Goal: Task Accomplishment & Management: Manage account settings

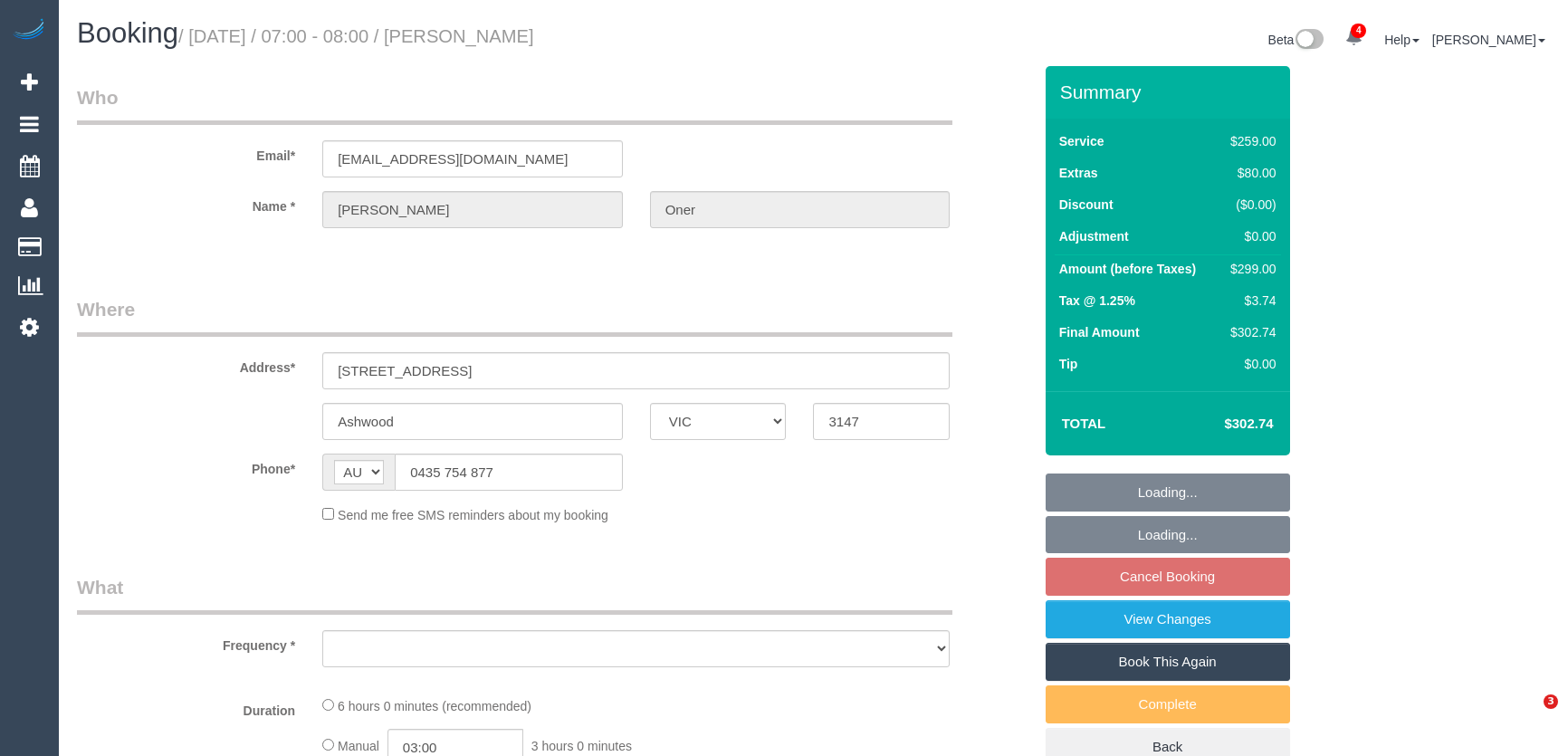
select select "VIC"
select select "number:27"
select select "number:14"
select select "number:19"
select select "number:24"
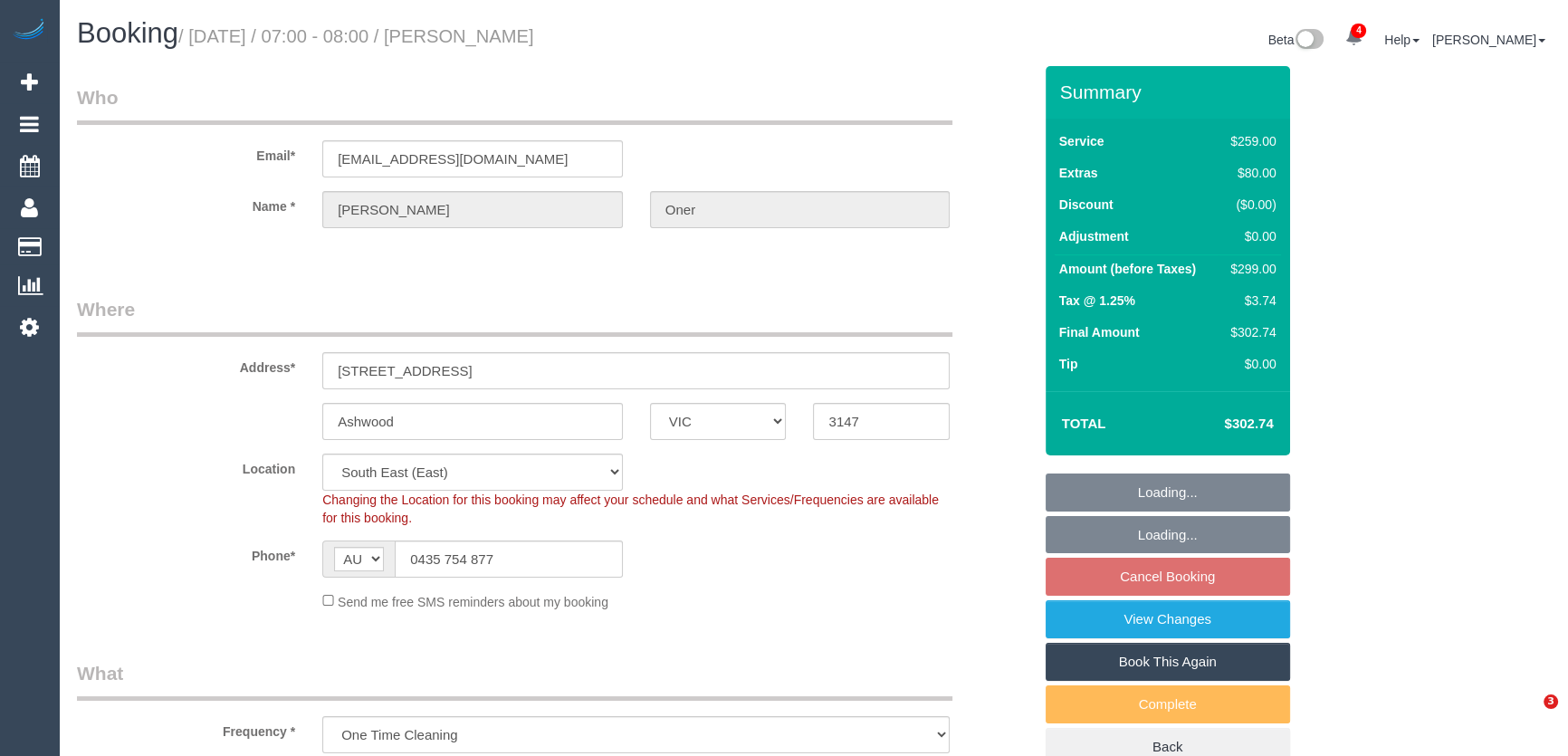
select select "object:851"
select select "string:stripe-pm_1PhltC2GScqysDRVy30g8NJE"
select select "object:1361"
select select "spot1"
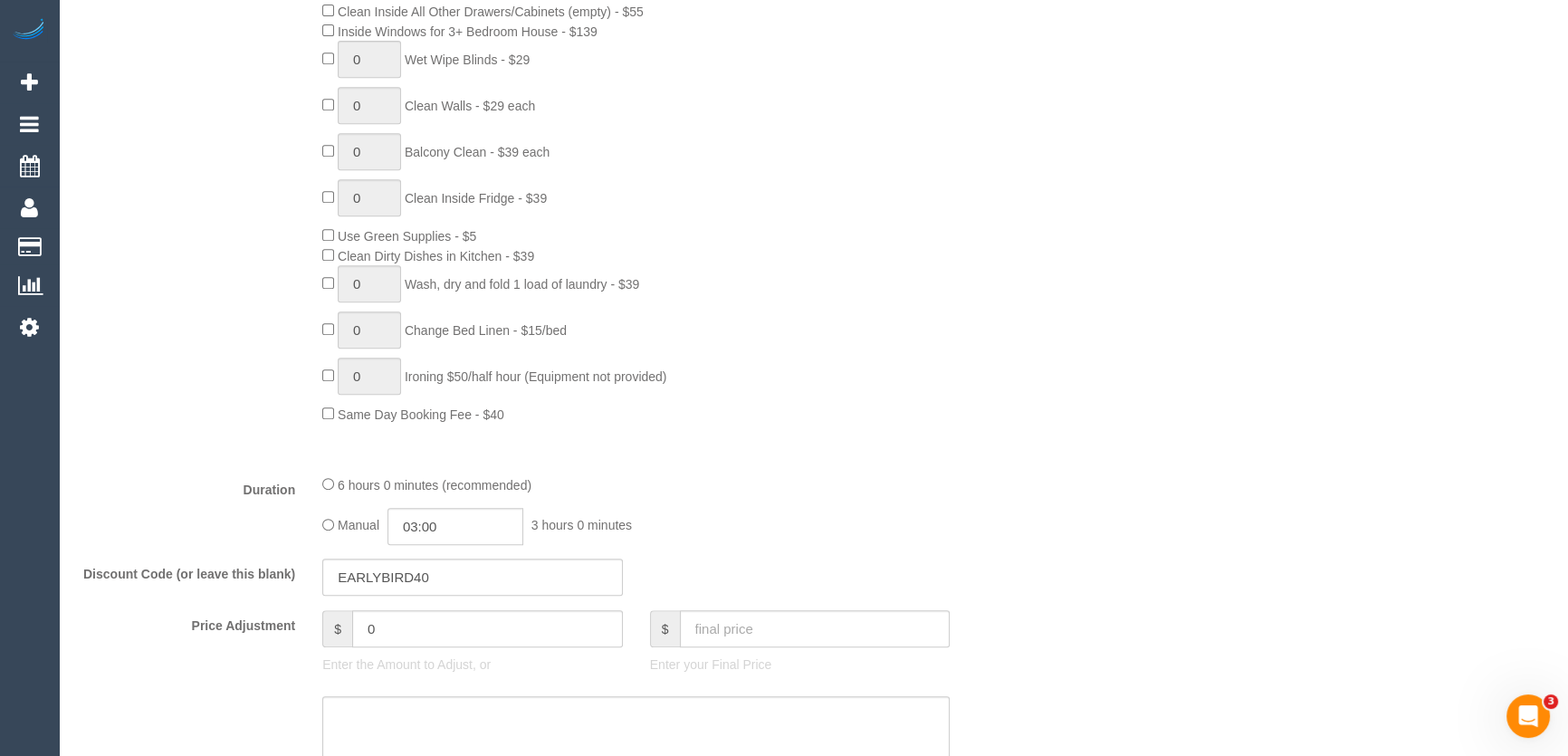
scroll to position [823, 0]
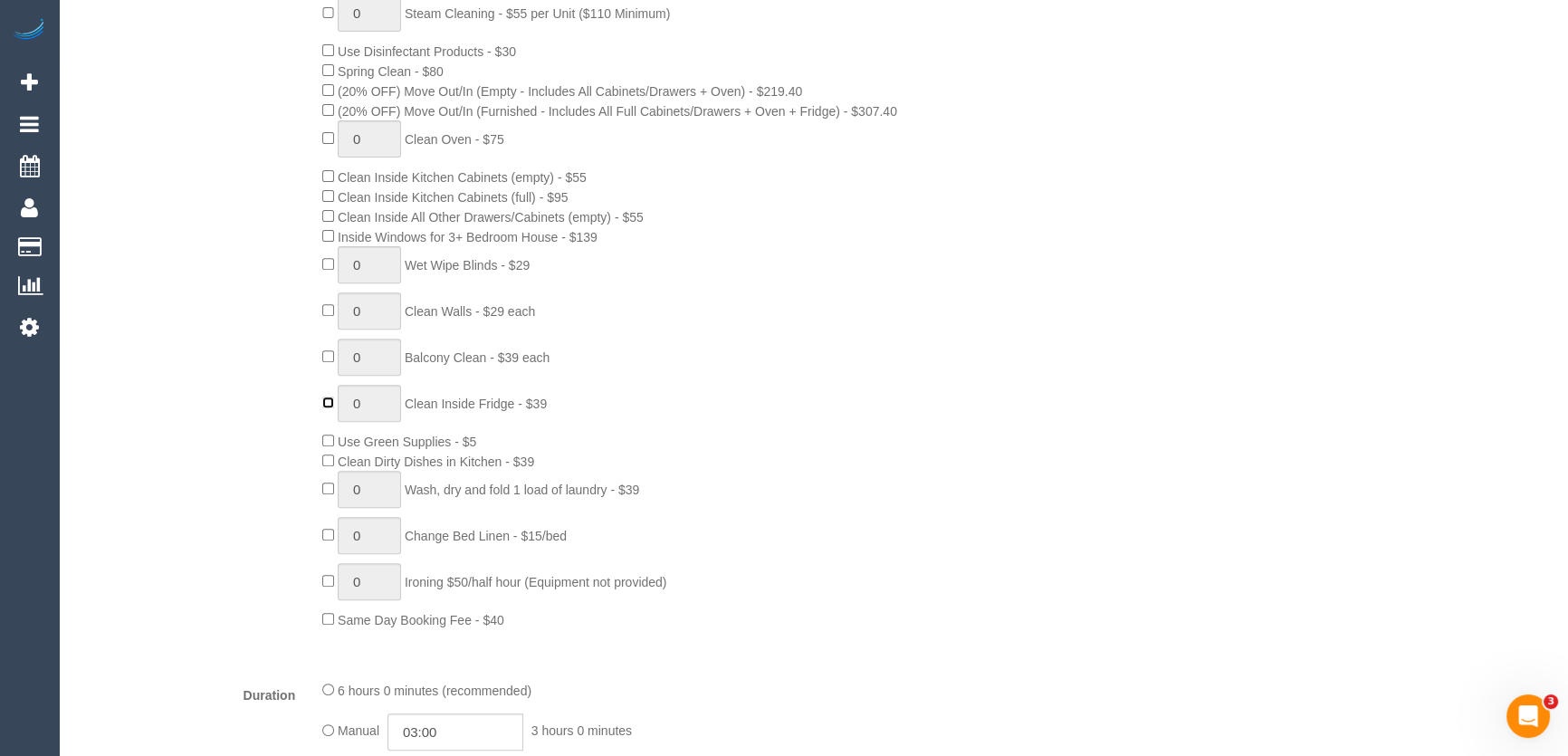
type input "1"
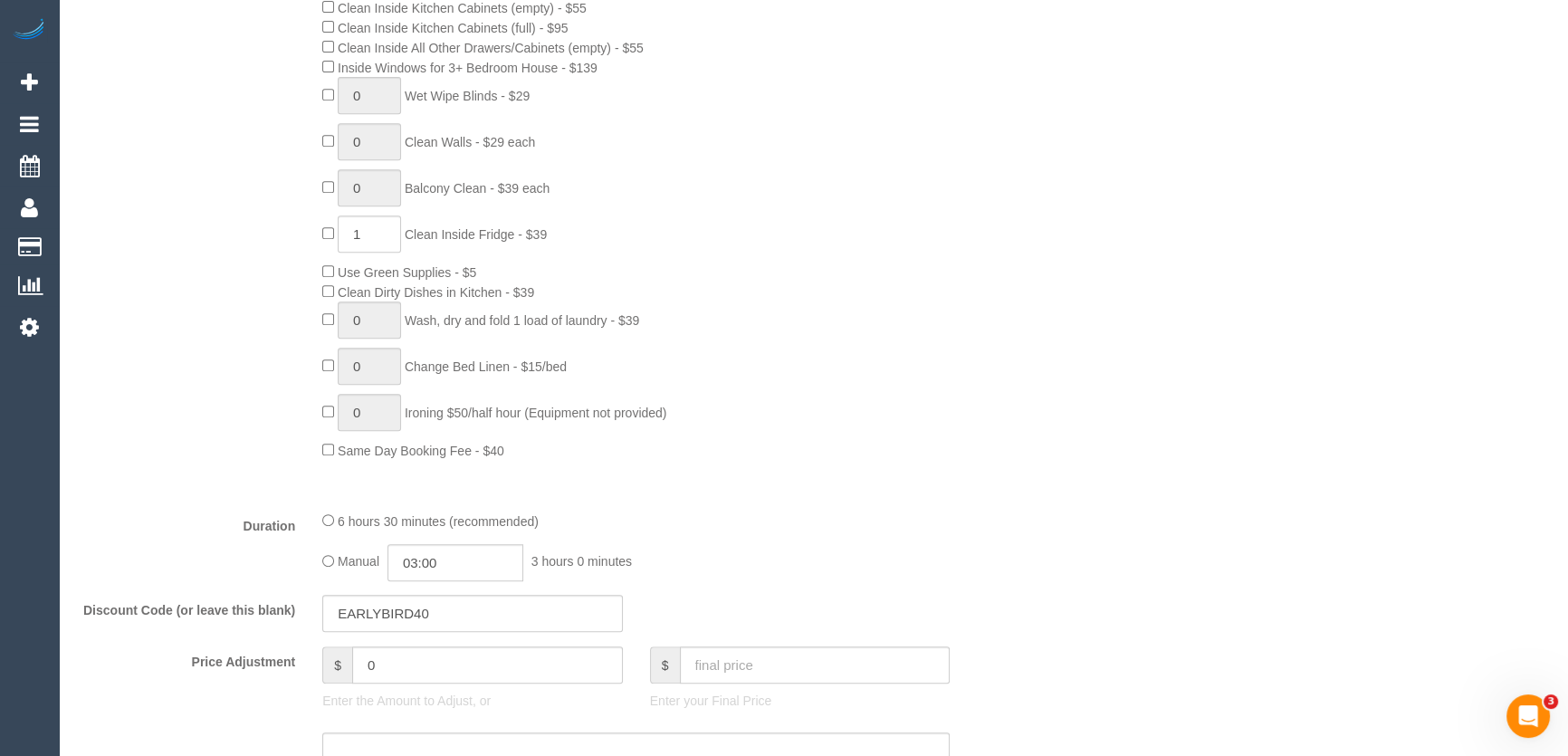
scroll to position [1151, 0]
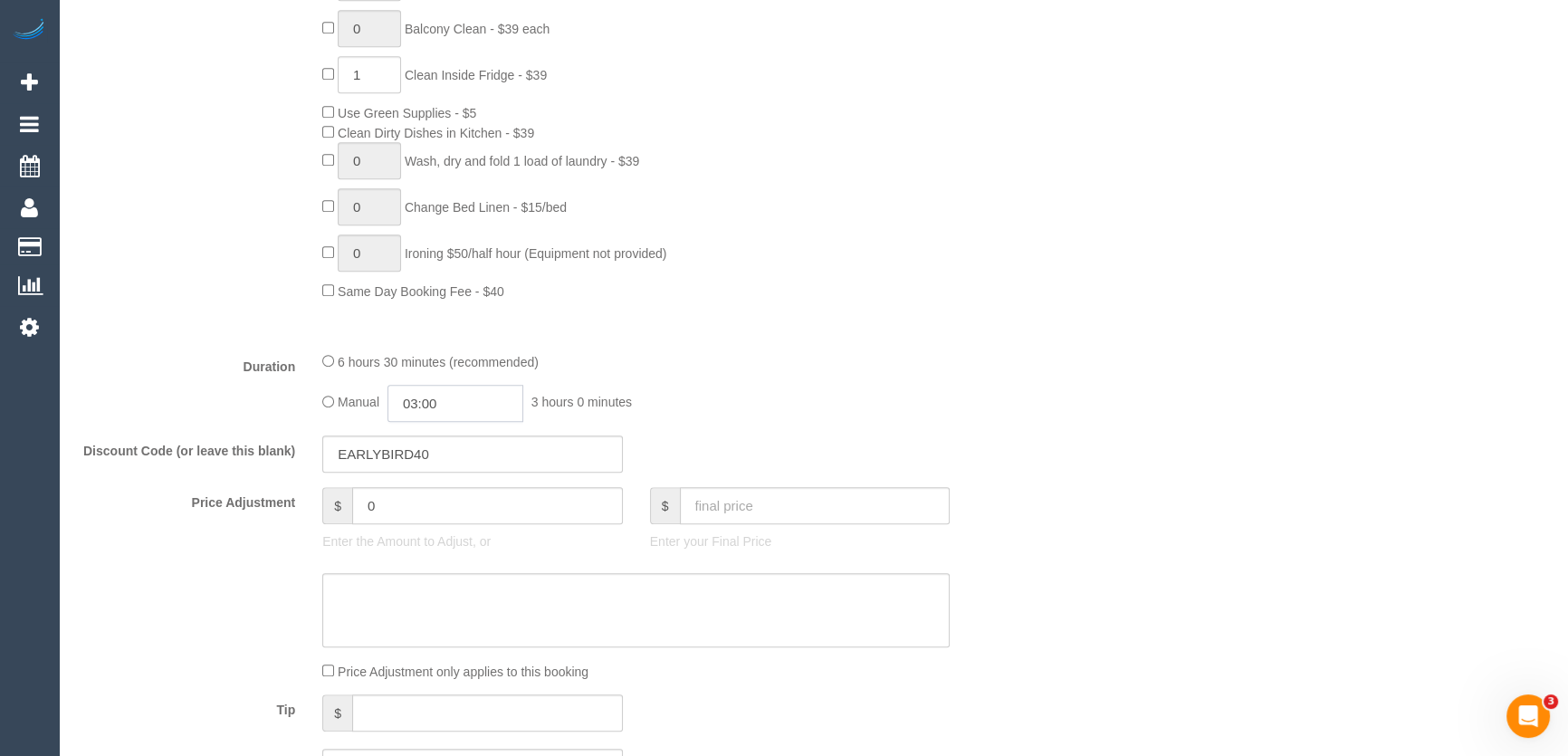
click at [464, 408] on input "03:00" at bounding box center [455, 402] width 136 height 37
type input "03:30"
click at [433, 483] on li "03:30" at bounding box center [435, 484] width 80 height 24
click at [715, 387] on div "Manual 03:30 3 hours 30 minutes" at bounding box center [635, 402] width 627 height 37
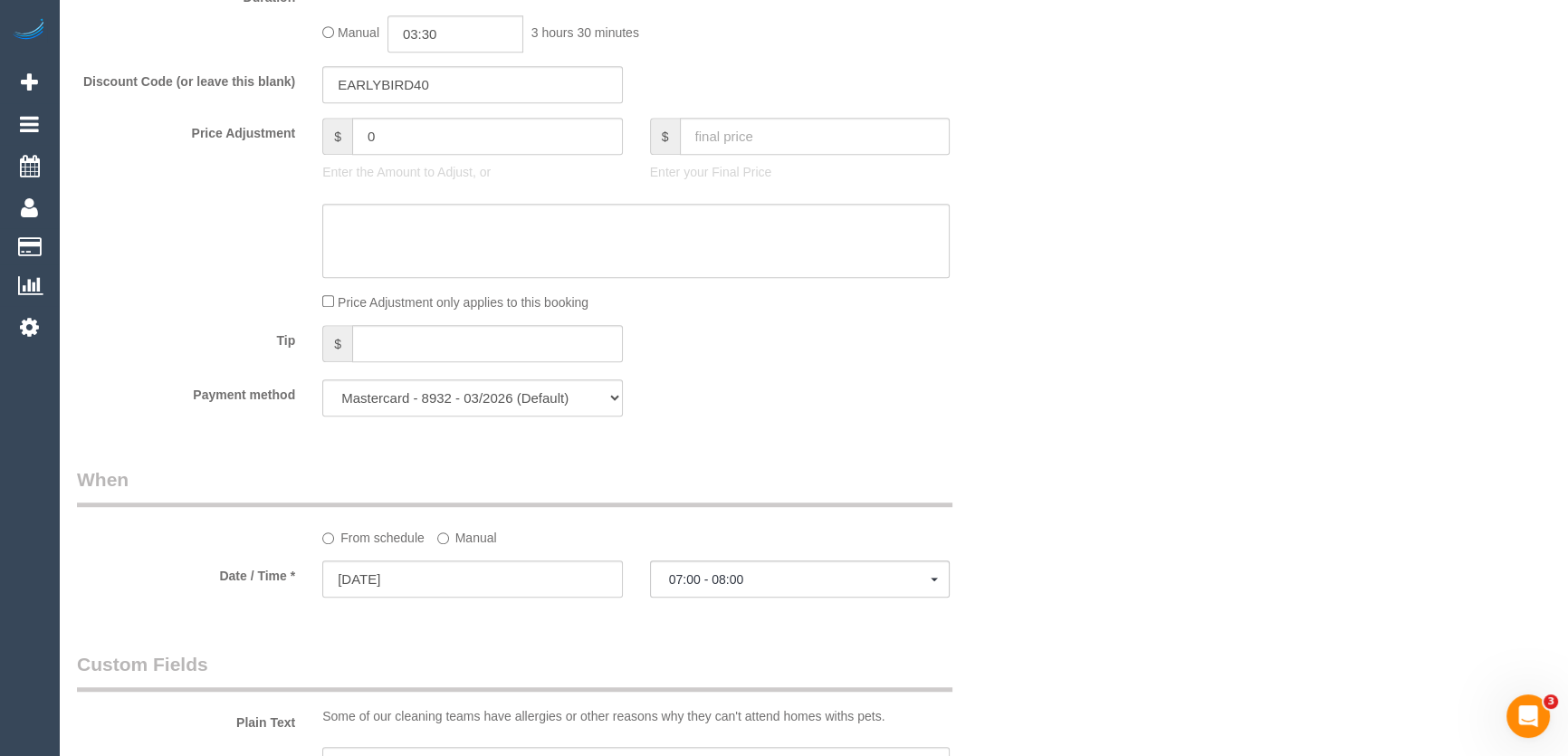
select select "spot12"
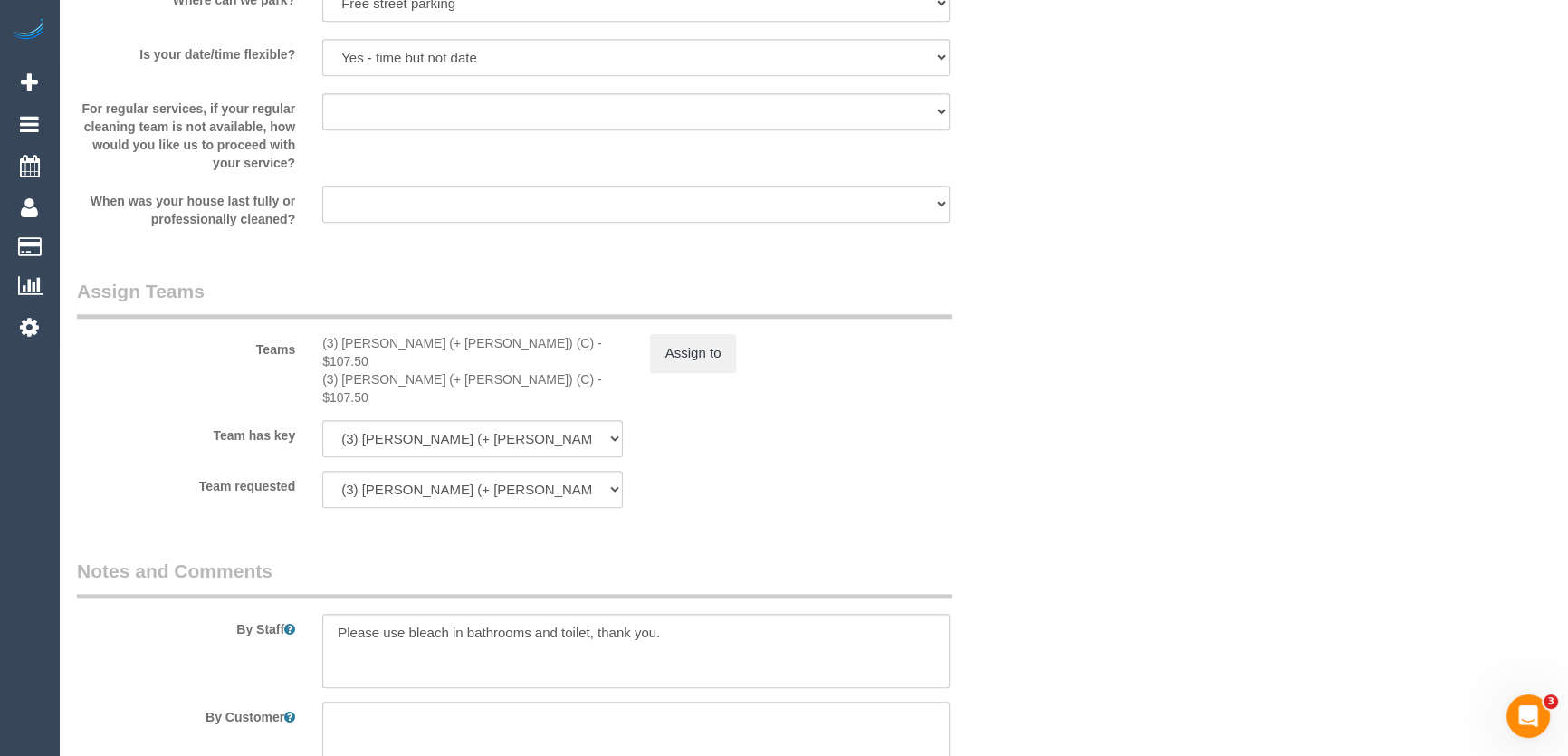
scroll to position [2468, 0]
click at [706, 358] on button "Assign to" at bounding box center [693, 351] width 87 height 38
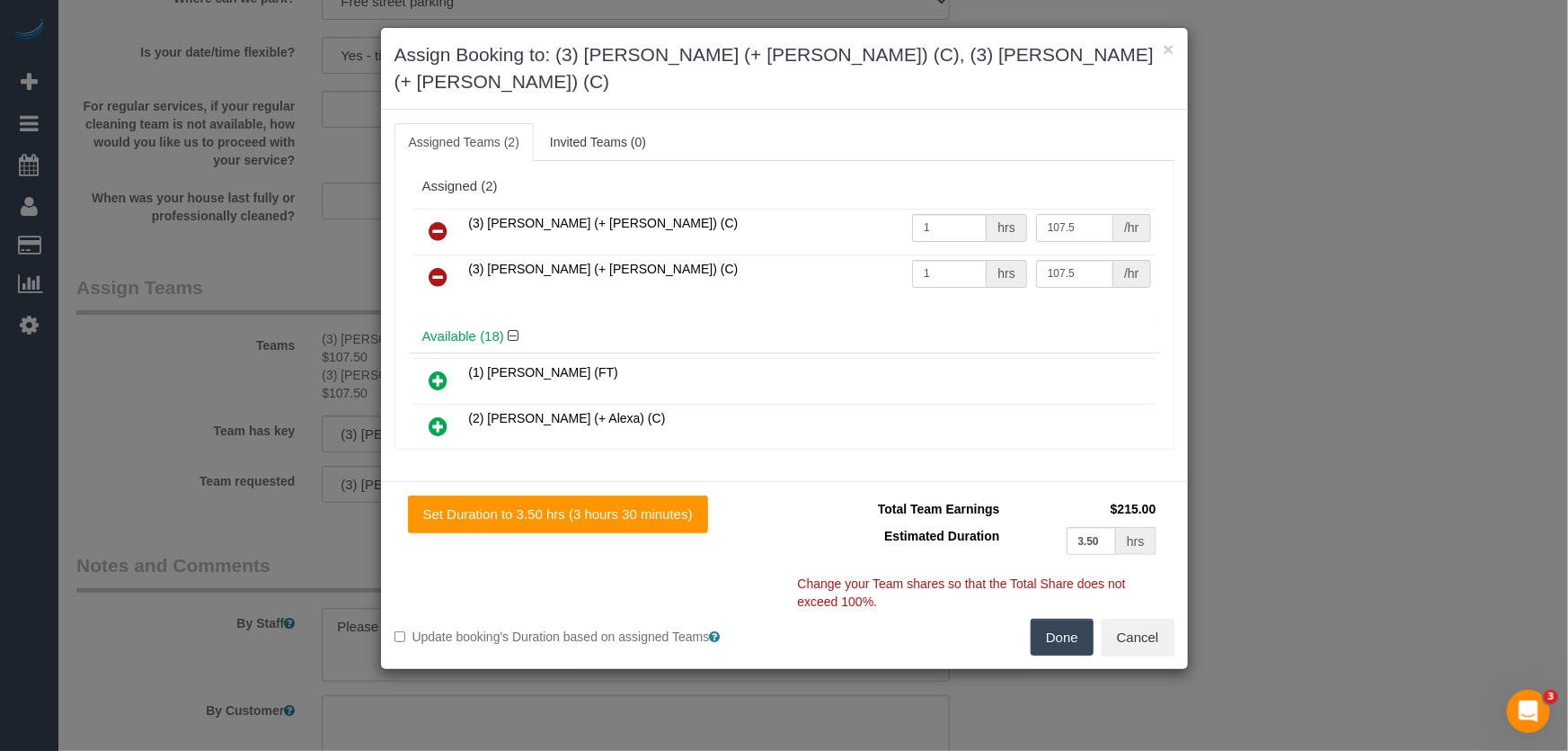
click at [1069, 214] on input "107.5" at bounding box center [1074, 228] width 77 height 28
type input "120"
click at [1069, 260] on input "107.5" at bounding box center [1074, 274] width 77 height 28
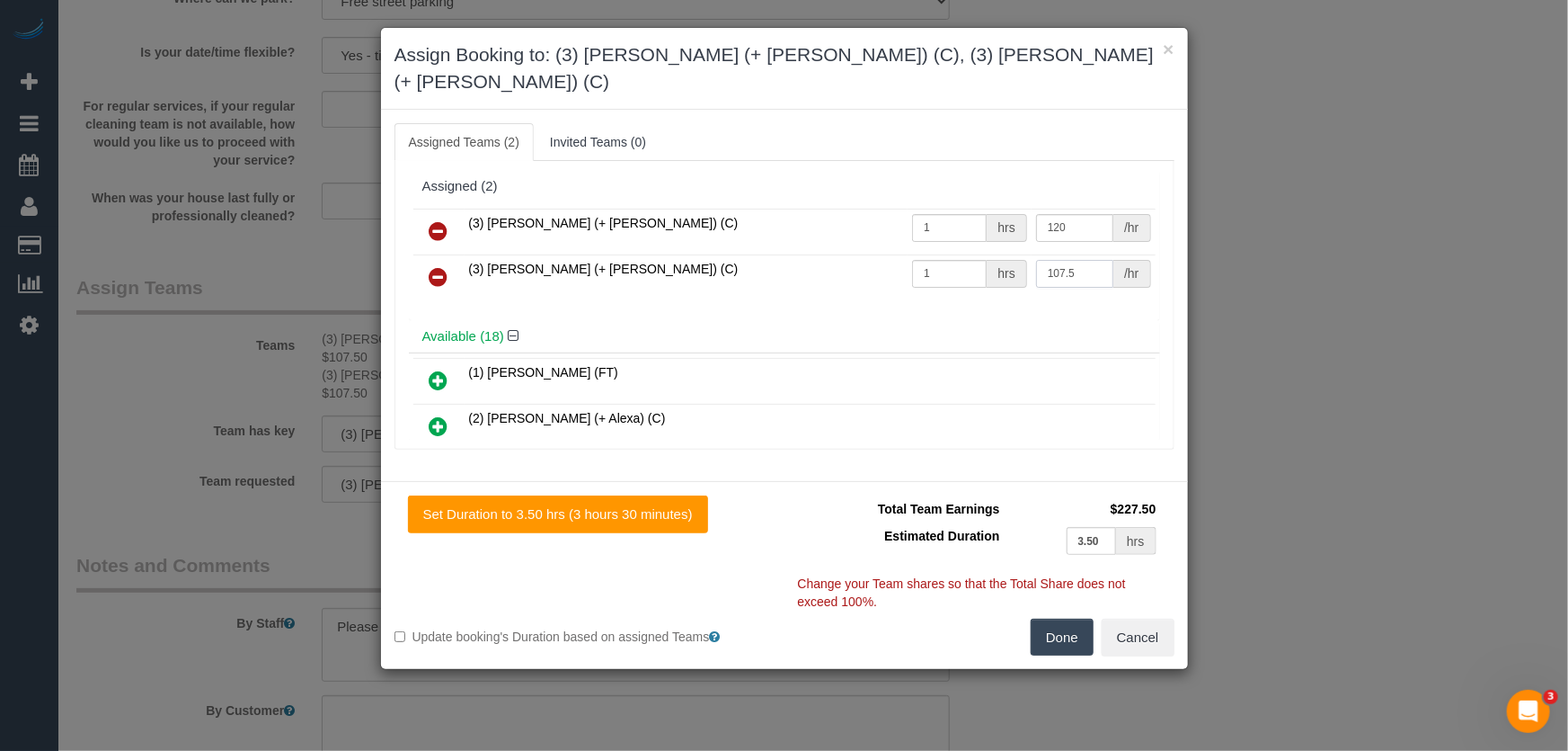
click at [1069, 260] on input "107.5" at bounding box center [1074, 274] width 77 height 28
type input "120"
click at [1066, 619] on button "Done" at bounding box center [1062, 638] width 63 height 38
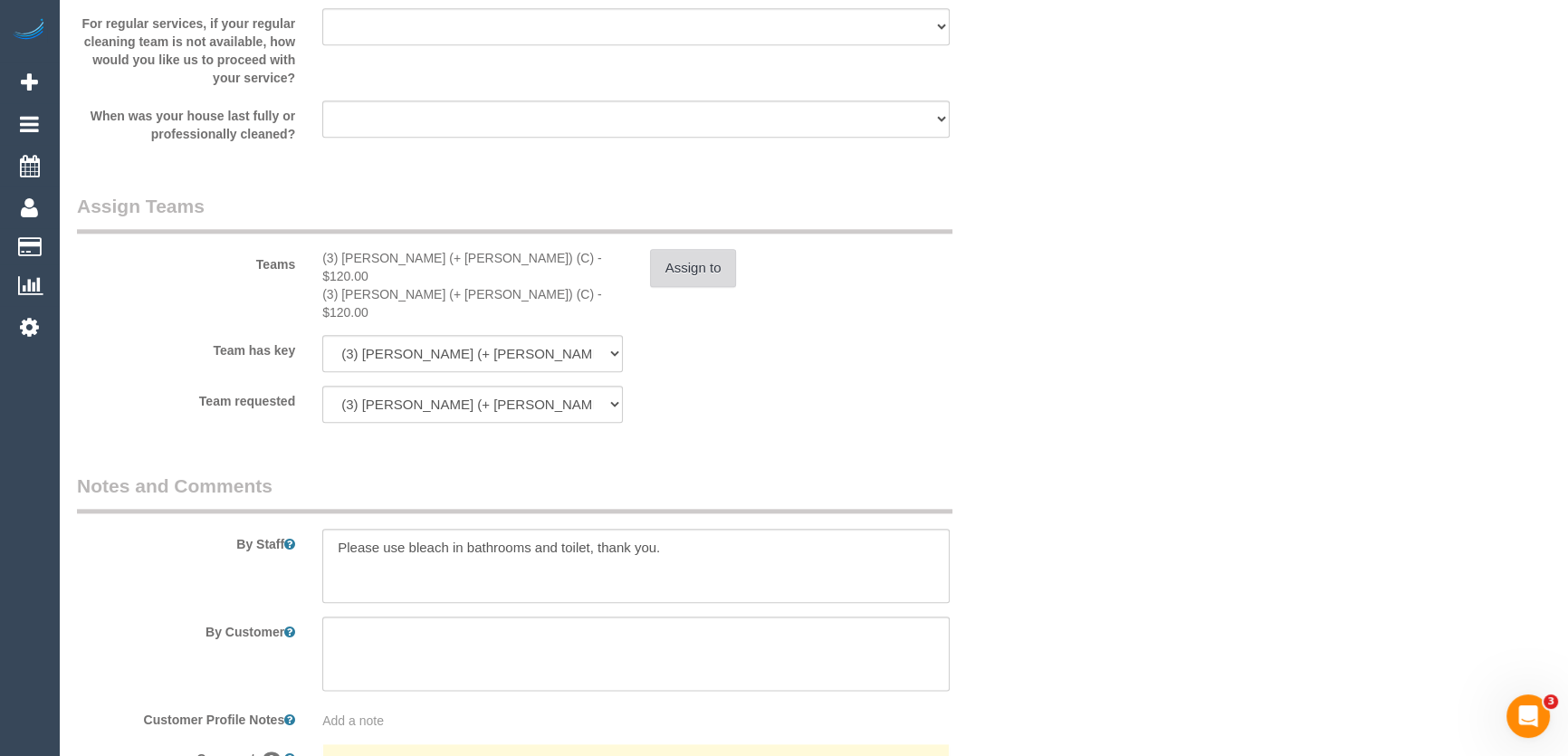
scroll to position [2714, 0]
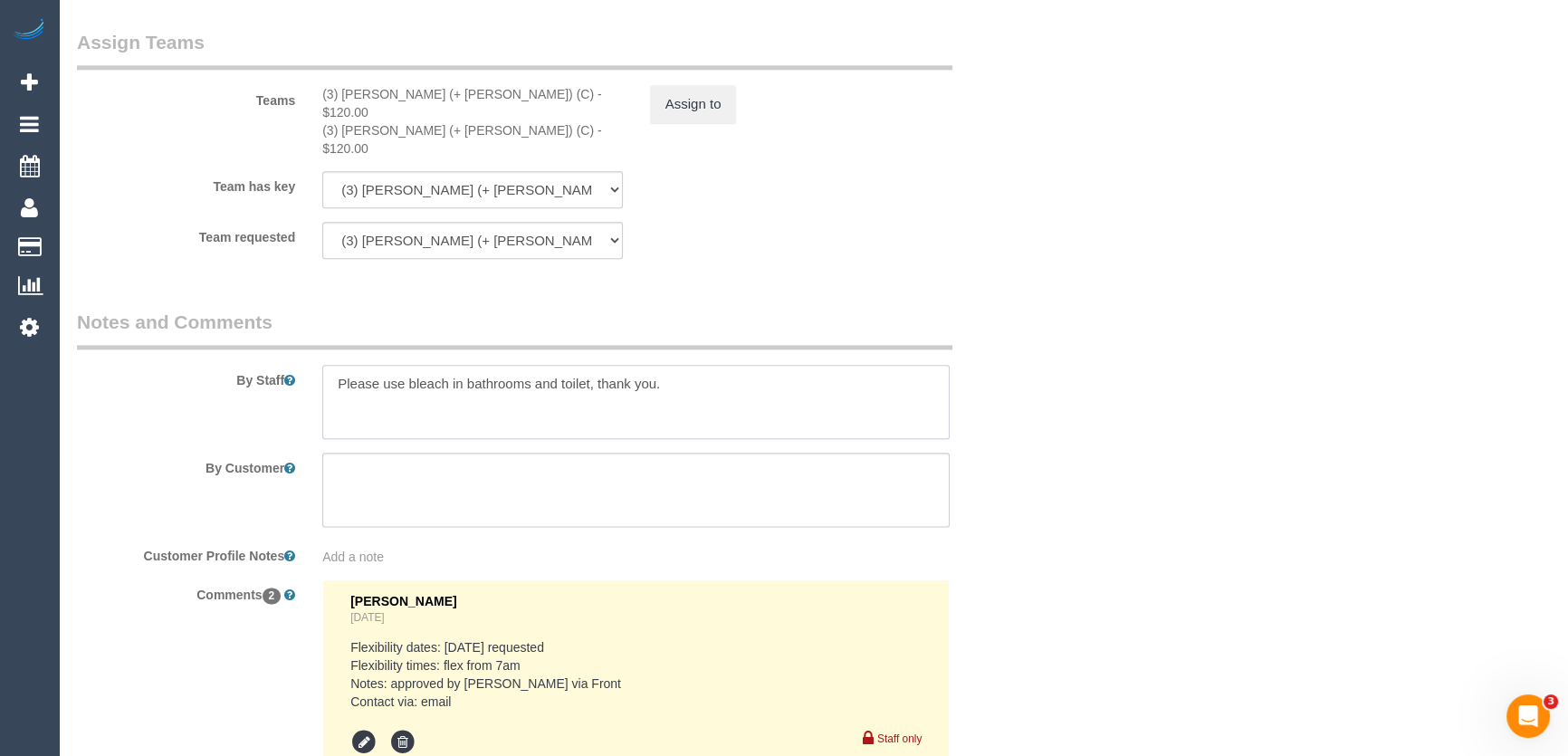
click at [329, 364] on textarea at bounding box center [635, 401] width 627 height 75
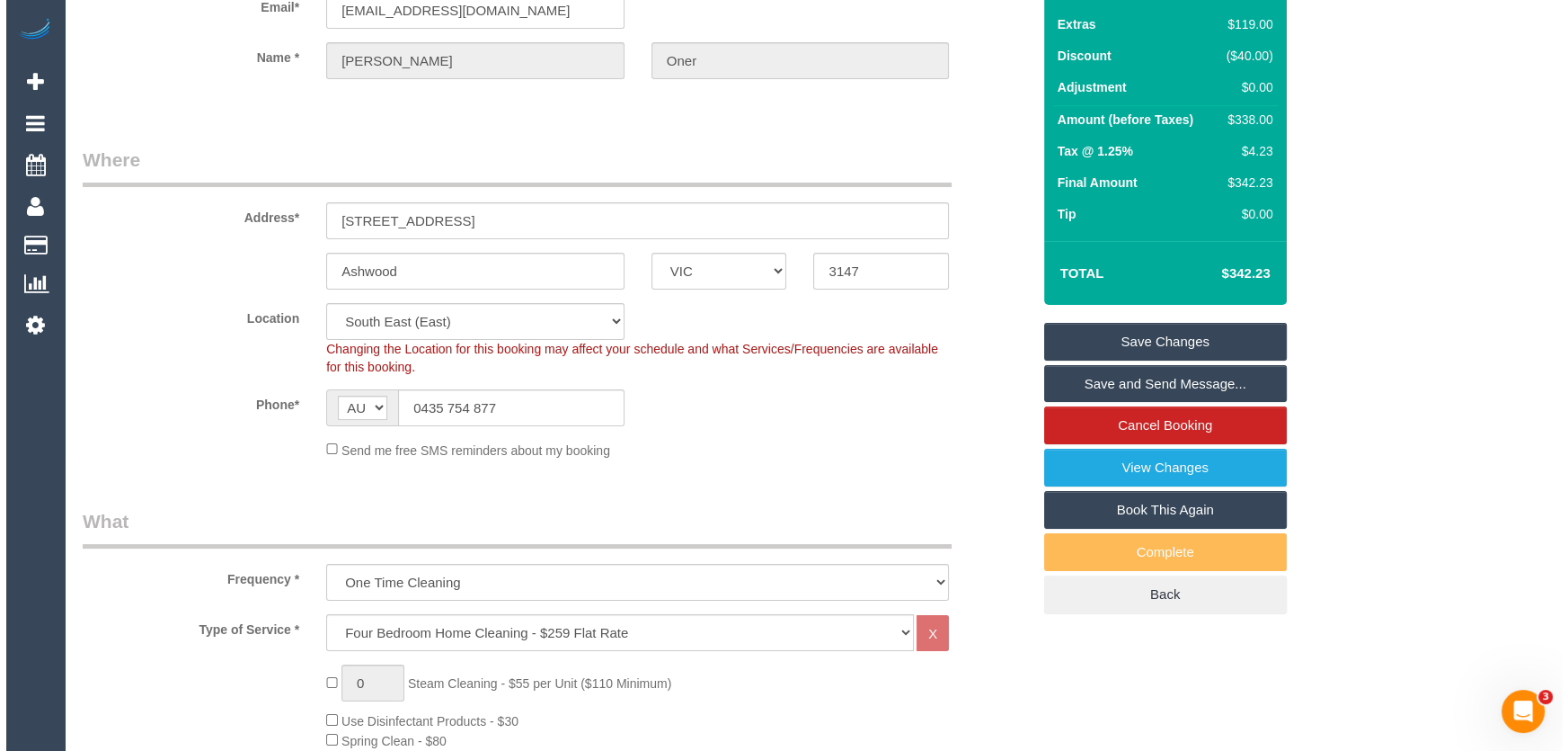
scroll to position [0, 0]
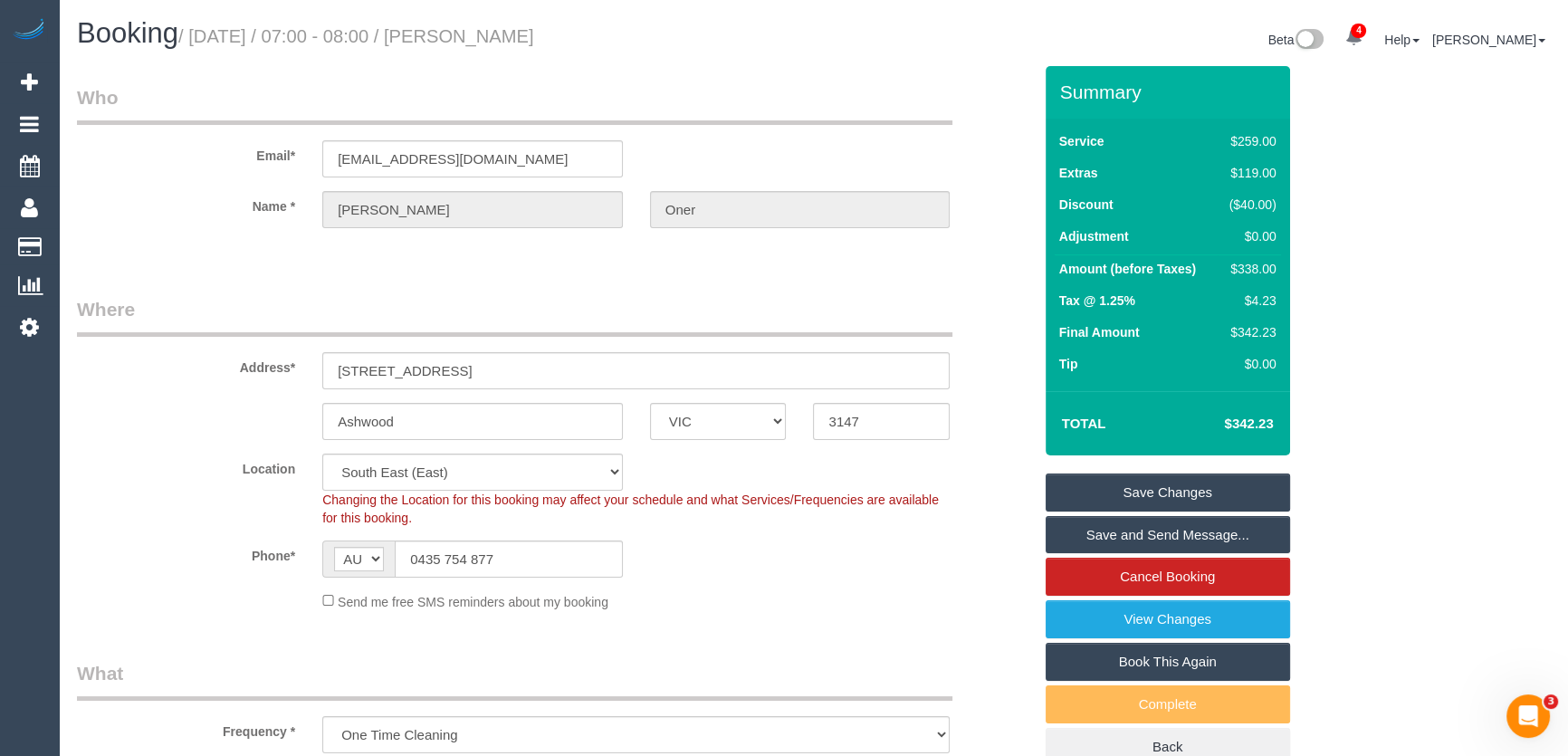
type textarea "Estimated time: 6-7 hours Please use bleach in bathrooms and toilet, thank you."
click at [1089, 533] on link "Save and Send Message..." at bounding box center [1167, 535] width 244 height 38
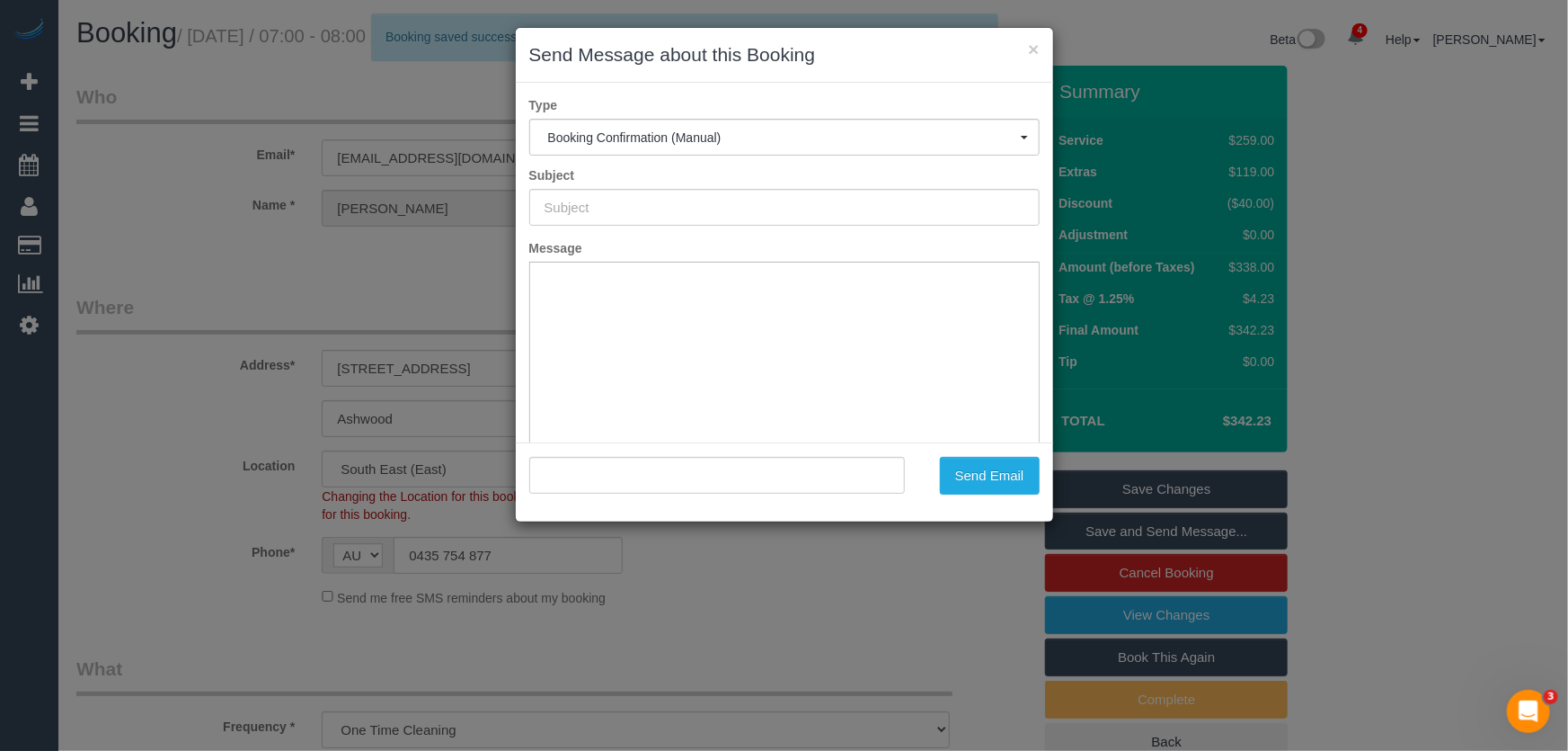
type input "Booking Confirmed"
type input ""Sue Oner" <sueoner@gmail.com>"
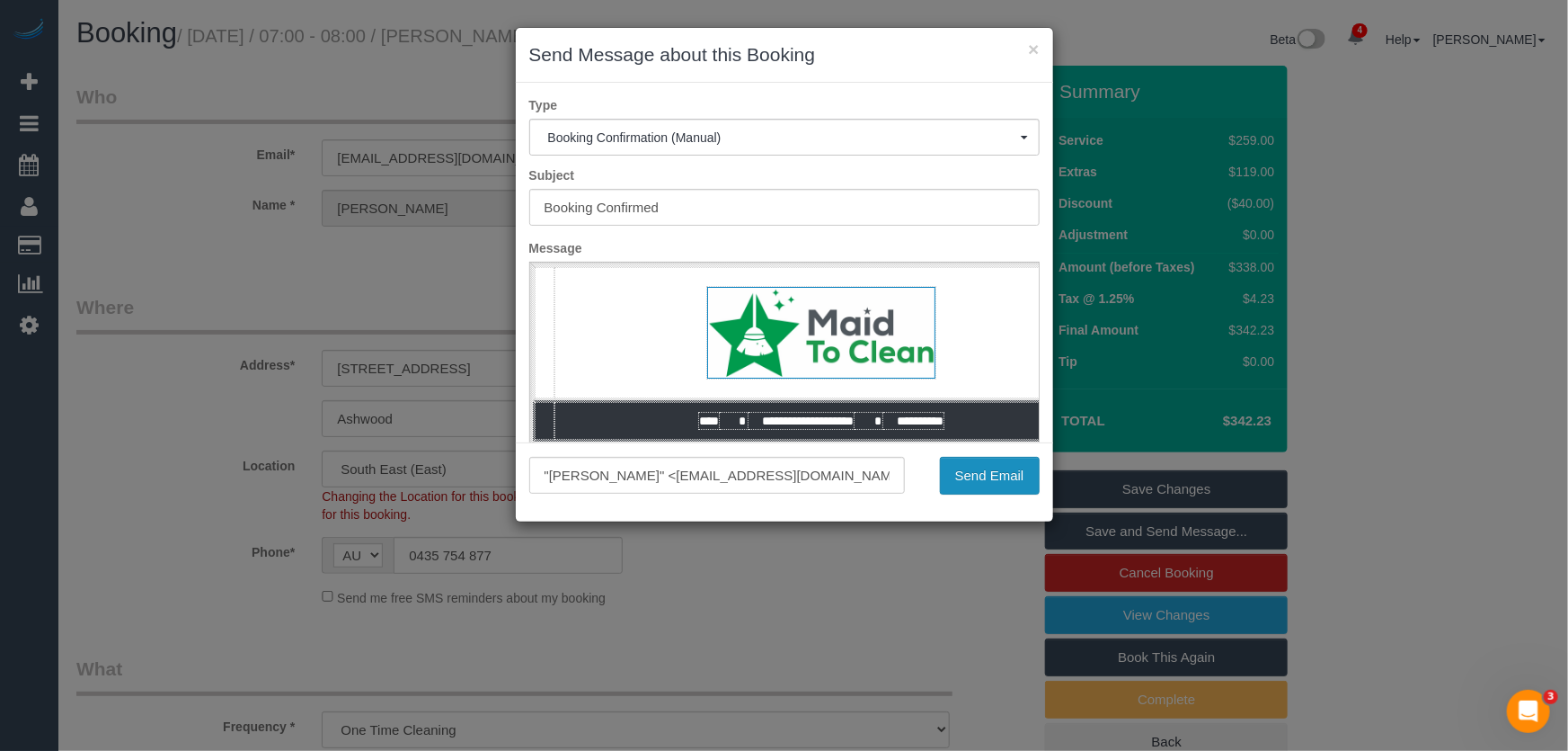
click at [983, 481] on button "Send Email" at bounding box center [990, 475] width 99 height 38
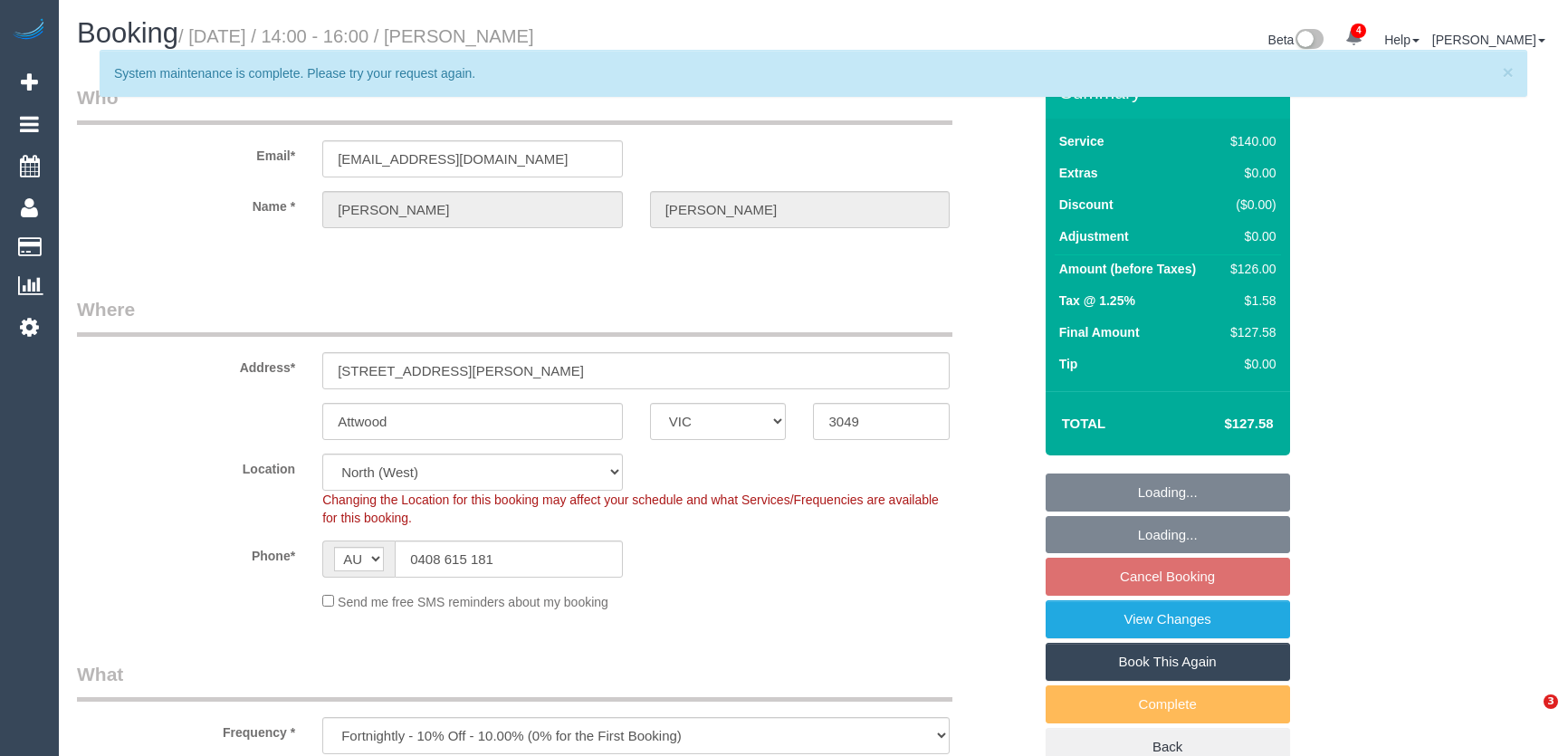
select select "VIC"
select select "number:29"
select select "number:14"
select select "number:19"
select select "number:22"
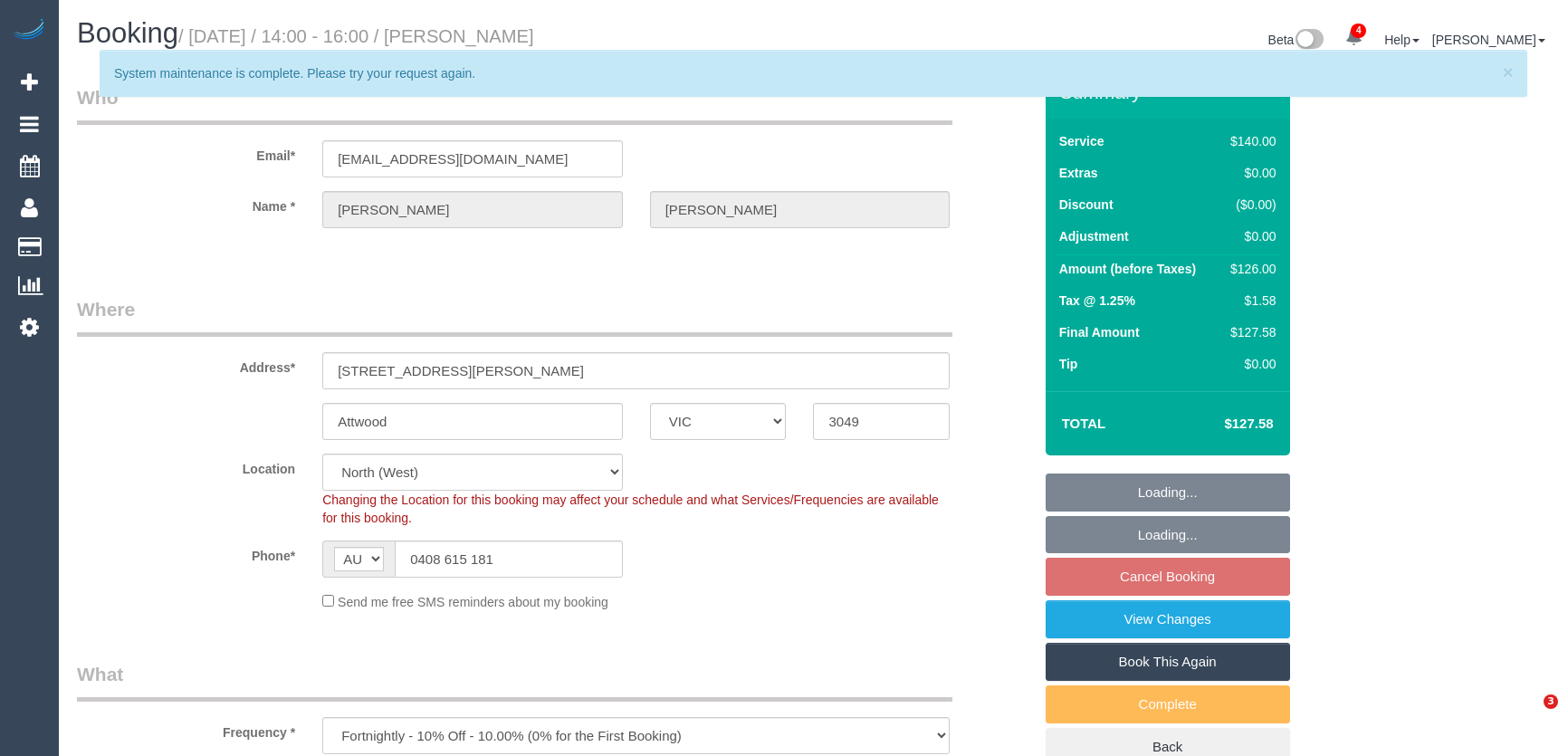
select select "number:34"
select select "number:26"
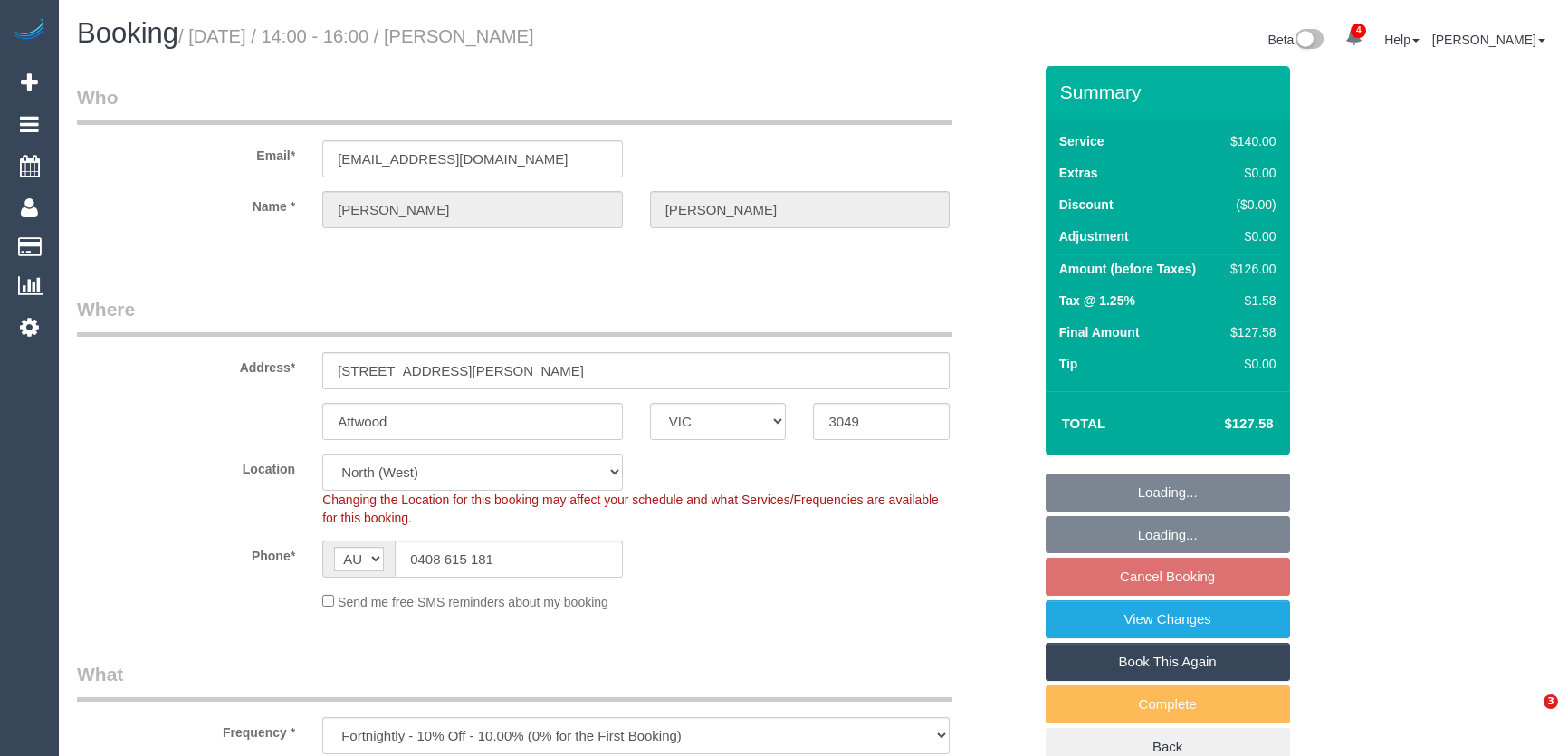
select select "VIC"
select select "number:29"
select select "number:14"
select select "number:19"
select select "number:22"
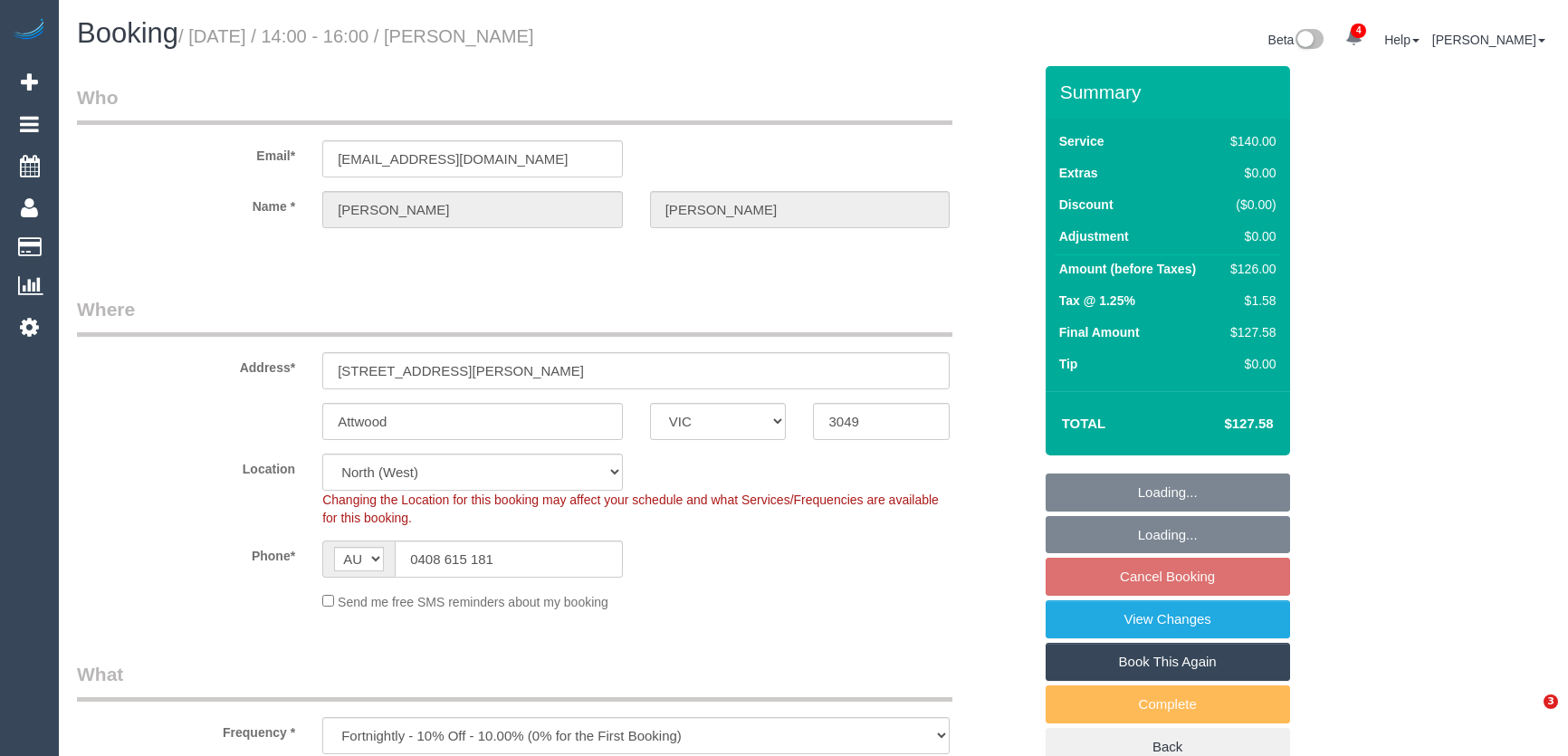
select select "number:34"
select select "number:26"
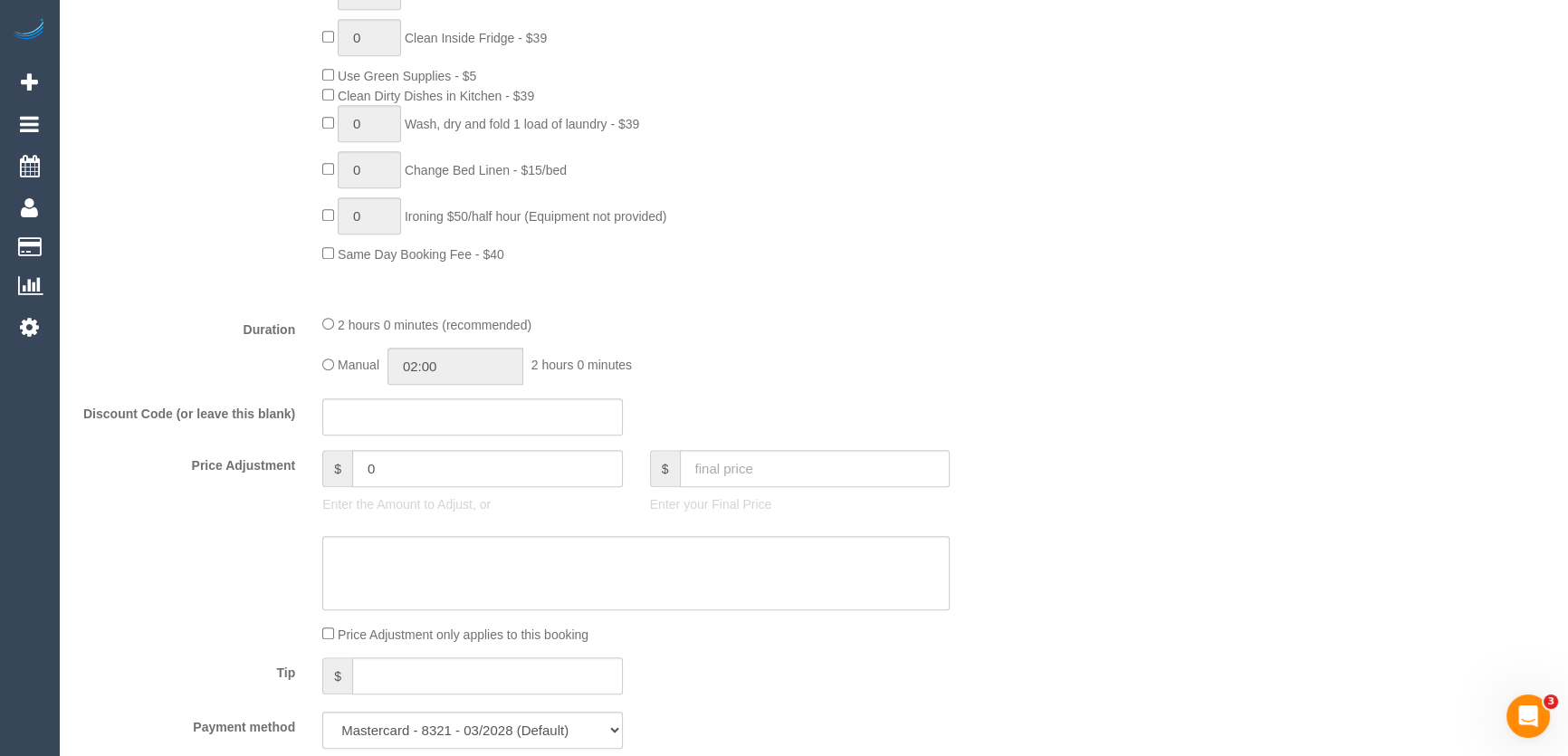
scroll to position [1316, 0]
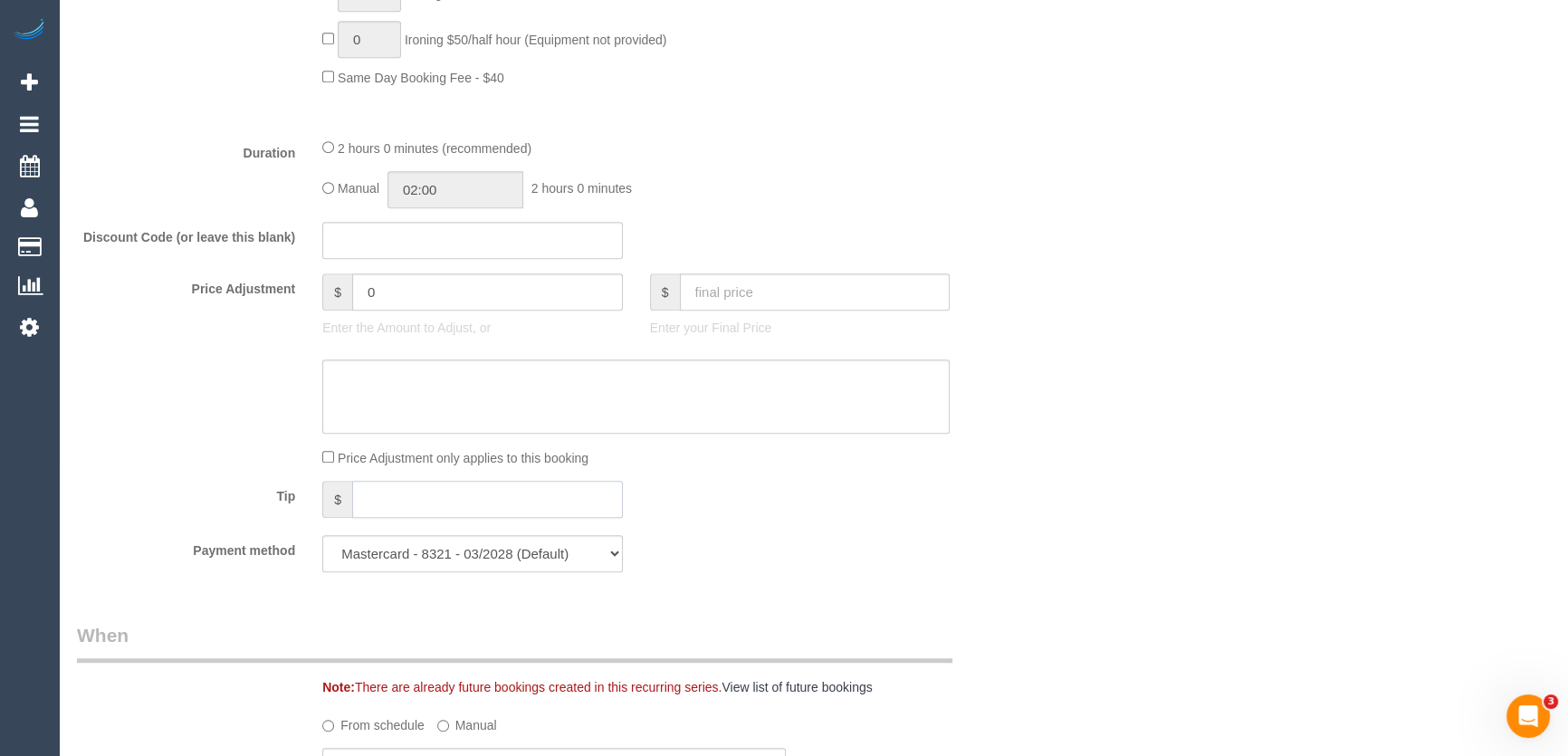
click at [367, 516] on input "text" at bounding box center [487, 498] width 271 height 37
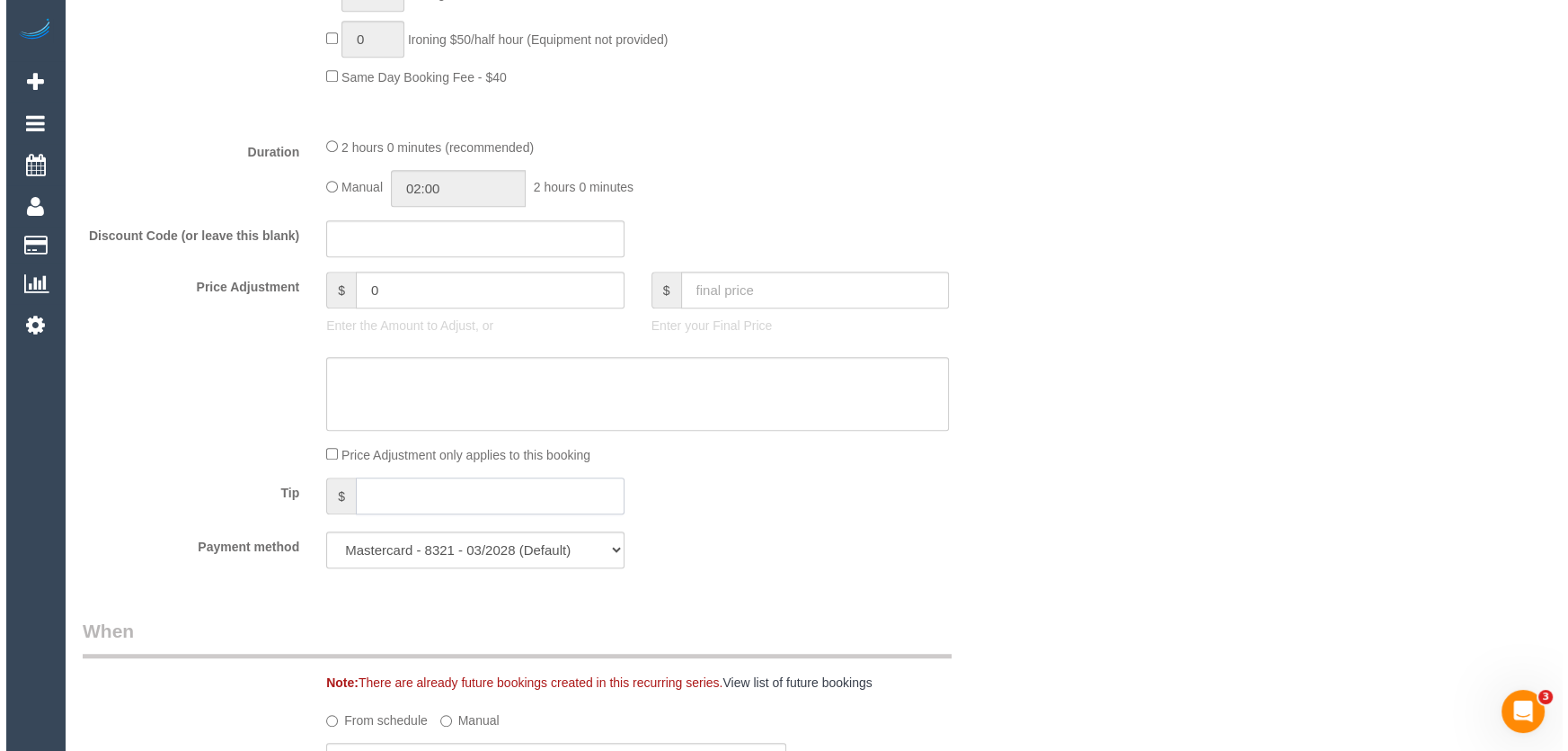
scroll to position [2369, 0]
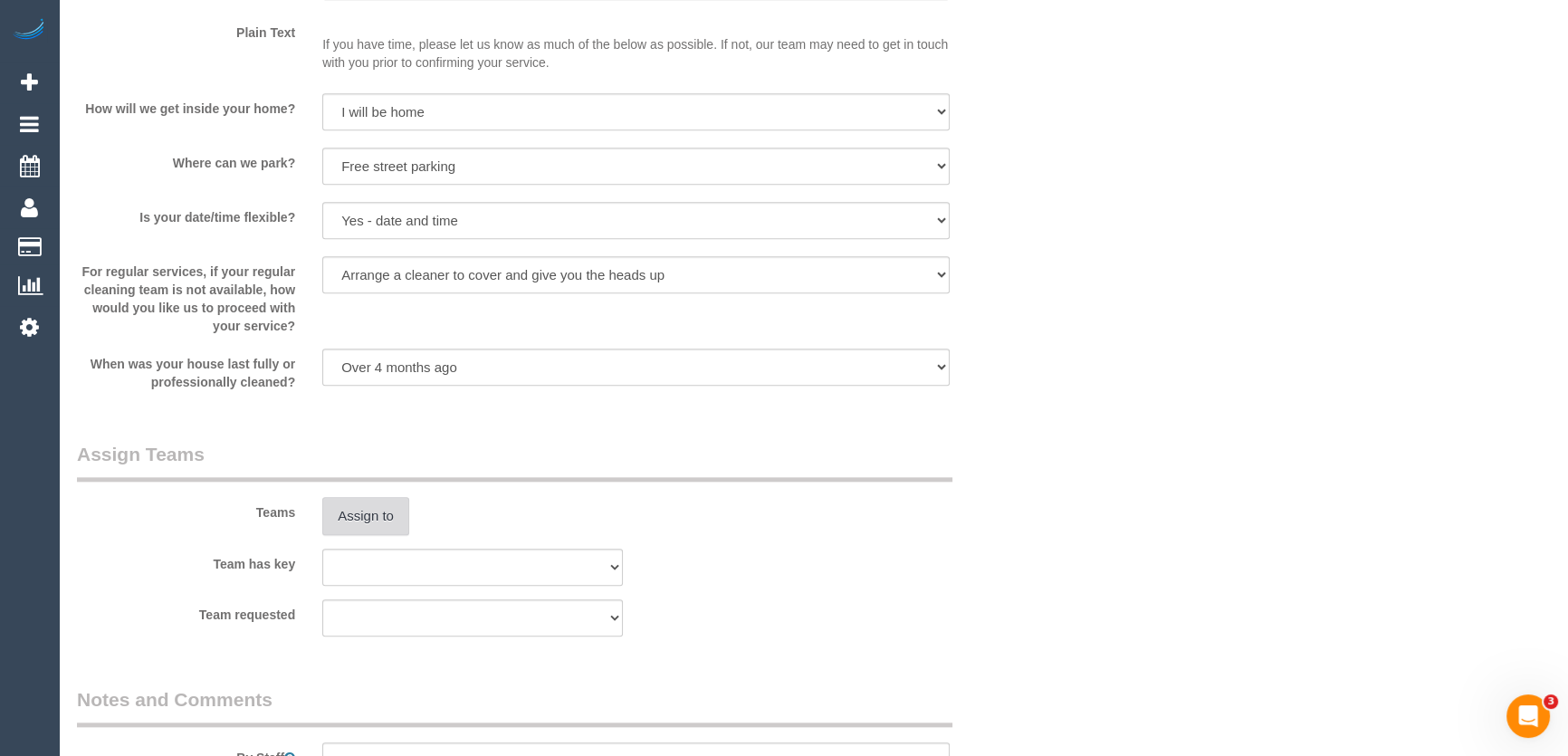
click at [363, 505] on button "Assign to" at bounding box center [365, 515] width 87 height 38
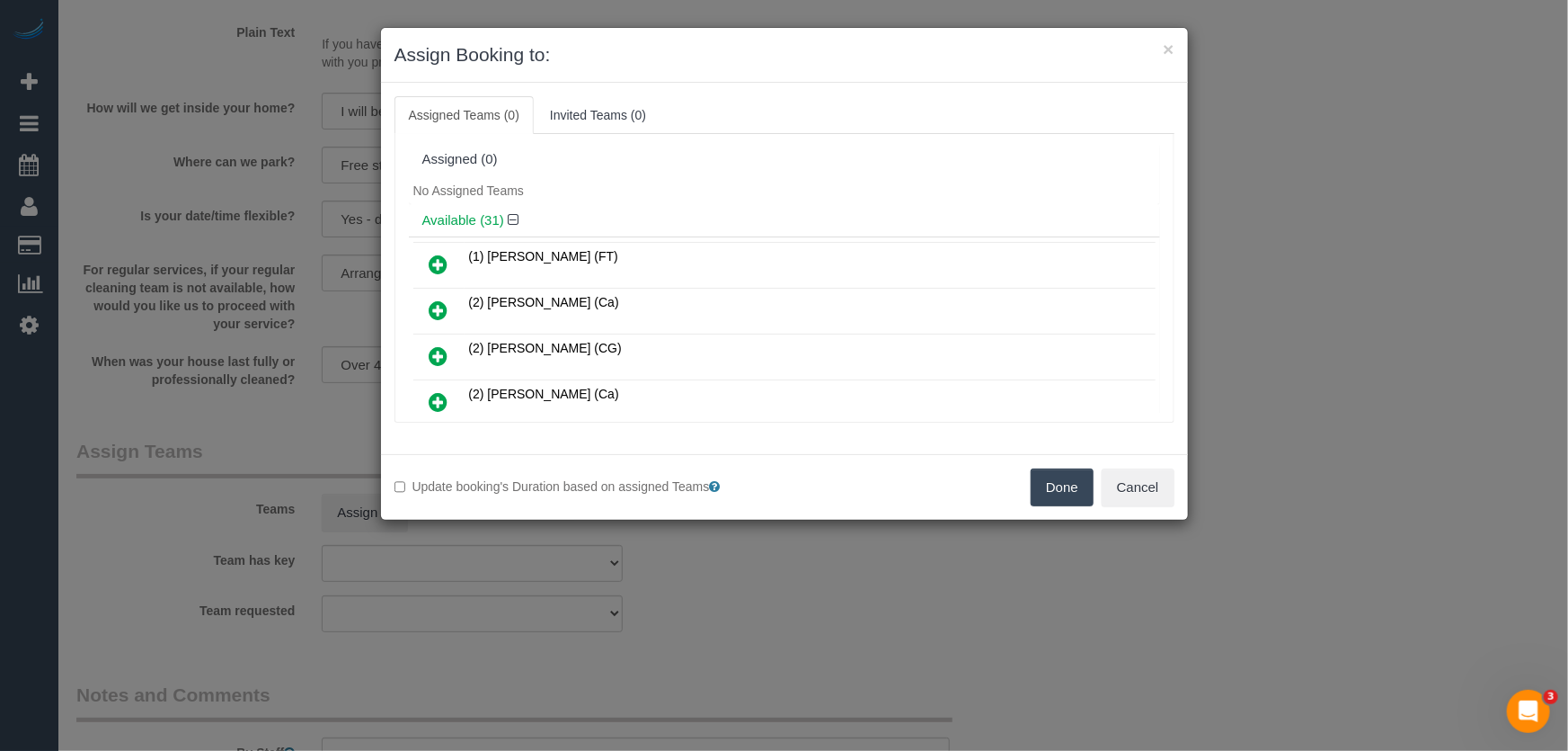
scroll to position [608, 0]
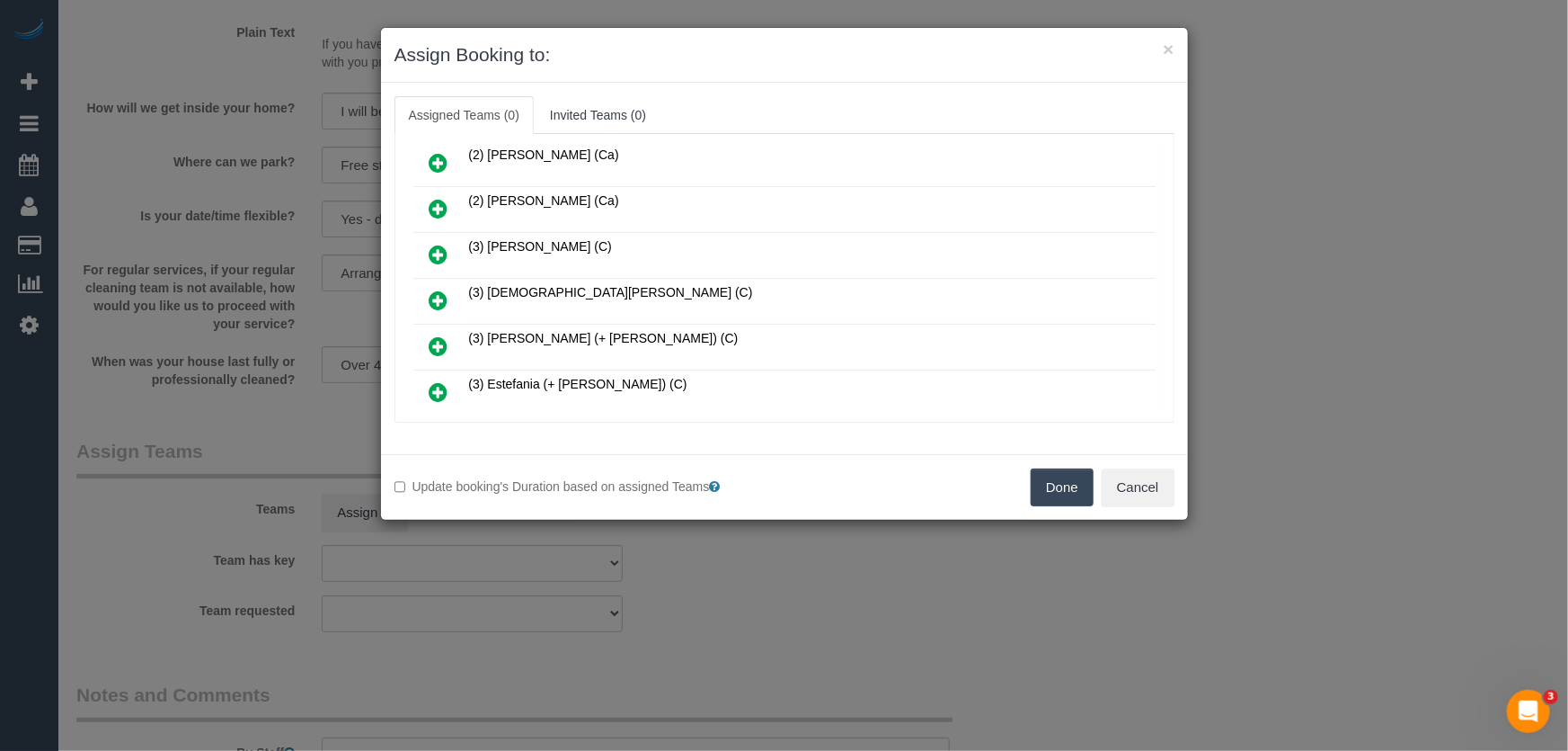
click at [433, 290] on icon at bounding box center [439, 300] width 19 height 22
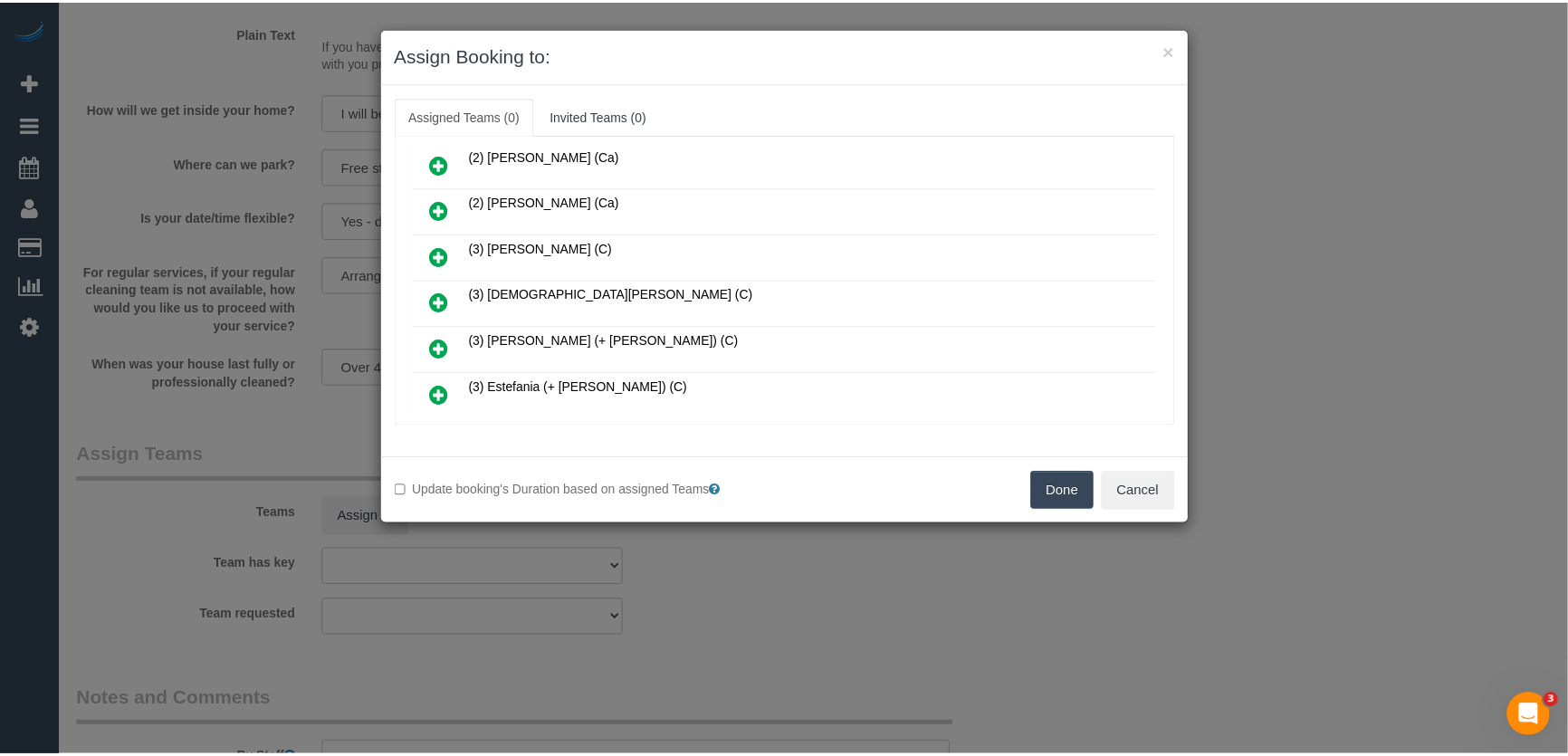
scroll to position [654, 0]
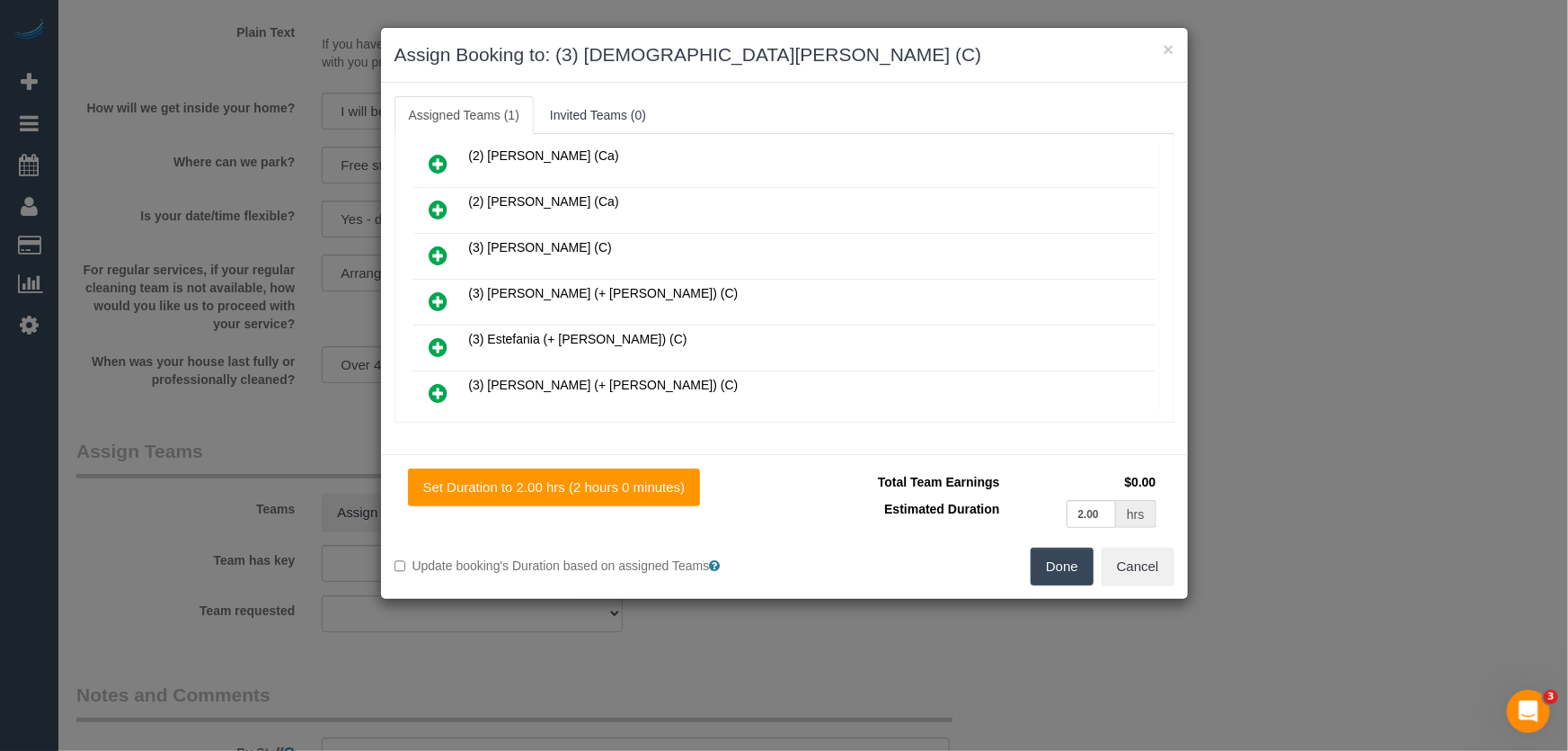
click at [1067, 566] on button "Done" at bounding box center [1062, 566] width 63 height 38
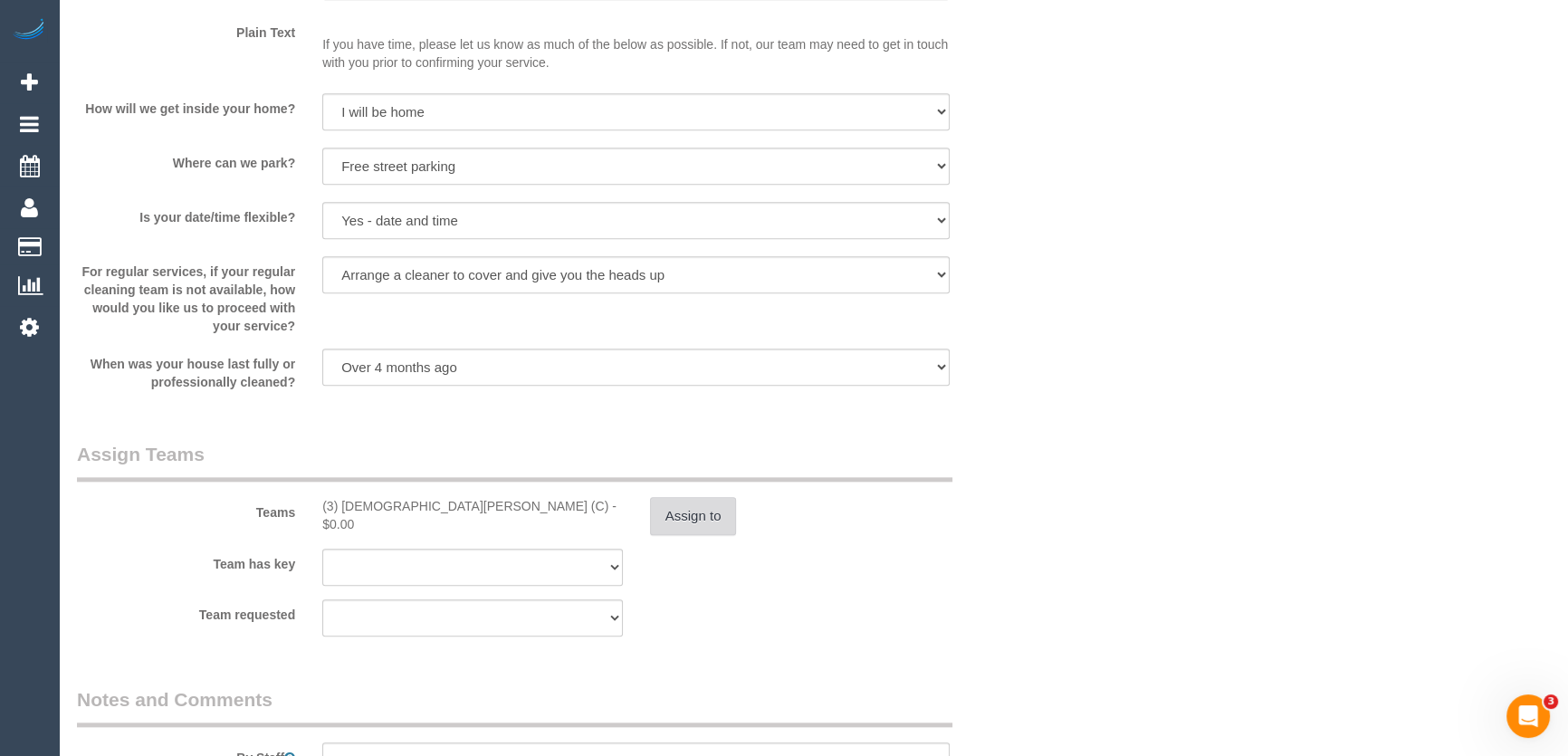
click at [693, 510] on button "Assign to" at bounding box center [693, 515] width 87 height 38
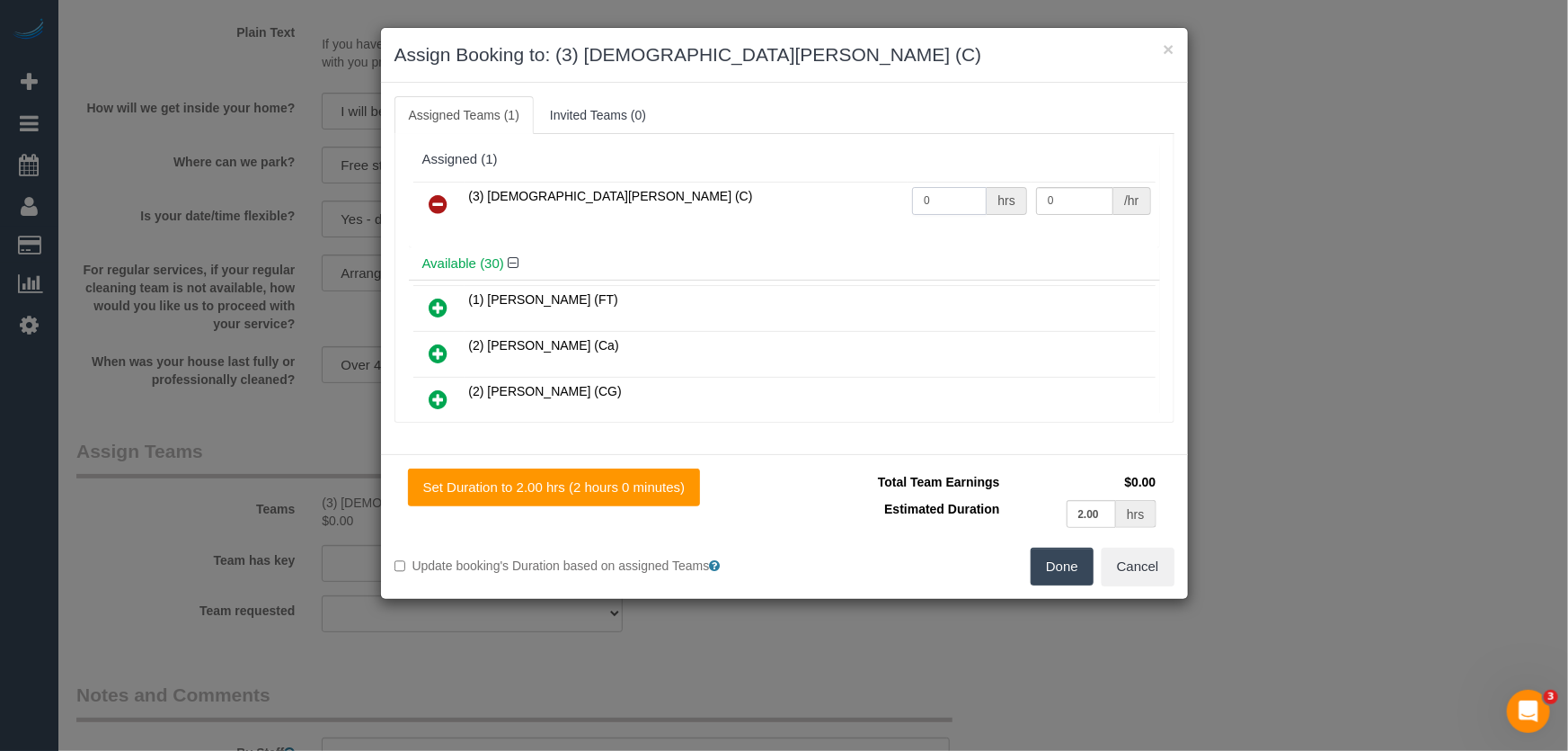
click at [936, 204] on input "0" at bounding box center [949, 201] width 75 height 28
type input "2"
type input "35"
click at [1070, 563] on button "Done" at bounding box center [1062, 566] width 63 height 38
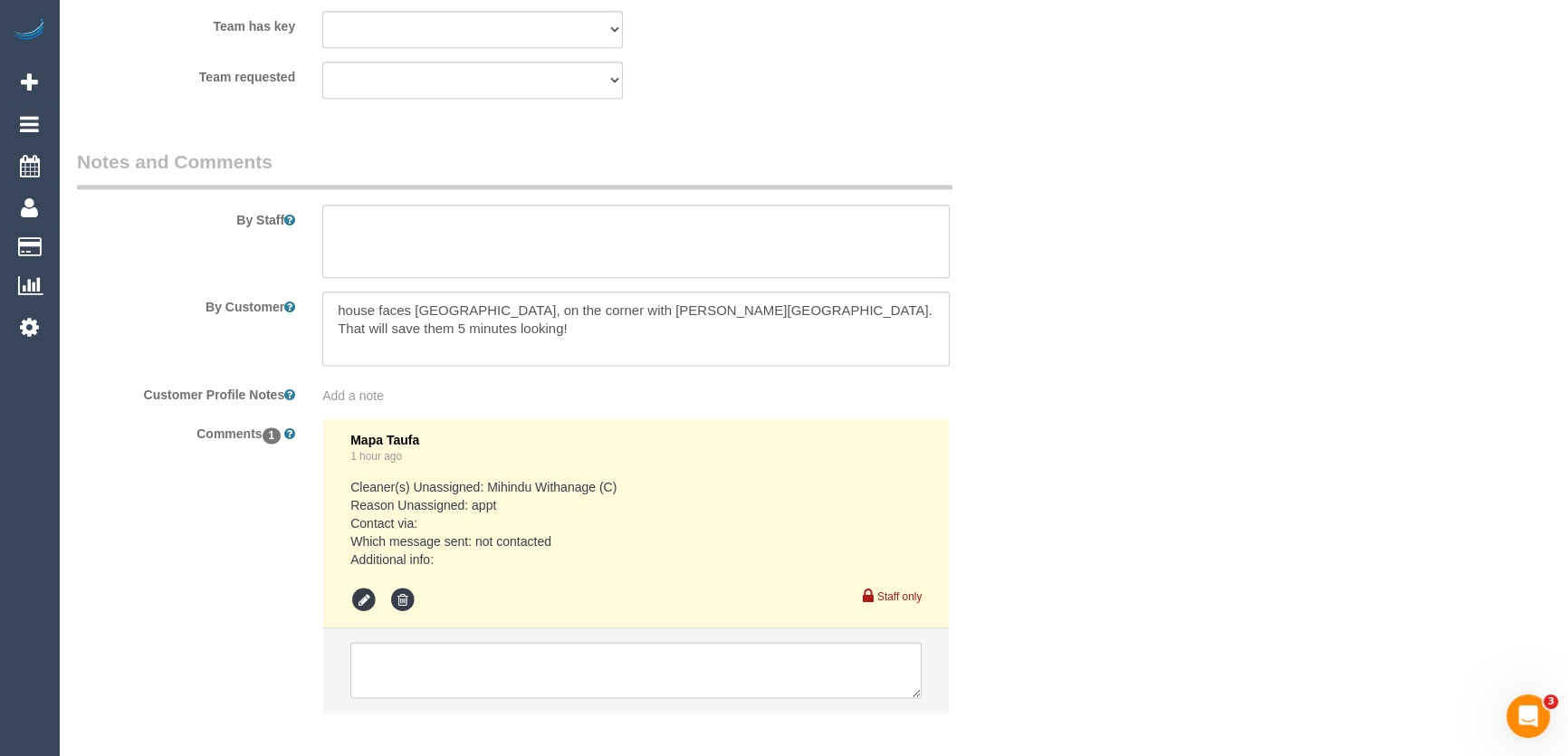
scroll to position [3009, 0]
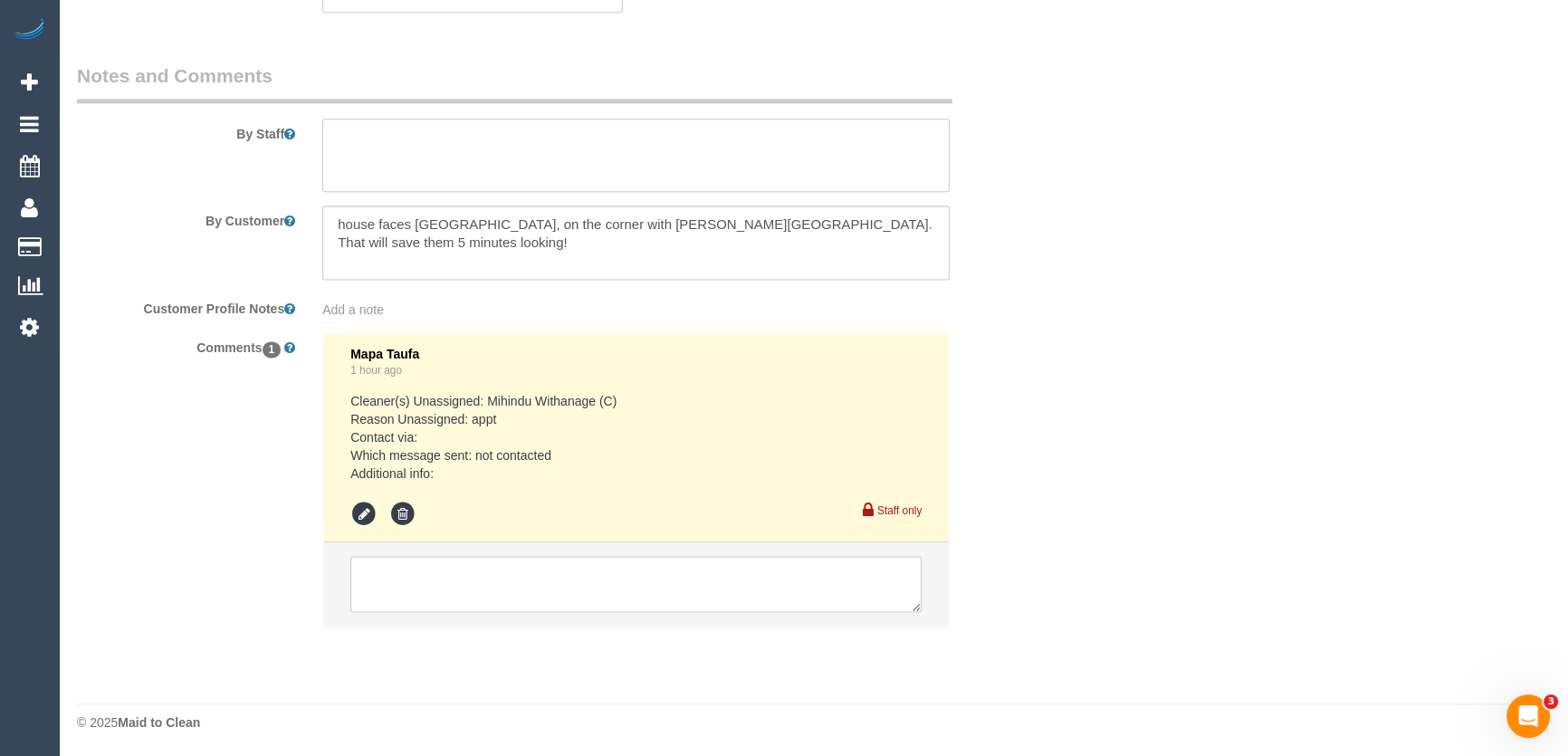
click at [381, 138] on textarea at bounding box center [635, 156] width 627 height 75
type textarea "*cover*"
click at [459, 584] on textarea at bounding box center [635, 583] width 571 height 56
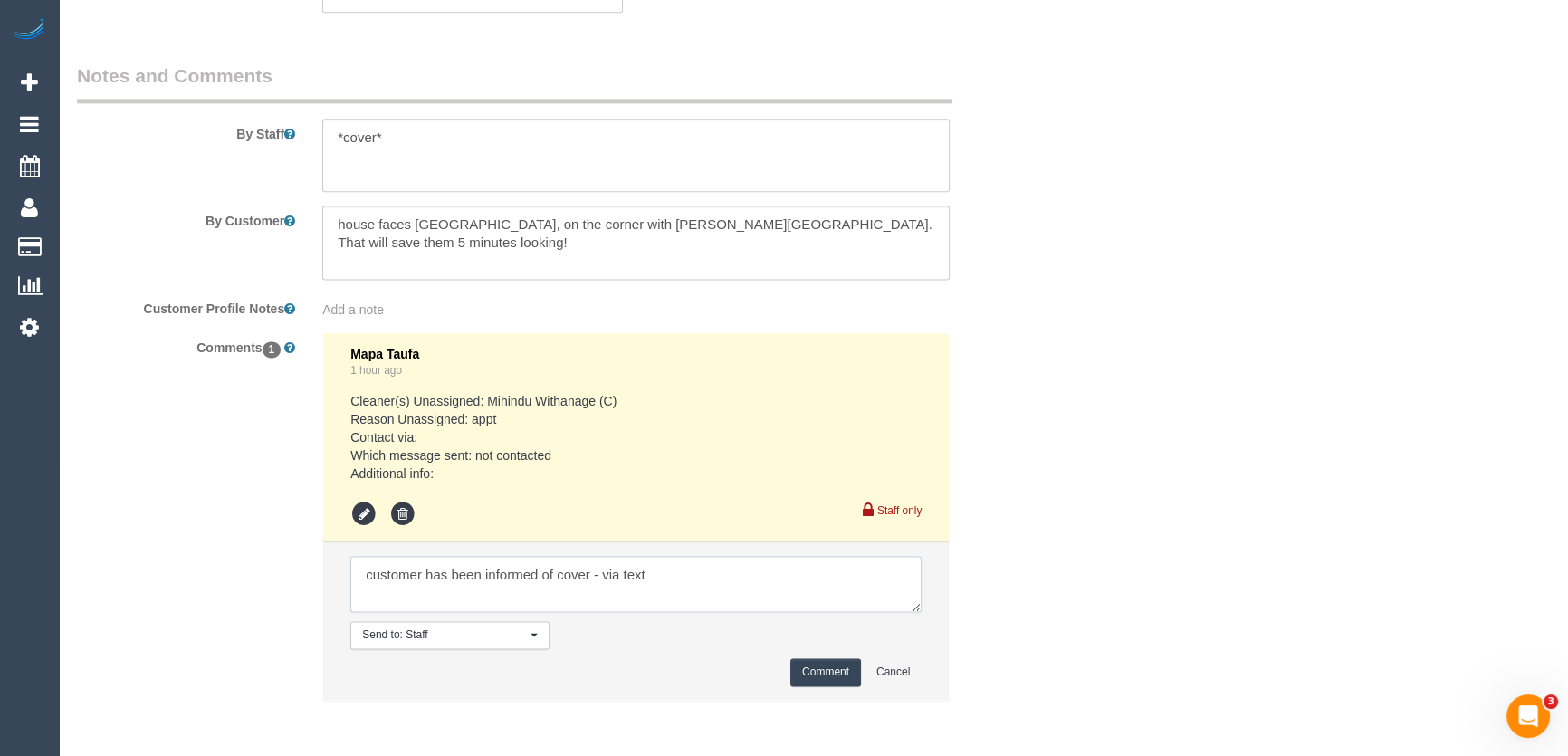
type textarea "customer has been informed of cover - via text"
click at [812, 668] on button "Comment" at bounding box center [825, 672] width 71 height 28
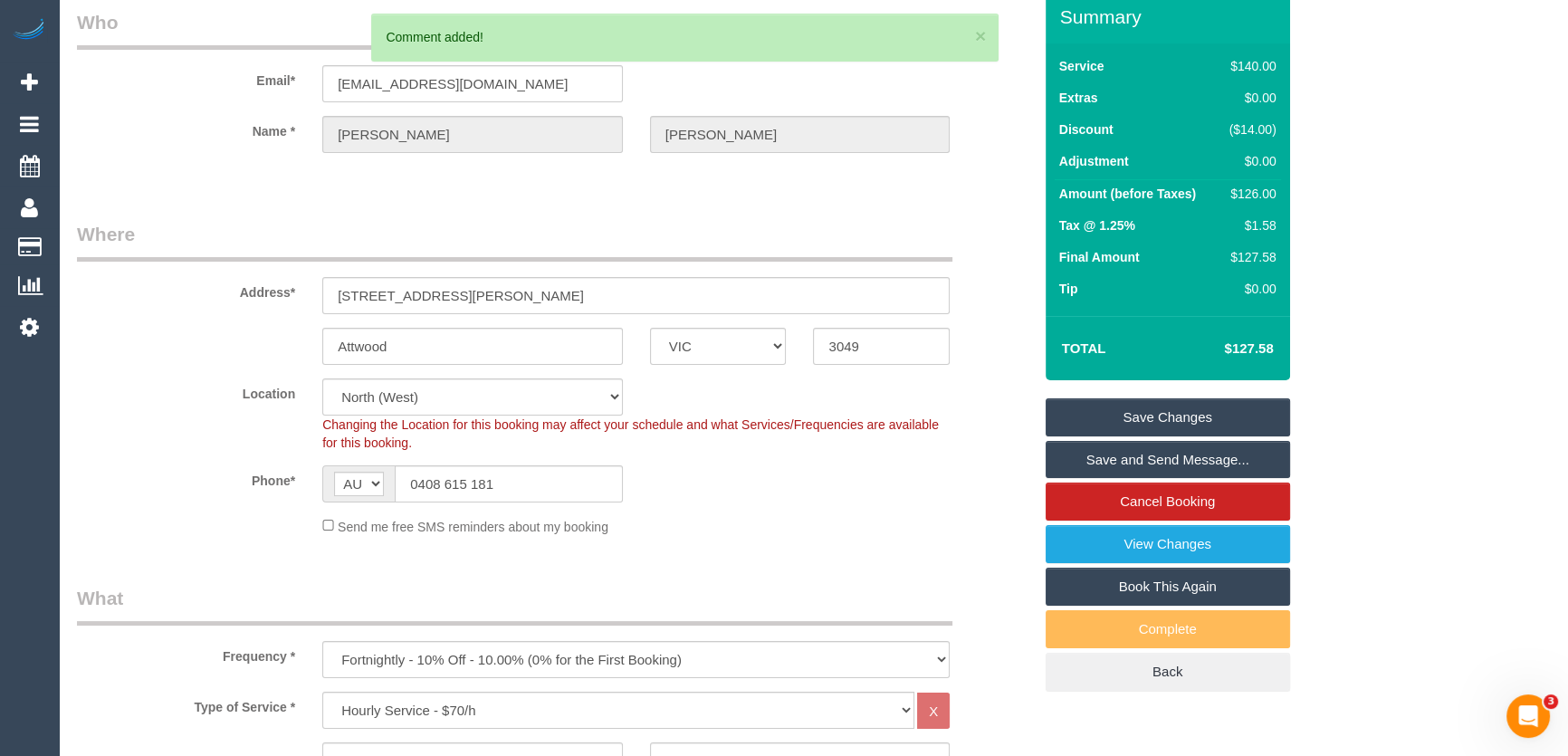
scroll to position [0, 0]
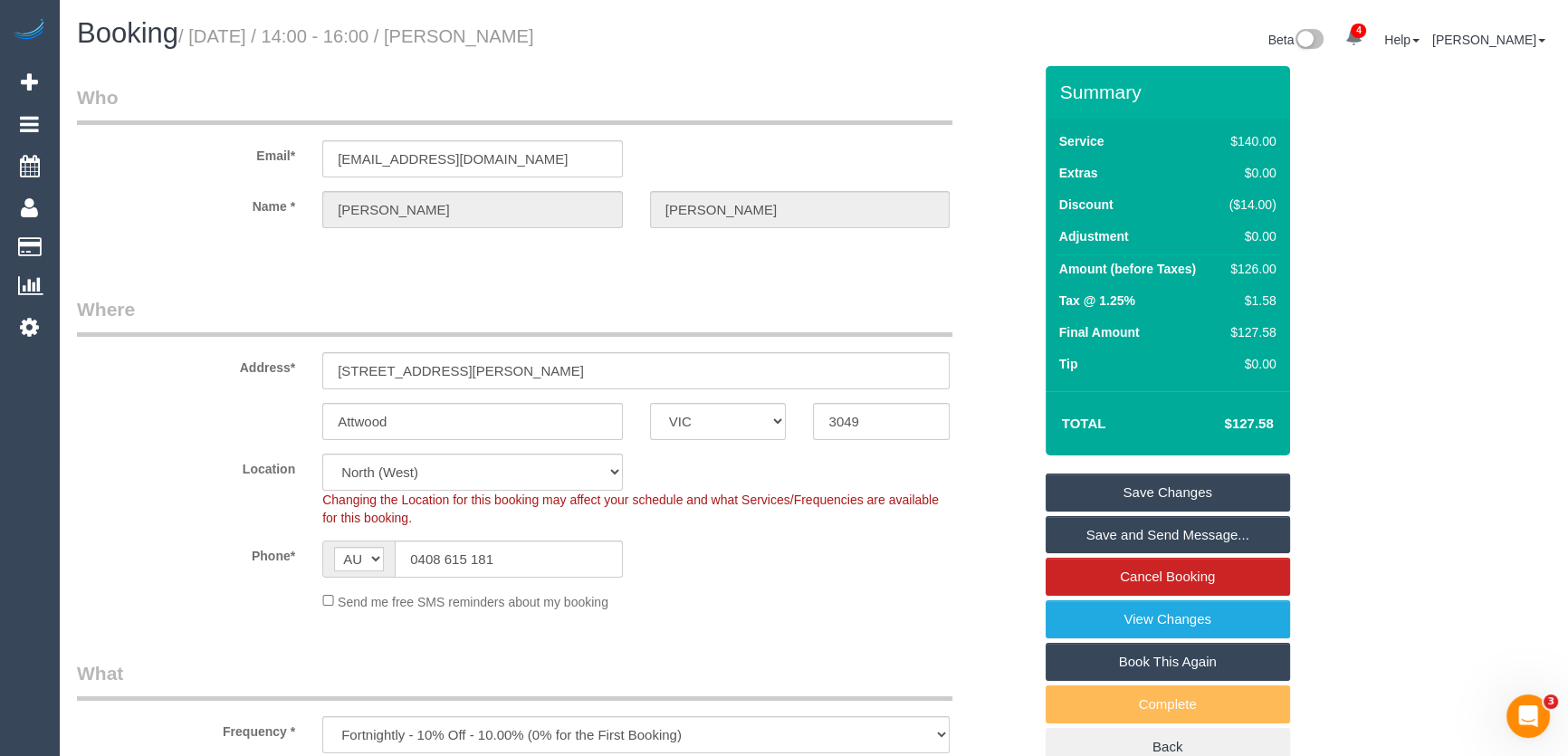
click at [483, 41] on small "/ August 19, 2025 / 14:00 - 16:00 / Paul Gilbert" at bounding box center [356, 36] width 356 height 20
copy small "Paul Gilbert"
drag, startPoint x: 1143, startPoint y: 491, endPoint x: 1128, endPoint y: 501, distance: 18.0
click at [1144, 491] on link "Save Changes" at bounding box center [1167, 492] width 244 height 38
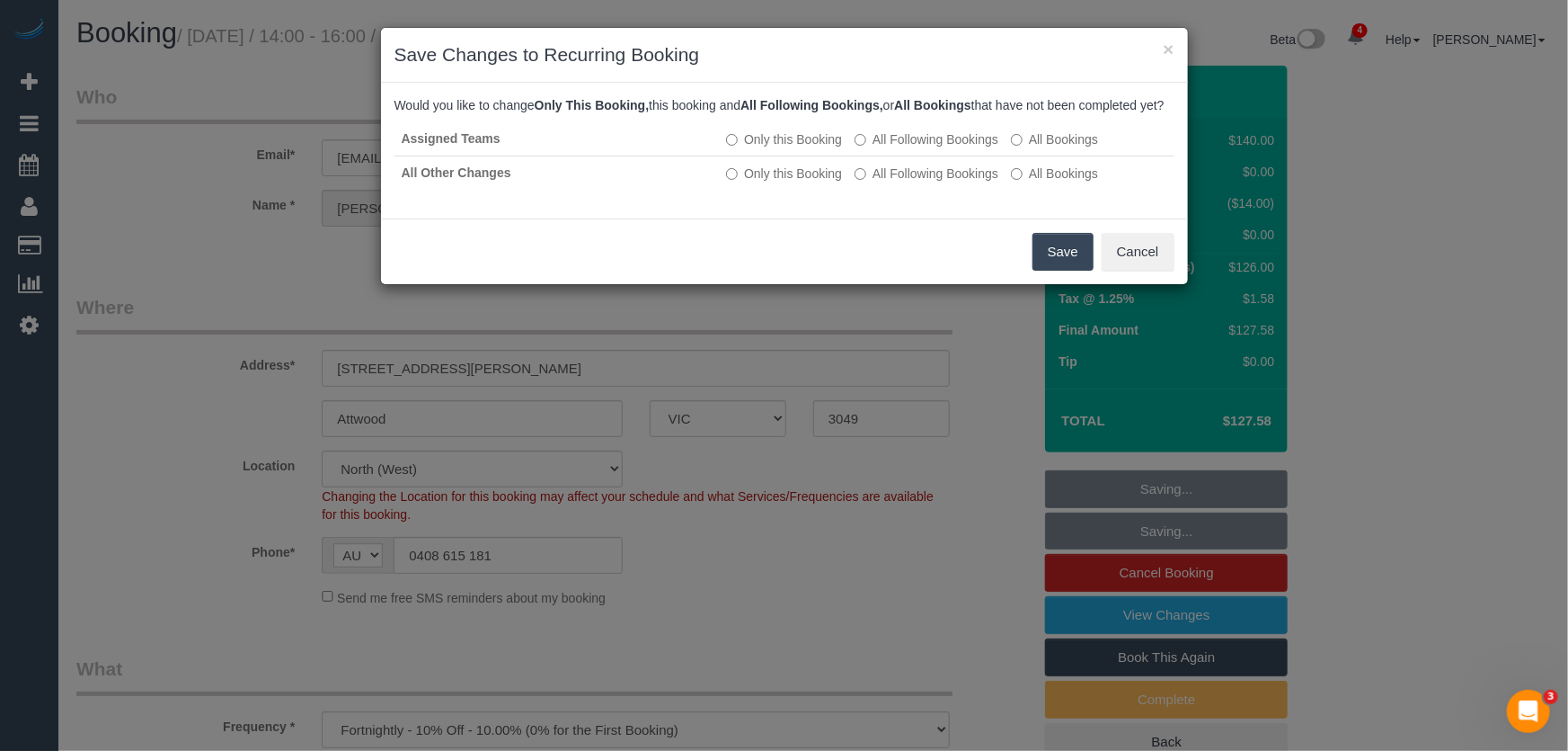
click at [1052, 271] on button "Save" at bounding box center [1063, 251] width 61 height 38
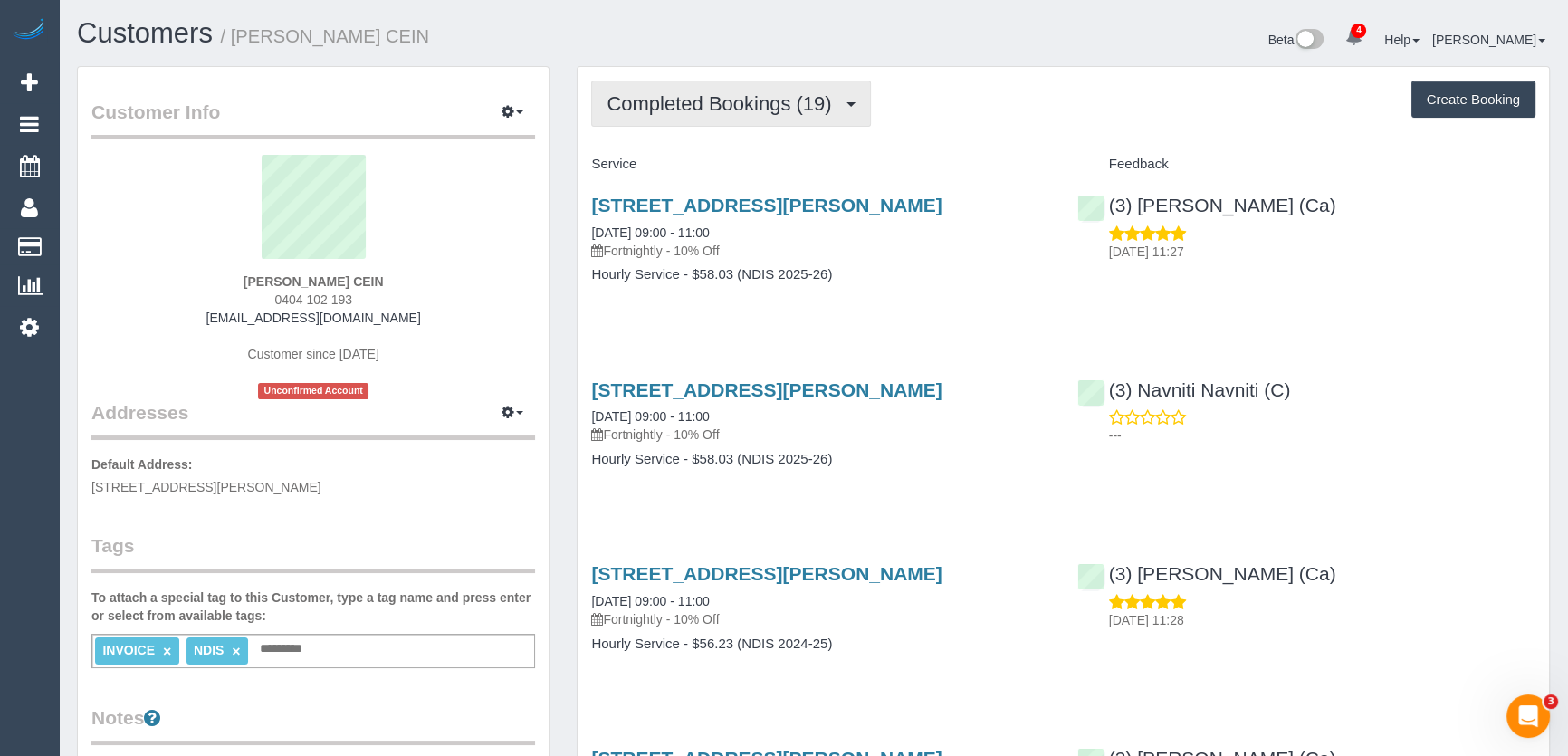
click at [729, 115] on button "Completed Bookings (19)" at bounding box center [730, 103] width 278 height 46
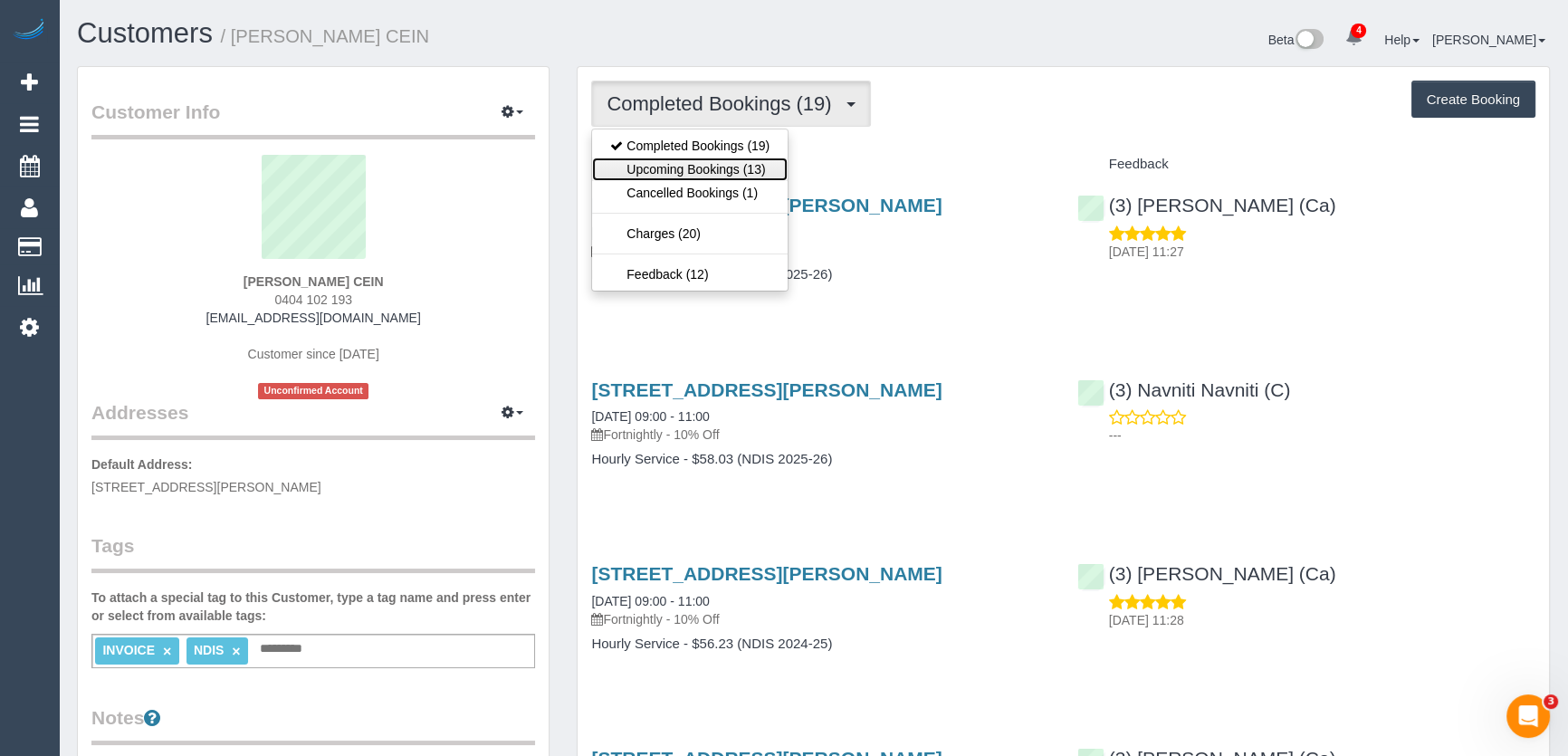
click at [697, 165] on link "Upcoming Bookings (13)" at bounding box center [689, 169] width 195 height 24
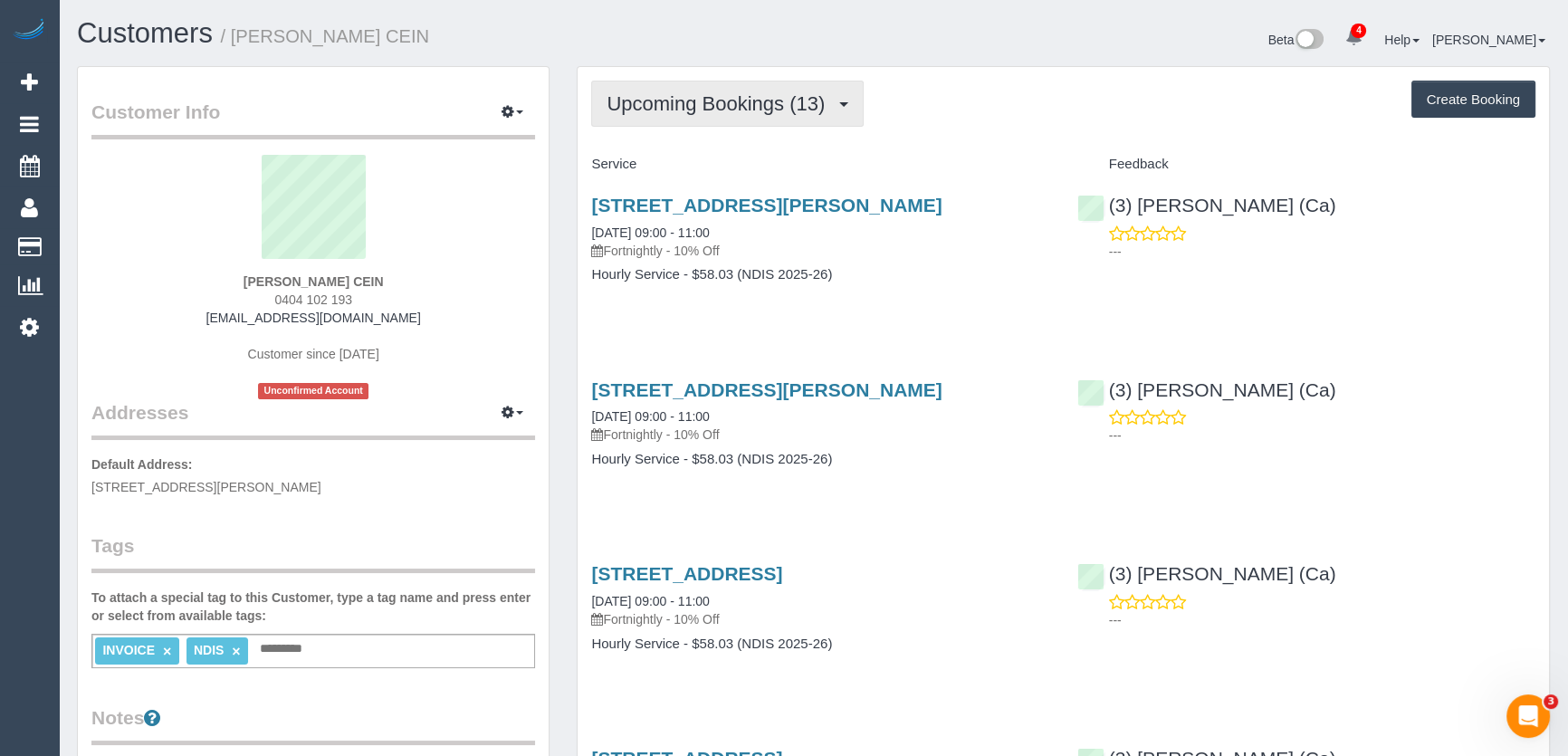
click at [665, 108] on span "Upcoming Bookings (13)" at bounding box center [719, 104] width 228 height 23
click at [666, 109] on span "Upcoming Bookings (13)" at bounding box center [719, 104] width 228 height 23
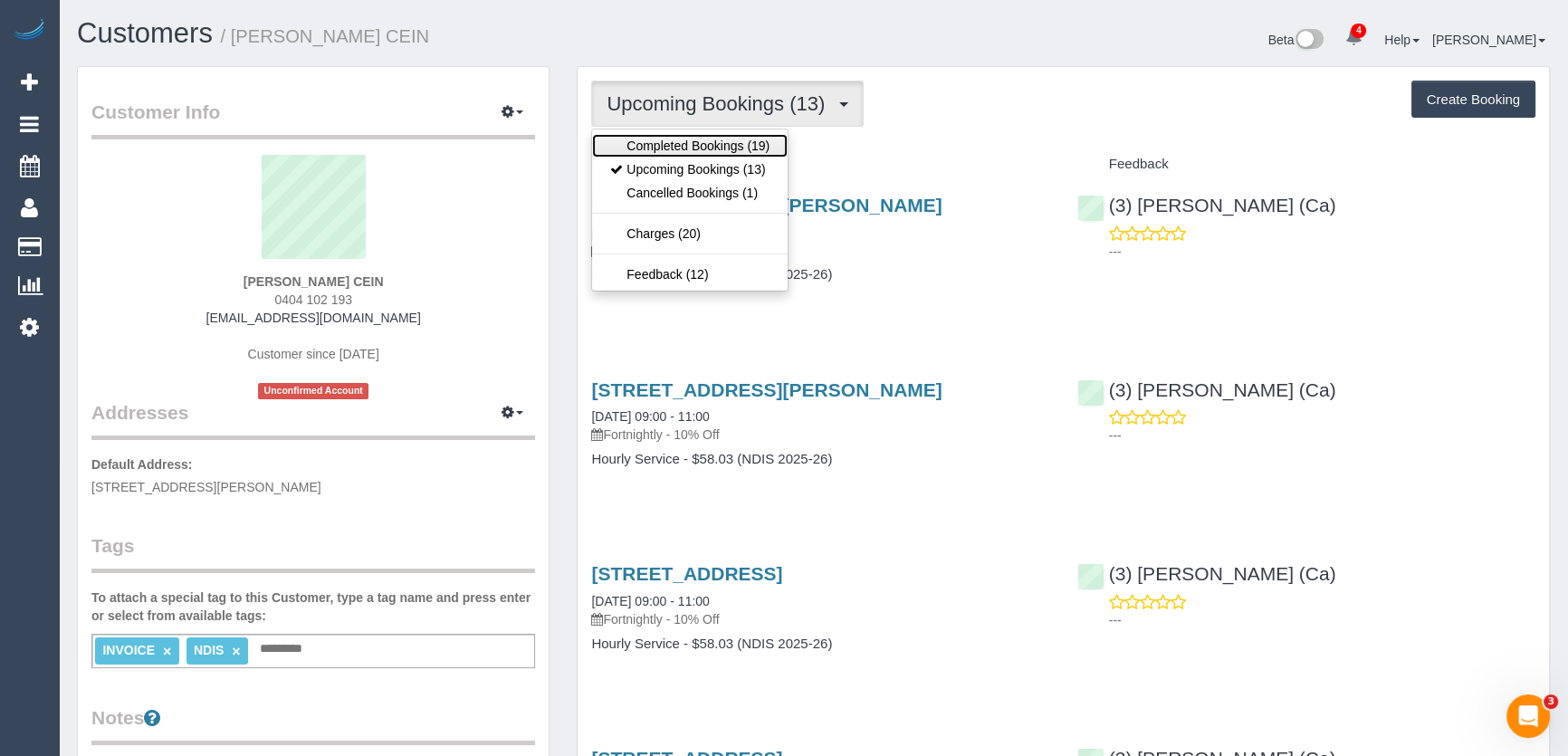
click at [658, 143] on link "Completed Bookings (19)" at bounding box center [689, 145] width 195 height 24
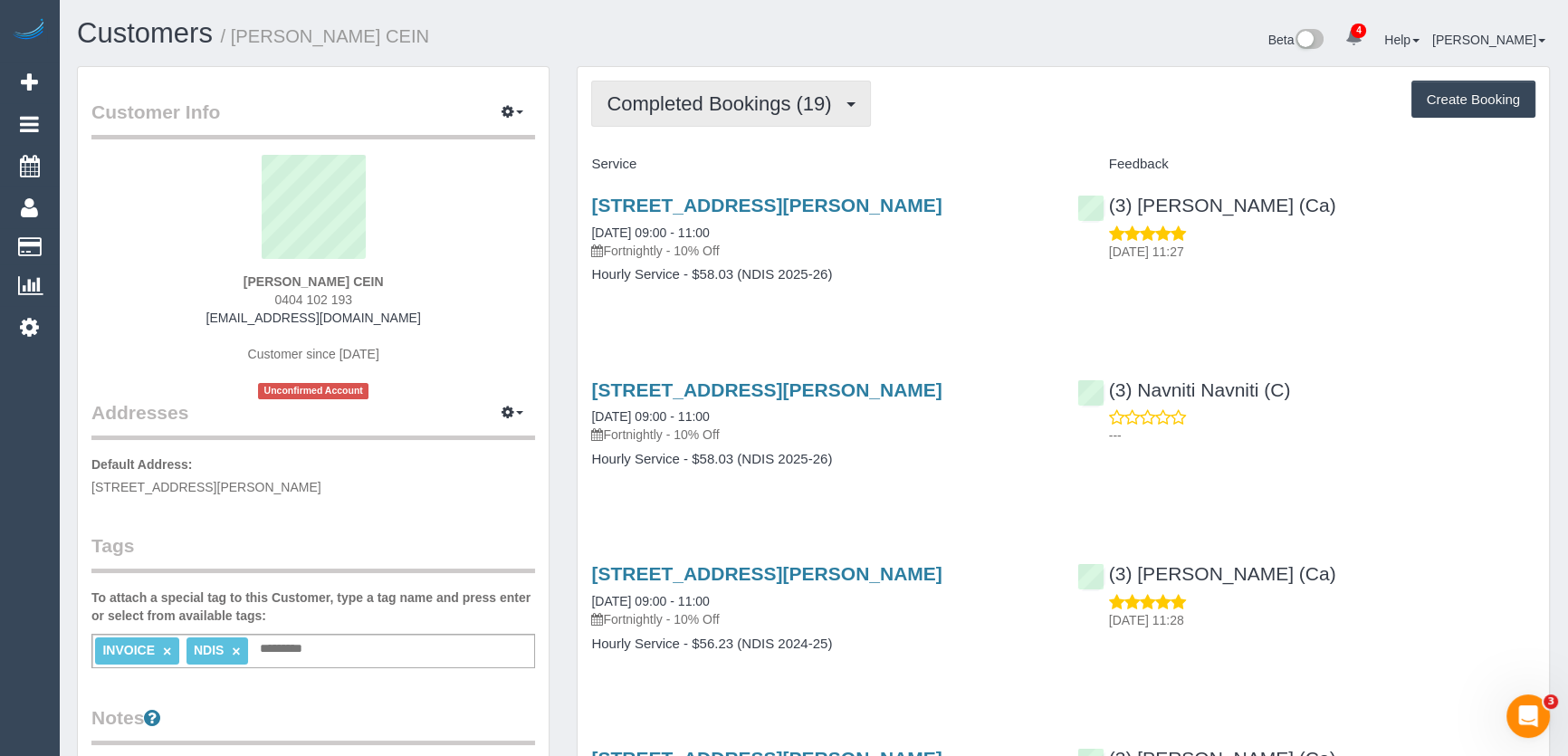
click at [734, 92] on span "Completed Bookings (19)" at bounding box center [722, 104] width 233 height 23
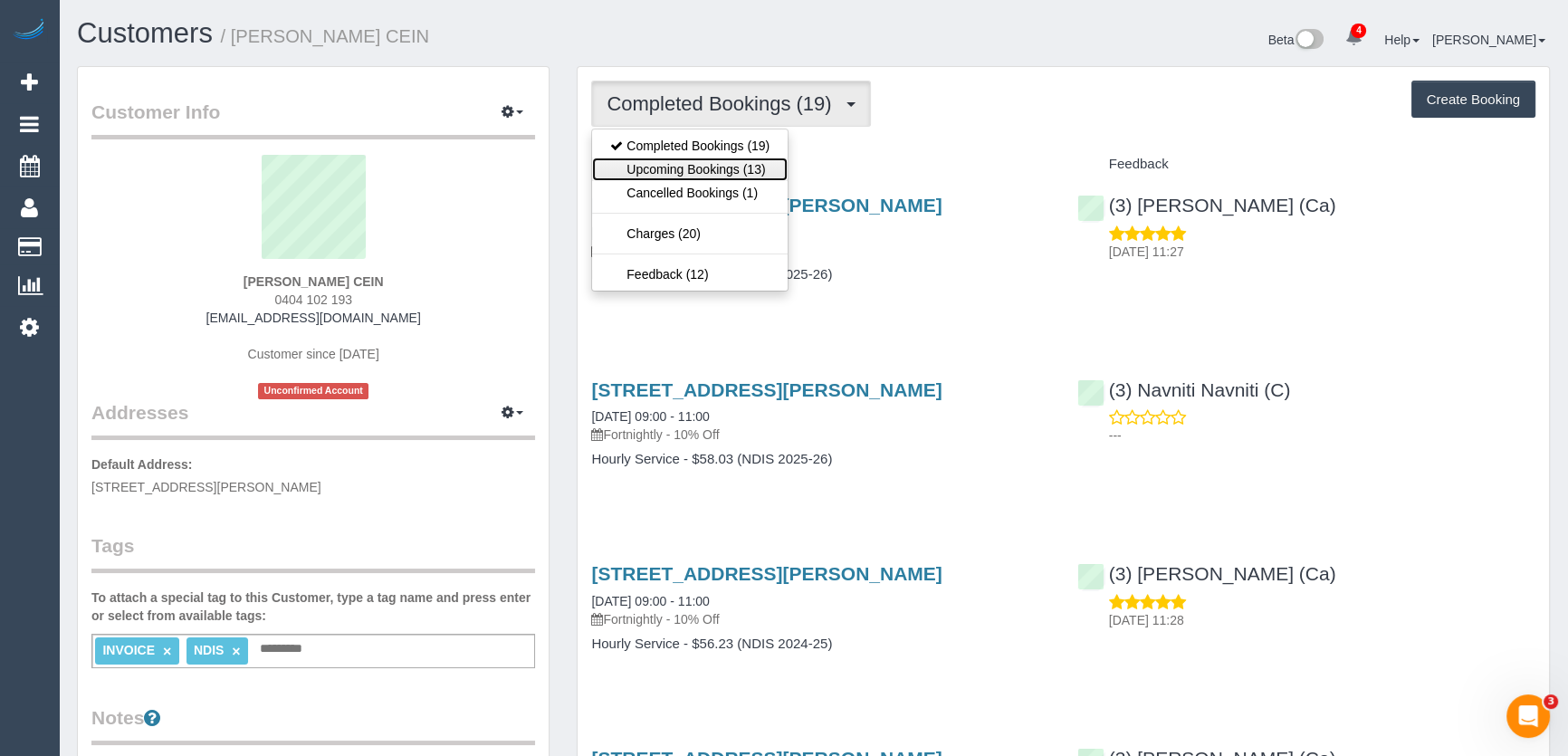
drag, startPoint x: 731, startPoint y: 165, endPoint x: 728, endPoint y: 176, distance: 11.4
click at [732, 165] on link "Upcoming Bookings (13)" at bounding box center [689, 169] width 195 height 24
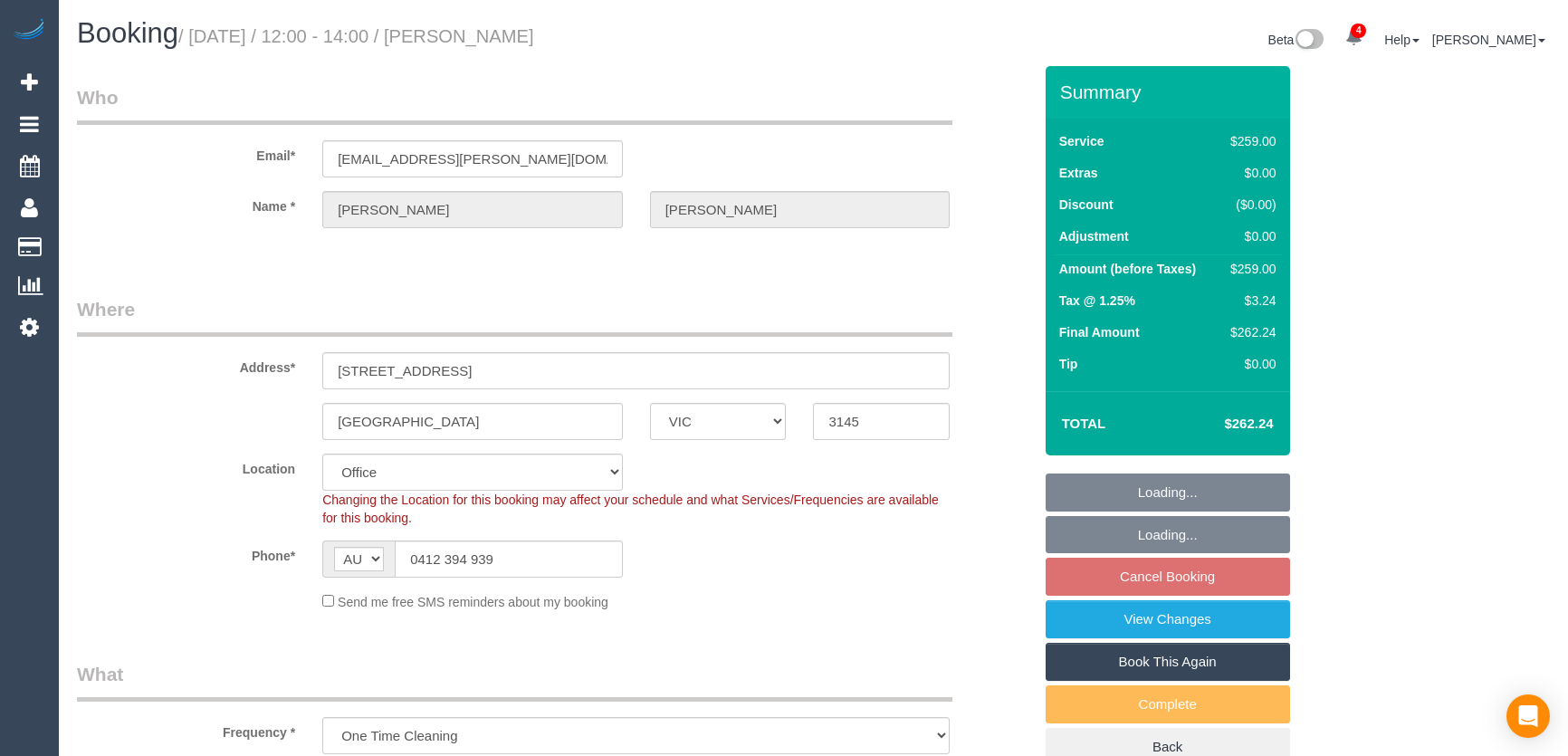
select select "VIC"
select select "number:28"
select select "number:14"
select select "number:19"
select select "number:22"
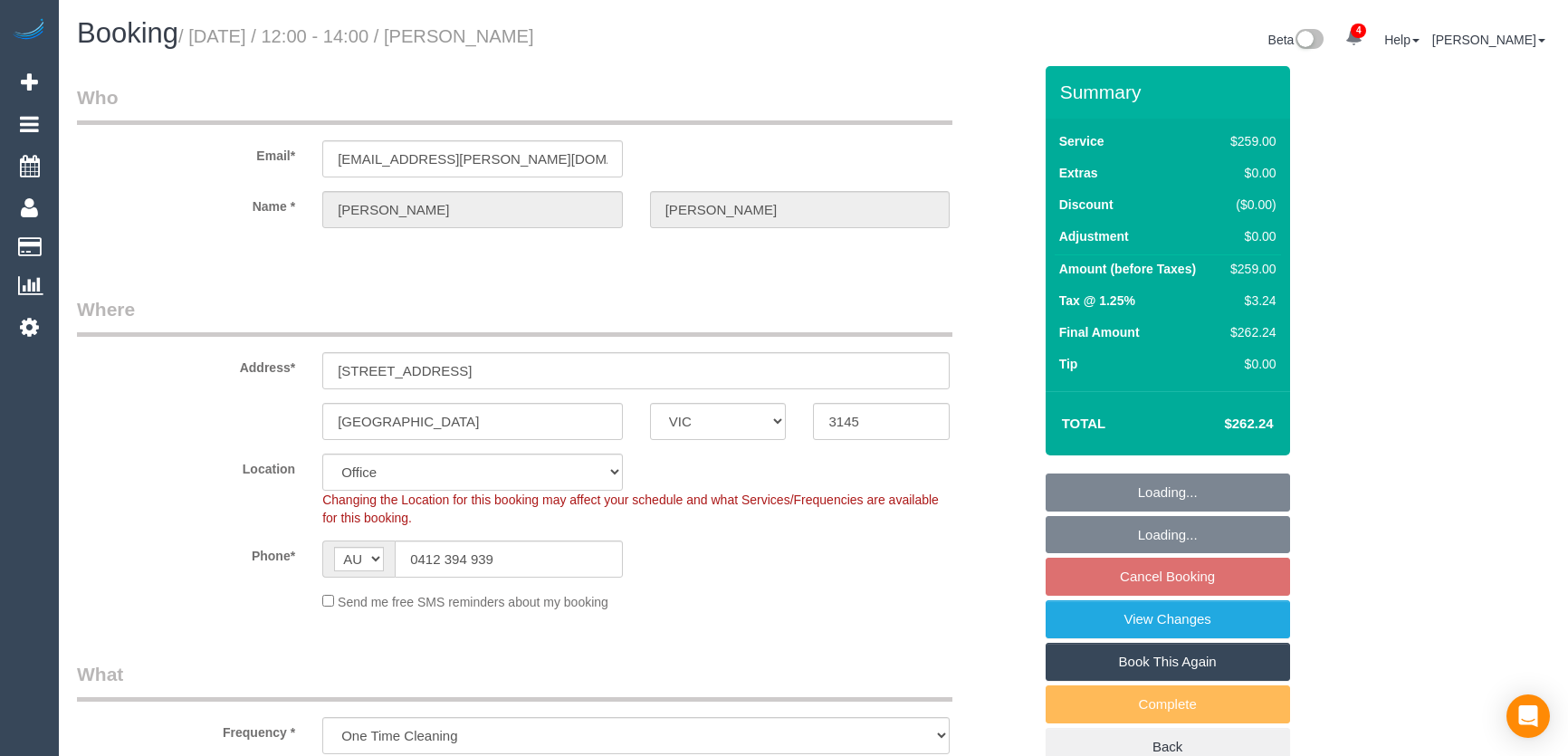
select select "number:34"
select select "number:11"
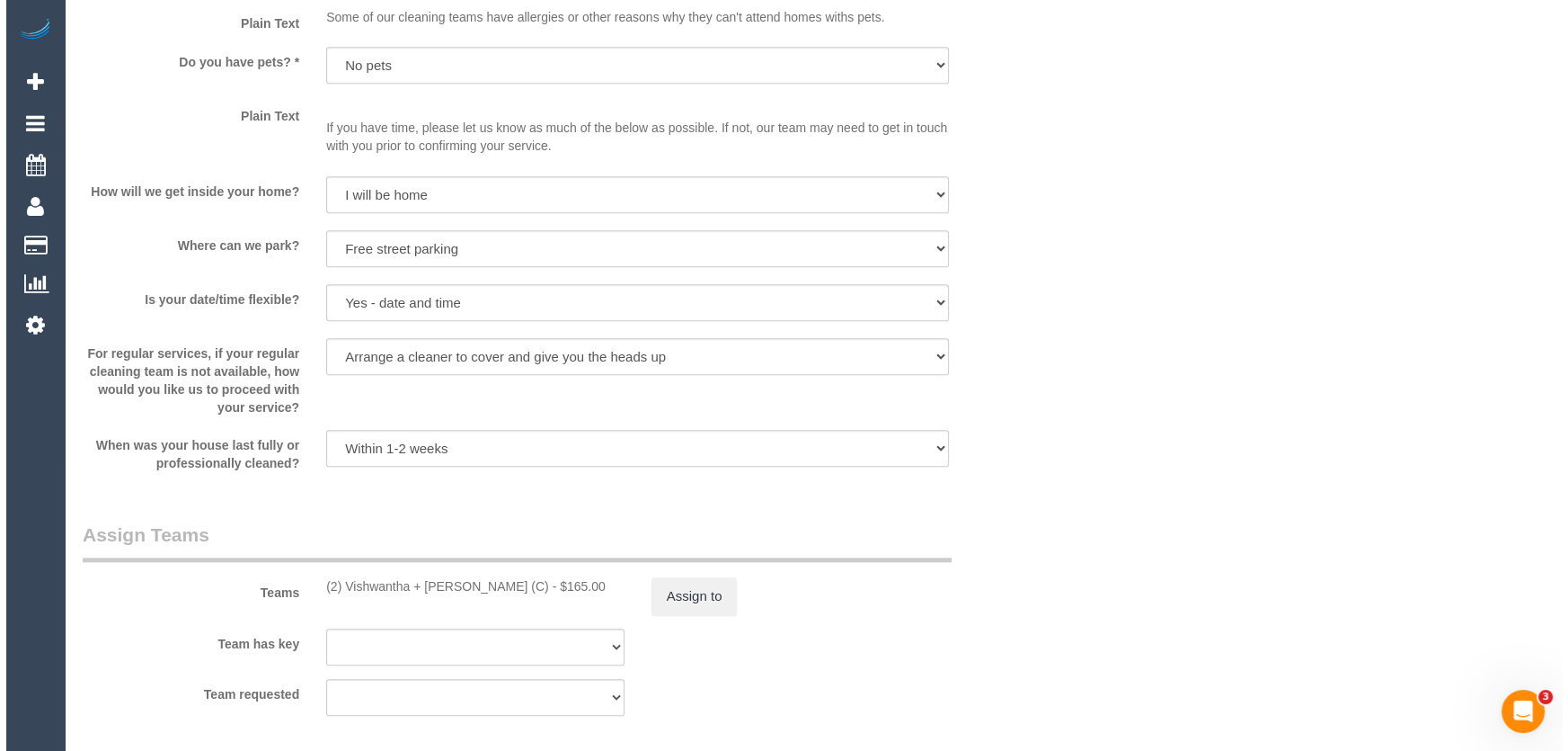
scroll to position [2452, 0]
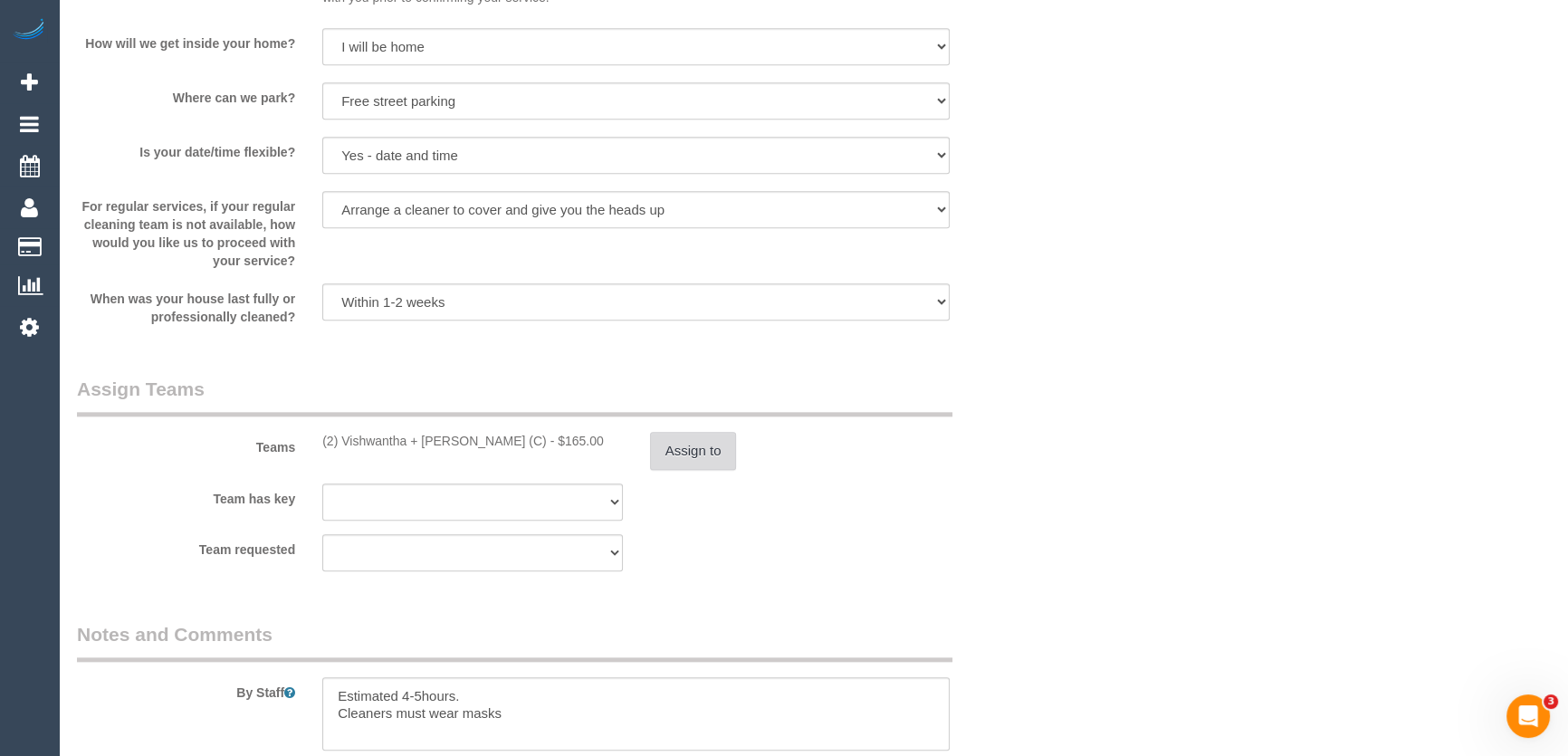
click at [687, 454] on button "Assign to" at bounding box center [693, 450] width 87 height 38
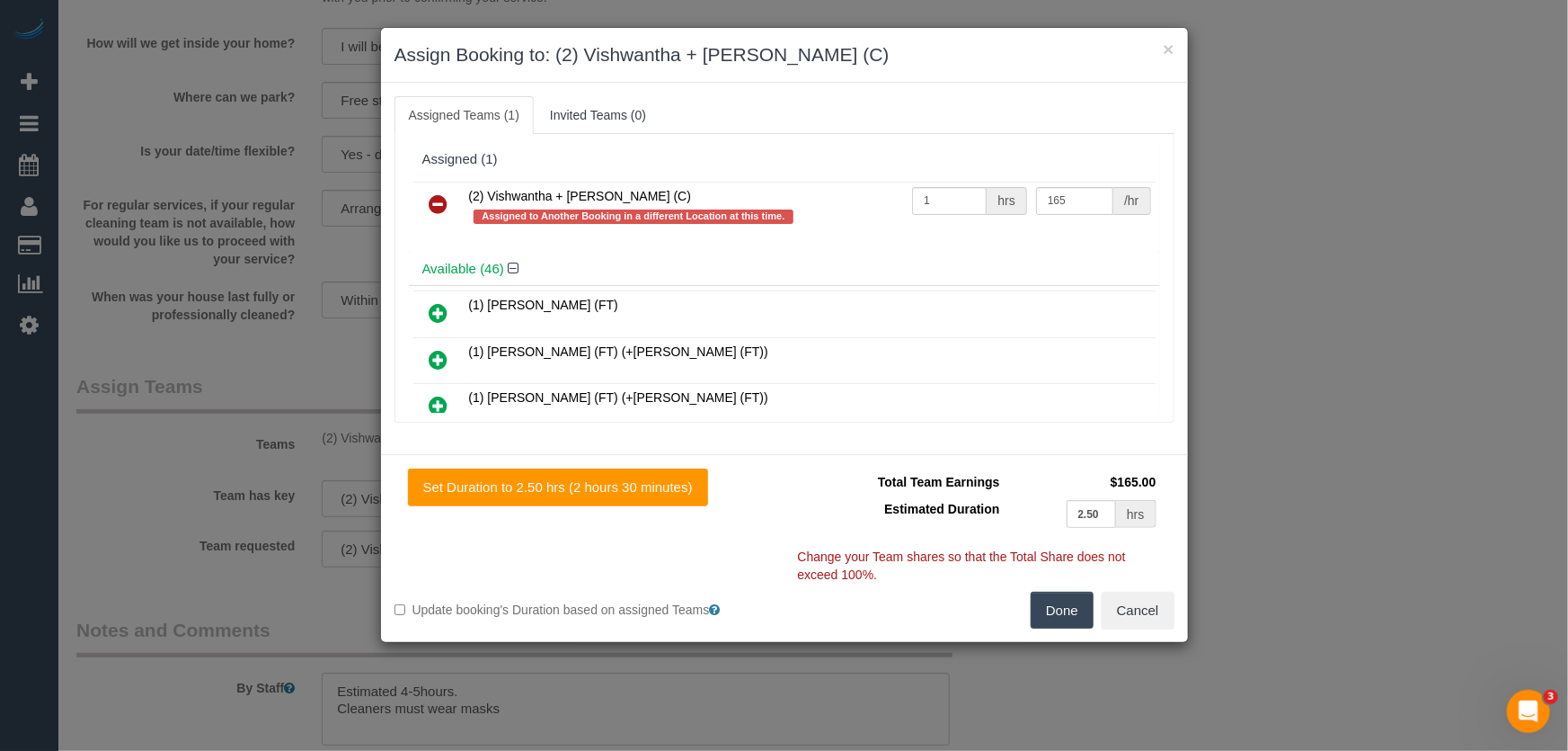
click at [434, 208] on icon at bounding box center [439, 203] width 19 height 22
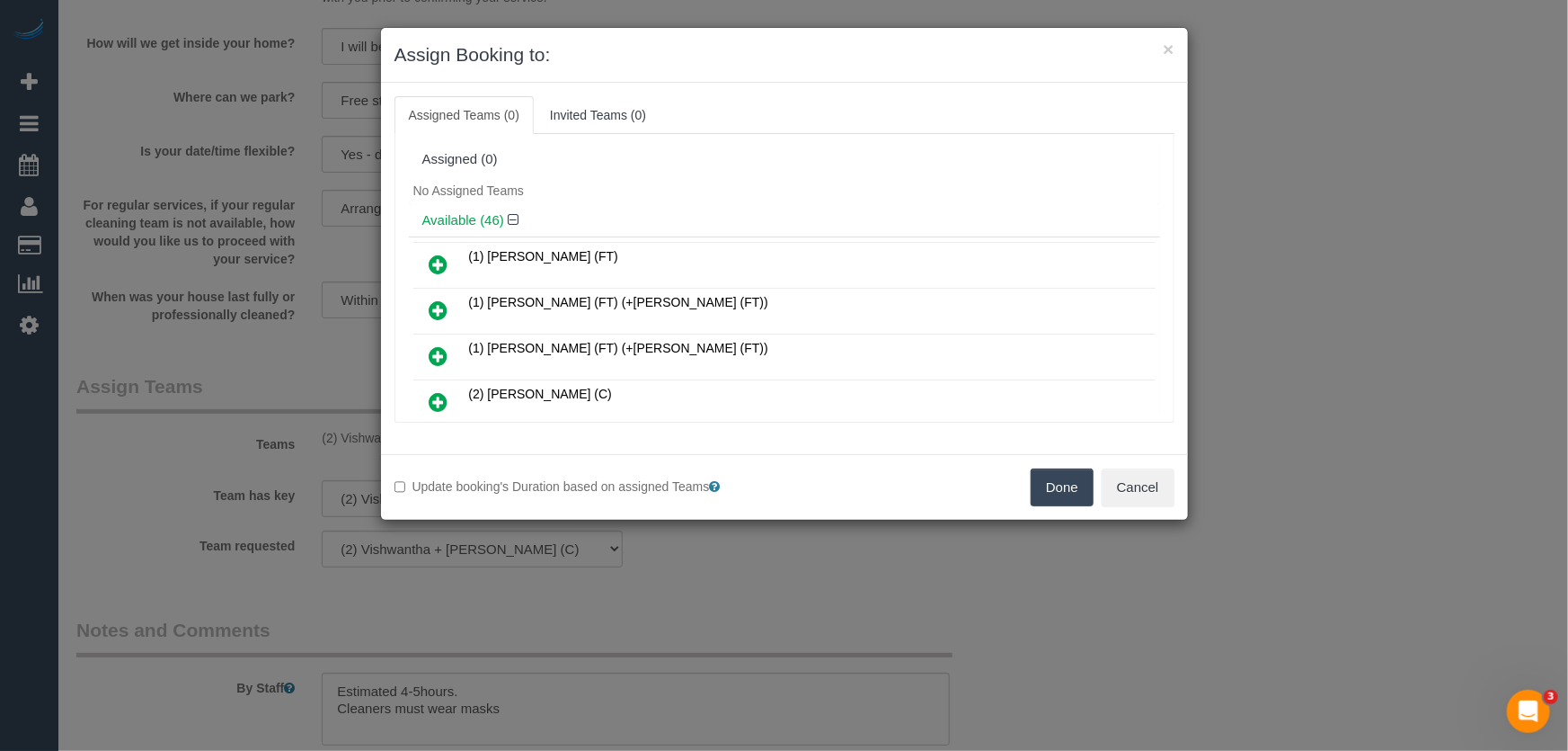
scroll to position [1688, 0]
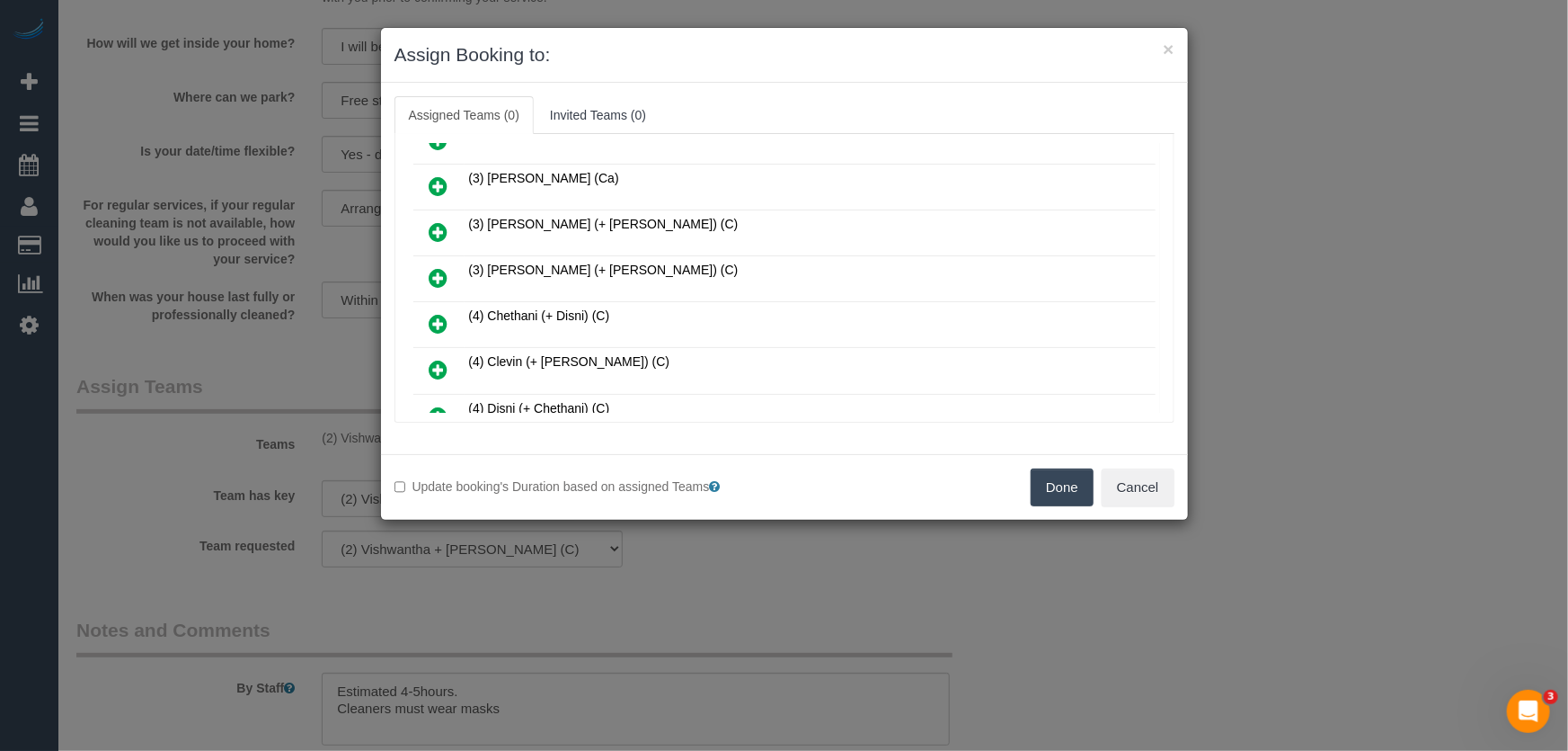
click at [434, 313] on icon at bounding box center [439, 323] width 19 height 22
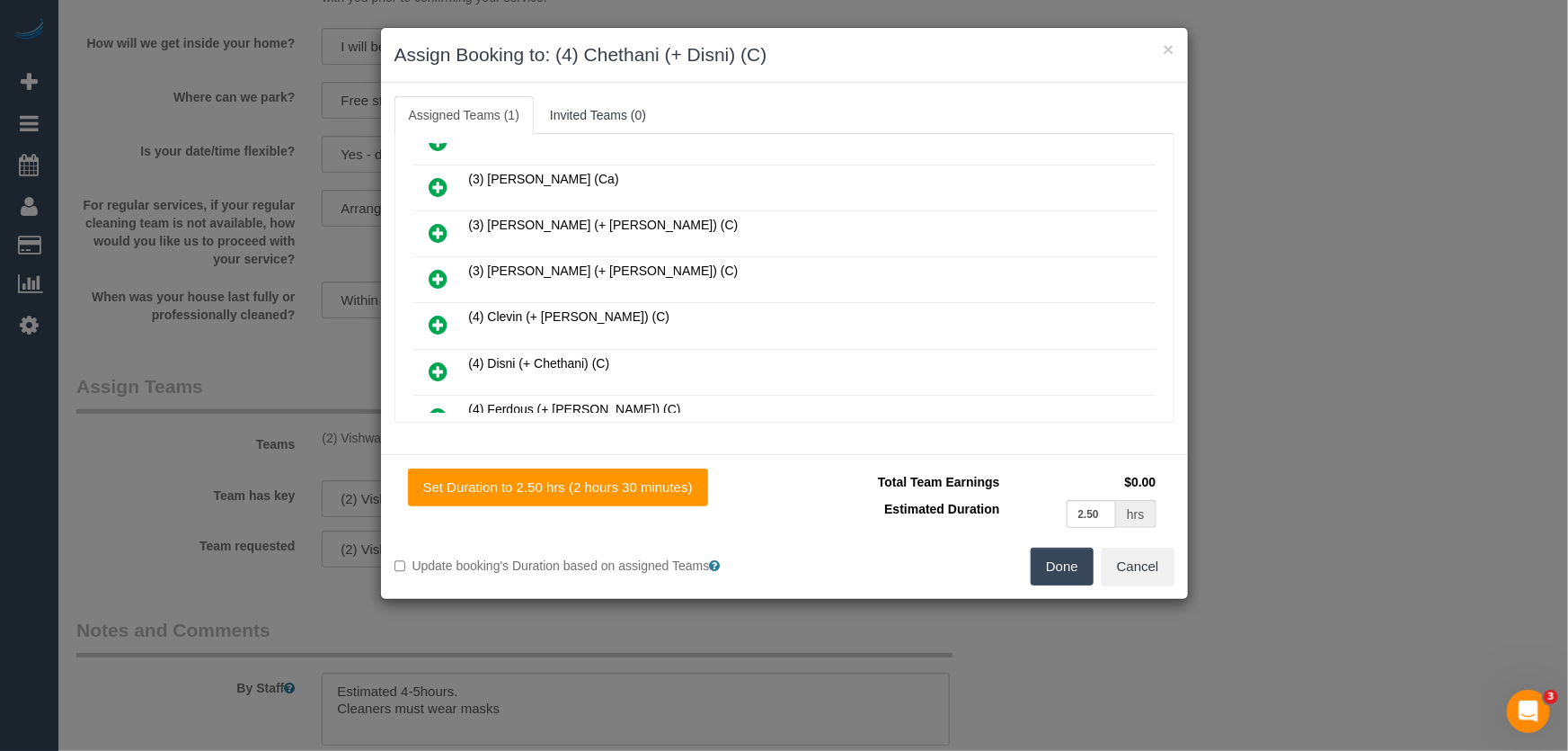
click at [432, 360] on icon at bounding box center [439, 370] width 19 height 22
click at [1053, 573] on button "Done" at bounding box center [1062, 566] width 63 height 38
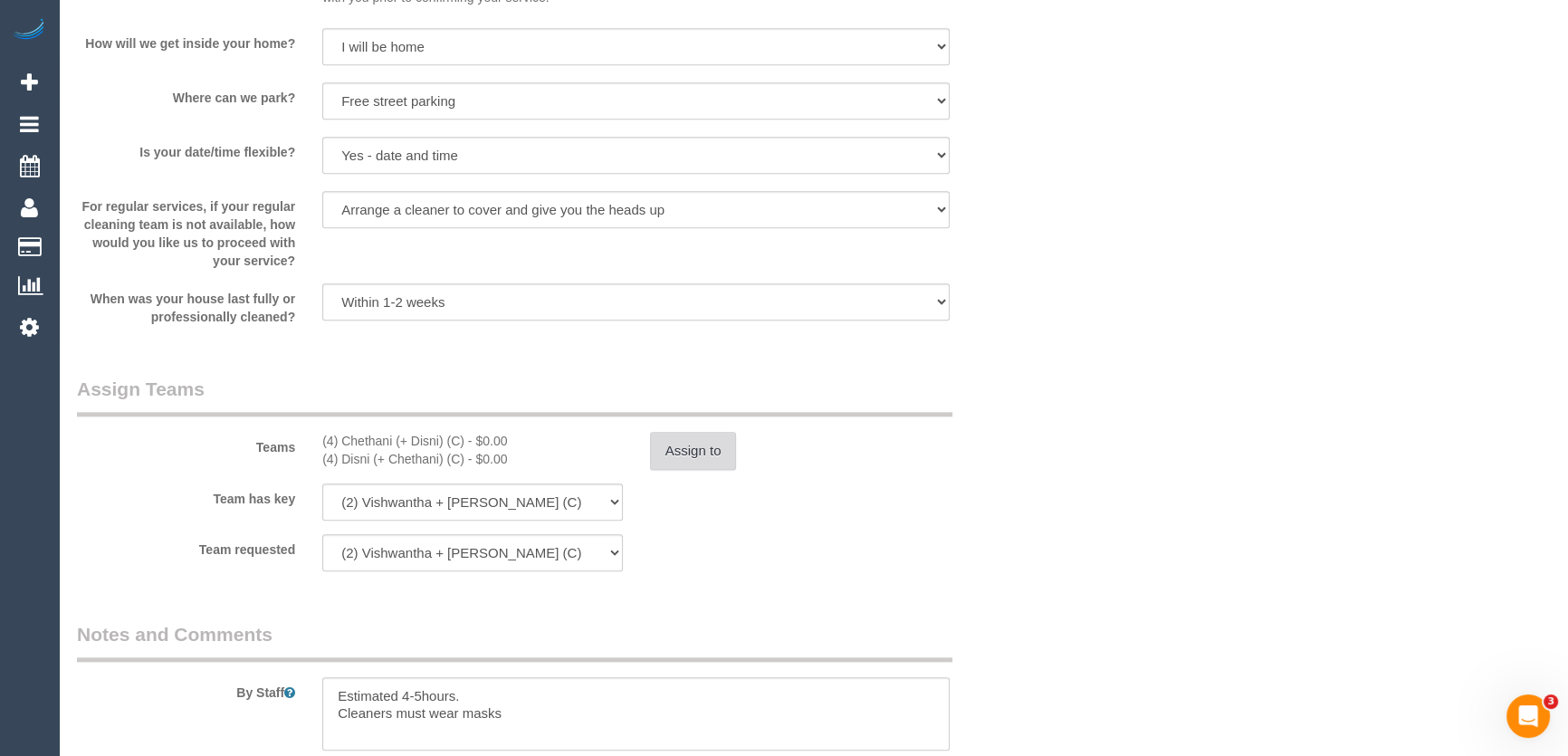
click at [679, 451] on button "Assign to" at bounding box center [693, 450] width 87 height 38
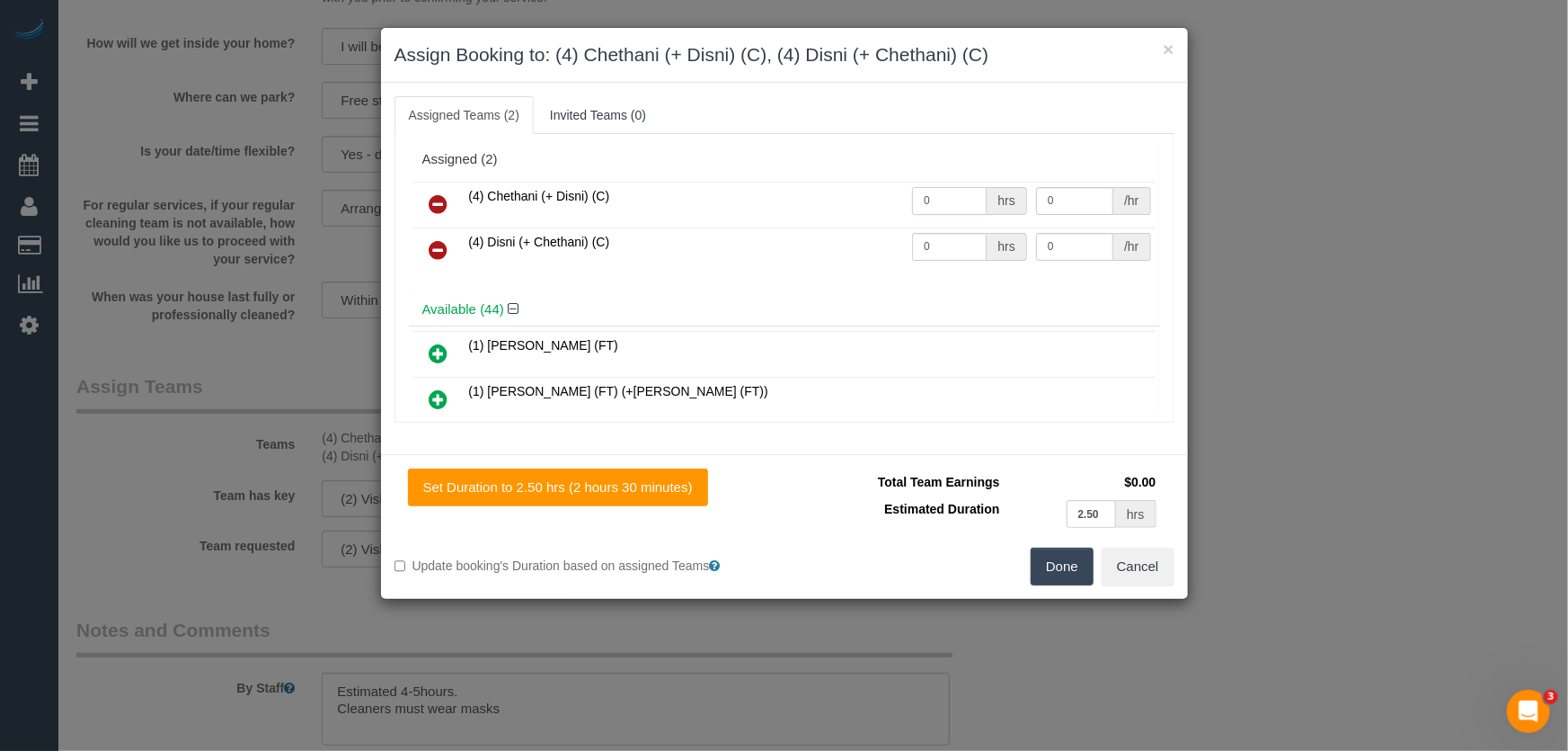
click at [933, 200] on input "0" at bounding box center [949, 201] width 75 height 28
type input "1"
type input "82.5"
click at [947, 250] on input "0" at bounding box center [949, 247] width 75 height 28
type input "1"
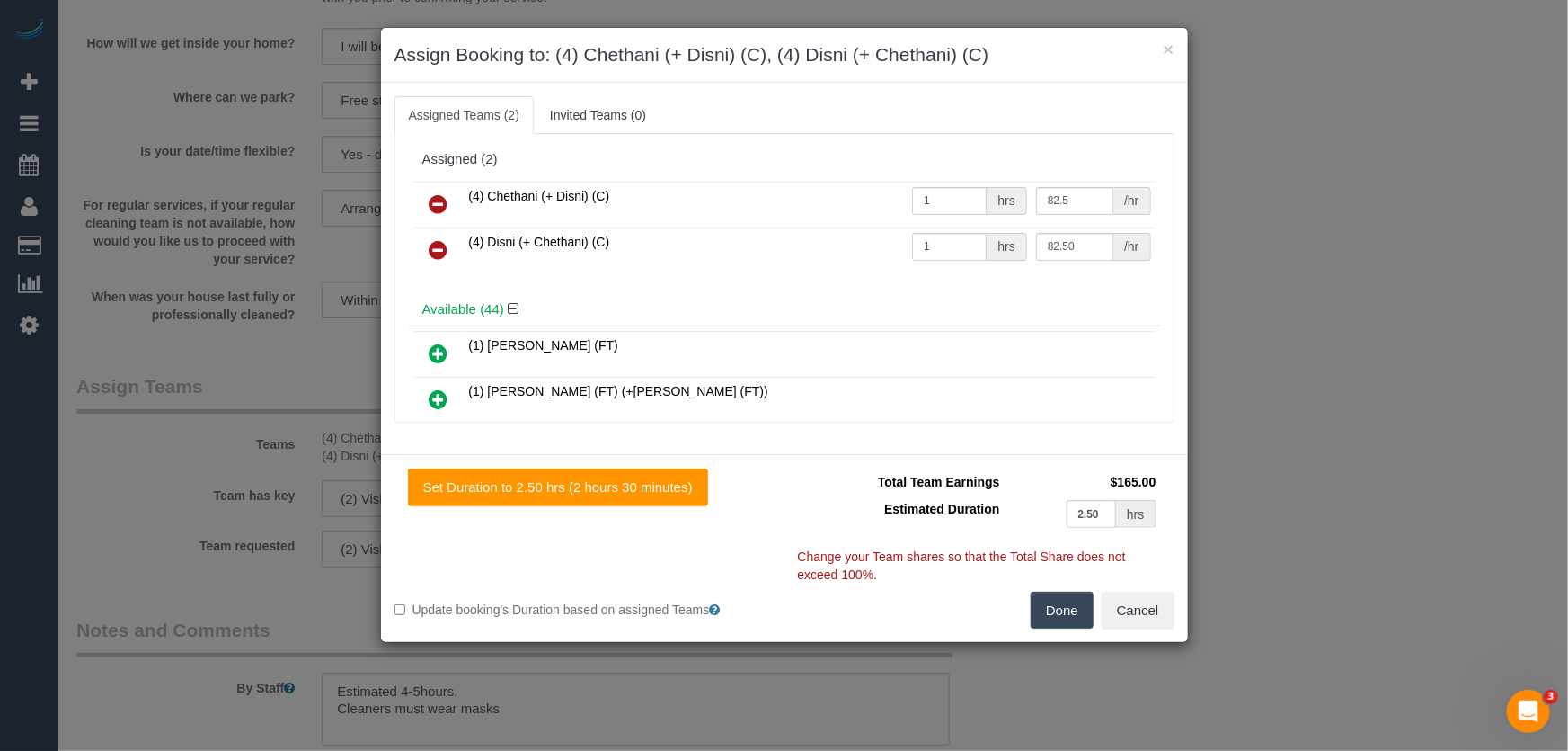
type input "82.5"
click at [1051, 596] on button "Done" at bounding box center [1062, 610] width 63 height 38
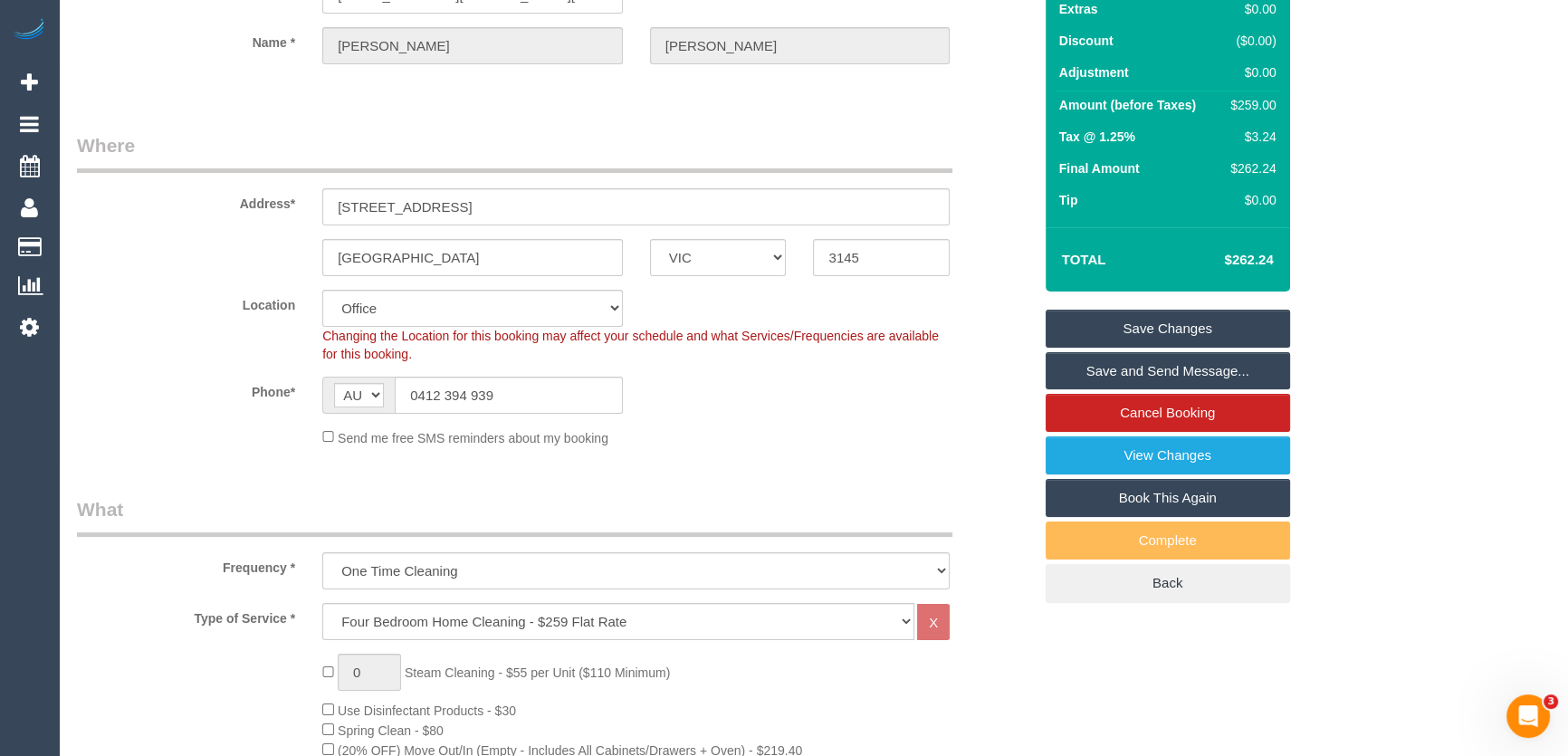
scroll to position [0, 0]
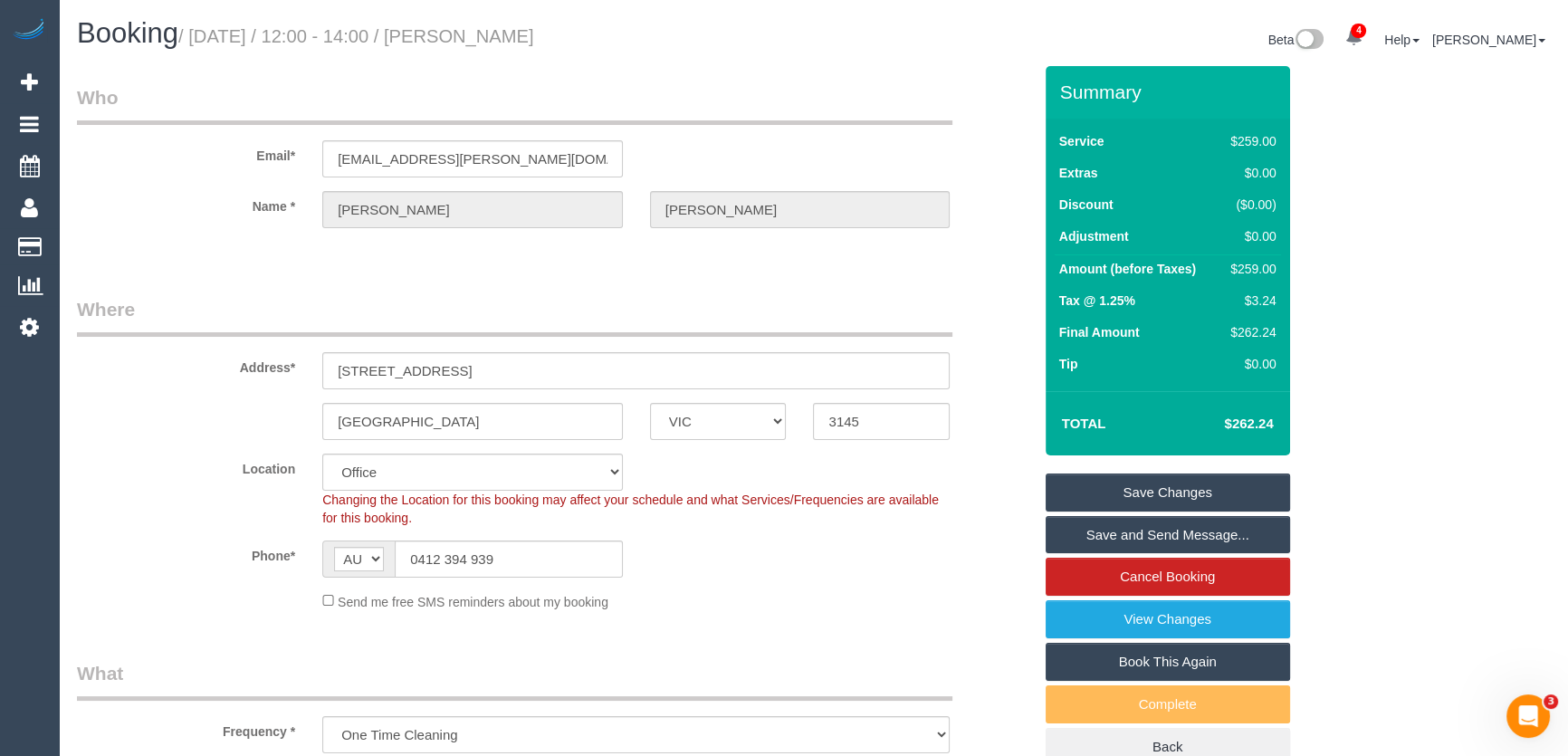
click at [482, 28] on small "/ August 19, 2025 / 12:00 - 14:00 / Carolyn Arnold" at bounding box center [356, 36] width 356 height 20
copy small "Carolyn Arnold"
click at [1119, 492] on link "Save Changes" at bounding box center [1167, 492] width 244 height 38
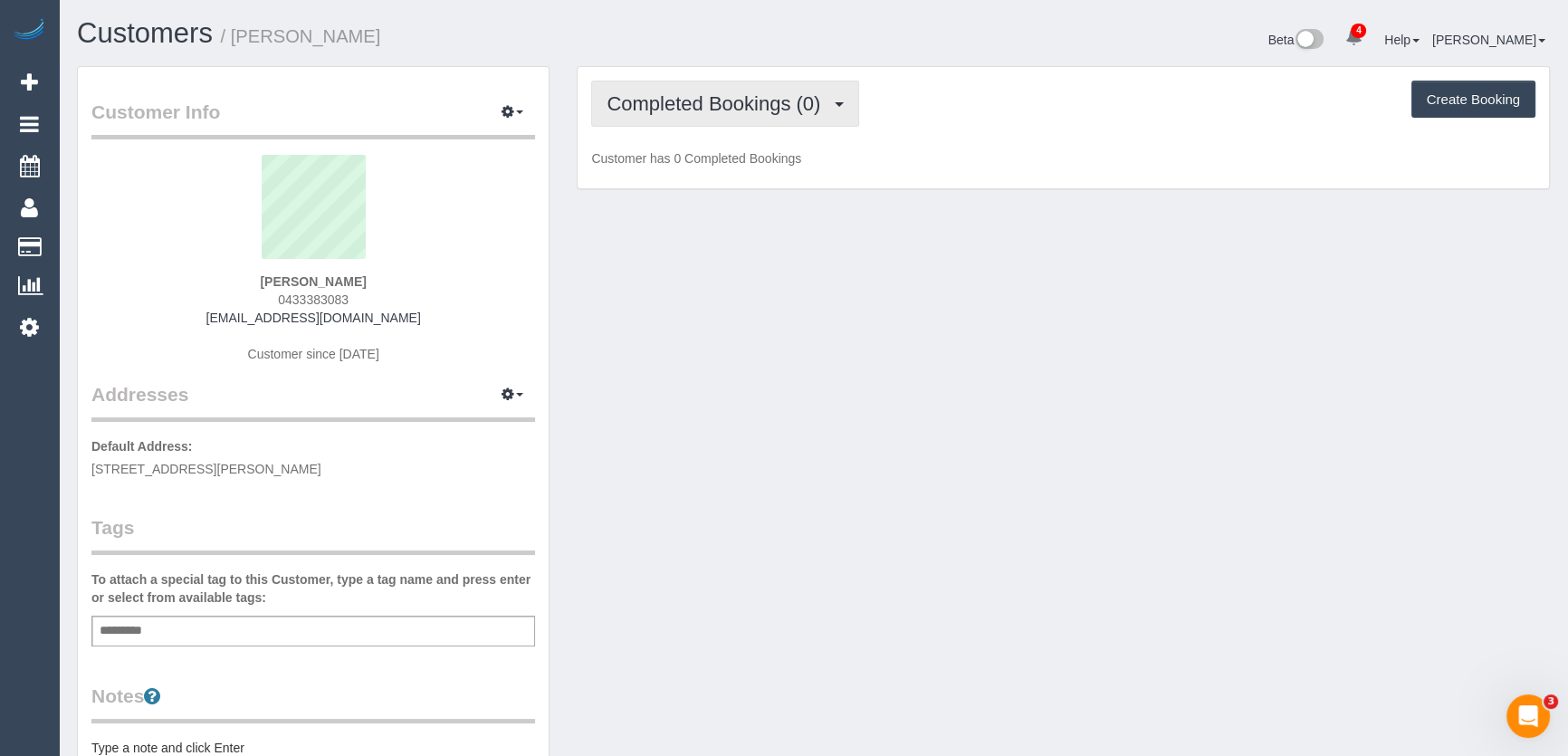
click at [804, 103] on span "Completed Bookings (0)" at bounding box center [717, 104] width 223 height 23
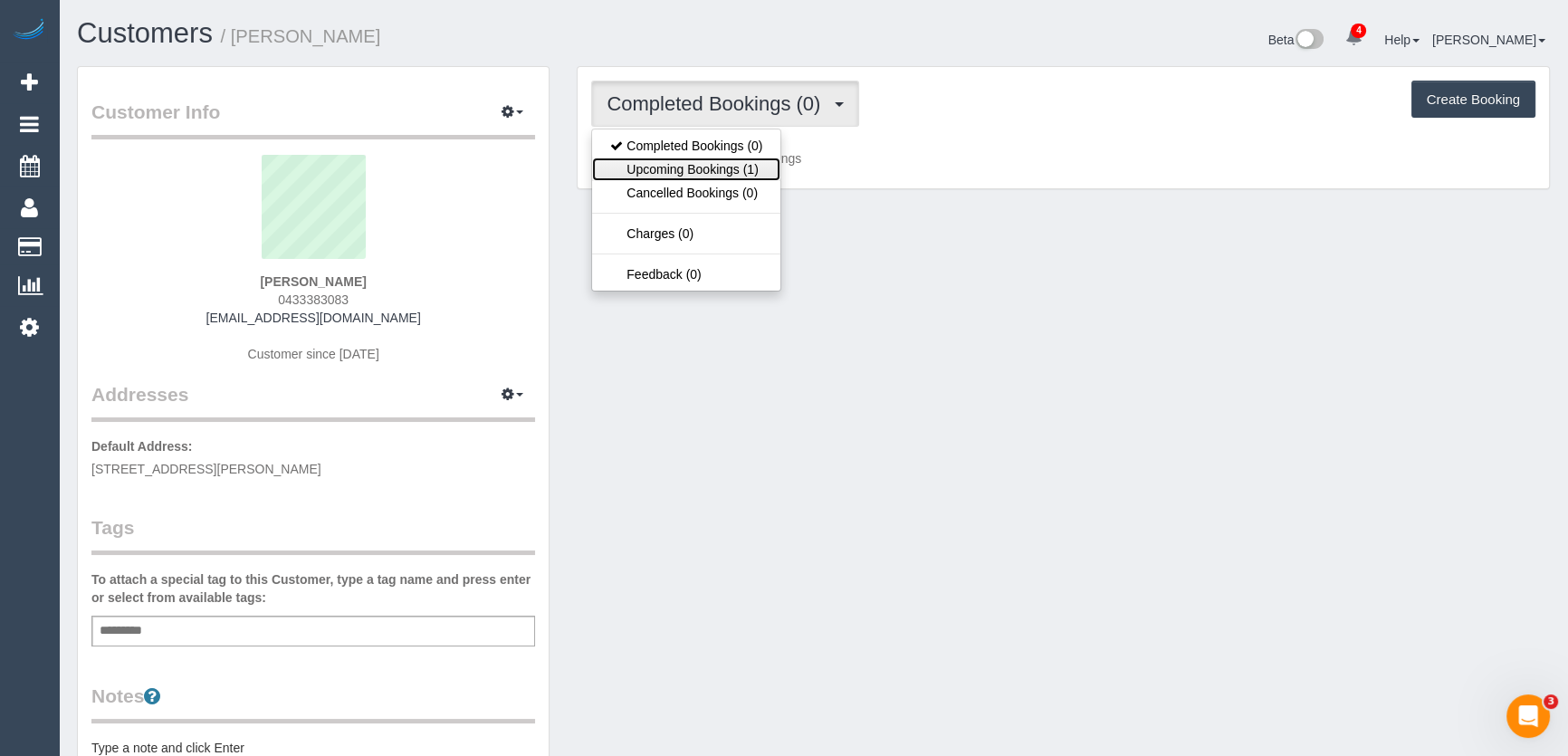
click at [754, 171] on link "Upcoming Bookings (1)" at bounding box center [685, 169] width 188 height 24
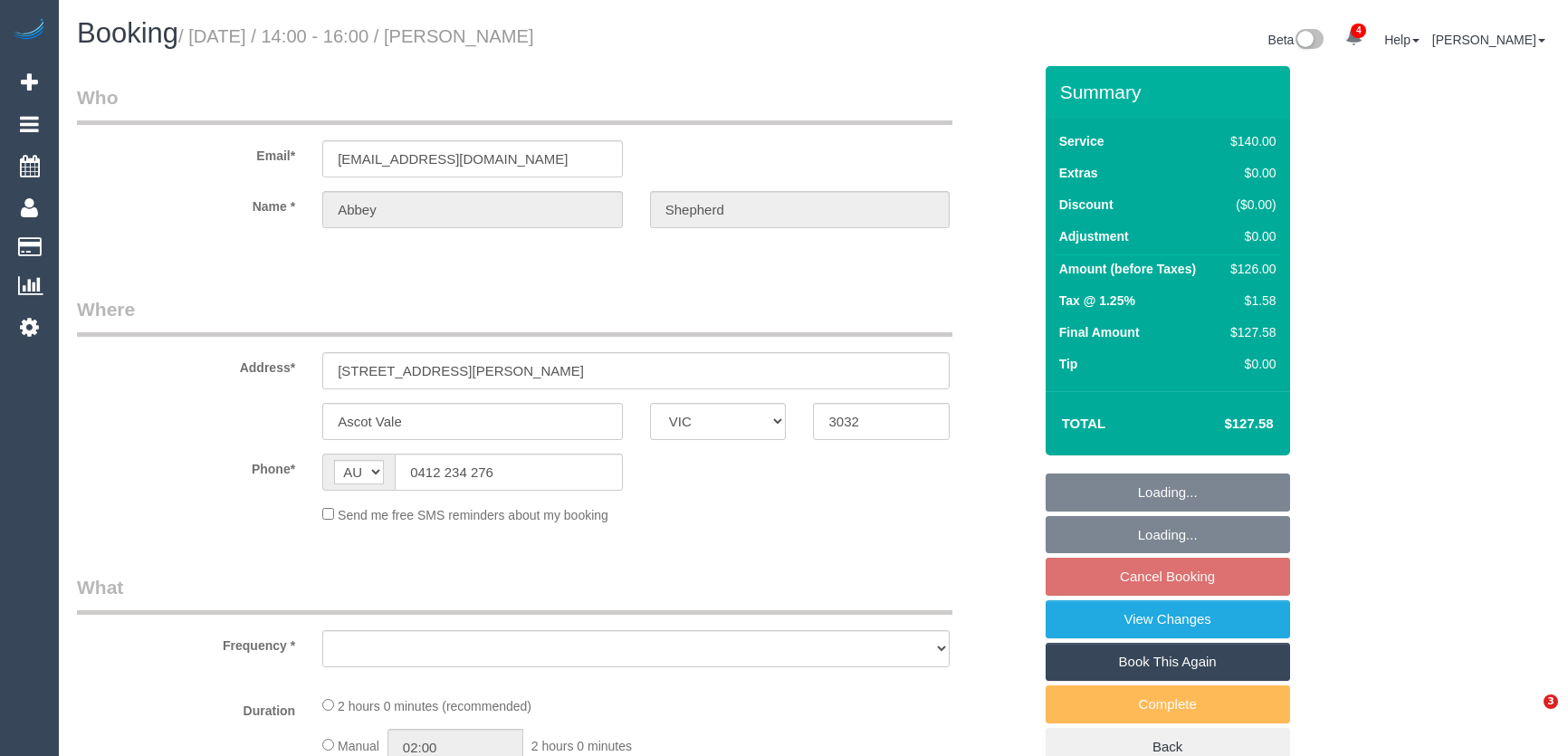
select select "VIC"
select select "object:579"
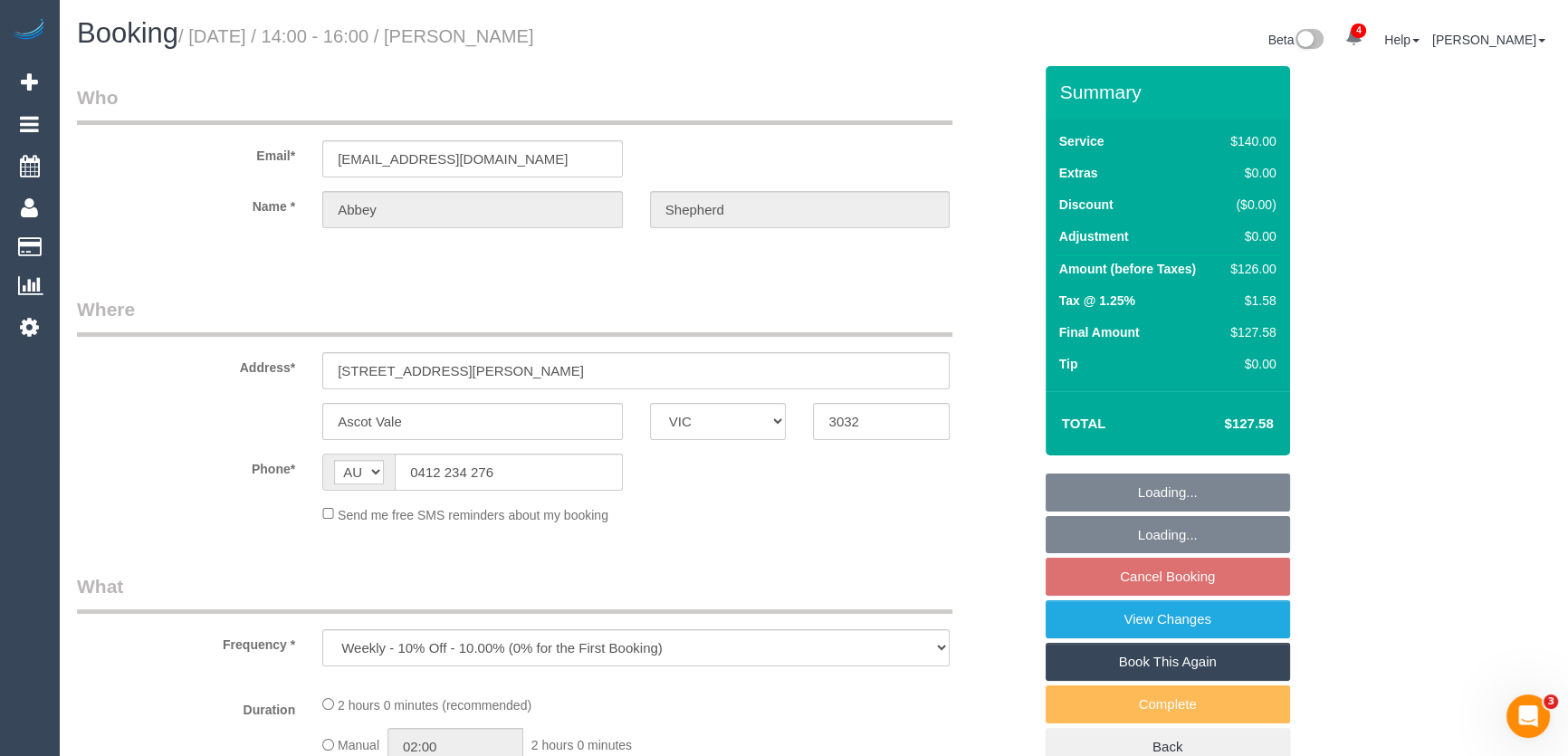
select select "string:stripe-pm_1RrXzx2GScqysDRVVE0cZmos"
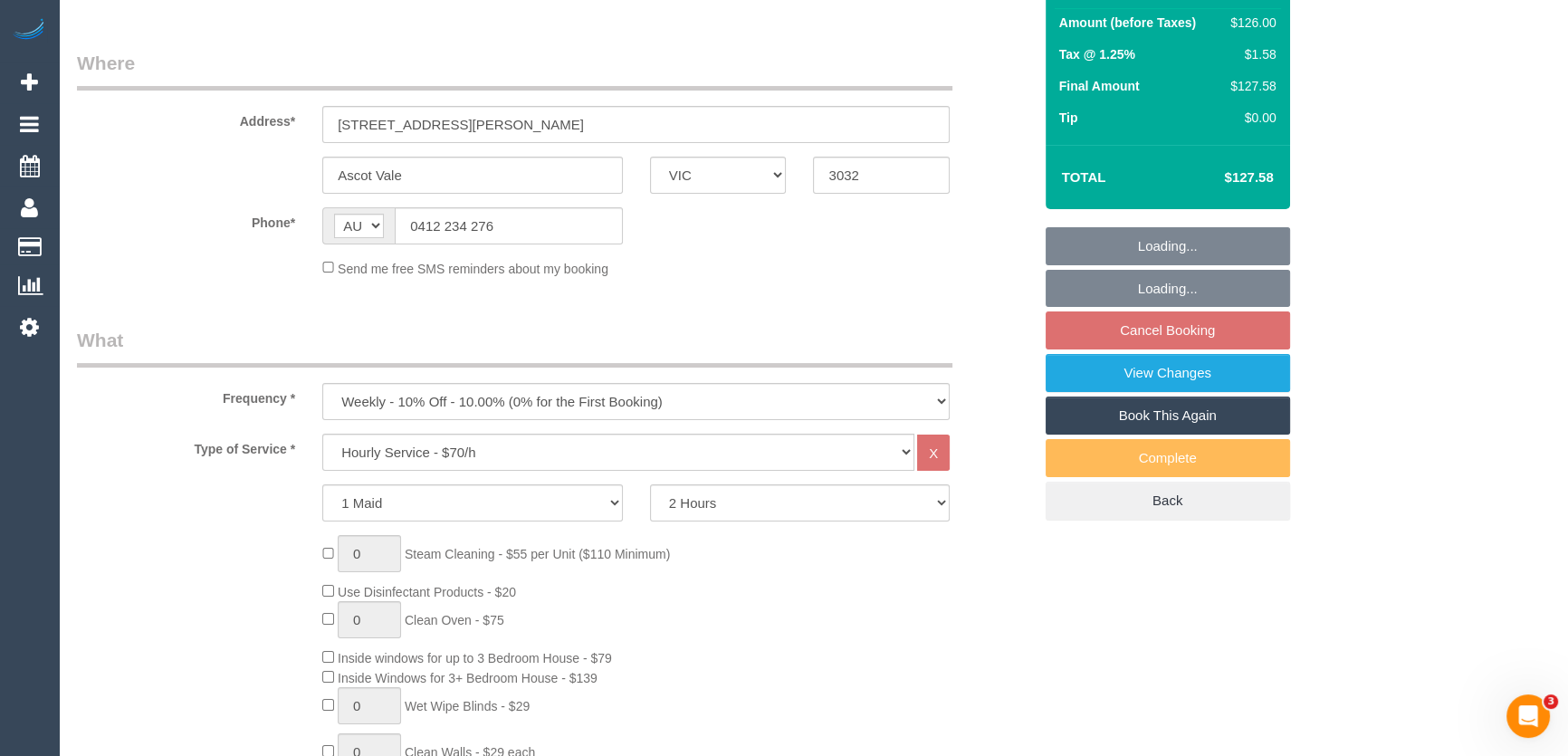
select select "number:29"
select select "number:14"
select select "number:19"
select select "number:36"
select select "number:34"
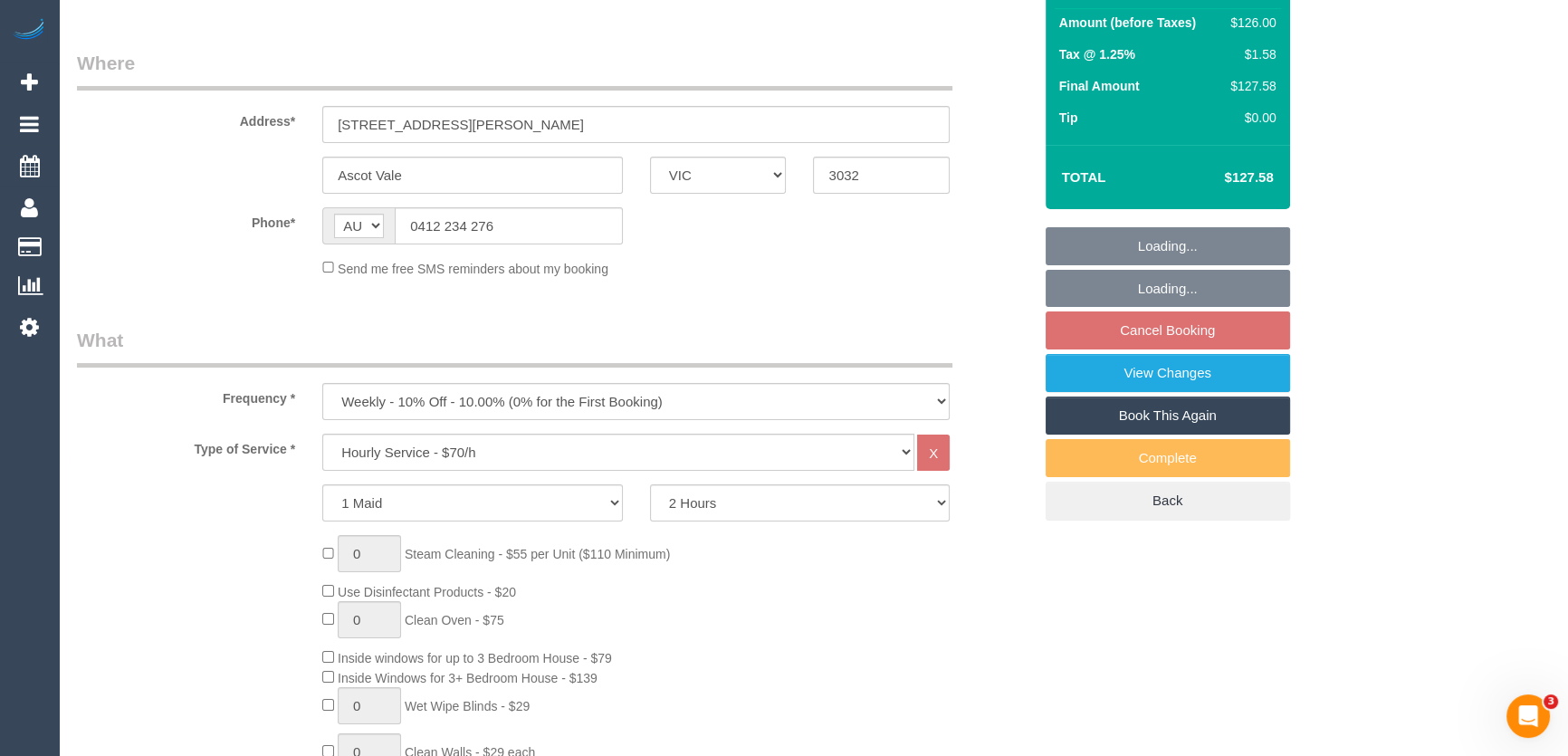
select select "number:13"
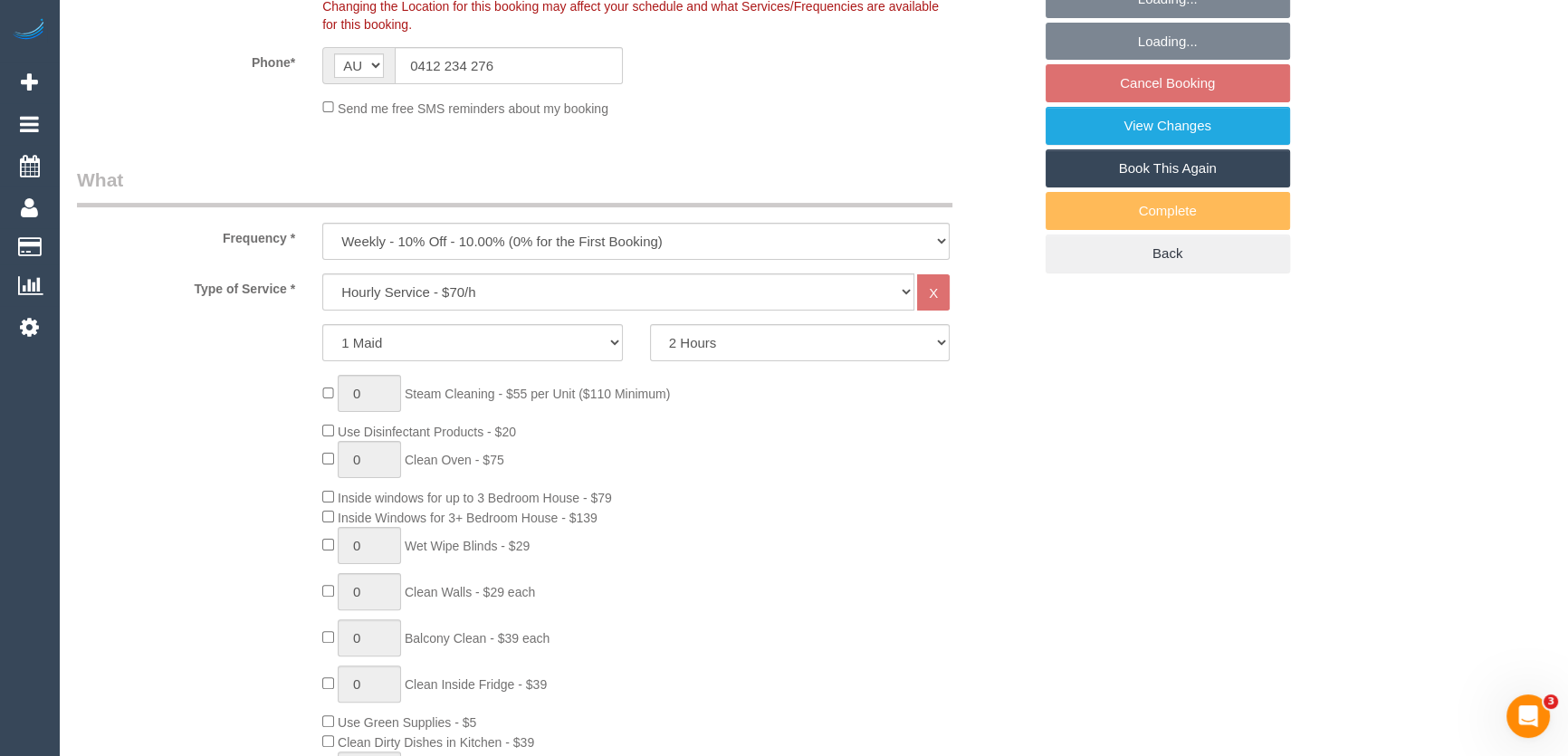
select select "object:896"
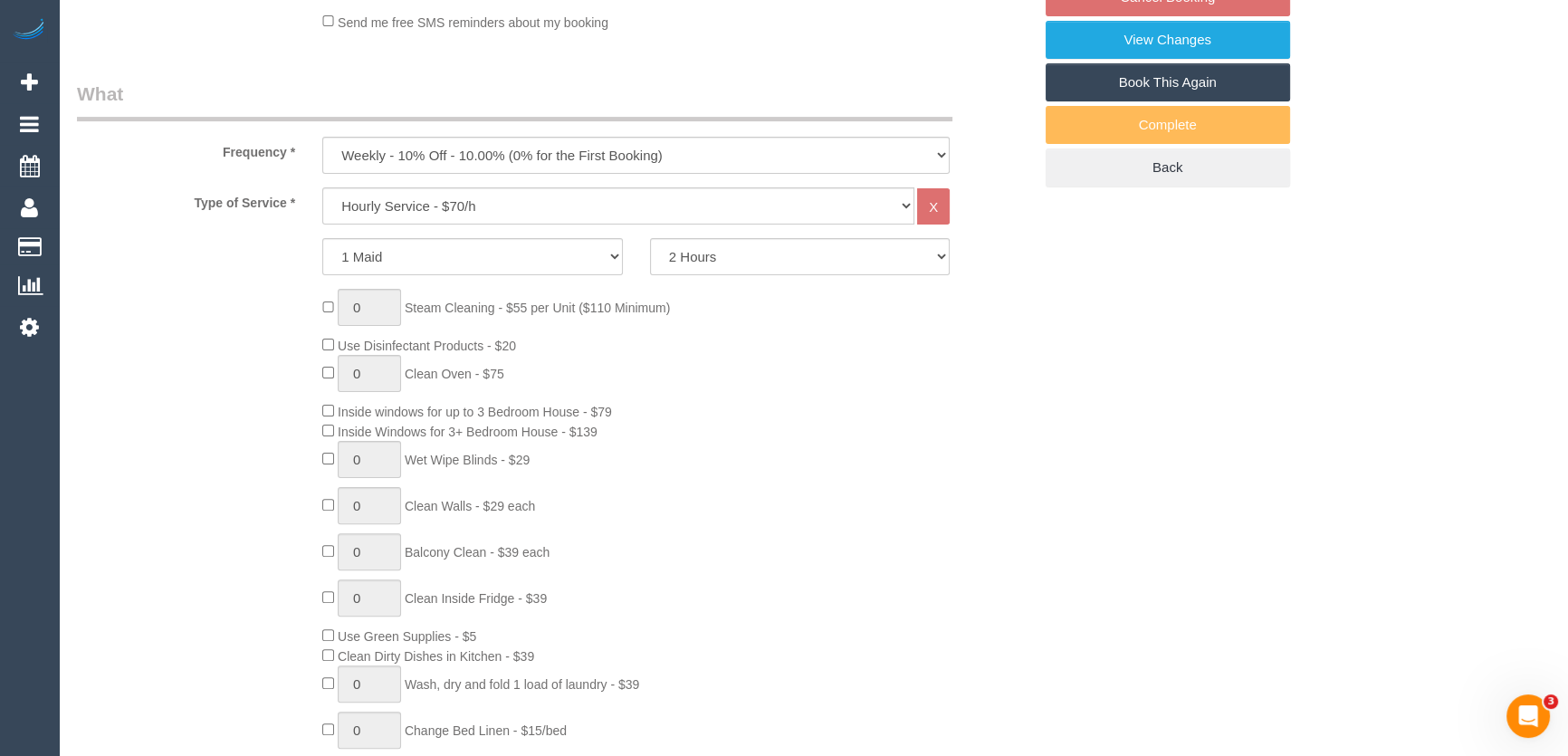
select select "spot1"
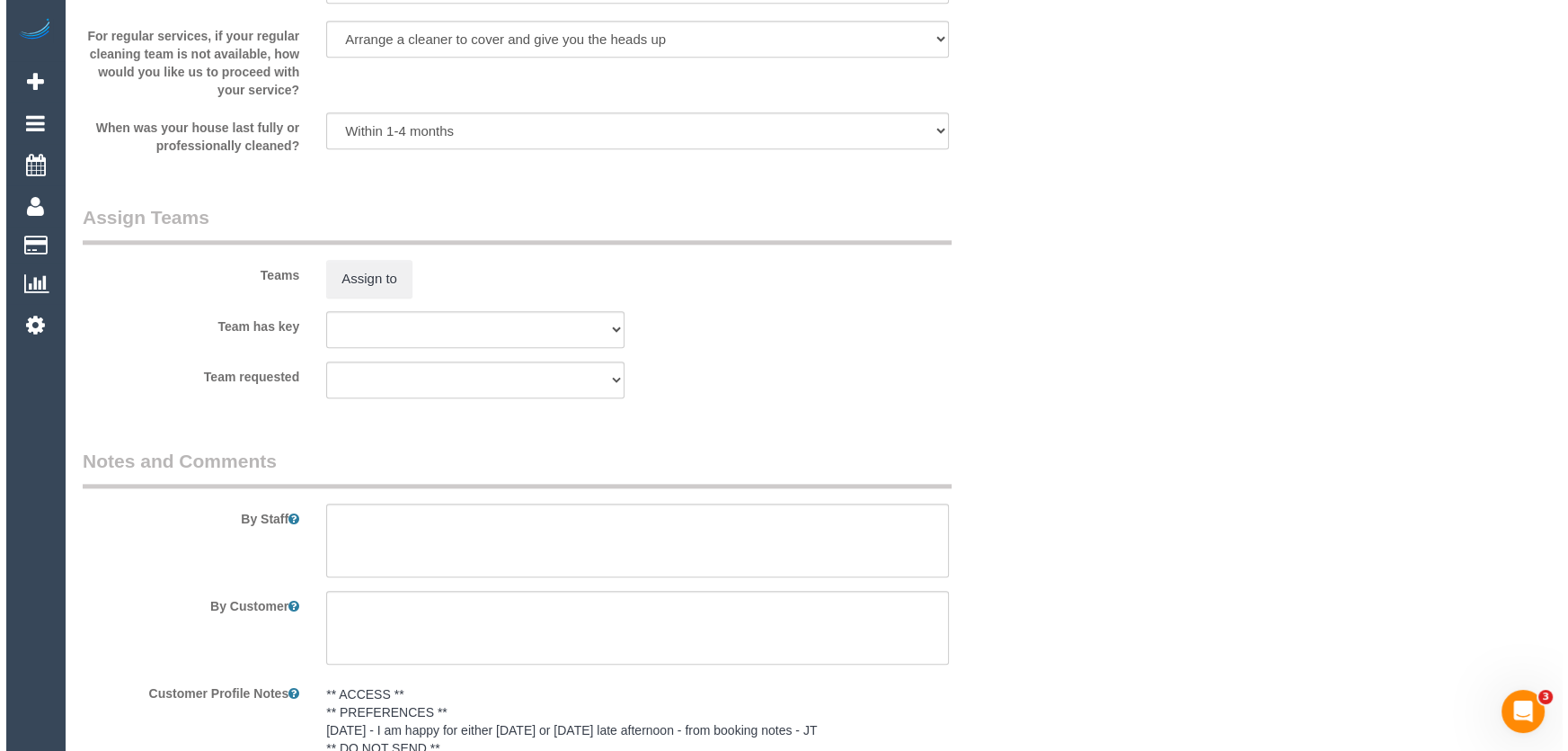
scroll to position [2533, 0]
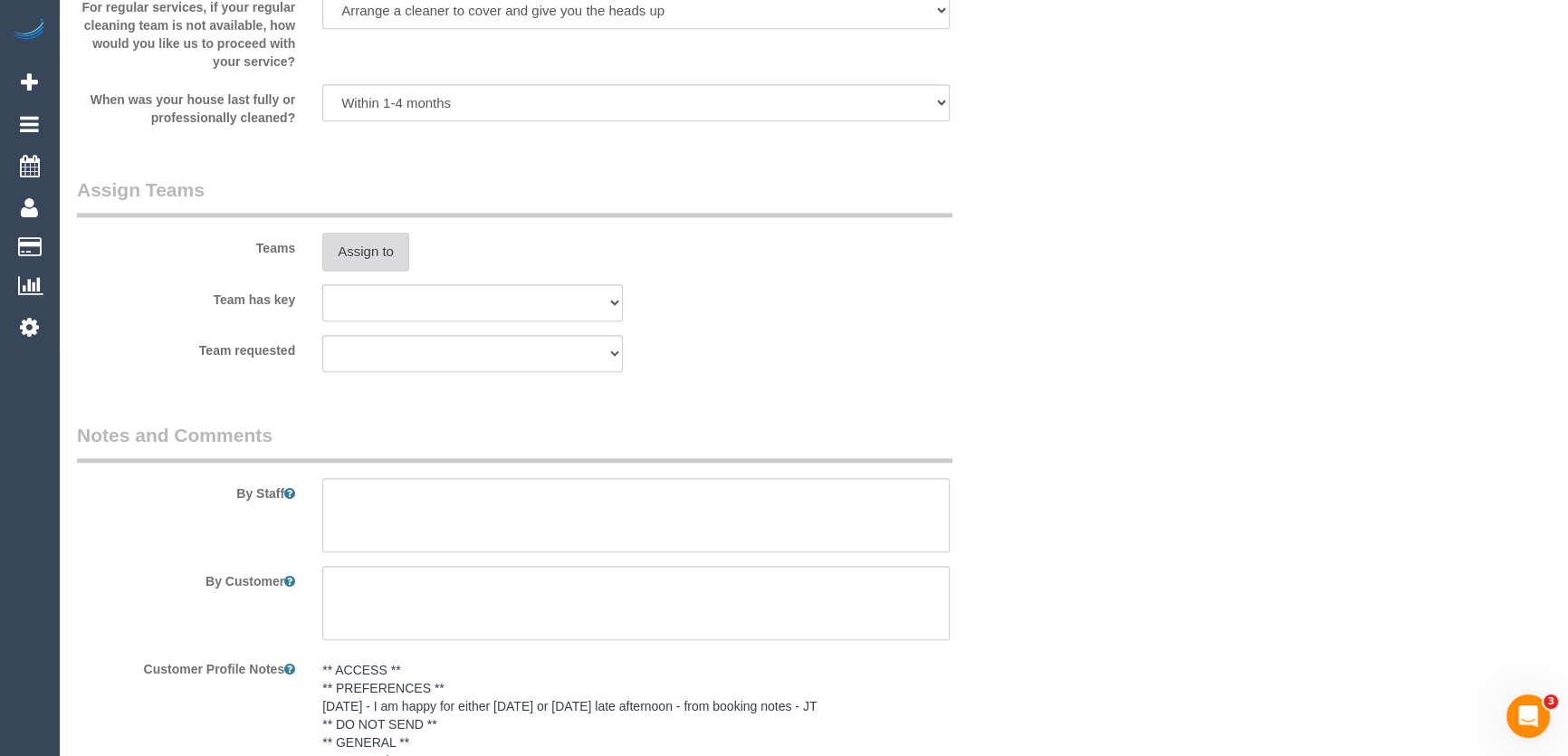
click at [379, 252] on button "Assign to" at bounding box center [365, 251] width 87 height 38
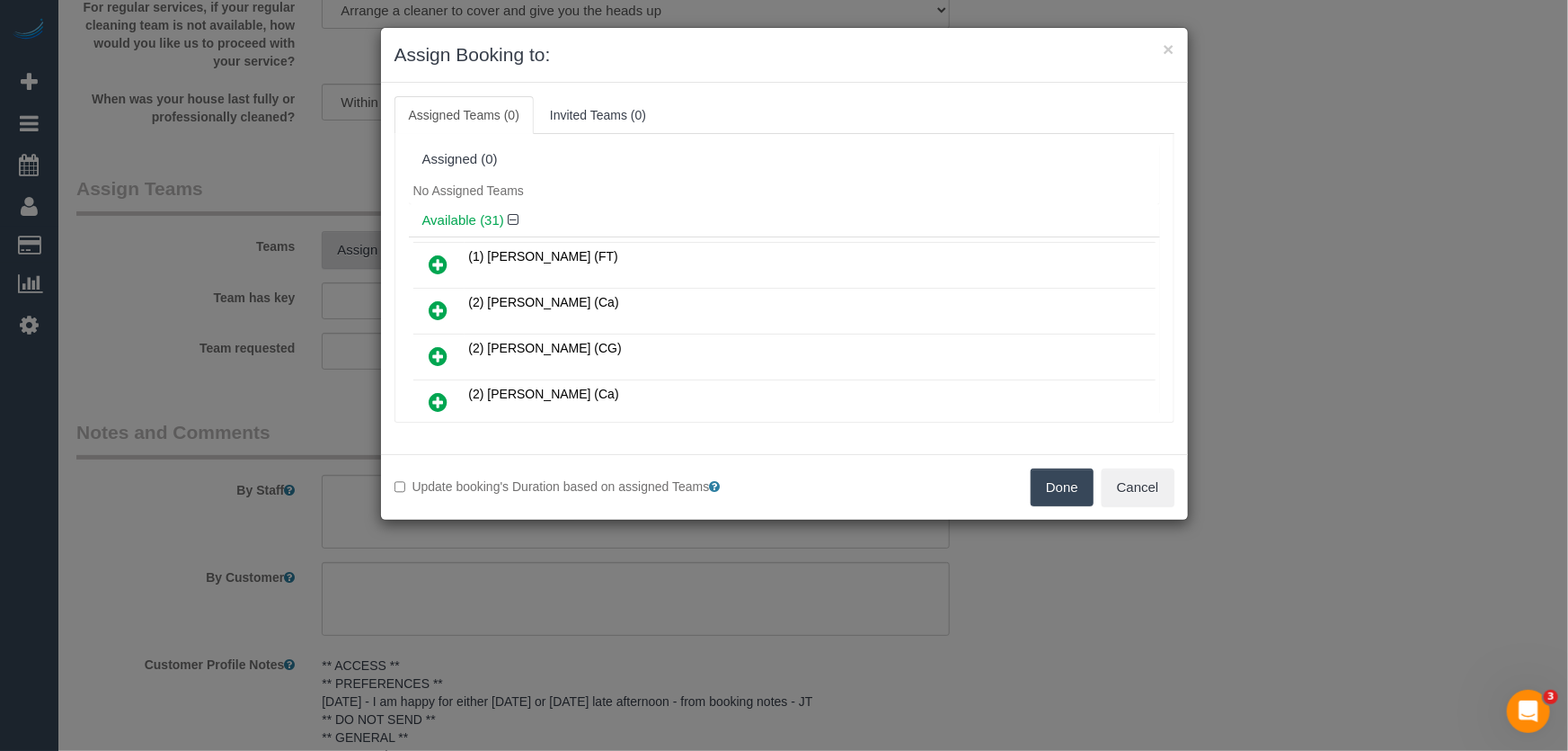
scroll to position [338, 0]
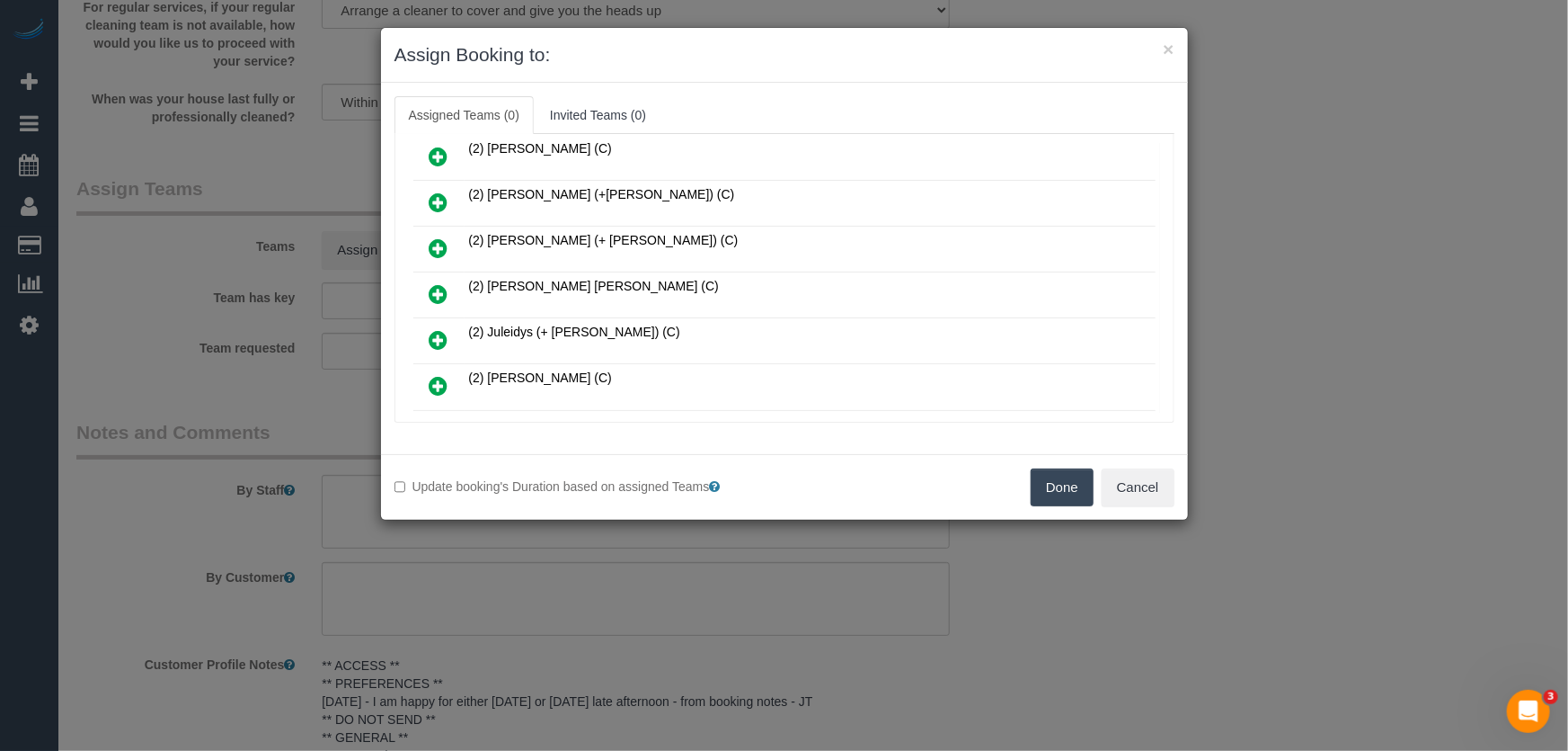
drag, startPoint x: 430, startPoint y: 290, endPoint x: 461, endPoint y: 285, distance: 31.4
click at [430, 290] on icon at bounding box center [439, 293] width 19 height 22
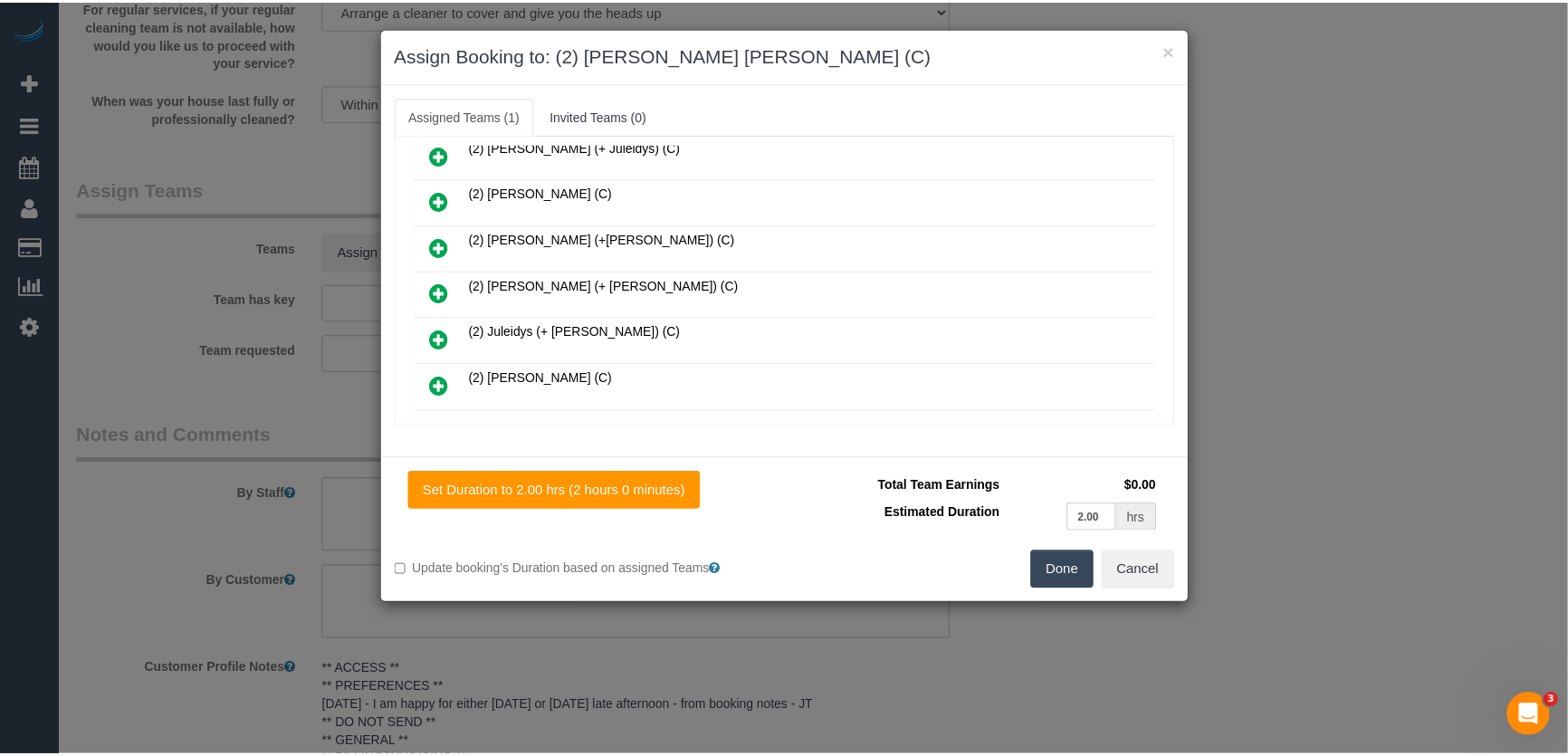
scroll to position [382, 0]
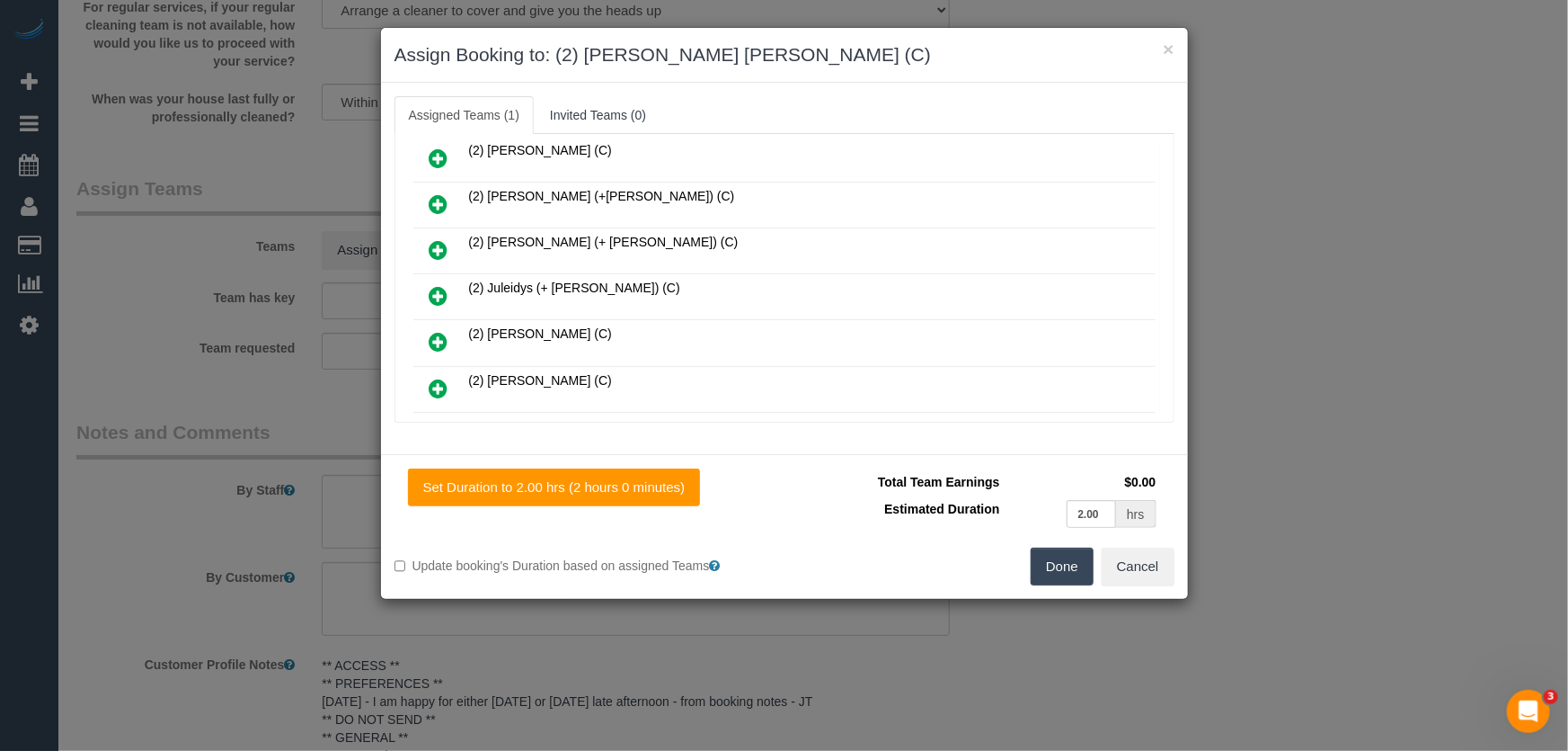
click at [1069, 576] on button "Done" at bounding box center [1062, 566] width 63 height 38
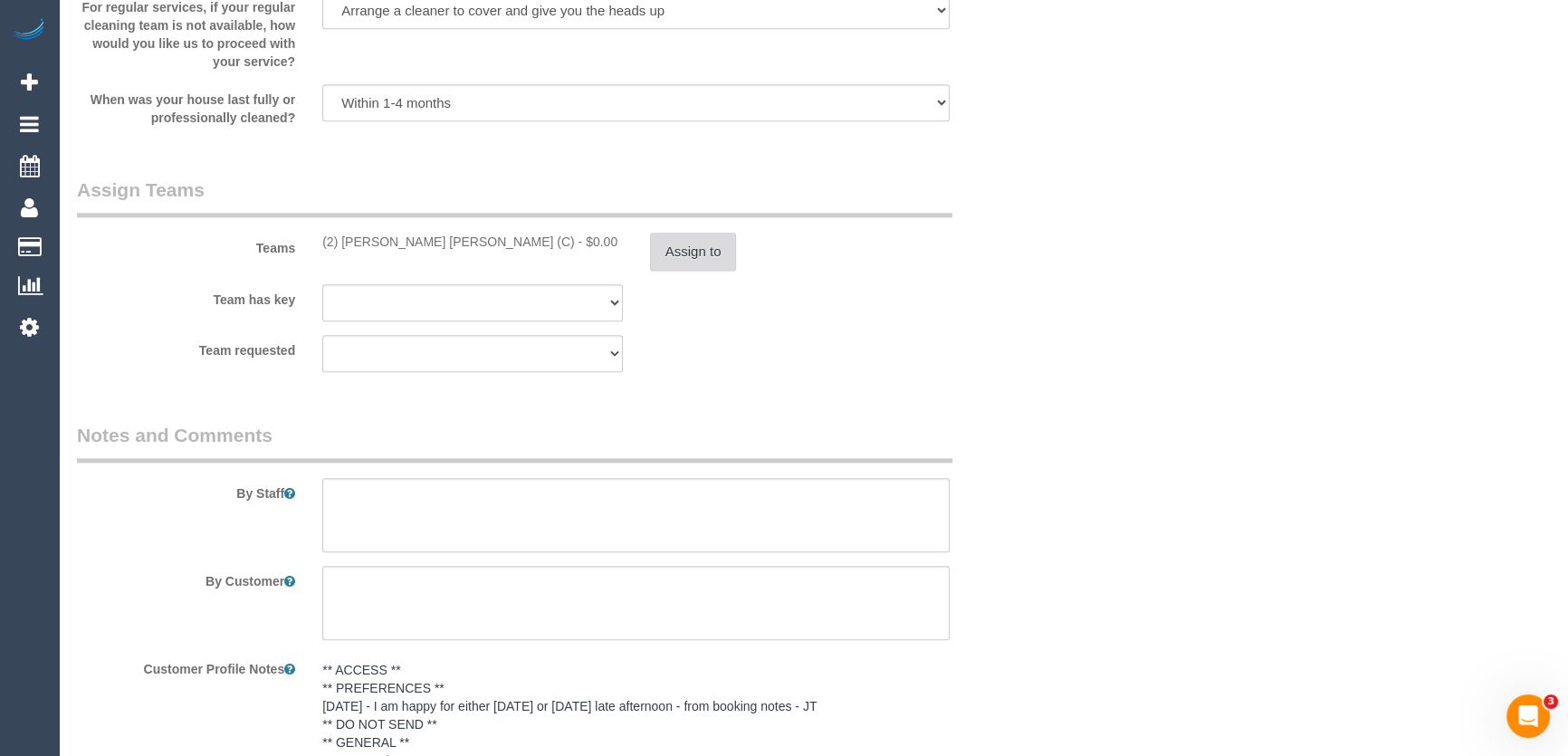
click at [705, 246] on button "Assign to" at bounding box center [693, 251] width 87 height 38
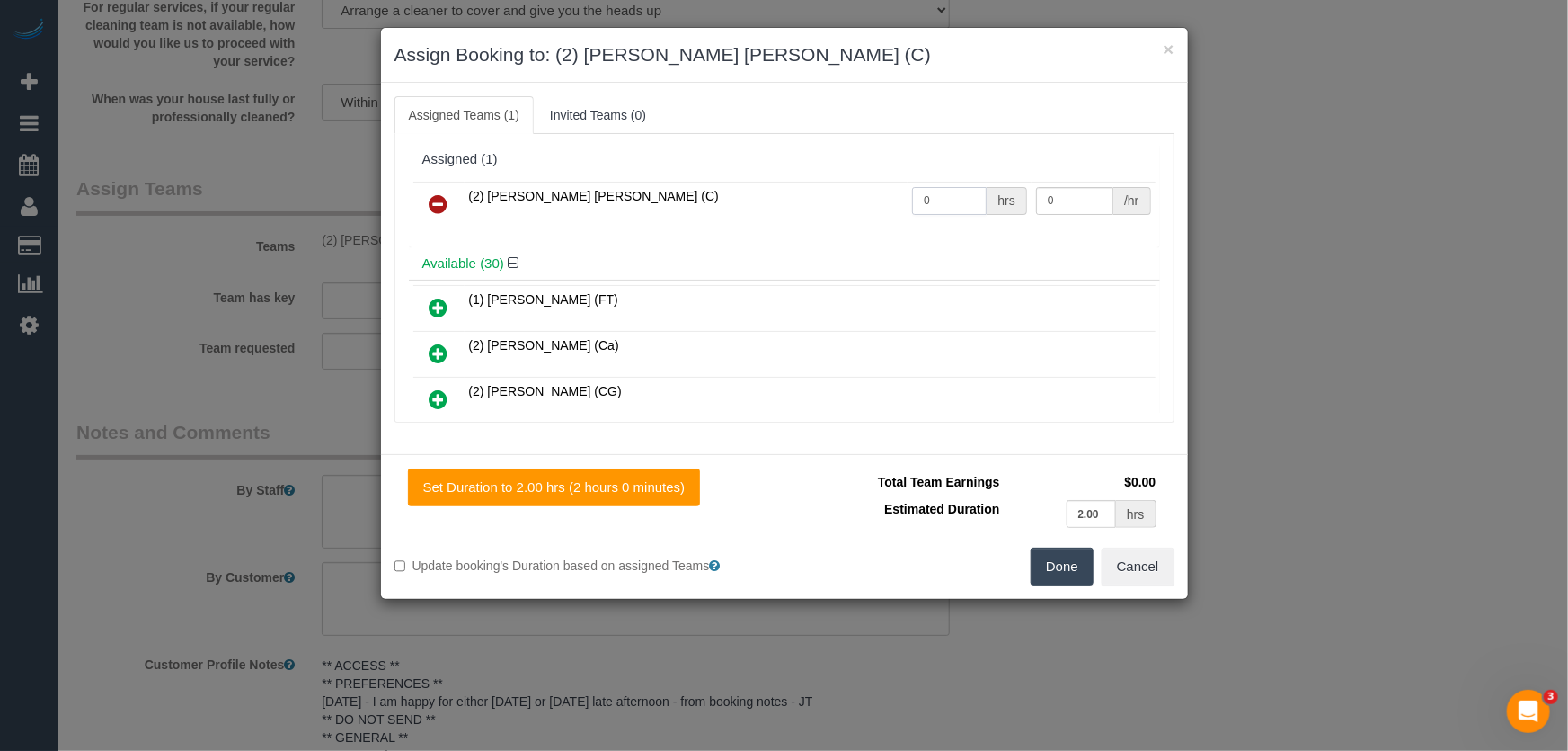
click at [953, 204] on input "0" at bounding box center [949, 201] width 75 height 28
type input "2"
click at [1081, 549] on button "Done" at bounding box center [1062, 566] width 63 height 38
type input "37.5"
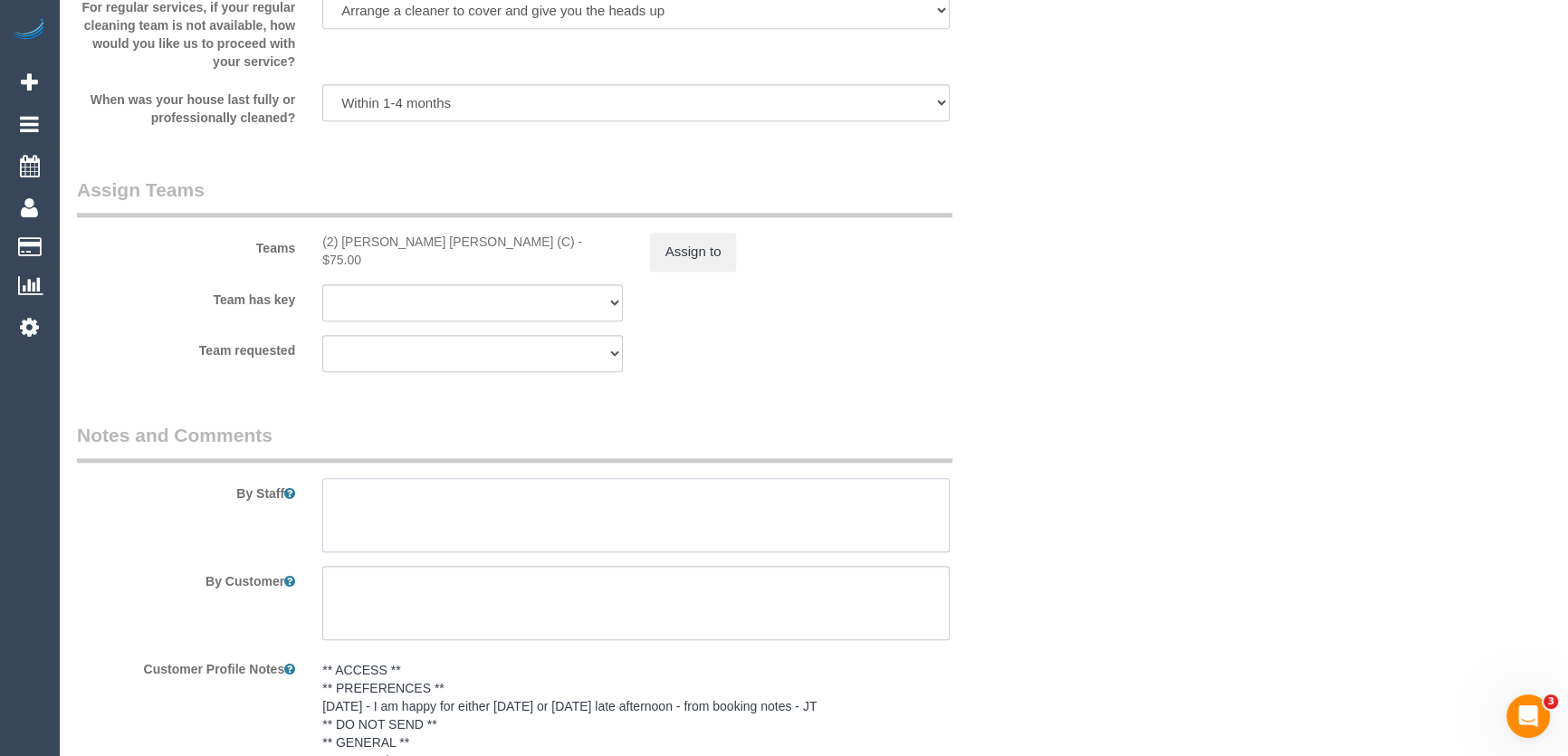
click at [463, 516] on textarea at bounding box center [635, 514] width 627 height 75
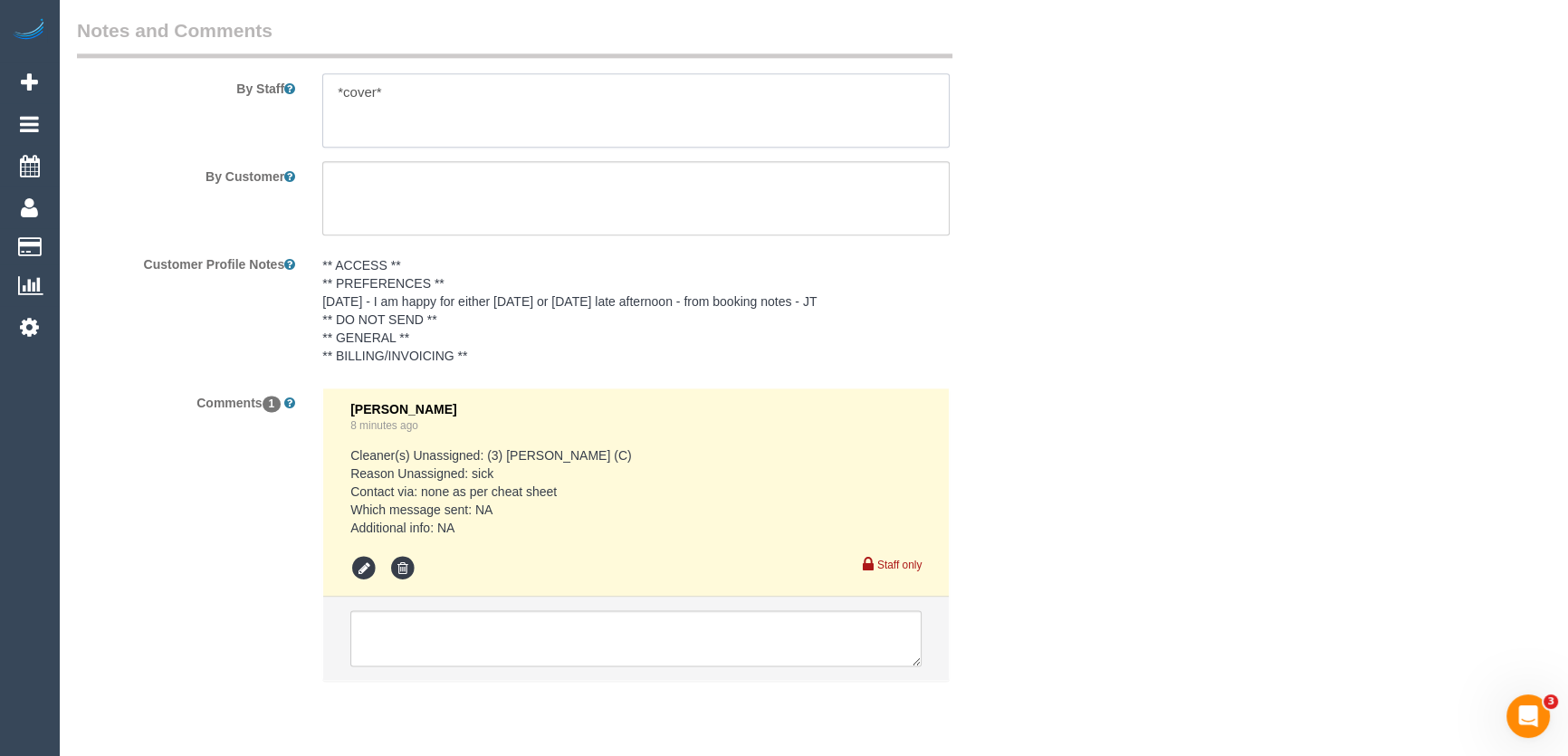
scroll to position [3009, 0]
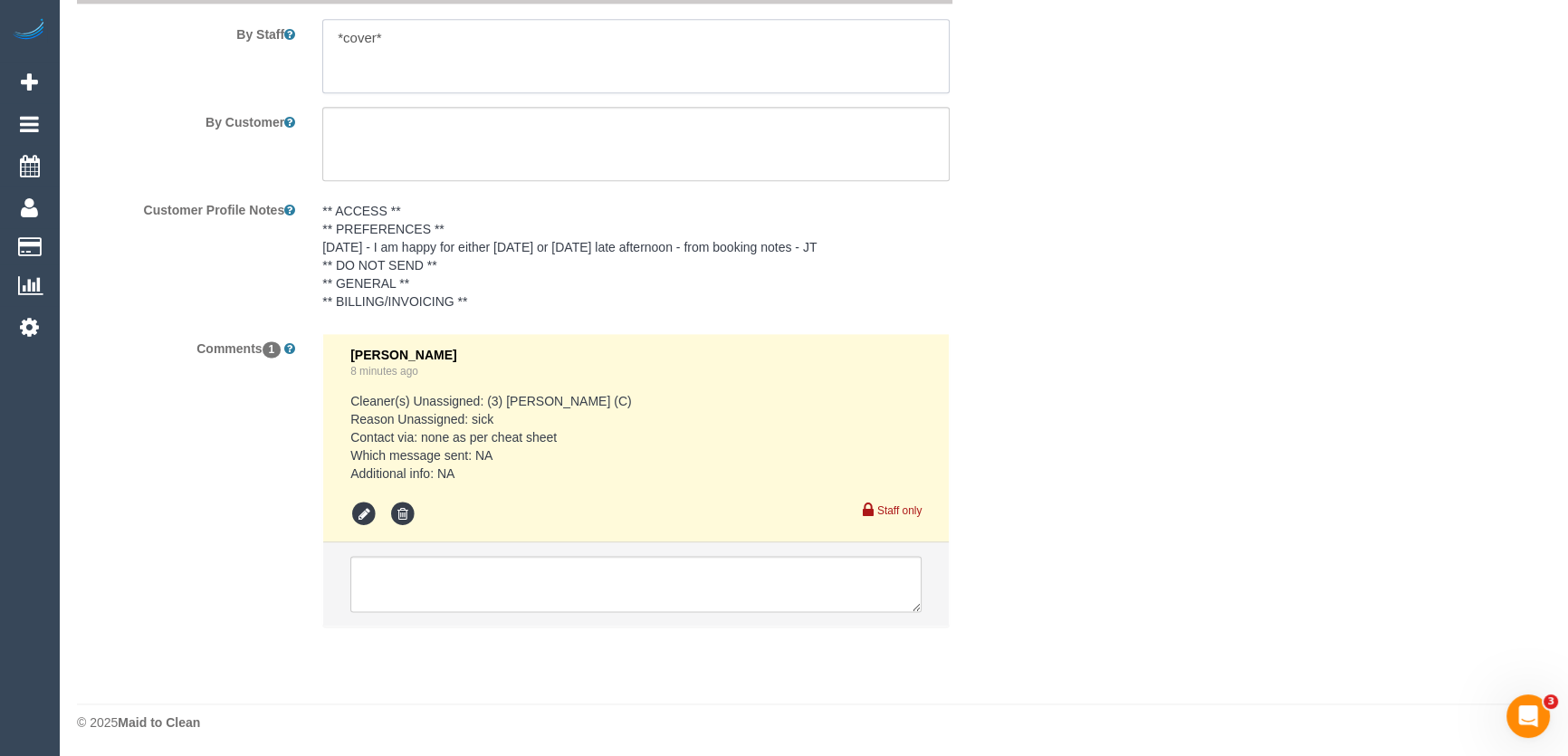
type textarea "*cover*"
click at [439, 592] on textarea at bounding box center [635, 583] width 571 height 56
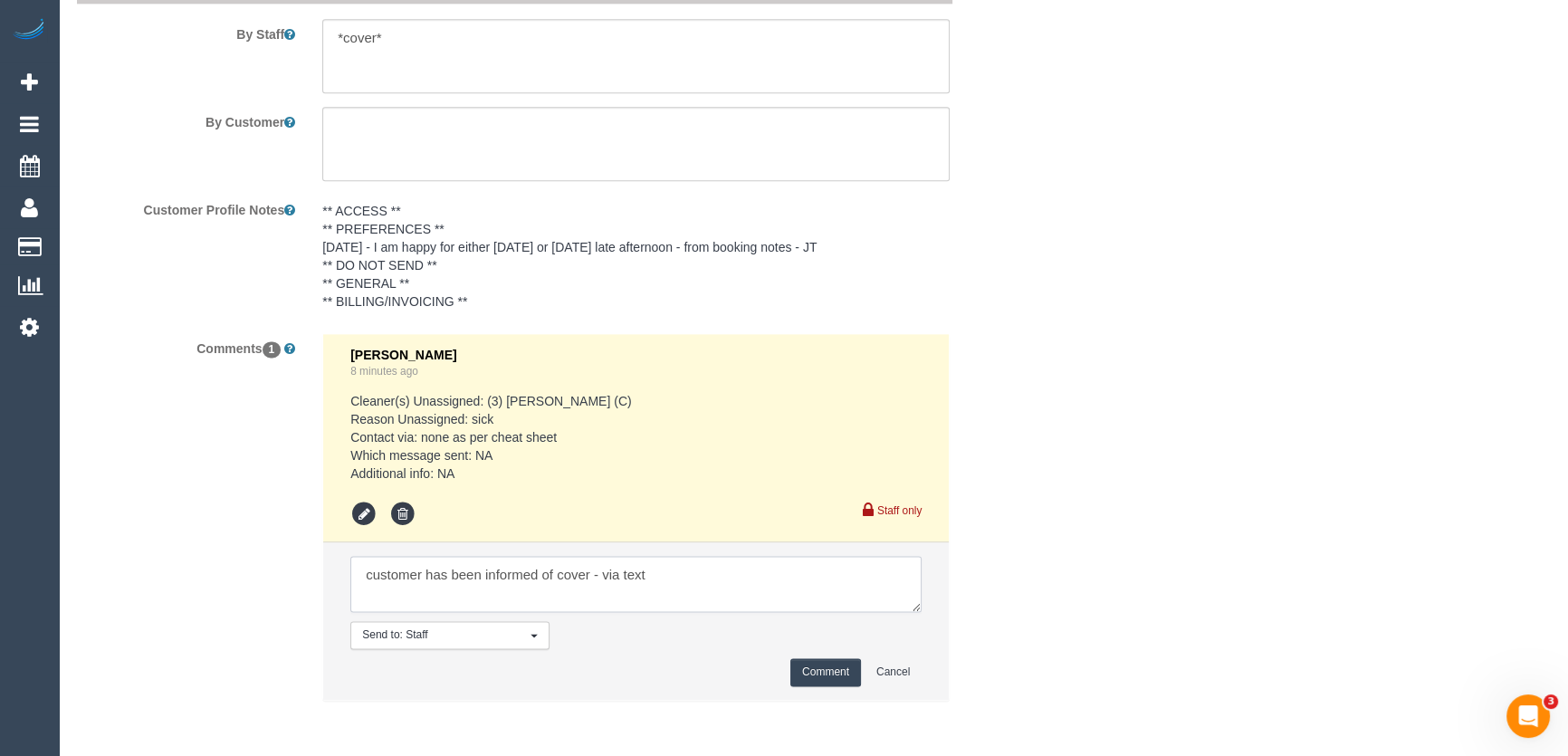
type textarea "customer has been informed of cover - via text"
click at [823, 680] on button "Comment" at bounding box center [825, 672] width 71 height 28
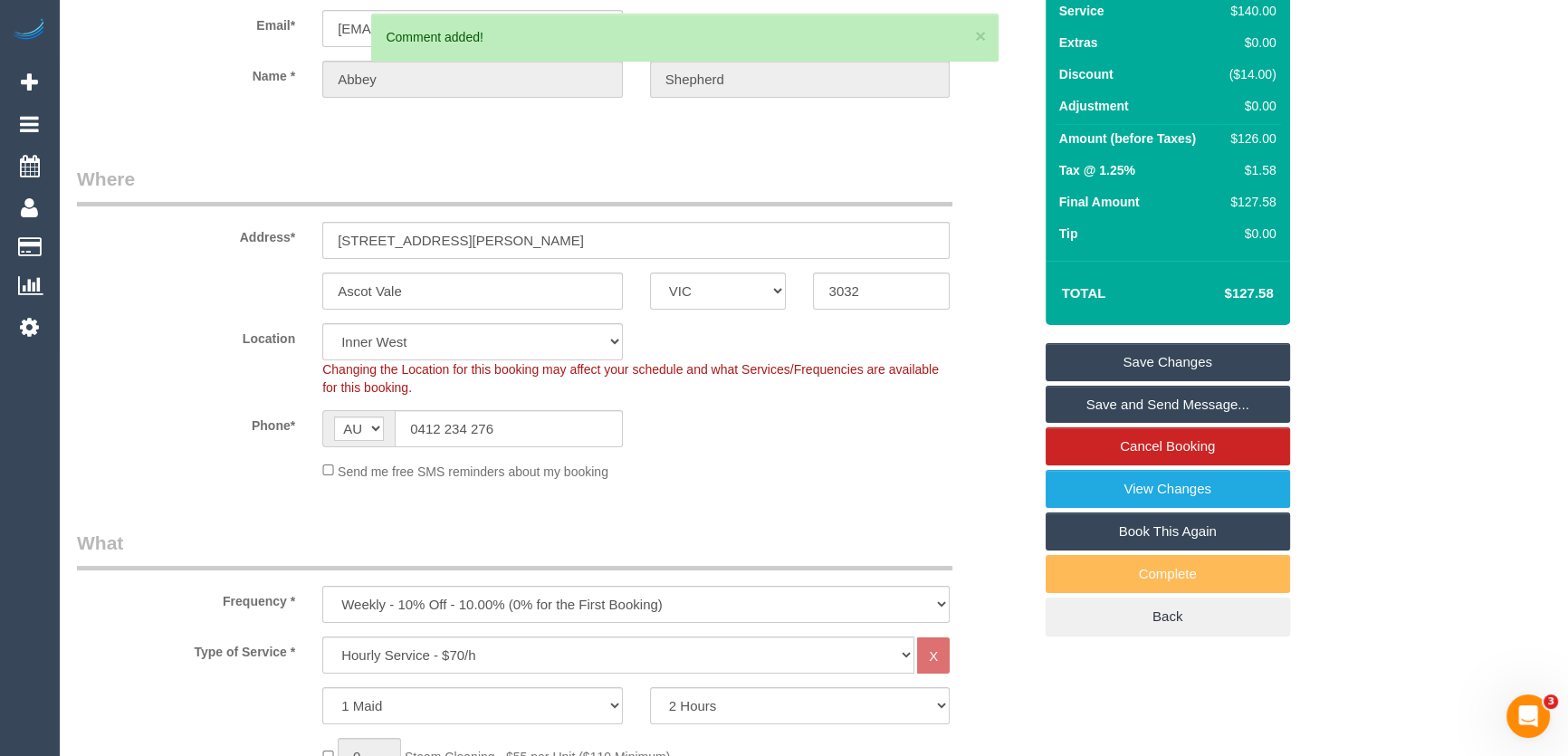
scroll to position [0, 0]
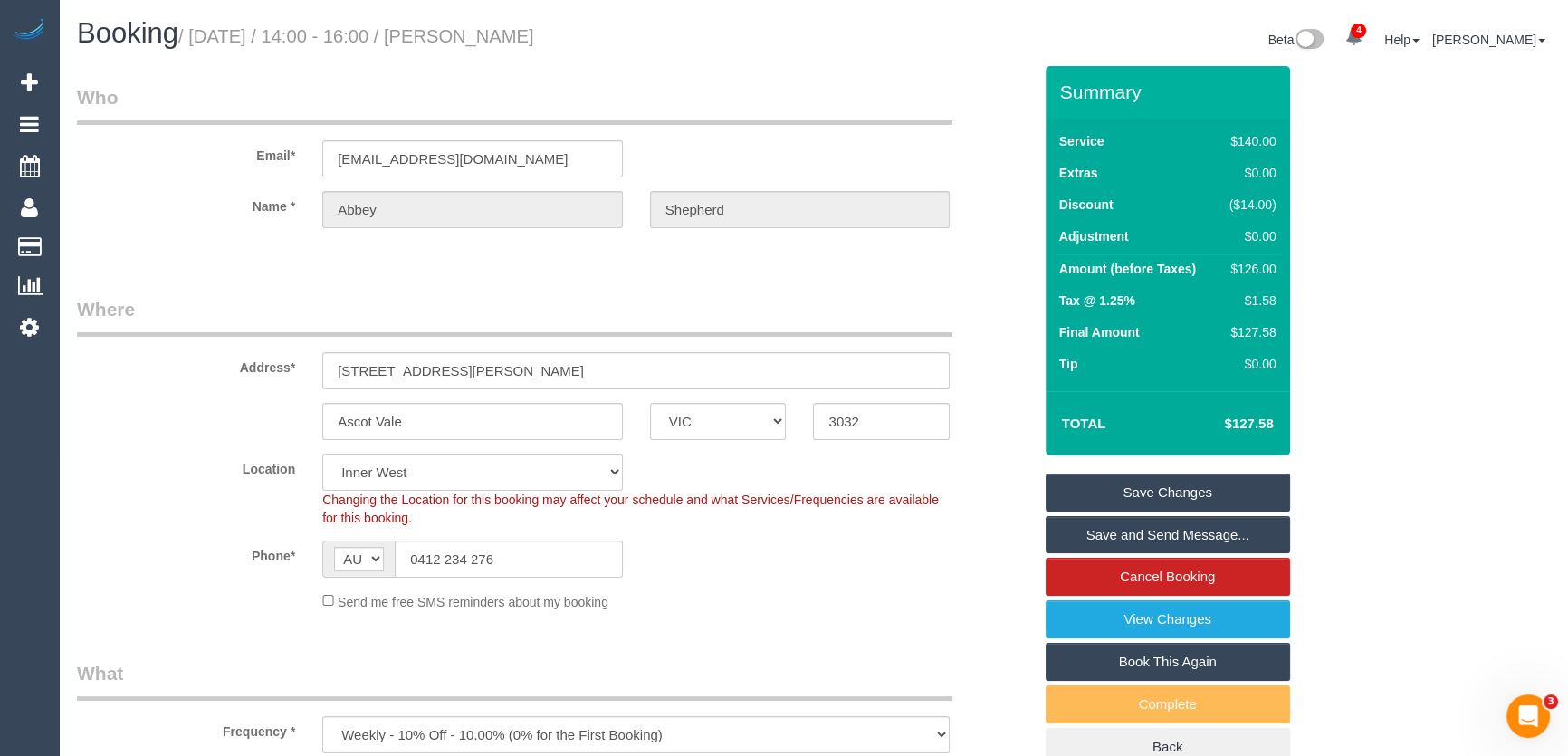
click at [491, 43] on small "/ August 19, 2025 / 14:00 - 16:00 / Abbey Shepherd" at bounding box center [356, 36] width 356 height 20
copy small "Abbey Shepherd"
click at [538, 563] on input "0412 234 276" at bounding box center [509, 558] width 228 height 37
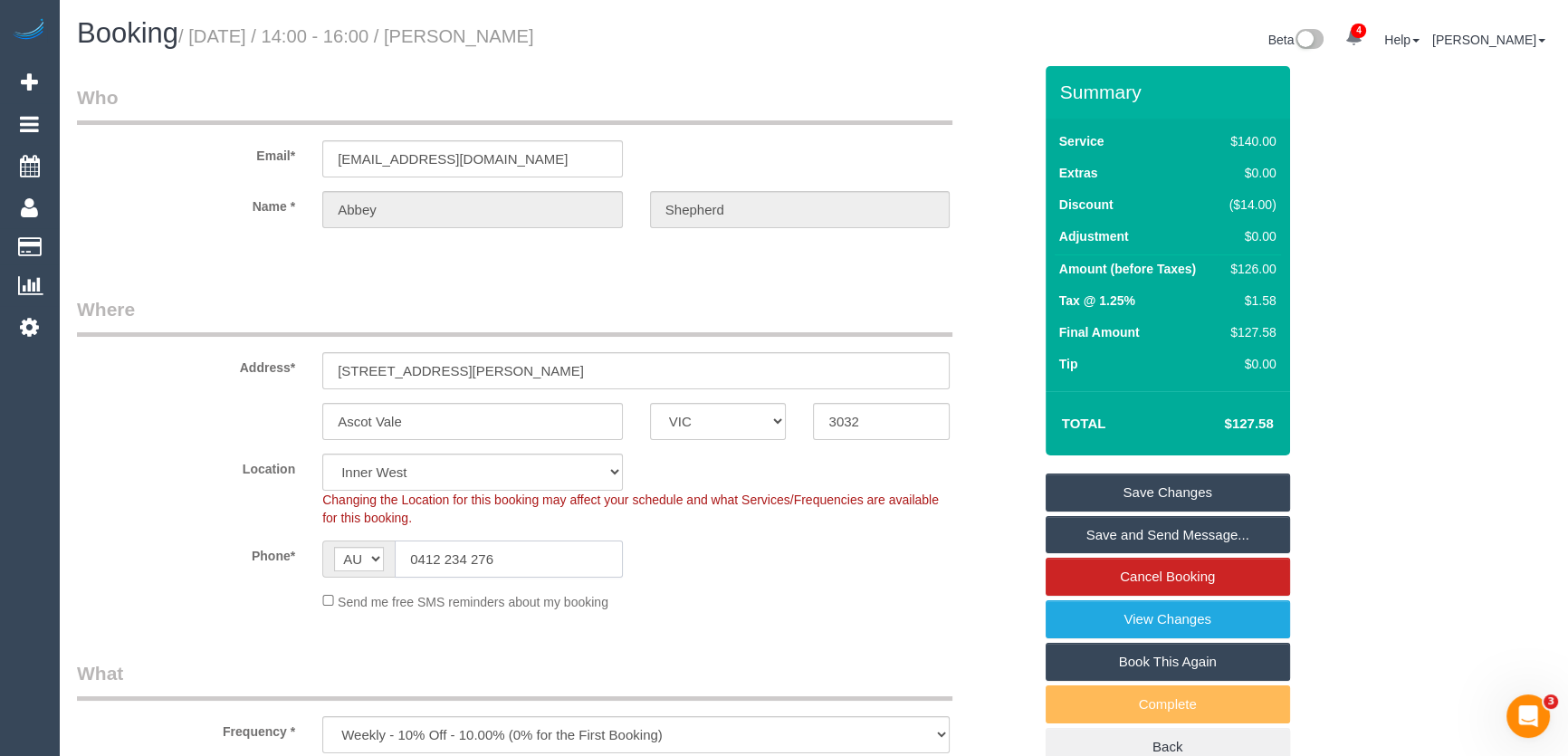
click at [538, 563] on input "0412 234 276" at bounding box center [509, 558] width 228 height 37
click at [1189, 483] on link "Save Changes" at bounding box center [1167, 492] width 244 height 38
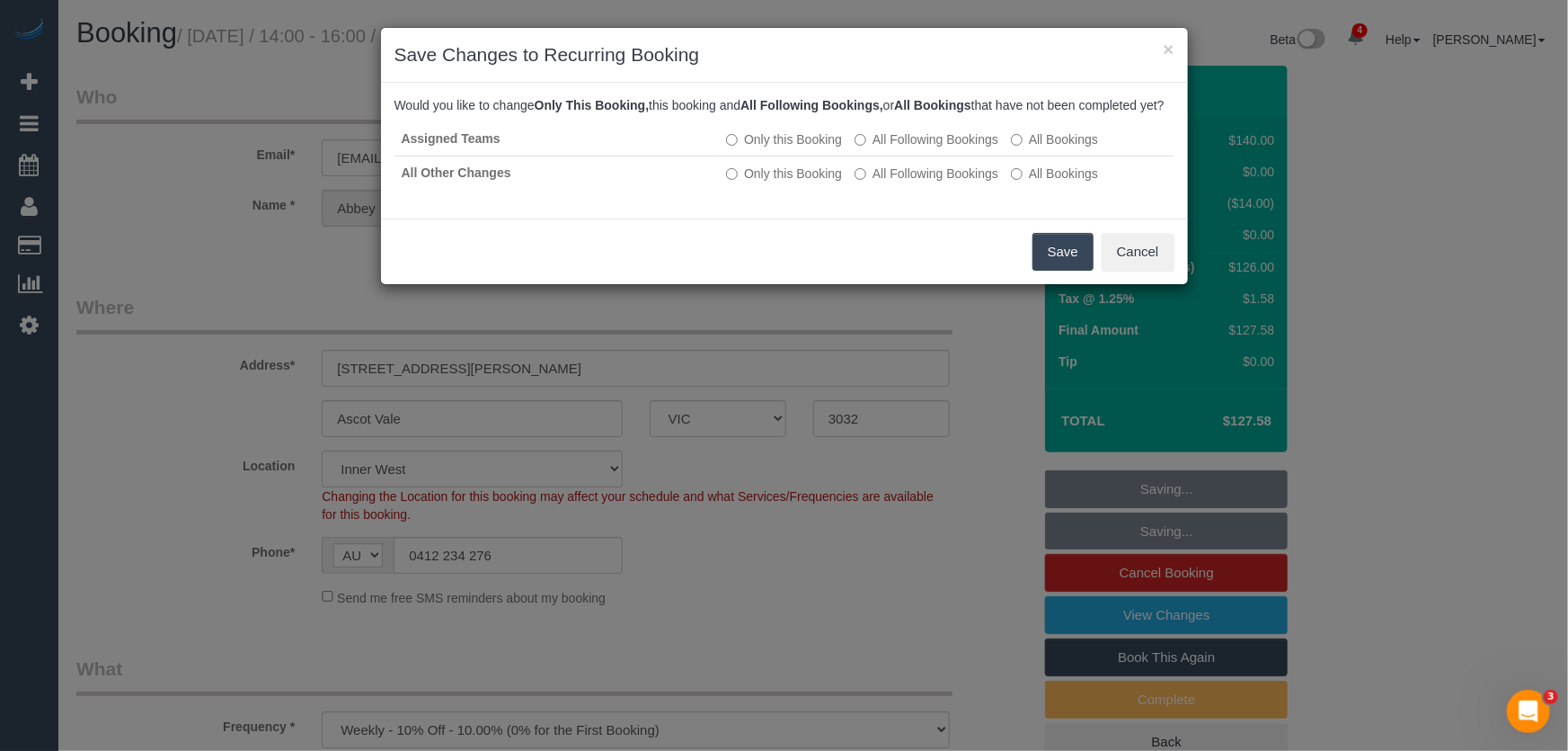
click at [1057, 271] on button "Save" at bounding box center [1063, 251] width 61 height 38
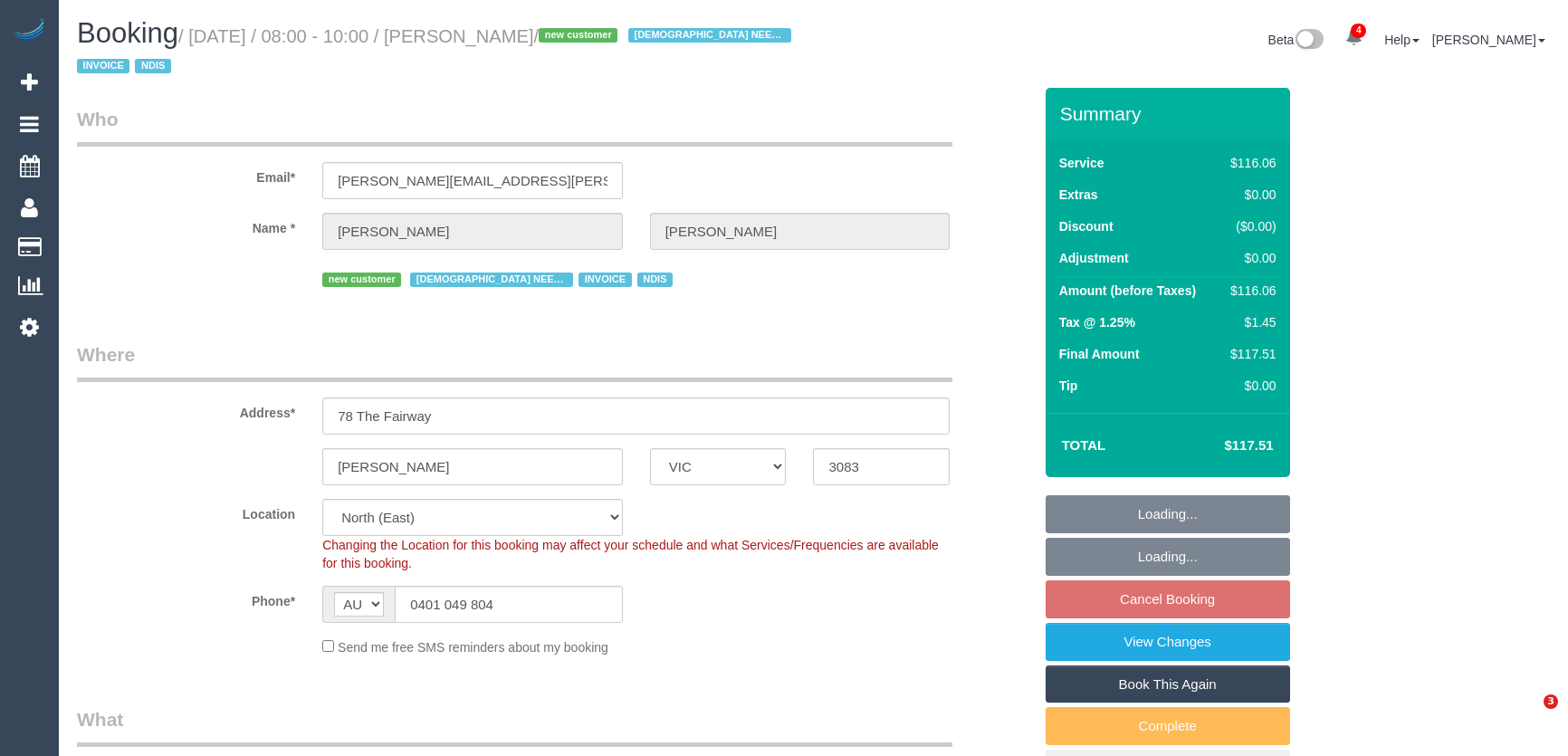
select select "VIC"
select select "number:29"
select select "number:14"
select select "number:18"
select select "number:24"
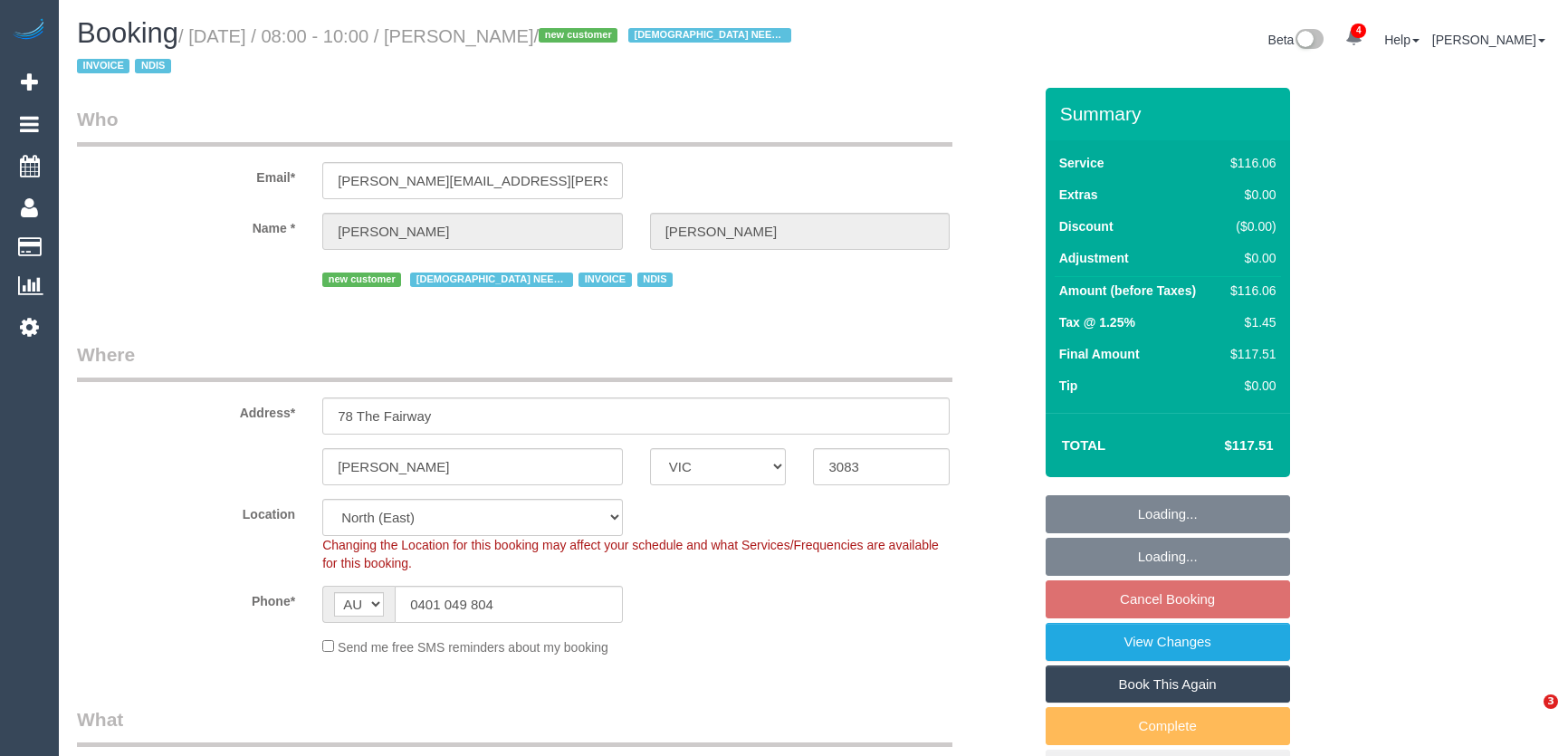
select select "number:35"
select select "object:1405"
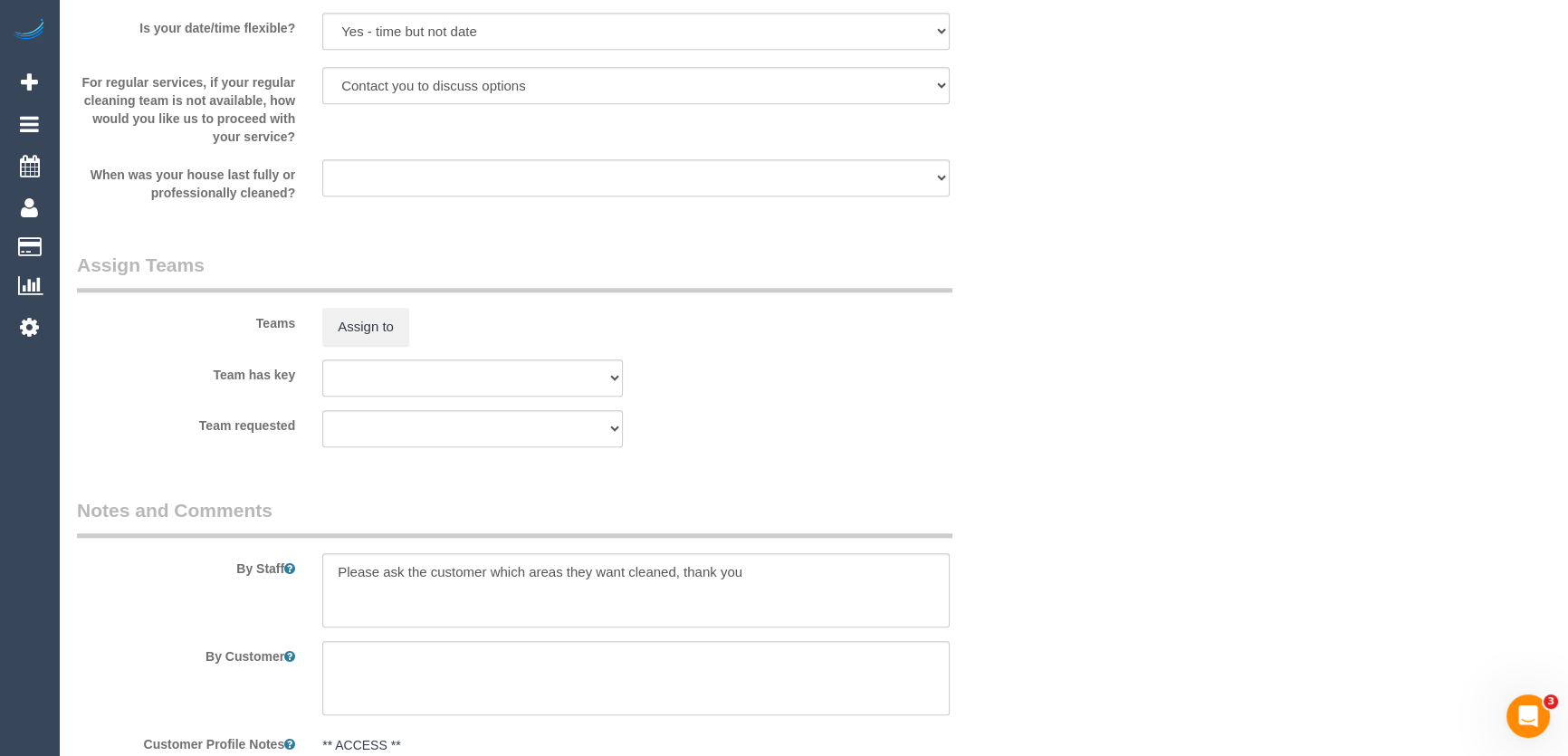
scroll to position [2056, 0]
click at [362, 324] on button "Assign to" at bounding box center [365, 325] width 87 height 38
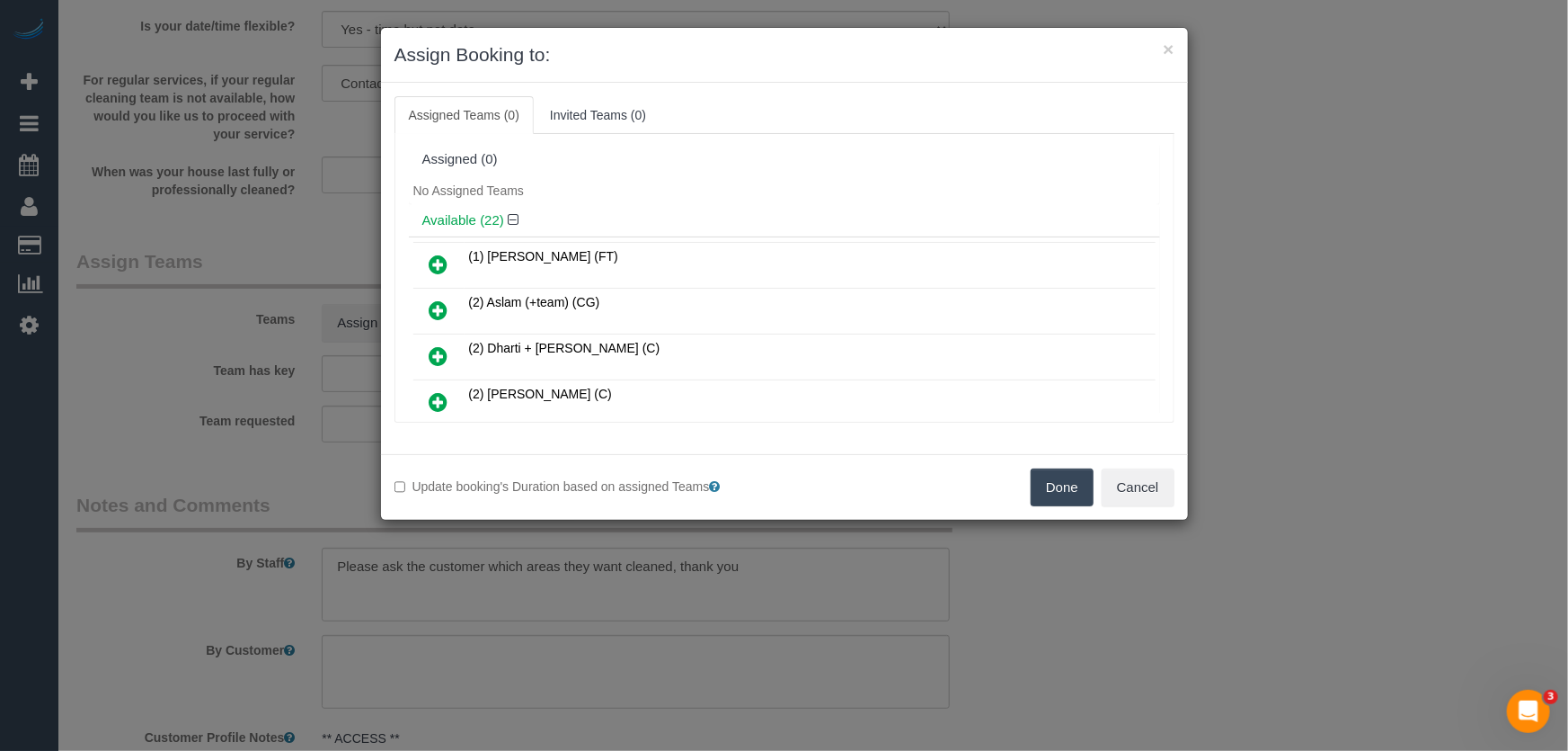
click at [445, 261] on icon at bounding box center [439, 263] width 19 height 22
click at [445, 229] on h4 "Available (22)" at bounding box center [784, 220] width 724 height 15
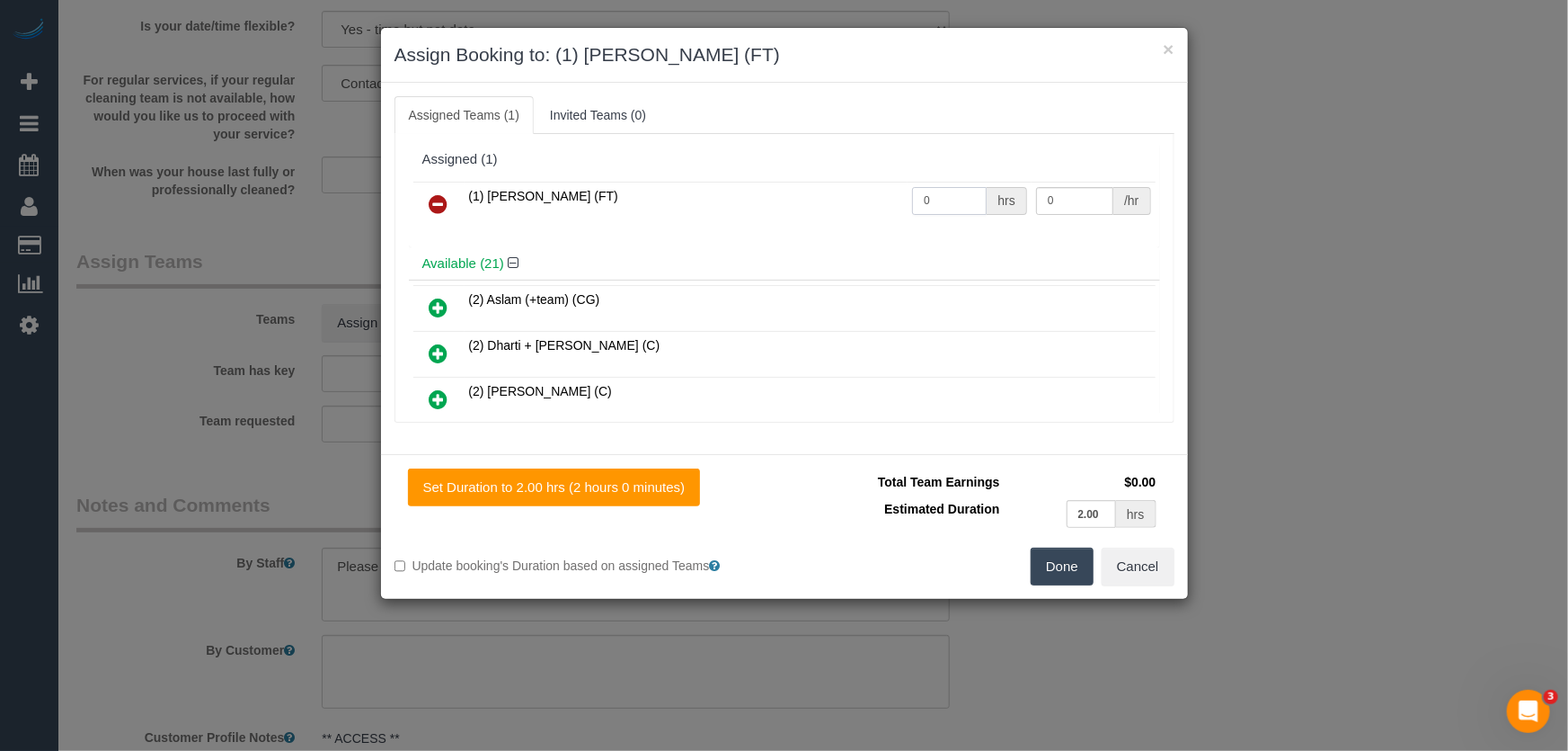
click at [930, 197] on input "0" at bounding box center [949, 201] width 75 height 28
click at [1065, 568] on button "Done" at bounding box center [1062, 566] width 63 height 38
type input "0"
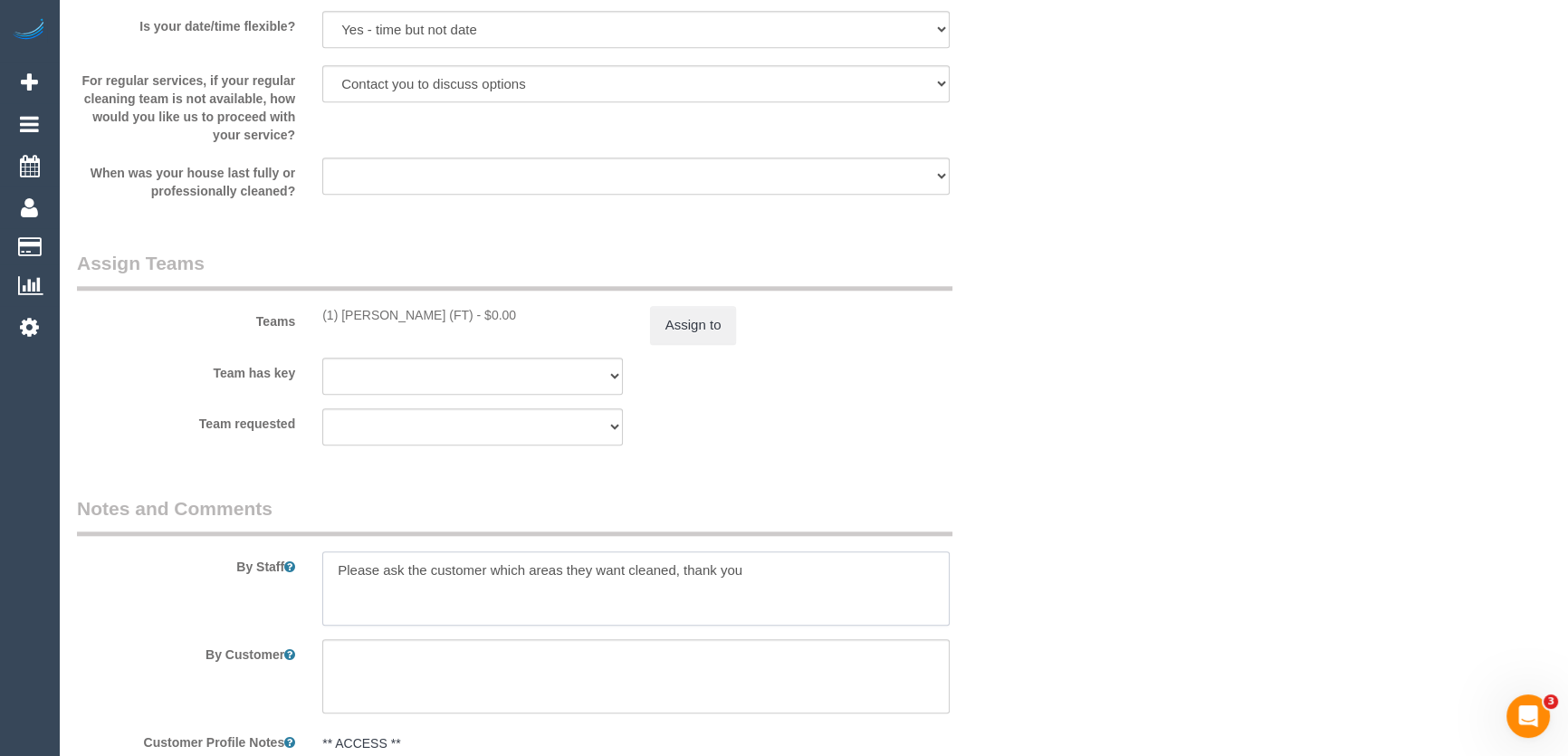
click at [333, 561] on textarea at bounding box center [635, 588] width 627 height 75
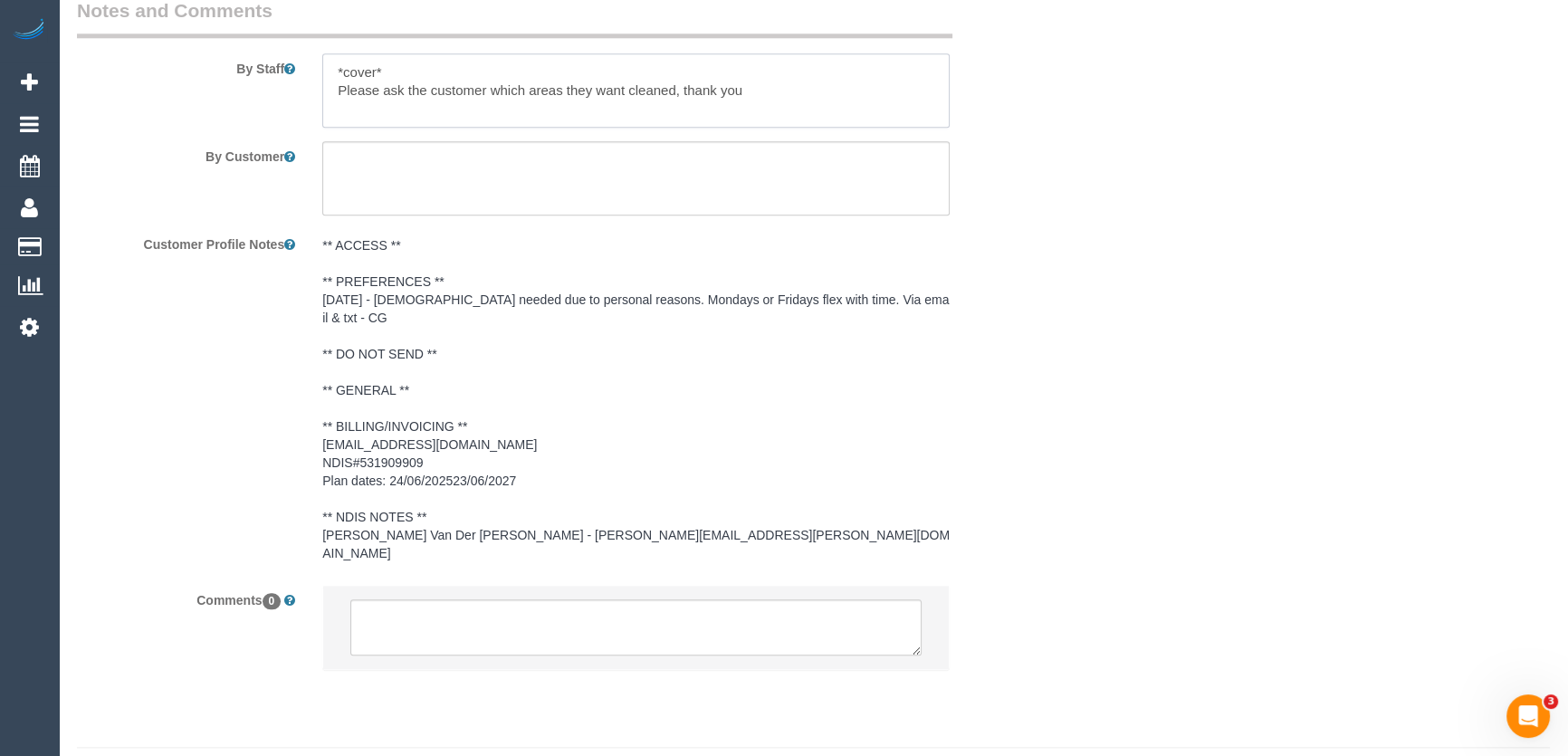
scroll to position [2559, 0]
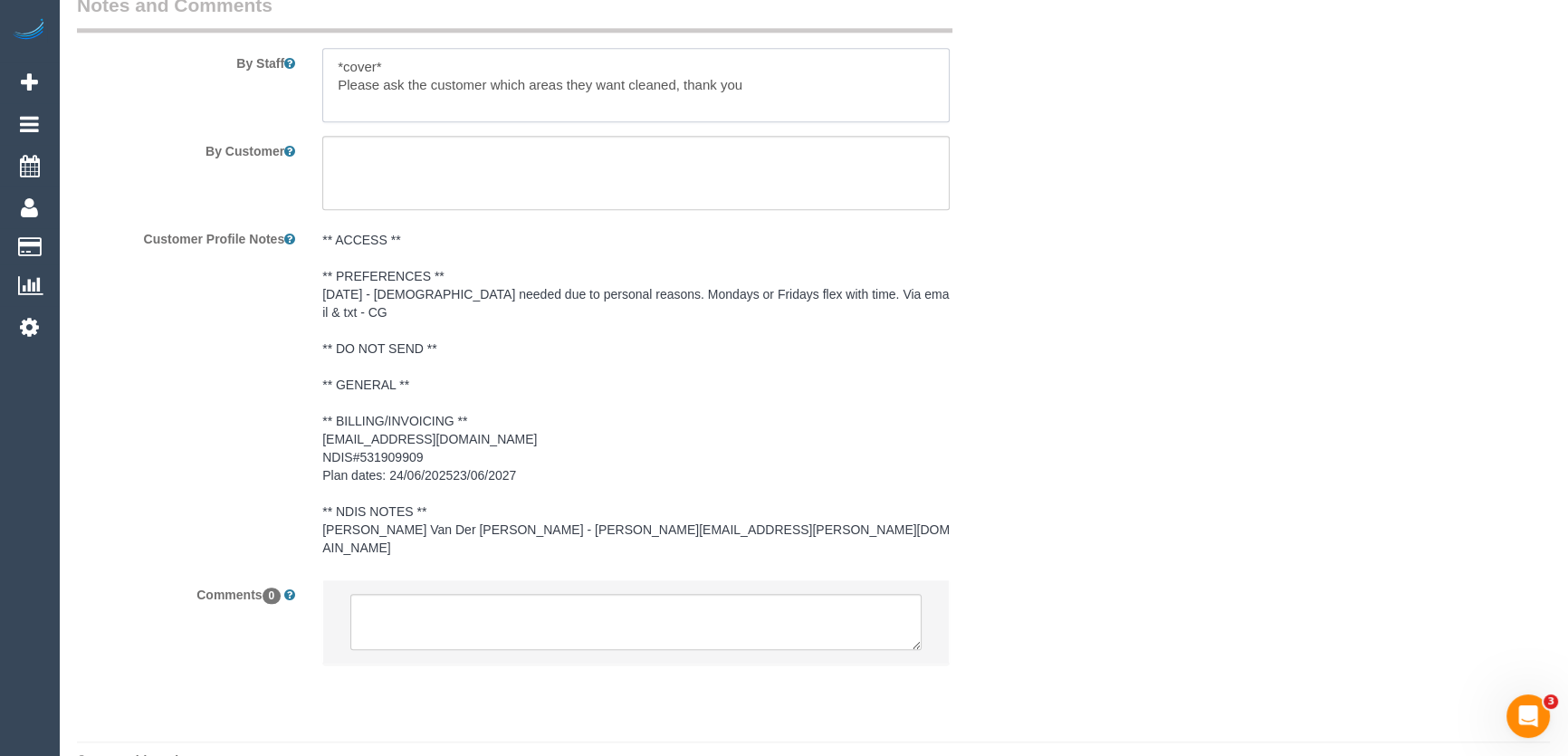
type textarea "*cover* Please ask the customer which areas they want cleaned, thank you"
click at [396, 594] on textarea at bounding box center [635, 621] width 571 height 56
click at [397, 594] on textarea at bounding box center [635, 621] width 571 height 56
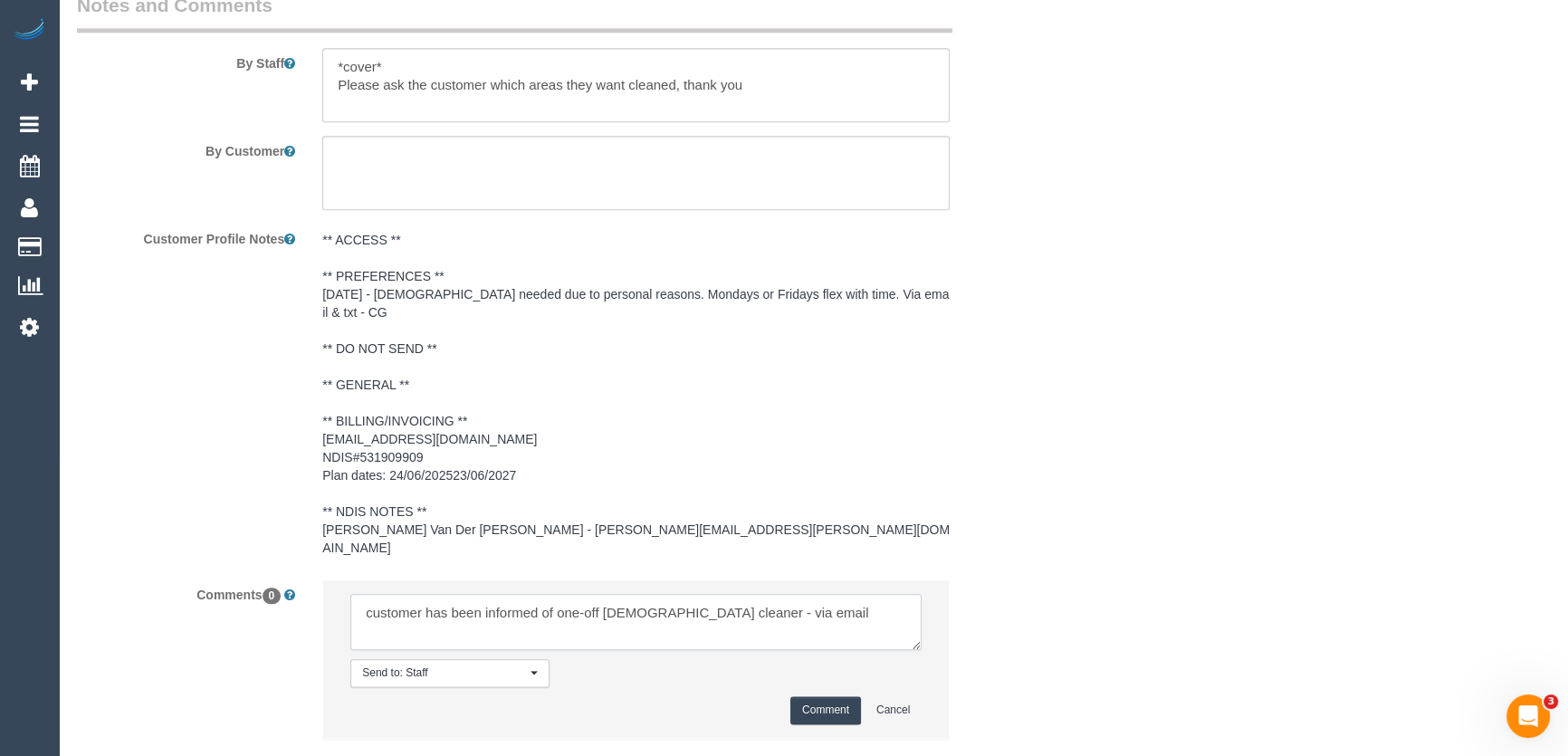
type textarea "customer has been informed of one-off female cleaner - via email"
click at [827, 696] on button "Comment" at bounding box center [825, 710] width 71 height 28
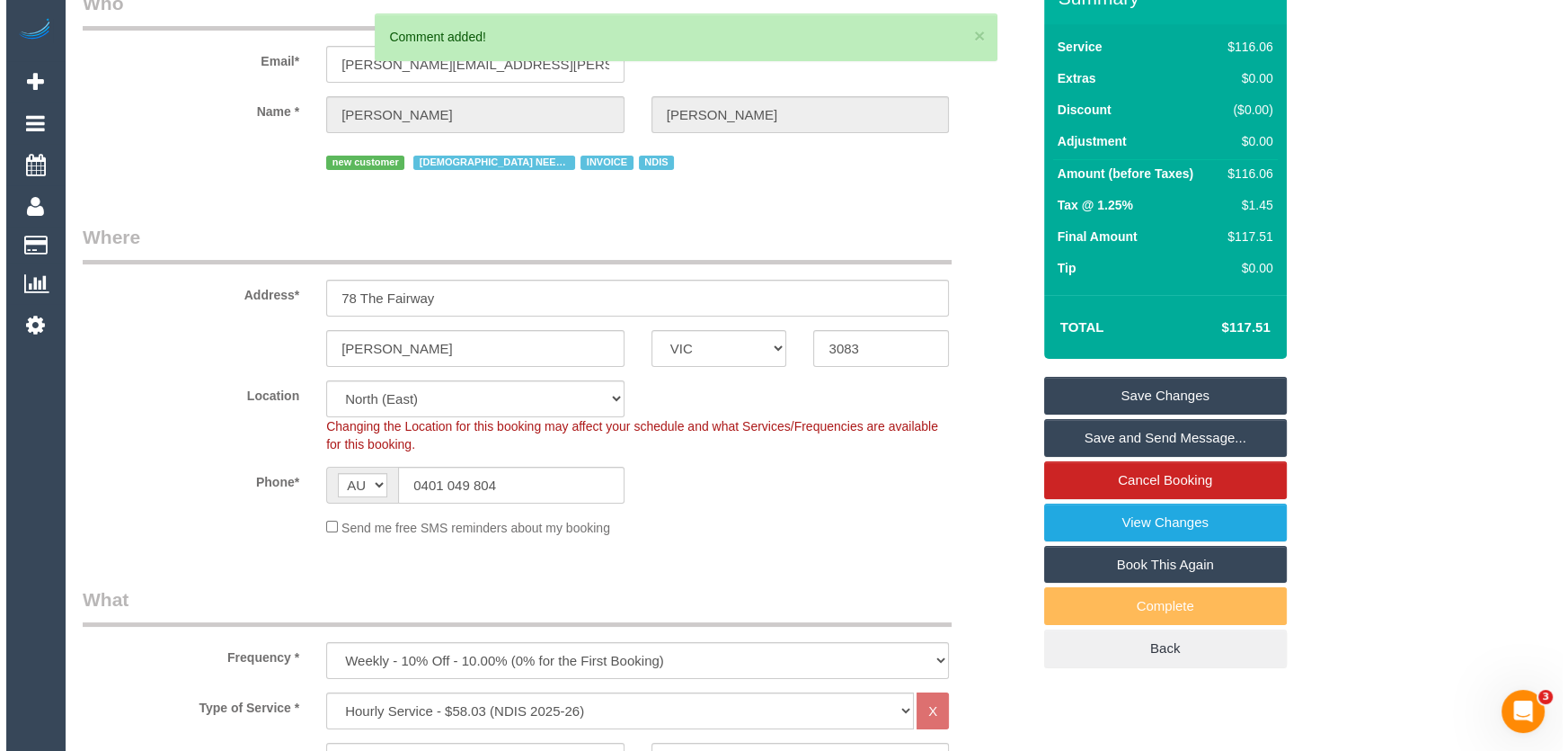
scroll to position [0, 0]
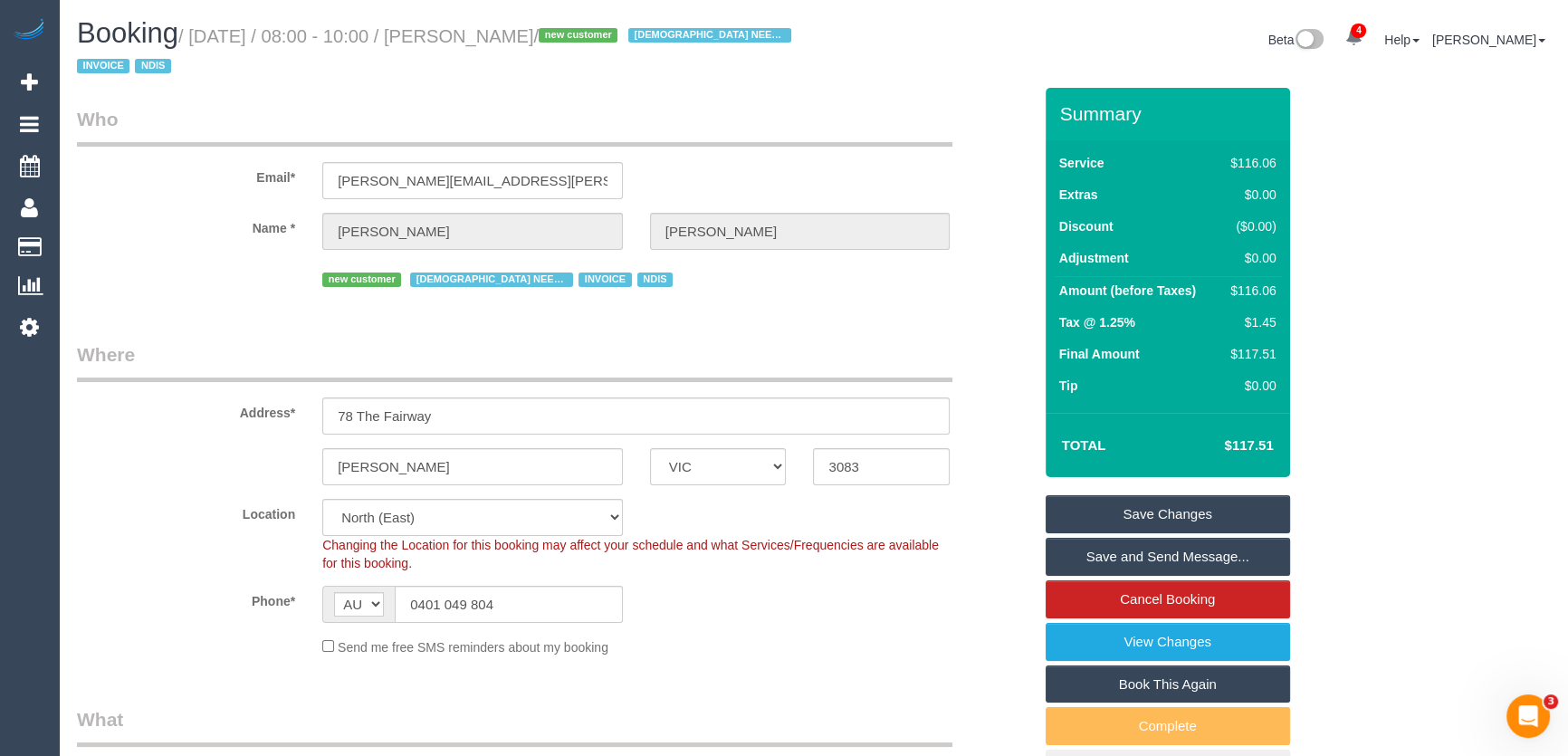
click at [487, 42] on small "/ August 22, 2025 / 08:00 - 10:00 / Maria Matthews / new customer FEMALE NEEDED…" at bounding box center [436, 52] width 719 height 51
copy small "Maria Matthews"
click at [546, 172] on input "maria.j.matthews@outlook.com" at bounding box center [472, 180] width 300 height 37
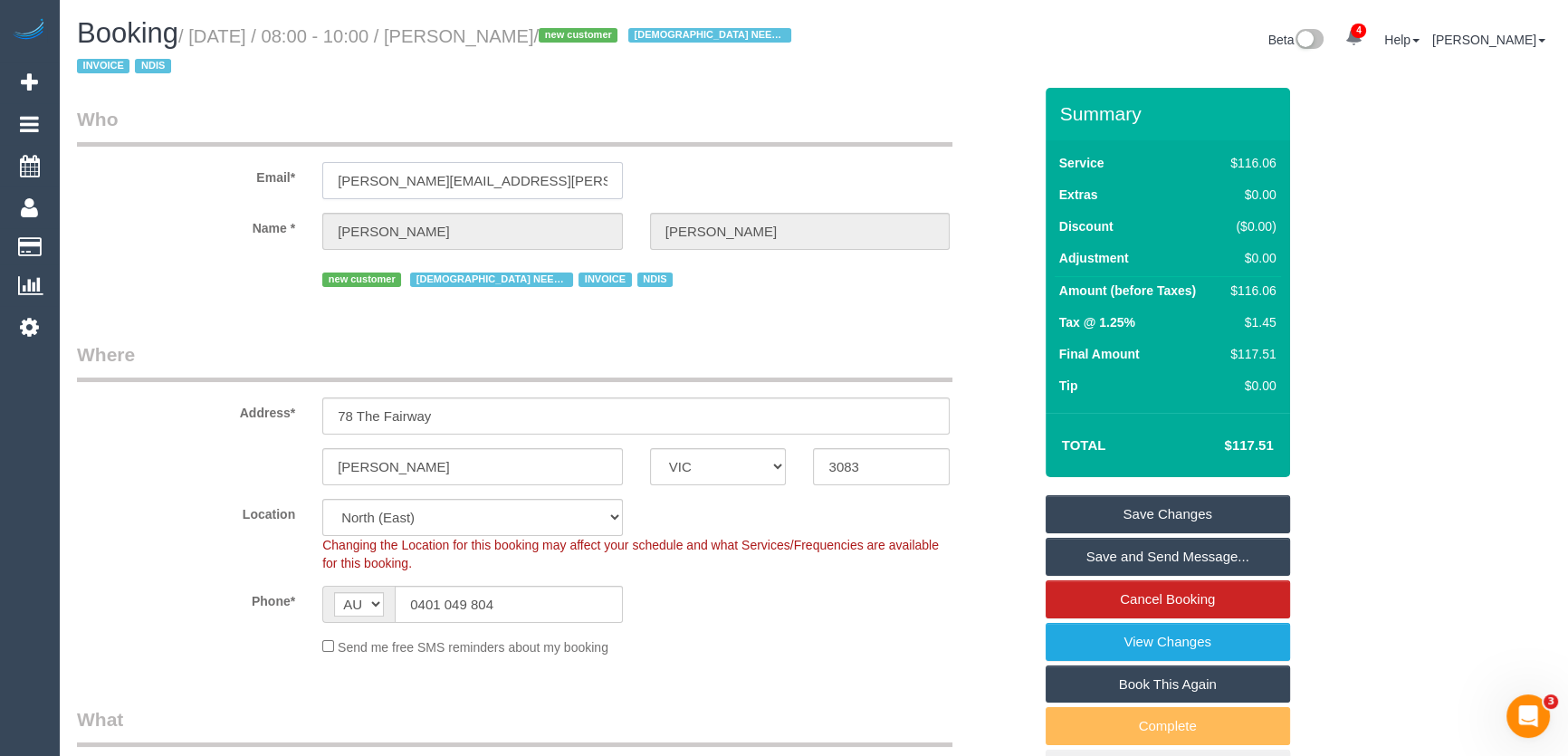
click at [547, 172] on input "maria.j.matthews@outlook.com" at bounding box center [472, 180] width 300 height 37
click at [1138, 560] on link "Save and Send Message..." at bounding box center [1167, 557] width 244 height 38
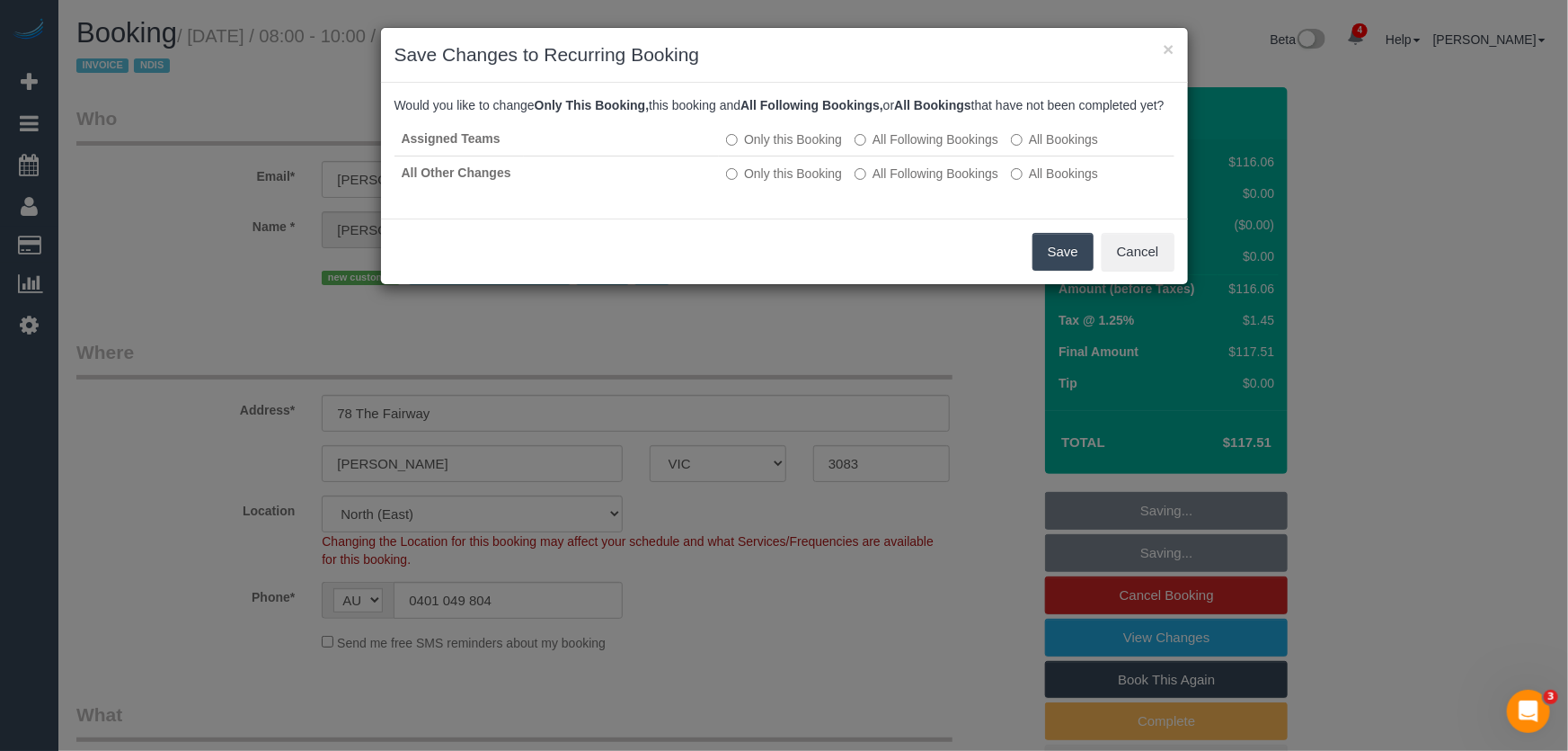
click at [1067, 265] on button "Save" at bounding box center [1063, 251] width 61 height 38
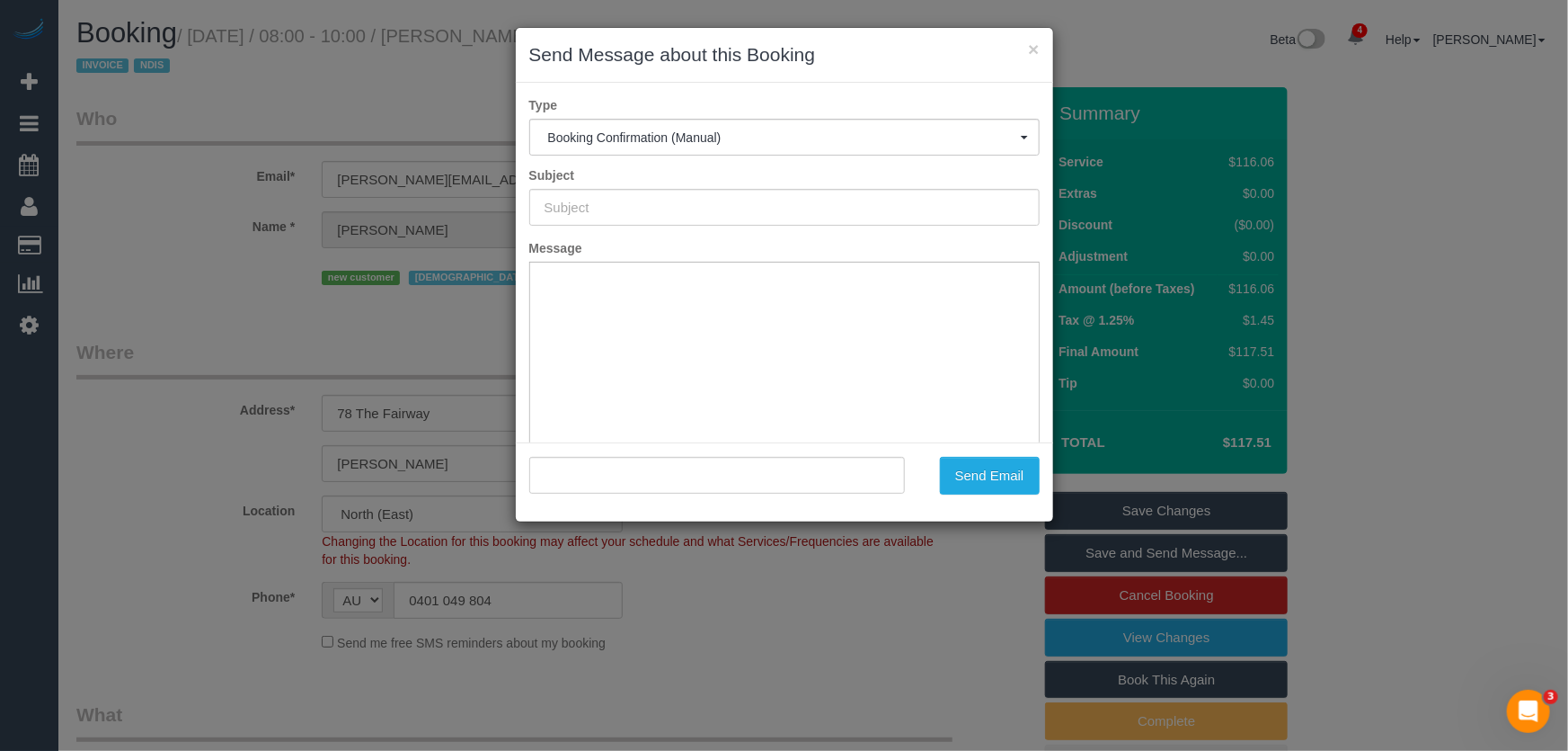
type input "Booking Confirmed"
type input ""Maria Matthews" <maria.j.matthews@outlook.com>"
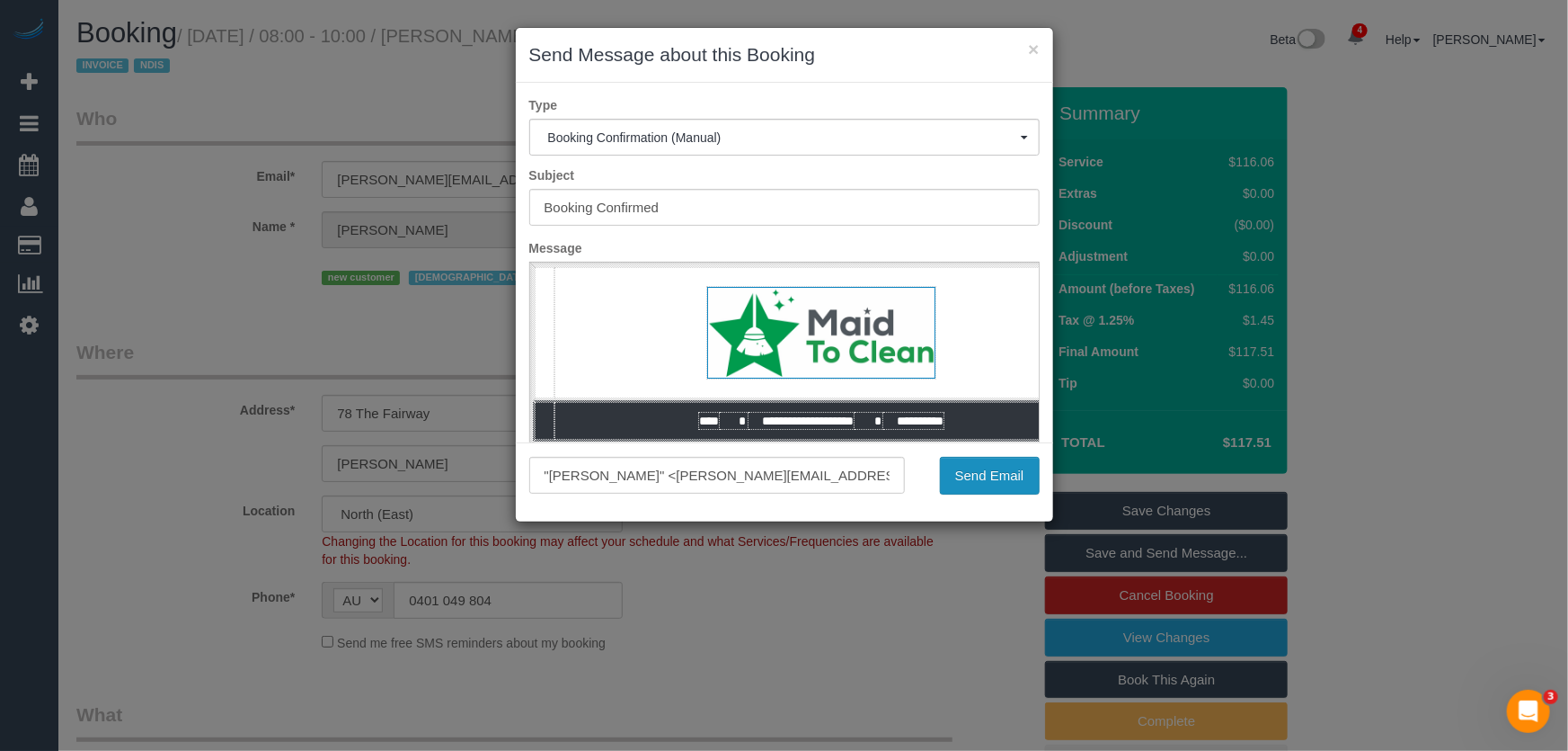
drag, startPoint x: 985, startPoint y: 485, endPoint x: 956, endPoint y: 486, distance: 29.0
click at [986, 485] on button "Send Email" at bounding box center [990, 475] width 99 height 38
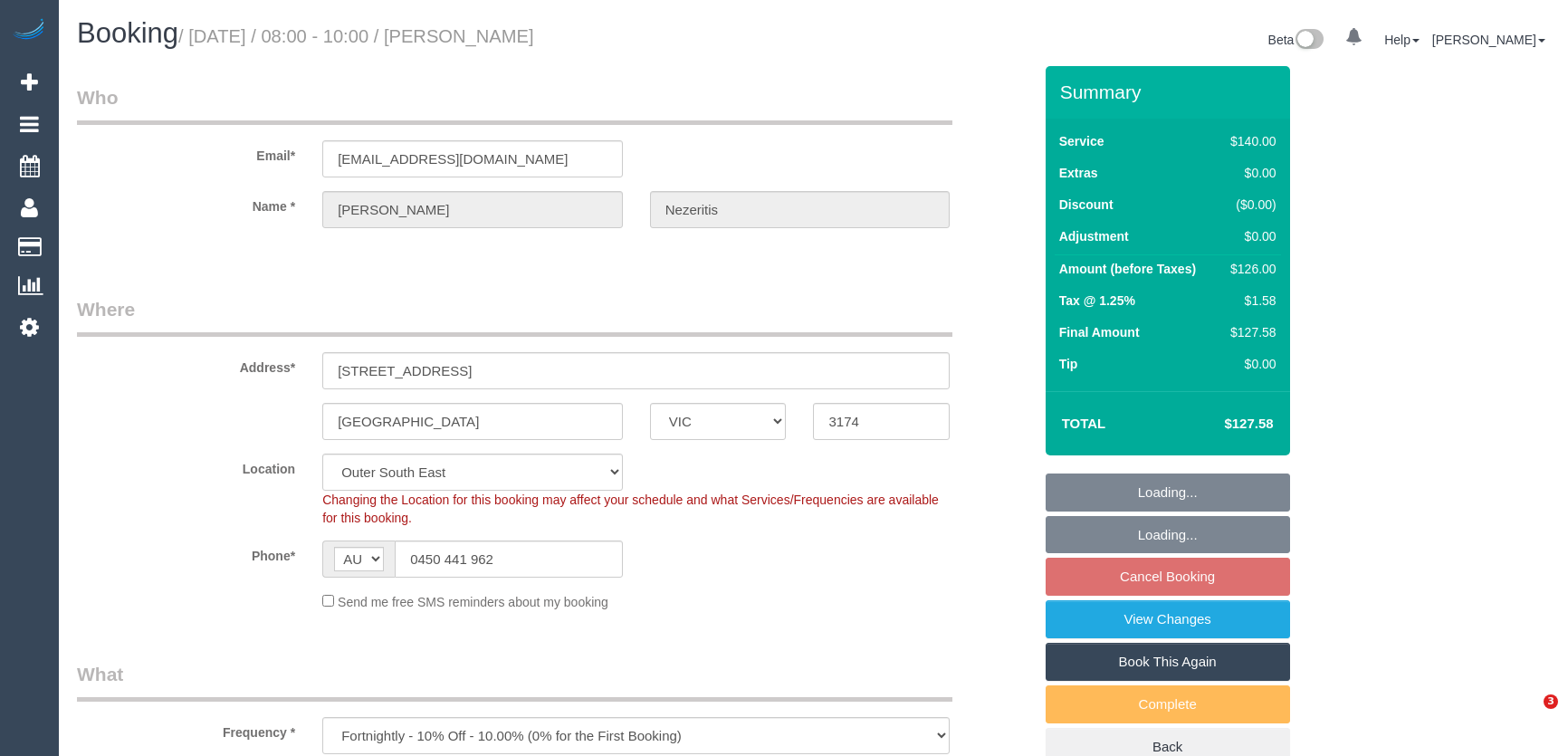
select select "VIC"
select select "number:27"
select select "number:14"
select select "number:19"
select select "number:36"
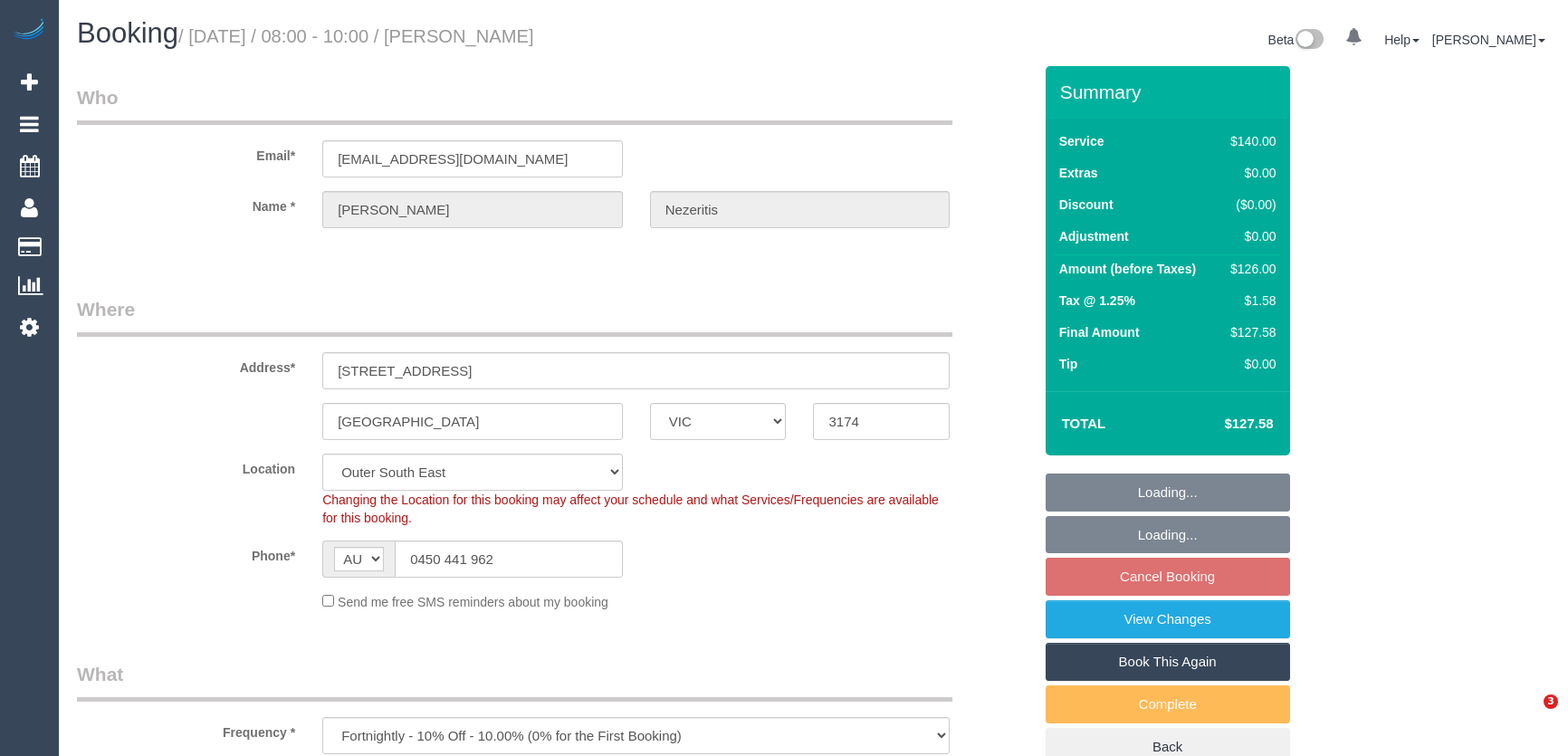
select select "number:34"
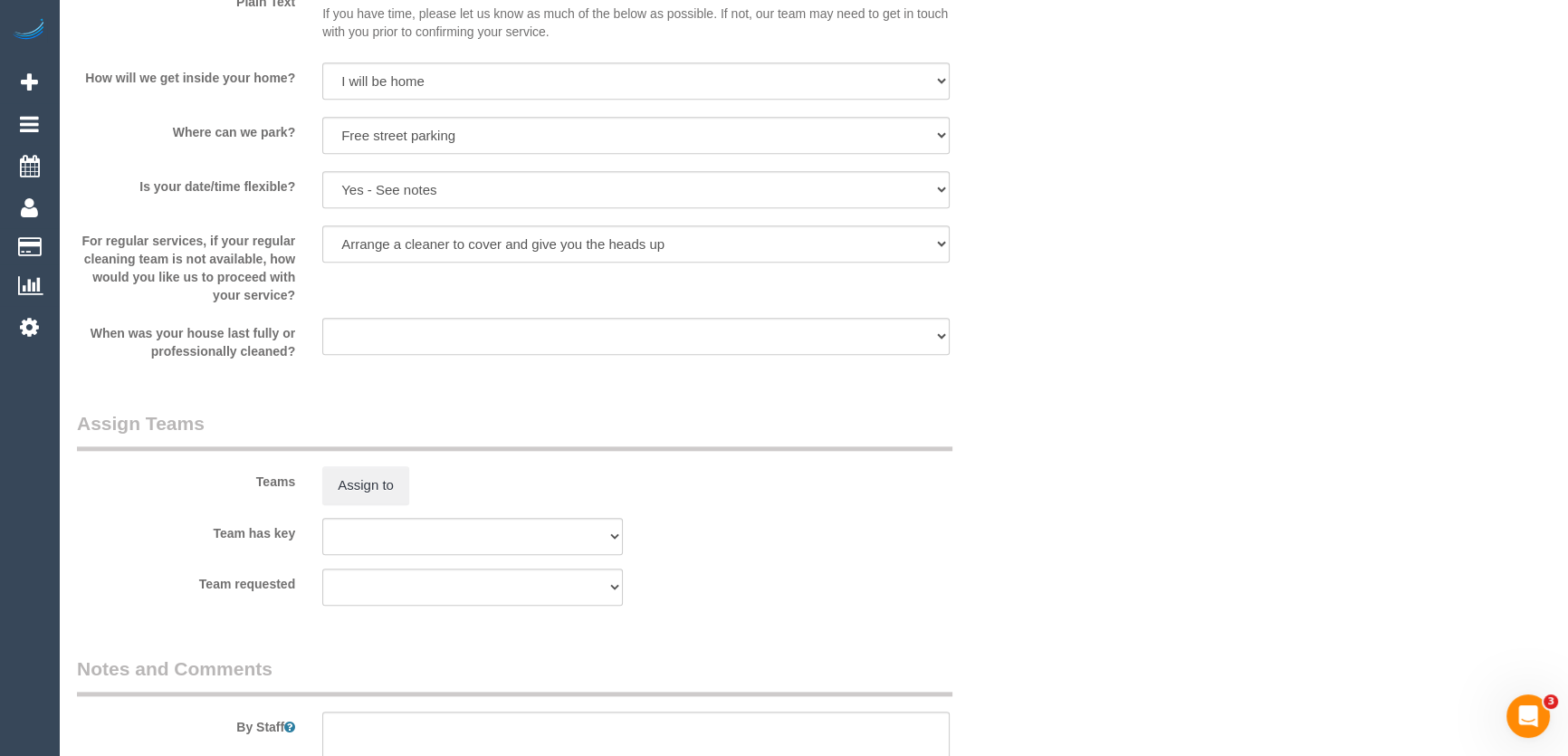
scroll to position [2385, 0]
click at [362, 483] on button "Assign to" at bounding box center [365, 484] width 87 height 38
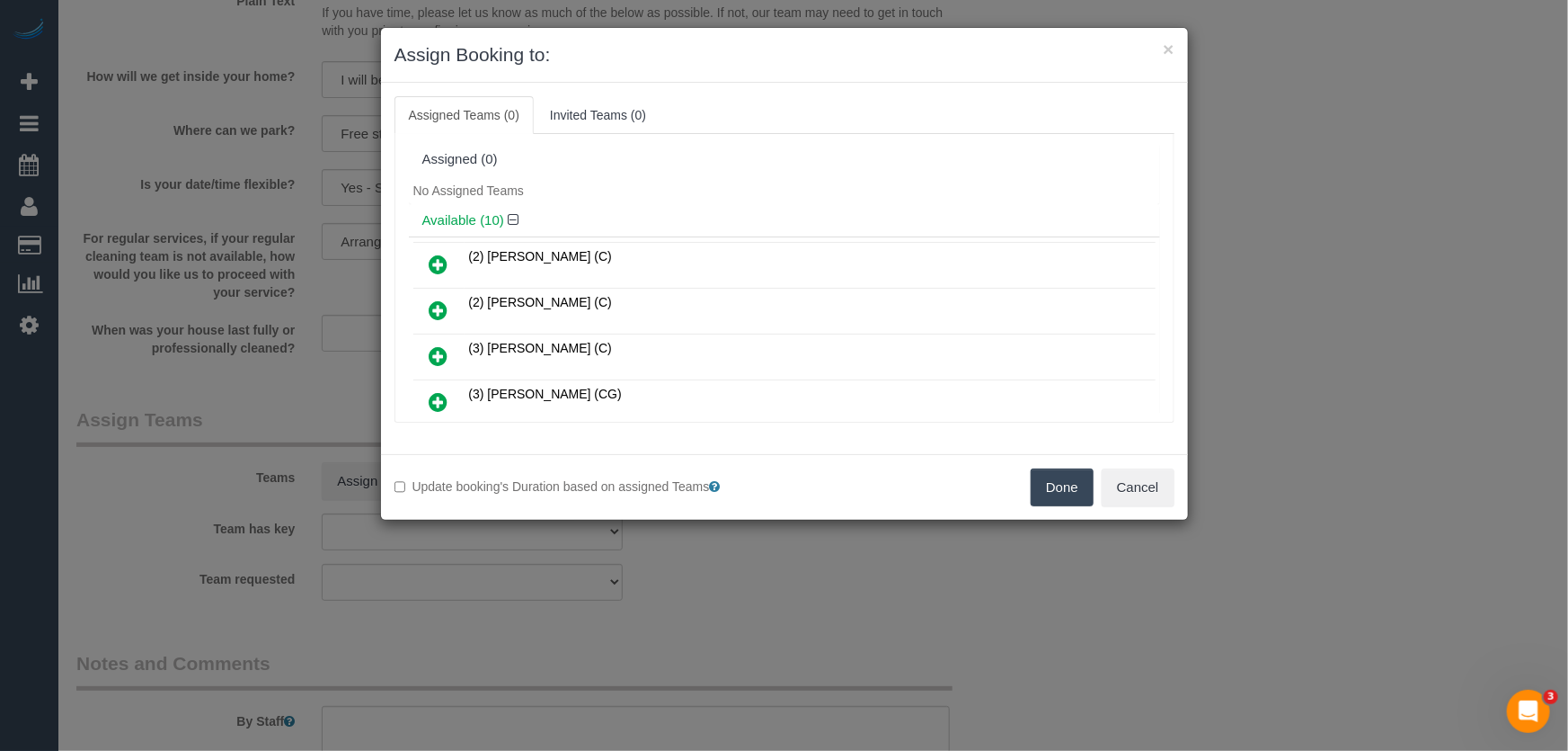
click at [441, 259] on icon at bounding box center [439, 263] width 19 height 22
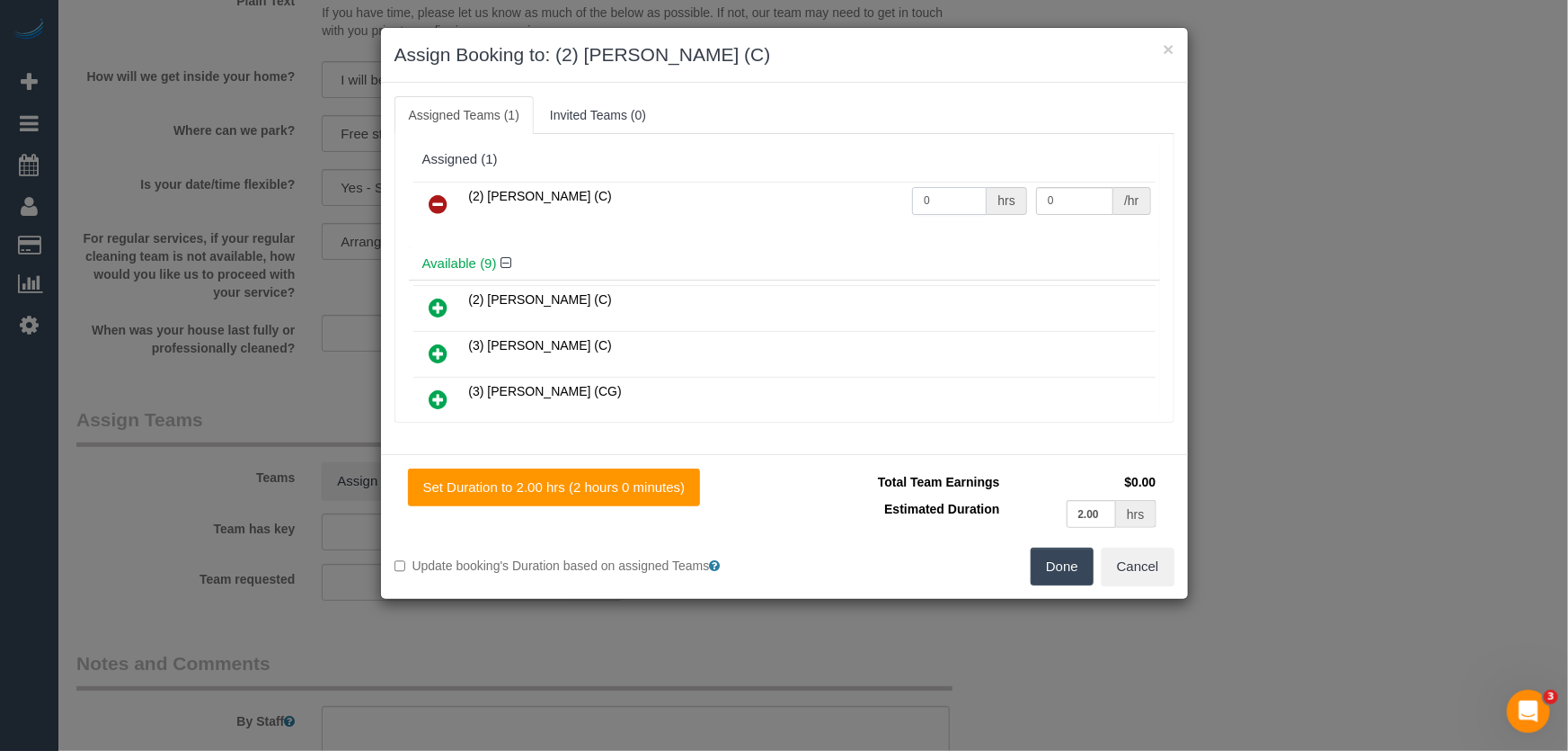
click at [944, 208] on input "0" at bounding box center [949, 201] width 75 height 28
type input "2"
type input "7"
type input "37.5"
click at [1047, 564] on button "Done" at bounding box center [1062, 566] width 63 height 38
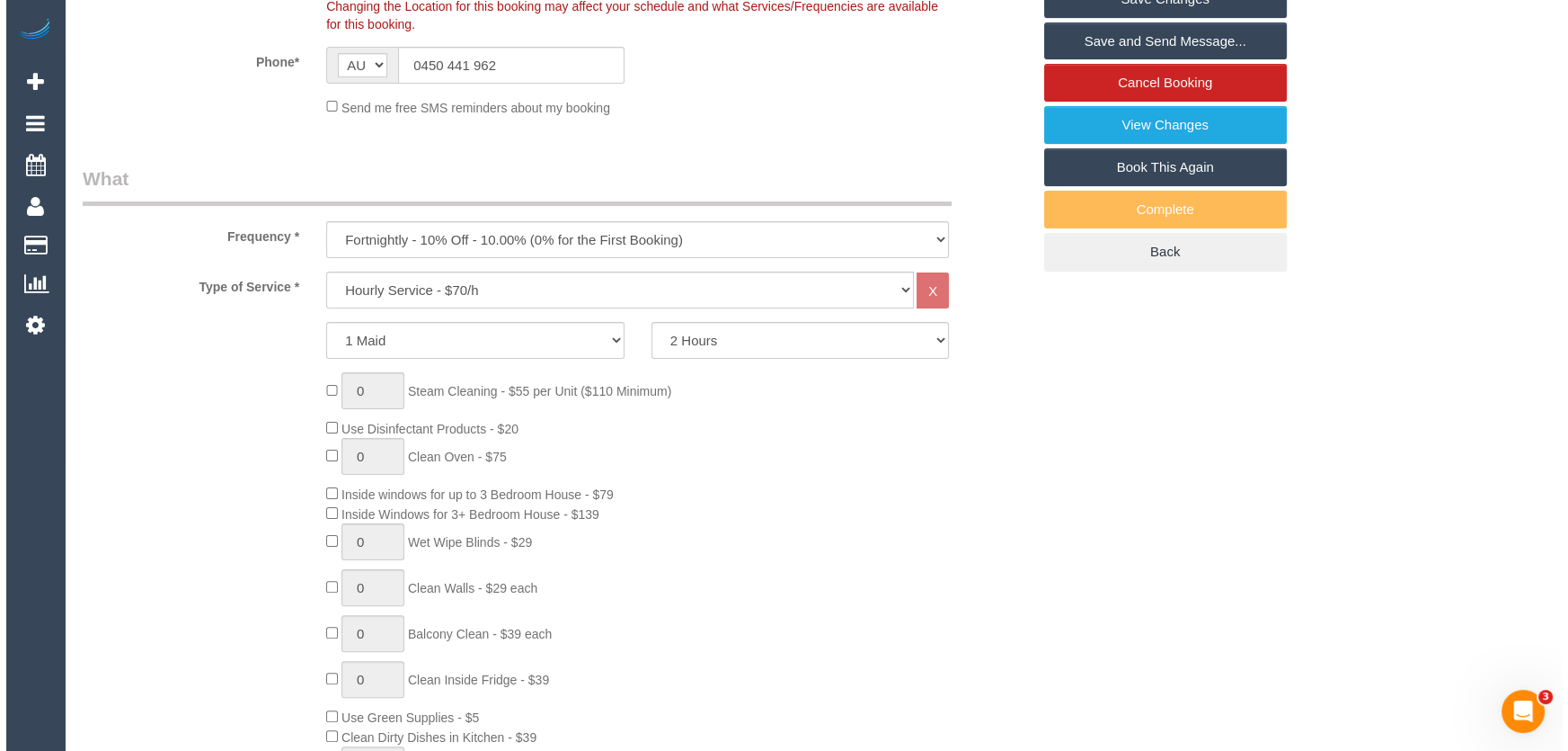
scroll to position [0, 0]
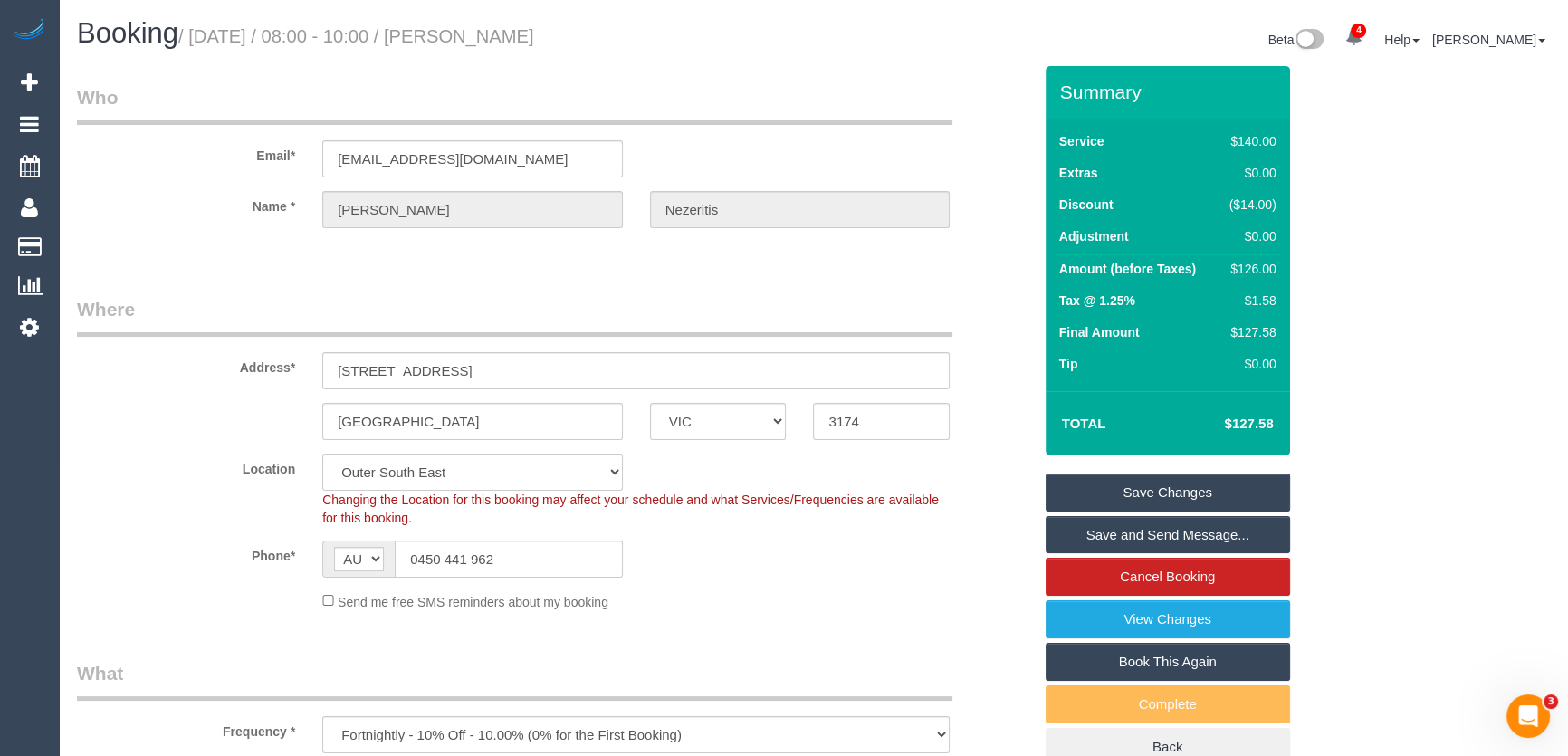
click at [501, 33] on small "/ August 22, 2025 / 08:00 - 10:00 / Dorothy Nezeritis" at bounding box center [356, 36] width 356 height 20
copy small "Dorothy Nezeritis"
click at [1104, 524] on link "Save and Send Message..." at bounding box center [1167, 535] width 244 height 38
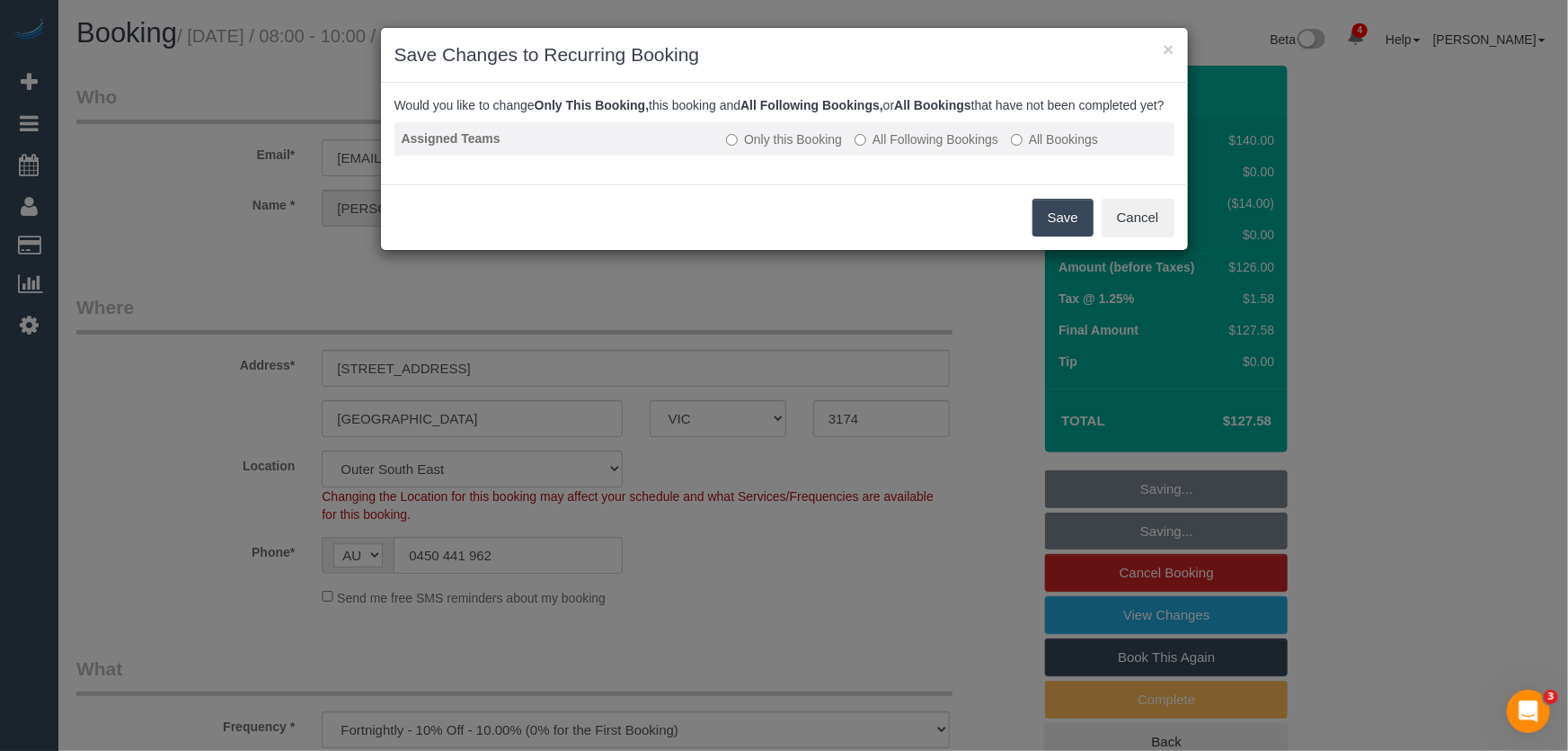
click at [949, 146] on label "All Following Bookings" at bounding box center [926, 139] width 143 height 18
click at [1063, 236] on button "Save" at bounding box center [1063, 218] width 61 height 38
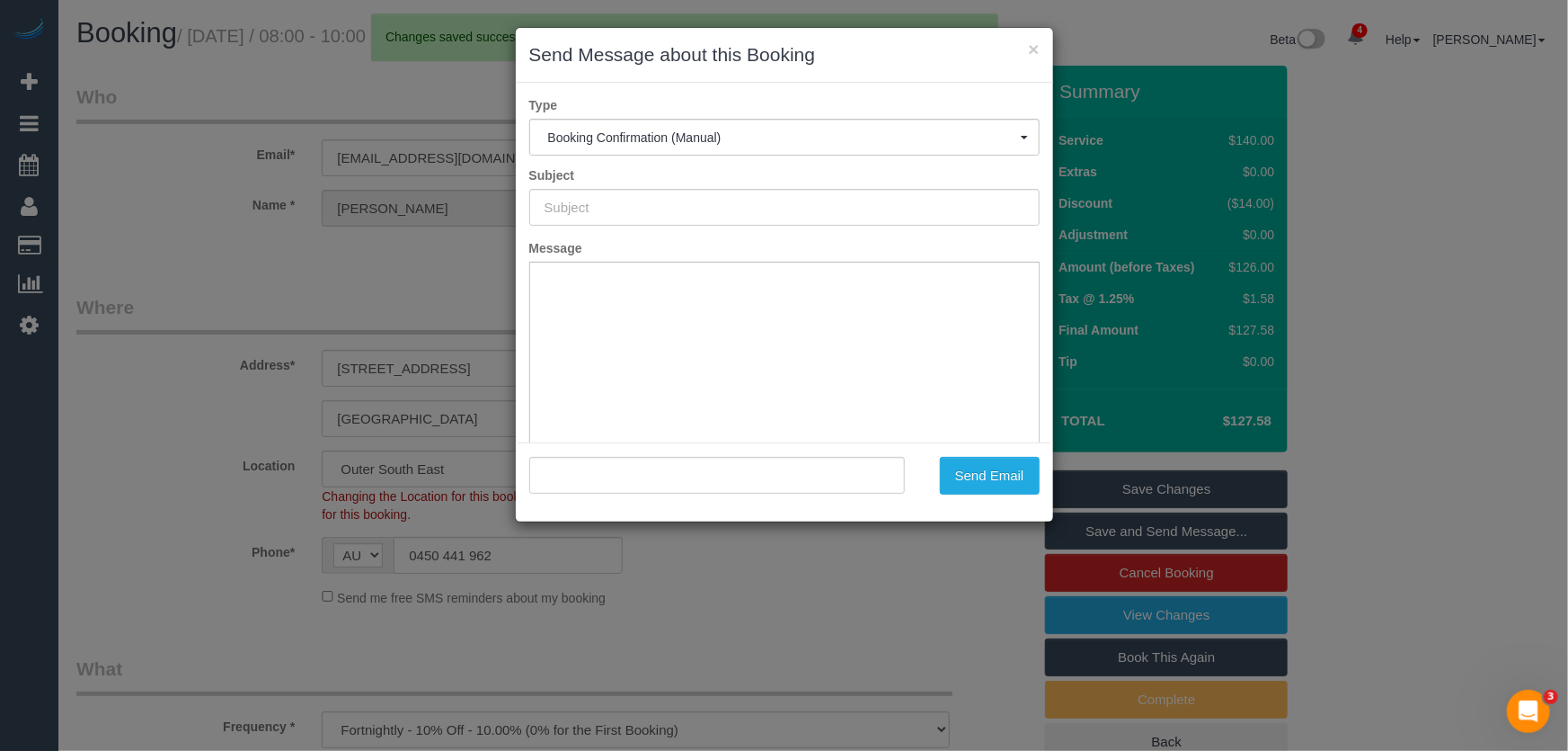
type input "Booking Confirmed"
type input ""Dorothy Nezeritis" <nezeritisdorothy@gmail.com>"
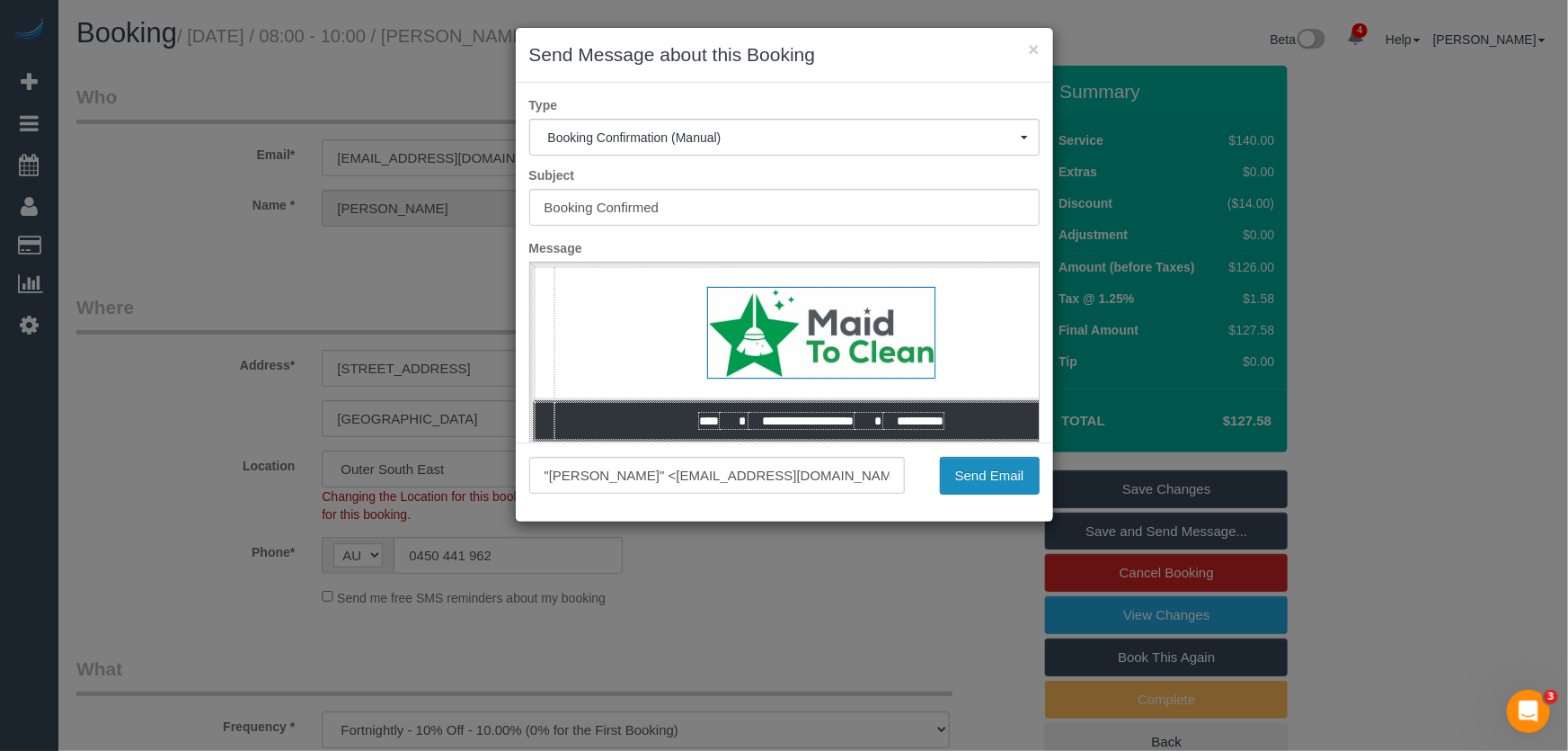
click at [985, 485] on button "Send Email" at bounding box center [990, 475] width 99 height 38
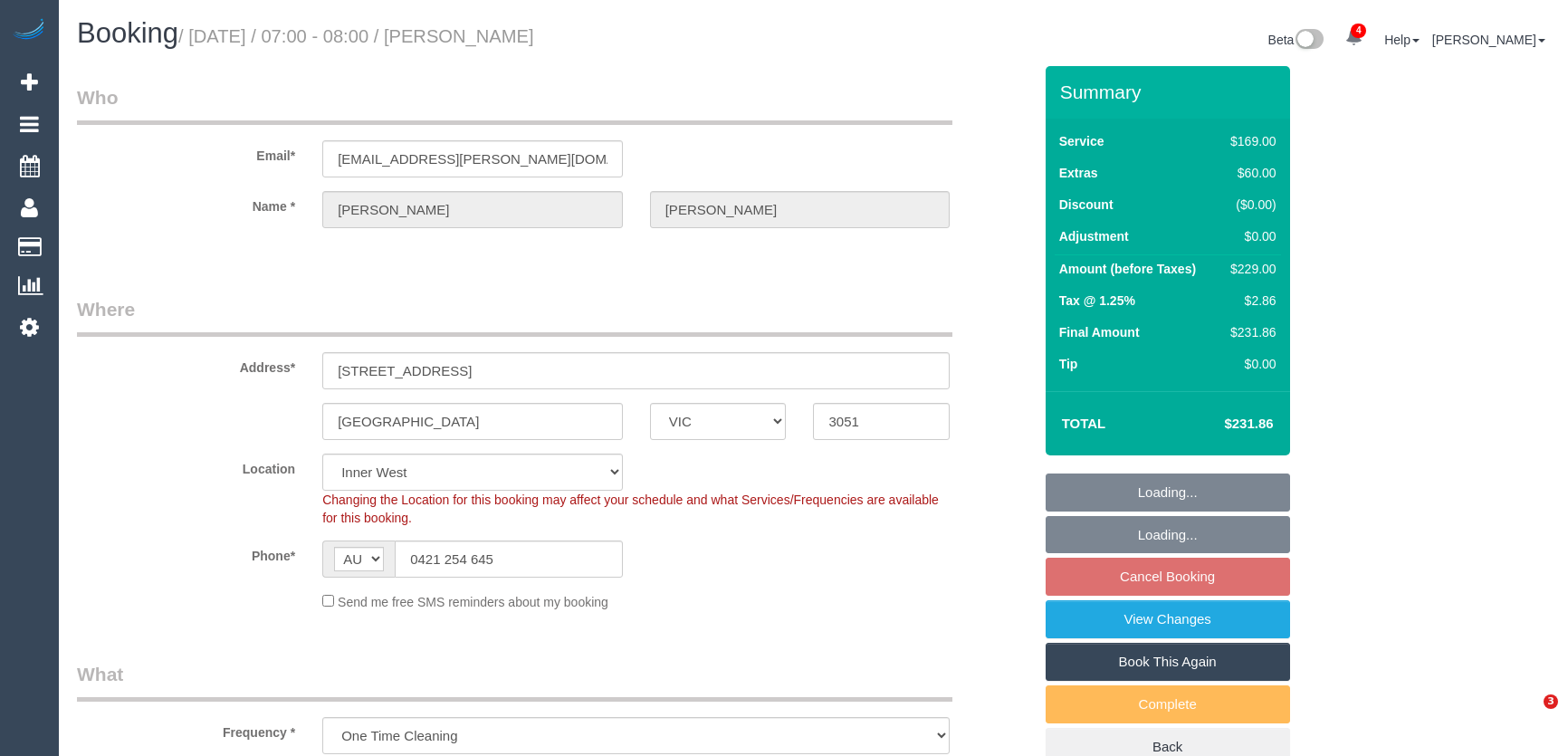
select select "VIC"
select select "string:stripe-pm_1Ru1wi2GScqysDRVMBG2pnP2"
select select "number:27"
select select "number:14"
select select "number:20"
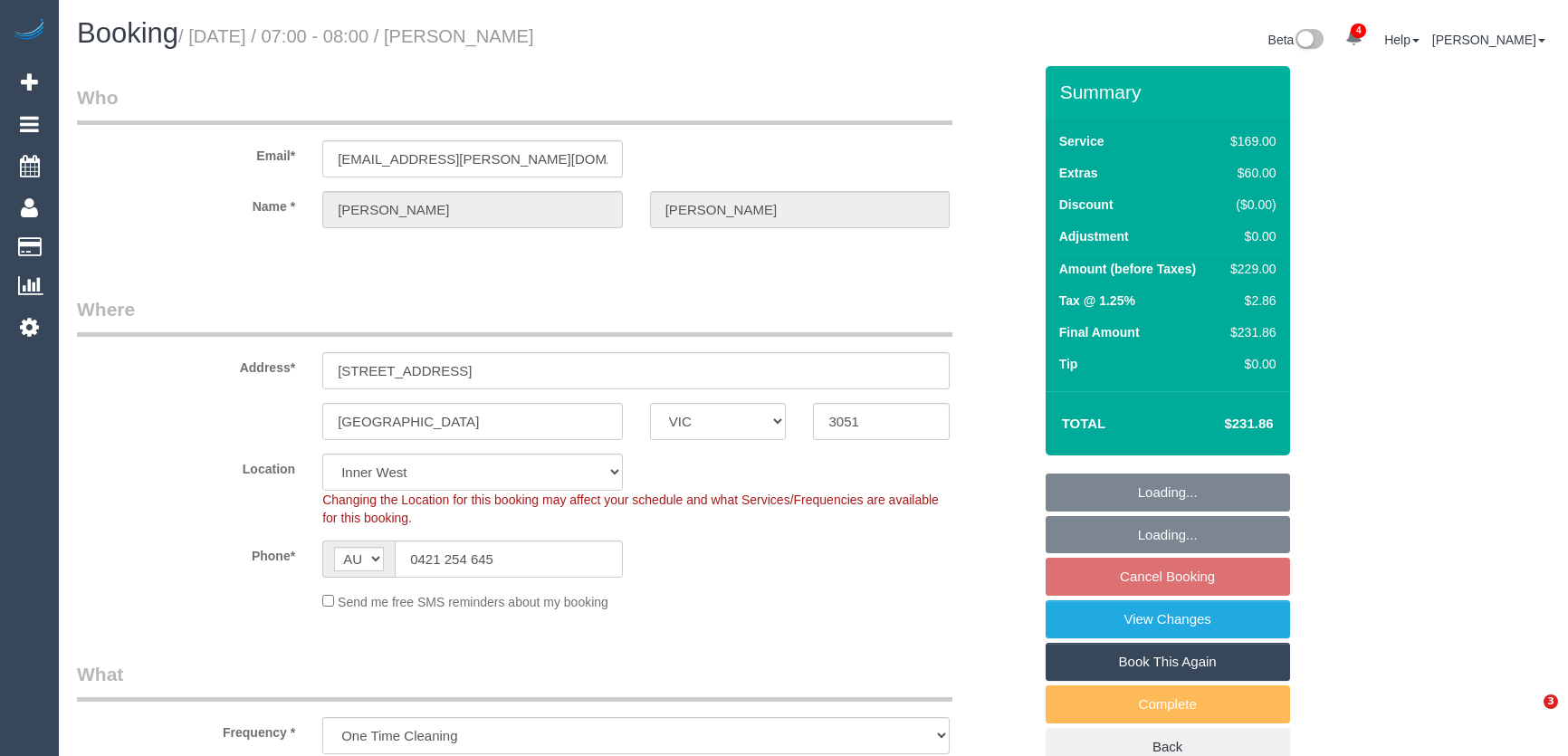
select select "number:24"
select select "number:26"
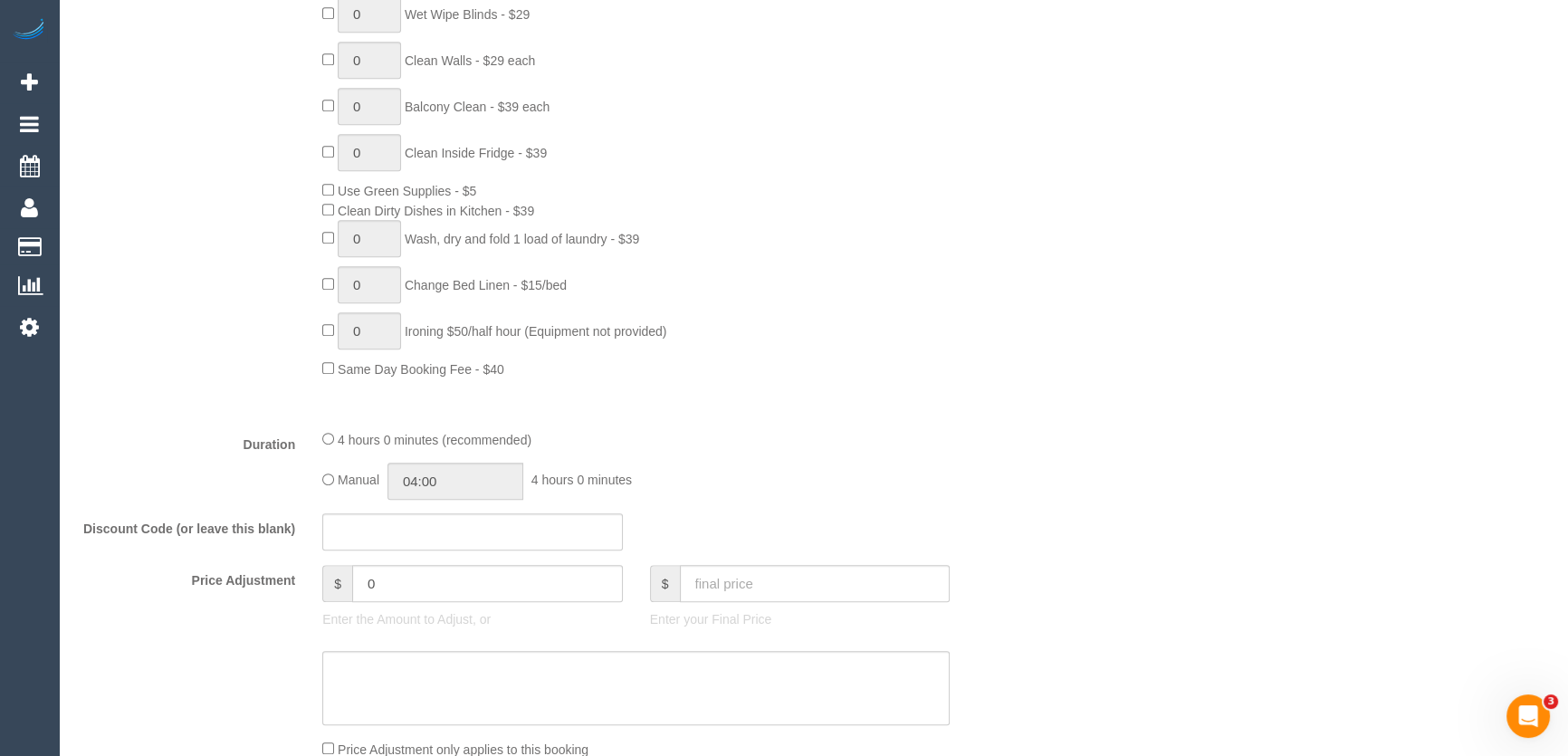
scroll to position [1151, 0]
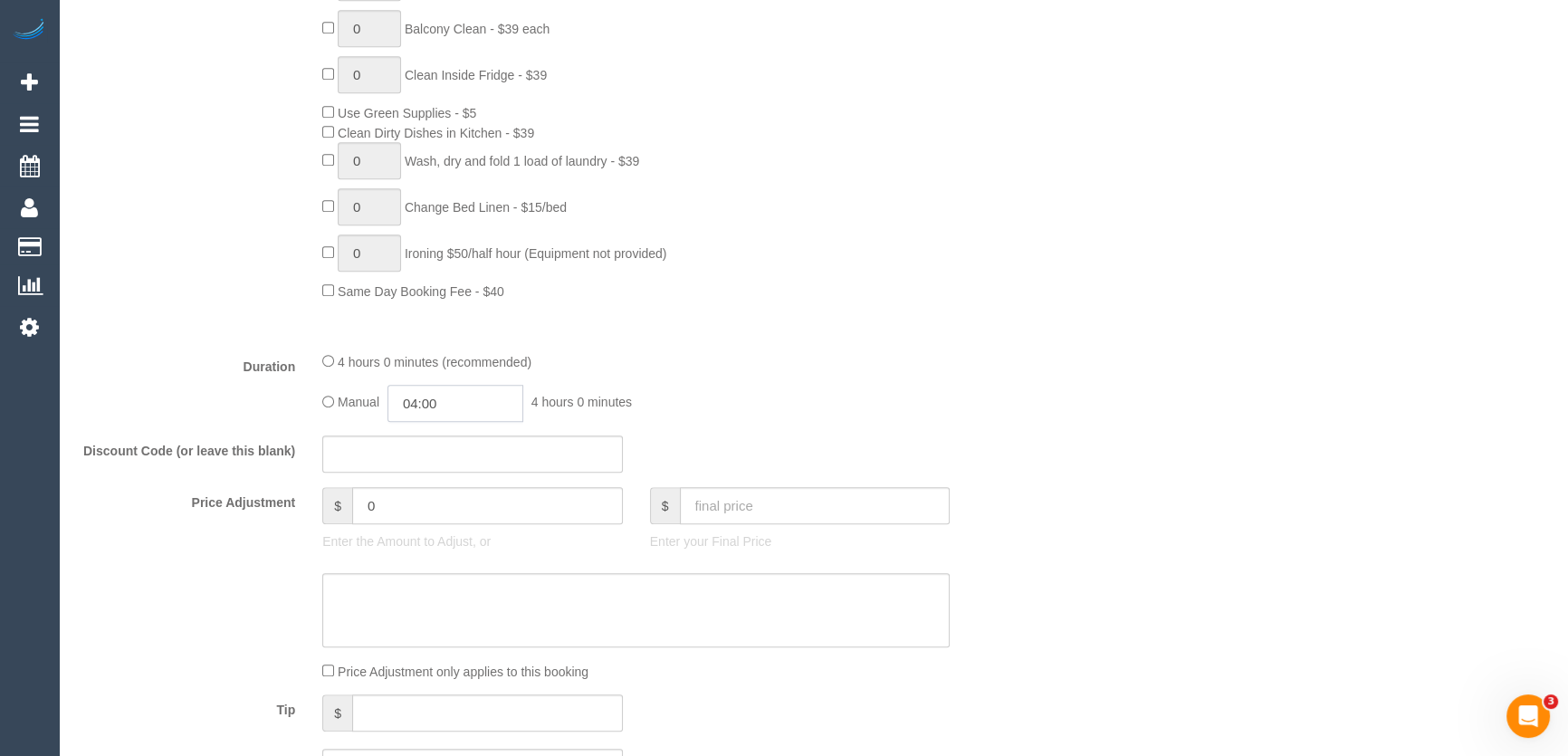
click at [489, 412] on input "04:00" at bounding box center [455, 402] width 136 height 37
click at [425, 464] on li "02:00" at bounding box center [435, 466] width 80 height 24
click at [445, 411] on input "02:00" at bounding box center [455, 402] width 136 height 37
type input "02:15"
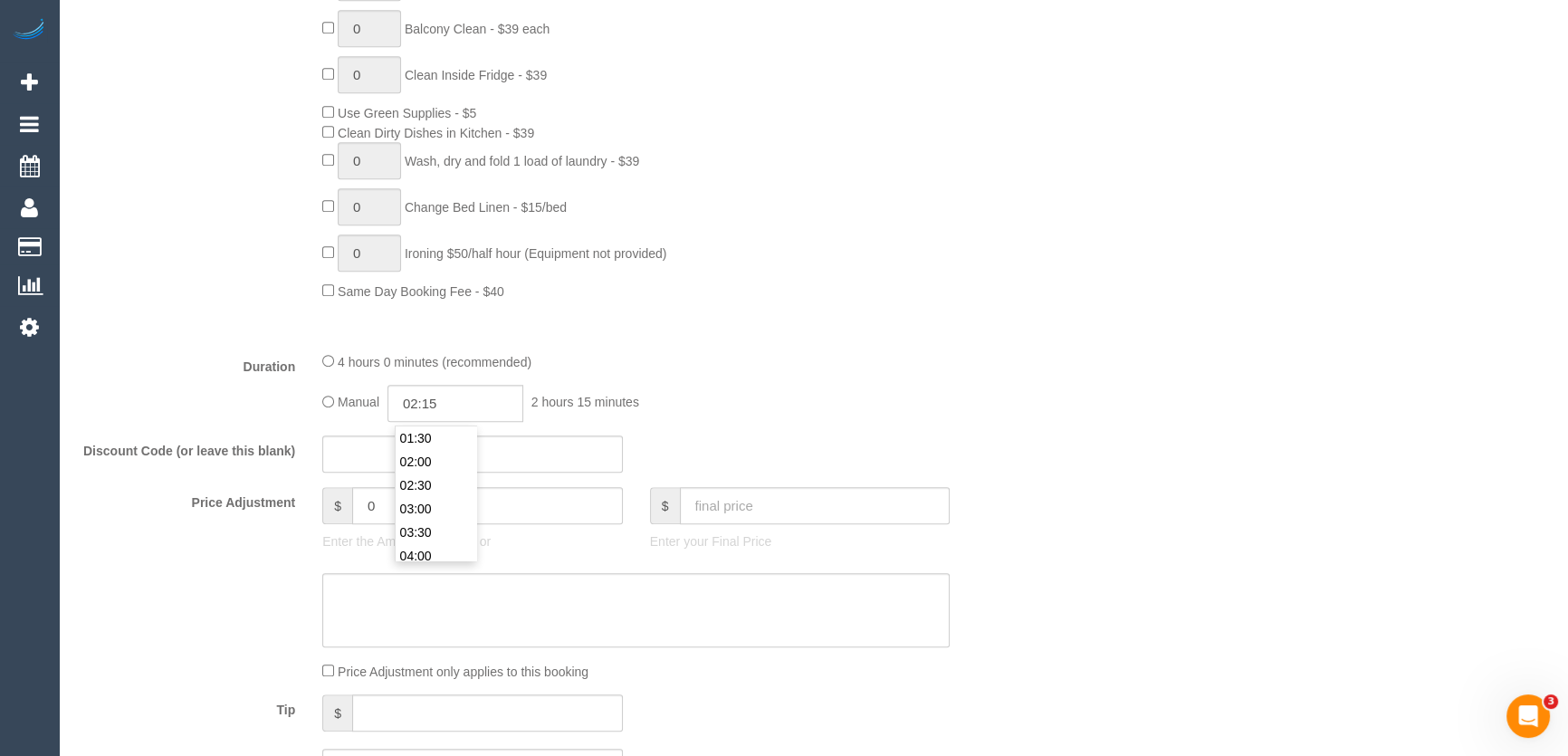
click at [850, 378] on div "4 hours 0 minutes (recommended) Manual 02:15 2 hours 15 minutes" at bounding box center [635, 386] width 654 height 71
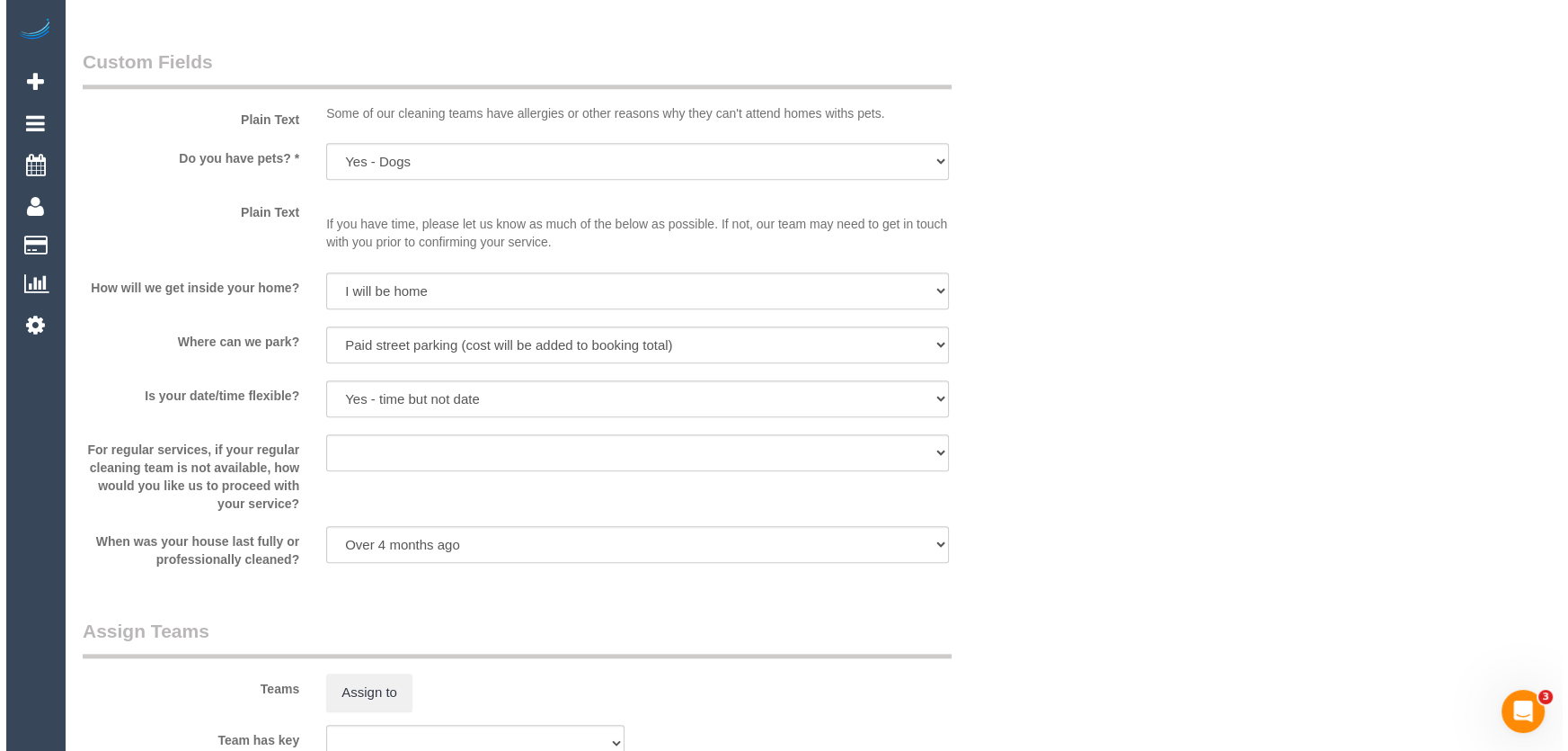
scroll to position [2369, 0]
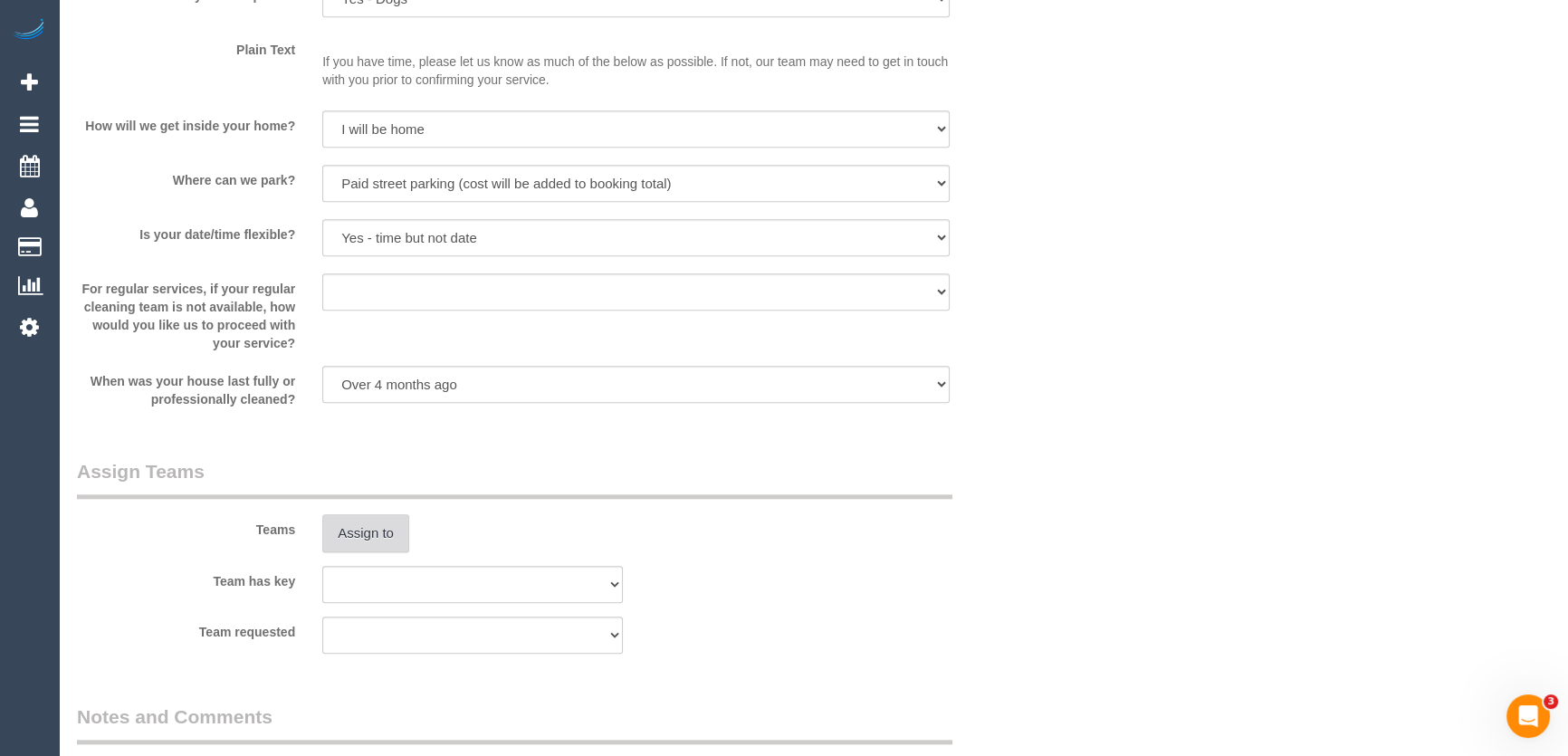
click at [396, 527] on button "Assign to" at bounding box center [365, 533] width 87 height 38
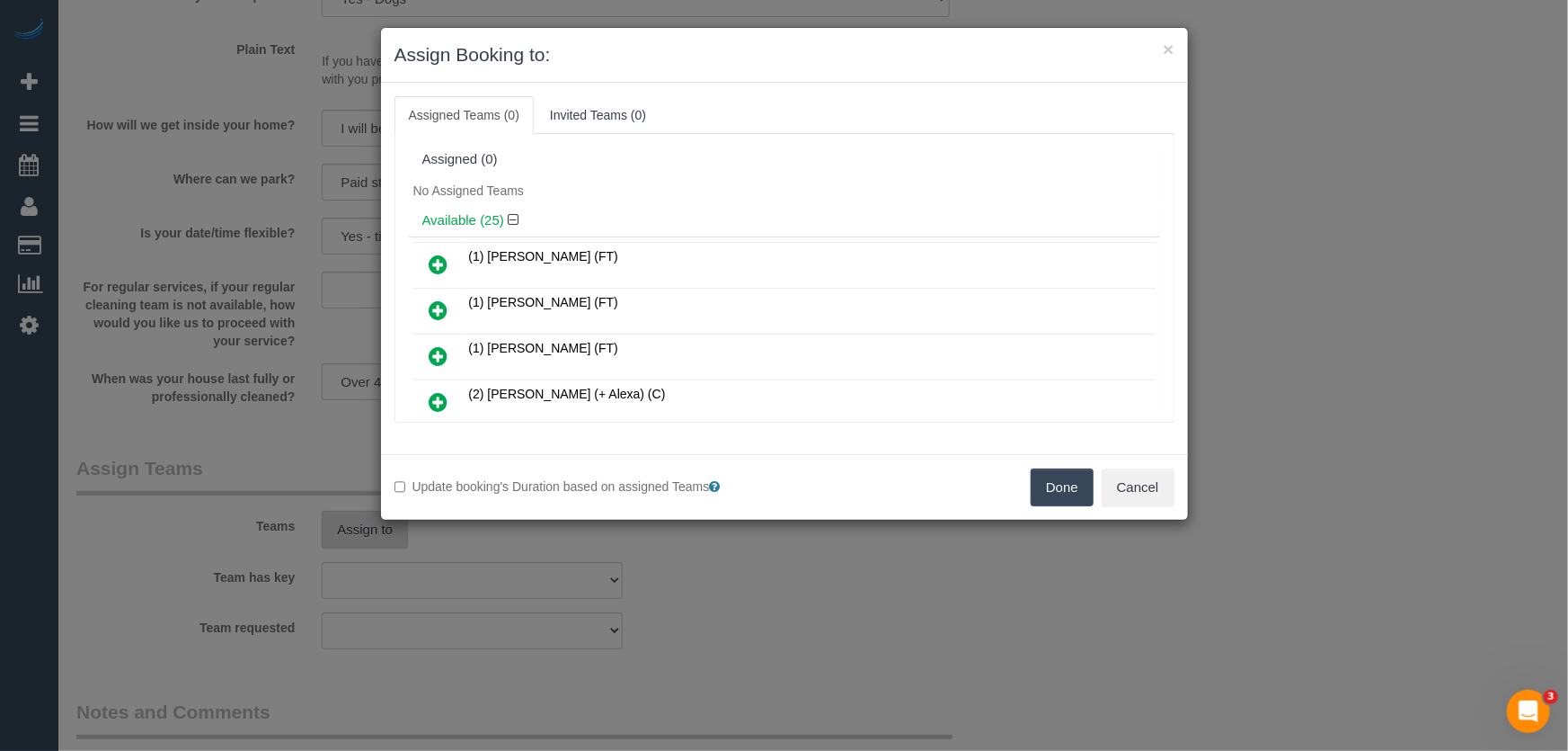
scroll to position [293, 0]
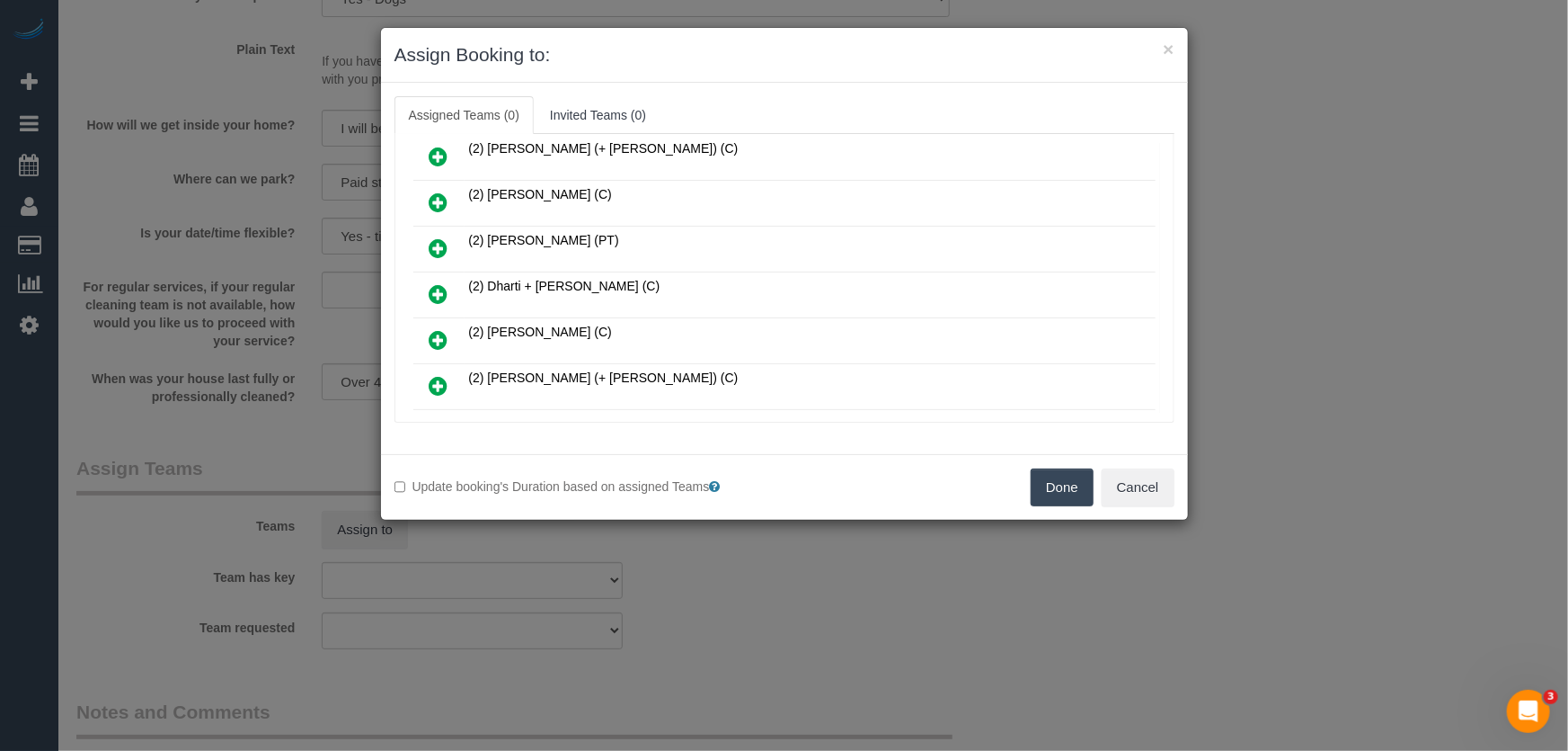
click at [441, 277] on link at bounding box center [439, 294] width 42 height 36
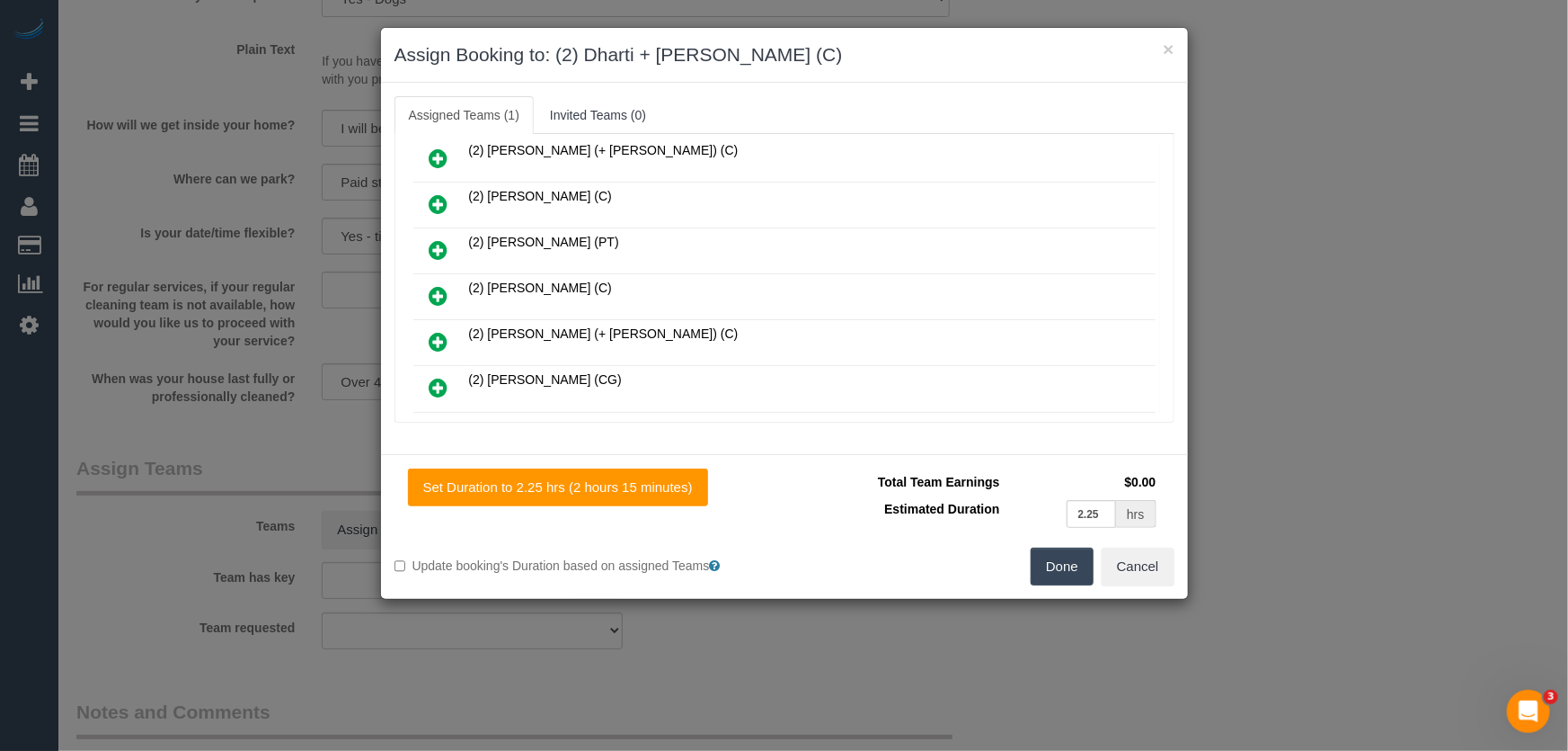
click at [1060, 568] on button "Done" at bounding box center [1062, 566] width 63 height 38
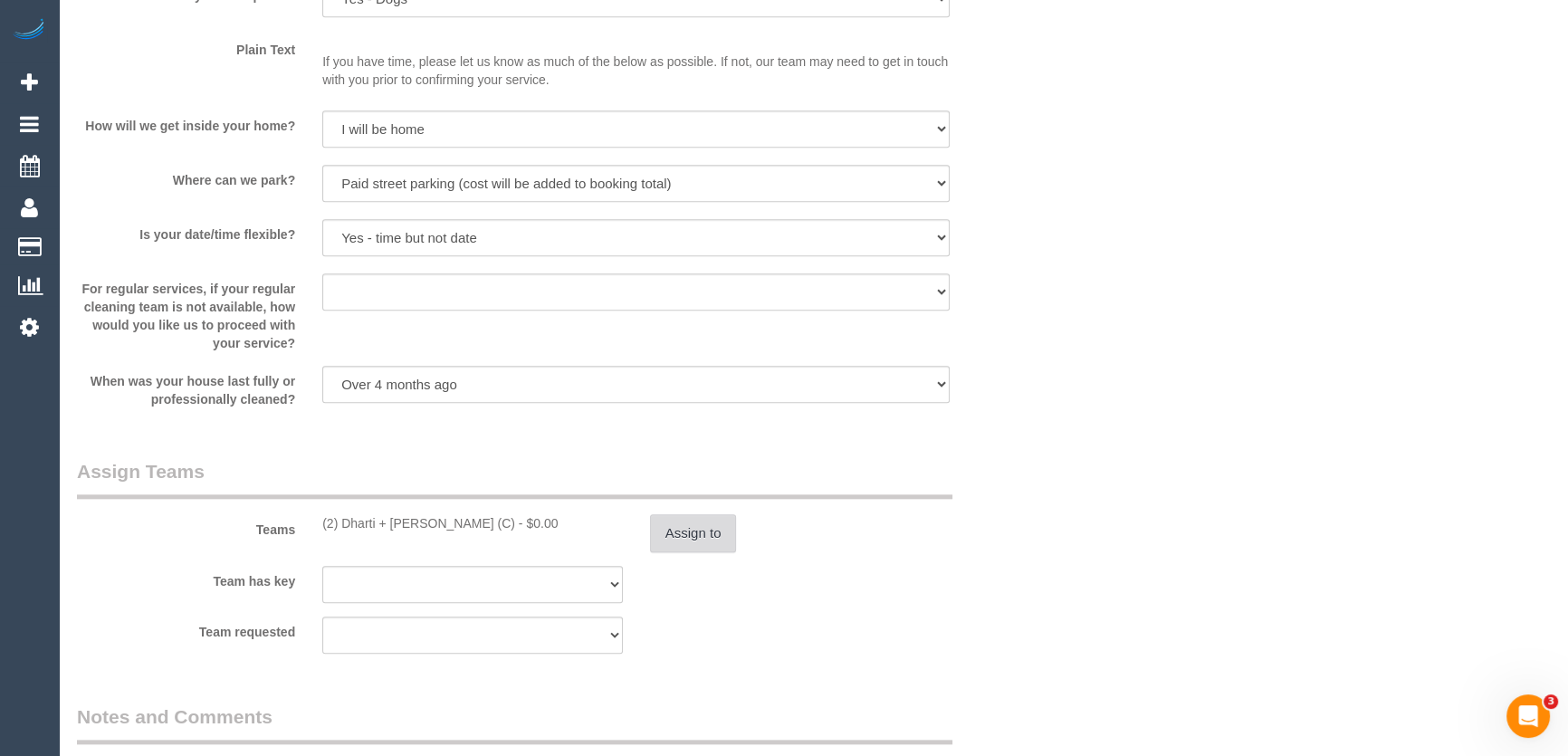
click at [703, 538] on button "Assign to" at bounding box center [693, 533] width 87 height 38
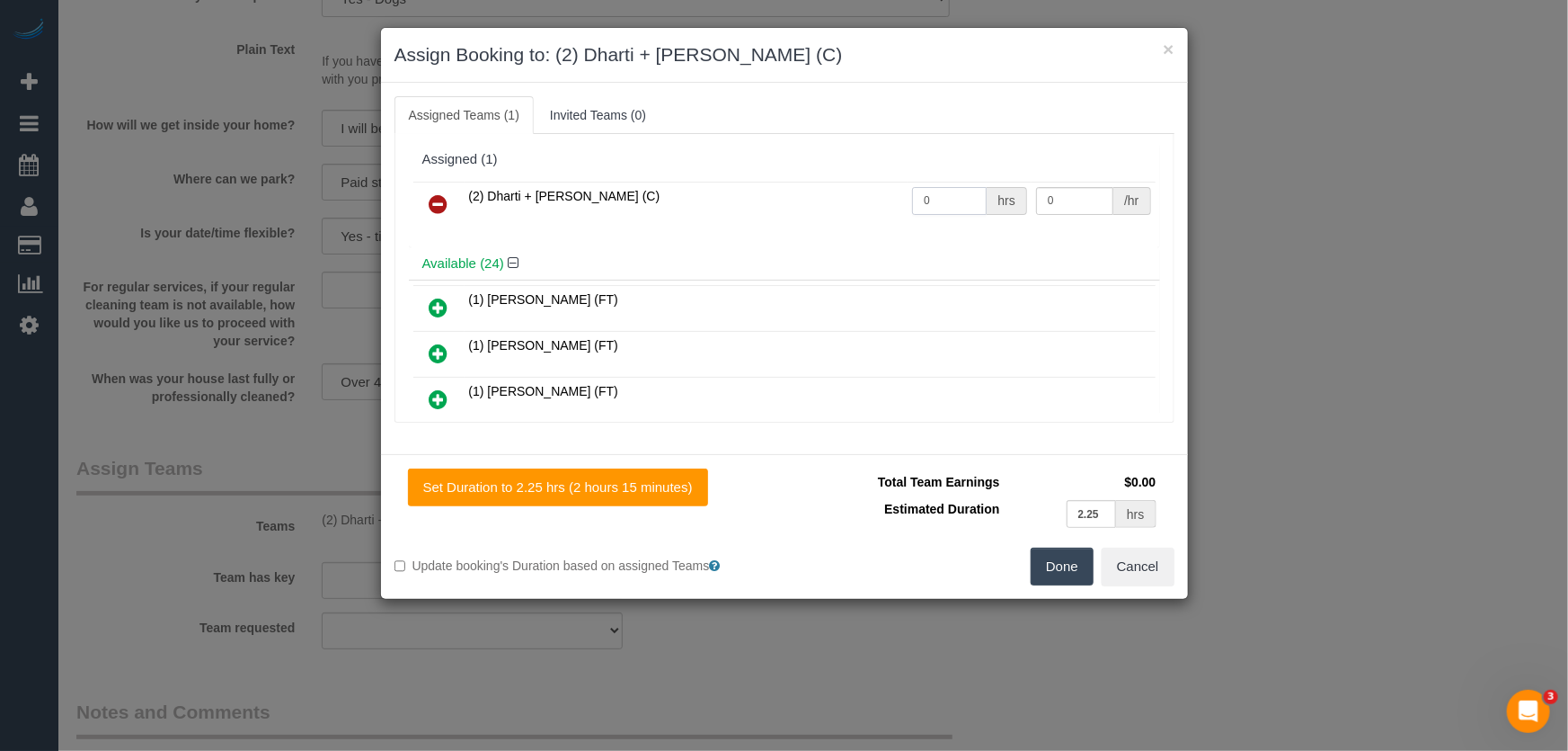
click at [937, 196] on input "0" at bounding box center [949, 201] width 75 height 28
type input "1"
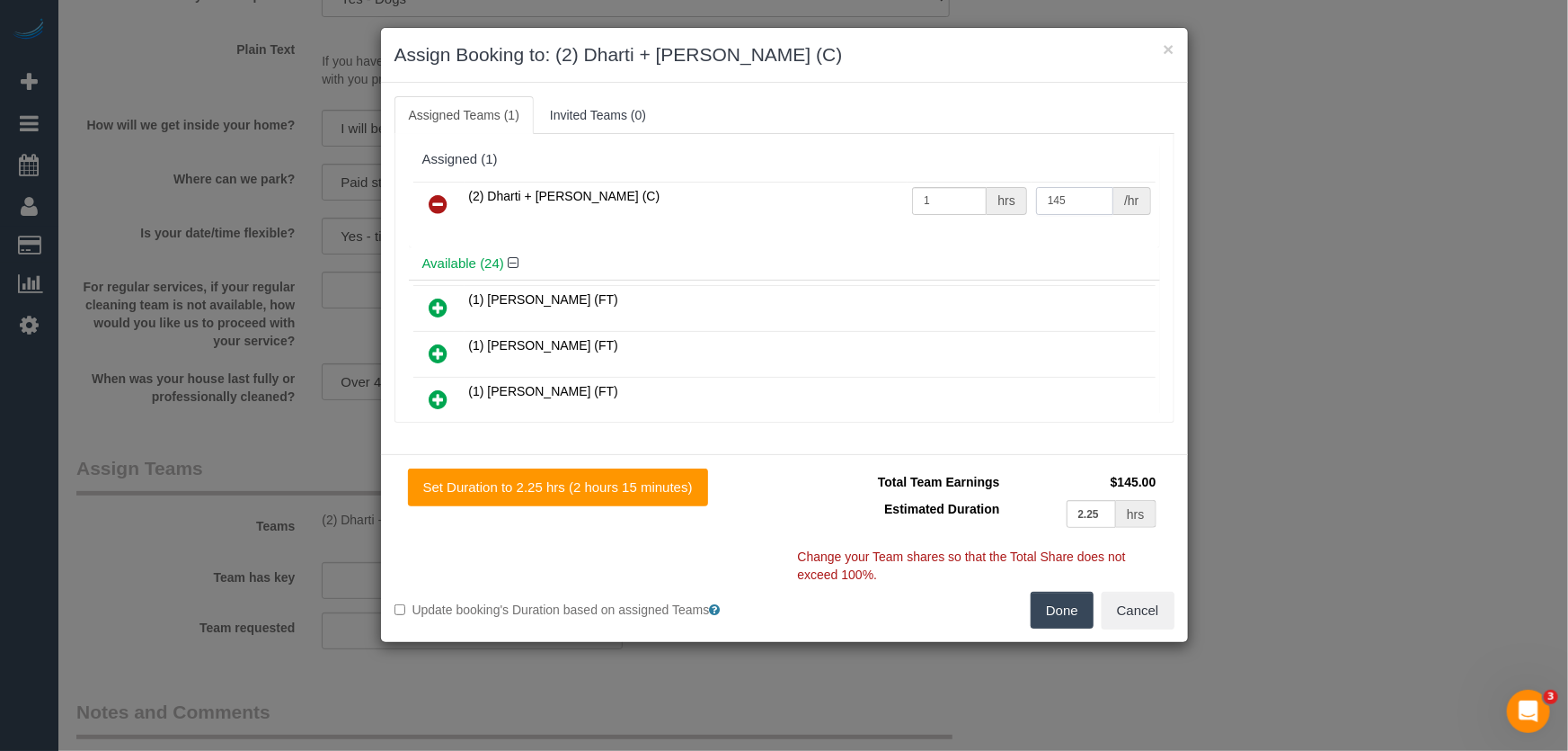
type input "145"
click at [1083, 606] on button "Done" at bounding box center [1062, 610] width 63 height 38
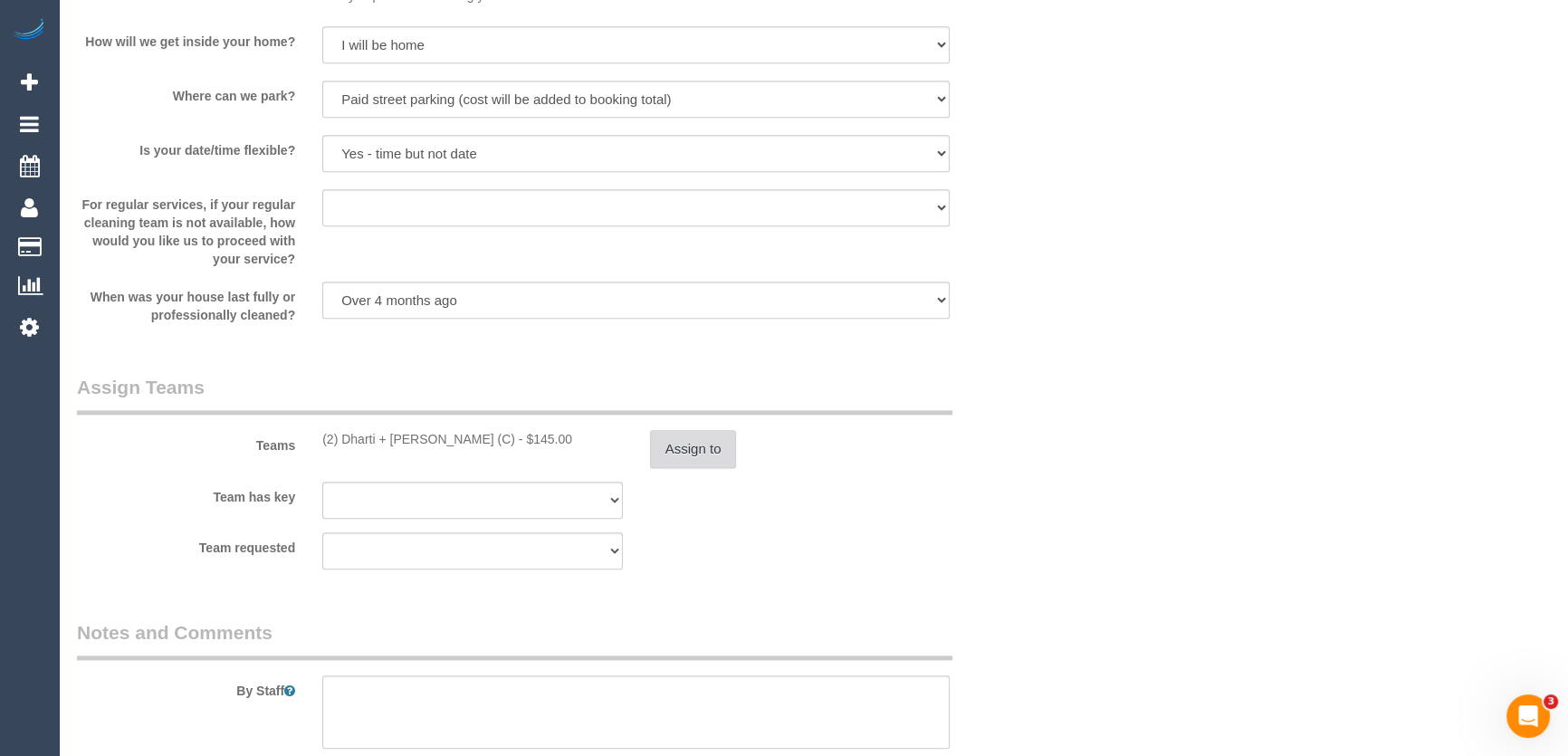
scroll to position [2550, 0]
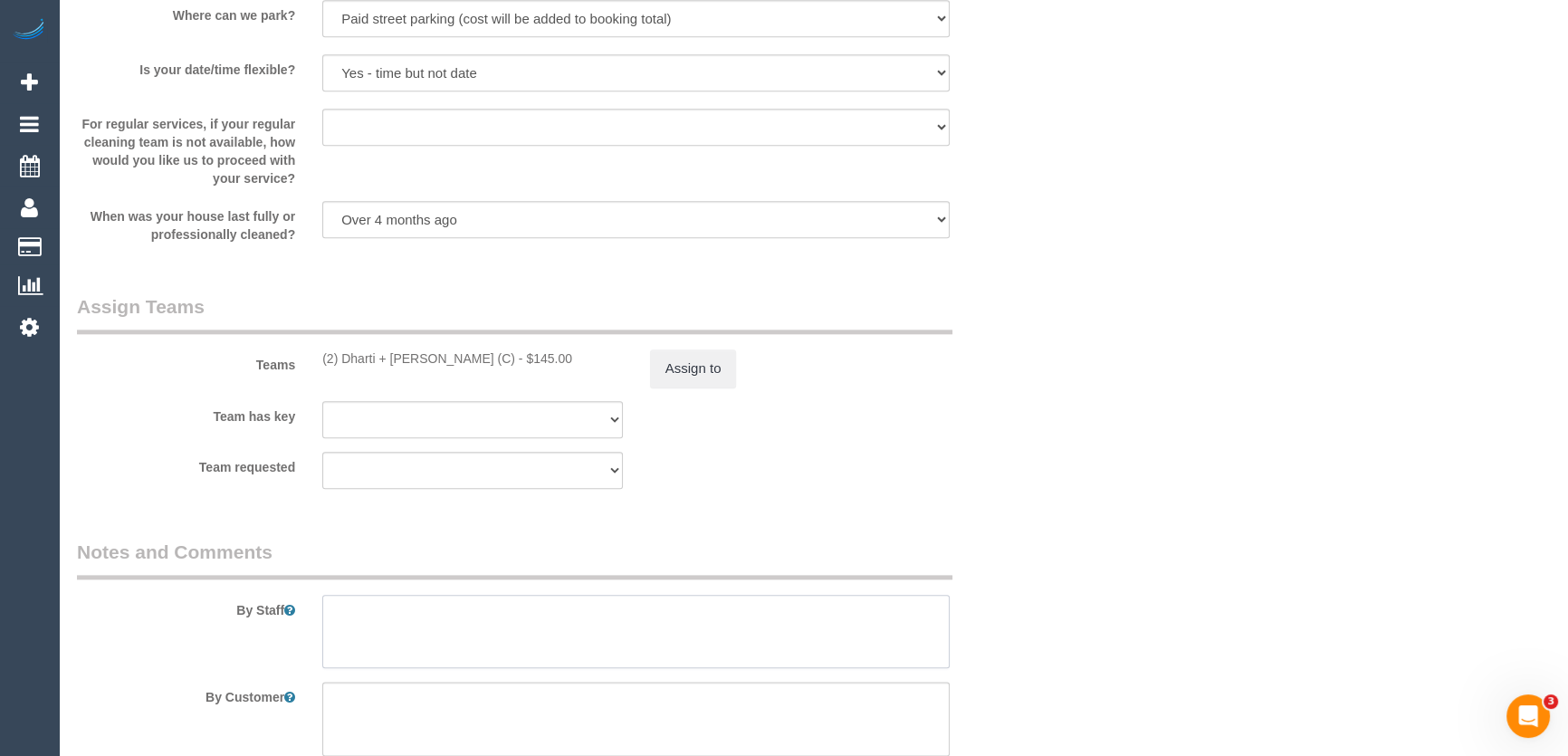
click at [525, 621] on textarea at bounding box center [635, 631] width 627 height 75
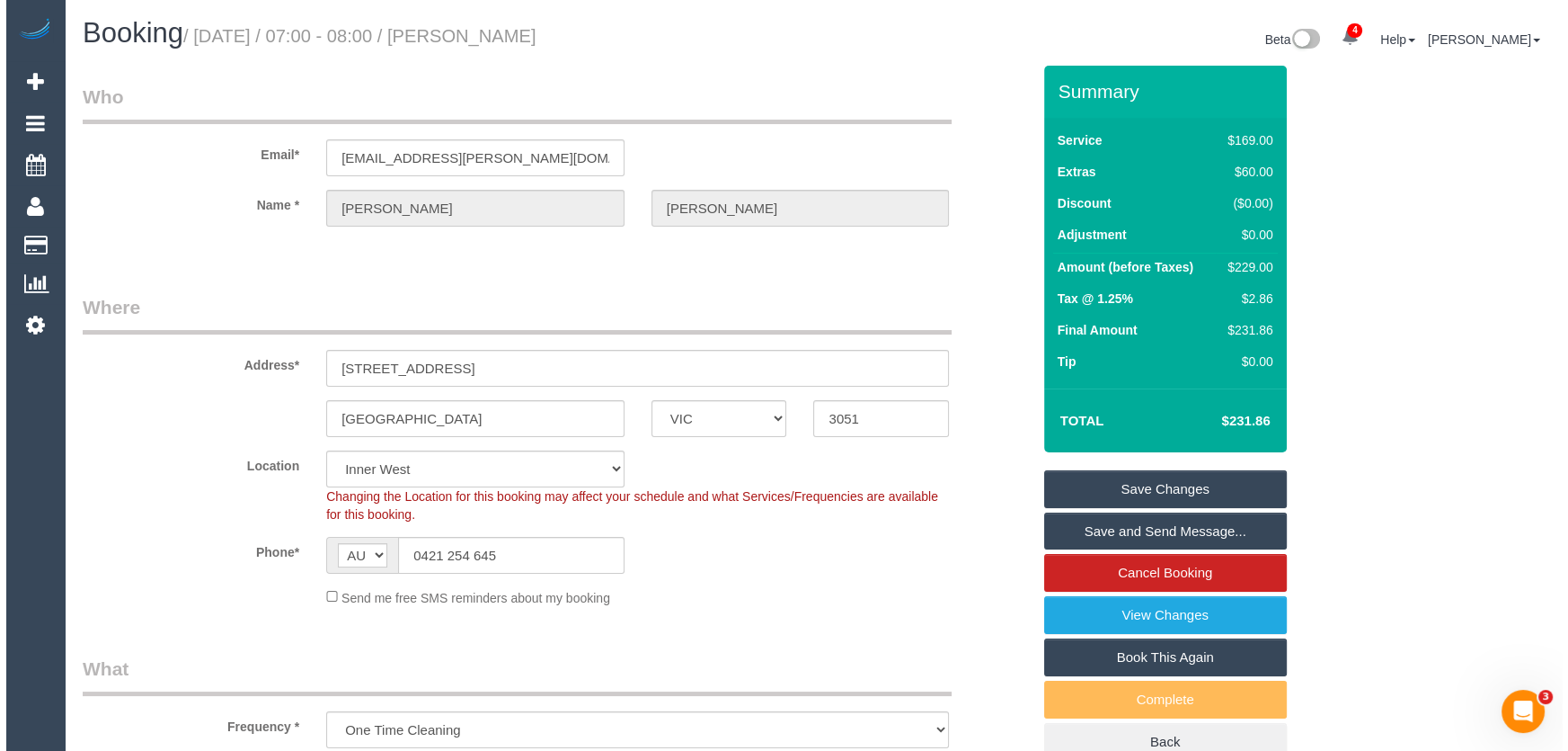
scroll to position [0, 0]
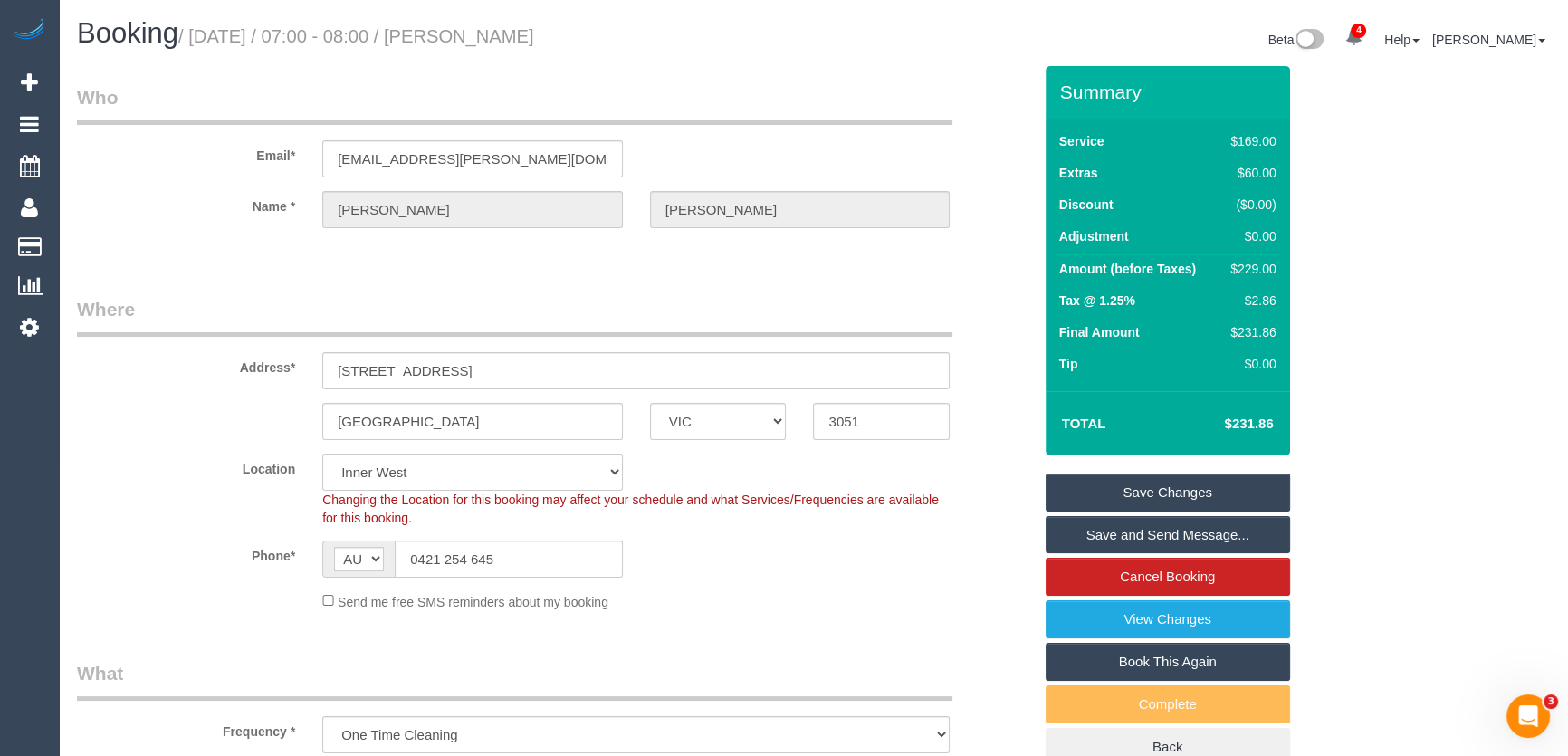
type textarea "Estimated time: 3.5-4.5 hours"
click at [483, 39] on small "/ August 22, 2025 / 07:00 - 08:00 / Lizzie Mckenzie" at bounding box center [356, 36] width 356 height 20
copy small "Lizzie Mckenzie"
click at [1100, 531] on link "Save and Send Message..." at bounding box center [1167, 535] width 244 height 38
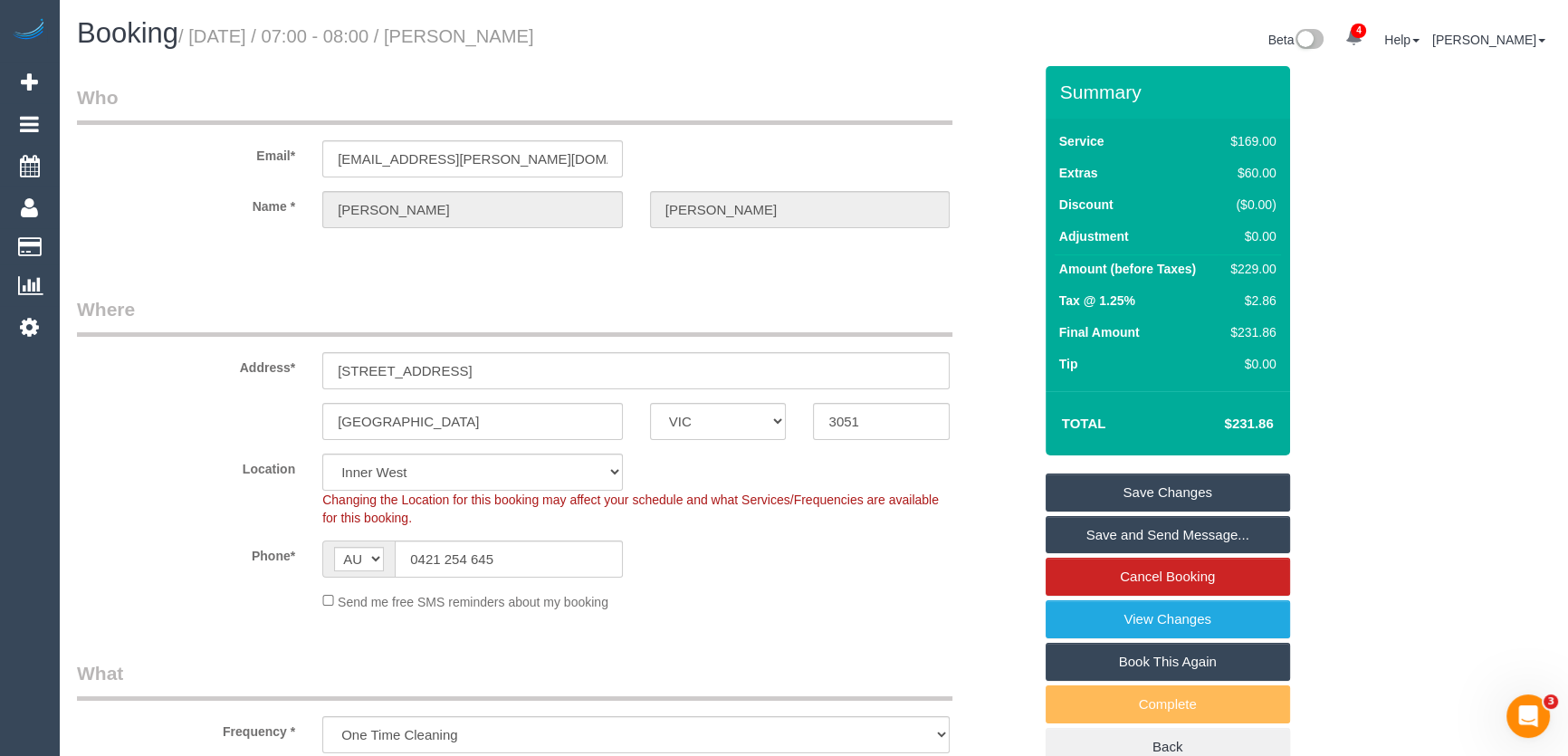
click at [1100, 531] on fieldset "Save Changes Save and Send Message... Cancel Booking View Changes Book This Aga…" at bounding box center [1167, 619] width 244 height 294
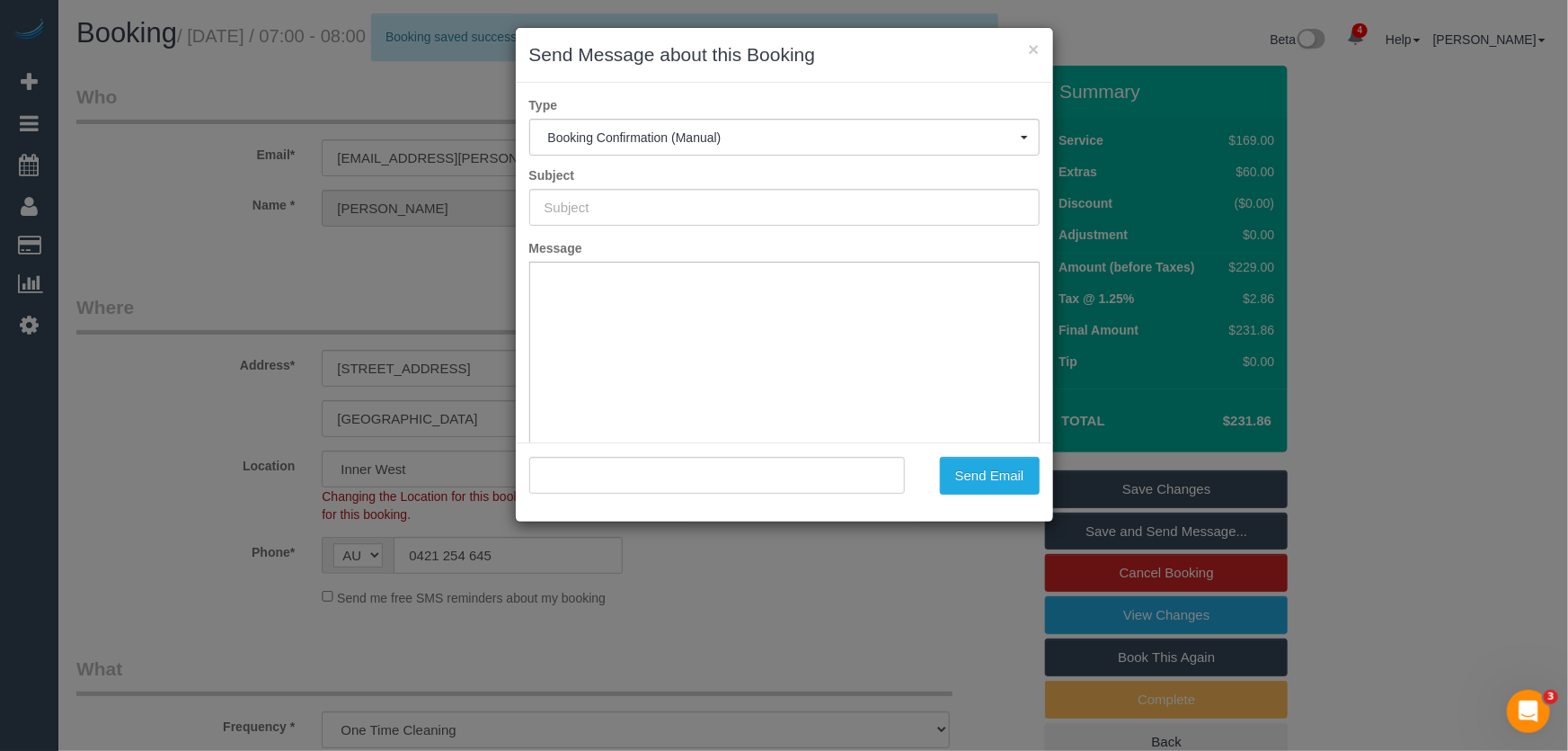
type input "Booking Confirmed"
type input ""Lizzie Mckenzie" <lizzie.l.mckenzie@hotmail.com>"
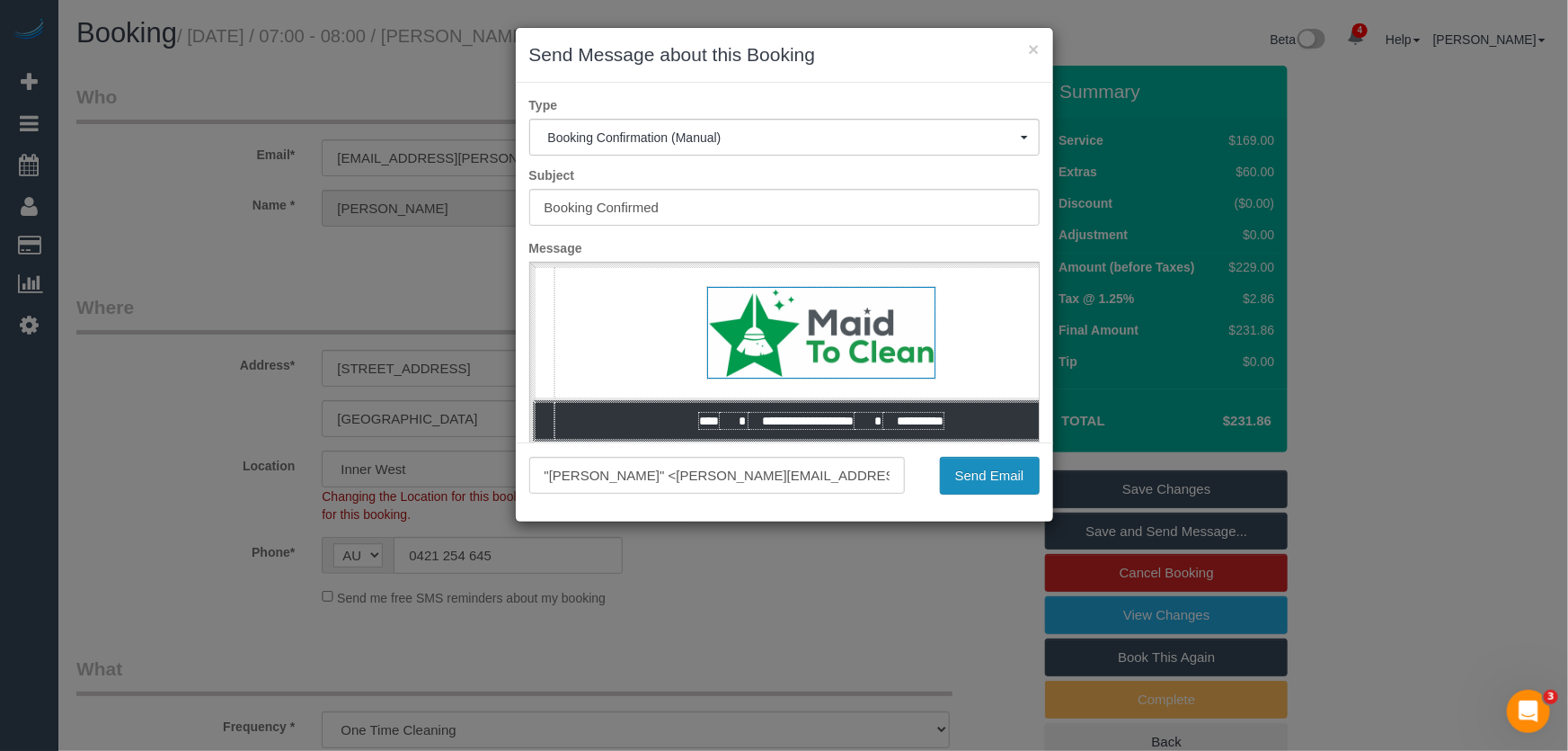
click at [996, 485] on button "Send Email" at bounding box center [990, 475] width 99 height 38
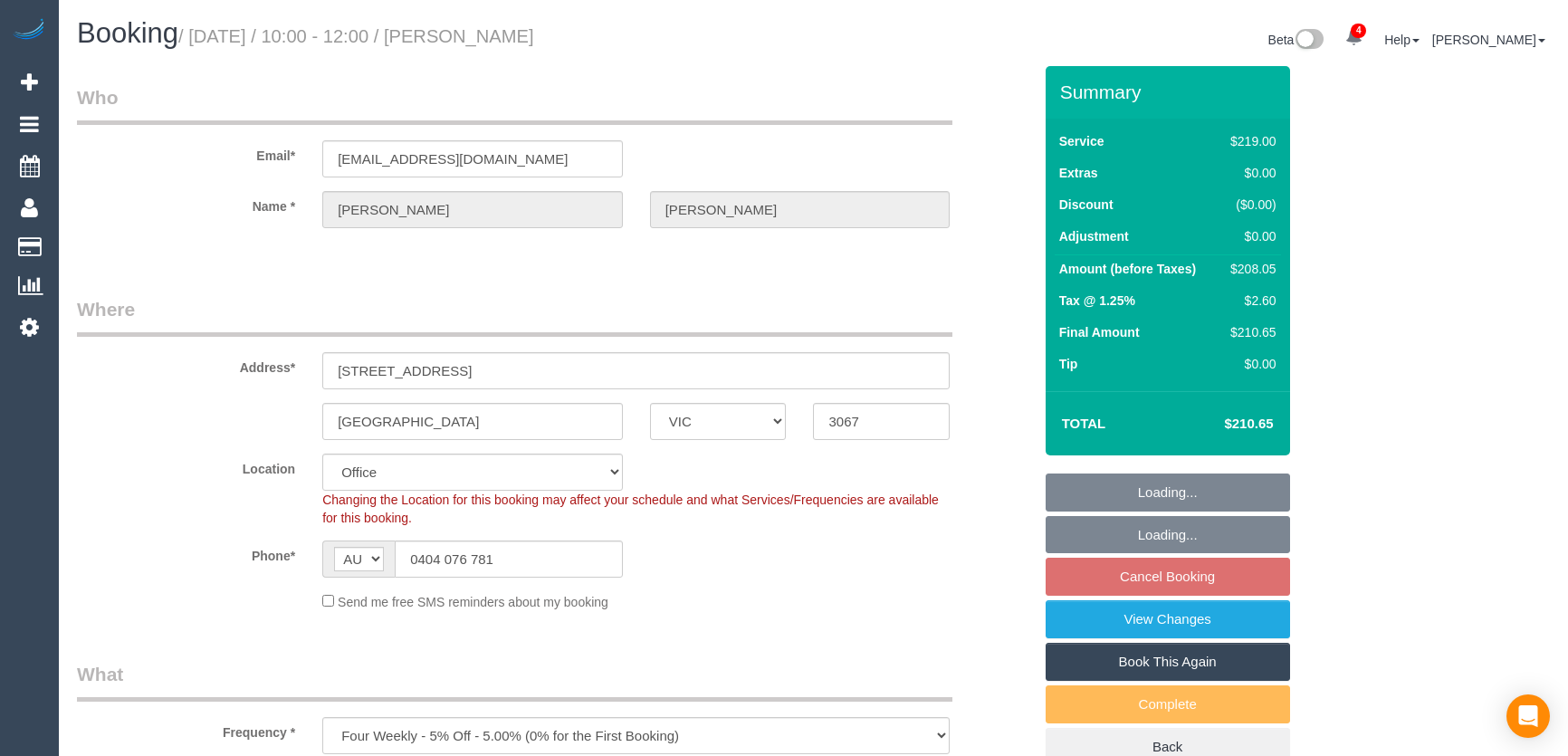
select select "VIC"
select select "number:29"
select select "number:14"
select select "number:21"
select select "number:22"
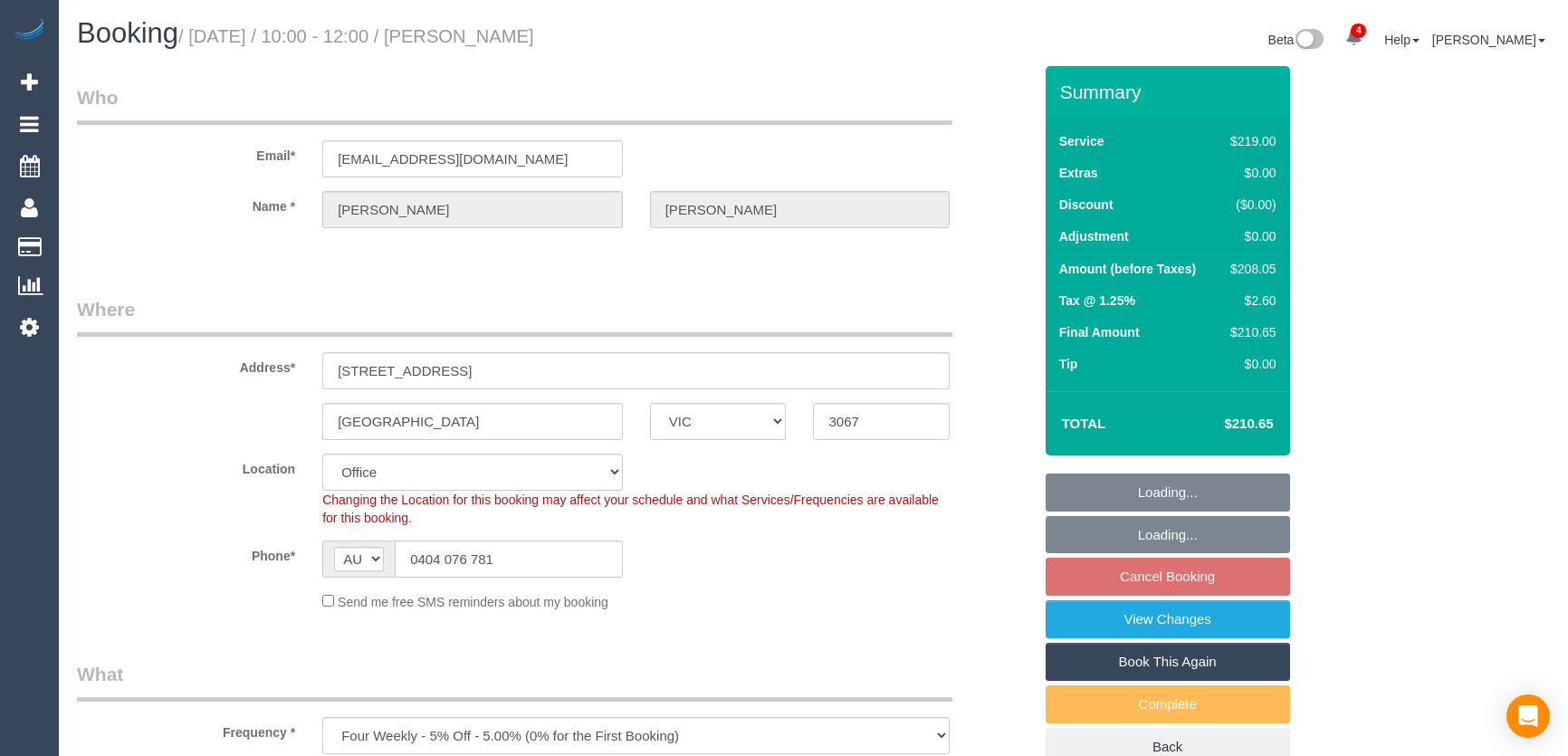
select select "number:34"
select select "number:11"
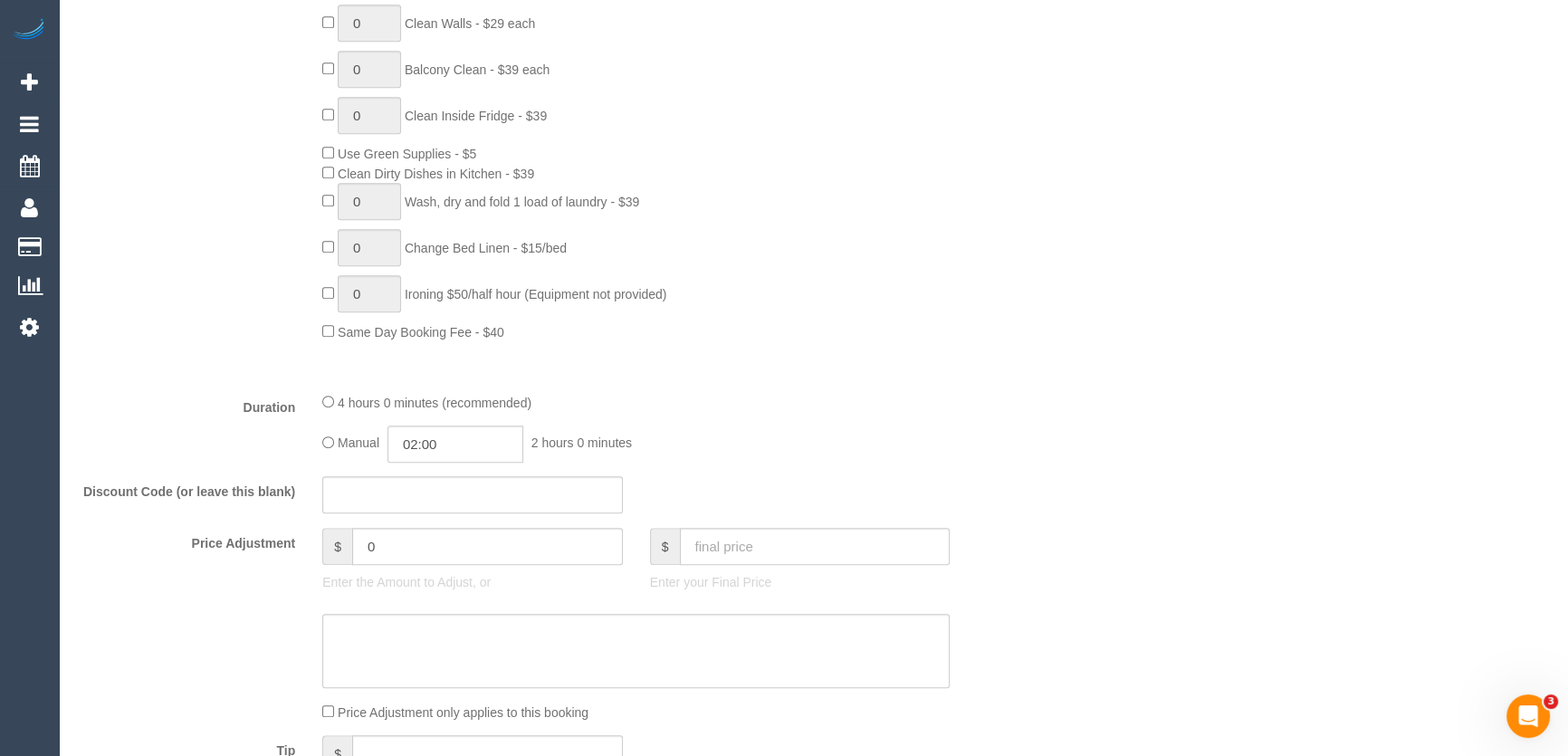
scroll to position [1234, 0]
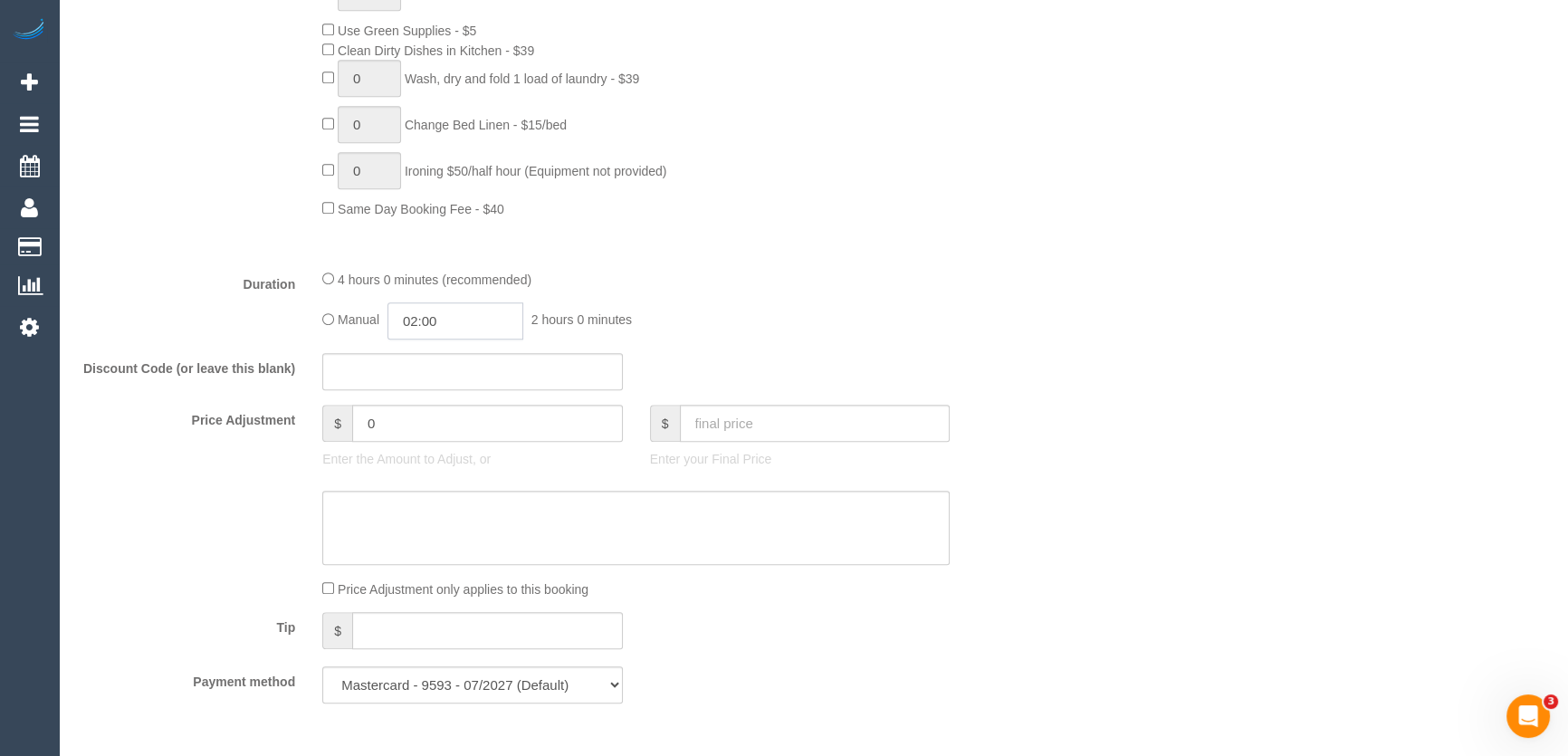
click at [473, 329] on input "02:00" at bounding box center [455, 320] width 136 height 37
click at [440, 355] on li "01:30" at bounding box center [435, 355] width 80 height 24
click at [456, 328] on input "01:30" at bounding box center [455, 320] width 136 height 37
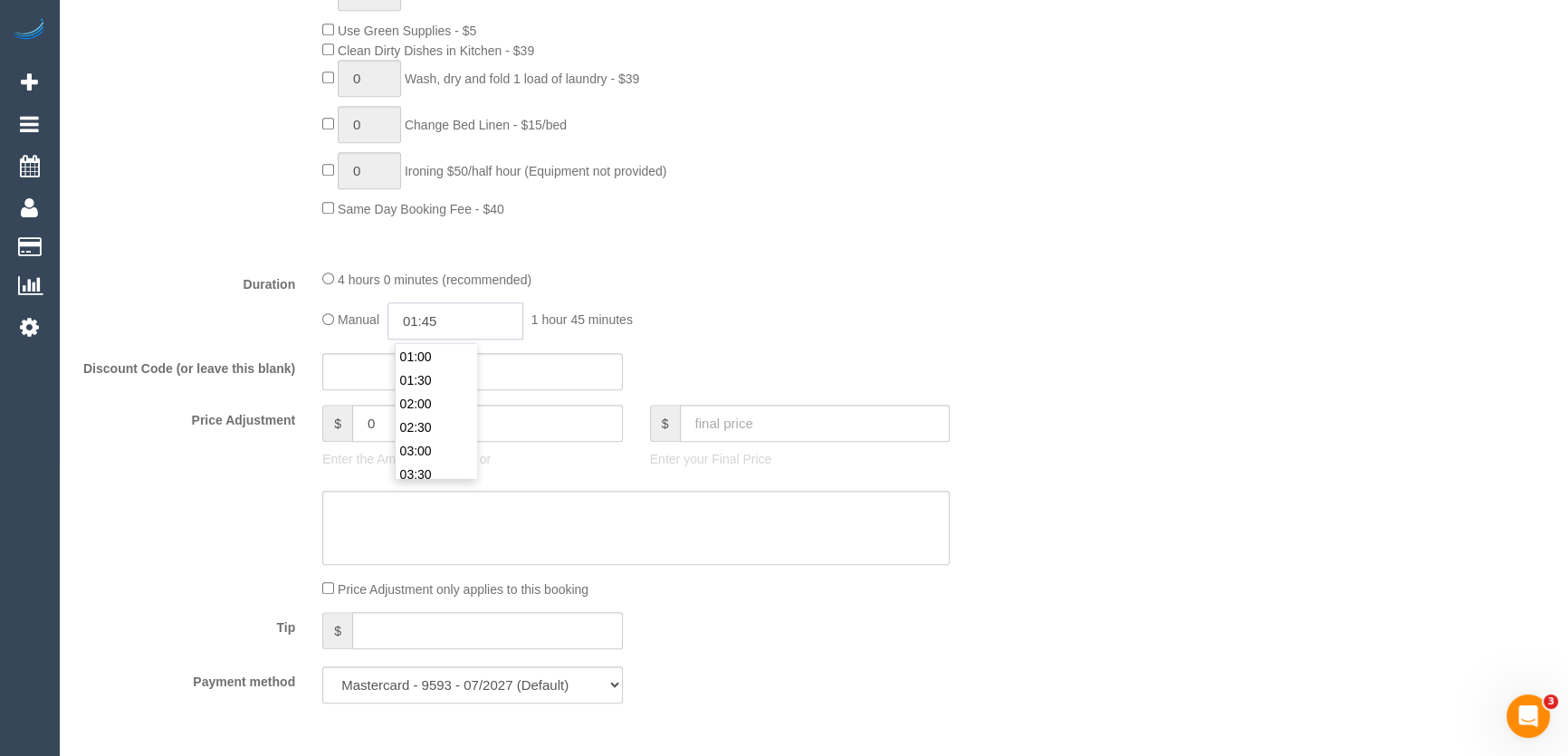
type input "01:45"
click at [724, 297] on div "4 hours 0 minutes (recommended) Manual 01:45 1 hour 45 minutes" at bounding box center [635, 304] width 654 height 71
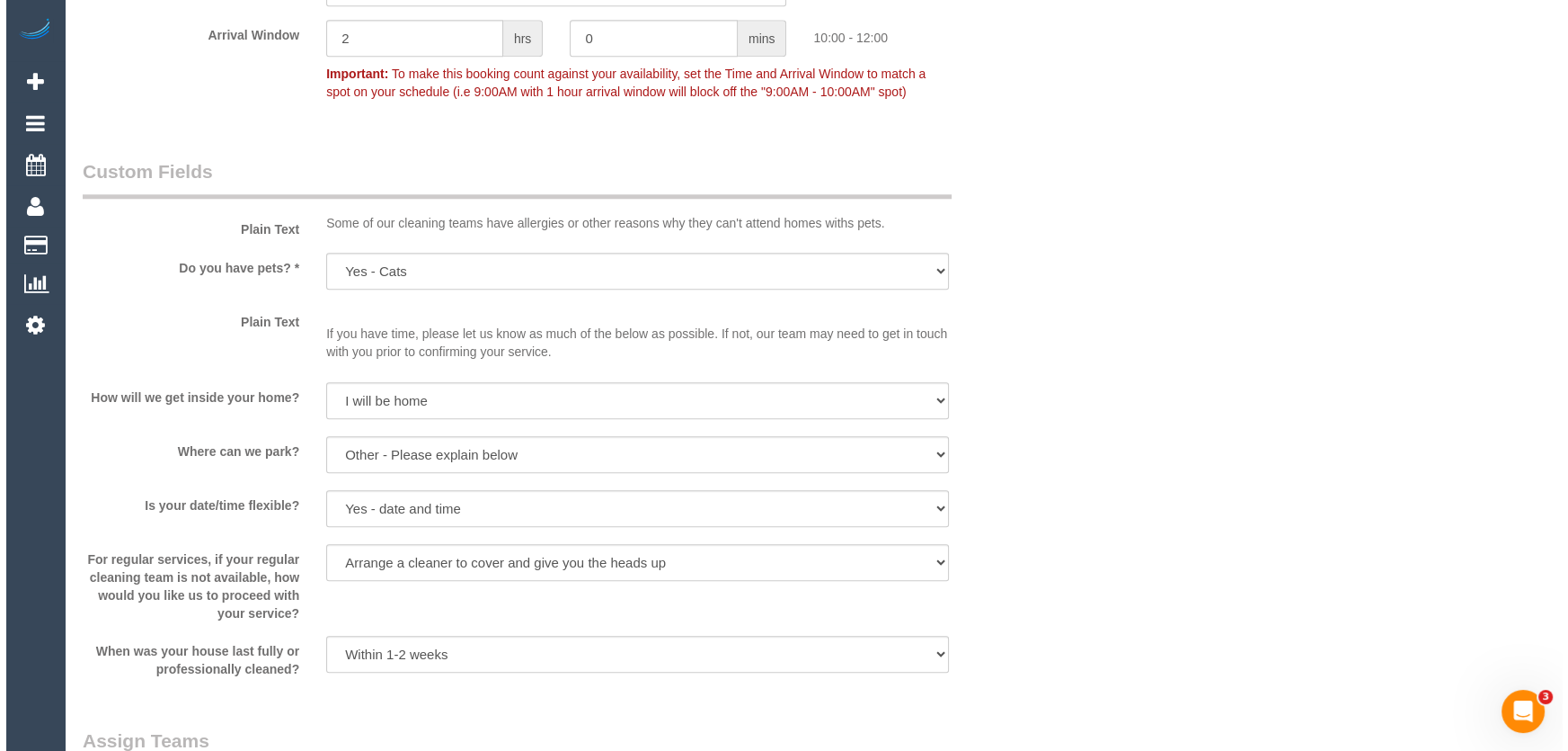
scroll to position [2369, 0]
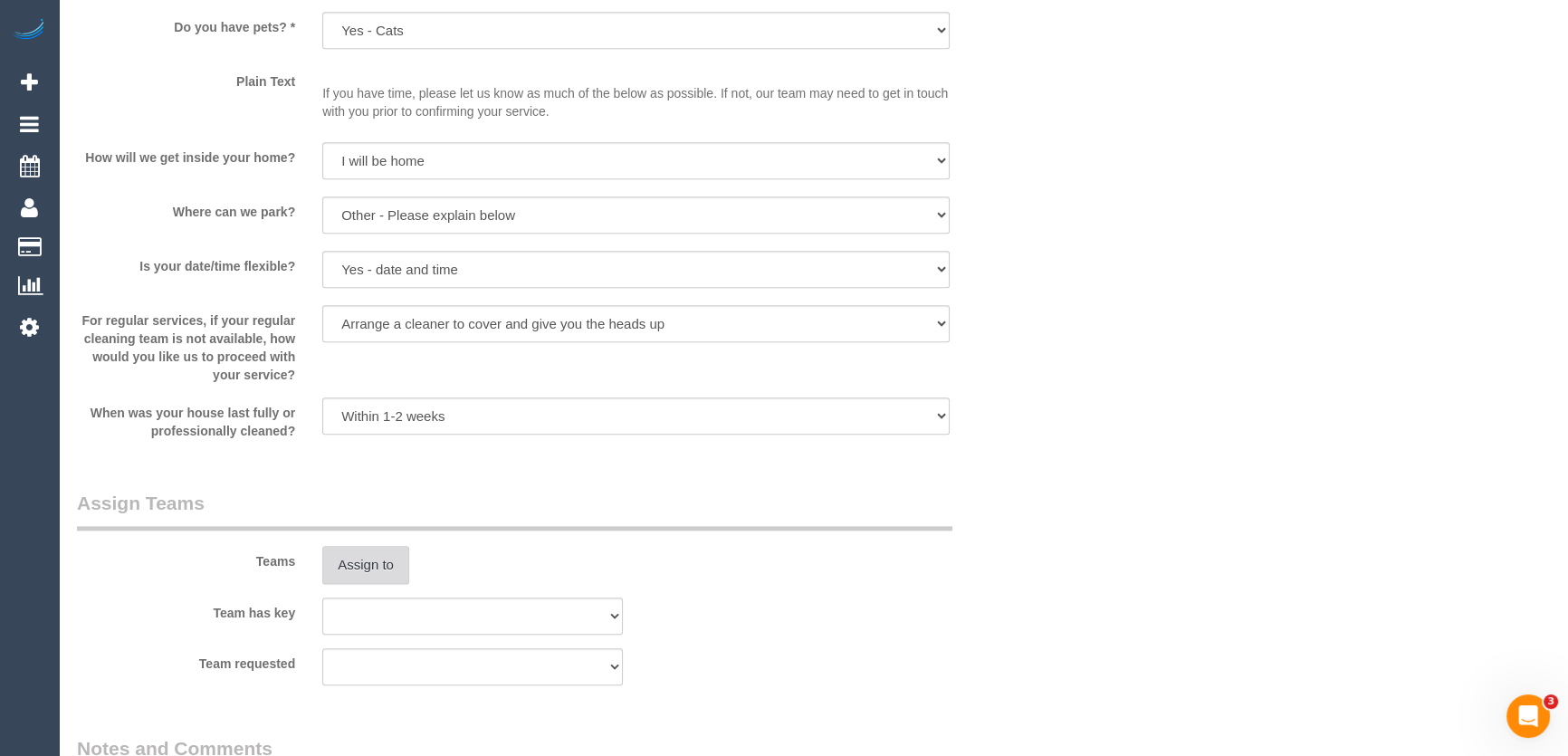
click at [355, 566] on button "Assign to" at bounding box center [365, 564] width 87 height 38
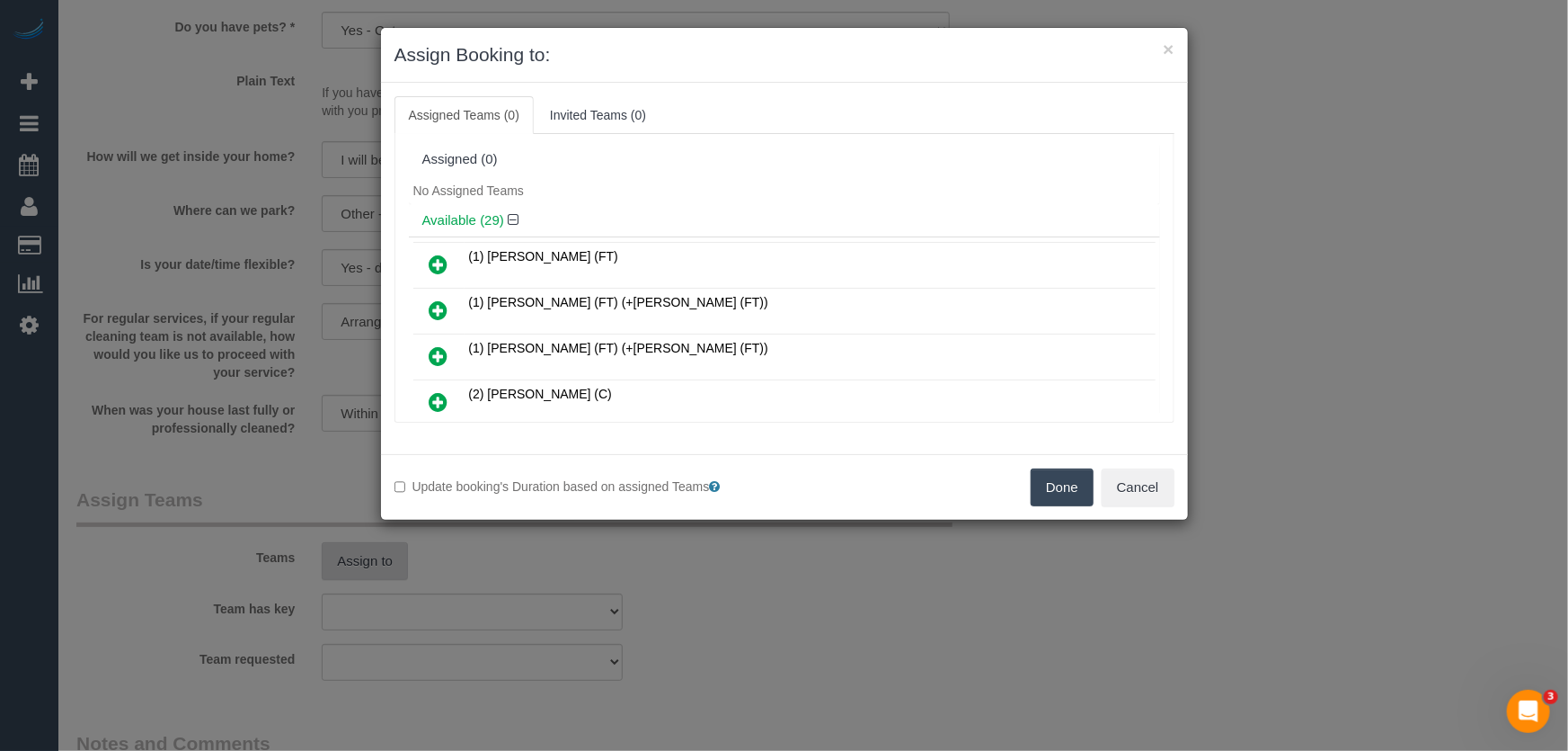
scroll to position [158, 0]
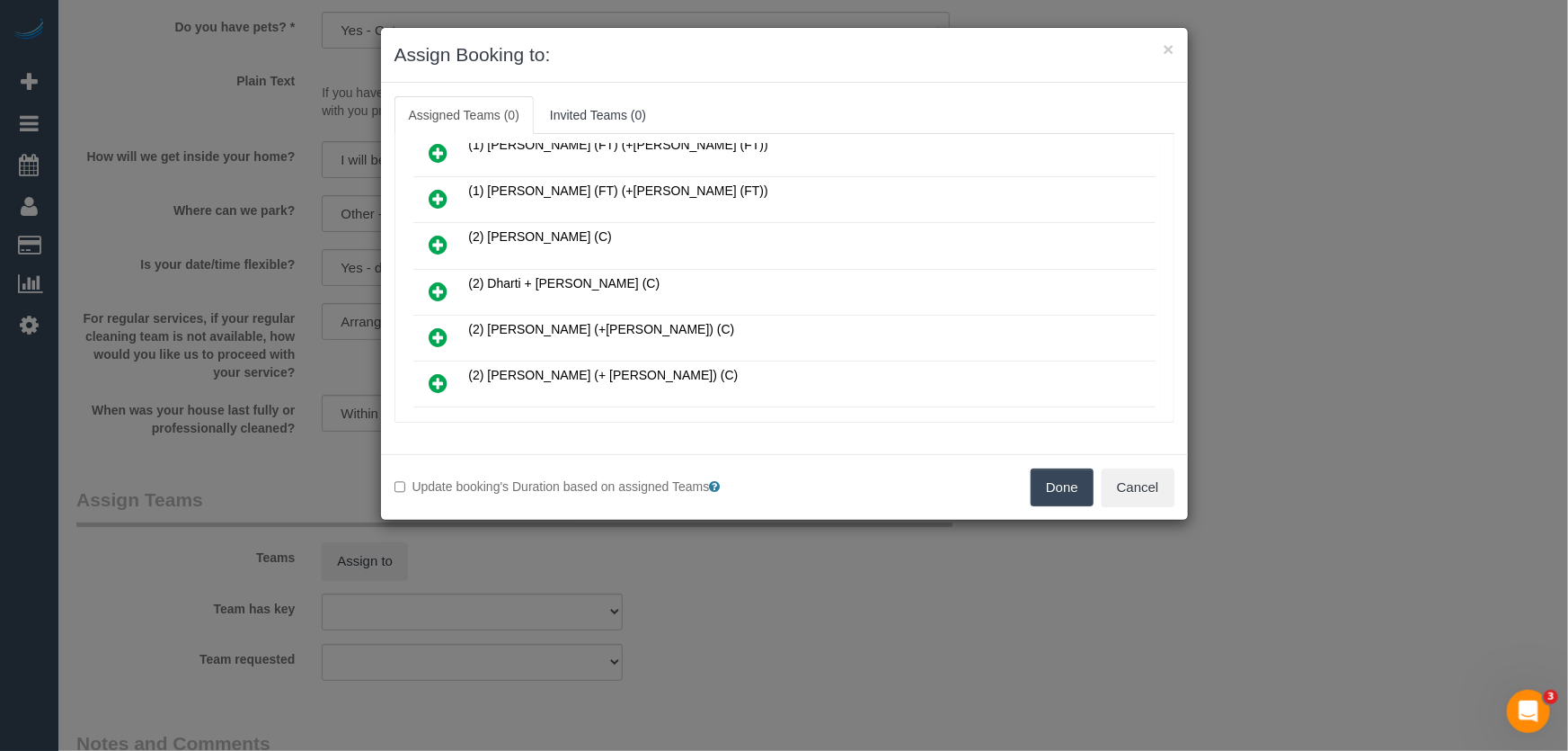
click at [435, 285] on icon at bounding box center [439, 291] width 19 height 22
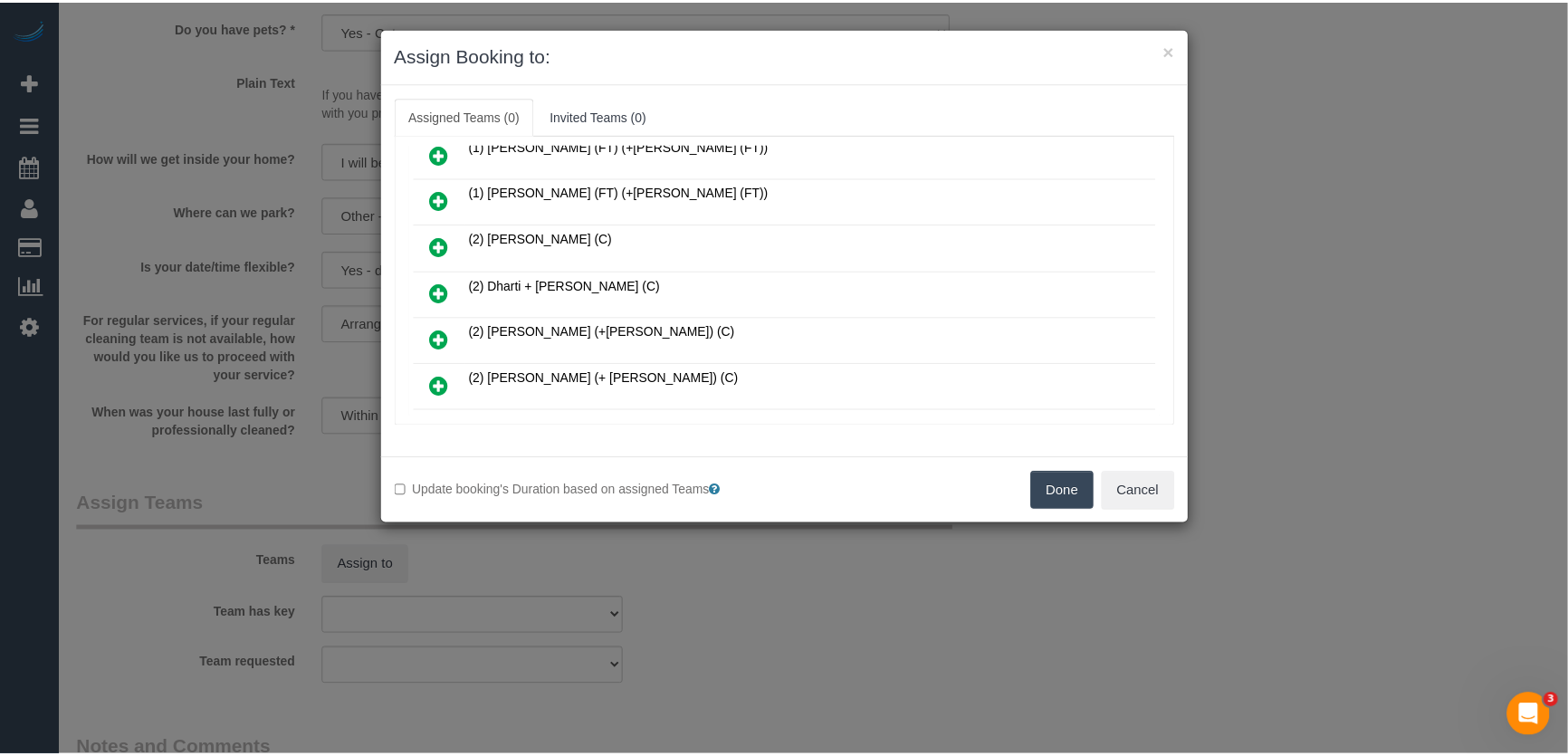
scroll to position [201, 0]
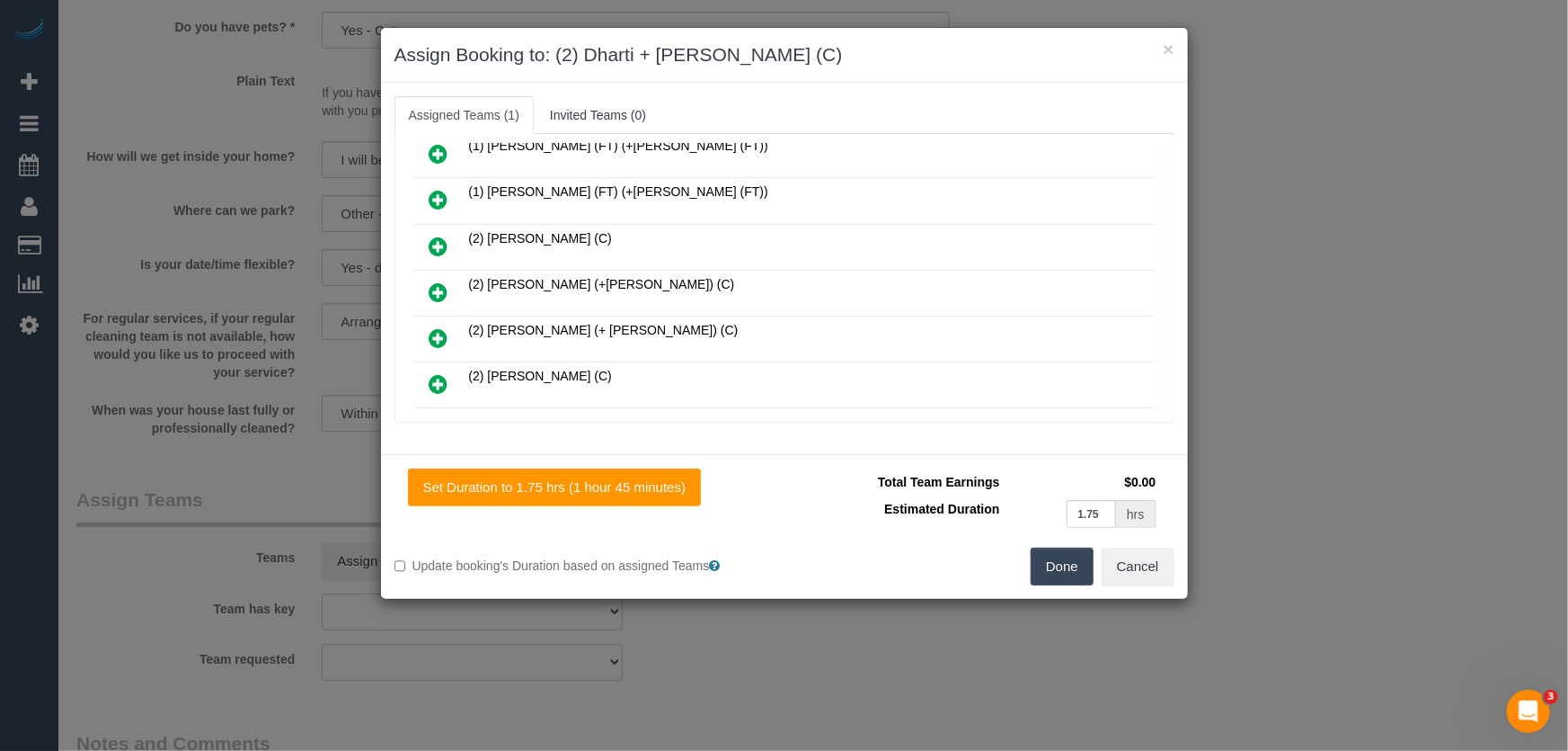
click at [1072, 569] on button "Done" at bounding box center [1062, 566] width 63 height 38
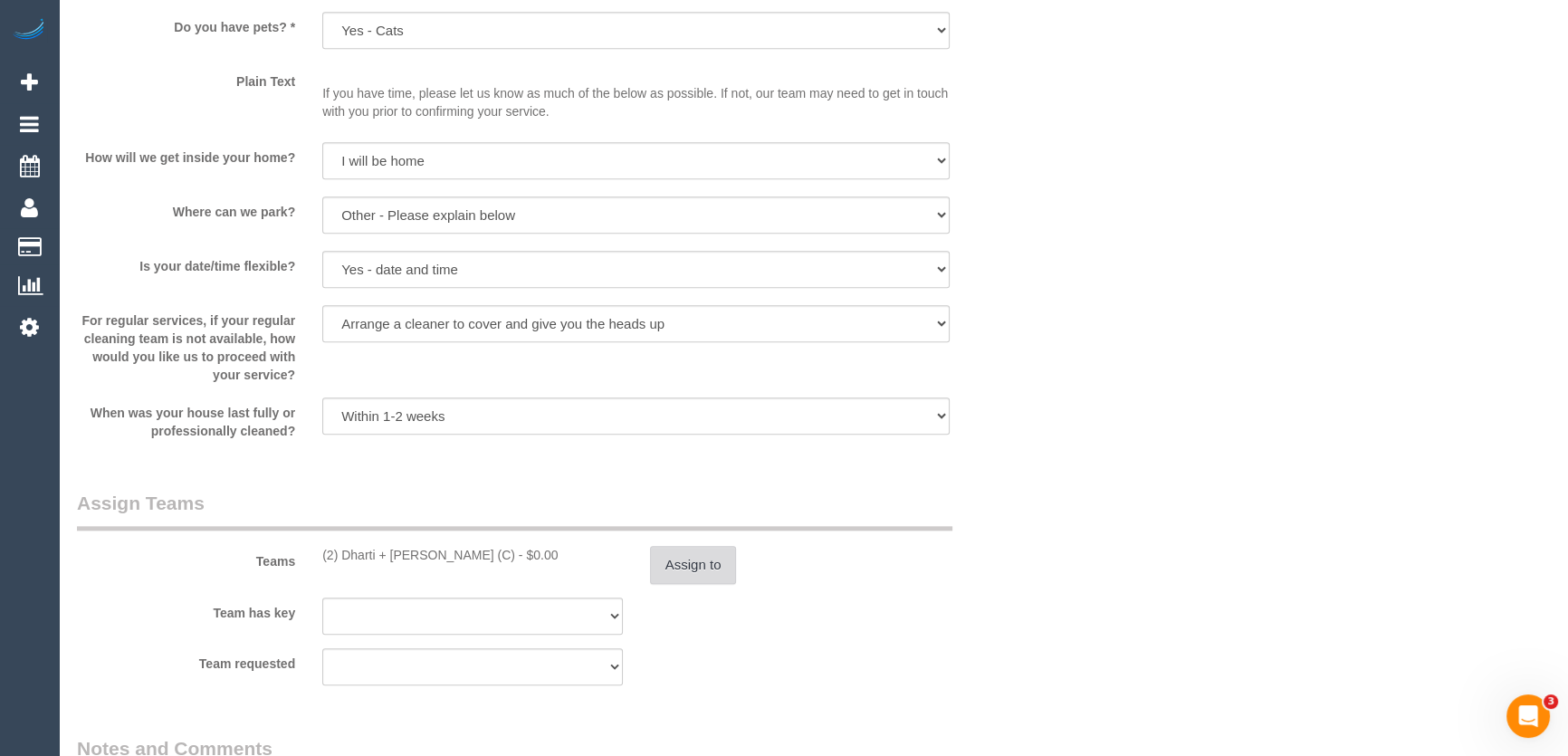
click at [706, 566] on button "Assign to" at bounding box center [693, 564] width 87 height 38
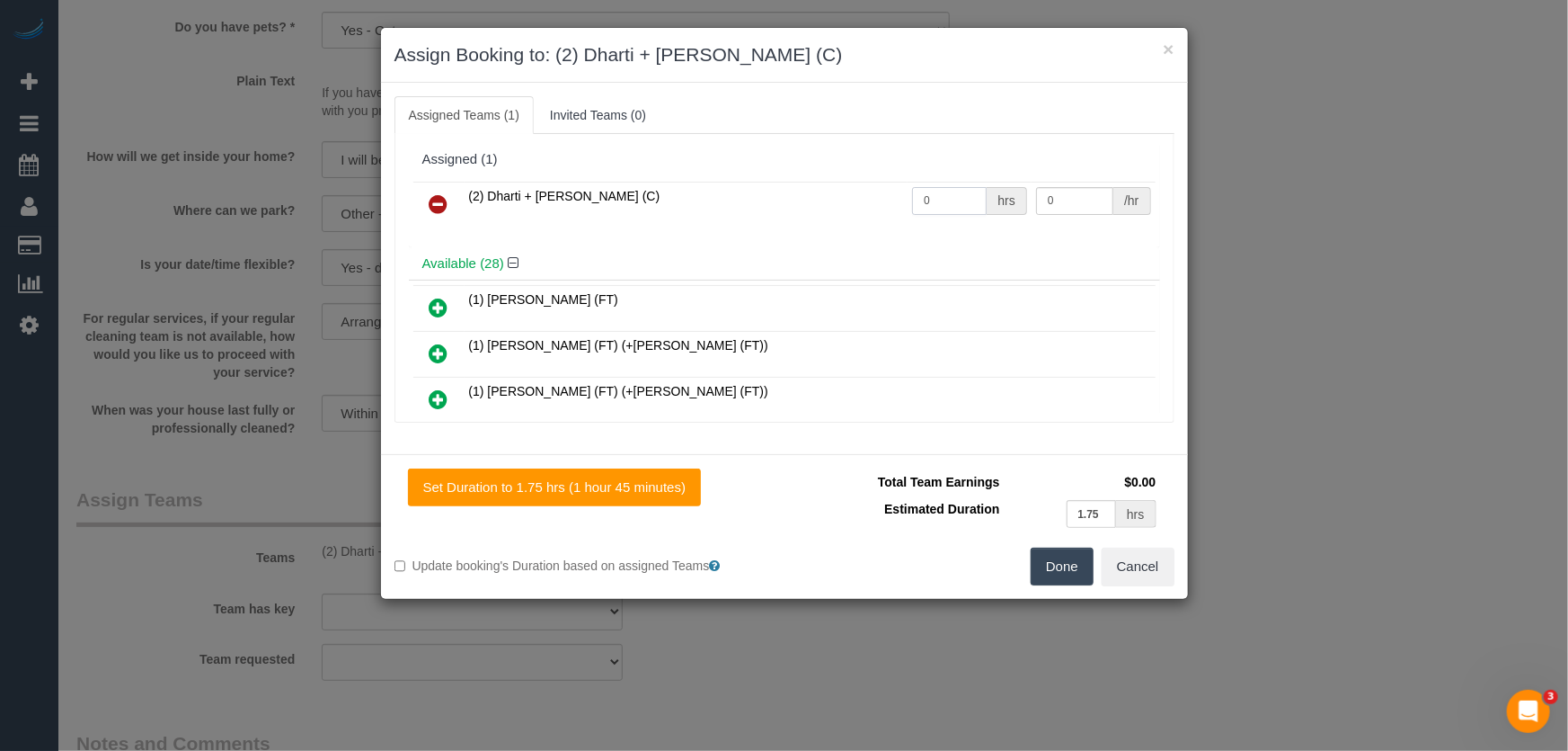
click at [936, 200] on input "0" at bounding box center [949, 201] width 75 height 28
type input "1"
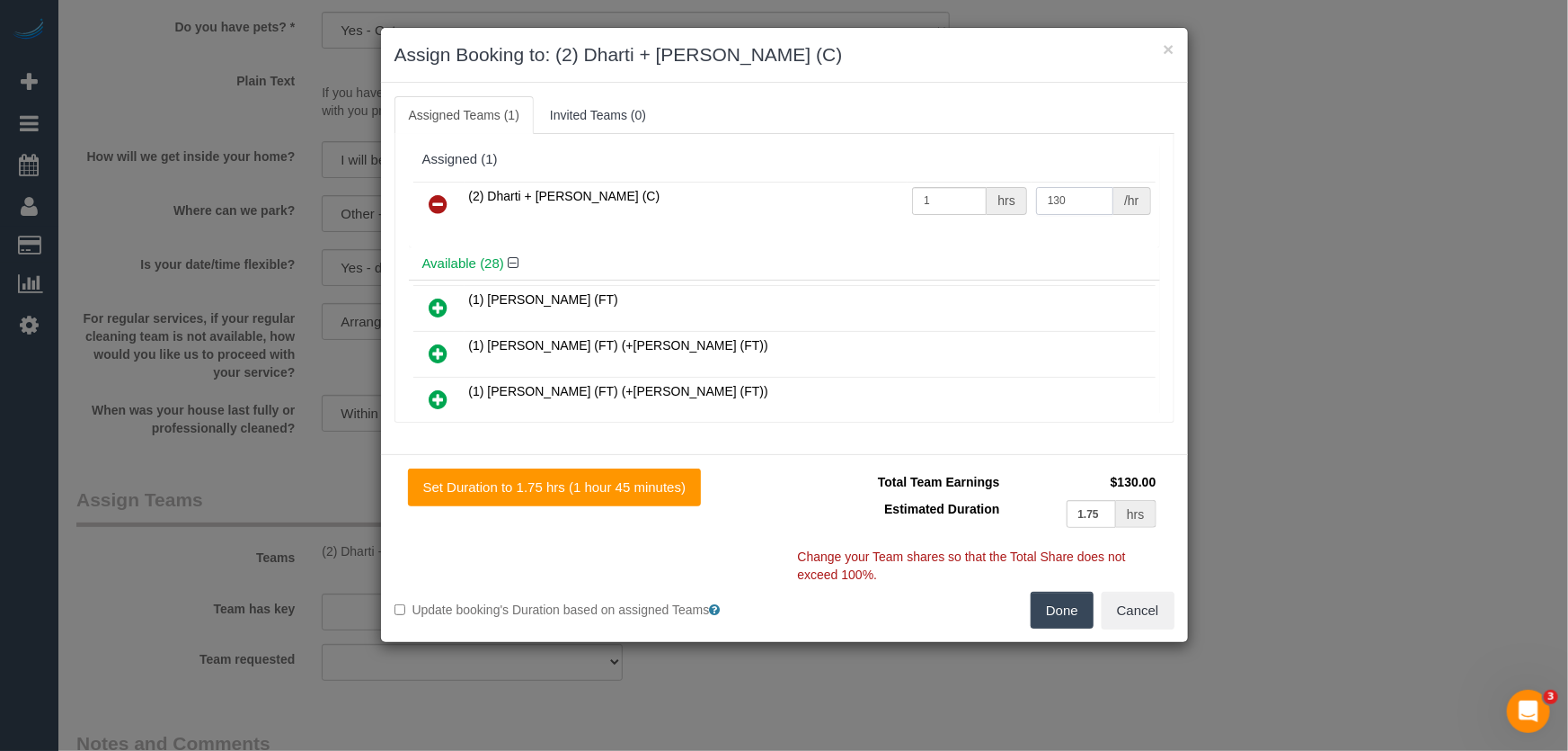
type input "130"
click at [1069, 611] on button "Done" at bounding box center [1062, 610] width 63 height 38
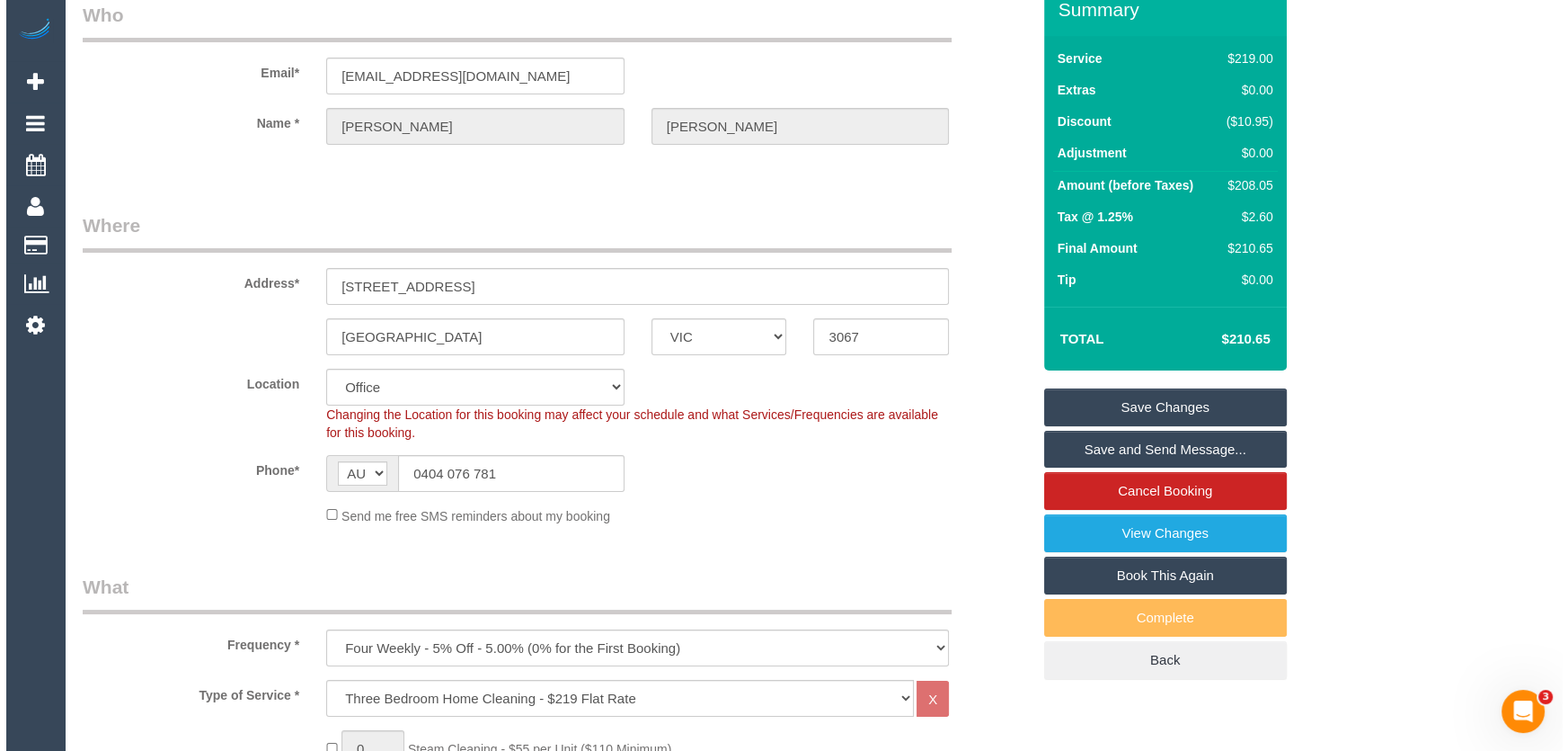
scroll to position [0, 0]
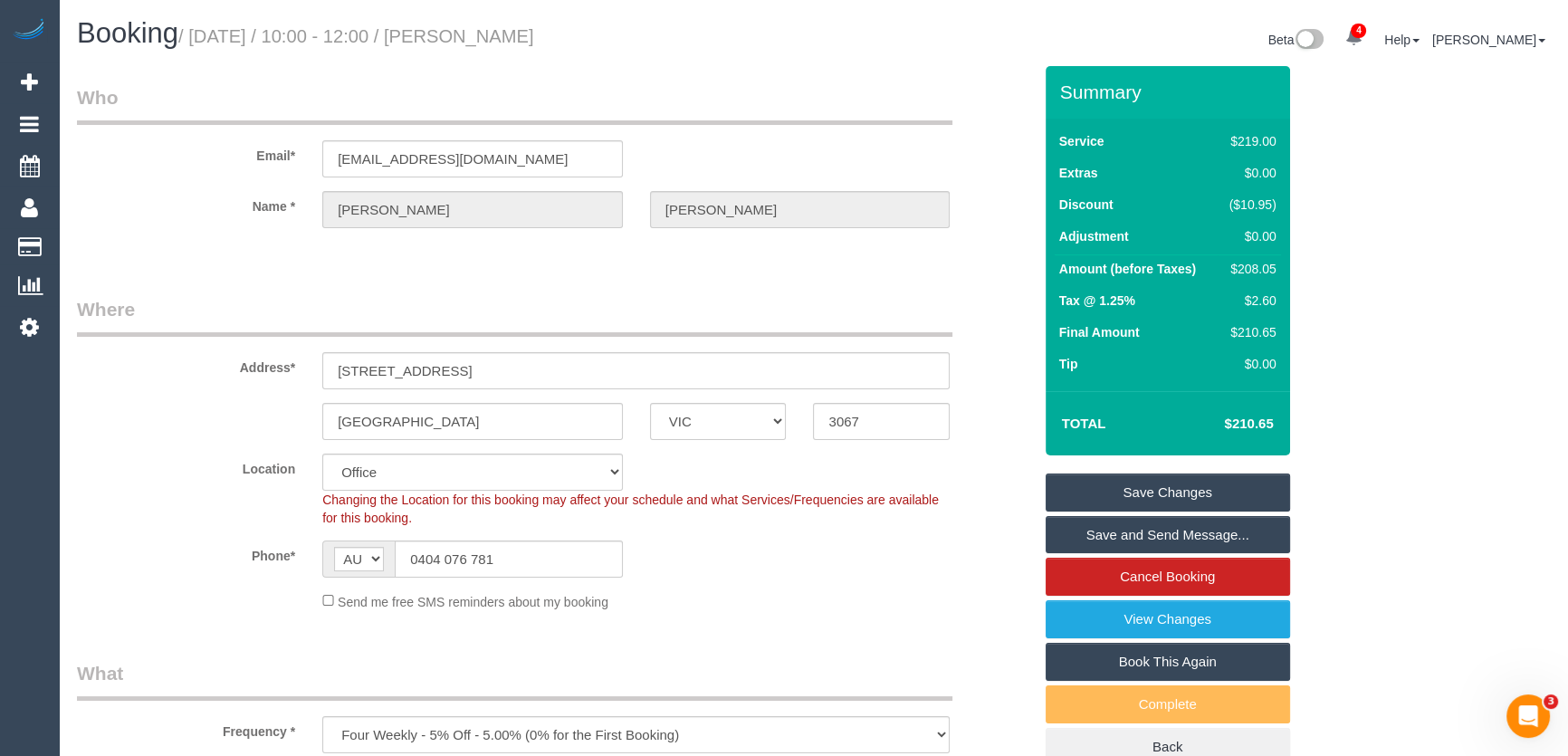
click at [483, 35] on small "/ August 22, 2025 / 10:00 - 12:00 / Bianca Harris" at bounding box center [356, 36] width 356 height 20
copy small "Bianca Harris"
drag, startPoint x: 1117, startPoint y: 533, endPoint x: 1103, endPoint y: 529, distance: 14.6
click at [1118, 533] on link "Save and Send Message..." at bounding box center [1167, 535] width 244 height 38
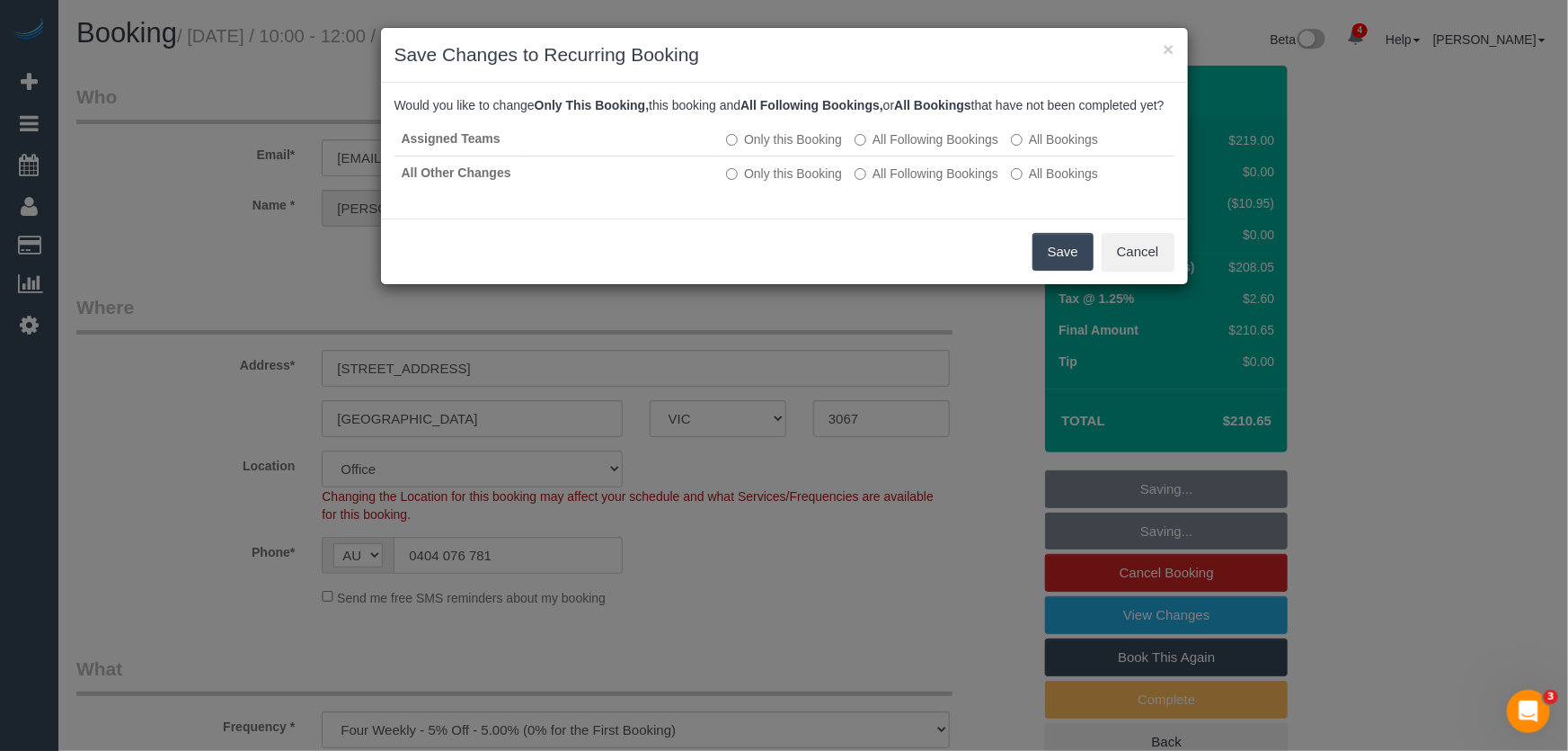
click at [1064, 269] on button "Save" at bounding box center [1063, 251] width 61 height 38
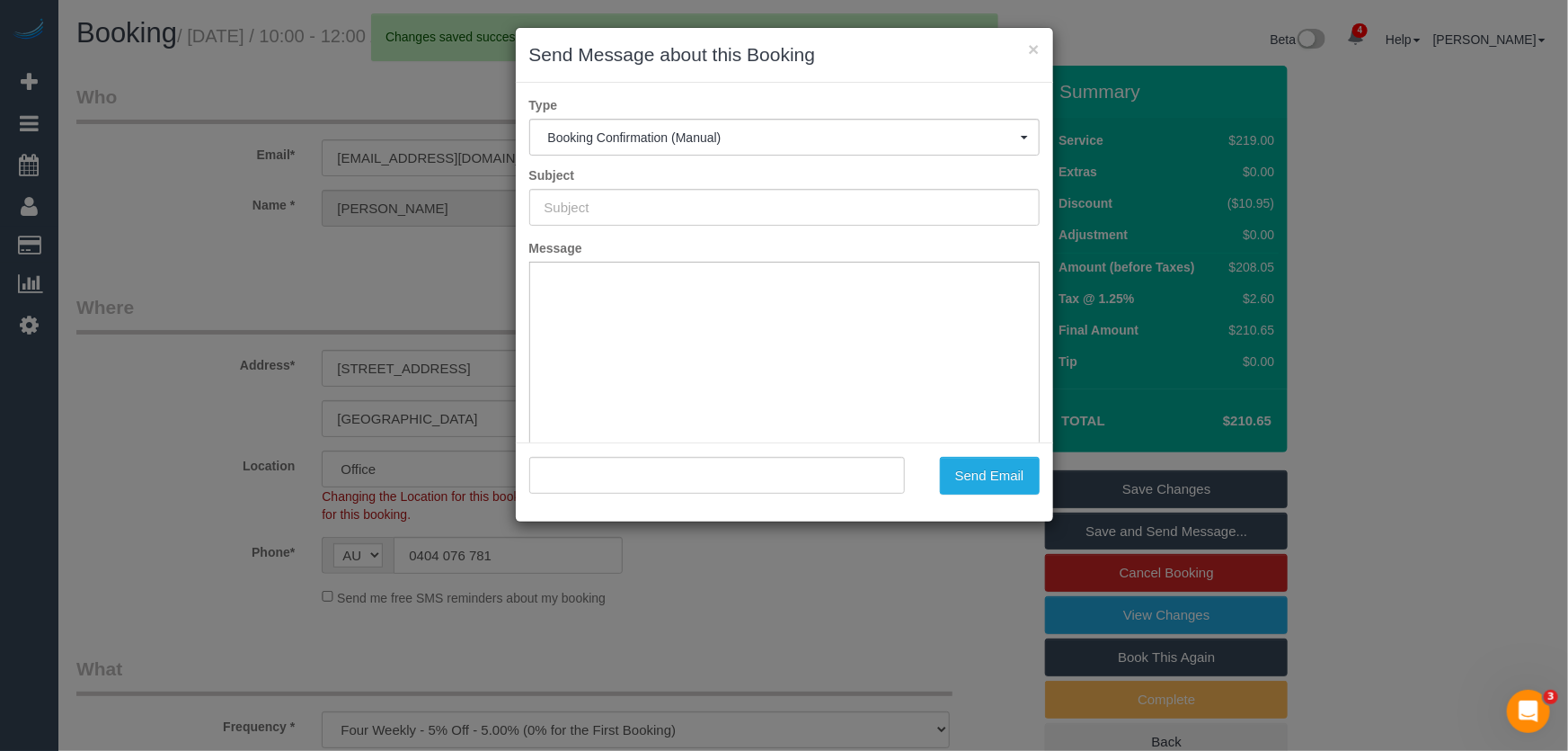
type input "Booking Confirmed"
type input ""Bianca Harris" <bianca.286@gmail.com>"
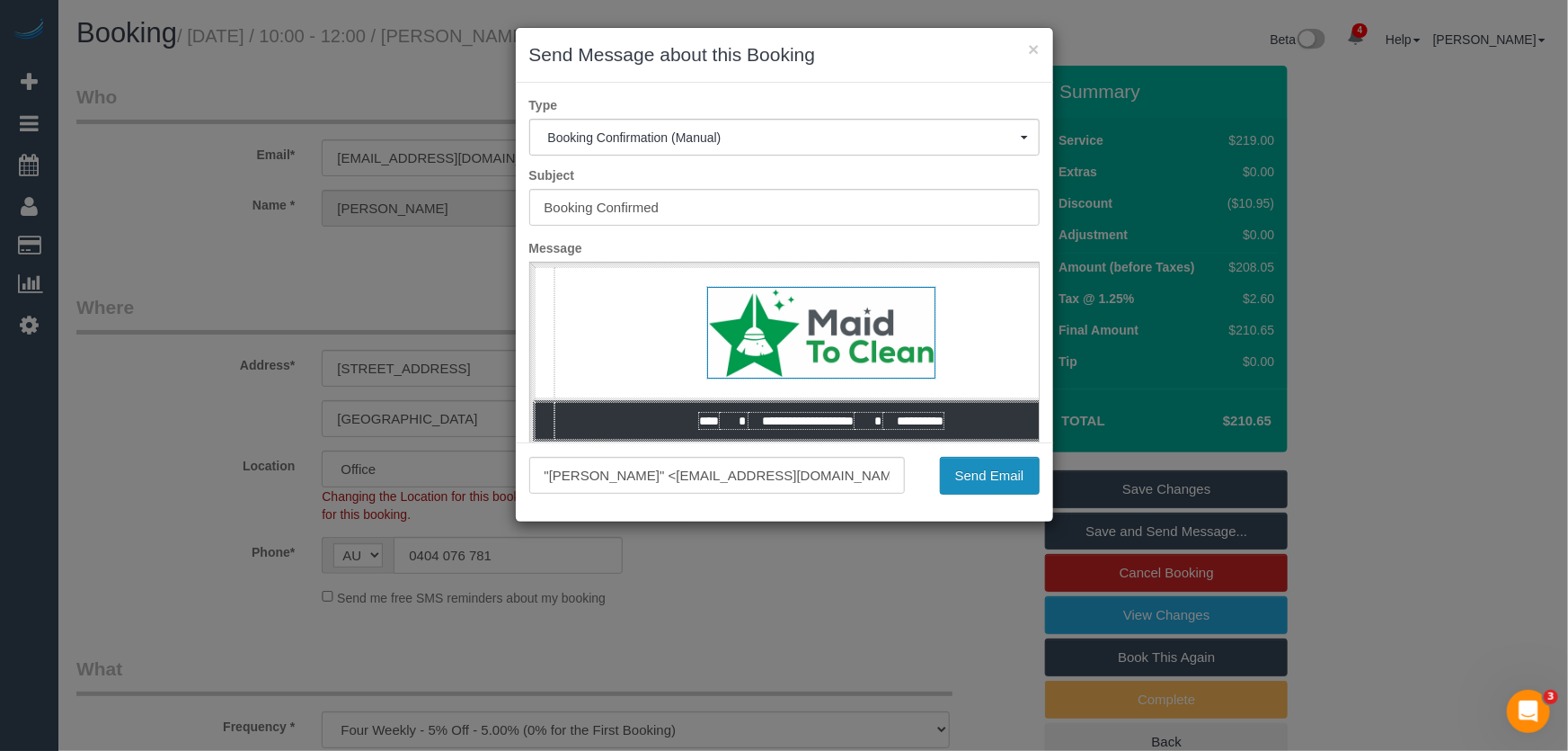
click at [992, 478] on button "Send Email" at bounding box center [990, 475] width 99 height 38
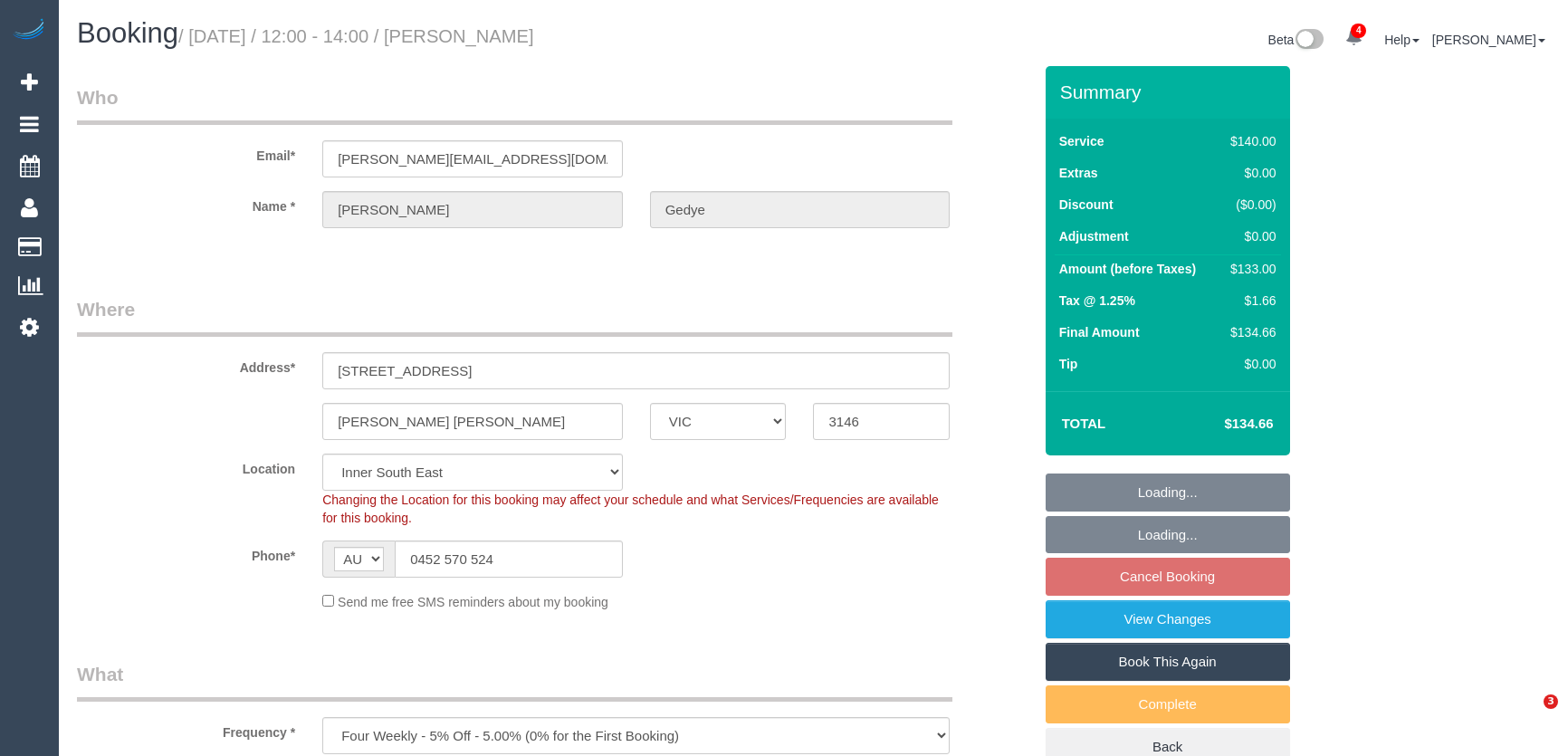
select select "VIC"
select select "string:stripe-pm_1RSvI42GScqysDRV0R0IlUrP"
select select "number:28"
select select "number:14"
select select "number:19"
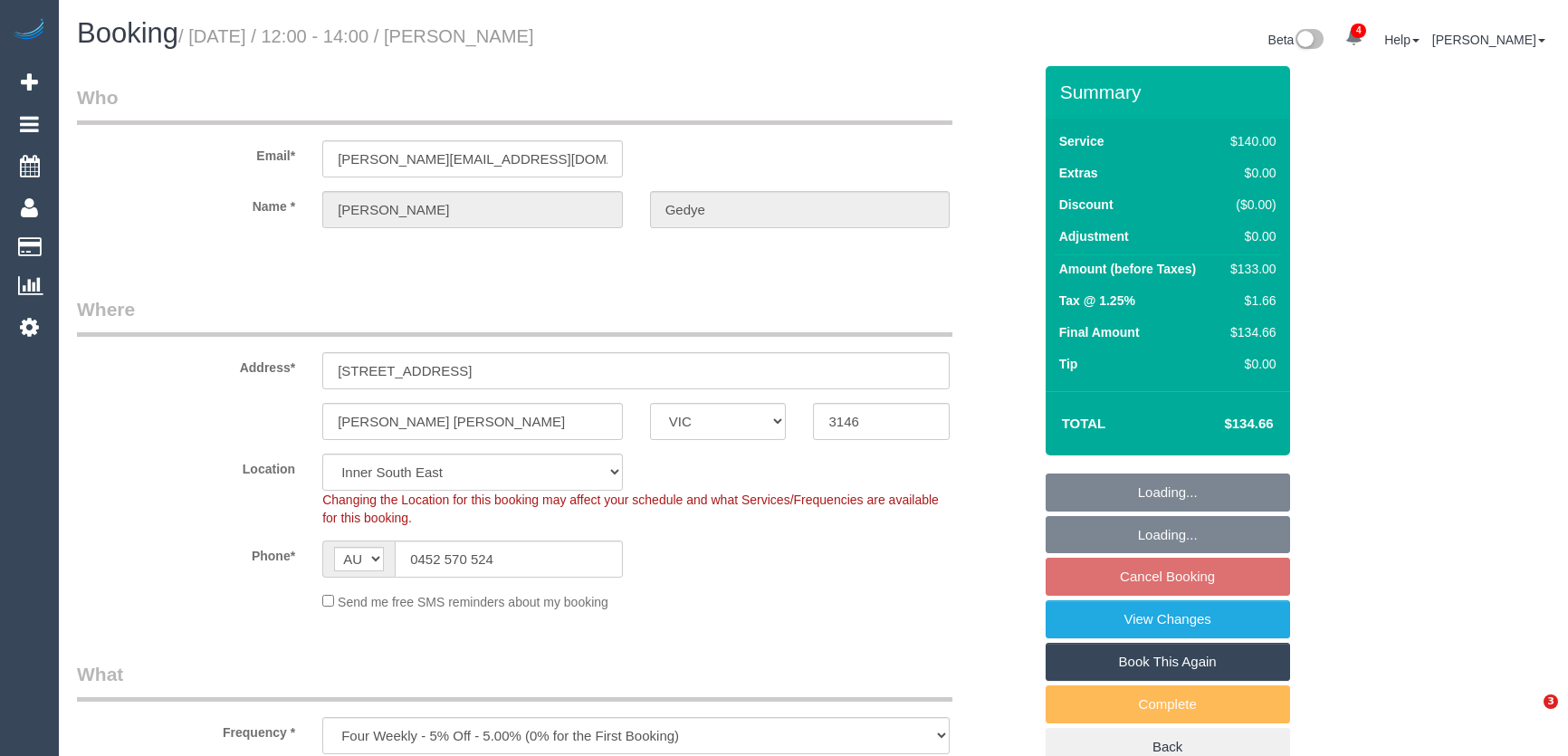
select select "number:23"
select select "number:34"
select select "number:12"
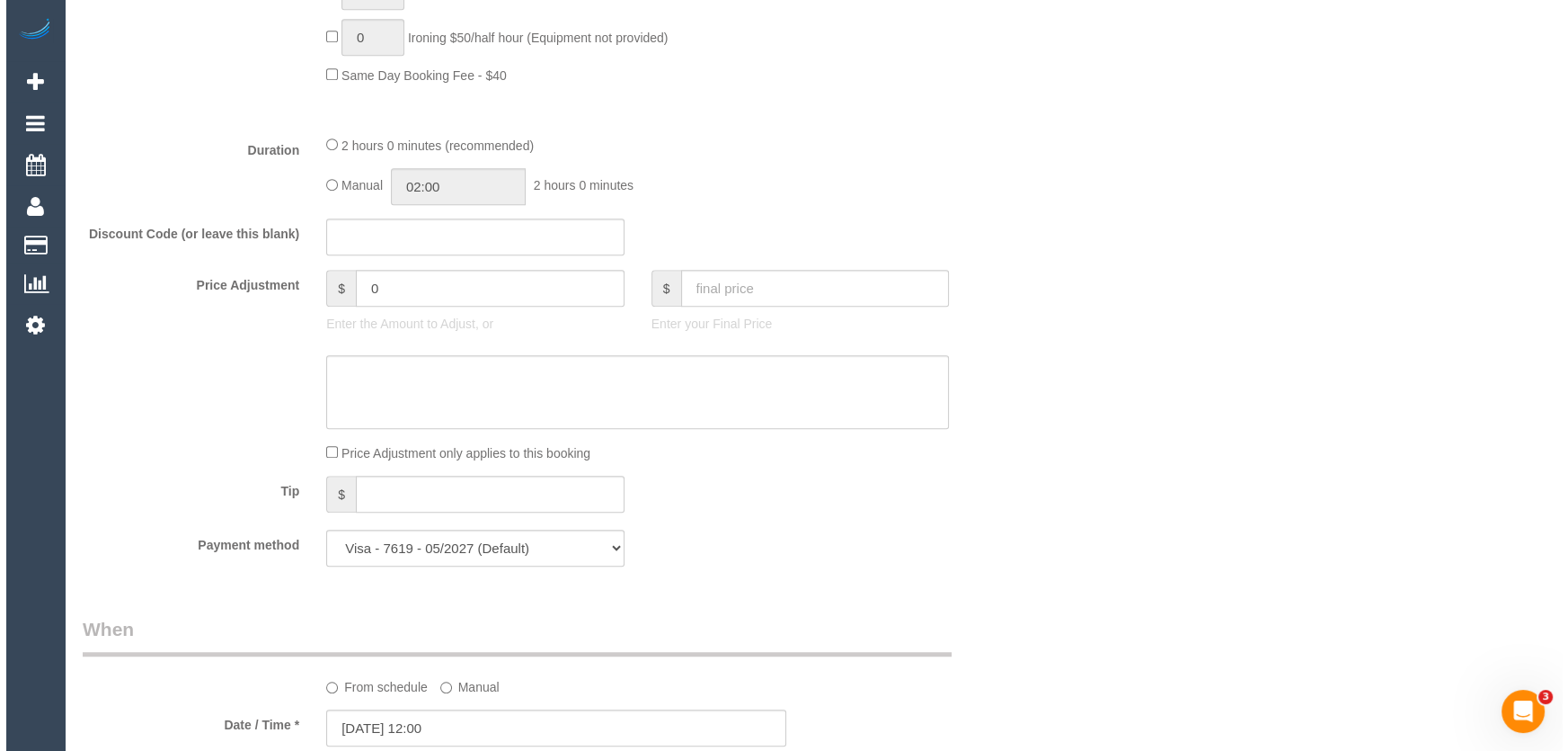
scroll to position [2369, 0]
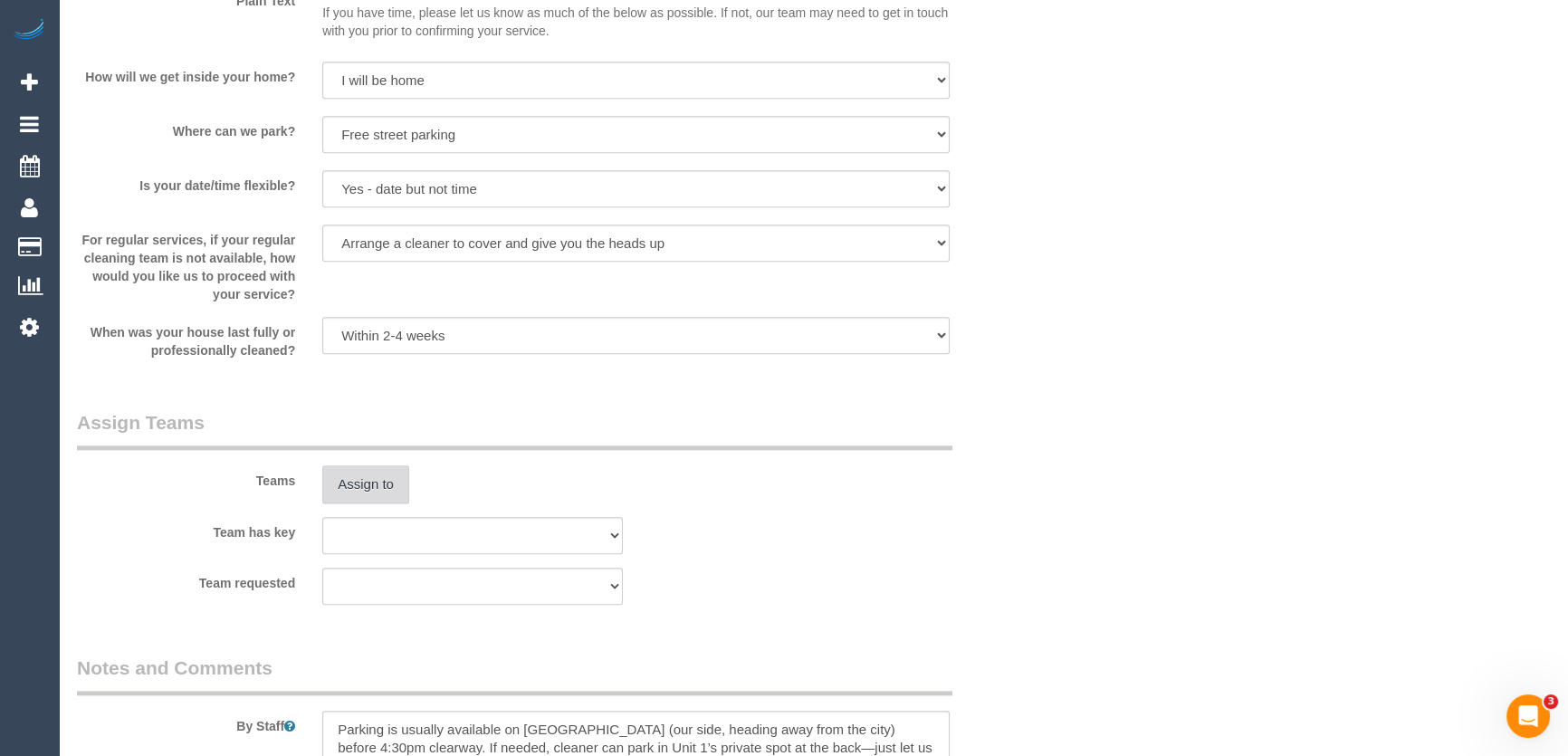
click at [358, 493] on button "Assign to" at bounding box center [365, 484] width 87 height 38
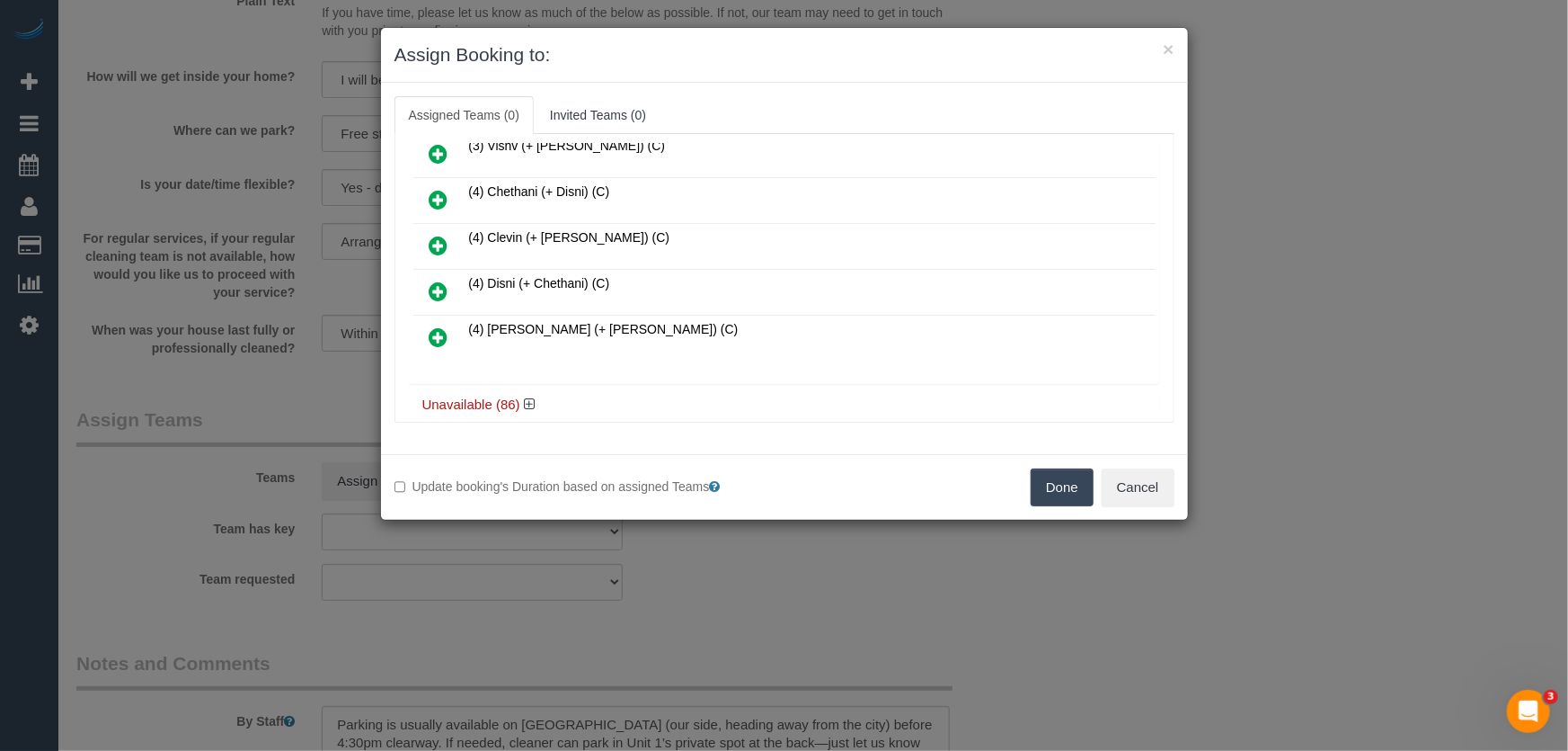
scroll to position [1031, 0]
click at [534, 397] on icon at bounding box center [530, 403] width 11 height 13
click at [526, 397] on icon at bounding box center [530, 403] width 11 height 13
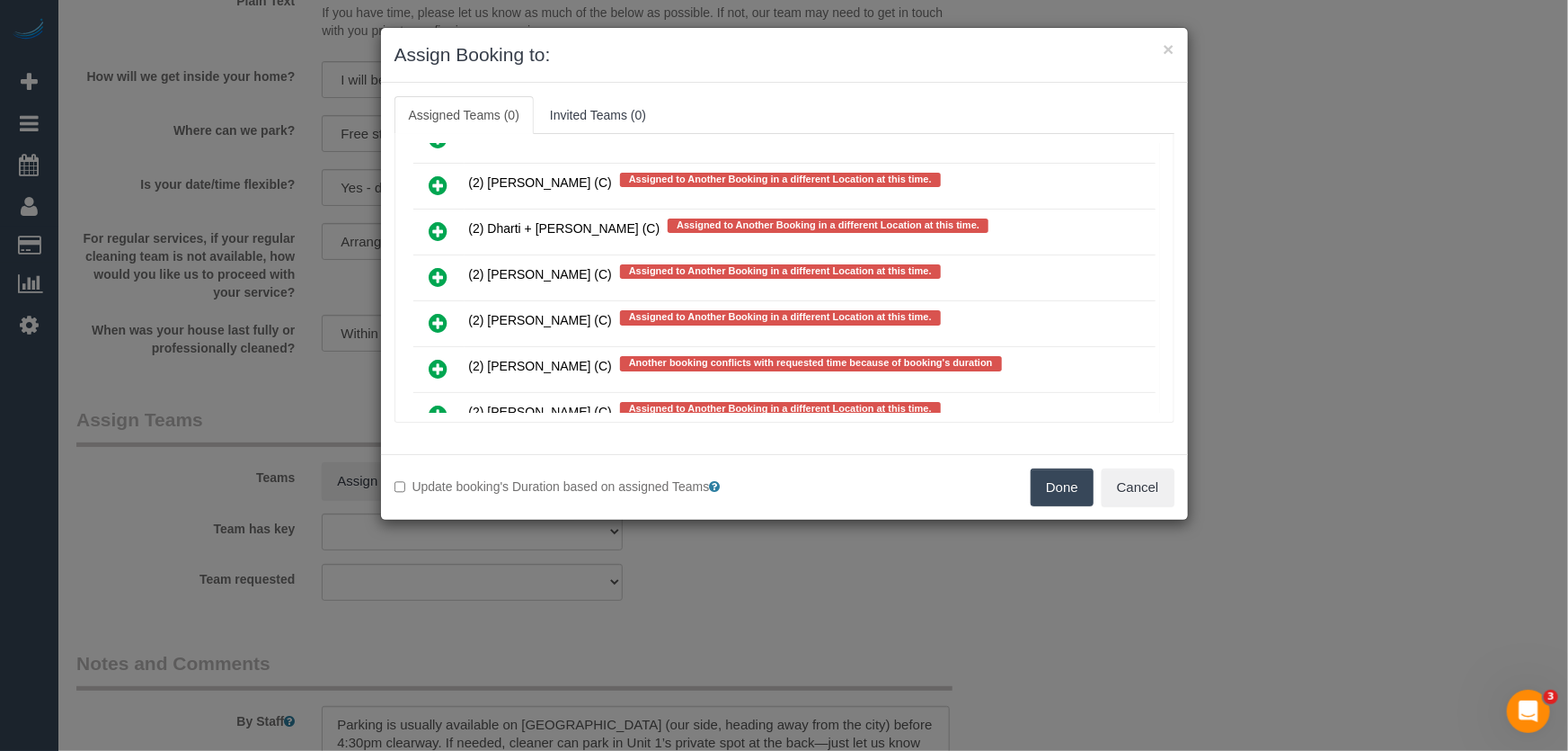
click at [438, 358] on icon at bounding box center [439, 368] width 19 height 22
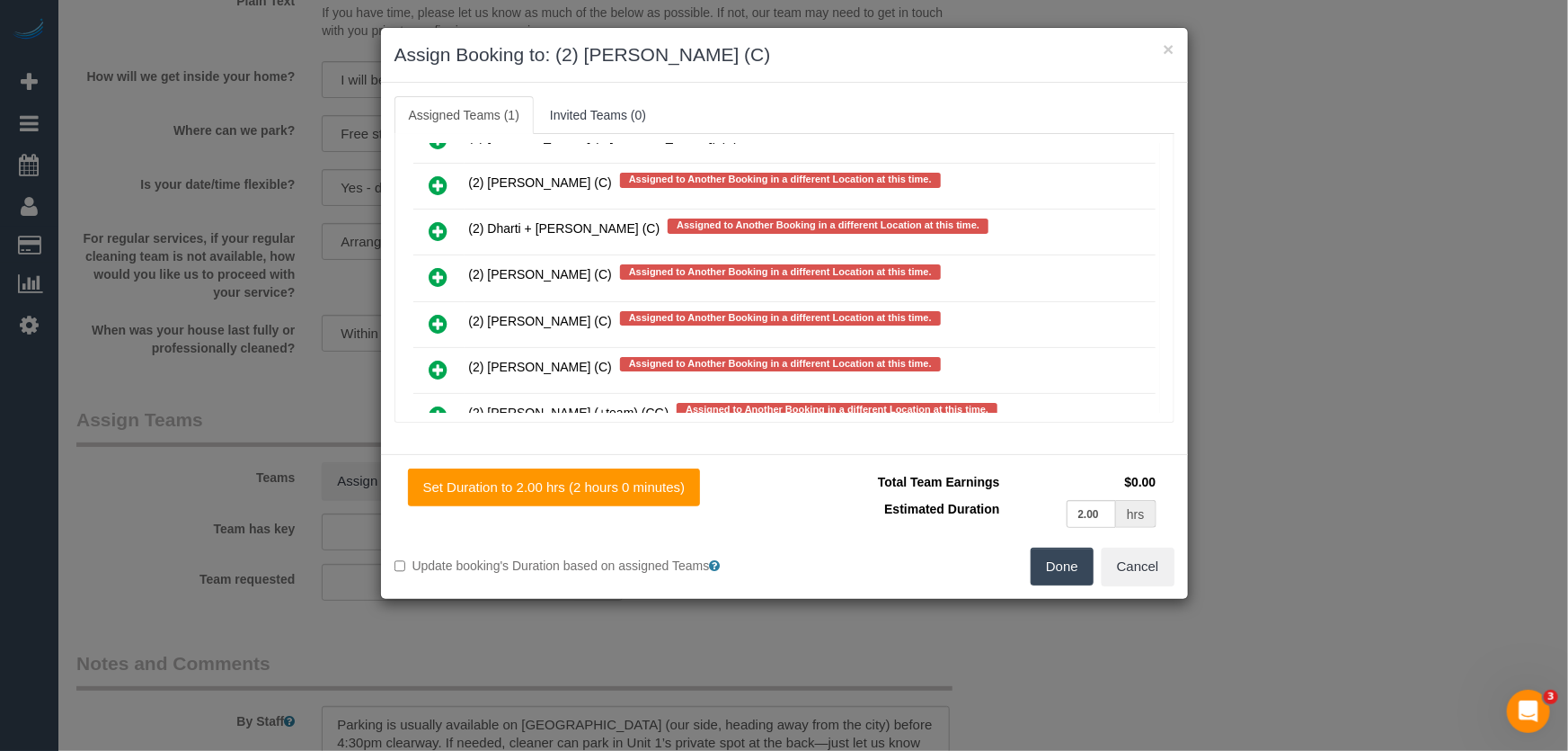
click at [1055, 562] on button "Done" at bounding box center [1062, 566] width 63 height 38
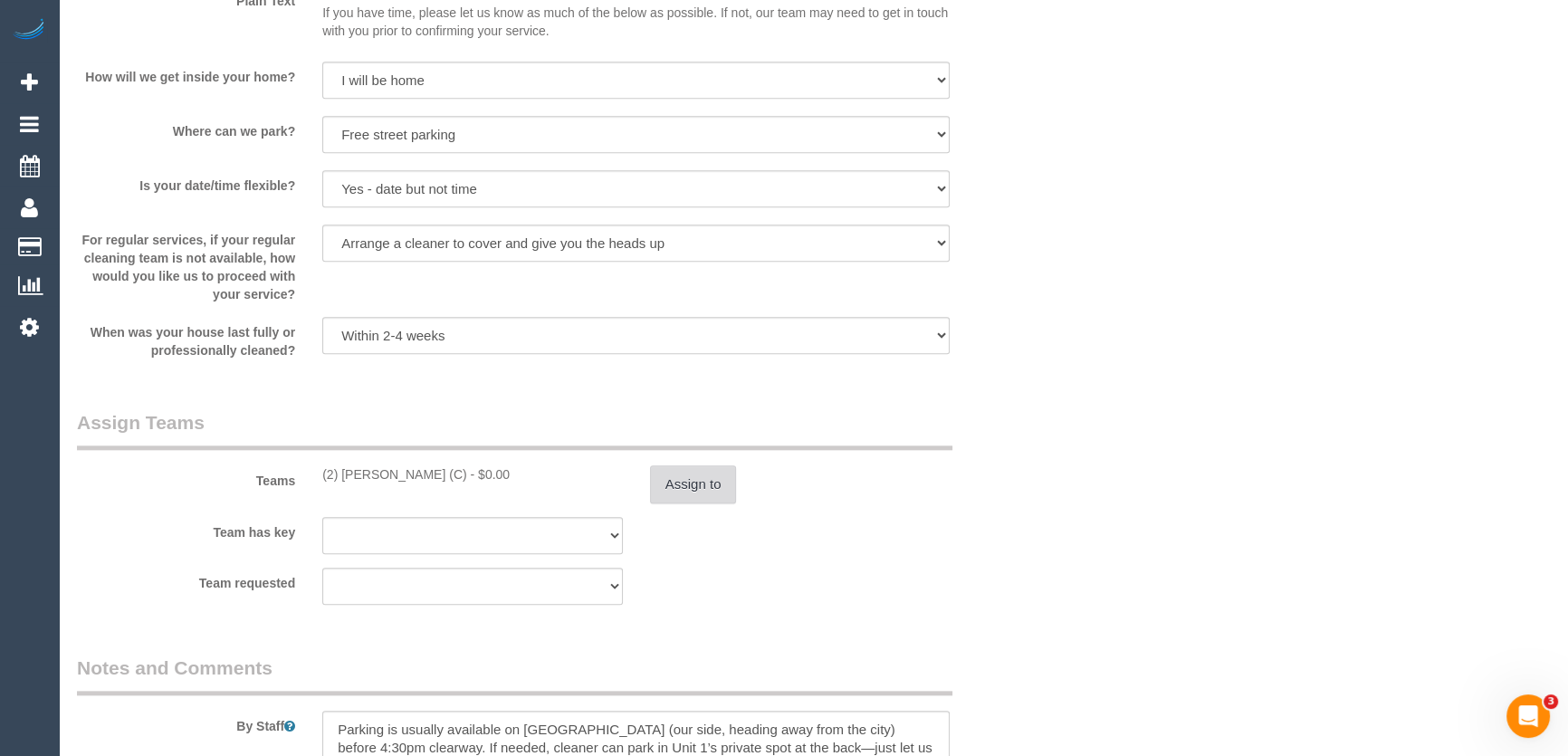
click at [677, 479] on button "Assign to" at bounding box center [693, 484] width 87 height 38
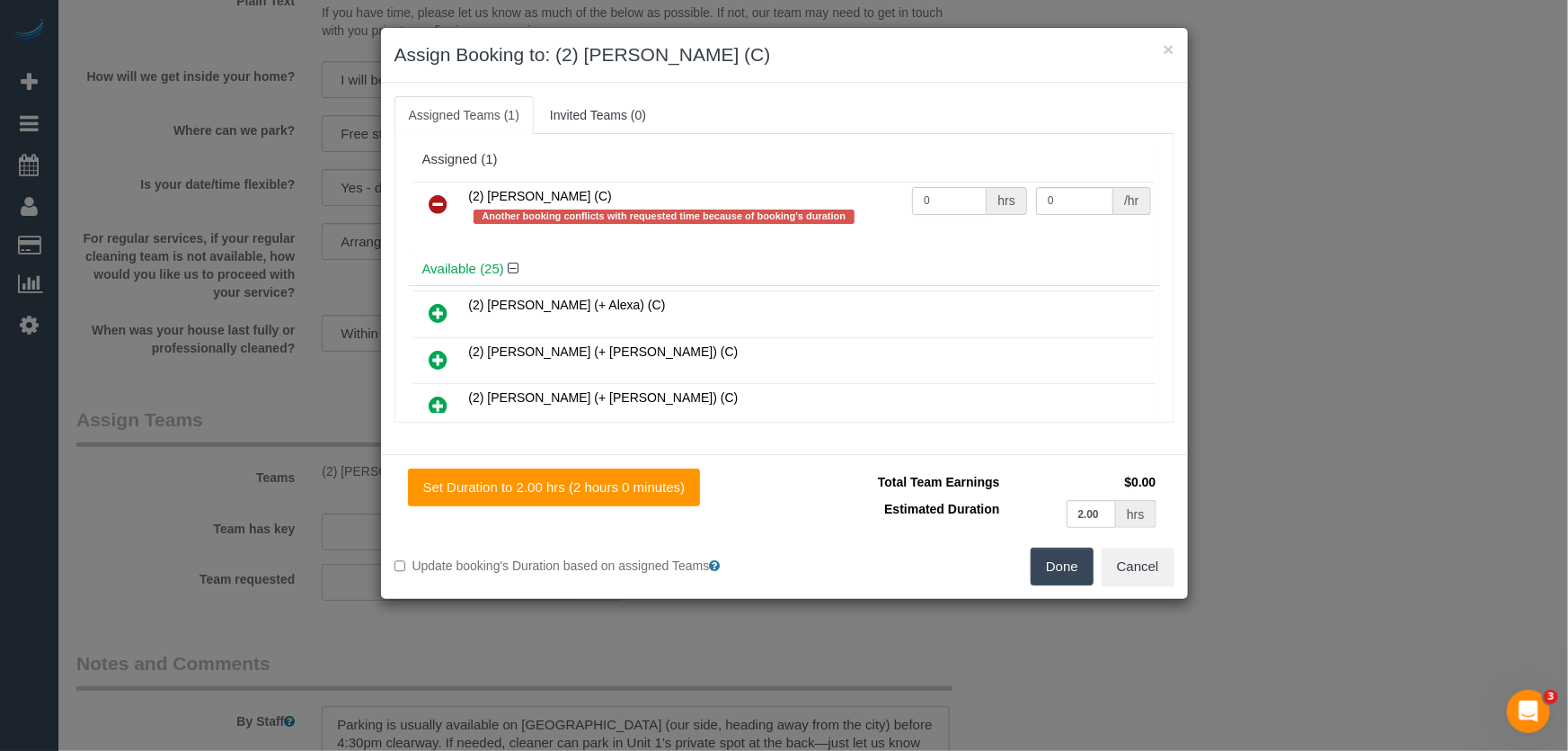
click at [929, 199] on input "0" at bounding box center [949, 201] width 75 height 28
type input "2"
type input "40"
click at [1055, 577] on button "Done" at bounding box center [1062, 566] width 63 height 38
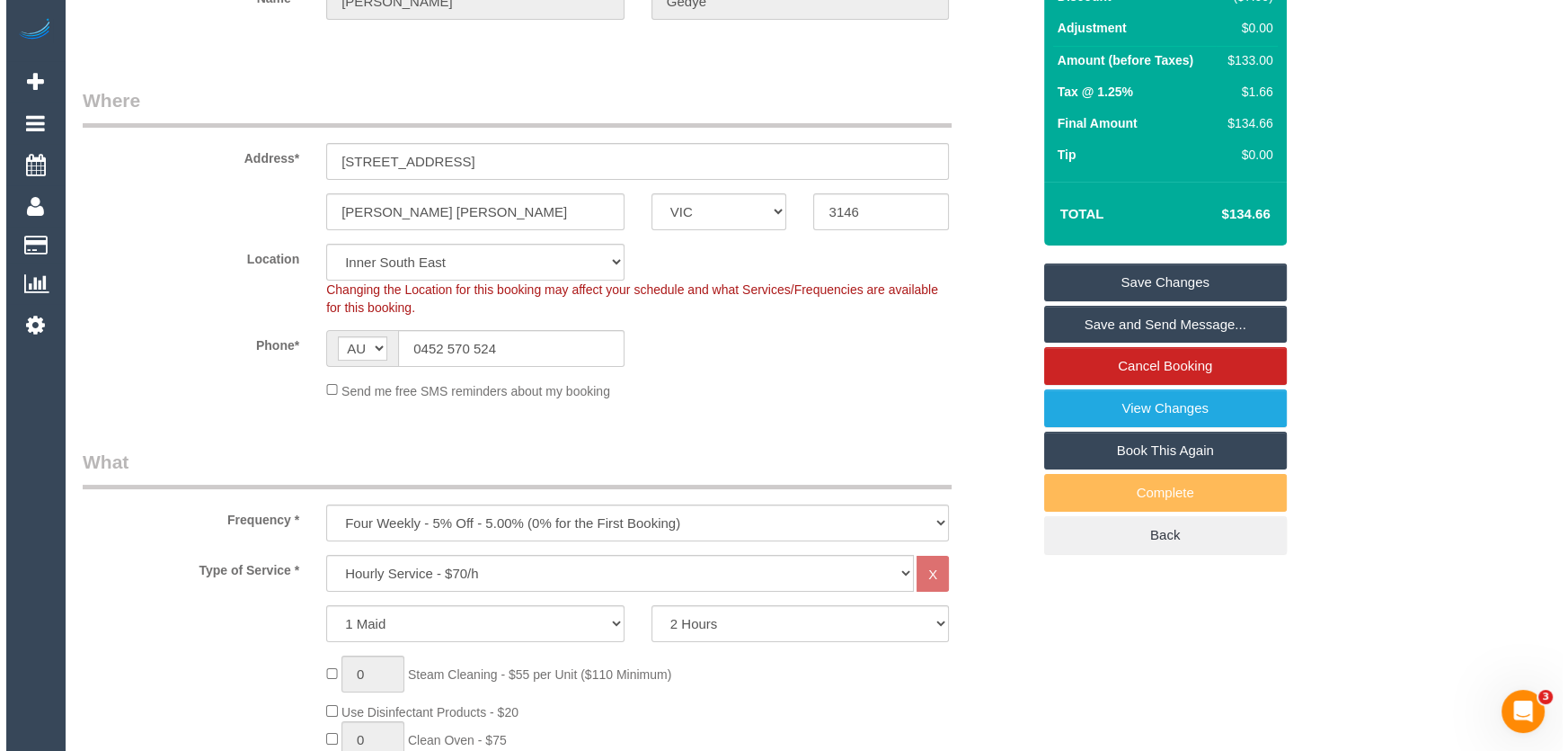
scroll to position [0, 0]
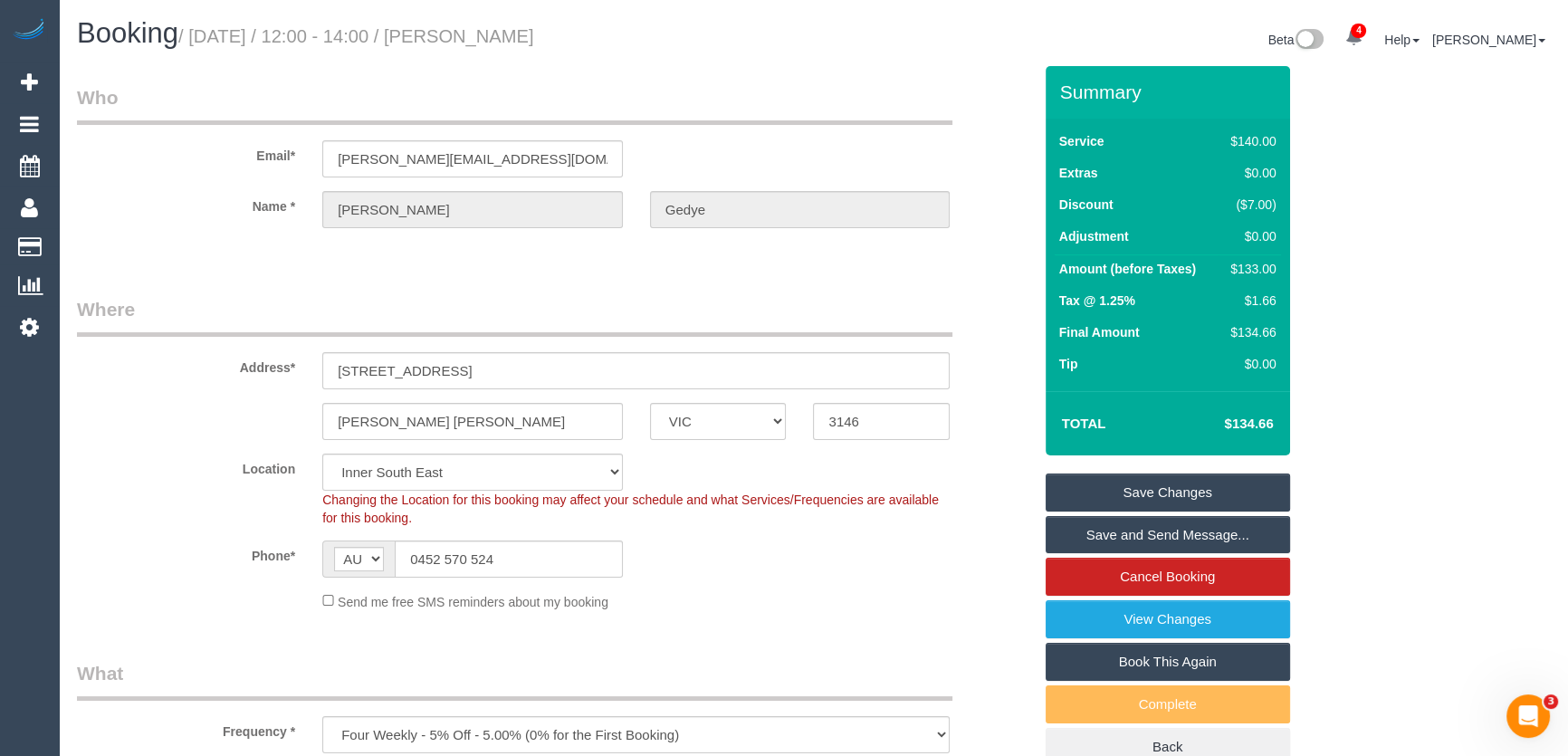
click at [499, 33] on small "/ [DATE] / 12:00 - 14:00 / [PERSON_NAME]" at bounding box center [356, 36] width 356 height 20
copy small "[PERSON_NAME]"
click at [1105, 531] on link "Save and Send Message..." at bounding box center [1167, 535] width 244 height 38
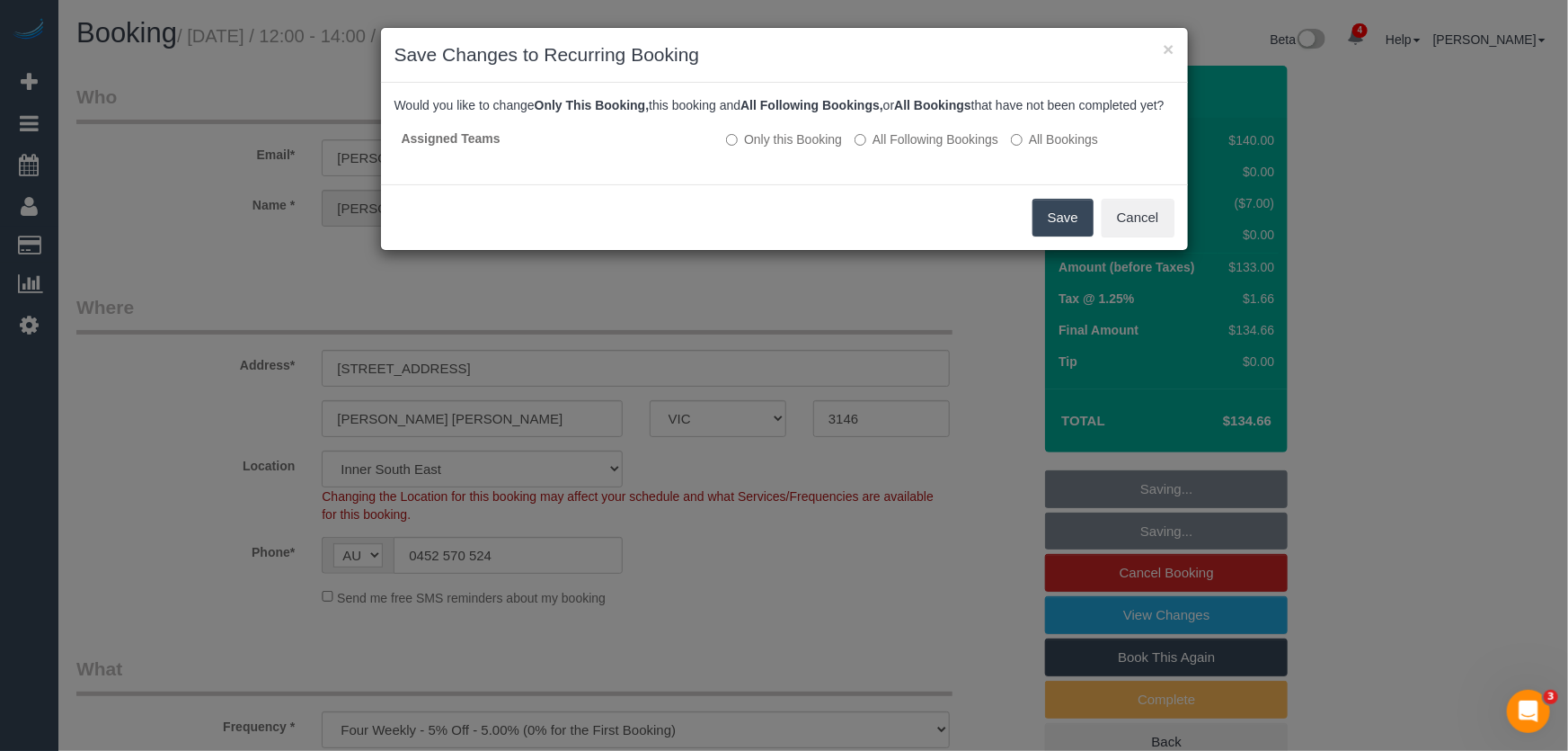
click at [1069, 236] on button "Save" at bounding box center [1063, 218] width 61 height 38
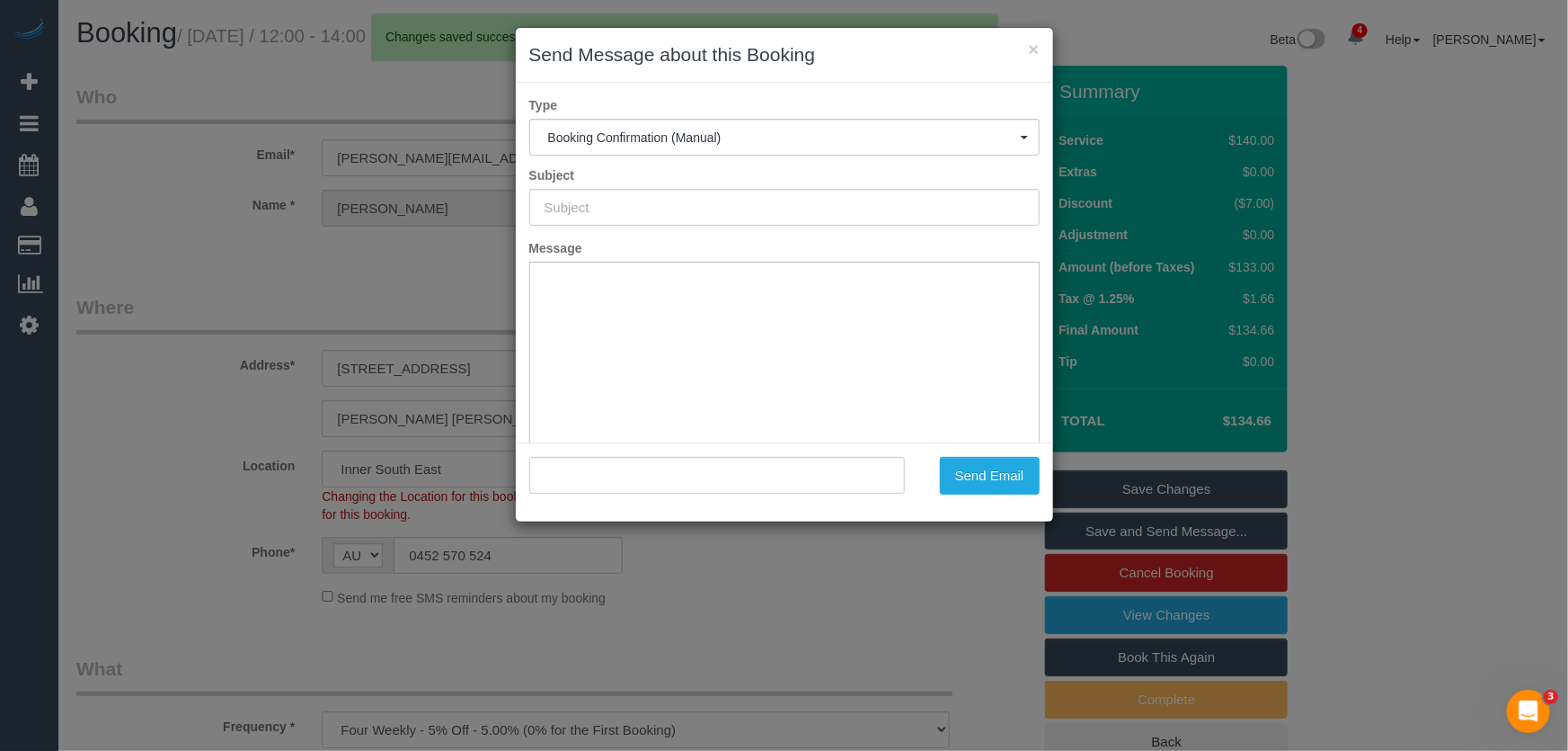
type input "Booking Confirmed"
type input ""Amelia Gedye" <amelia.262@hotmail.com>"
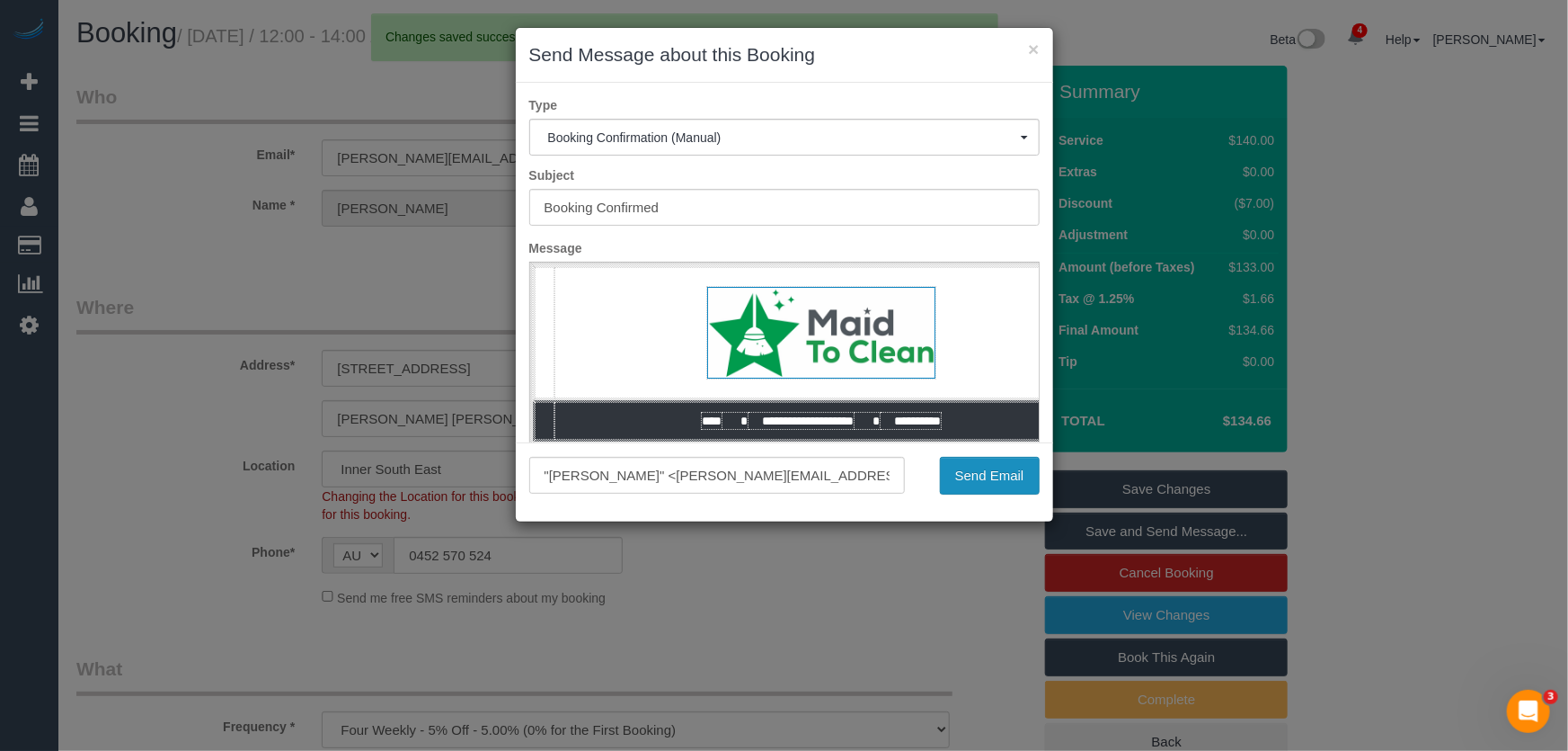
click at [962, 482] on button "Send Email" at bounding box center [990, 475] width 99 height 38
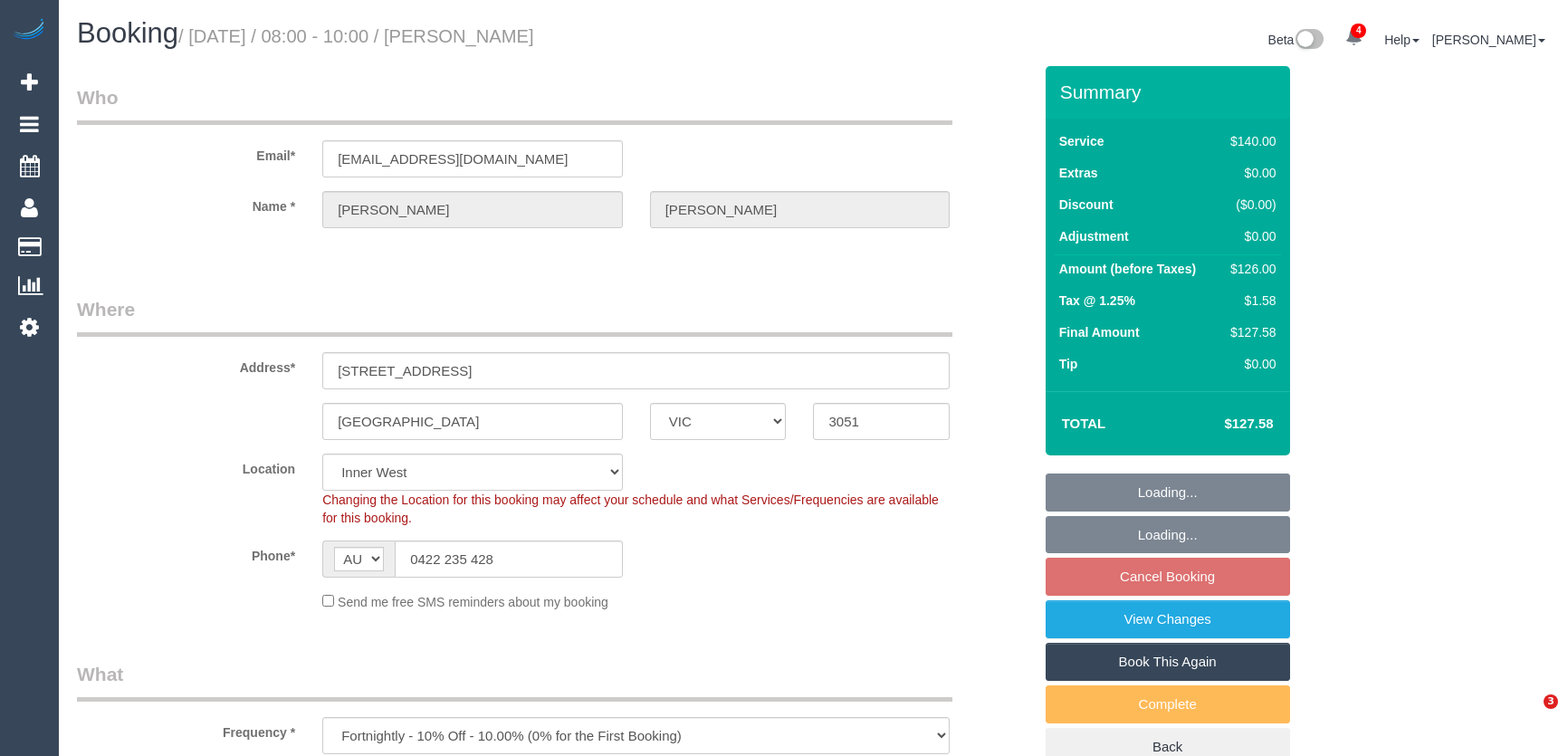
select select "VIC"
select select "string:stripe-pm_1ObBgM2GScqysDRVyxUhc63c"
select select "number:27"
select select "number:14"
select select "number:19"
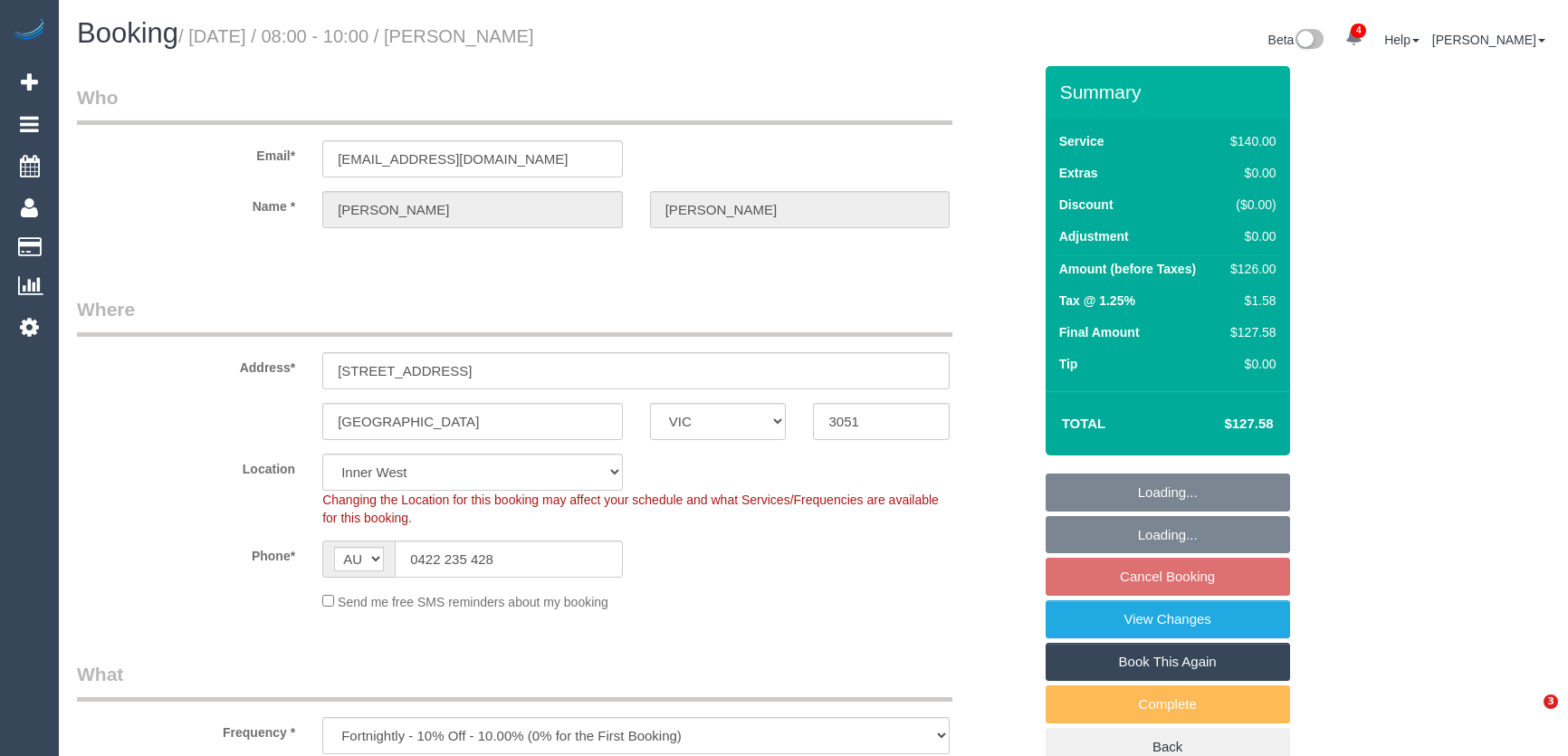
select select "number:36"
select select "number:35"
select select "number:12"
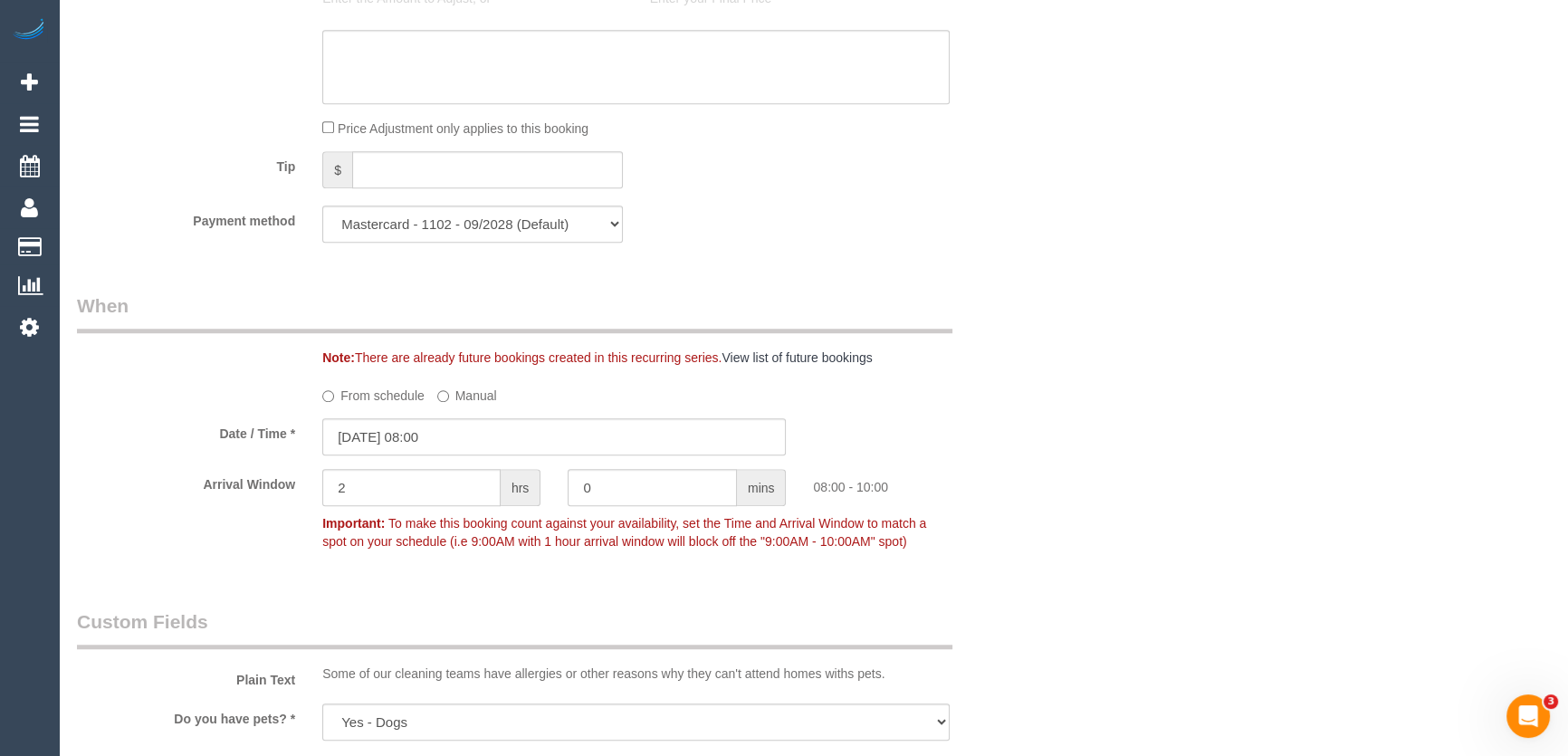
scroll to position [1891, 0]
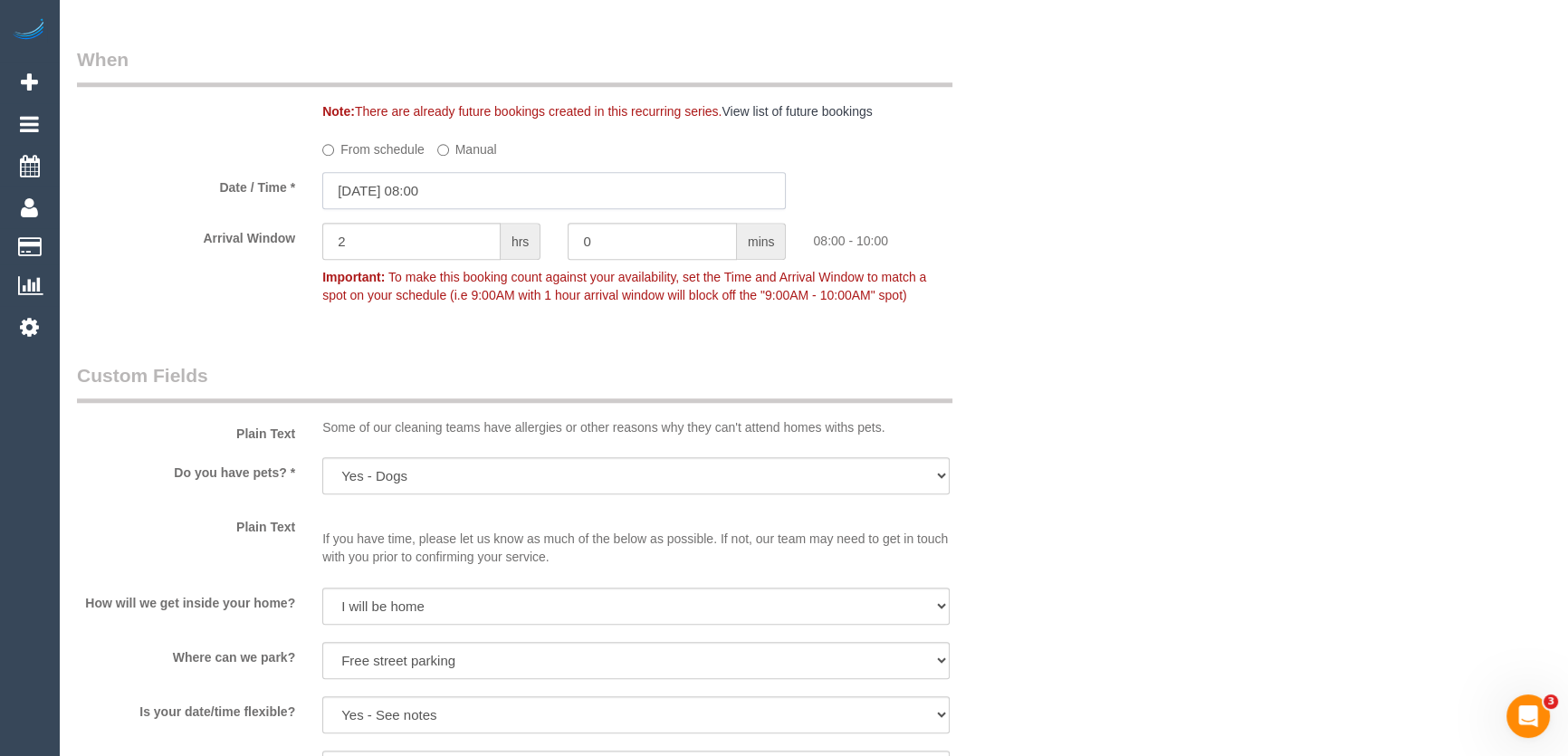
click at [480, 193] on input "22/08/2025 08:00" at bounding box center [553, 190] width 464 height 37
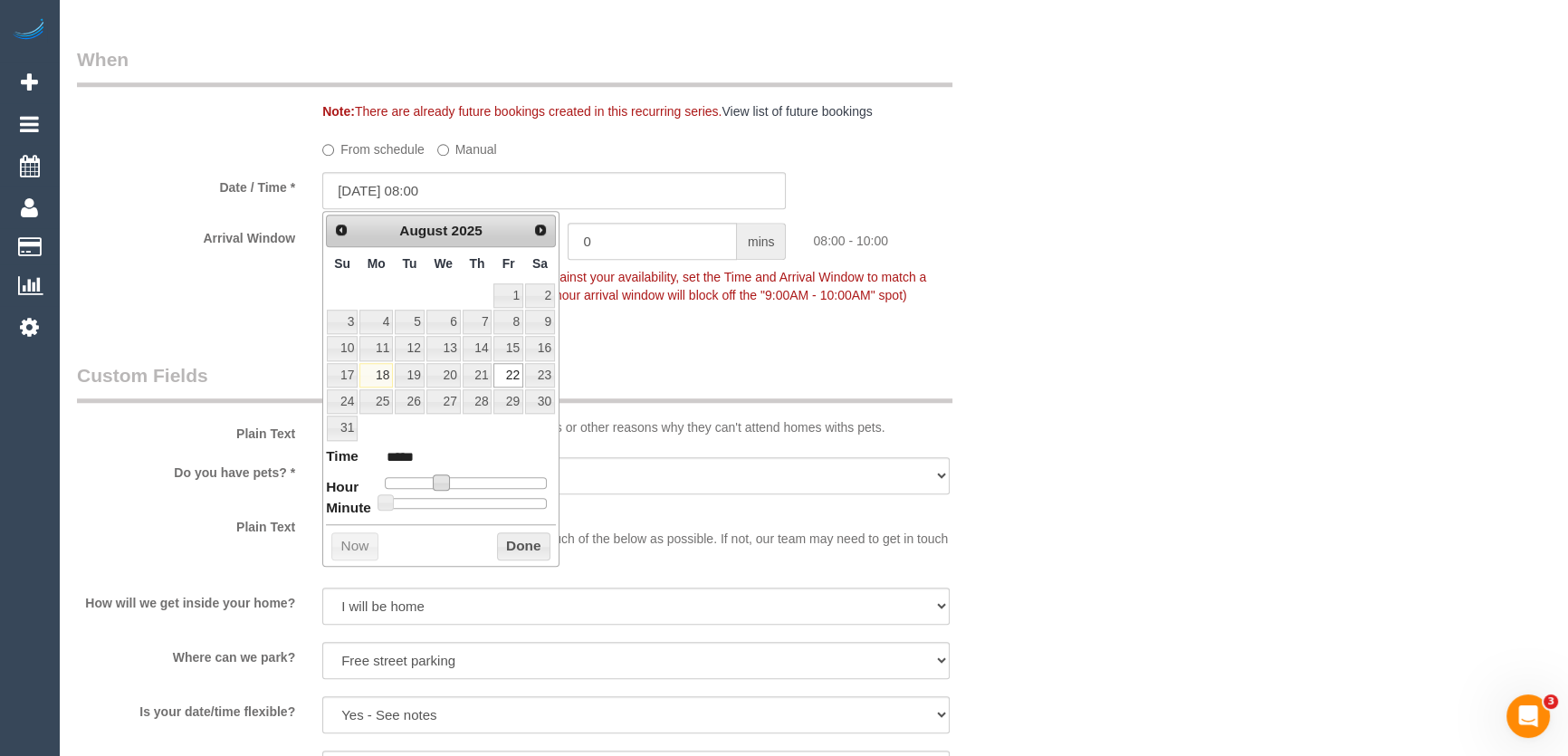
click at [443, 479] on span at bounding box center [440, 481] width 16 height 16
type input "22/08/2025 09:00"
type input "*****"
type input "[DATE] 10:00"
type input "*****"
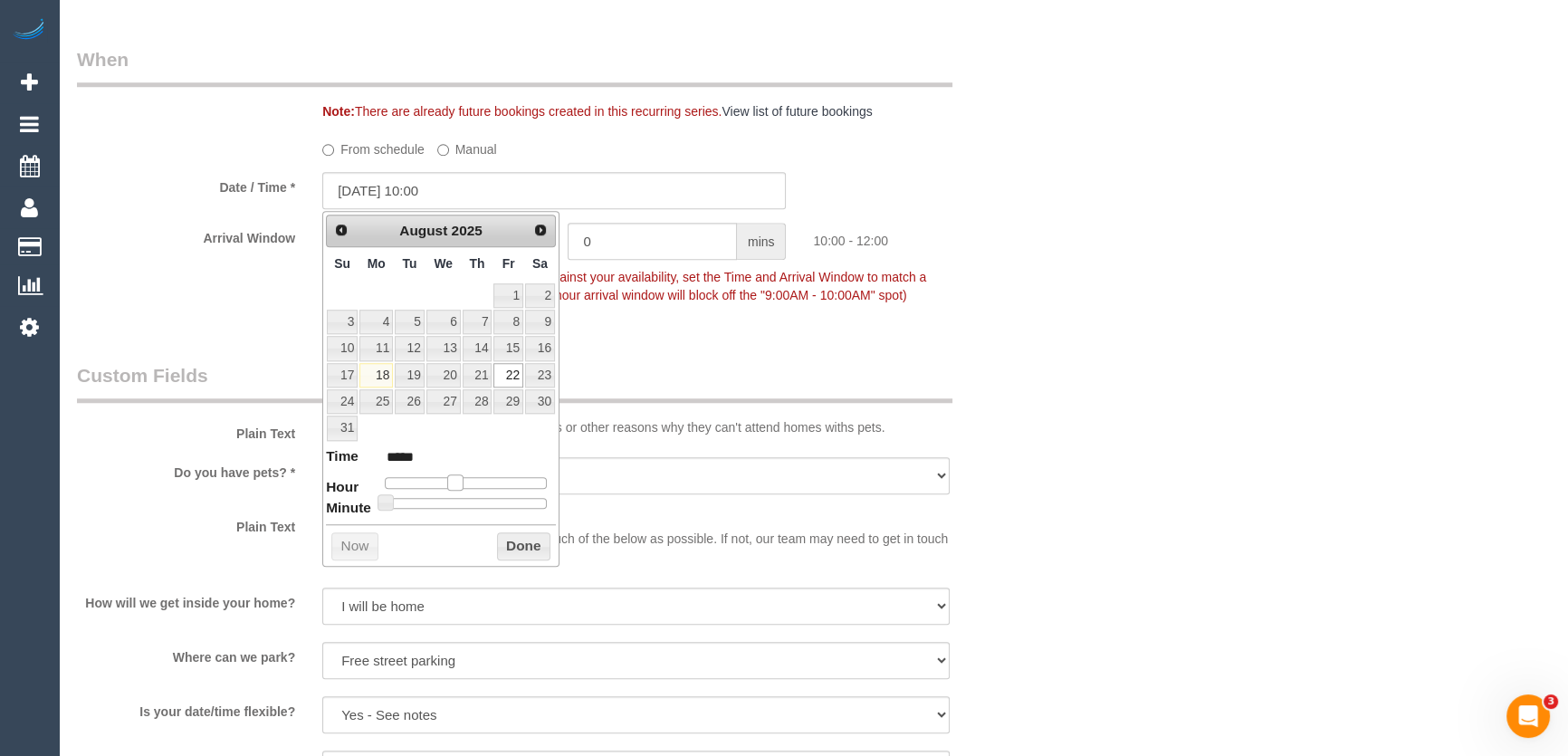
drag, startPoint x: 454, startPoint y: 482, endPoint x: 464, endPoint y: 483, distance: 10.0
click at [464, 483] on div at bounding box center [465, 482] width 162 height 11
click at [683, 336] on div "Who Email* canderson@molinocahill.com.au Name * Catherine Anderson Where Addres…" at bounding box center [554, 120] width 982 height 3891
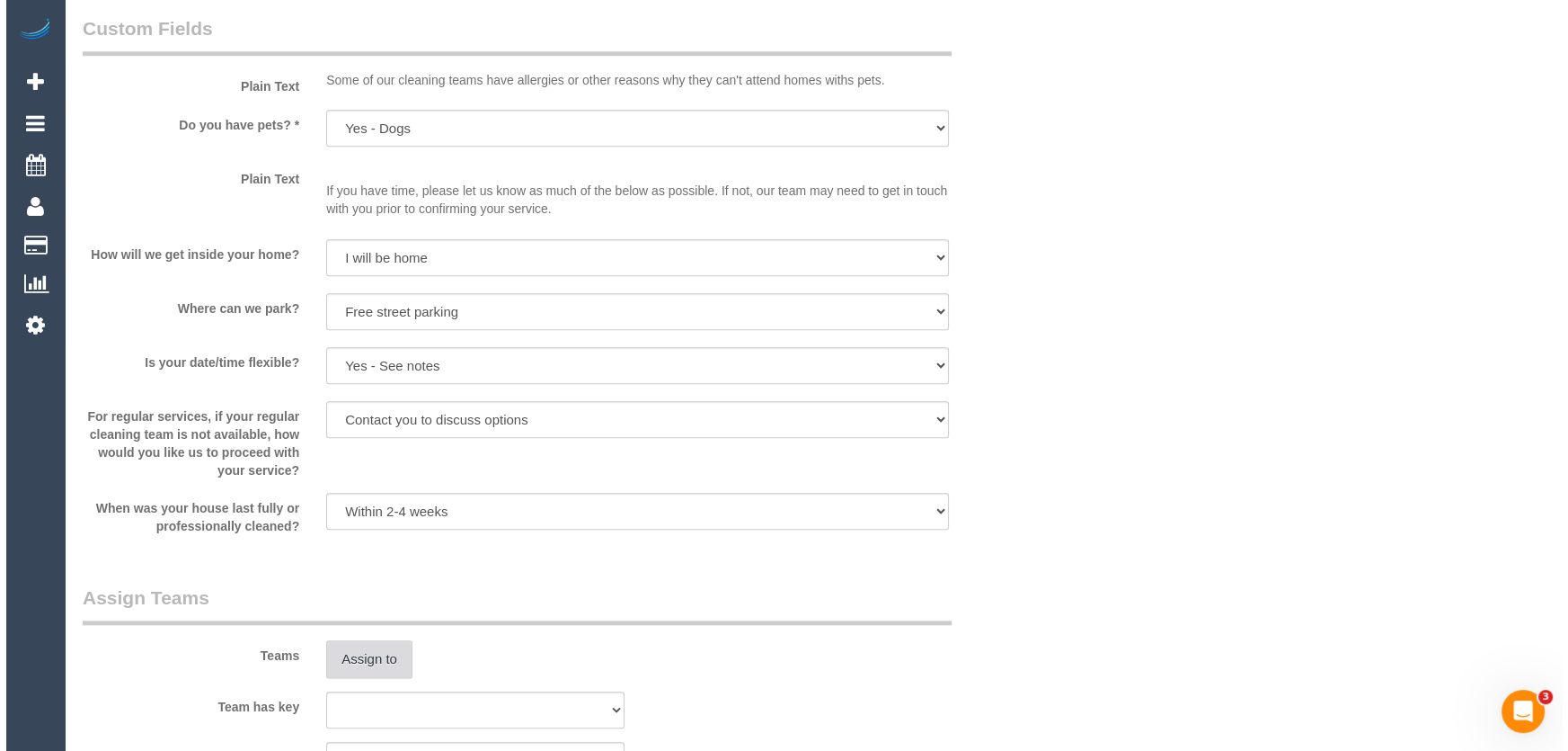
scroll to position [2369, 0]
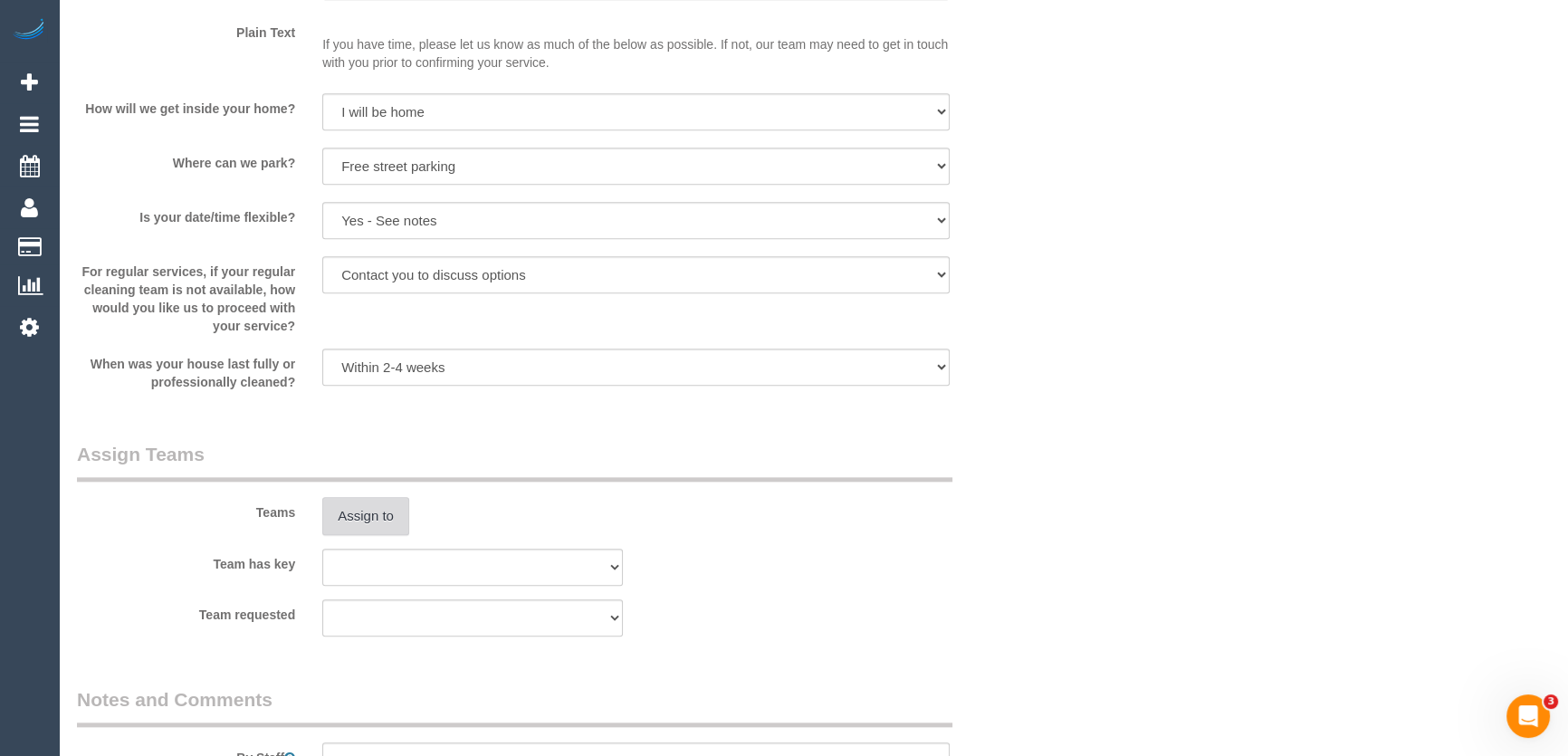
click at [367, 511] on button "Assign to" at bounding box center [365, 515] width 87 height 38
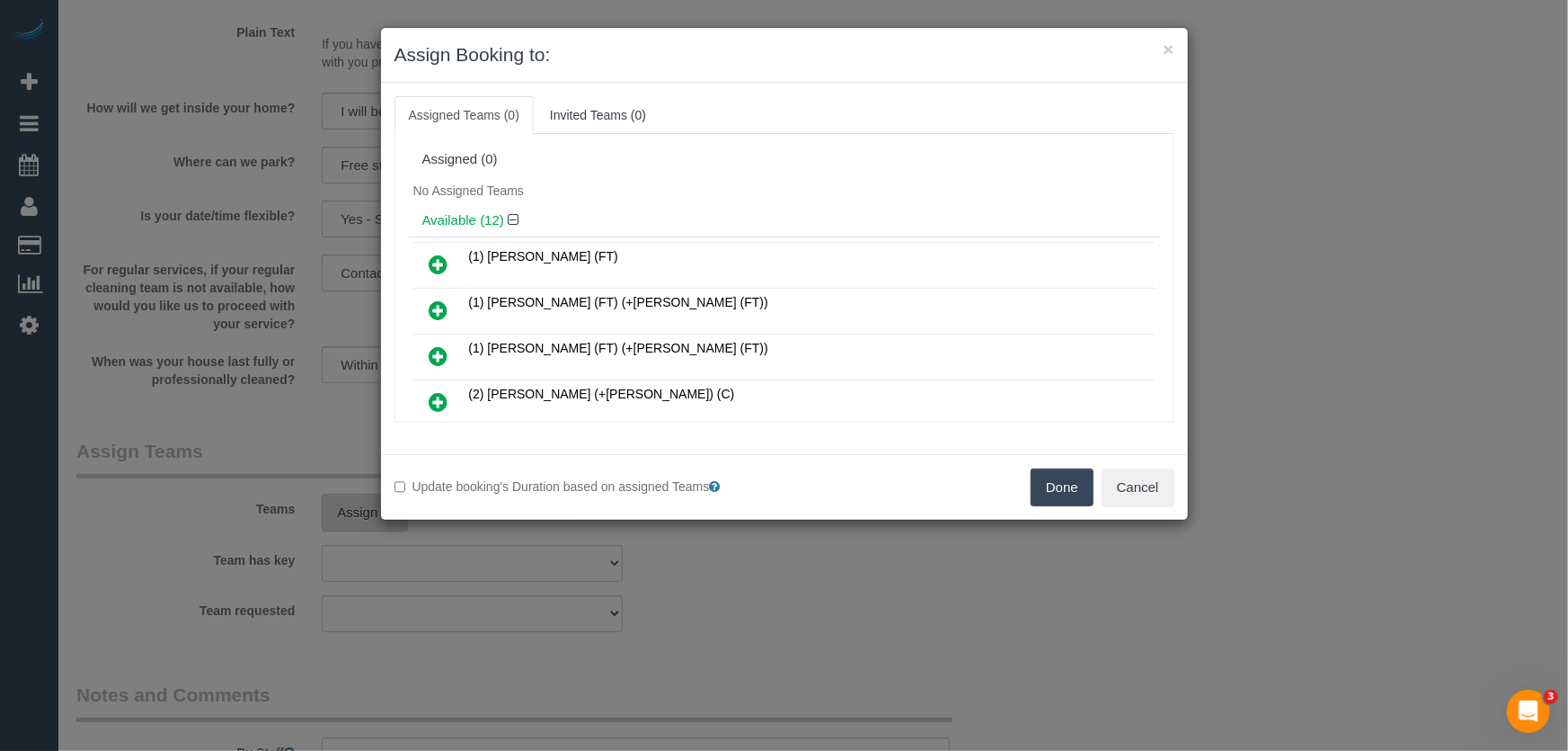
scroll to position [203, 0]
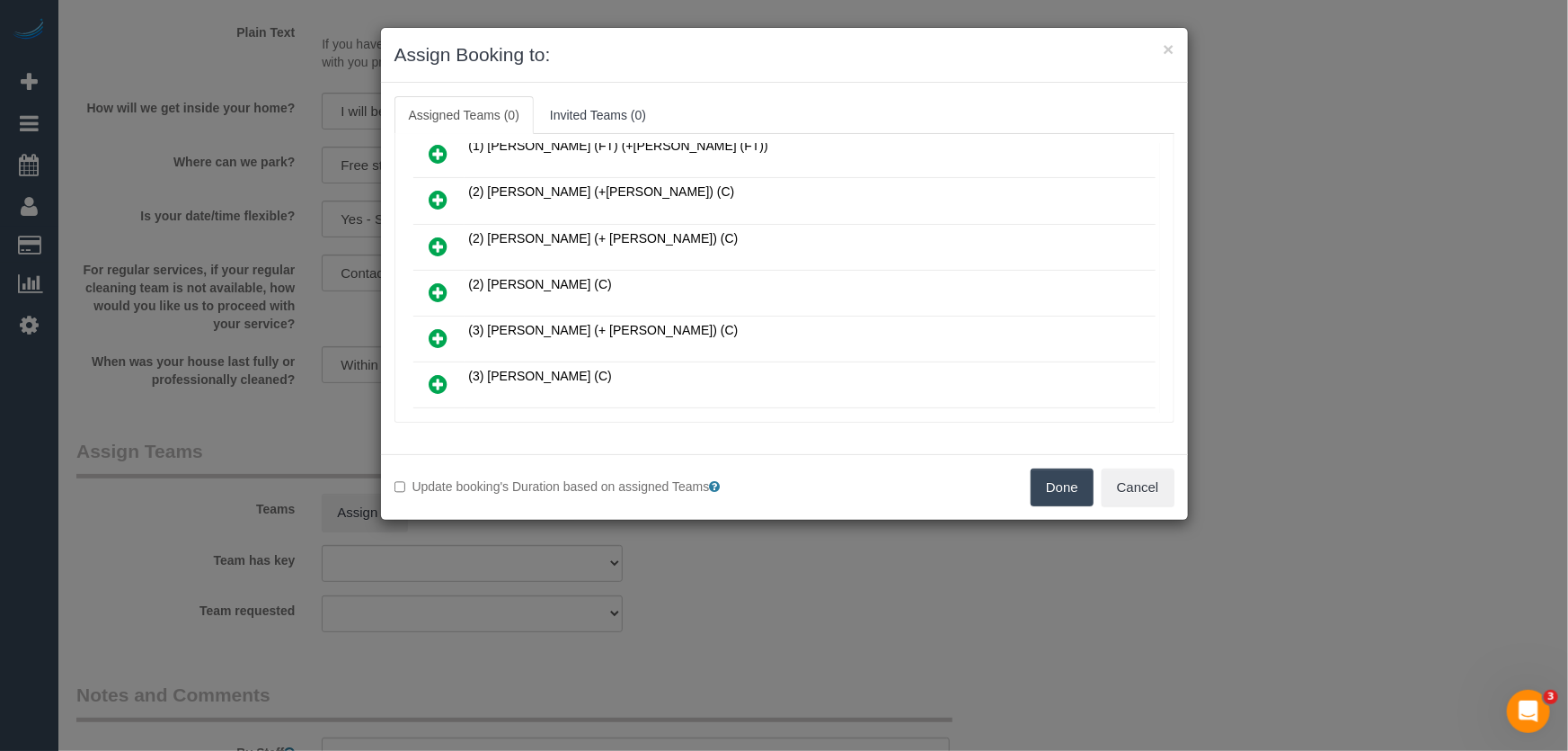
click at [434, 281] on icon at bounding box center [439, 292] width 19 height 22
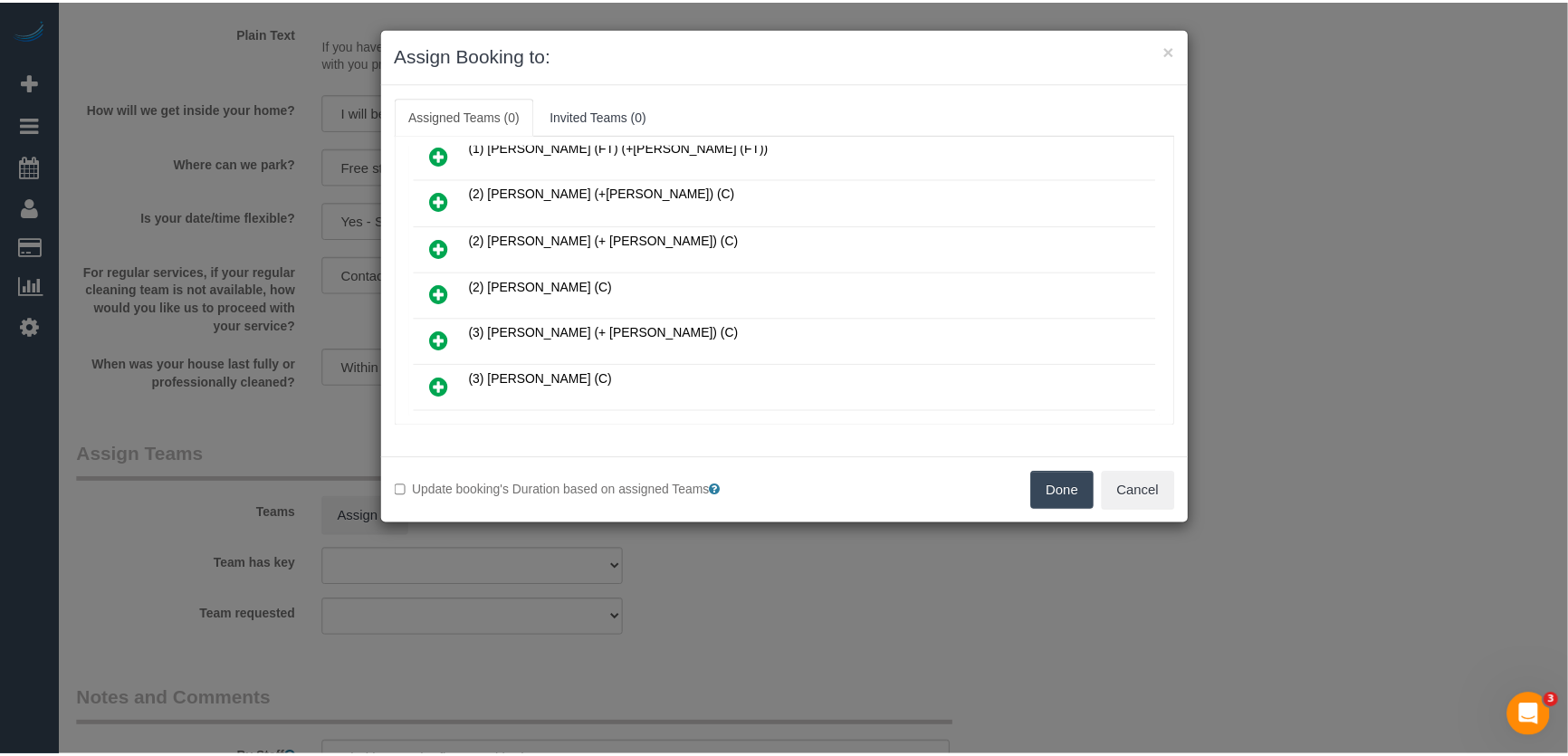
scroll to position [245, 0]
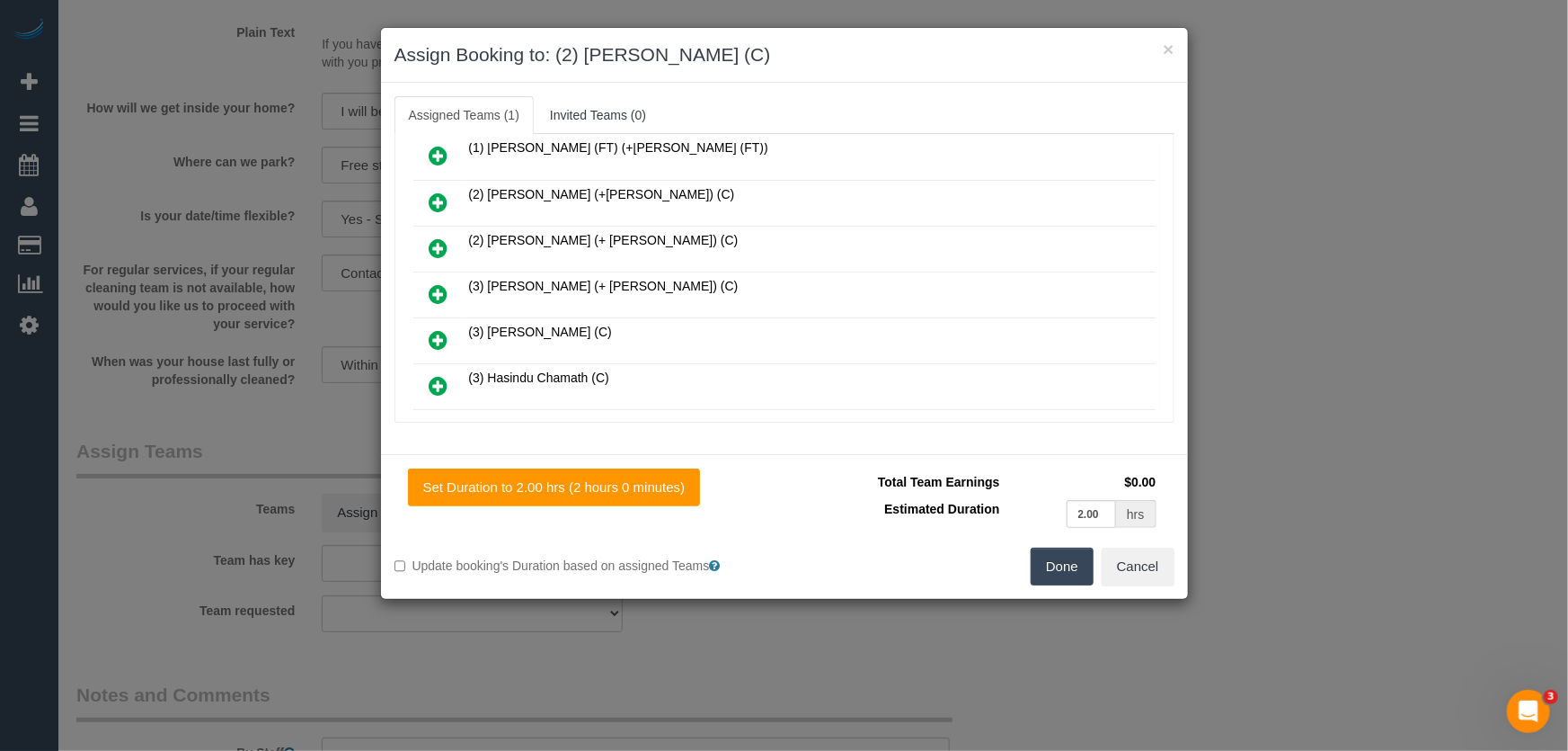
click at [1058, 578] on button "Done" at bounding box center [1062, 566] width 63 height 38
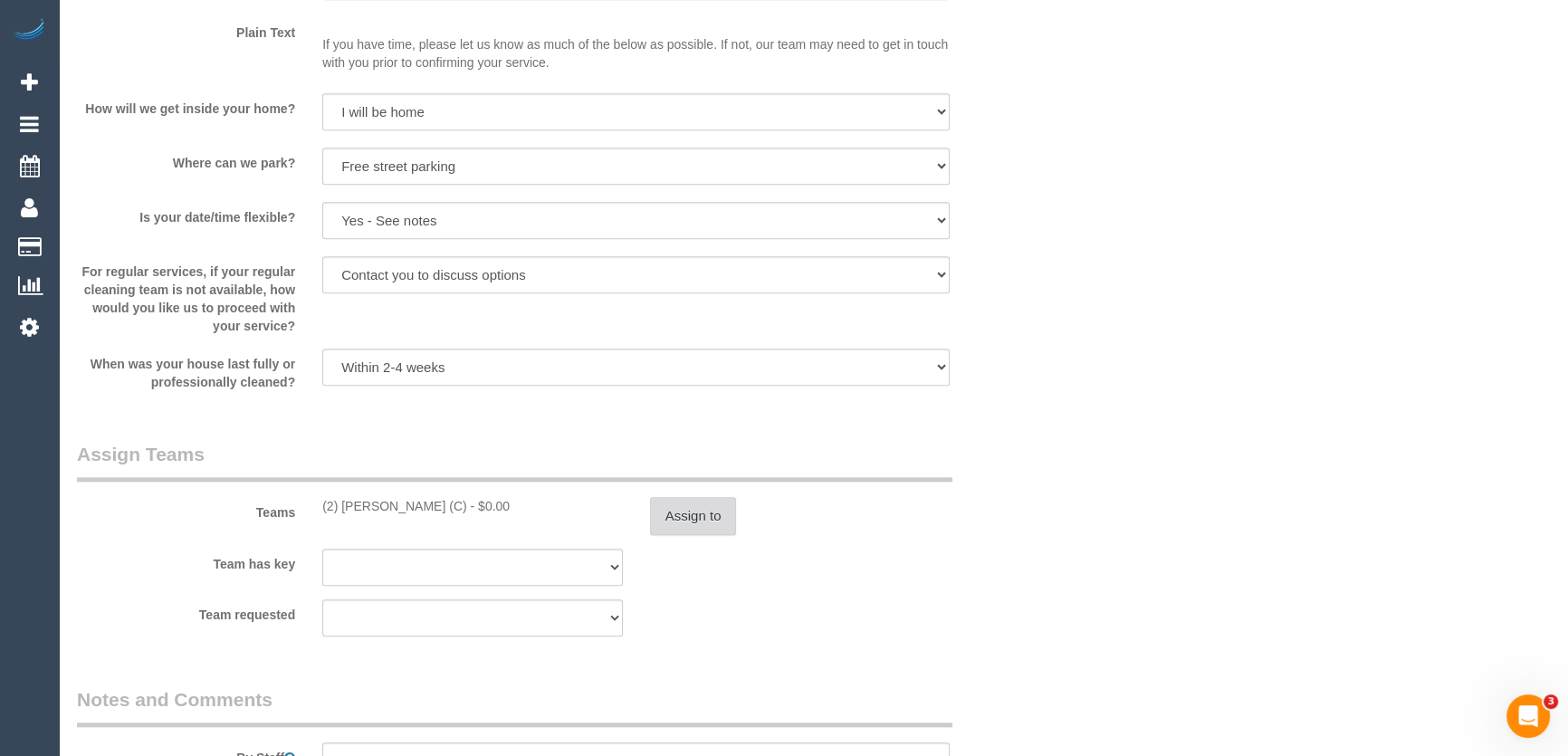
click at [706, 523] on button "Assign to" at bounding box center [693, 515] width 87 height 38
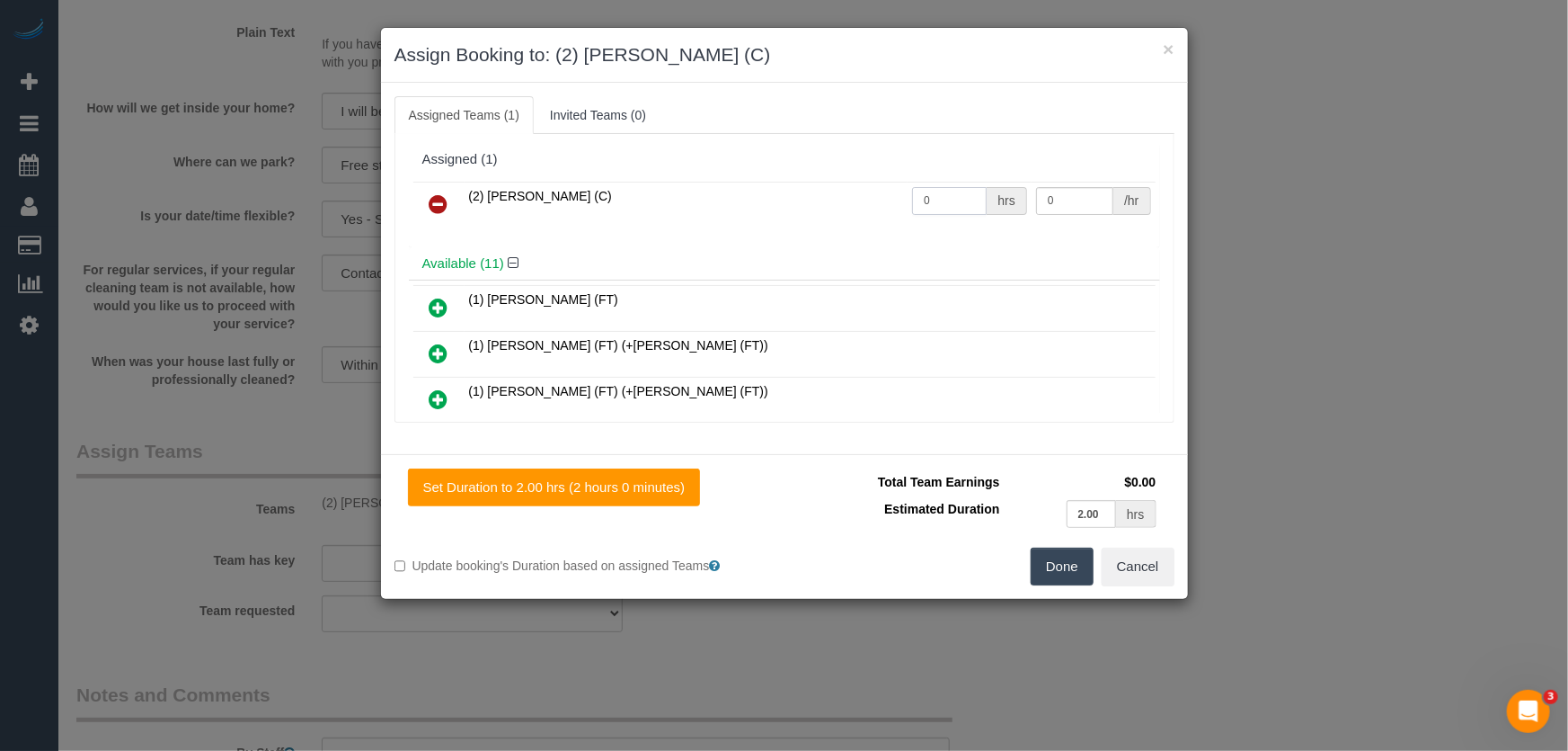
click at [945, 206] on input "0" at bounding box center [949, 201] width 75 height 28
drag, startPoint x: 947, startPoint y: 206, endPoint x: 941, endPoint y: 215, distance: 10.8
click at [948, 206] on input "0" at bounding box center [949, 201] width 75 height 28
type input "2"
click at [1060, 562] on button "Done" at bounding box center [1062, 566] width 63 height 38
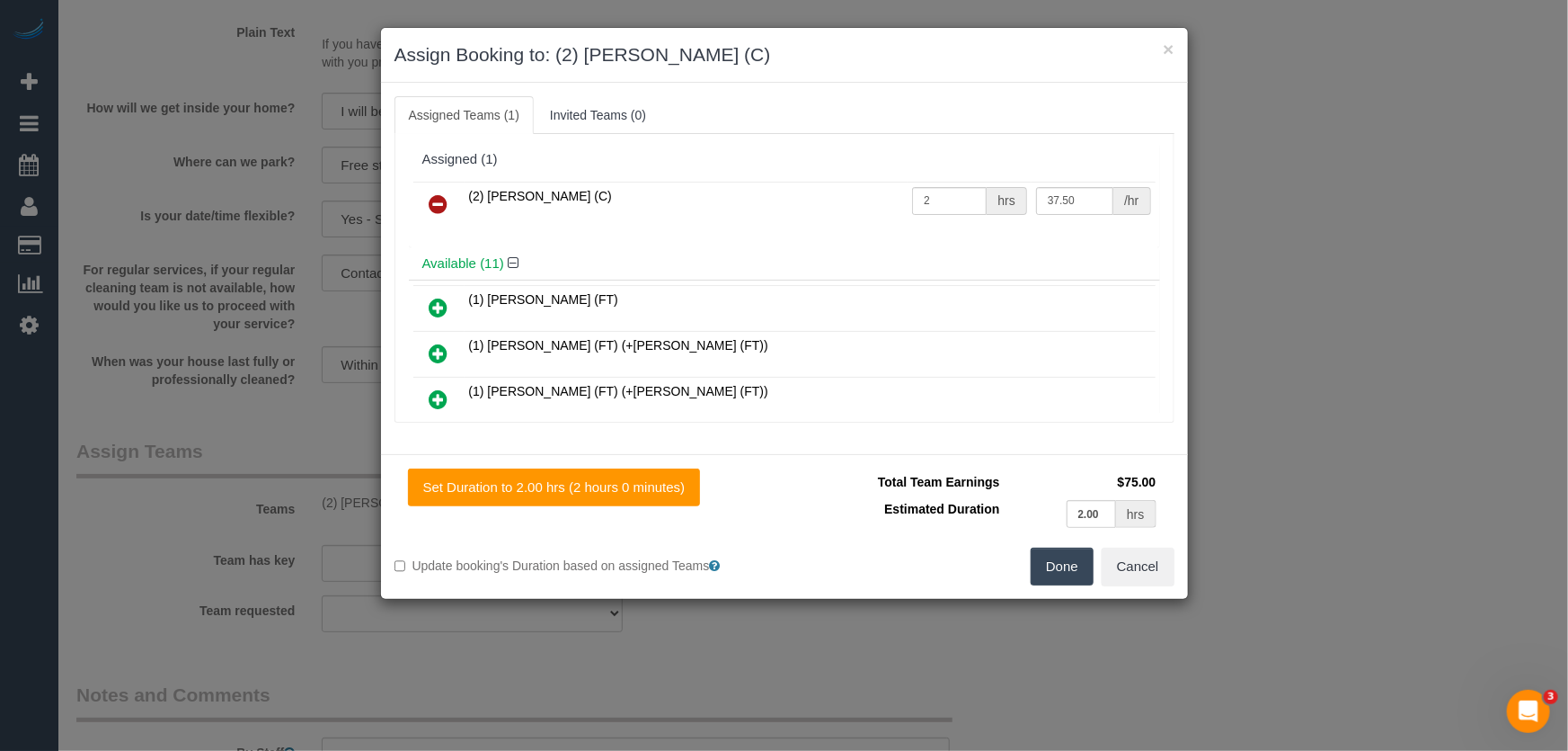
type input "37.5"
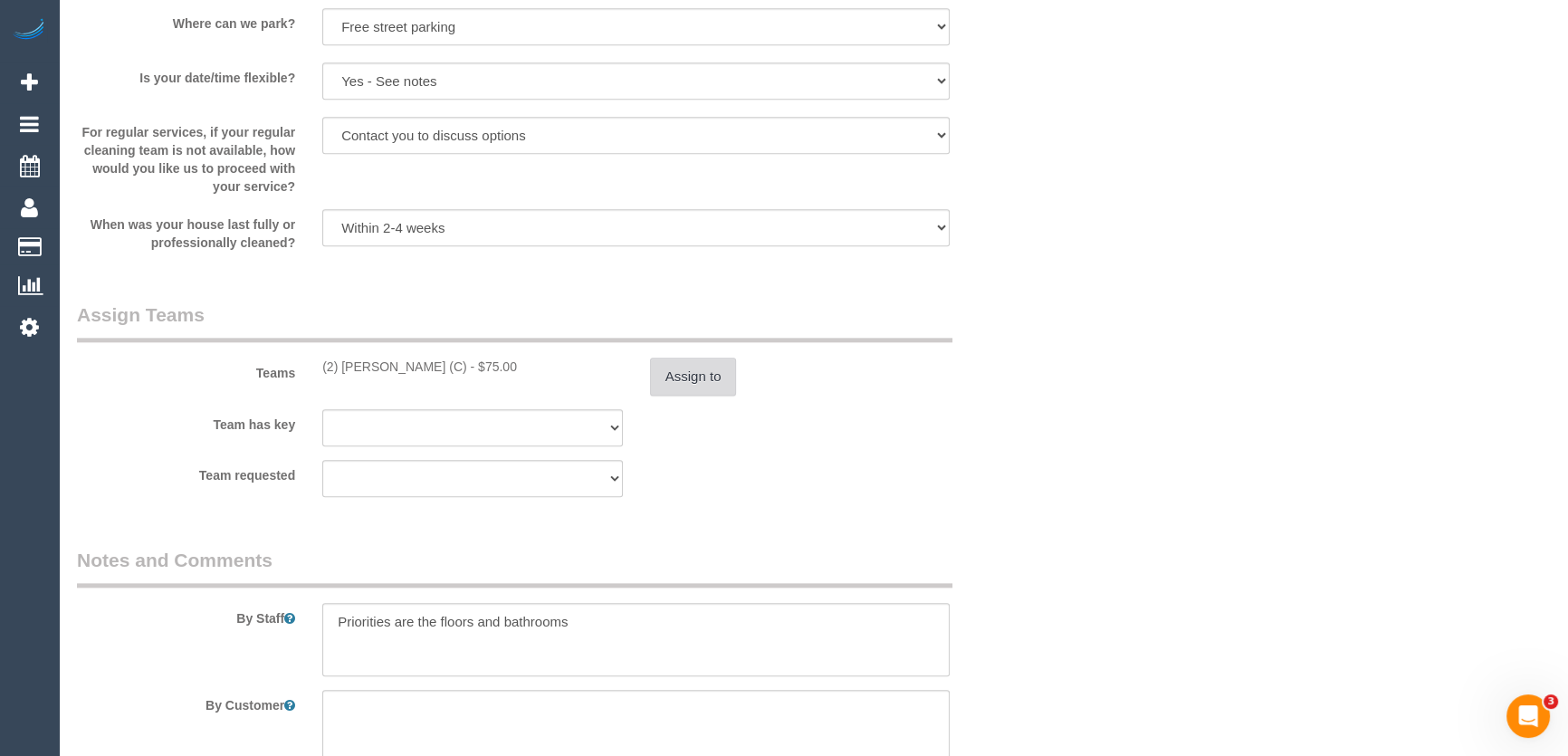
scroll to position [2632, 0]
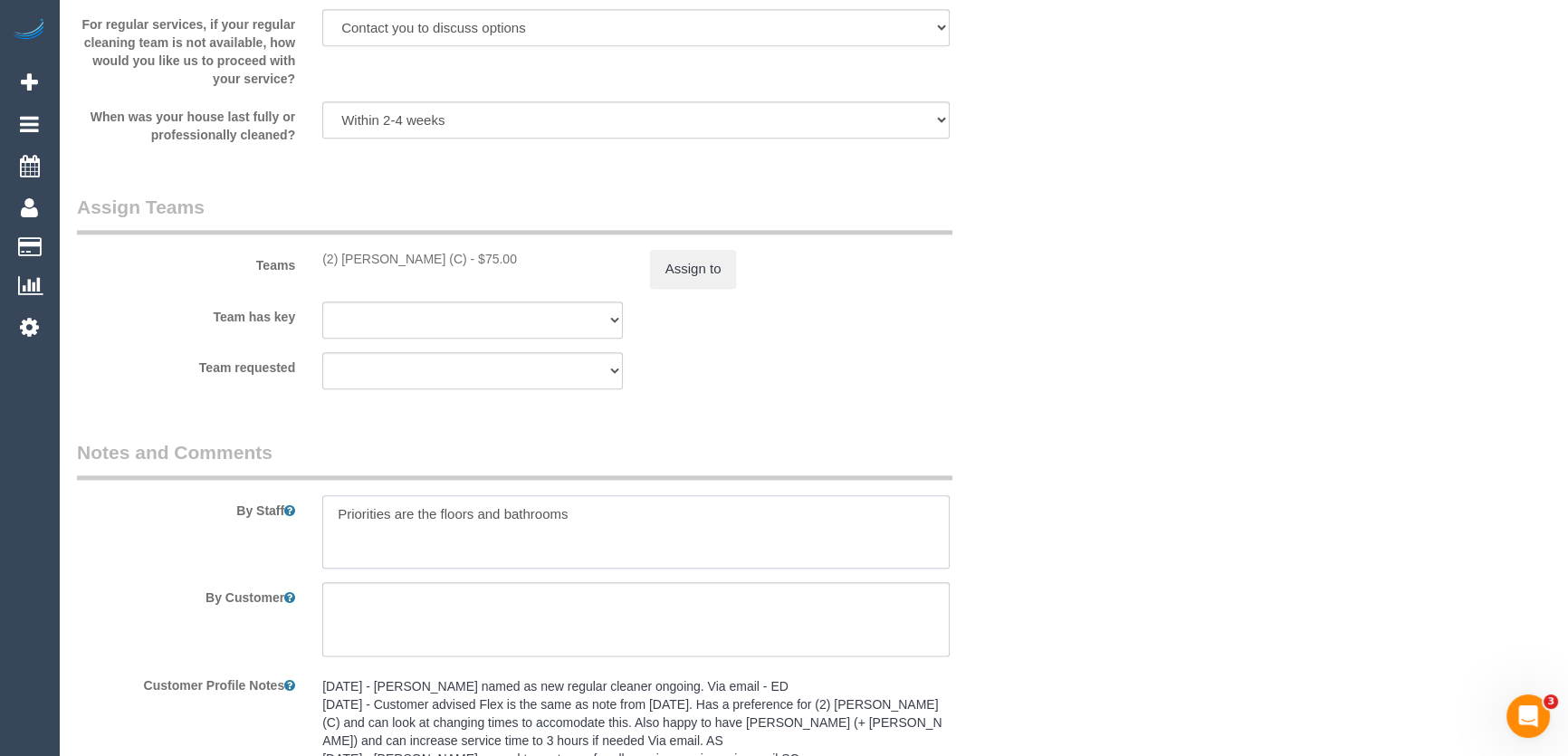
click at [330, 519] on textarea at bounding box center [635, 531] width 627 height 75
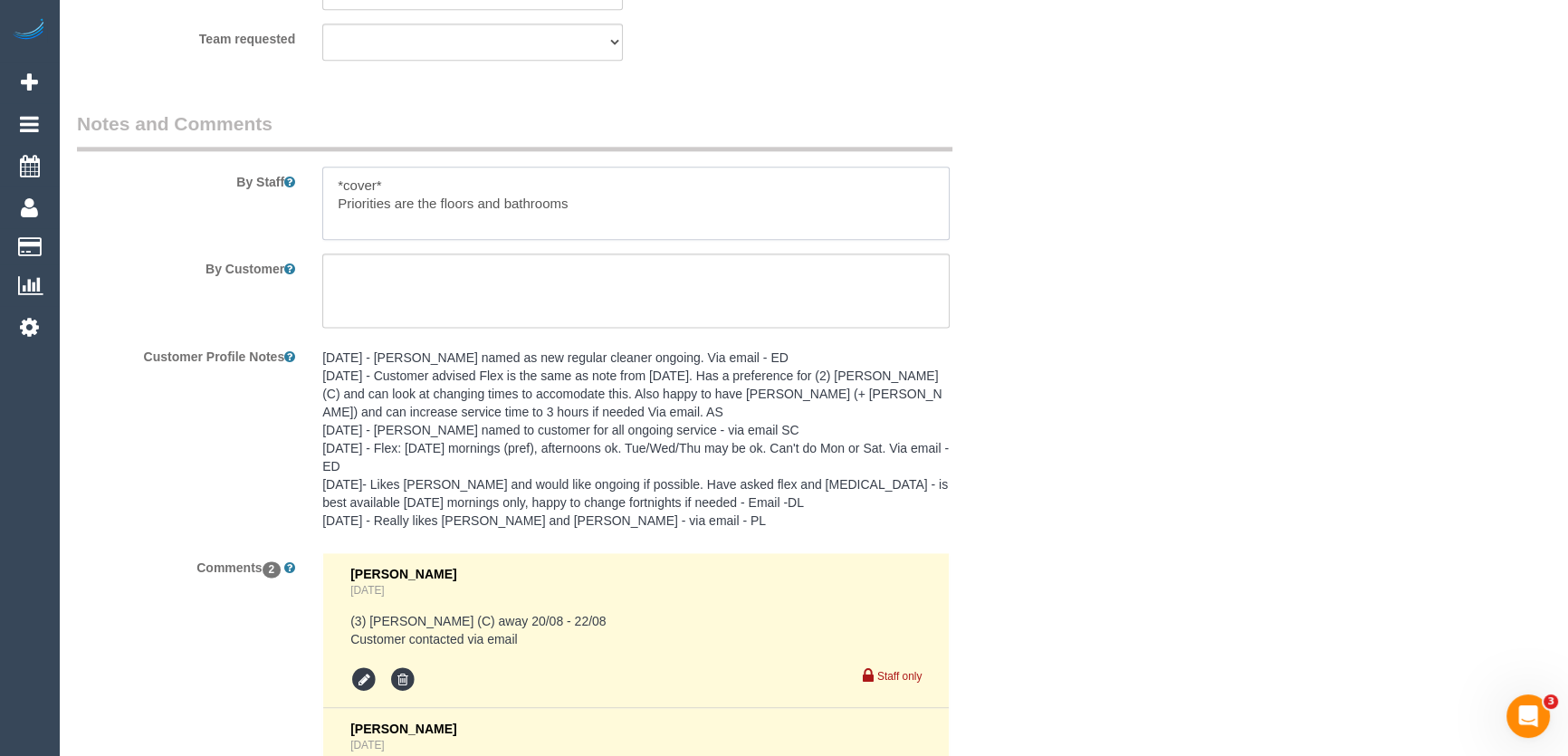
scroll to position [3262, 0]
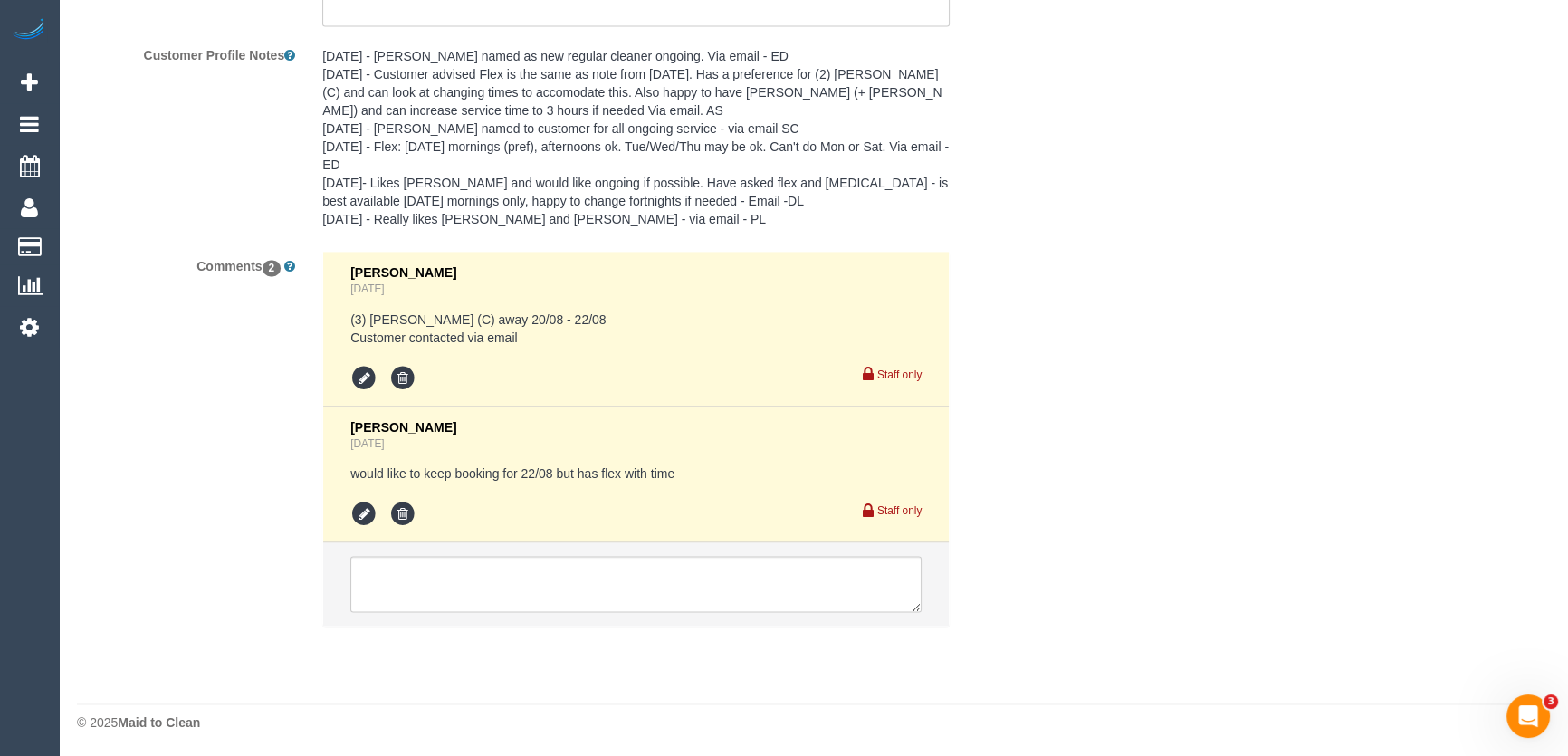
type textarea "*cover* Priorities are the floors and bathrooms"
click at [415, 577] on textarea at bounding box center [635, 583] width 571 height 56
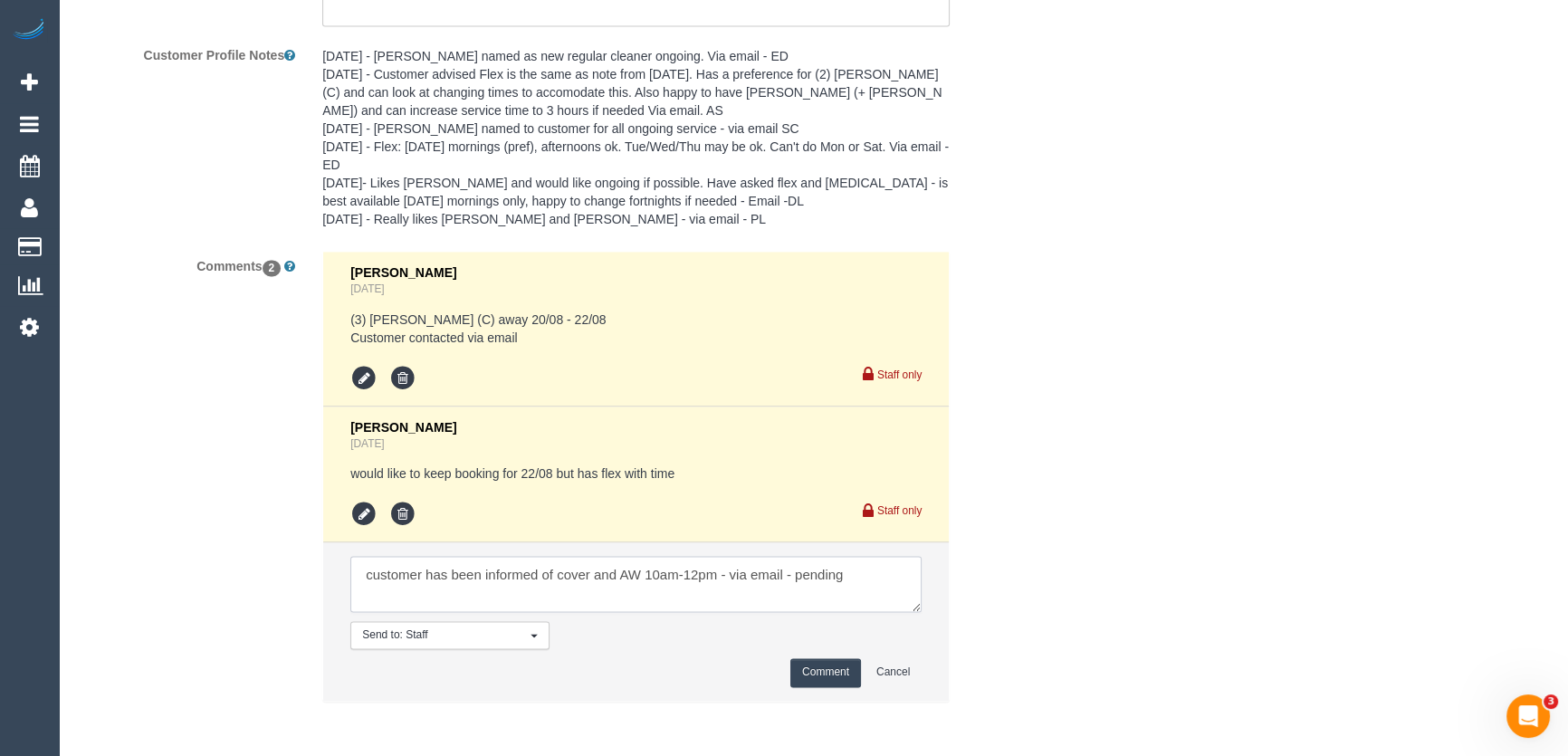
type textarea "customer has been informed of cover and AW 10am-12pm - via email - pending"
click at [815, 668] on button "Comment" at bounding box center [825, 672] width 71 height 28
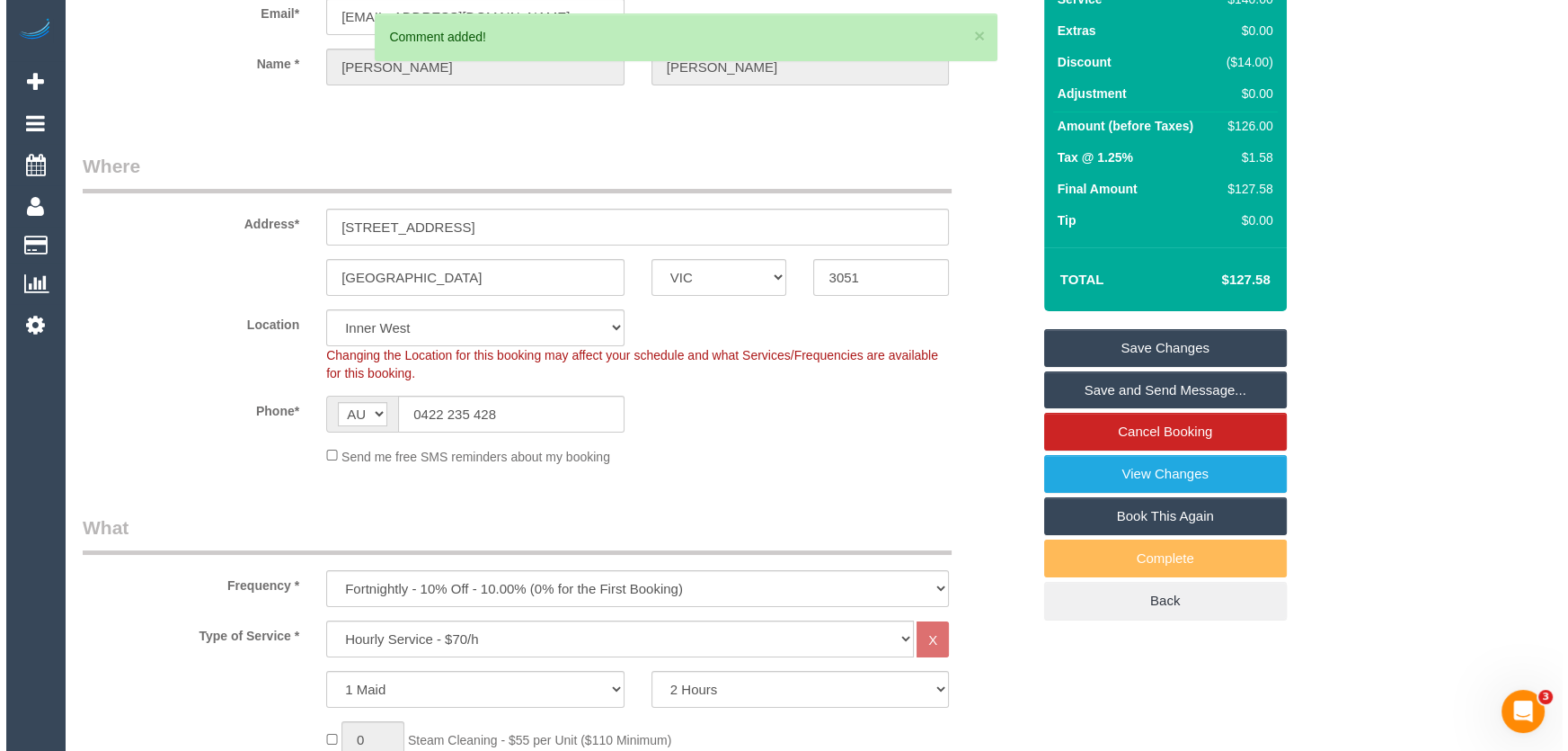
scroll to position [0, 0]
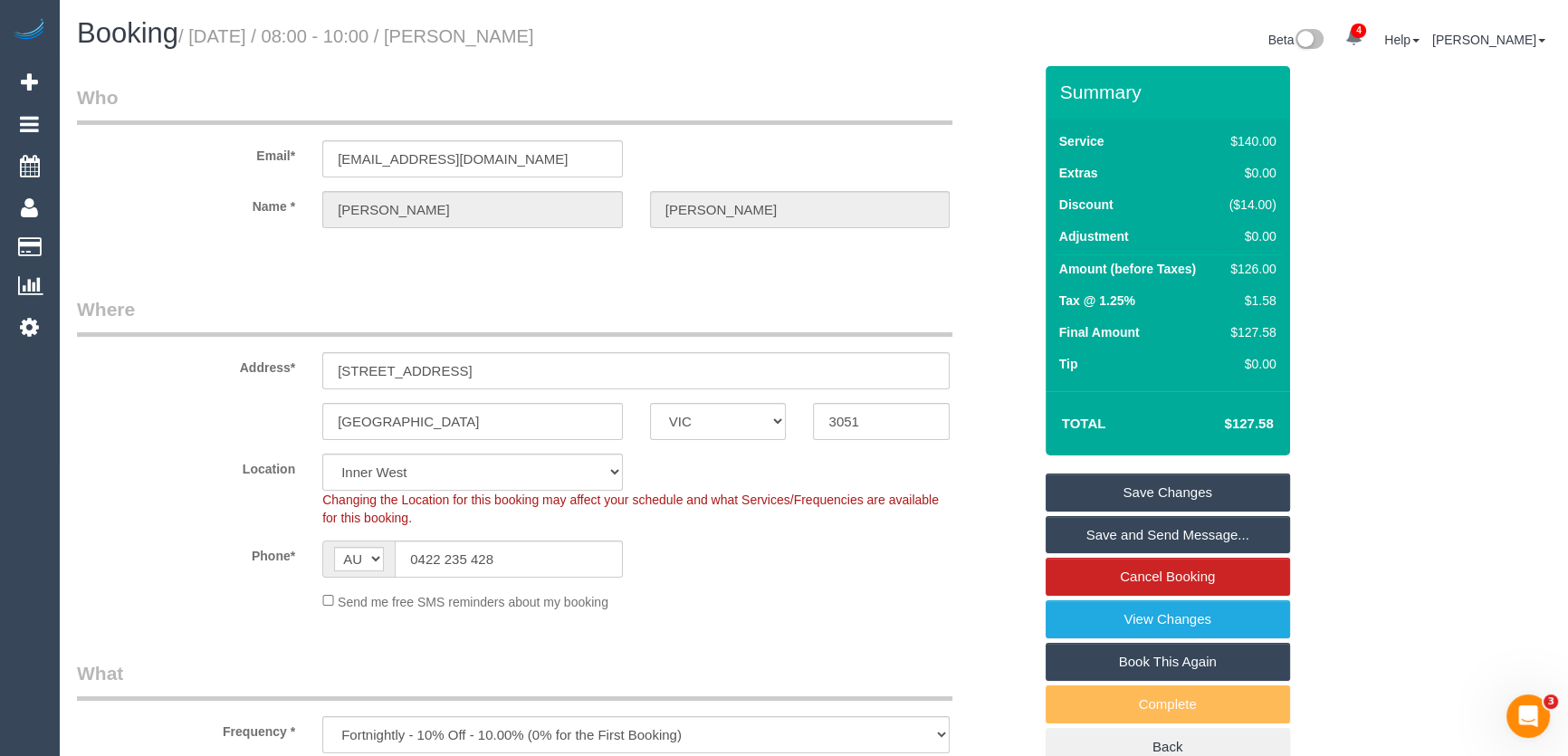
click at [498, 30] on small "/ August 22, 2025 / 08:00 - 10:00 / Catherine Anderson" at bounding box center [356, 36] width 356 height 20
copy small "Catherine Anderson"
click at [565, 163] on input "canderson@molinocahill.com.au" at bounding box center [472, 159] width 300 height 37
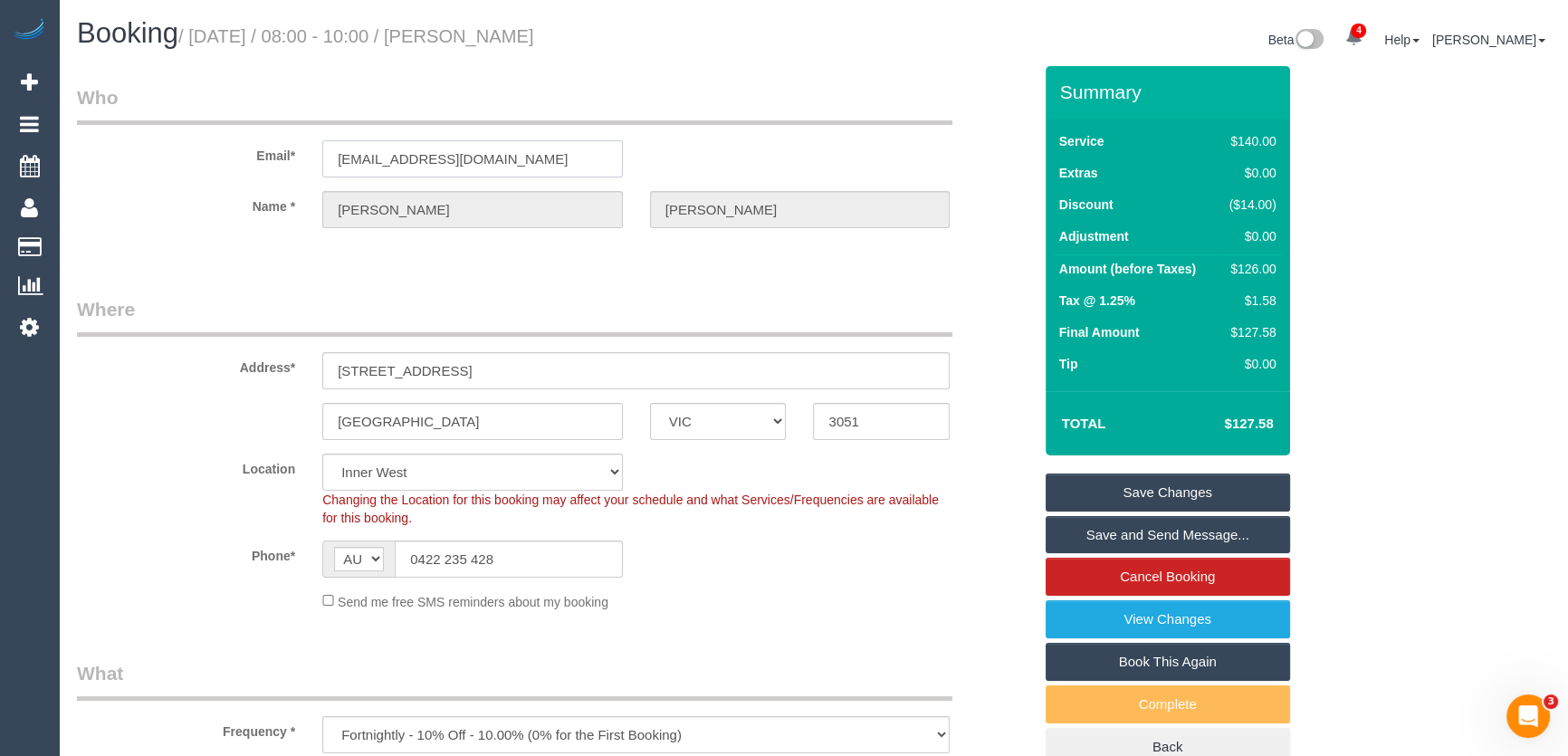
click at [565, 163] on input "canderson@molinocahill.com.au" at bounding box center [472, 159] width 300 height 37
click at [566, 163] on input "canderson@molinocahill.com.au" at bounding box center [472, 159] width 300 height 37
click at [1129, 478] on link "Save Changes" at bounding box center [1167, 492] width 244 height 38
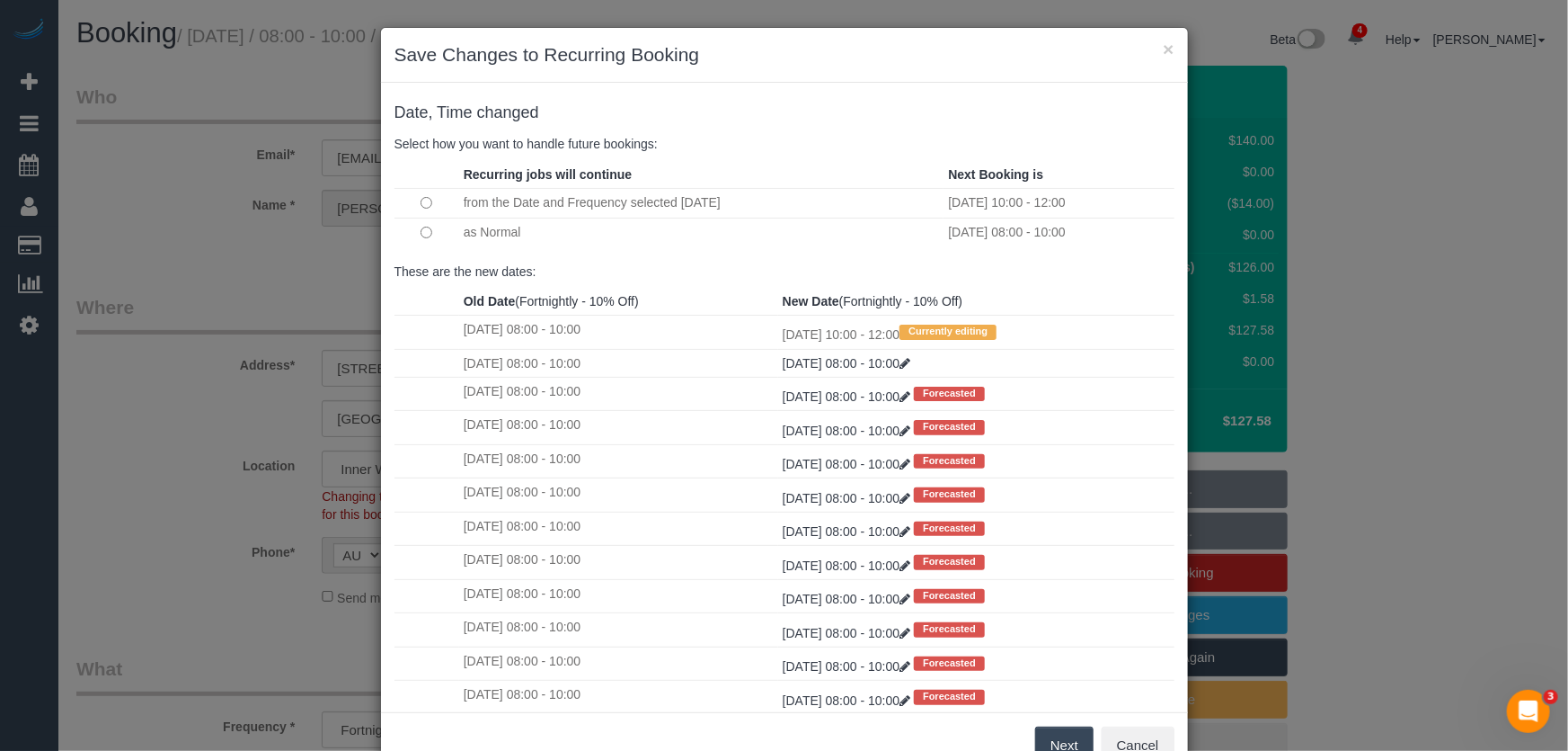
click at [1043, 746] on button "Next" at bounding box center [1065, 745] width 58 height 38
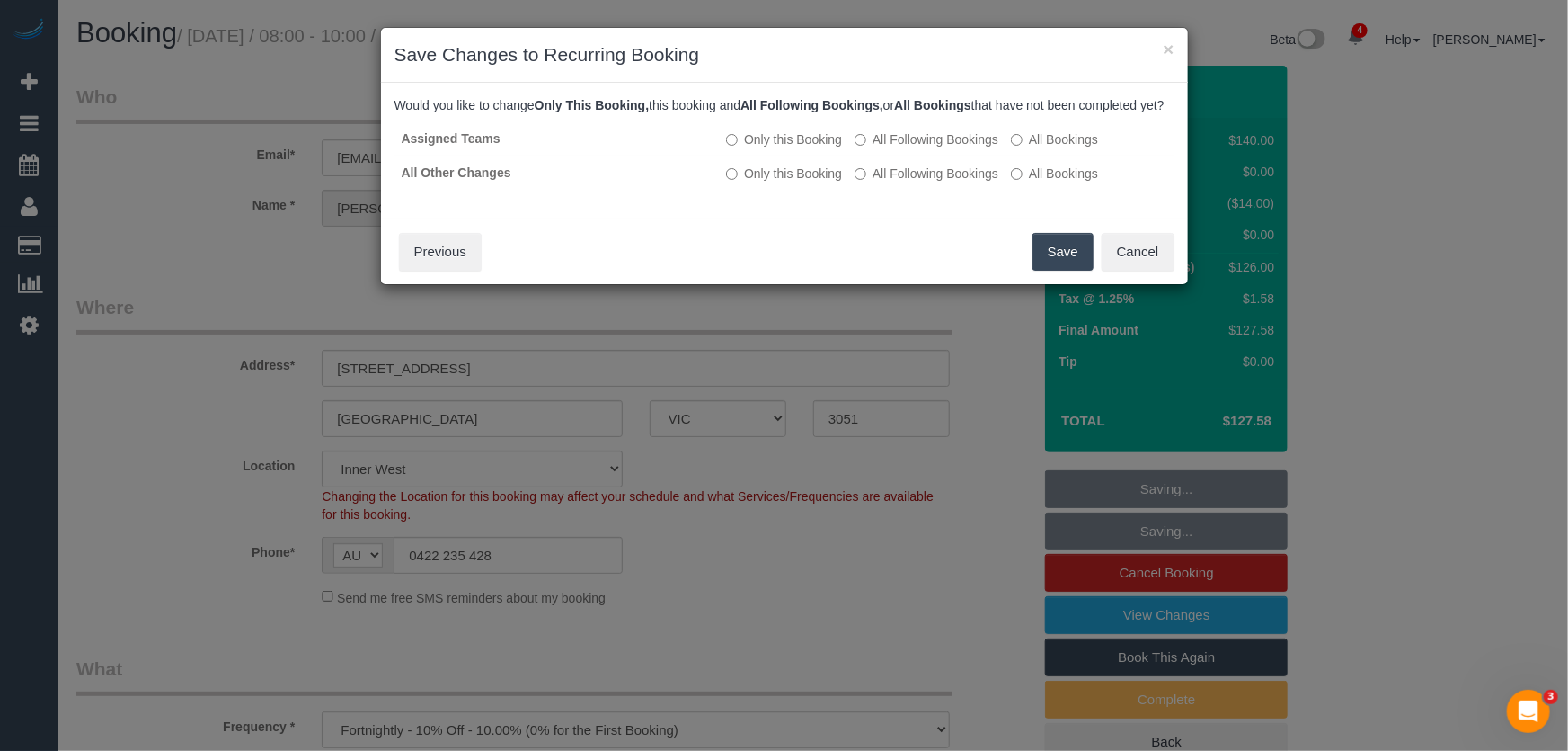
click at [1058, 271] on button "Save" at bounding box center [1063, 251] width 61 height 38
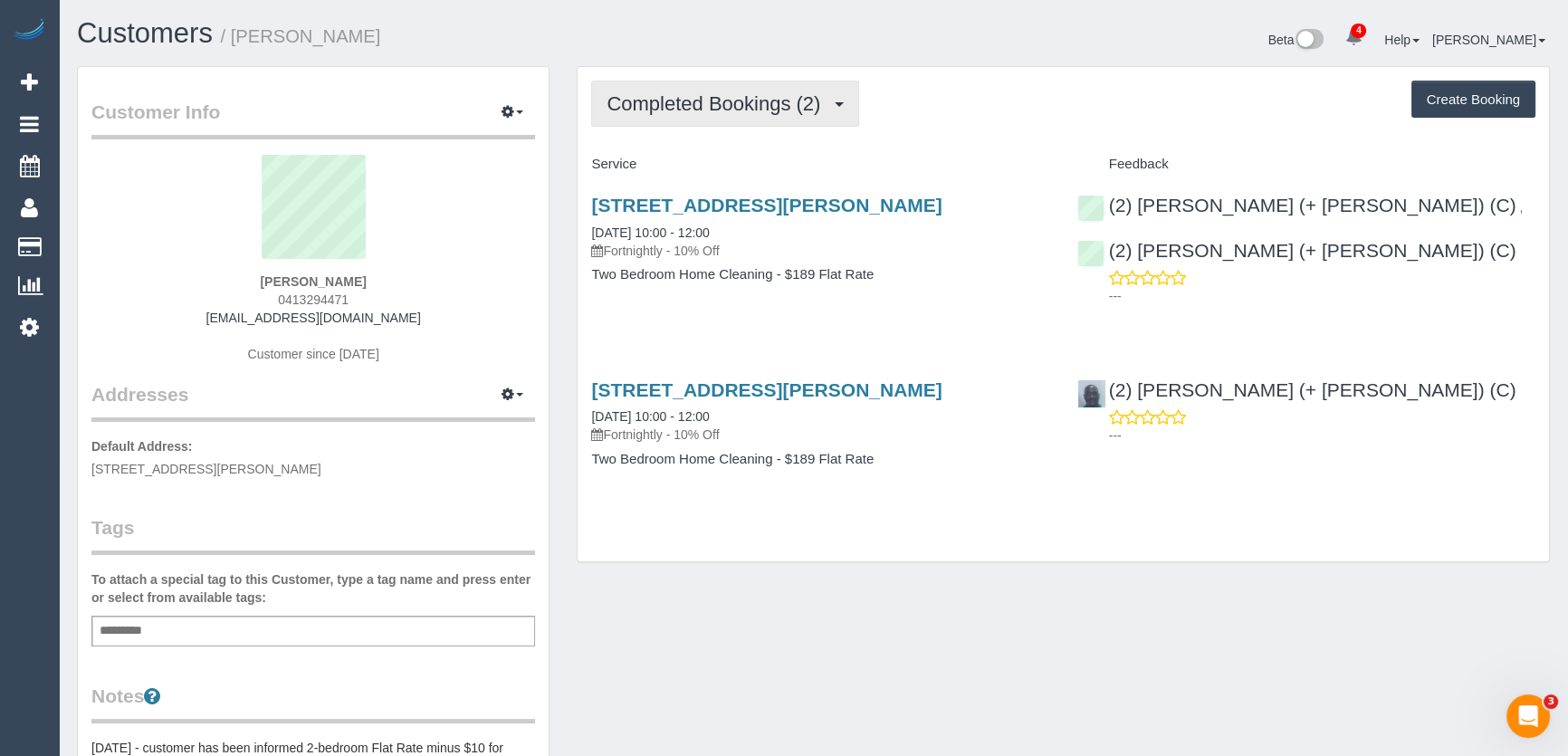
click at [792, 113] on button "Completed Bookings (2)" at bounding box center [725, 103] width 268 height 46
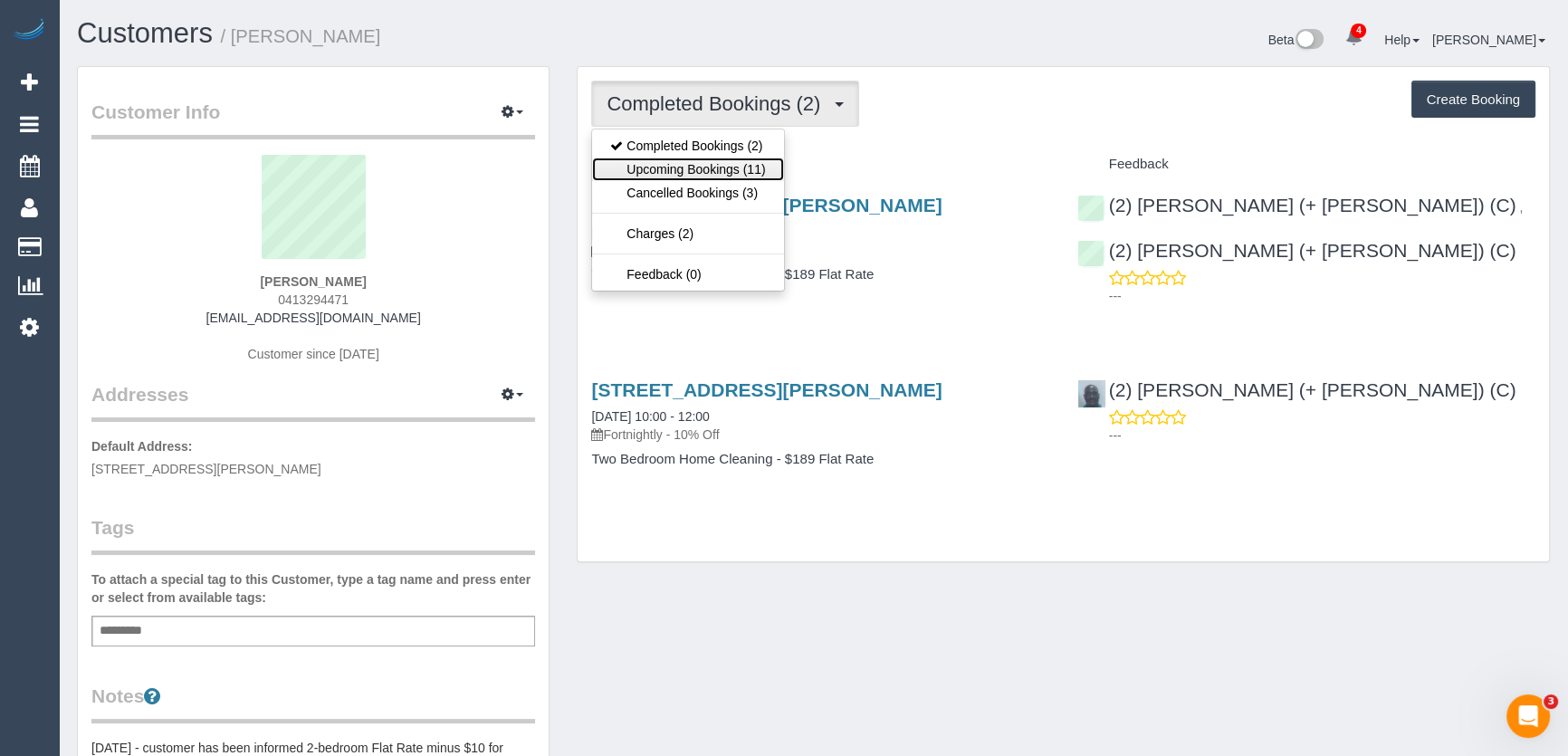
click at [742, 170] on link "Upcoming Bookings (11)" at bounding box center [687, 169] width 191 height 24
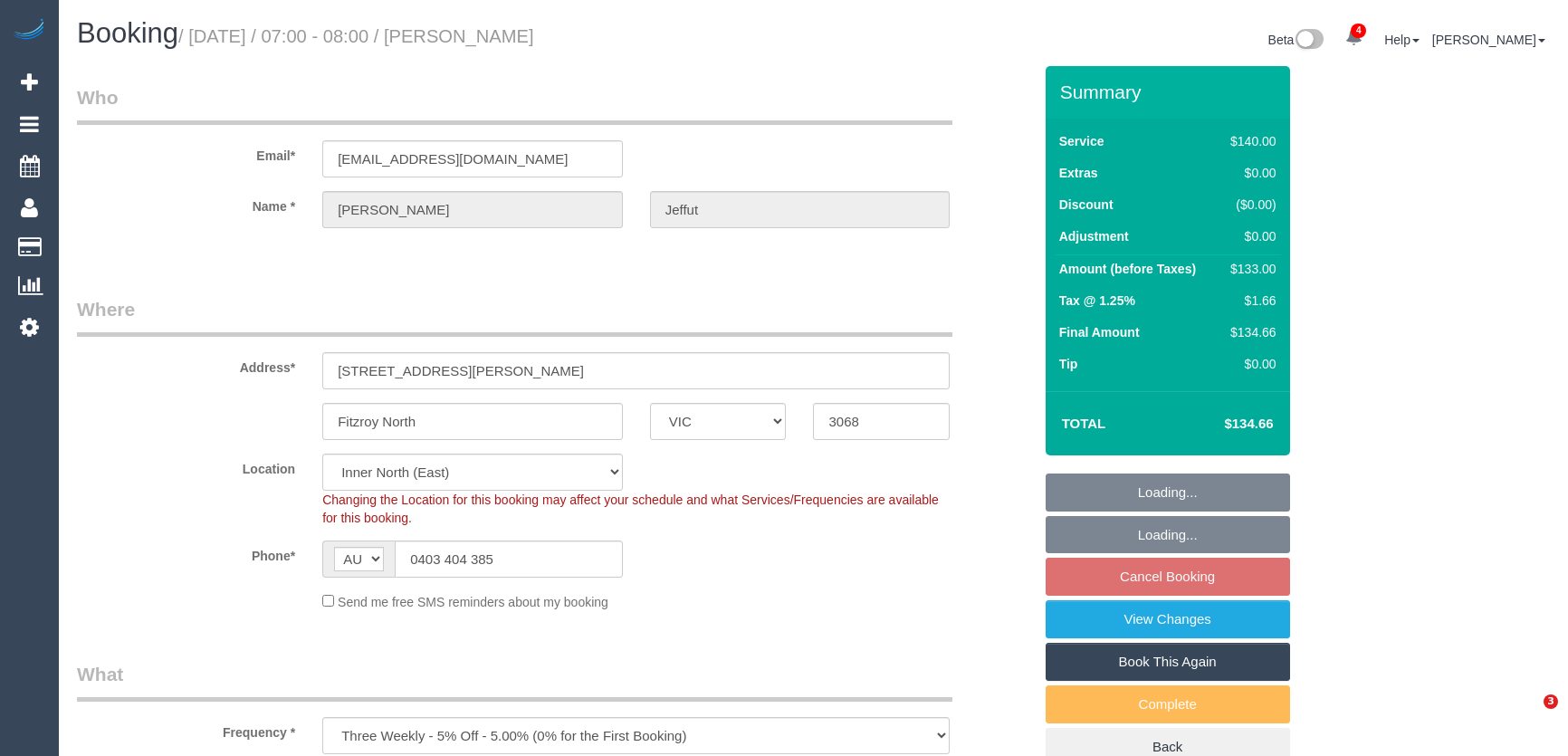
select select "VIC"
select select "number:29"
select select "number:14"
select select "number:19"
select select "number:22"
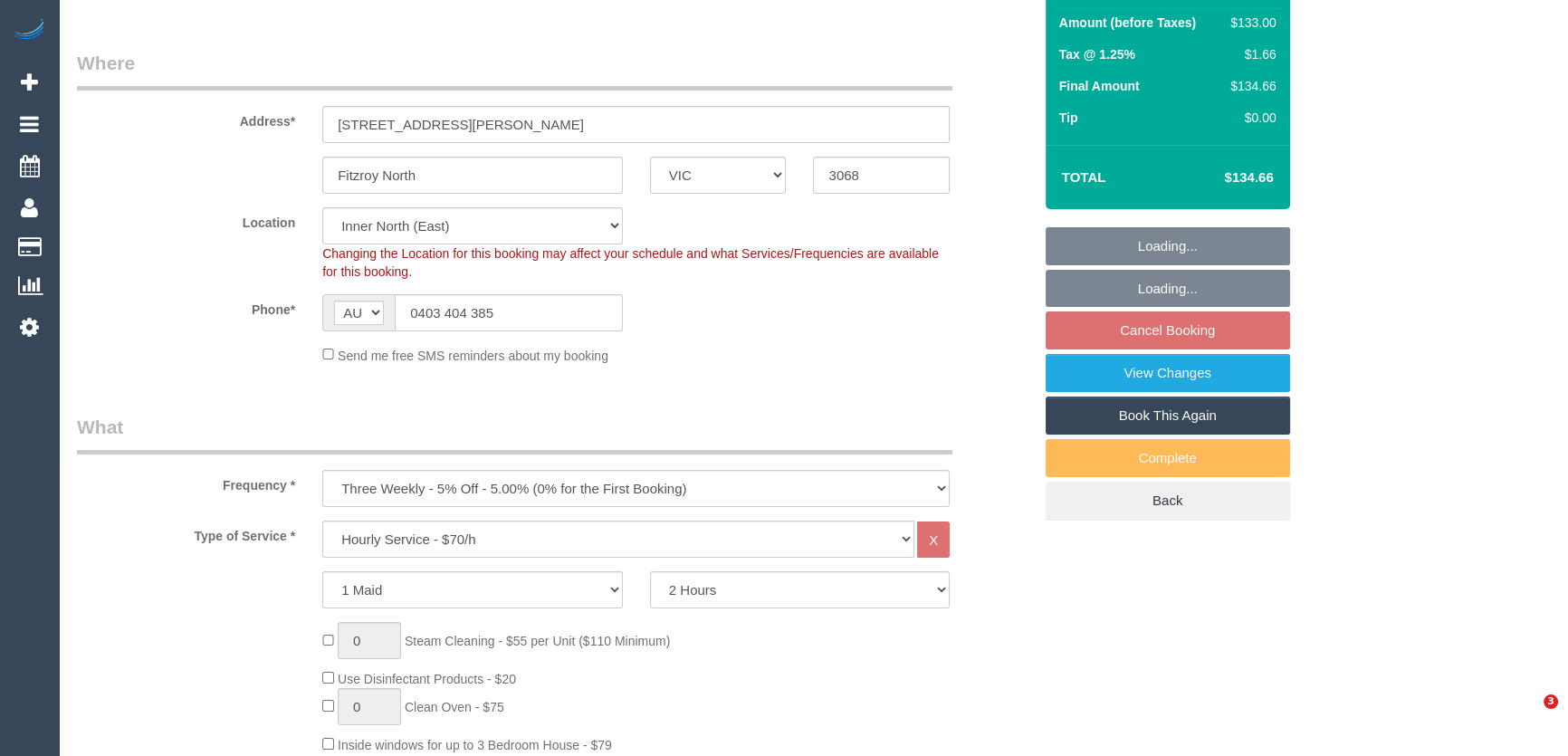
select select "object:1665"
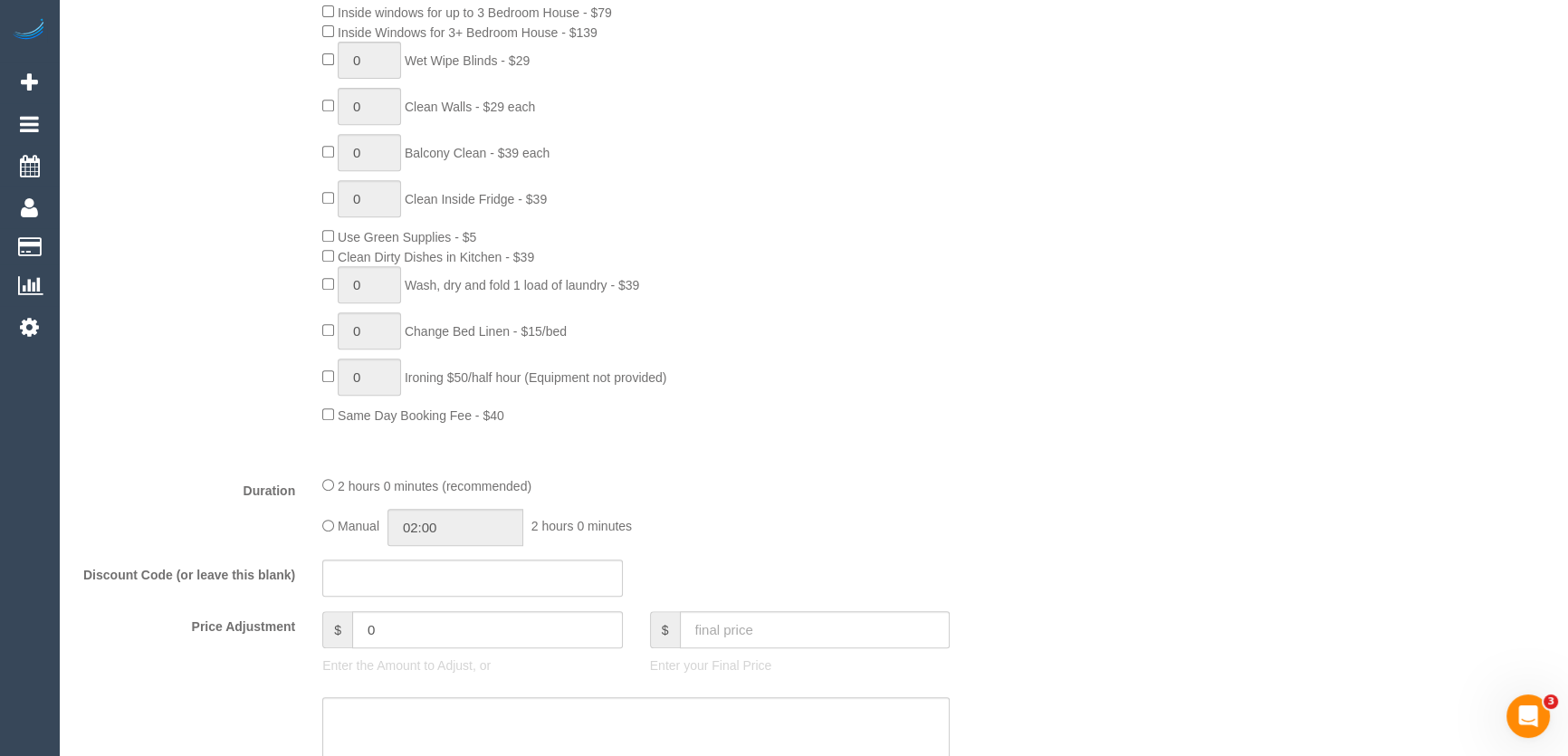
scroll to position [1151, 0]
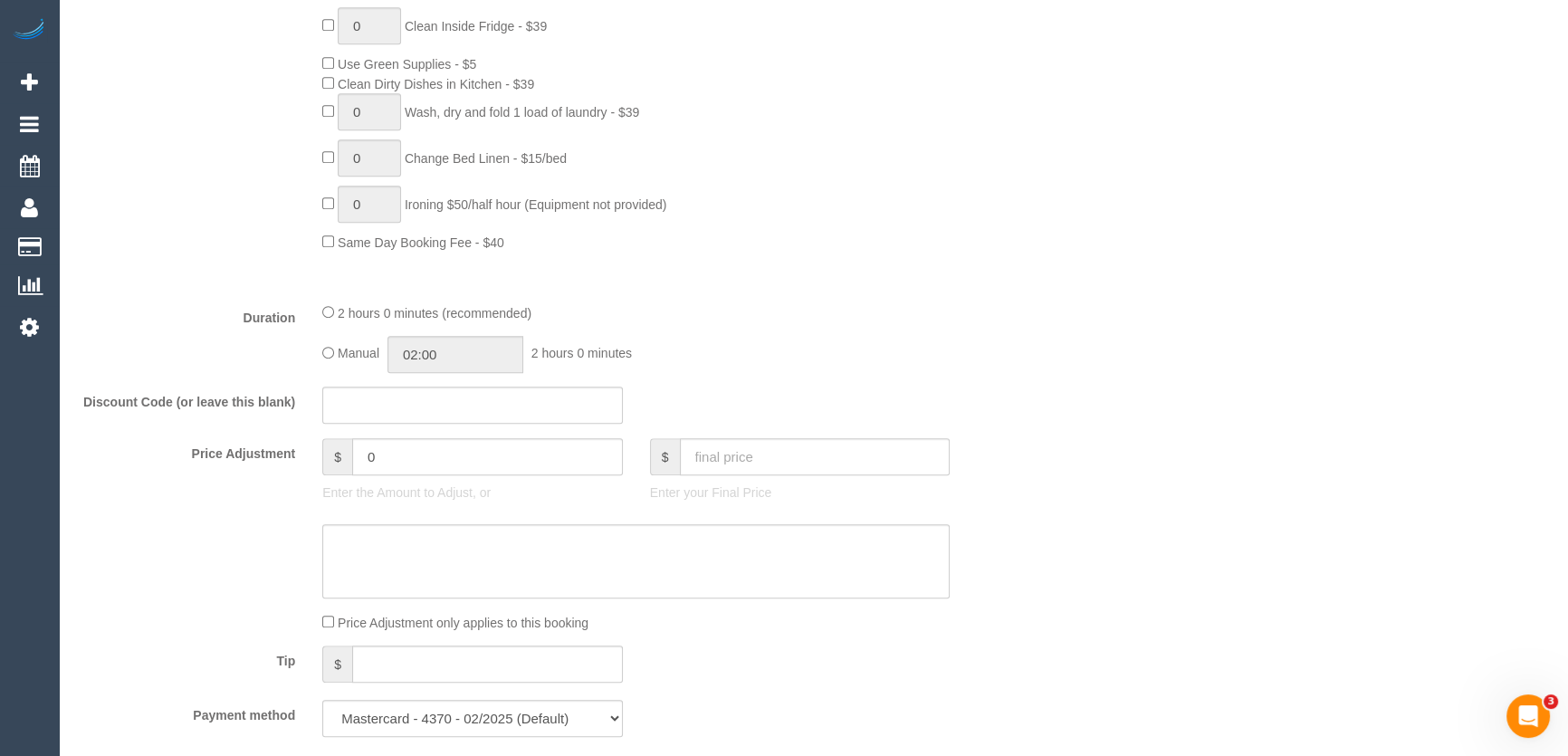
click at [370, 472] on sui-booking-price-adjustment "Price Adjustment $ 0 Enter the Amount to Adjust, or $ Enter your Final Price Pr…" at bounding box center [554, 534] width 955 height 193
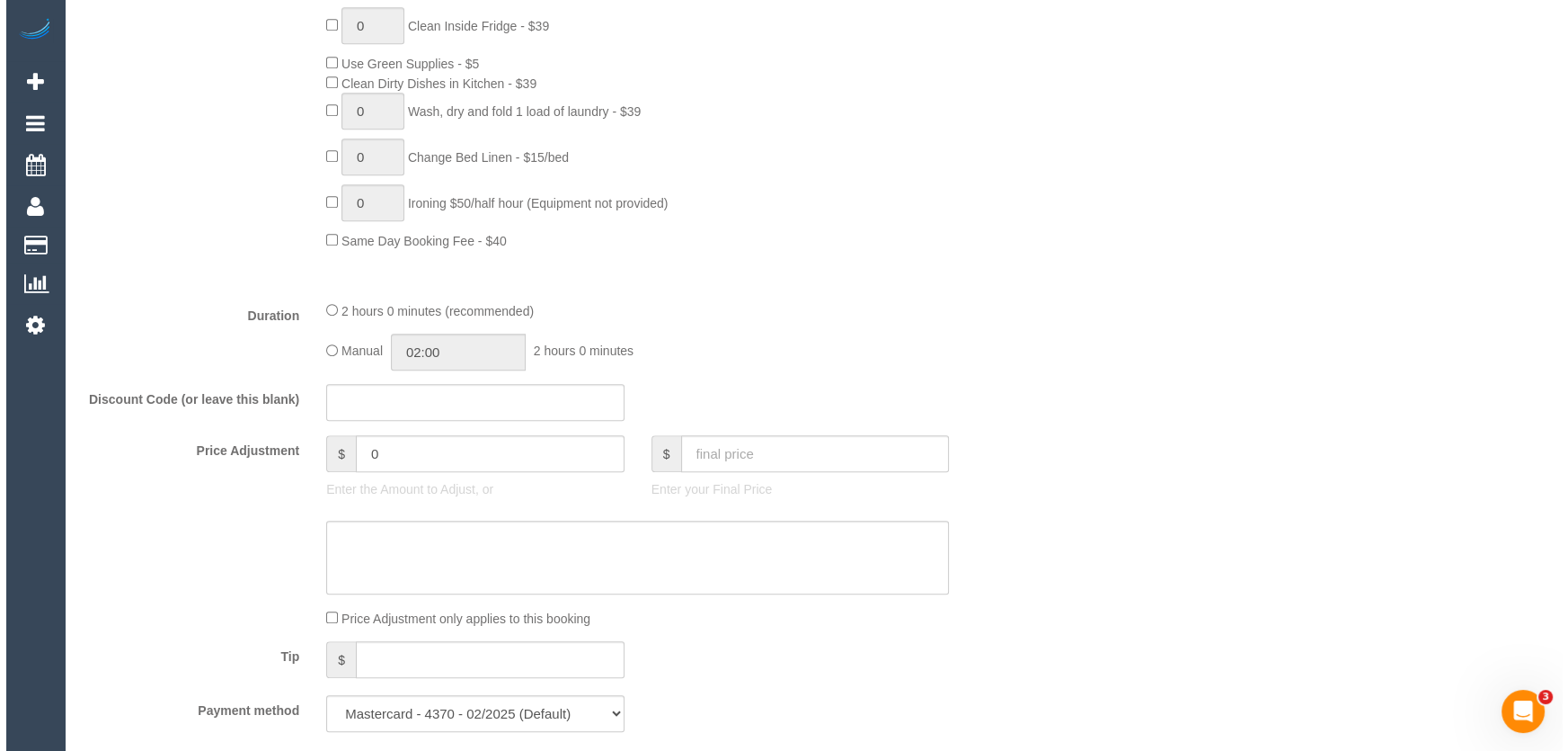
scroll to position [2369, 0]
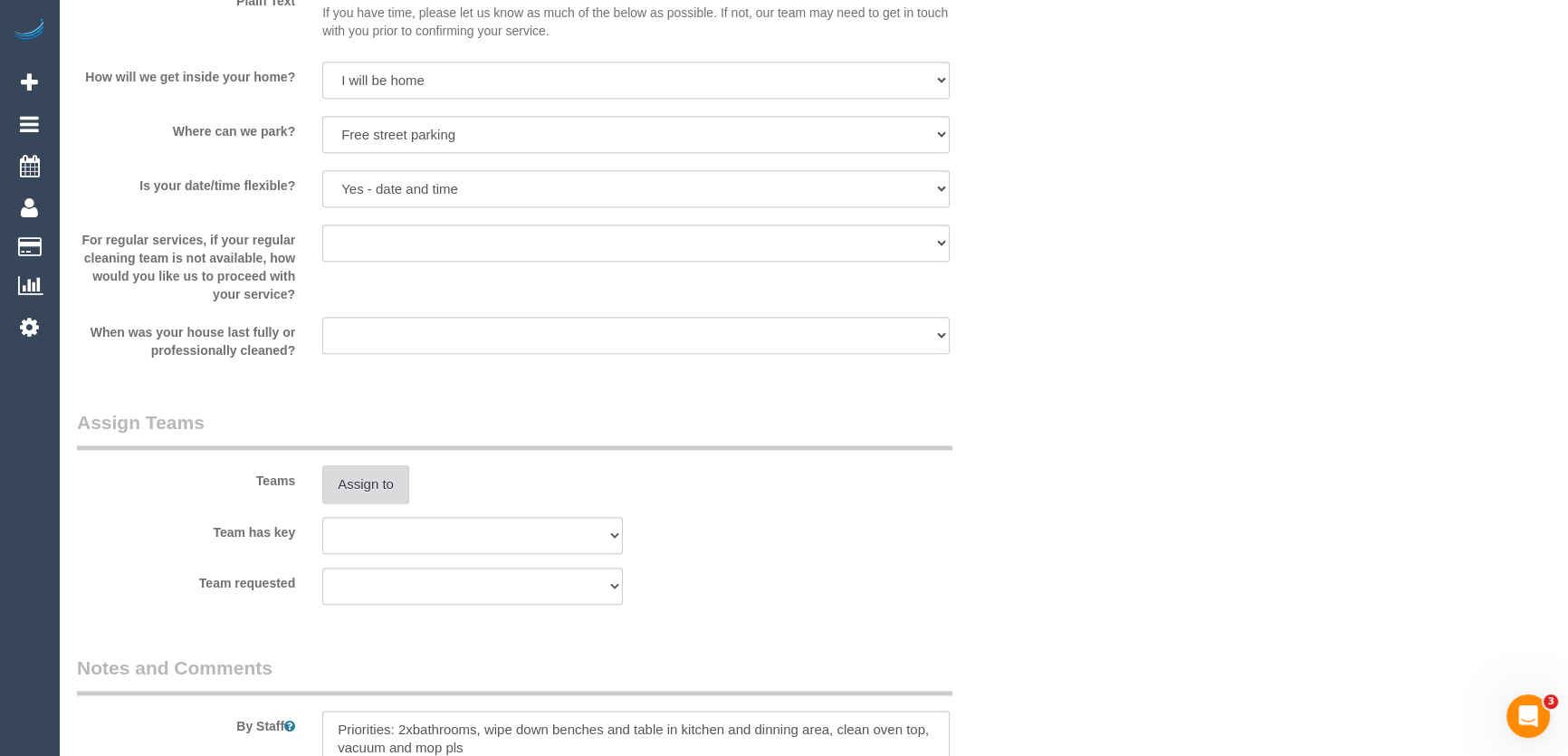
click at [364, 481] on button "Assign to" at bounding box center [365, 484] width 87 height 38
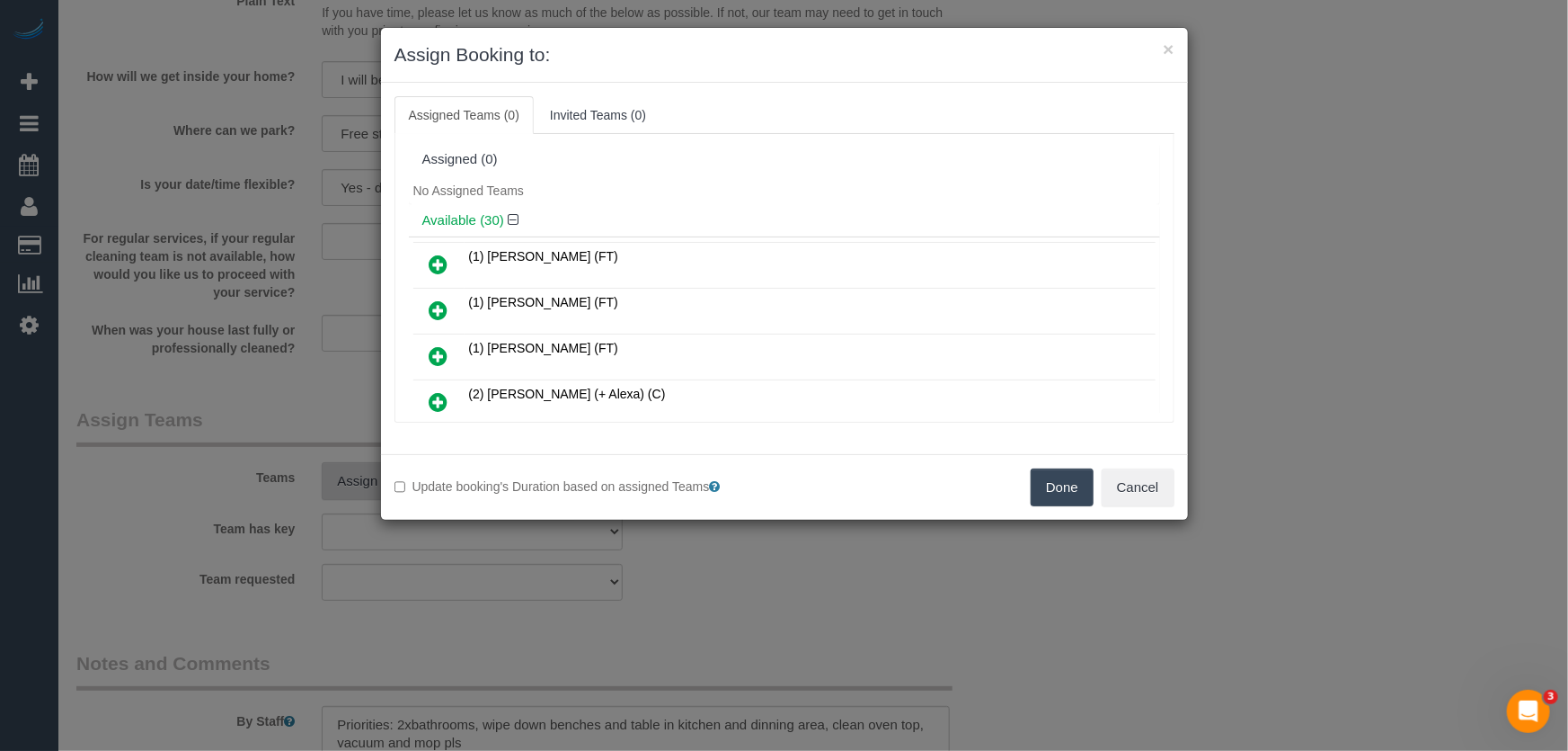
scroll to position [338, 0]
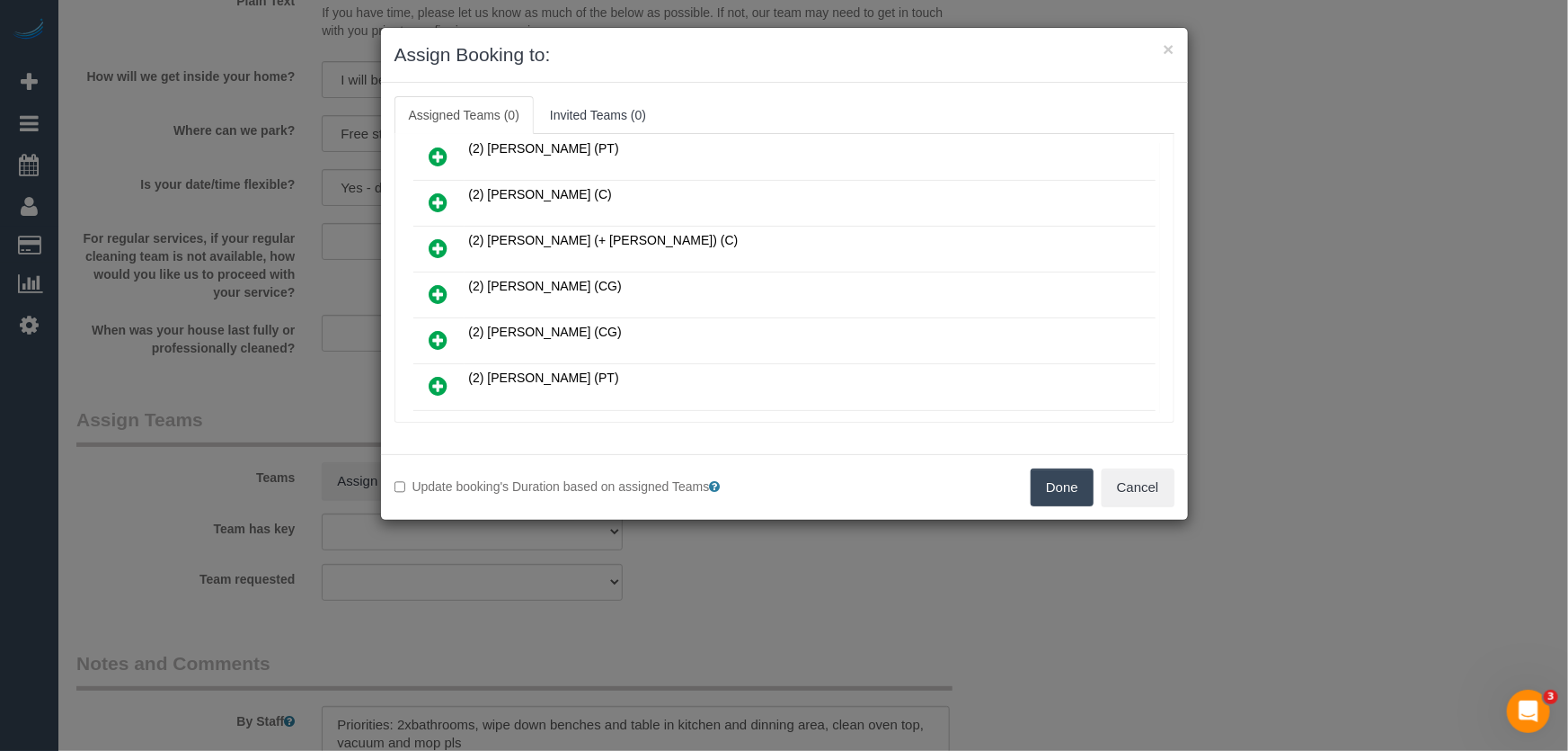
click at [442, 285] on icon at bounding box center [439, 293] width 19 height 22
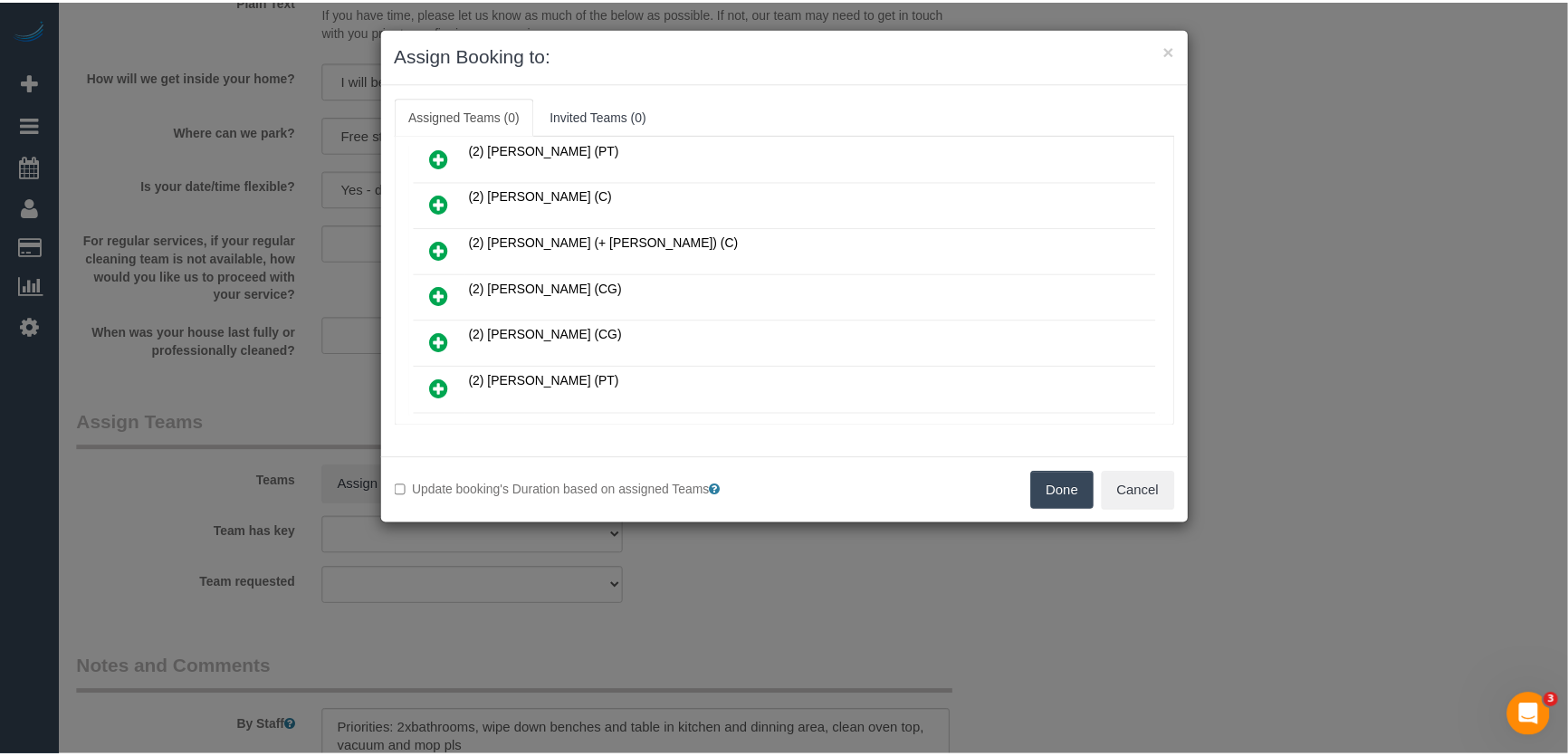
scroll to position [382, 0]
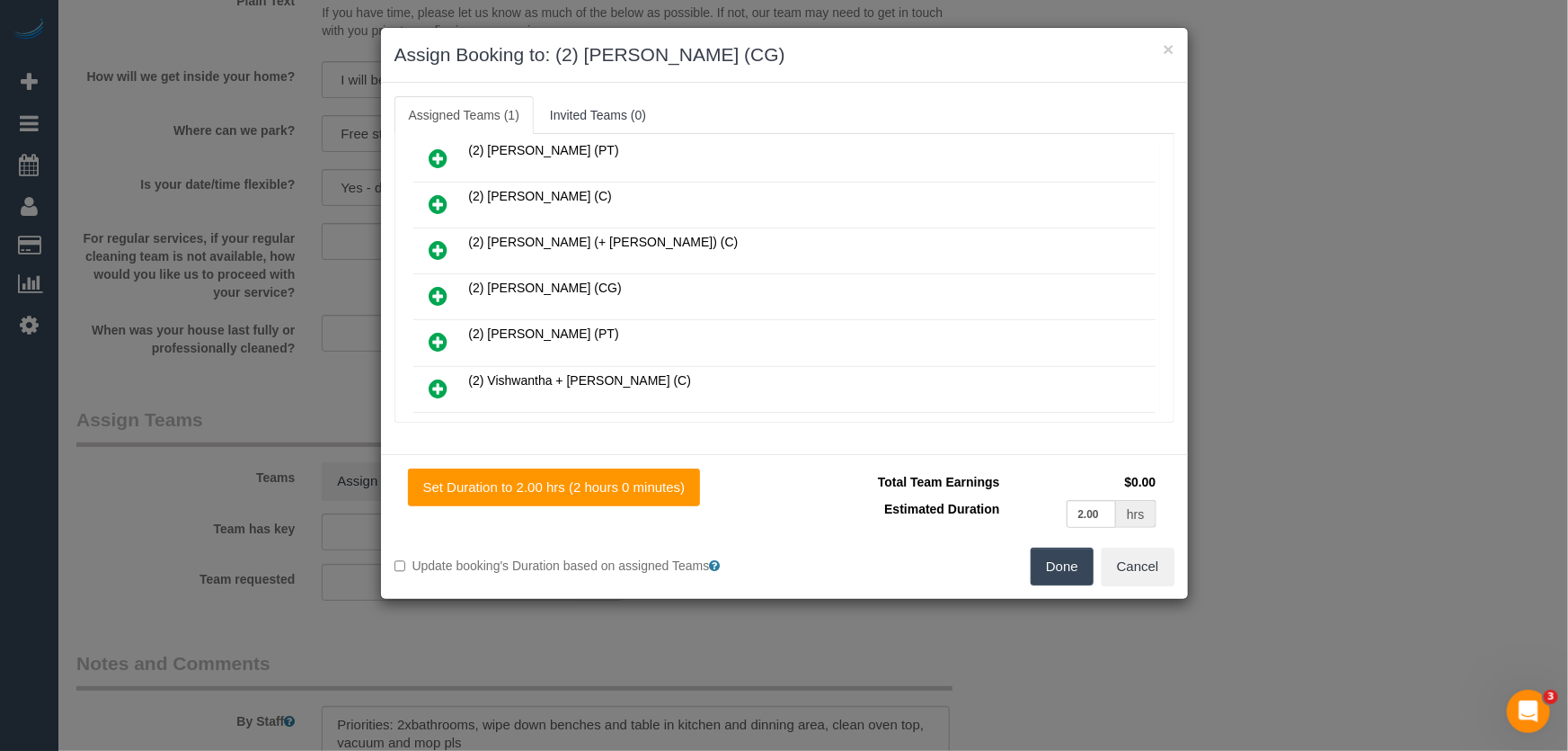
click at [1053, 567] on button "Done" at bounding box center [1062, 566] width 63 height 38
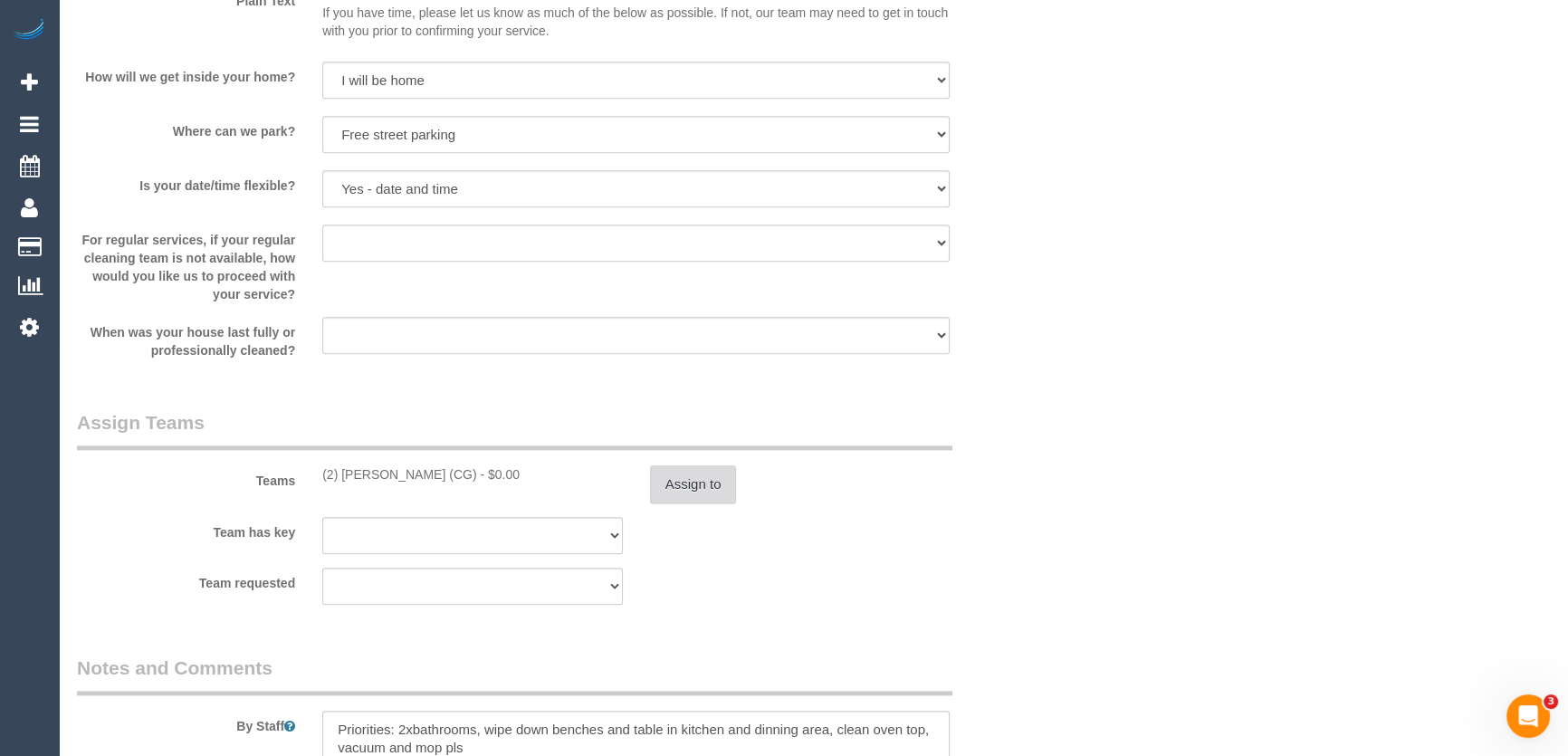
click at [692, 497] on button "Assign to" at bounding box center [693, 484] width 87 height 38
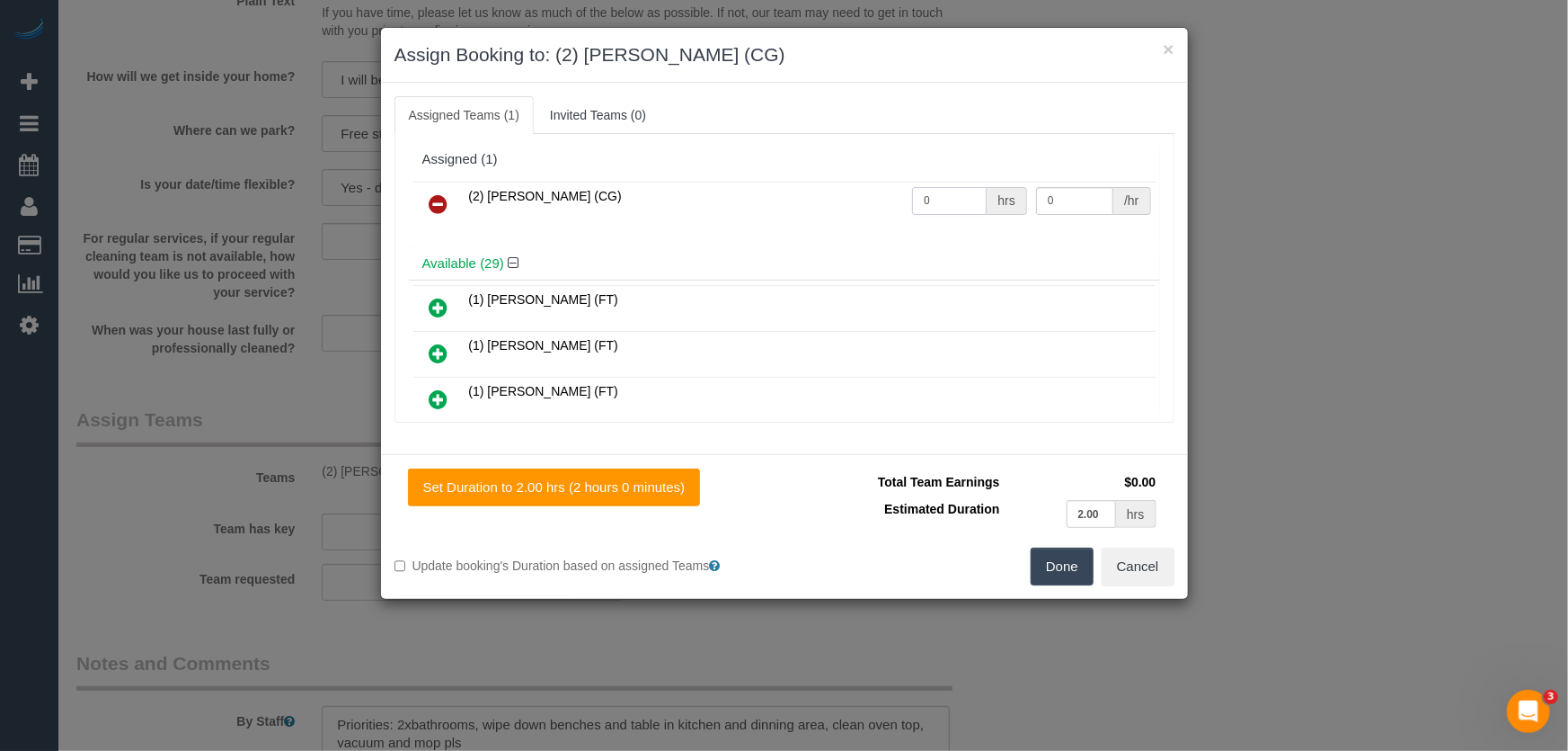
click at [936, 194] on input "0" at bounding box center [949, 201] width 75 height 28
type input "2"
type input "41.25"
click at [1067, 563] on button "Done" at bounding box center [1062, 566] width 63 height 38
click at [1066, 562] on div "Done Cancel" at bounding box center [986, 566] width 403 height 38
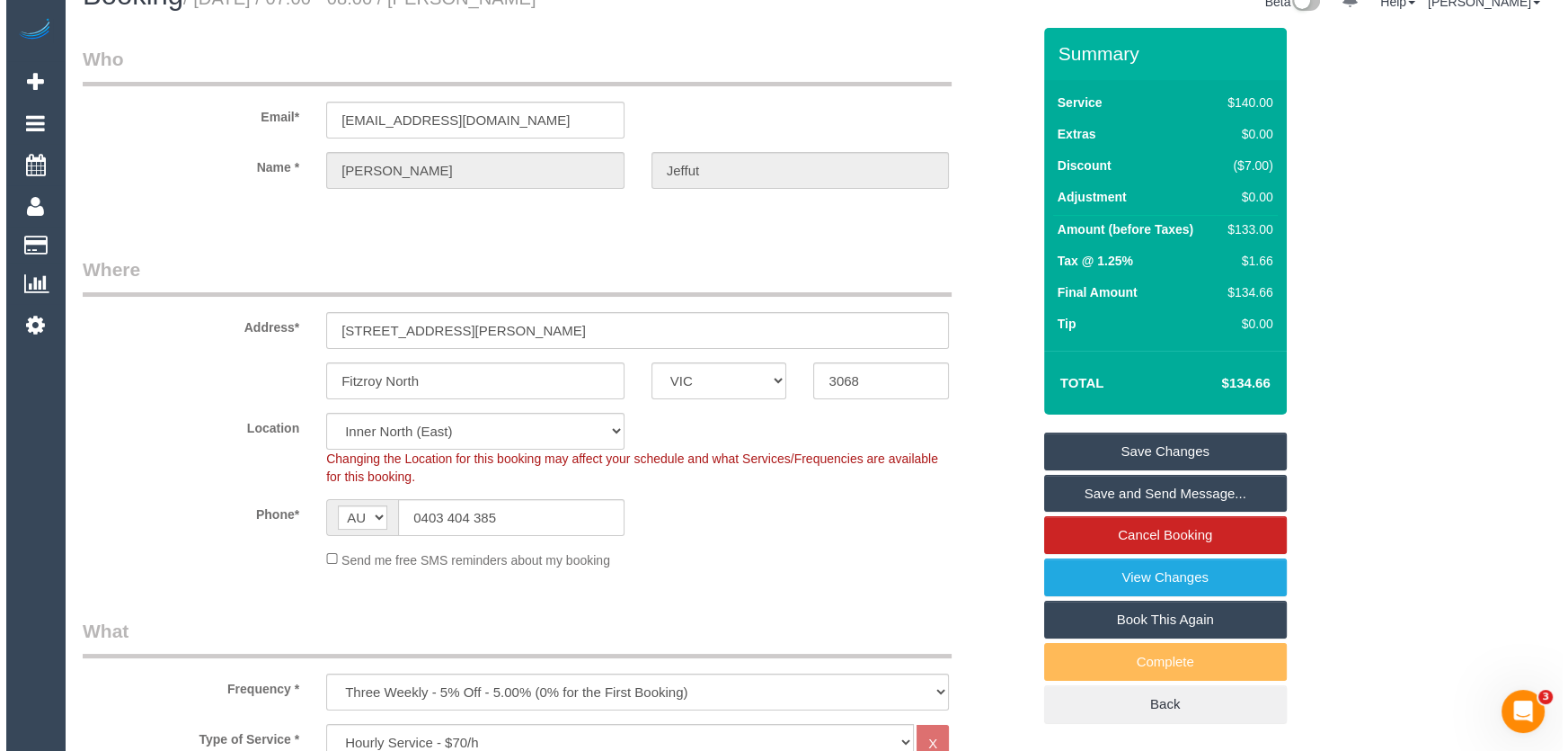
scroll to position [0, 0]
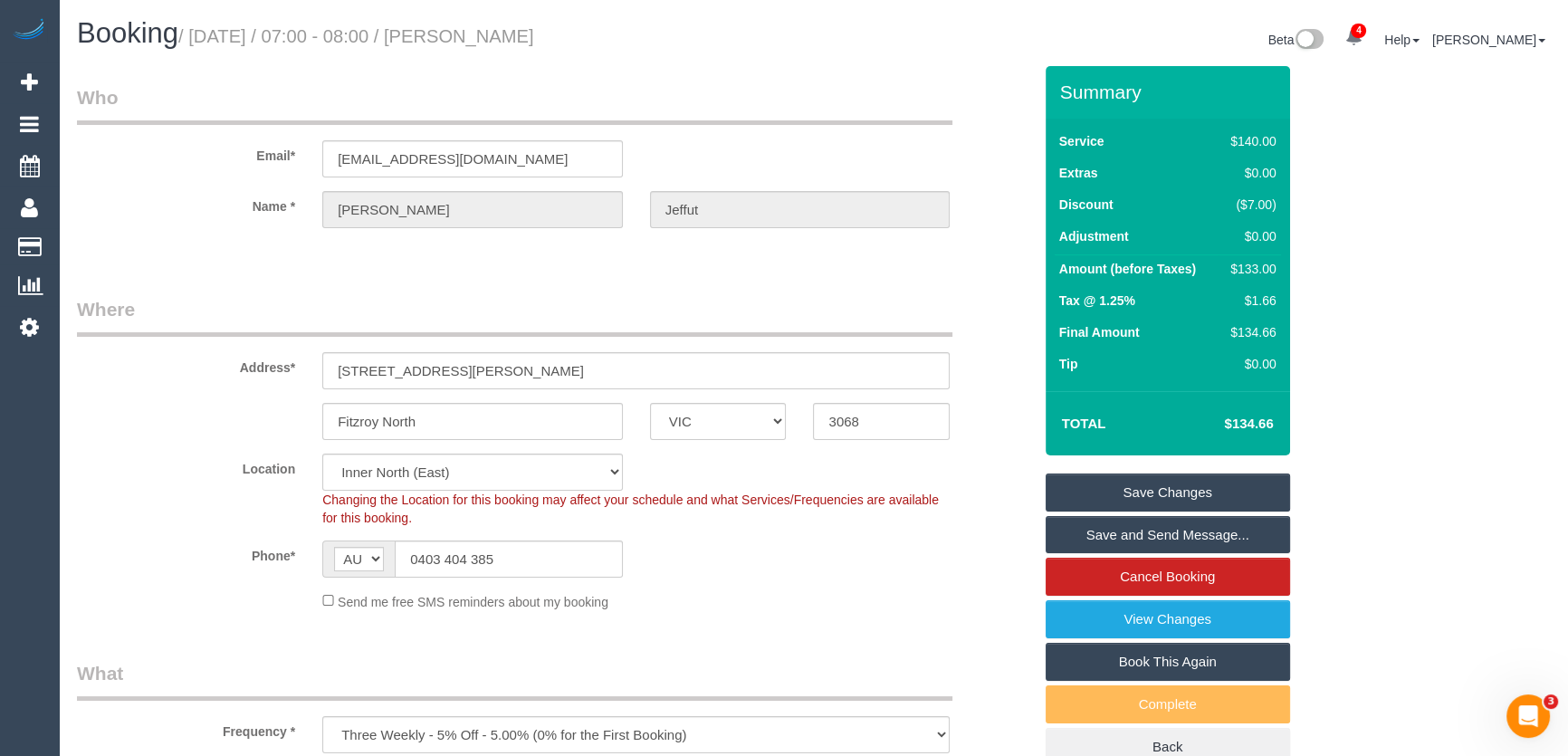
click at [495, 33] on small "/ August 22, 2025 / 07:00 - 08:00 / Charmaine Jeffut" at bounding box center [356, 36] width 356 height 20
copy small "Charmaine Jeffut"
click at [1150, 520] on link "Save and Send Message..." at bounding box center [1167, 535] width 244 height 38
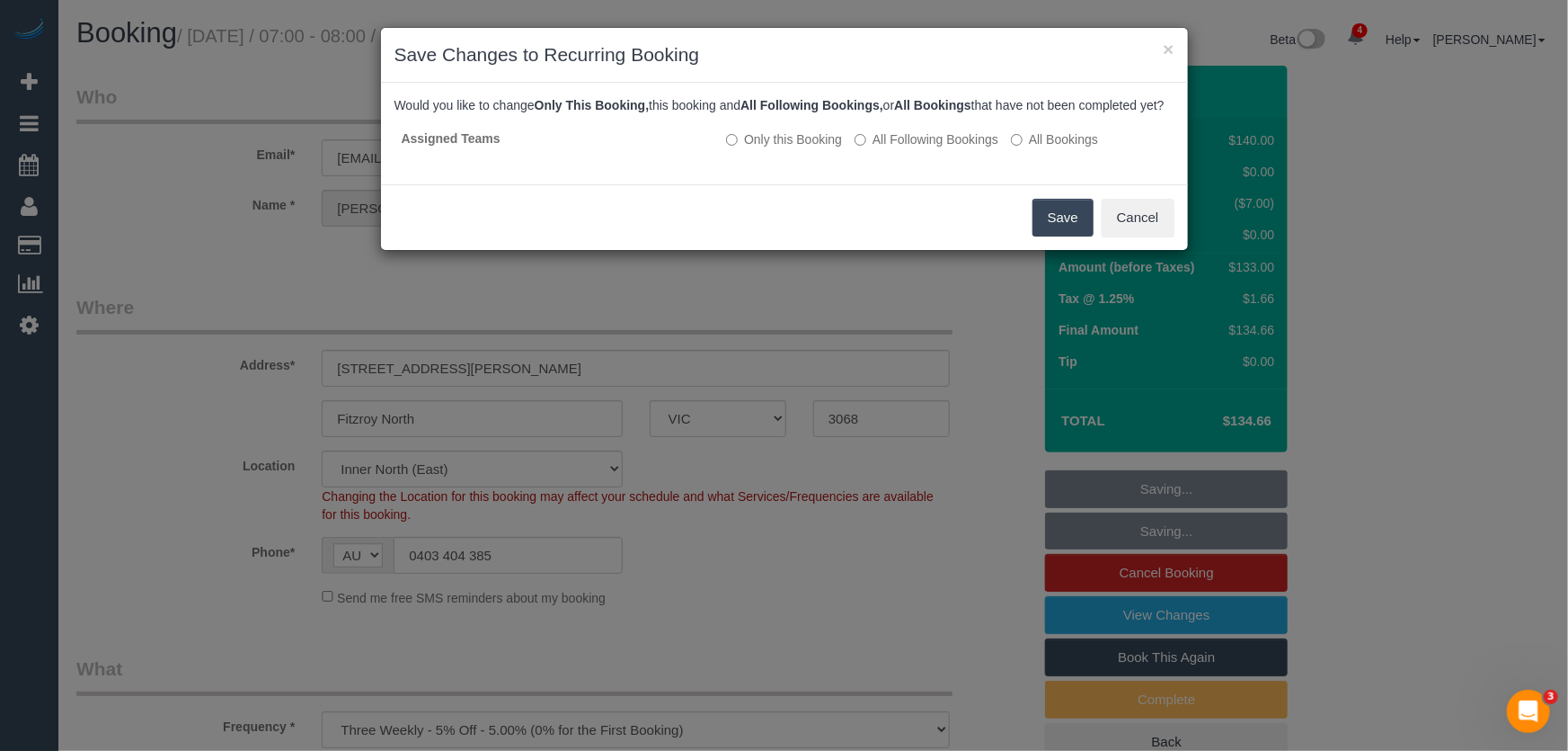
click at [1058, 236] on button "Save" at bounding box center [1063, 218] width 61 height 38
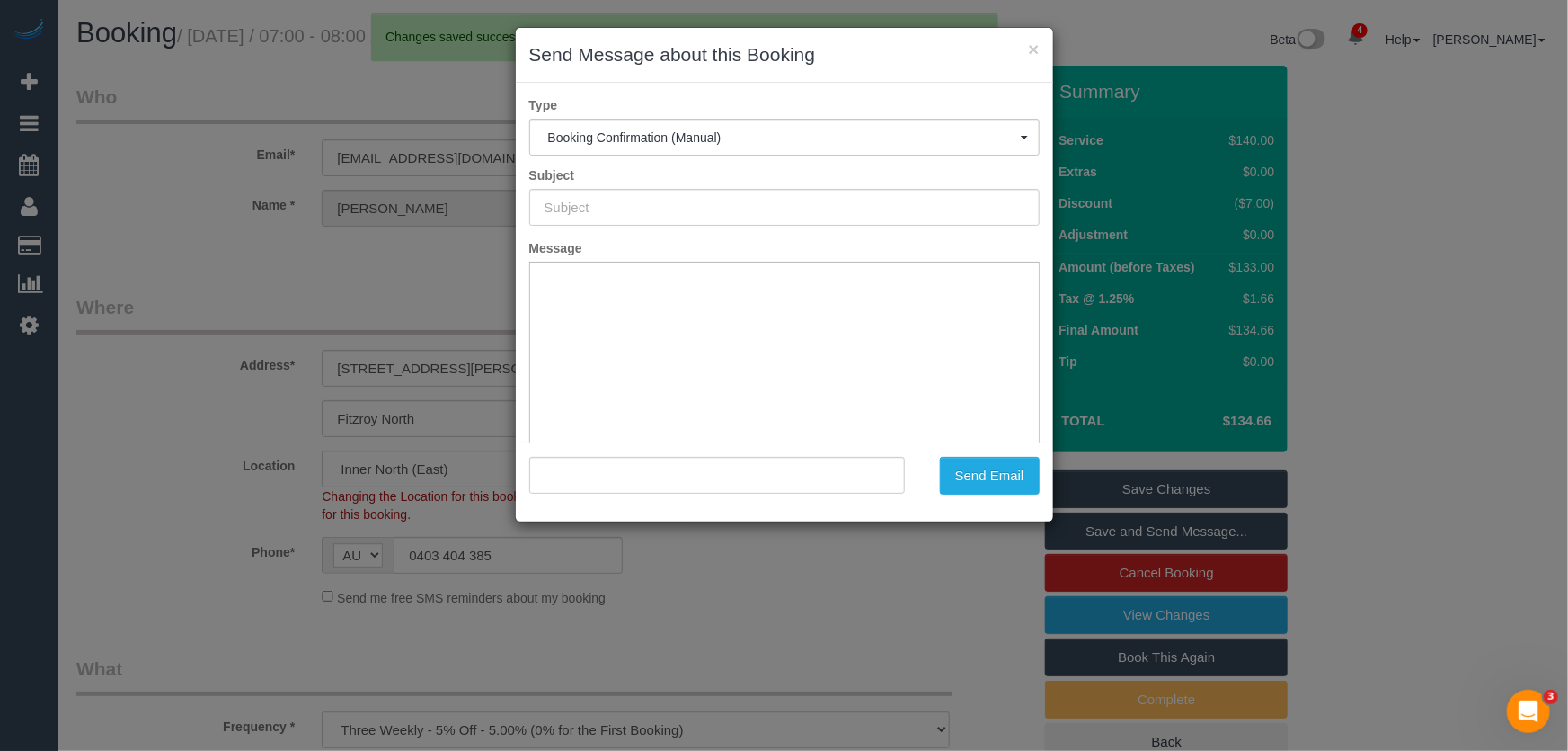
type input "Booking Confirmed"
type input ""Charmaine Jeffut" <charmainejeffut@yahoo.com.au>"
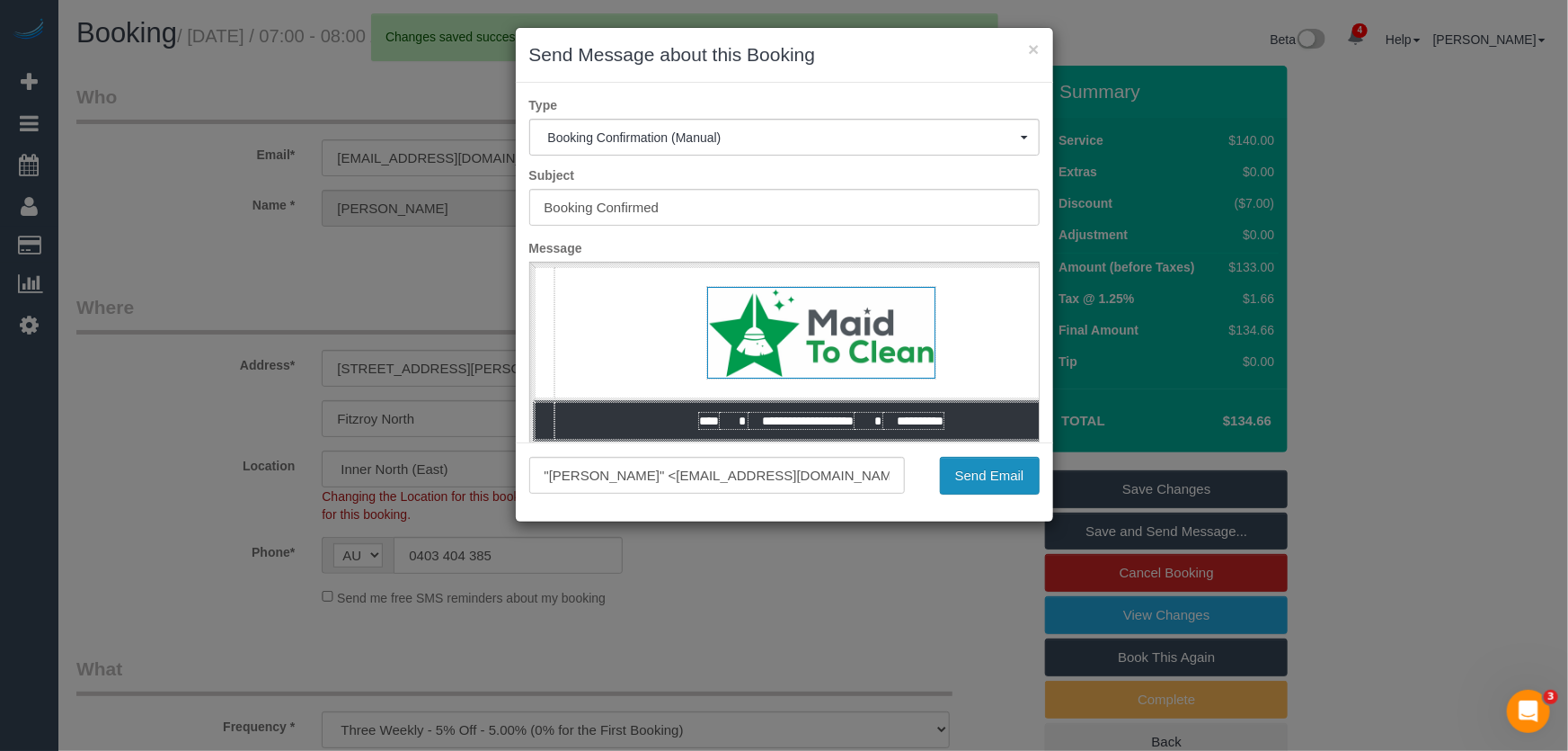
click at [978, 487] on button "Send Email" at bounding box center [990, 475] width 99 height 38
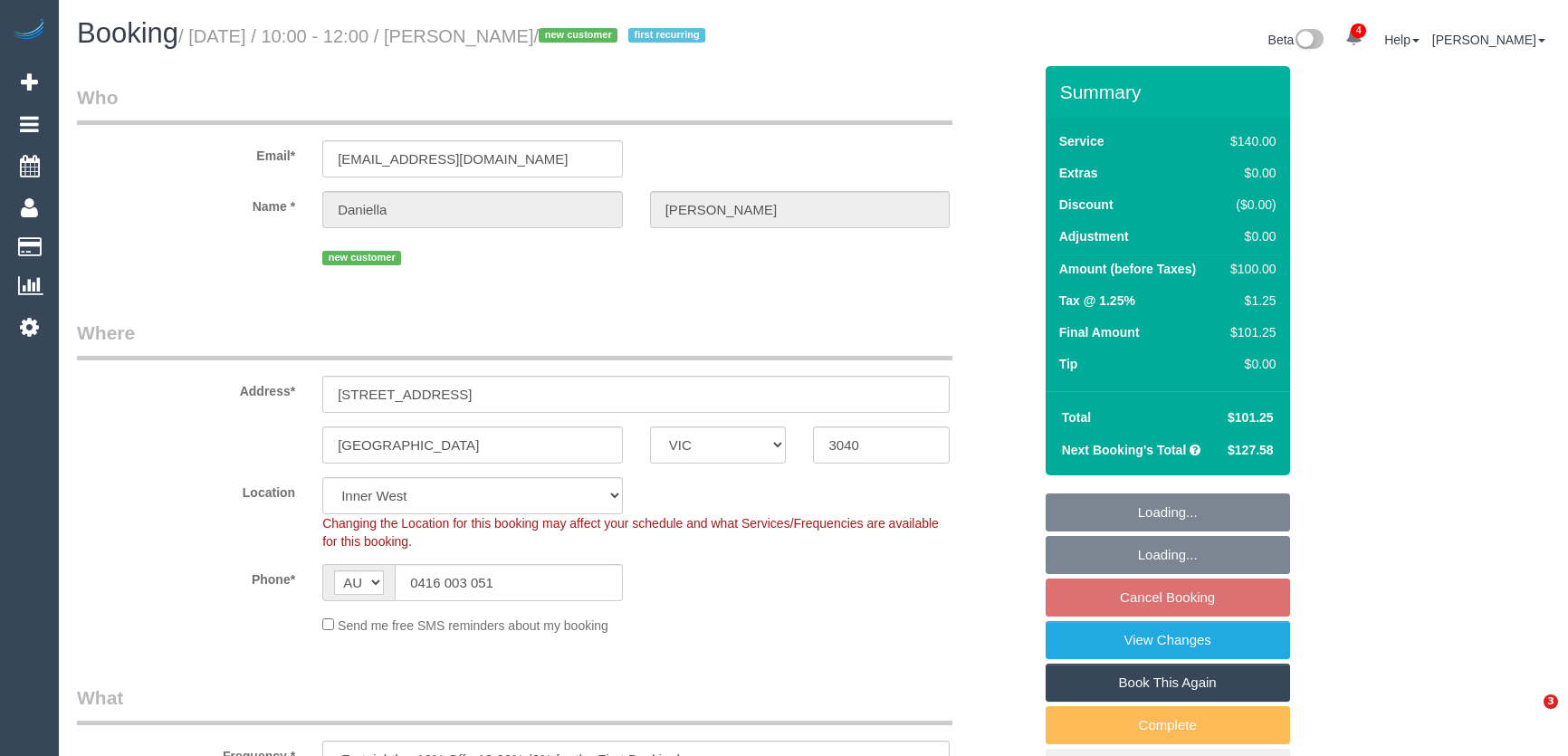
select select "VIC"
select select "number:27"
select select "number:14"
select select "number:19"
select select "number:25"
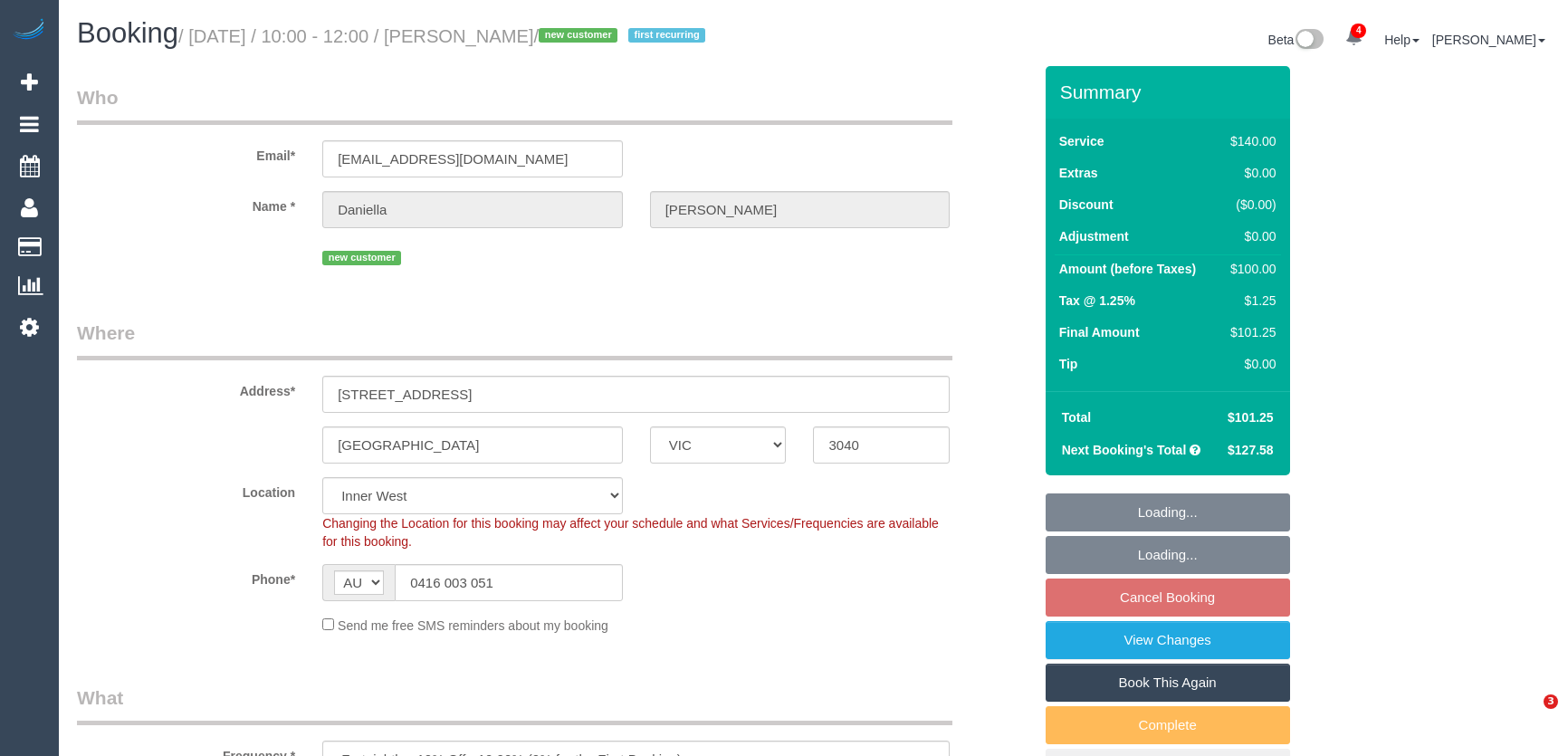
select select "number:35"
select select "number:11"
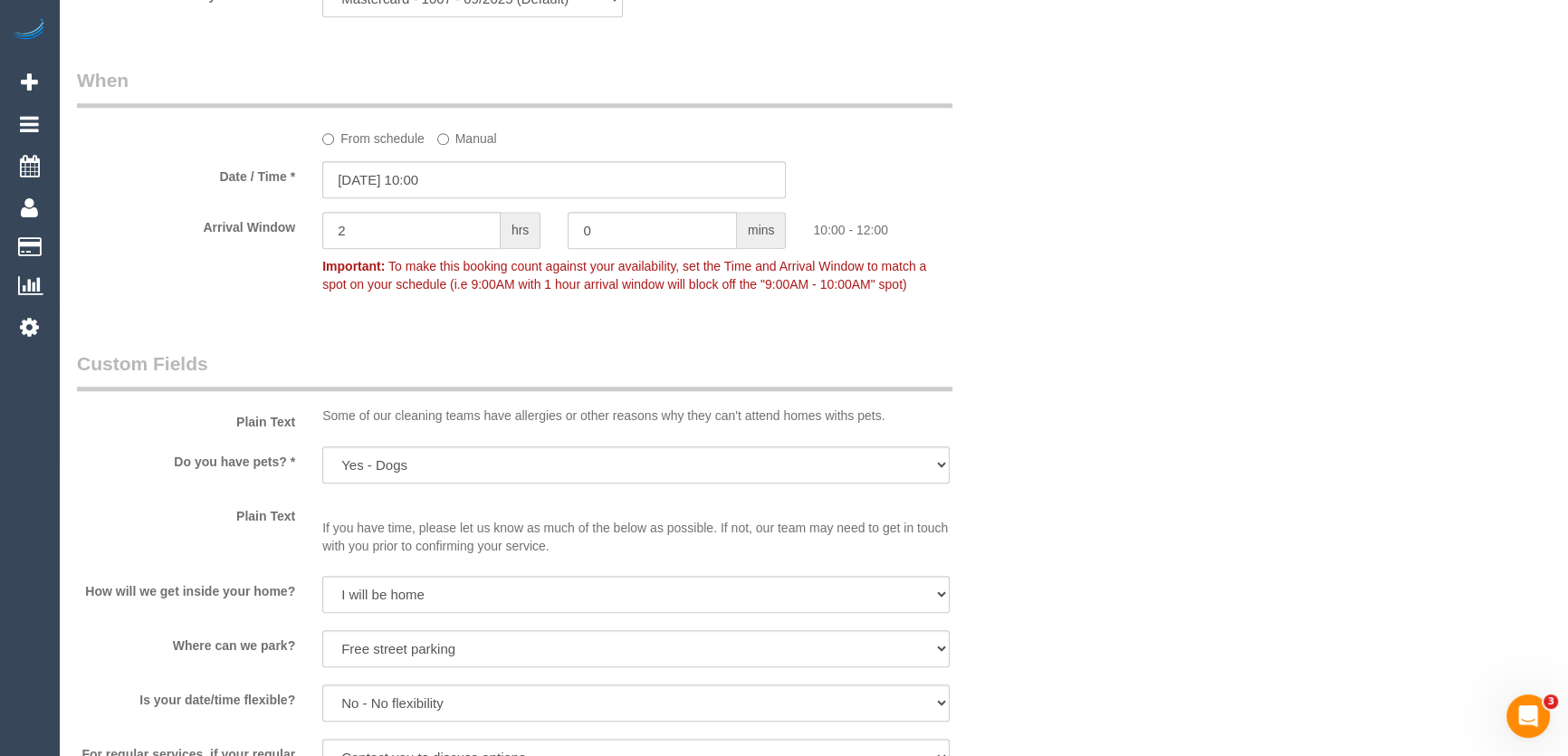
scroll to position [1888, 0]
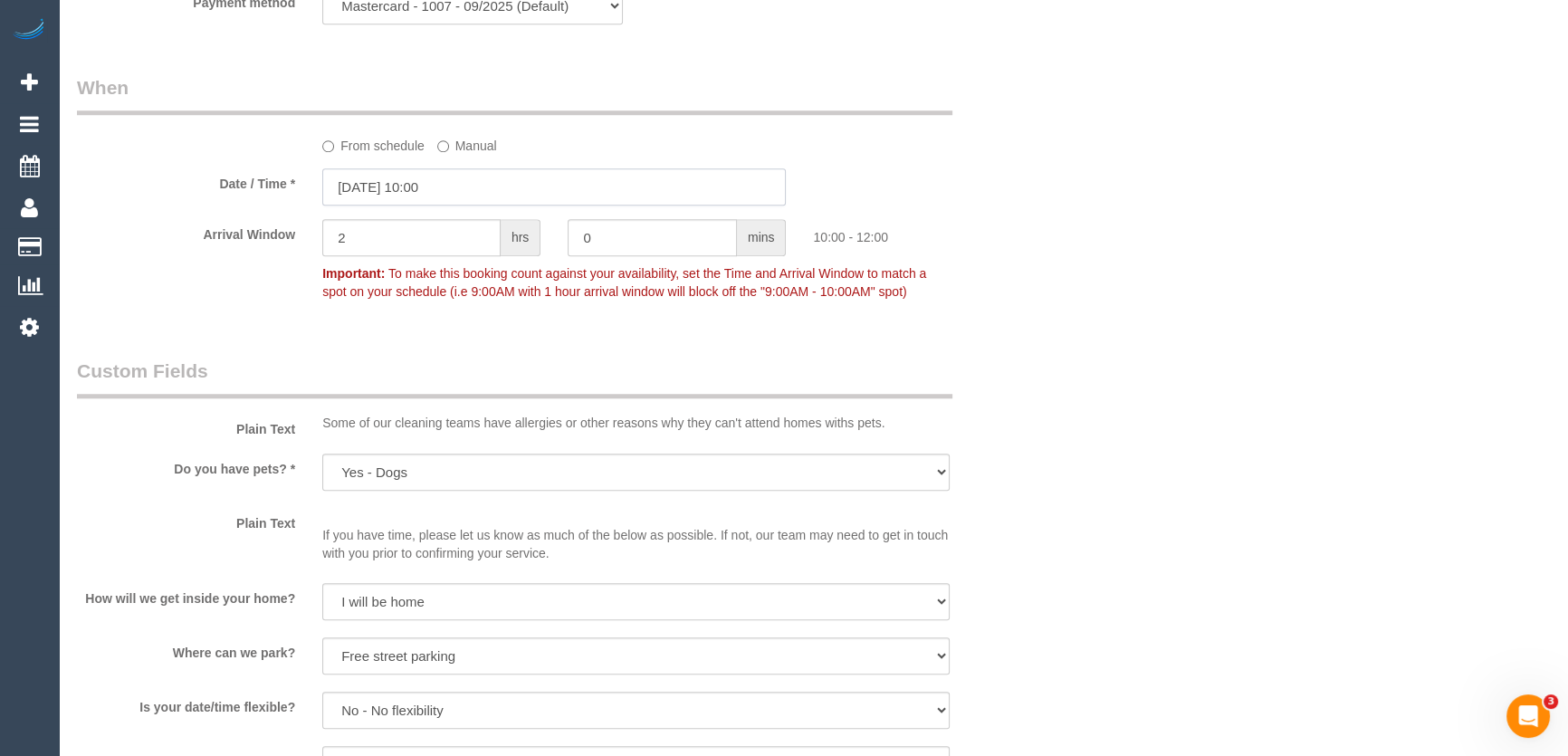
click at [493, 186] on input "22/08/2025 10:00" at bounding box center [553, 186] width 464 height 37
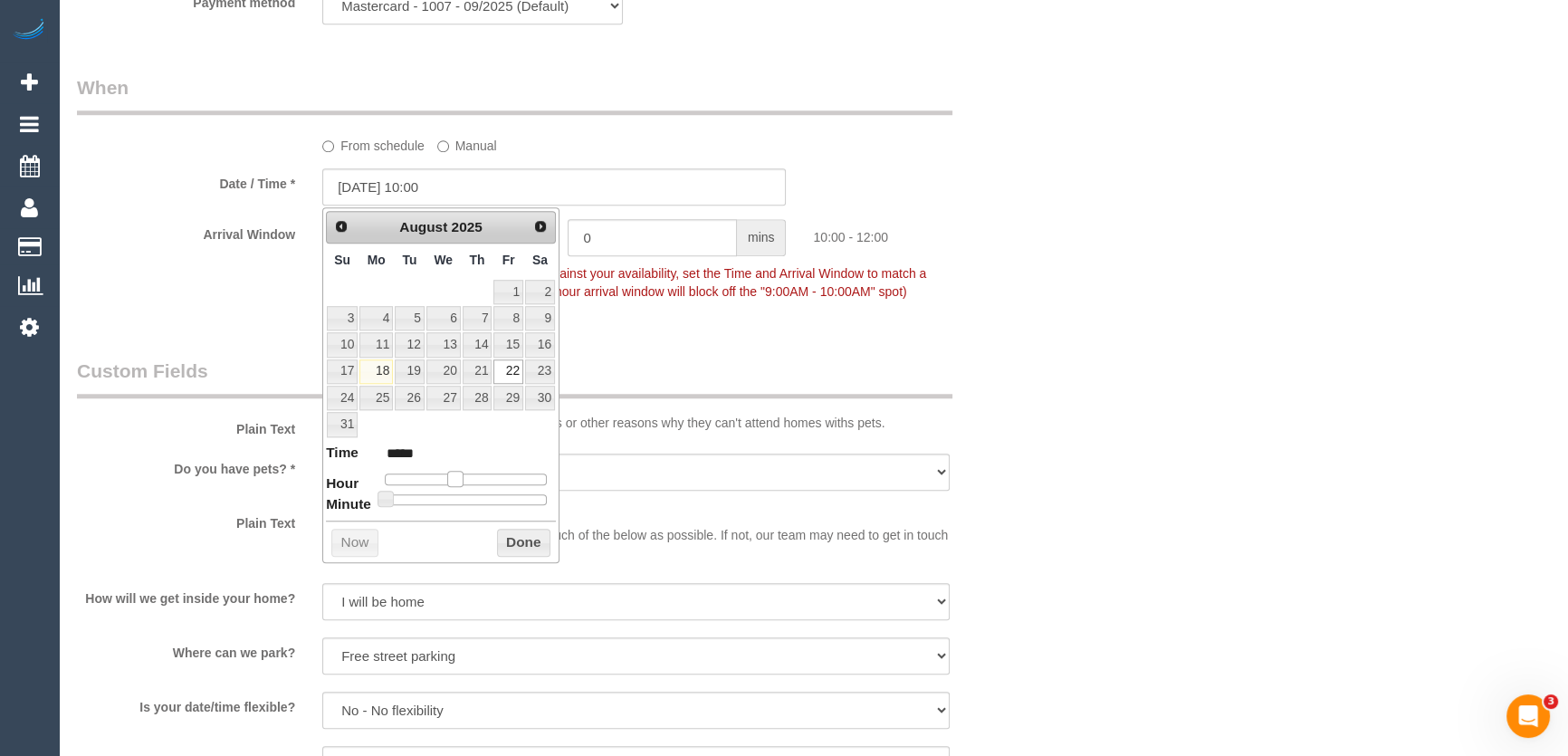
type input "22/08/2025 11:00"
type input "*****"
type input "22/08/2025 12:00"
type input "*****"
drag, startPoint x: 451, startPoint y: 477, endPoint x: 465, endPoint y: 478, distance: 14.0
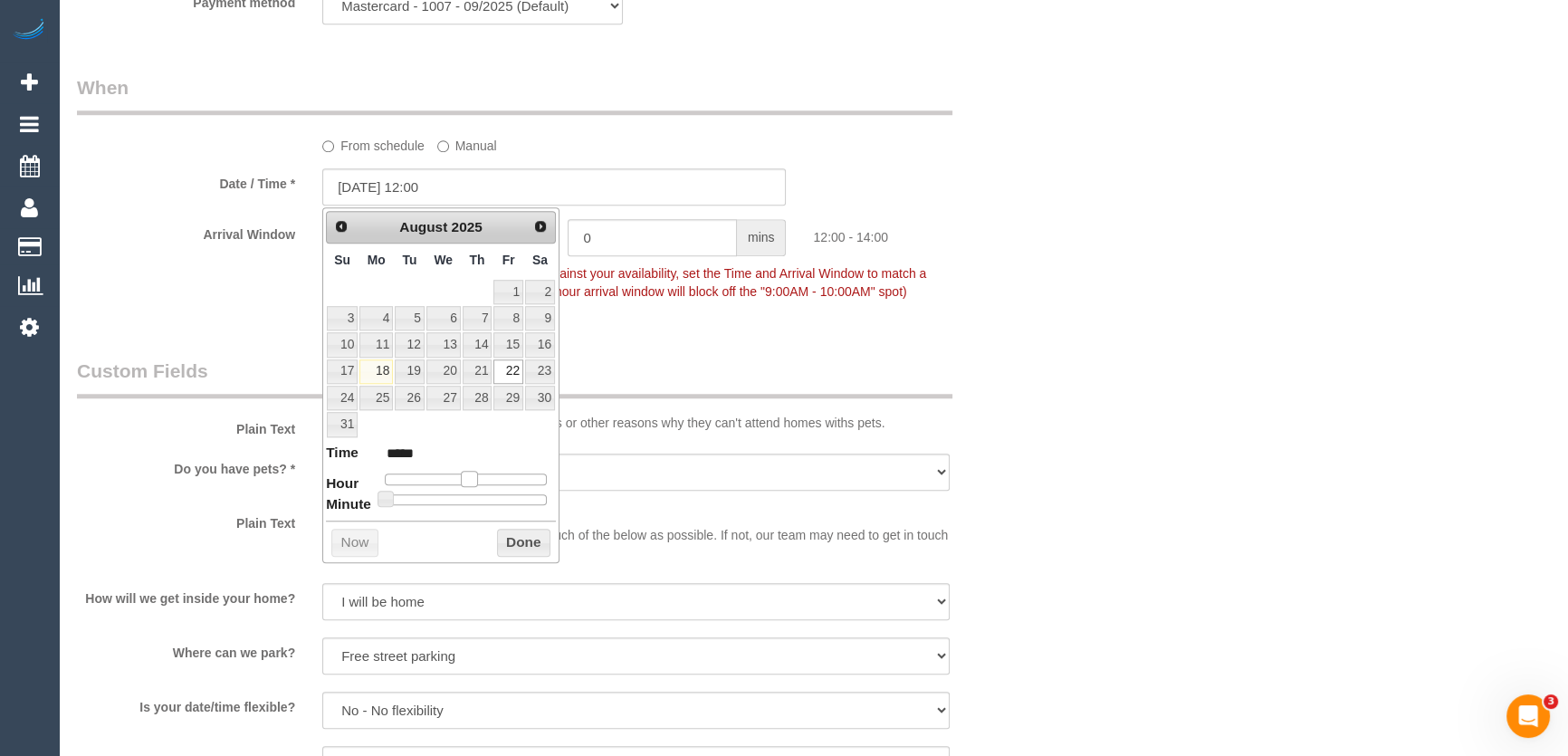
click at [465, 478] on span at bounding box center [468, 479] width 16 height 16
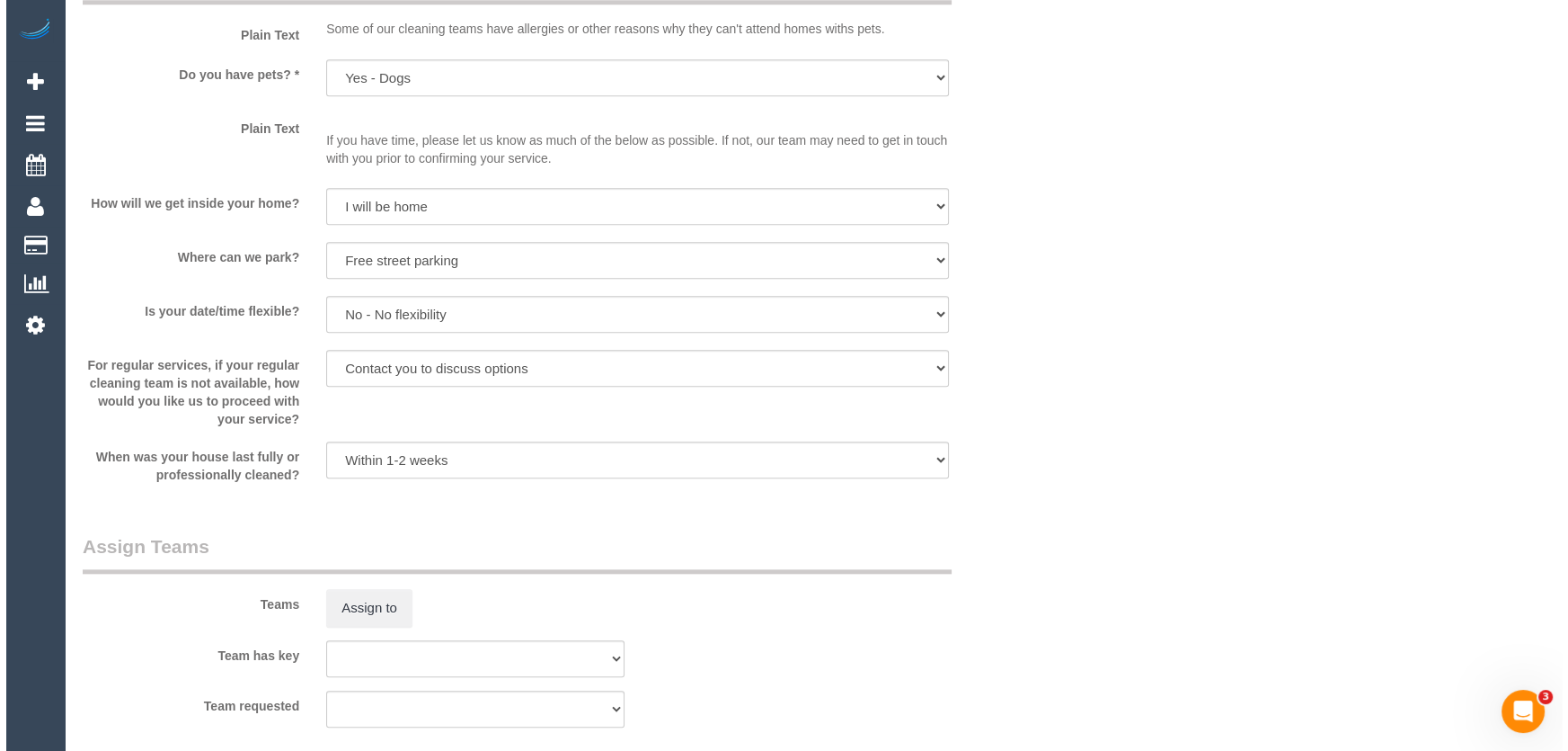
scroll to position [2283, 0]
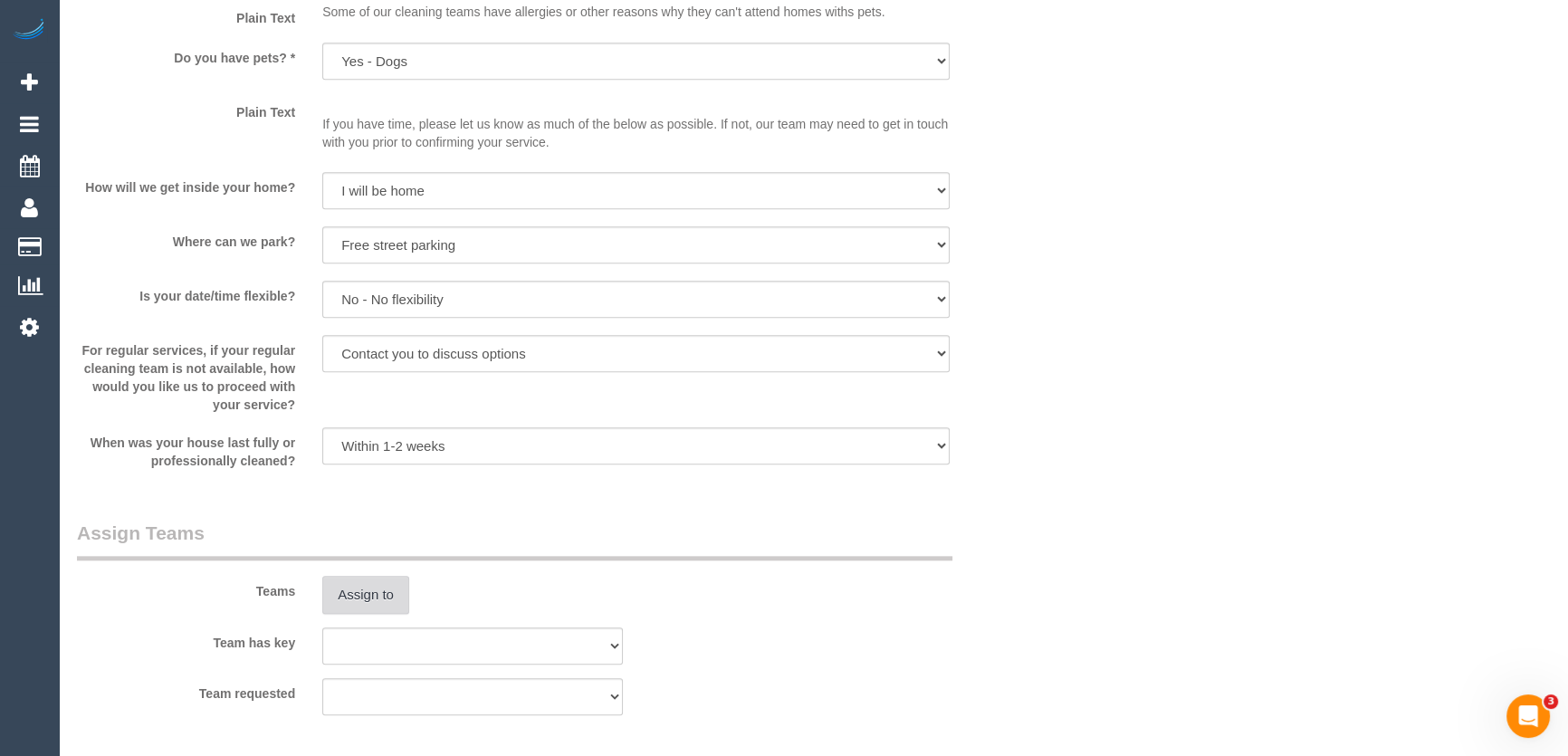
click at [371, 586] on button "Assign to" at bounding box center [365, 595] width 87 height 38
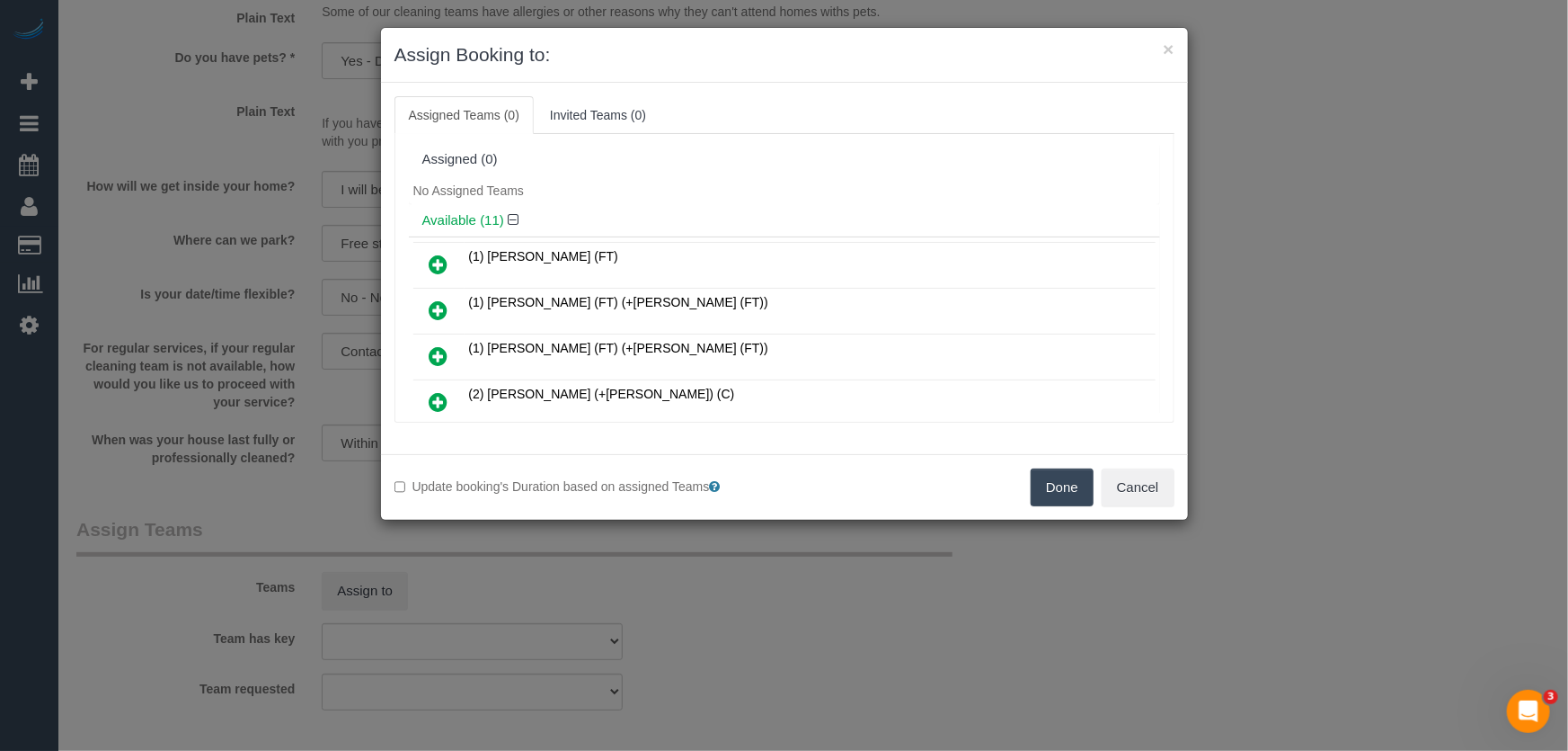
scroll to position [5312, 0]
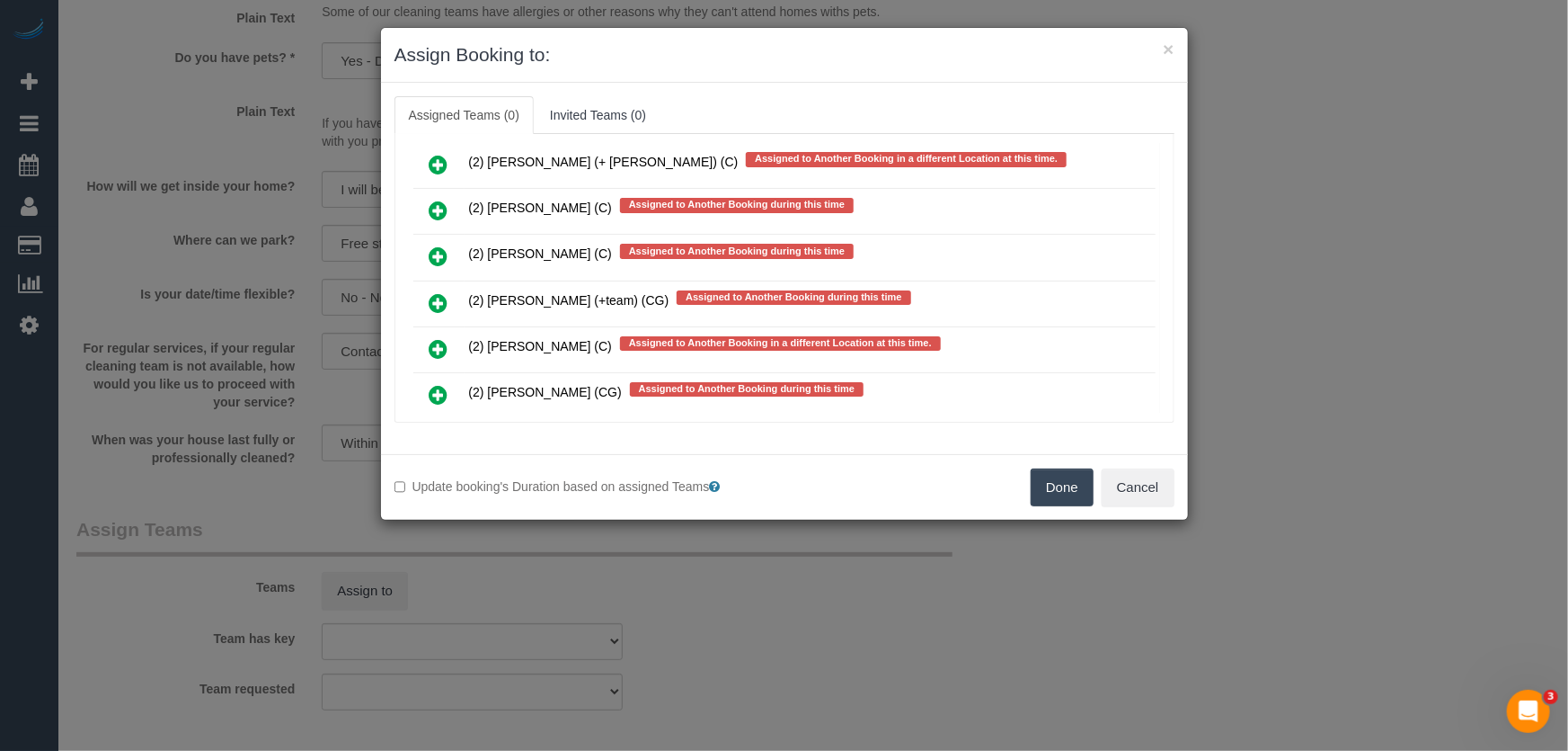
click at [435, 383] on icon at bounding box center [439, 394] width 19 height 22
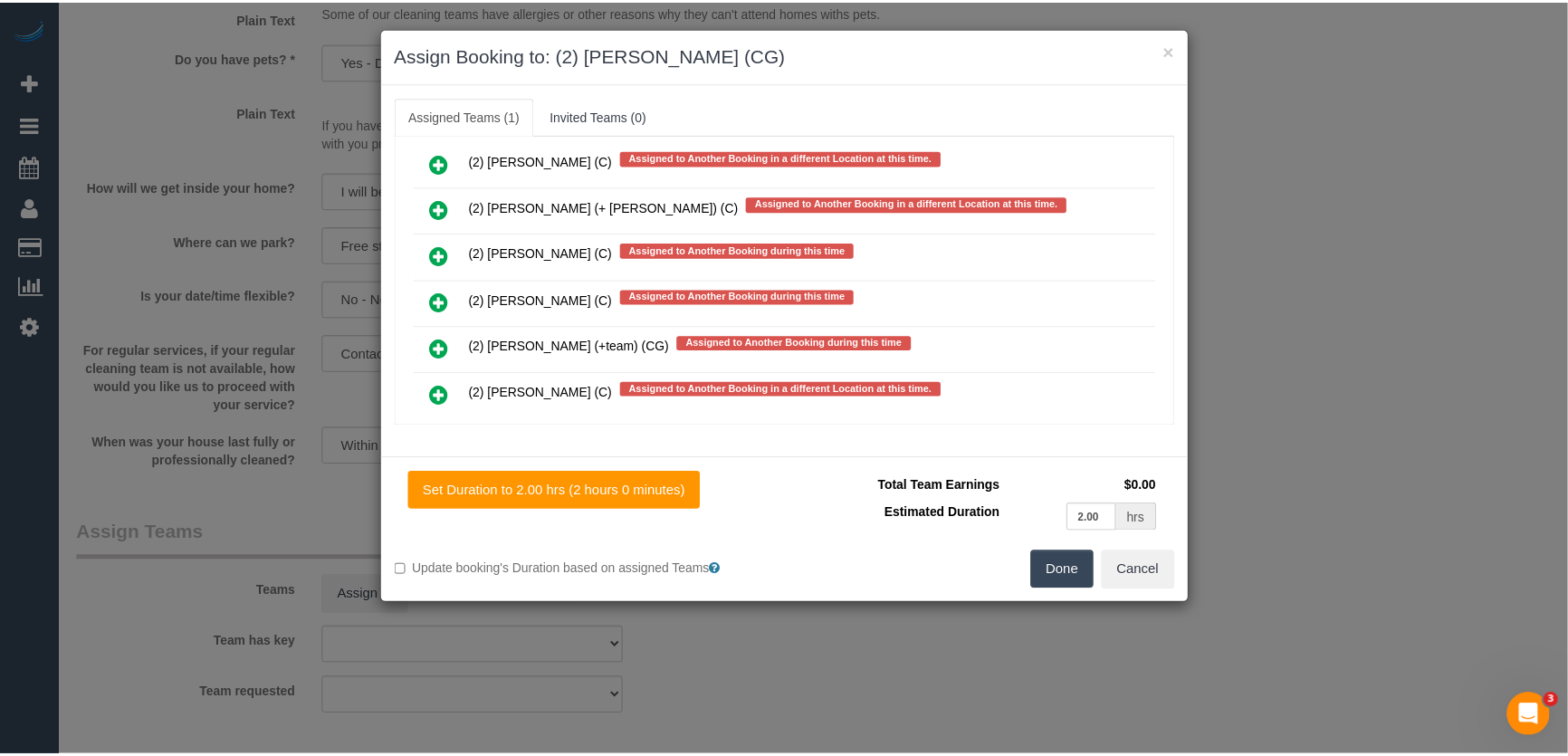
scroll to position [5391, 0]
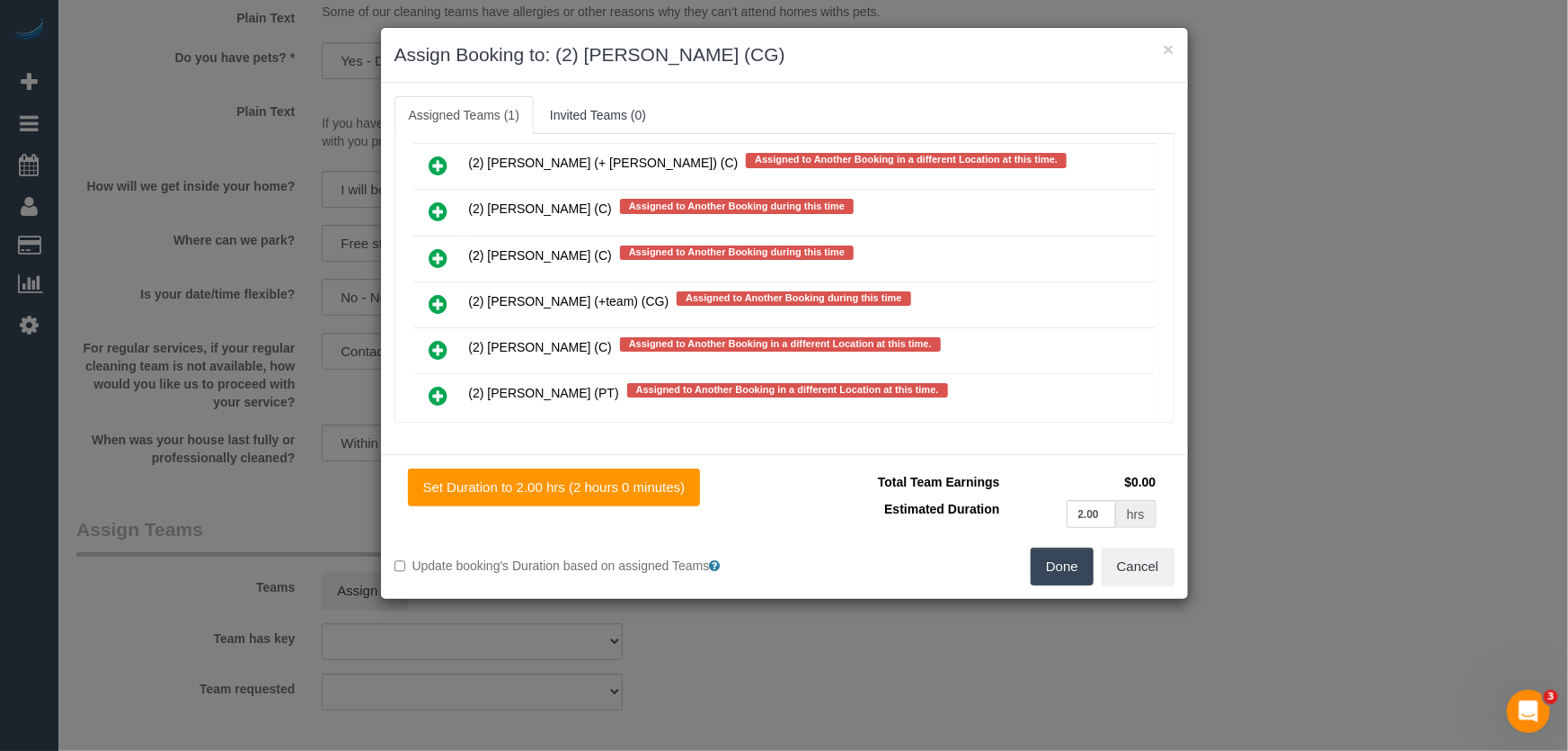
click at [1069, 555] on button "Done" at bounding box center [1062, 566] width 63 height 38
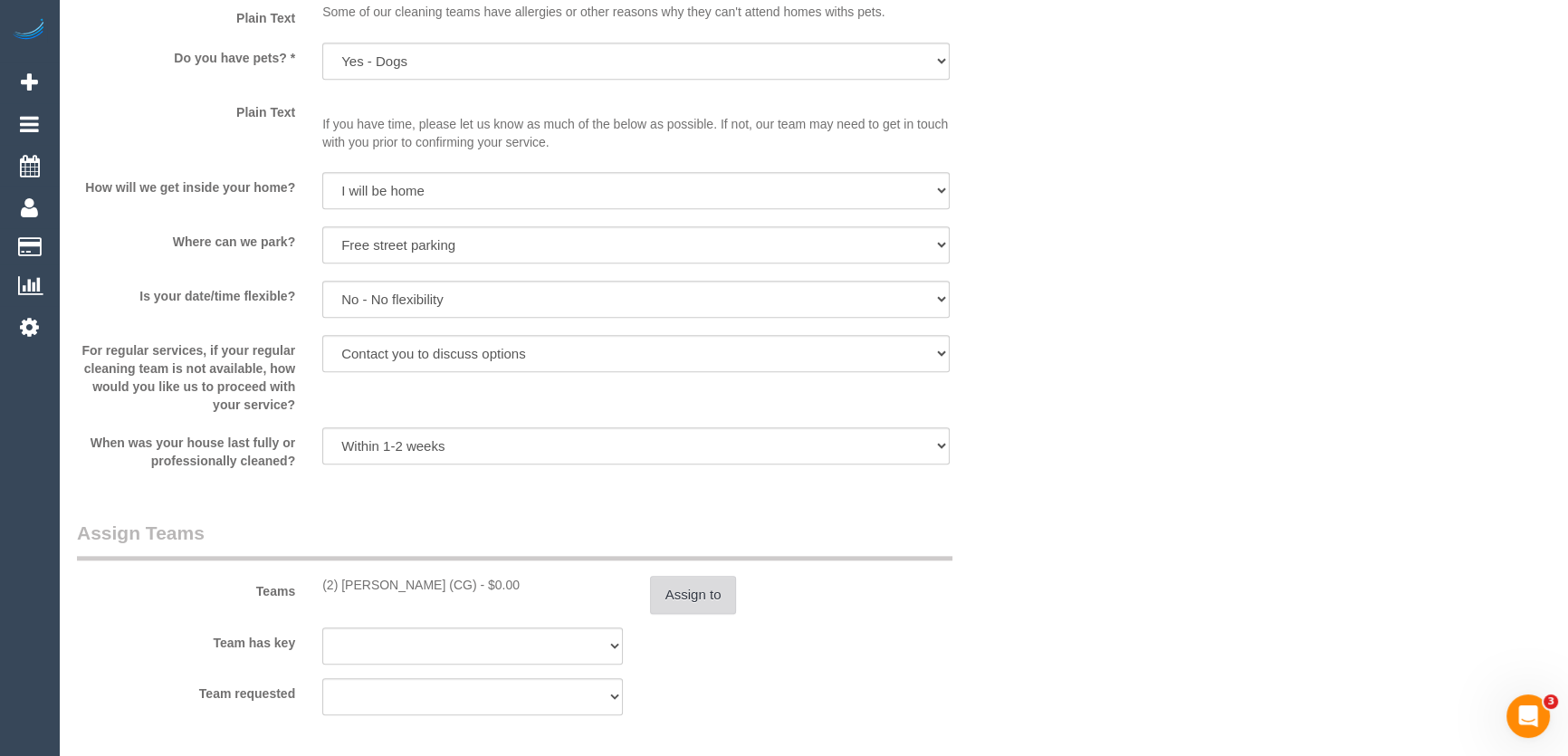
click at [690, 584] on button "Assign to" at bounding box center [693, 595] width 87 height 38
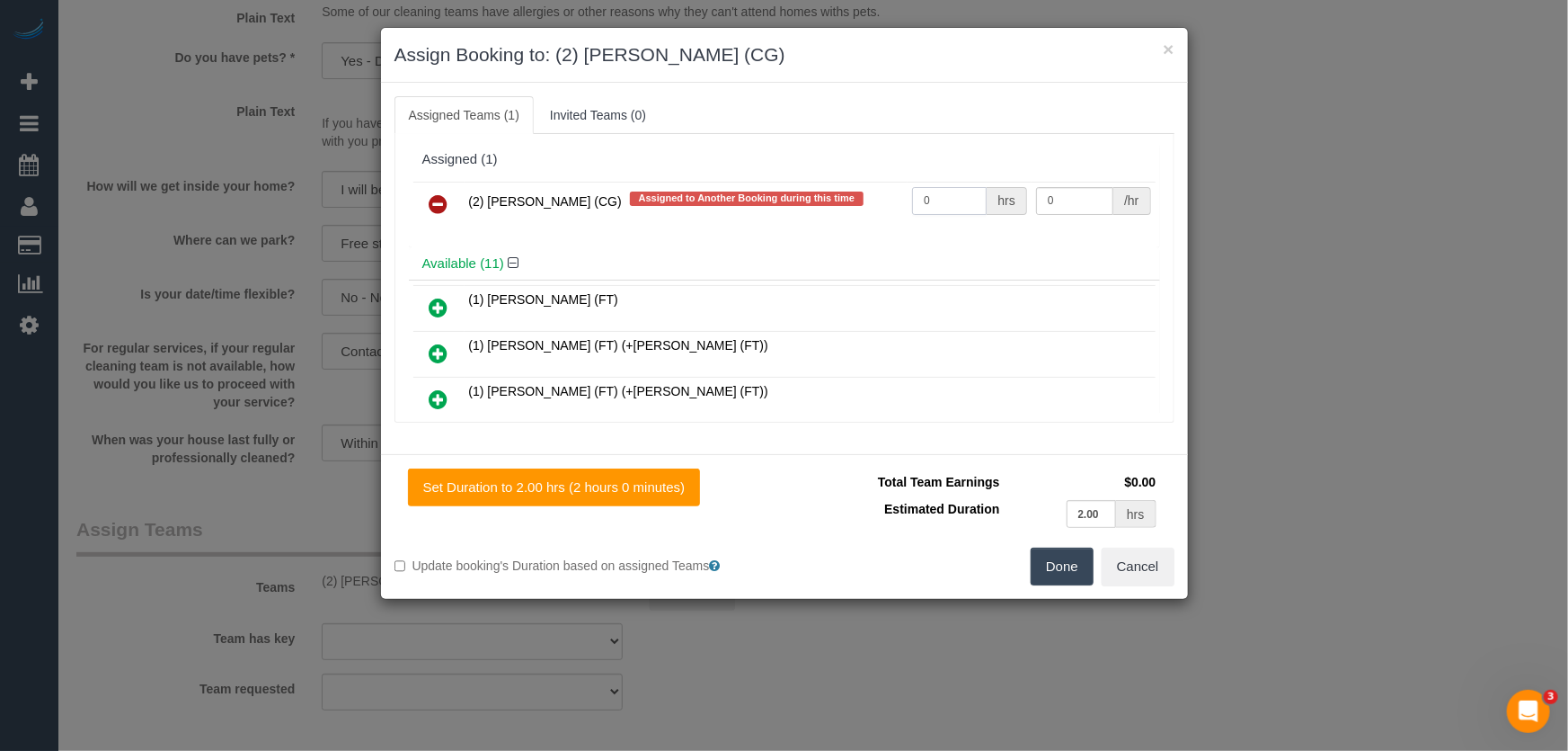
click at [933, 204] on input "0" at bounding box center [949, 201] width 75 height 28
type input "2"
type input "41.25"
drag, startPoint x: 1058, startPoint y: 564, endPoint x: 1029, endPoint y: 544, distance: 35.2
click at [1059, 564] on button "Done" at bounding box center [1062, 566] width 63 height 38
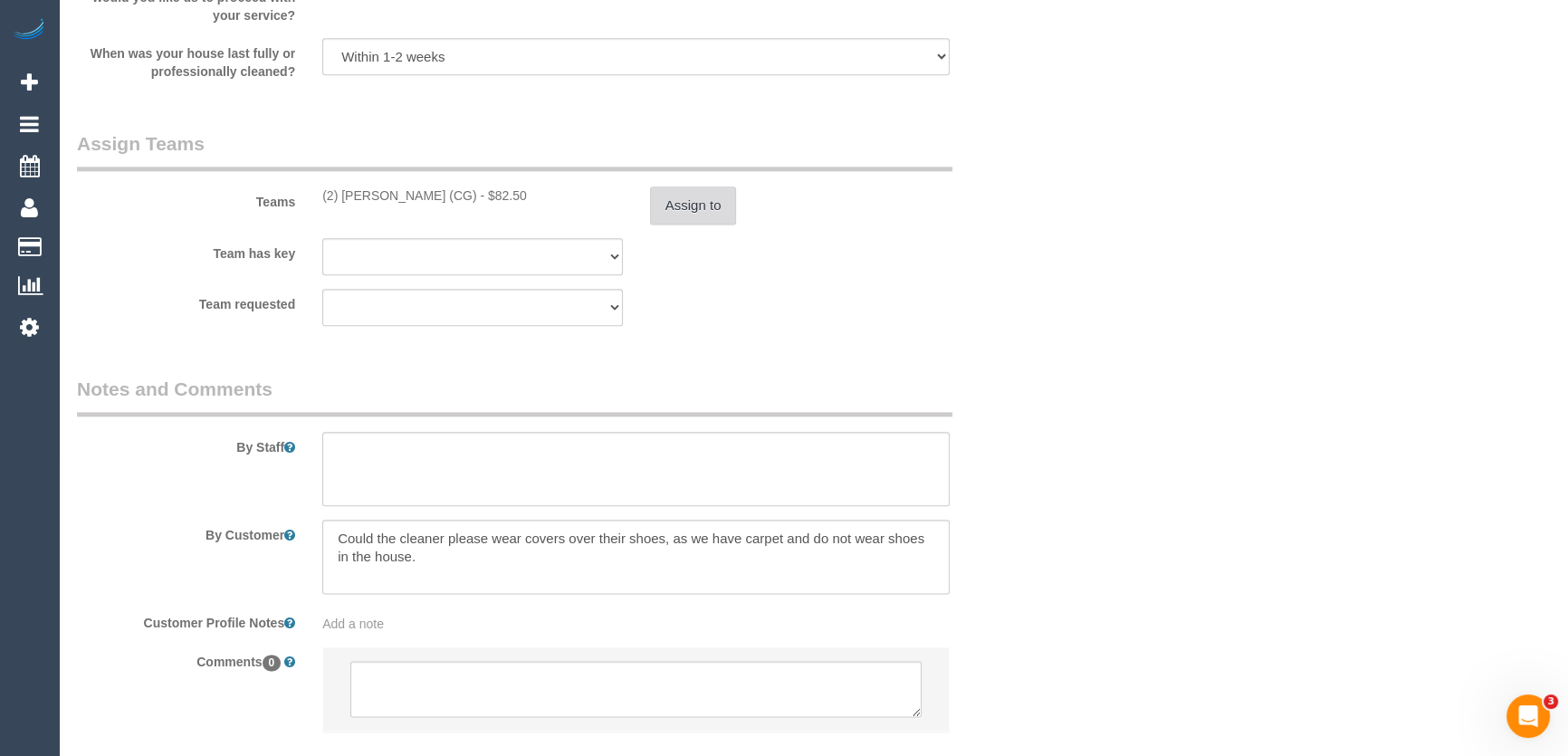
scroll to position [2793, 0]
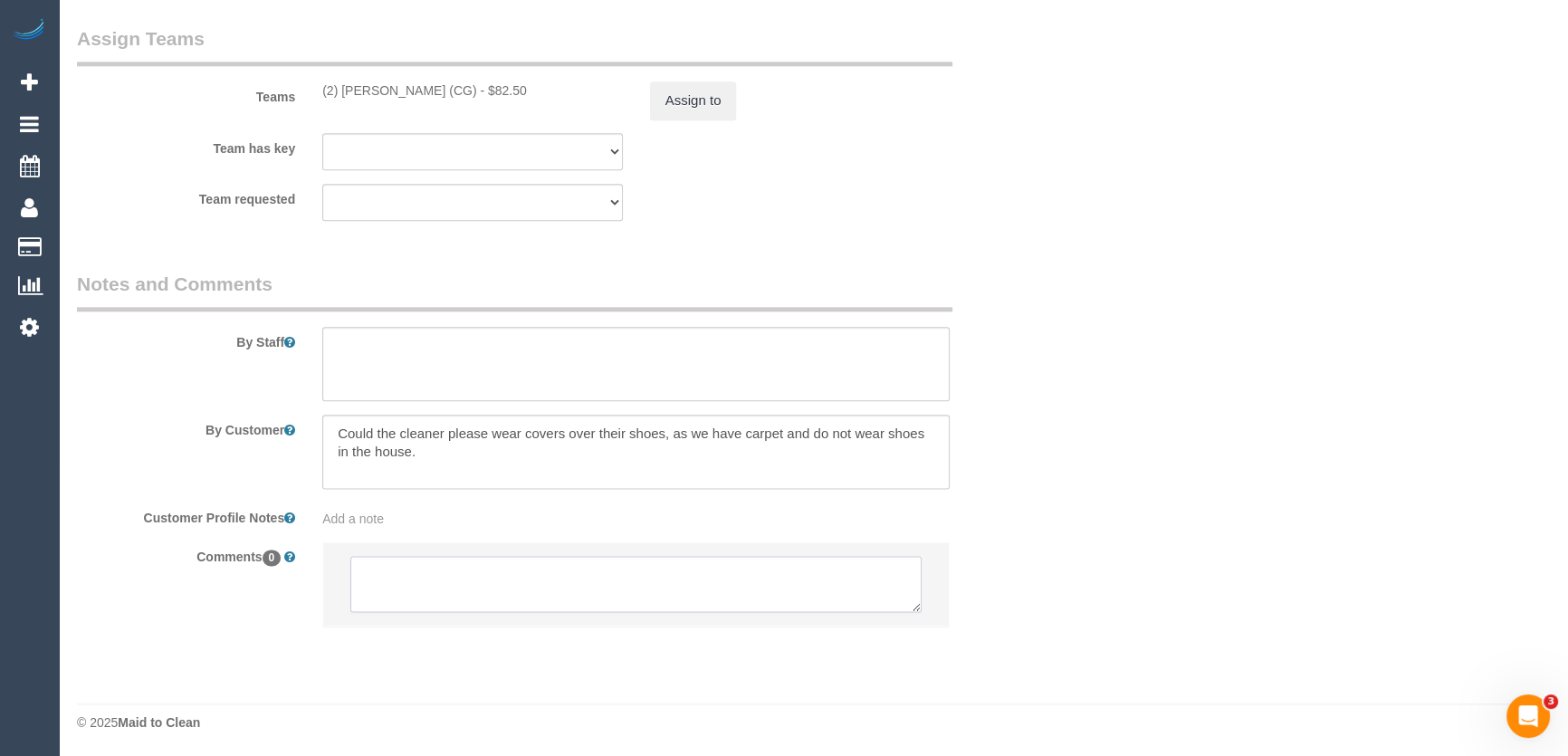
click at [499, 595] on textarea at bounding box center [635, 583] width 571 height 56
click at [502, 595] on textarea at bounding box center [635, 583] width 571 height 56
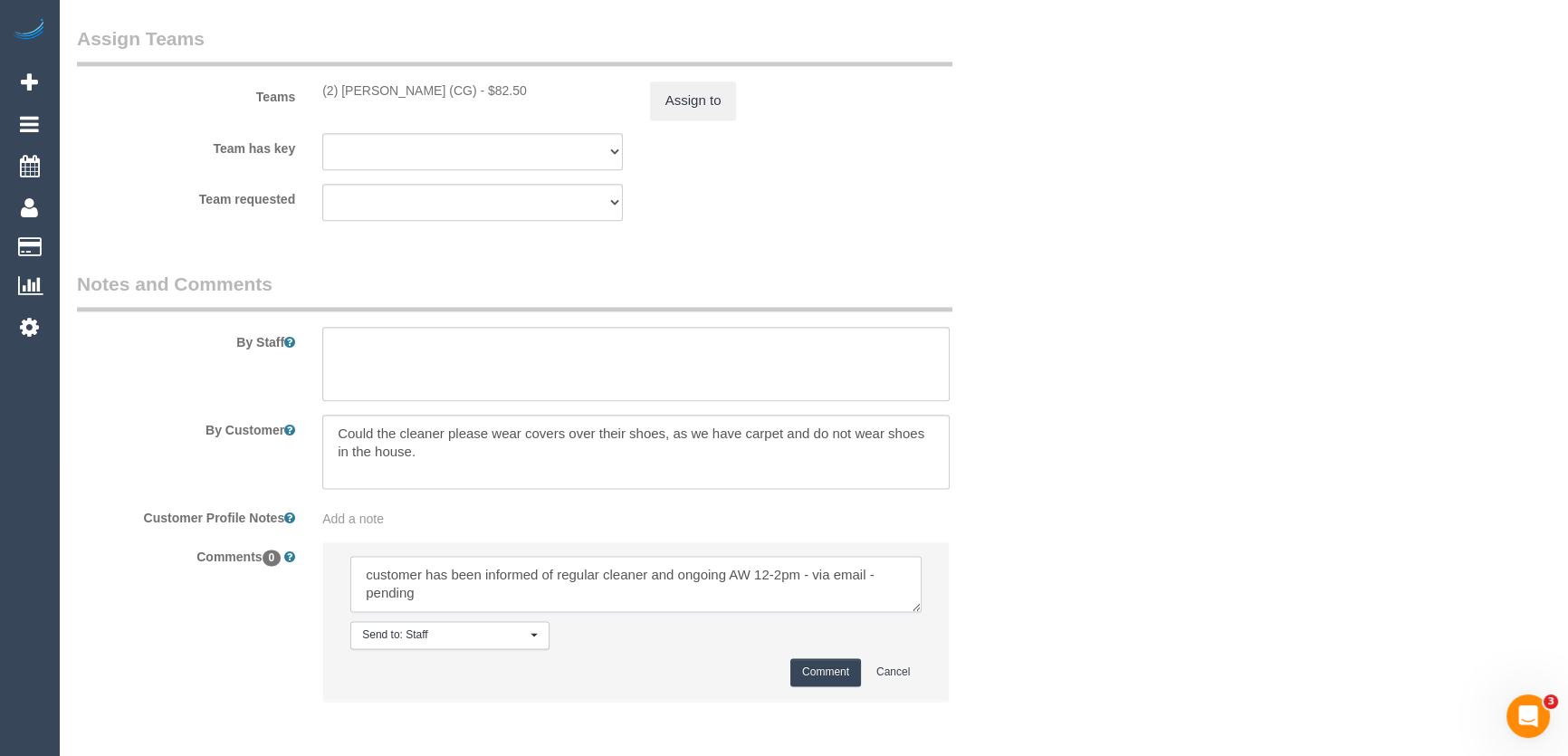
type textarea "customer has been informed of regular cleaner and ongoing AW 12-2pm - via email…"
click at [831, 676] on button "Comment" at bounding box center [825, 672] width 71 height 28
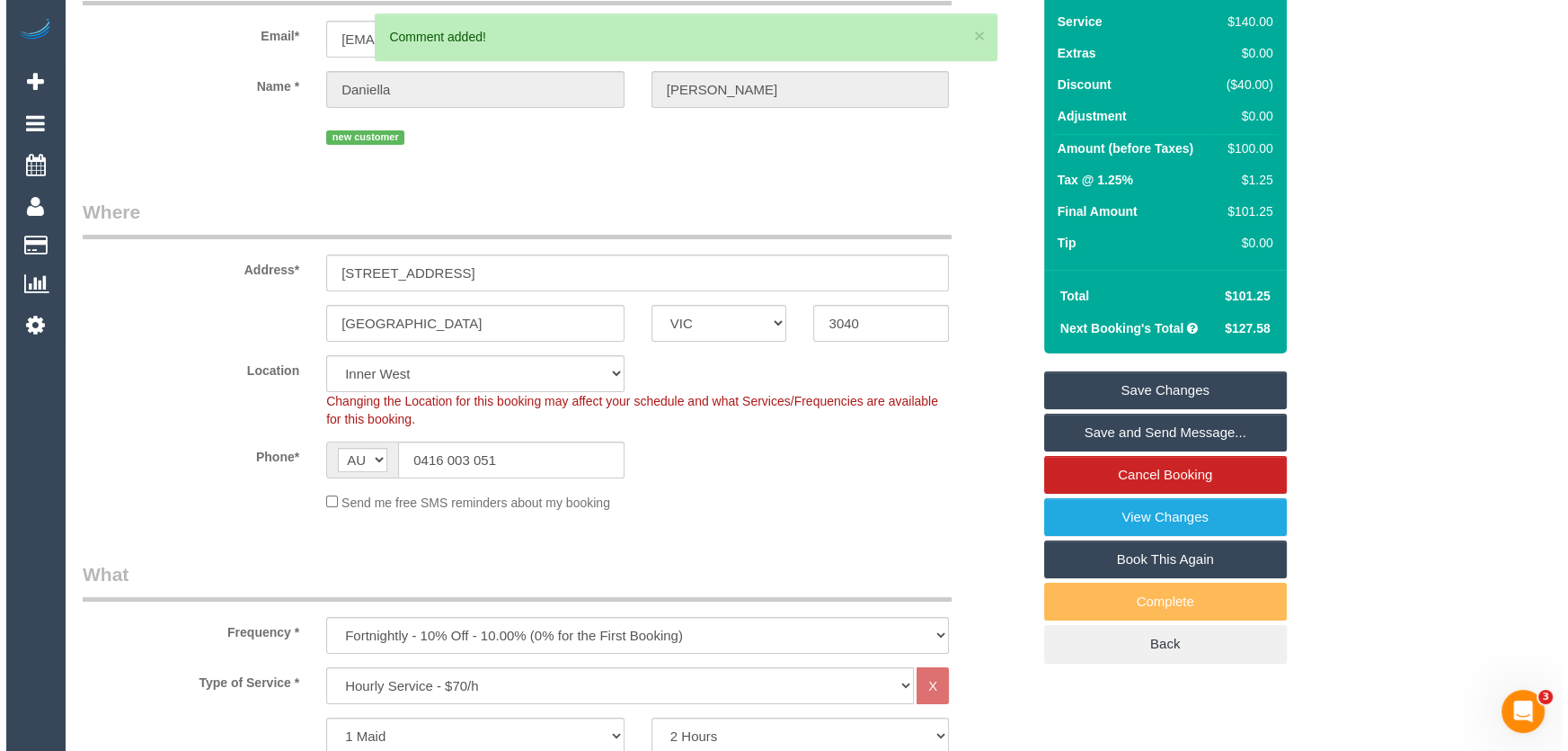
scroll to position [0, 0]
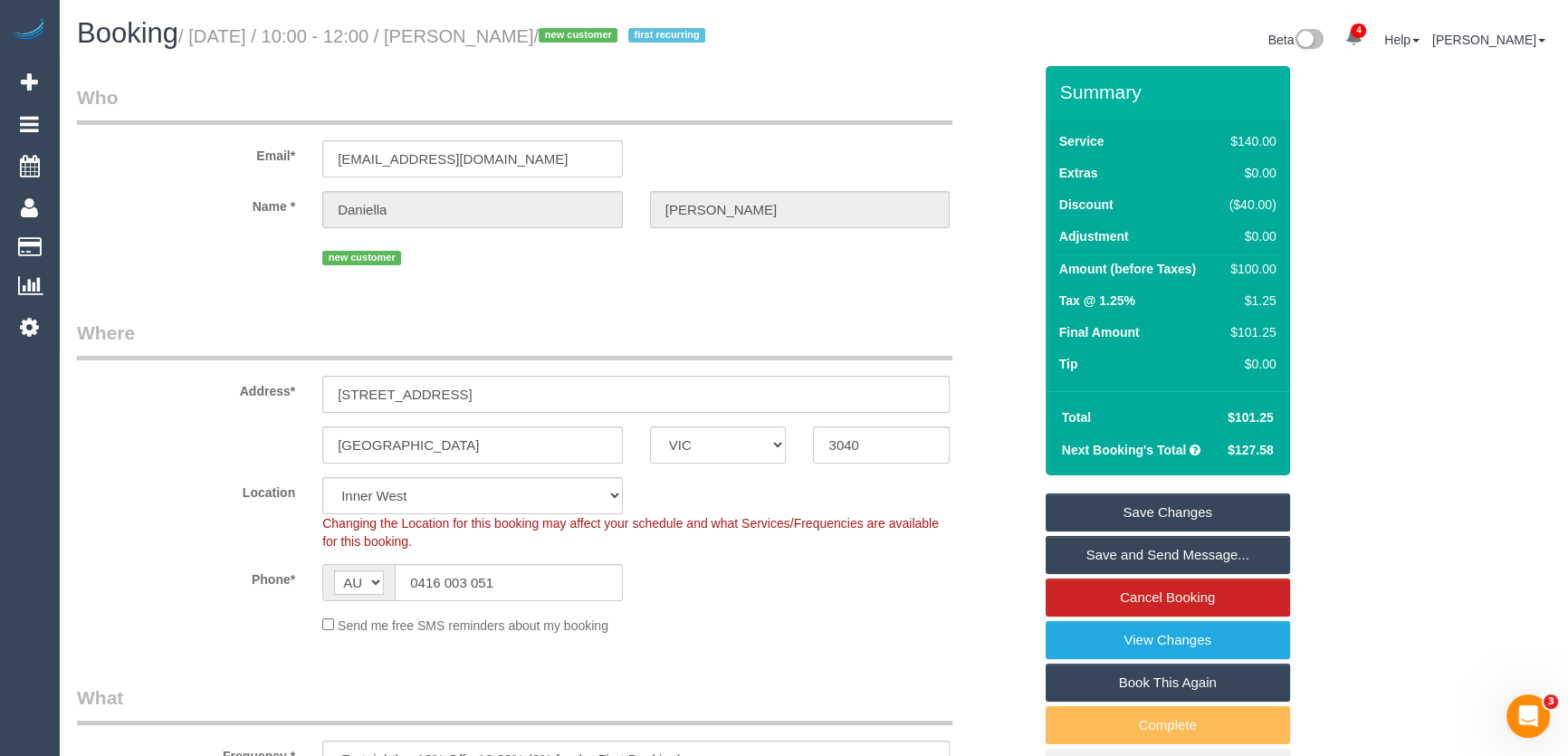
click at [496, 32] on small "/ August 22, 2025 / 10:00 - 12:00 / Daniella Rakita / new customer first recurr…" at bounding box center [445, 36] width 532 height 20
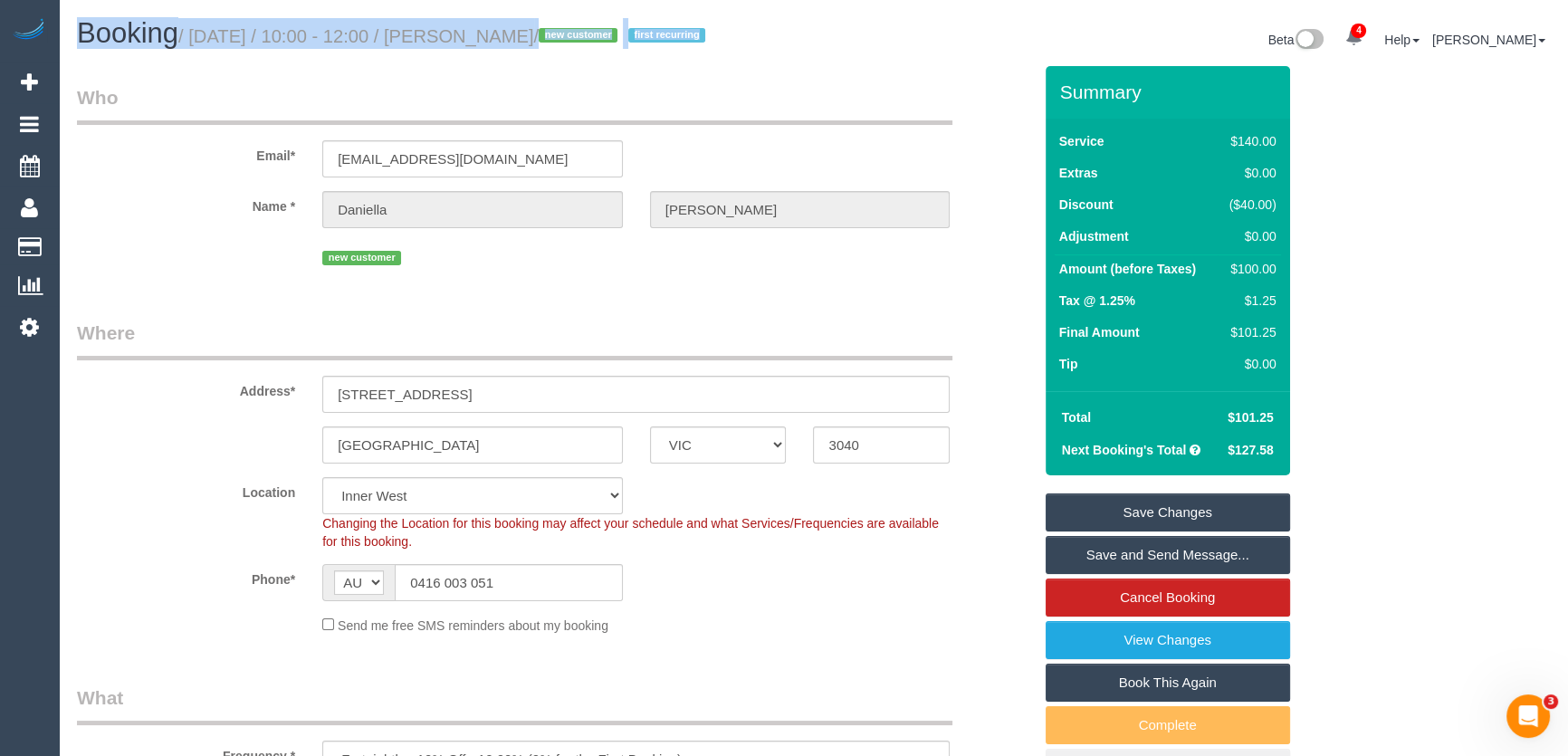
click at [496, 32] on small "/ August 22, 2025 / 10:00 - 12:00 / Daniella Rakita / new customer first recurr…" at bounding box center [445, 36] width 532 height 20
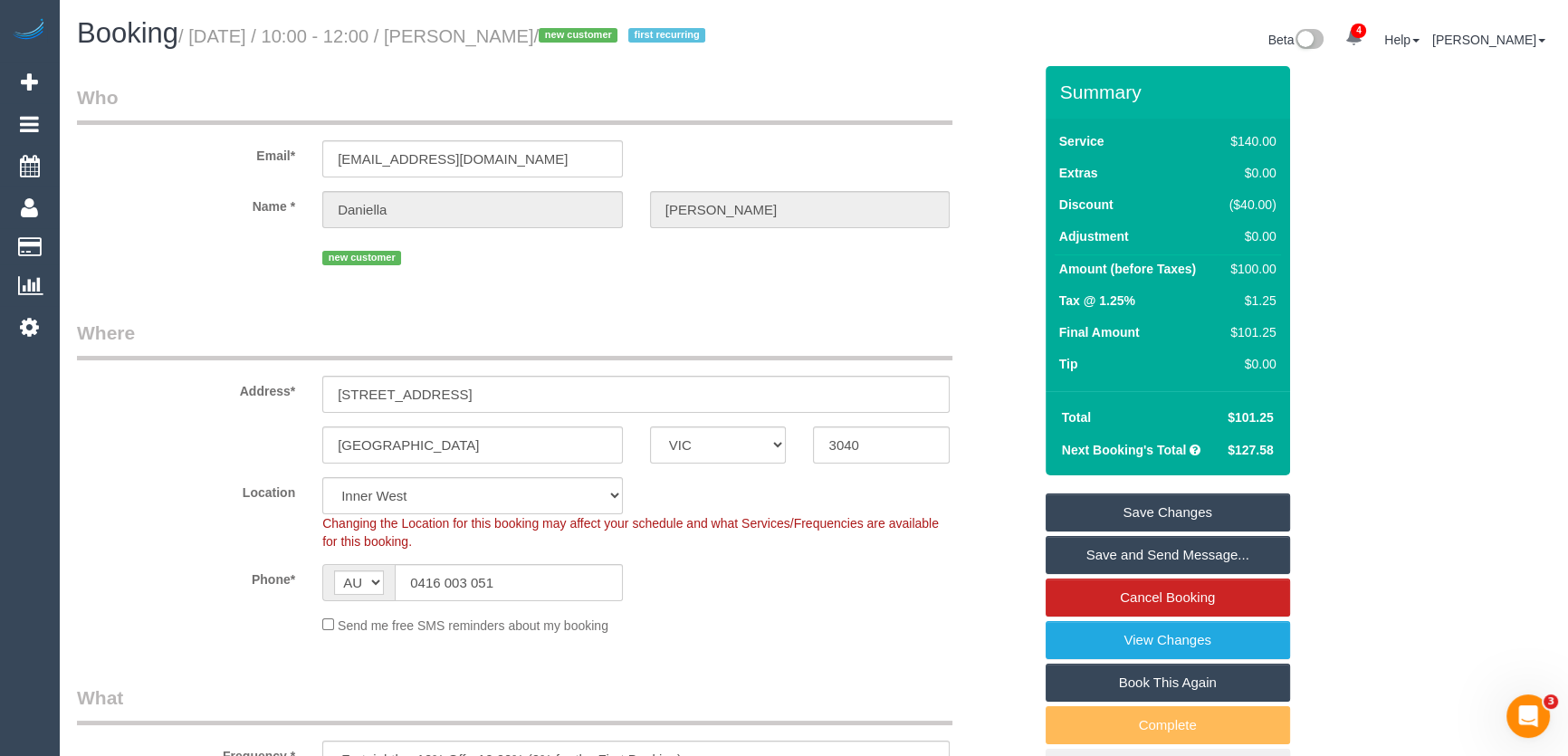
click at [492, 33] on small "/ August 22, 2025 / 10:00 - 12:00 / Daniella Rakita / new customer first recurr…" at bounding box center [445, 36] width 532 height 20
copy small "Daniella Rakita"
click at [500, 169] on input "gdaniella@gmail.com" at bounding box center [472, 159] width 300 height 37
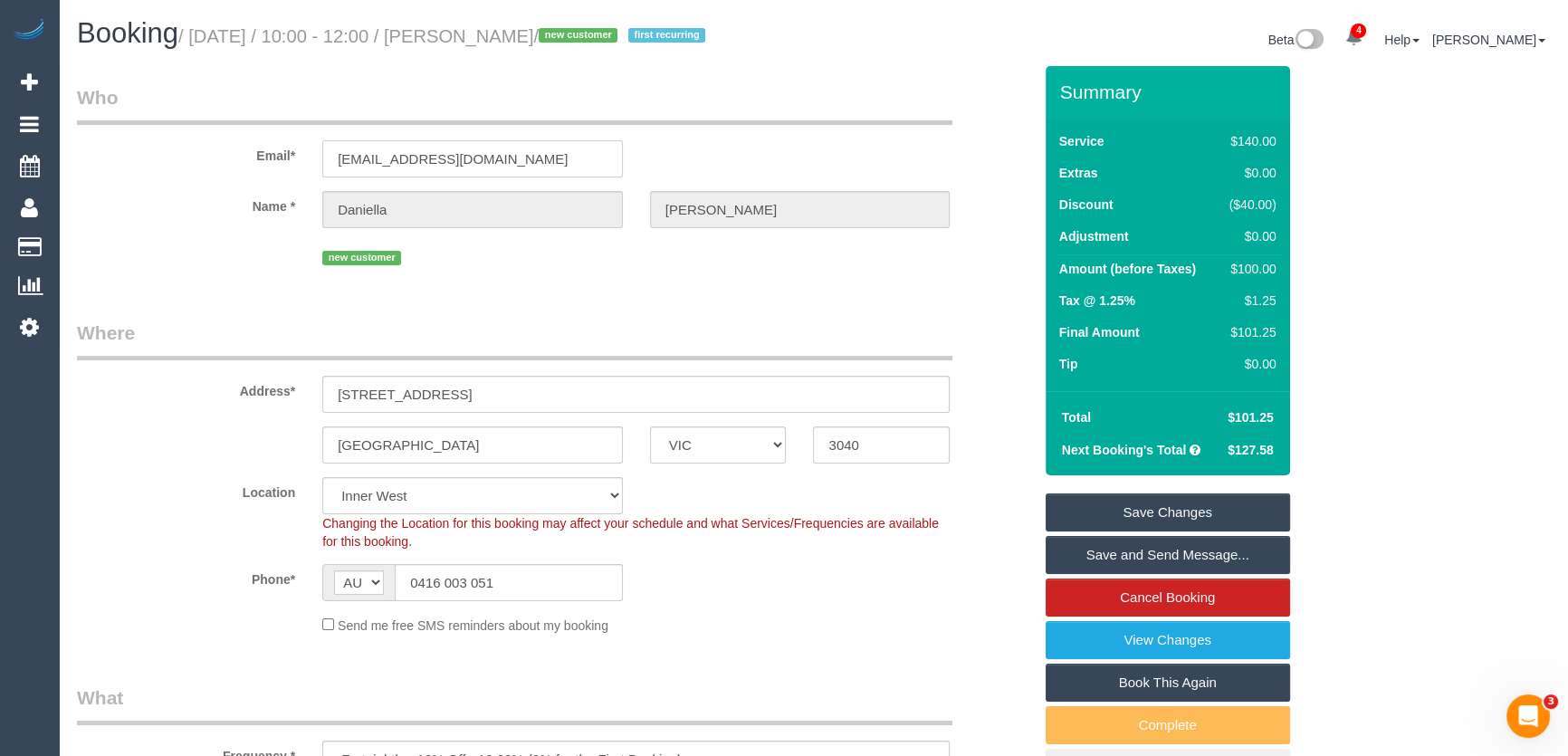
click at [500, 169] on input "gdaniella@gmail.com" at bounding box center [472, 159] width 300 height 37
click at [502, 169] on input "gdaniella@gmail.com" at bounding box center [472, 159] width 300 height 37
click at [504, 169] on input "gdaniella@gmail.com" at bounding box center [472, 159] width 300 height 37
click at [485, 146] on input "gdaniella@gmail.com" at bounding box center [472, 159] width 300 height 37
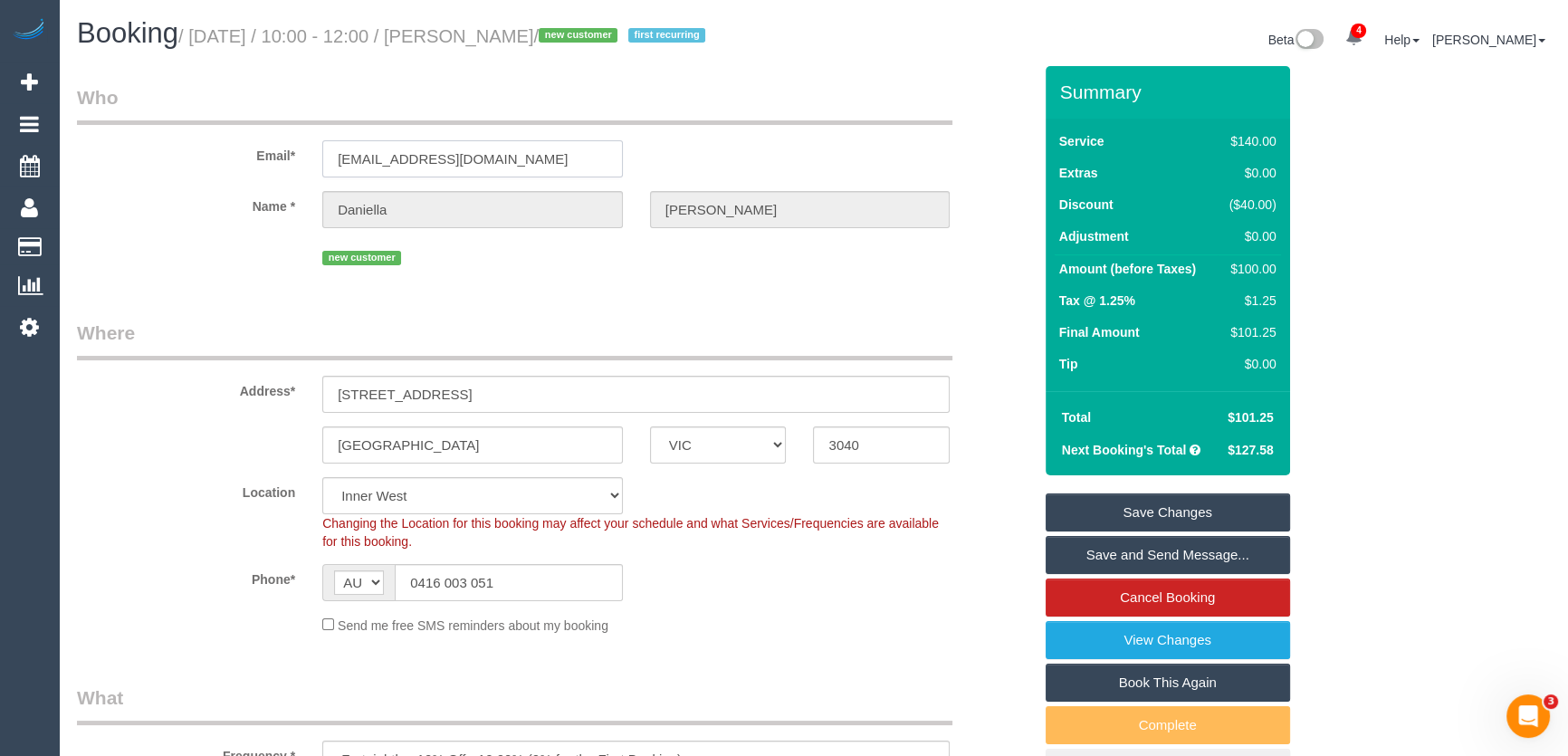
click at [485, 146] on input "gdaniella@gmail.com" at bounding box center [472, 159] width 300 height 37
click at [495, 160] on input "gdaniella@gmail.com" at bounding box center [472, 159] width 300 height 37
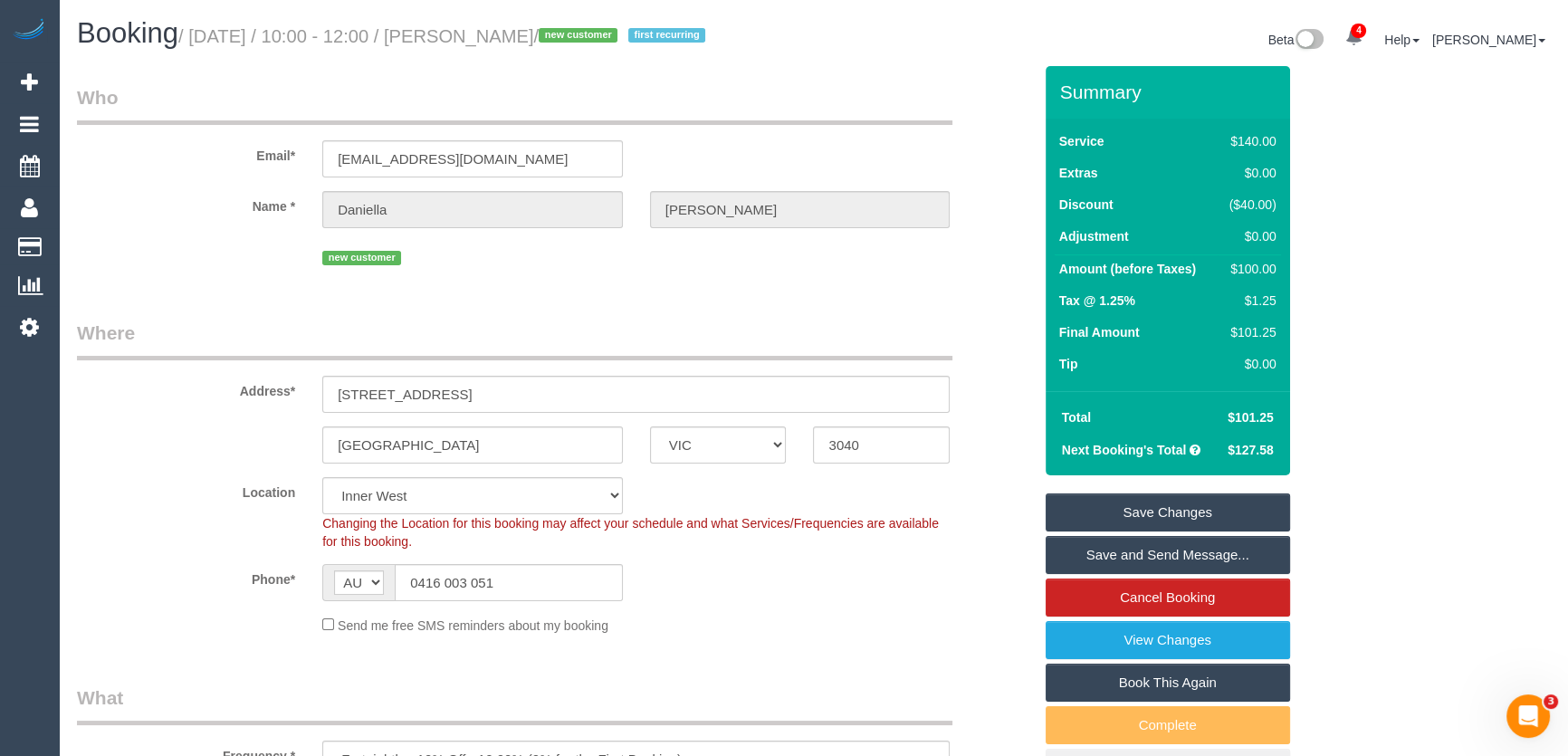
click at [1135, 509] on link "Save Changes" at bounding box center [1167, 512] width 244 height 38
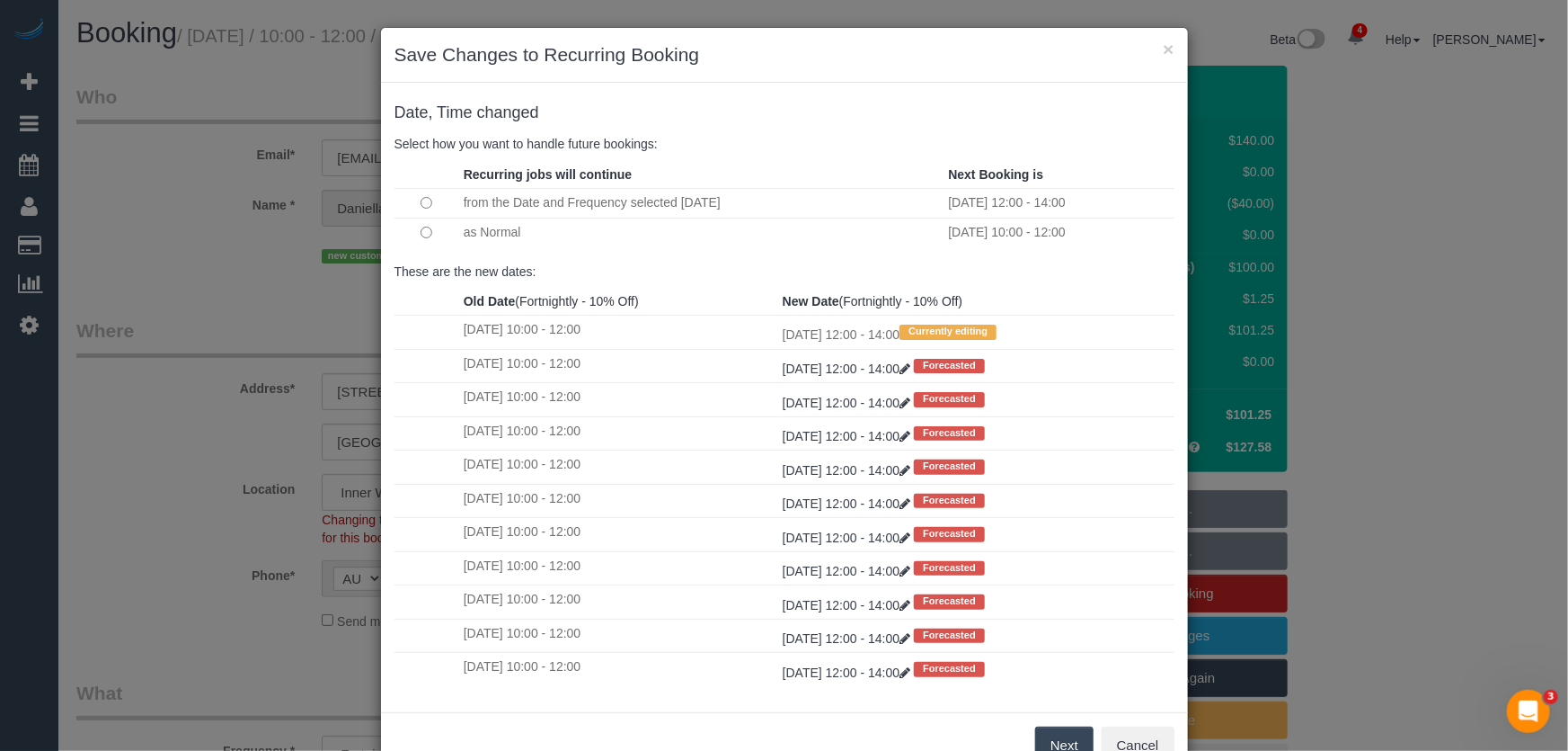
click at [1057, 749] on button "Next" at bounding box center [1065, 745] width 58 height 38
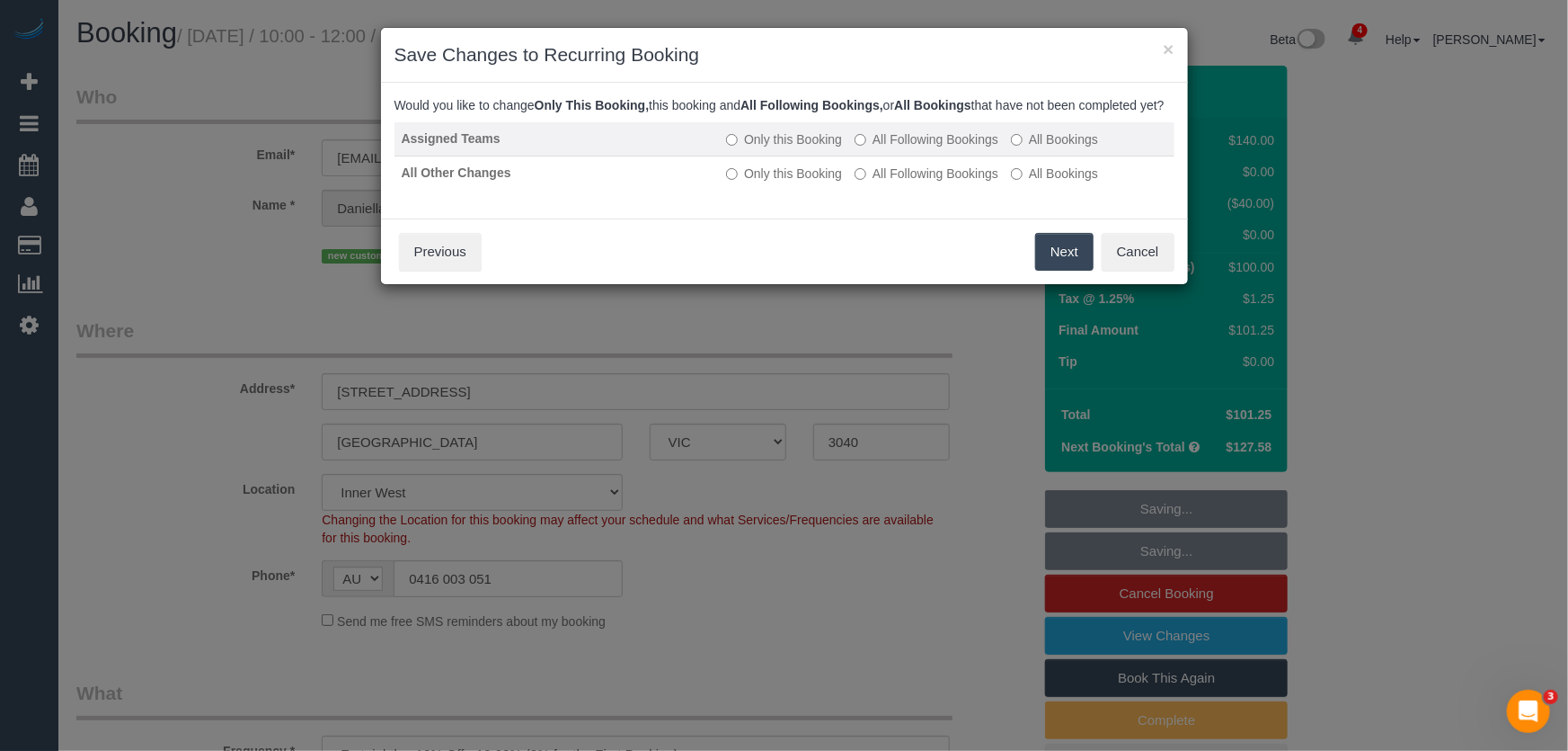
click at [921, 148] on label "All Following Bookings" at bounding box center [926, 139] width 143 height 18
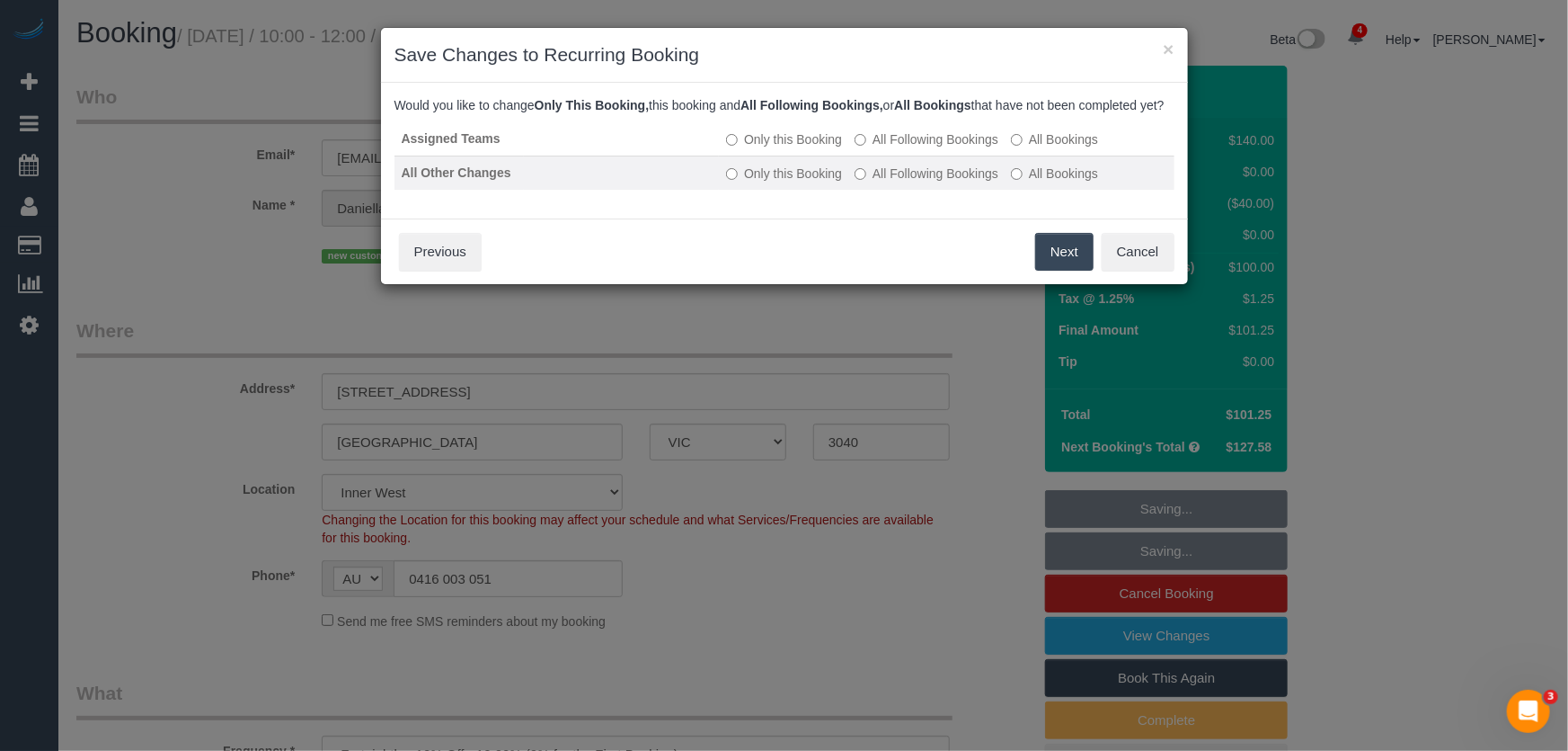
click at [916, 183] on label "All Following Bookings" at bounding box center [926, 173] width 143 height 18
click at [1058, 271] on button "Save" at bounding box center [1063, 251] width 61 height 38
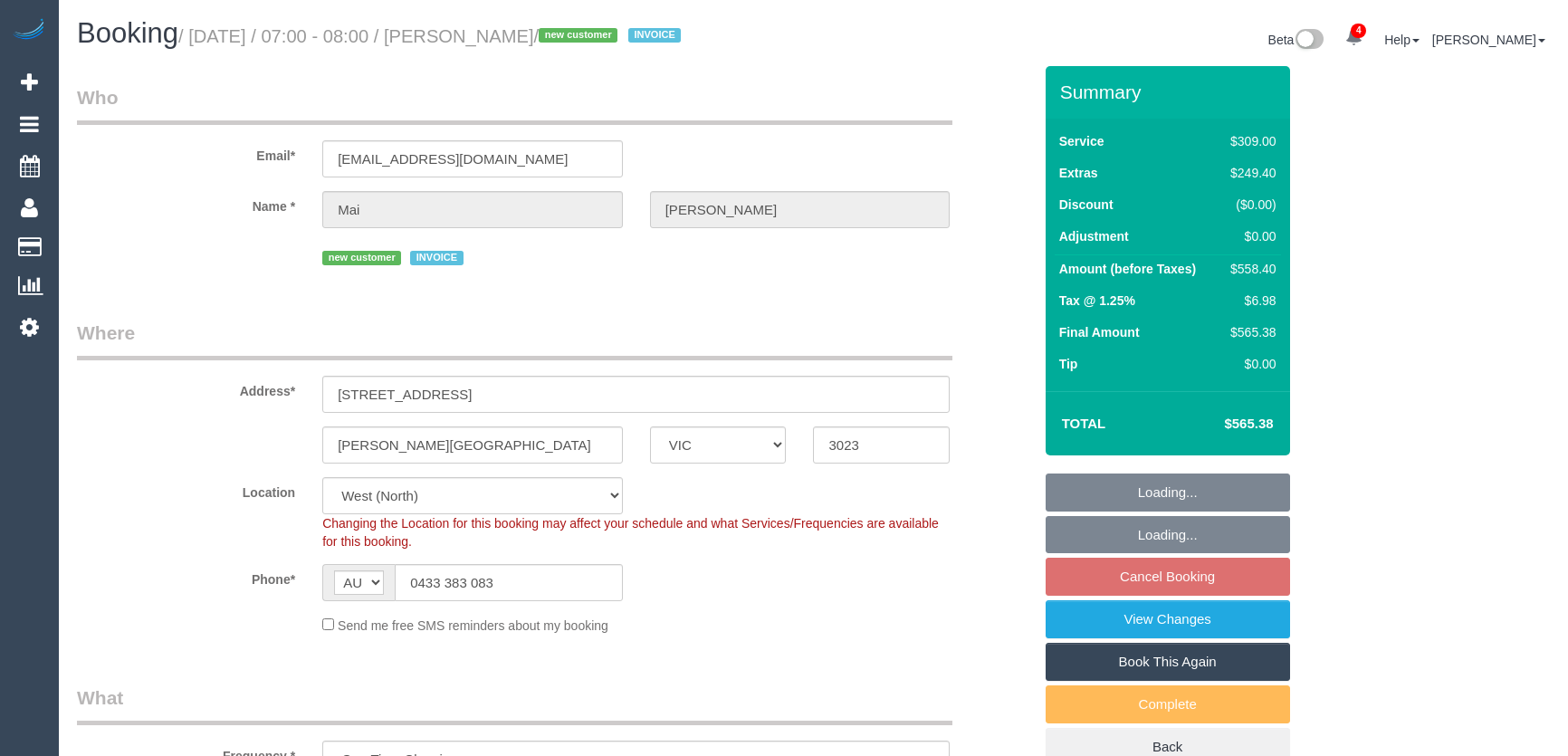
select select "VIC"
select select "spot1"
select select "number:28"
select select "number:15"
select select "number:18"
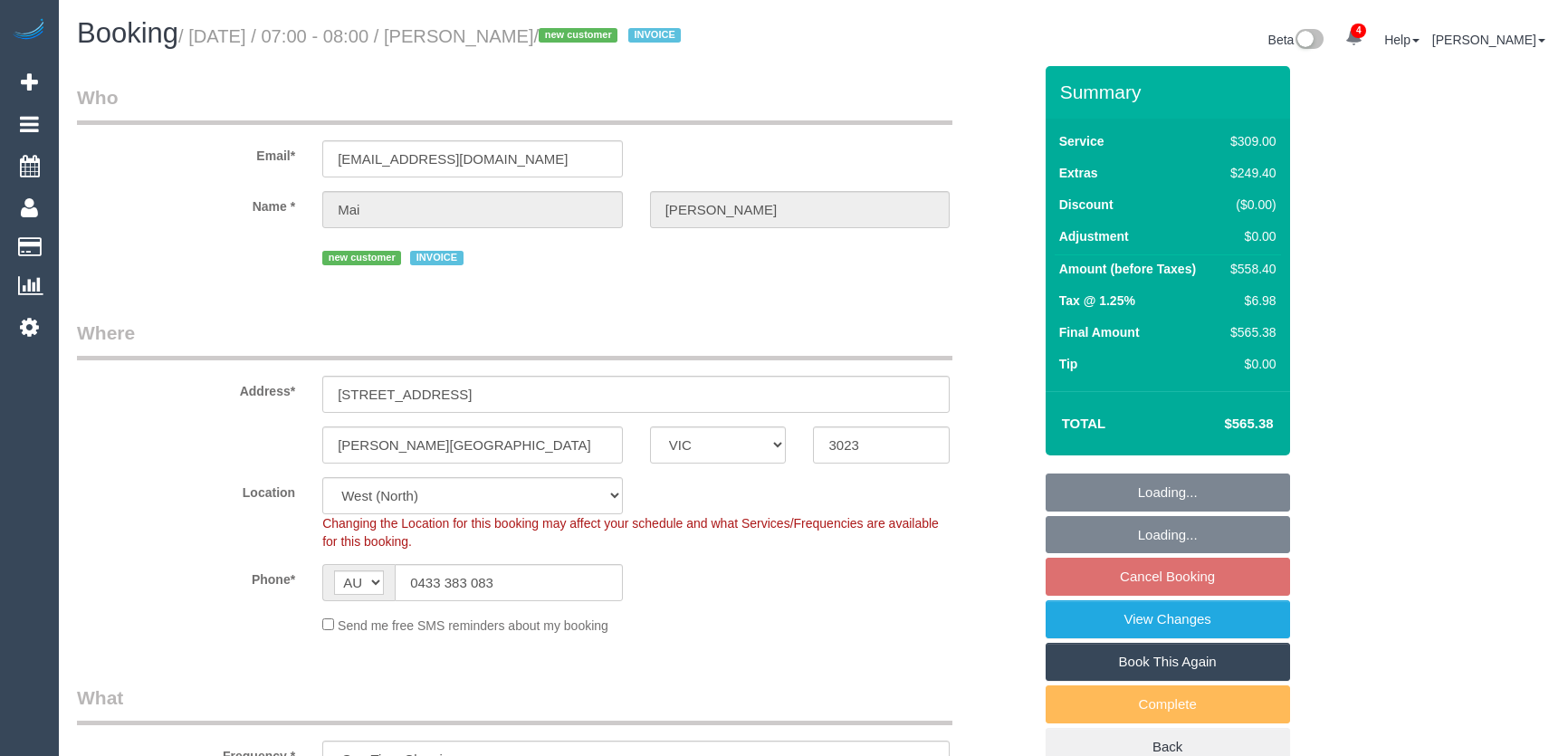
select select "number:25"
select select "number:26"
select select "VIC"
select select "number:28"
select select "number:15"
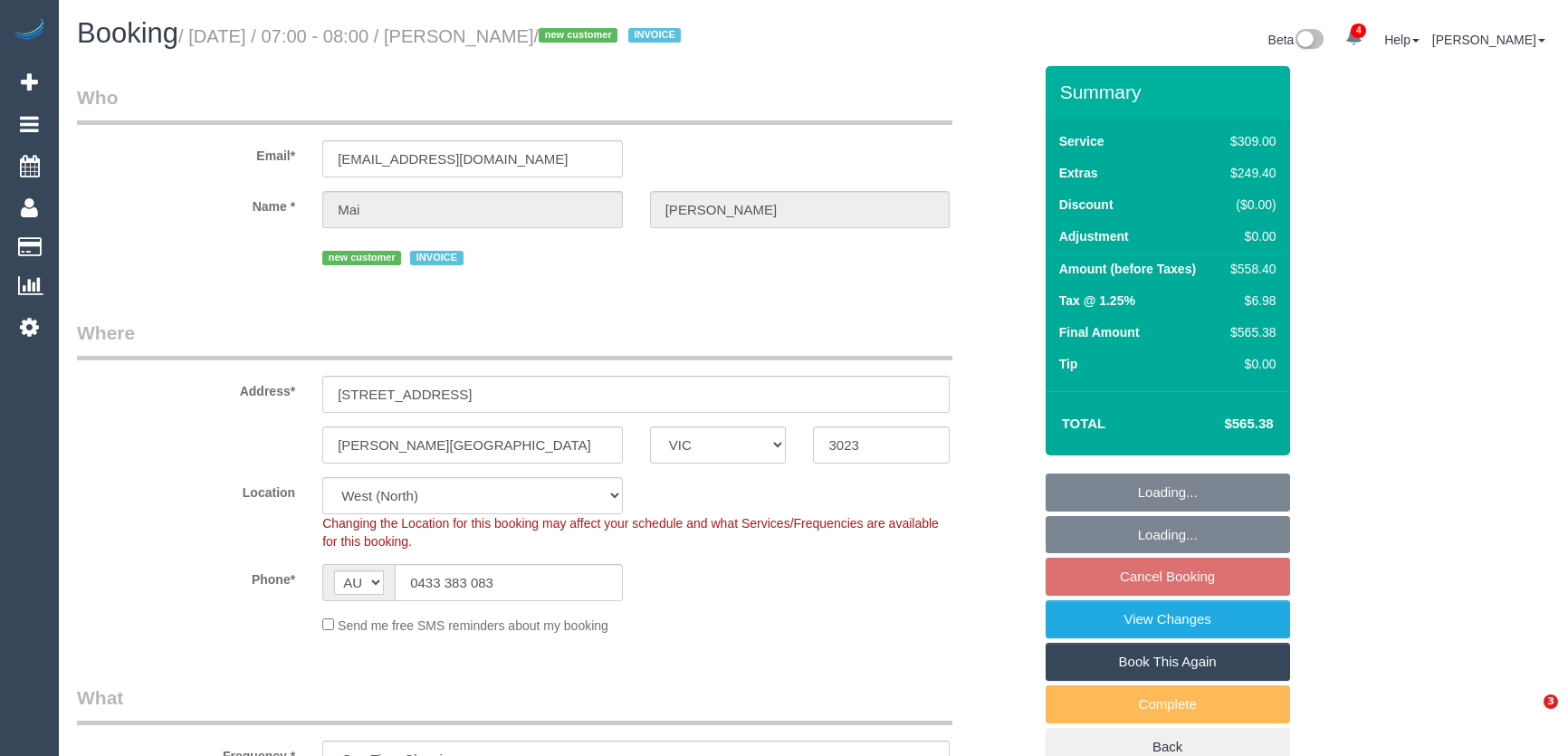
select select "number:18"
select select "number:25"
select select "number:26"
select select "object:1440"
select select "string:stripe-pm_1RwVLP2GScqysDRVXUIkPe0F"
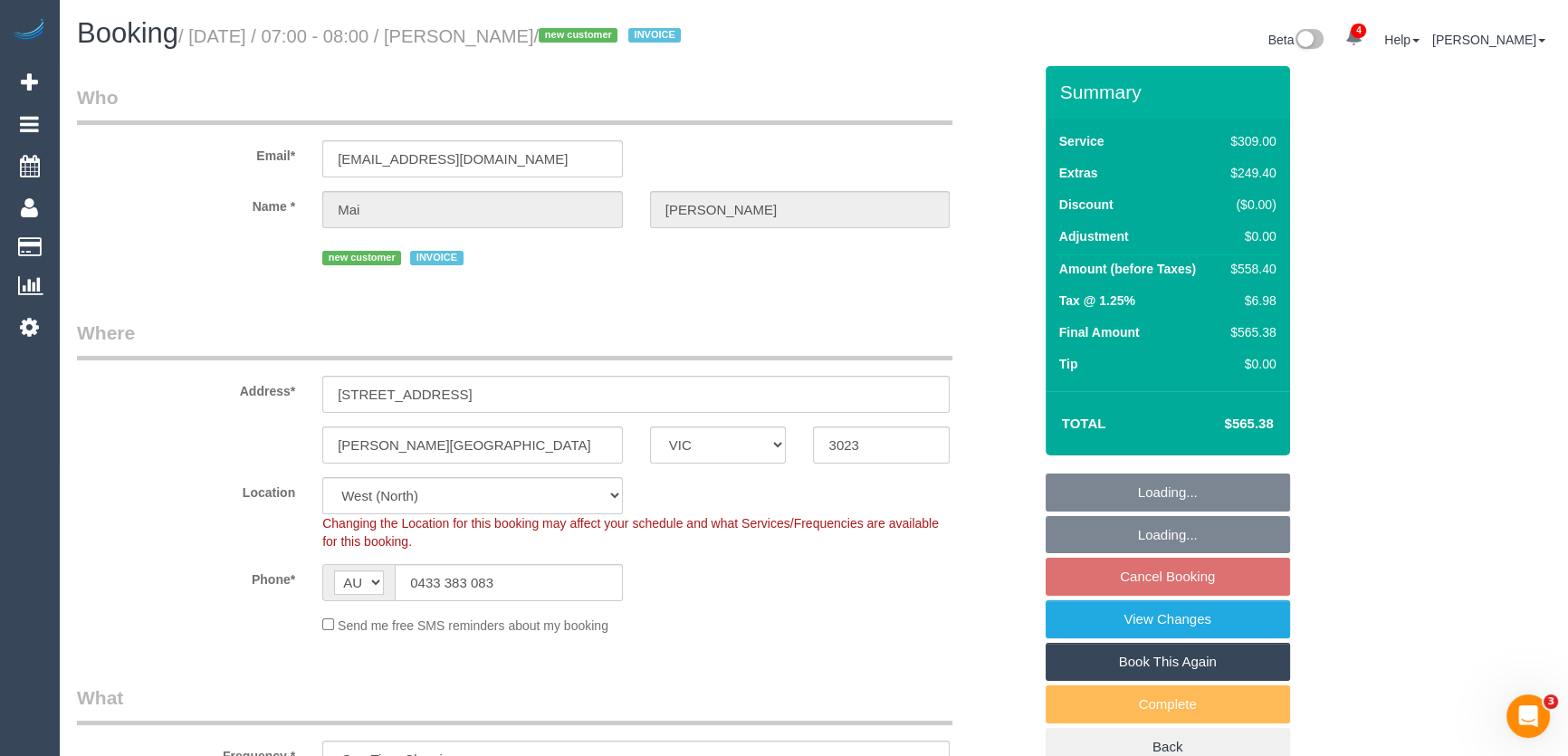
select select "spot1"
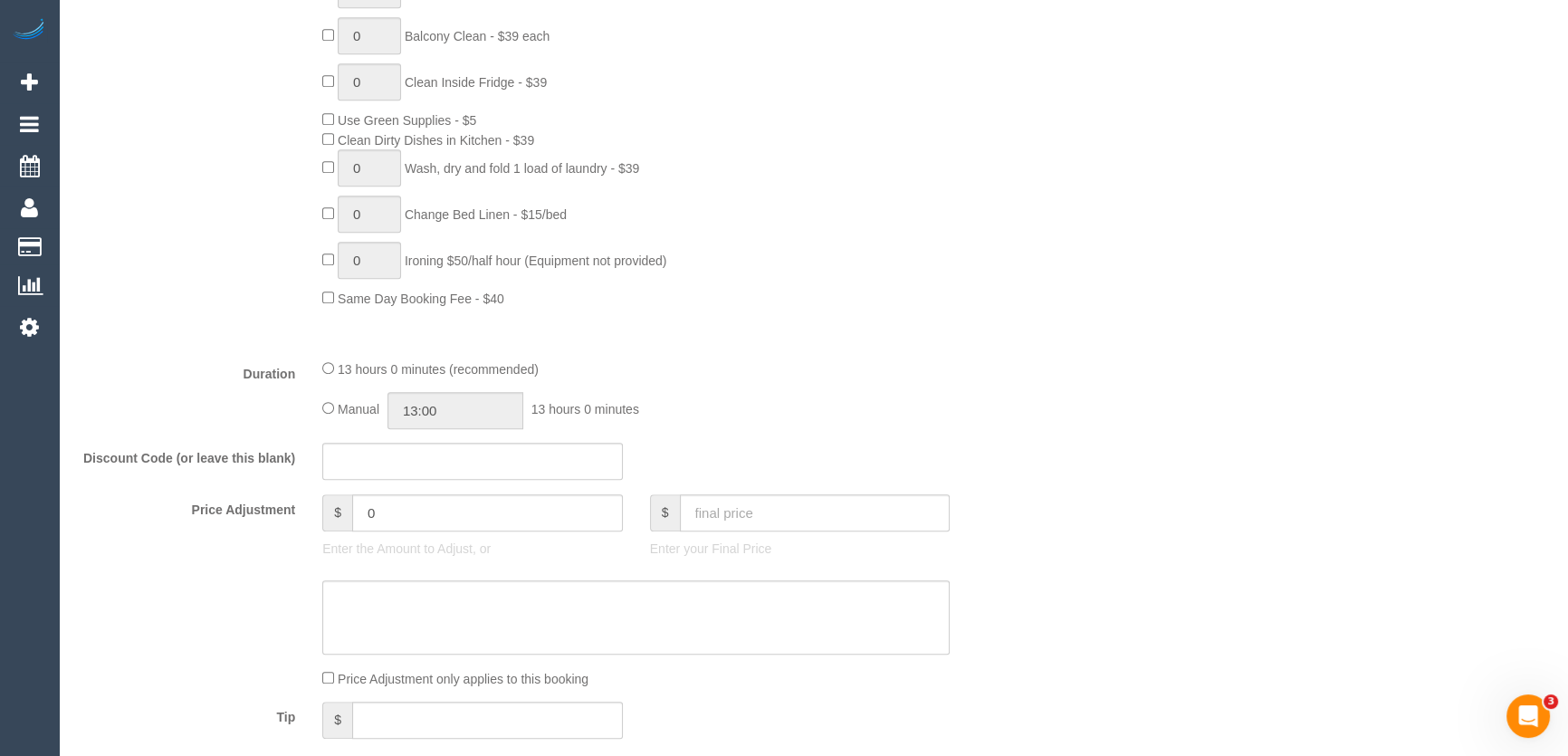
scroll to position [1234, 0]
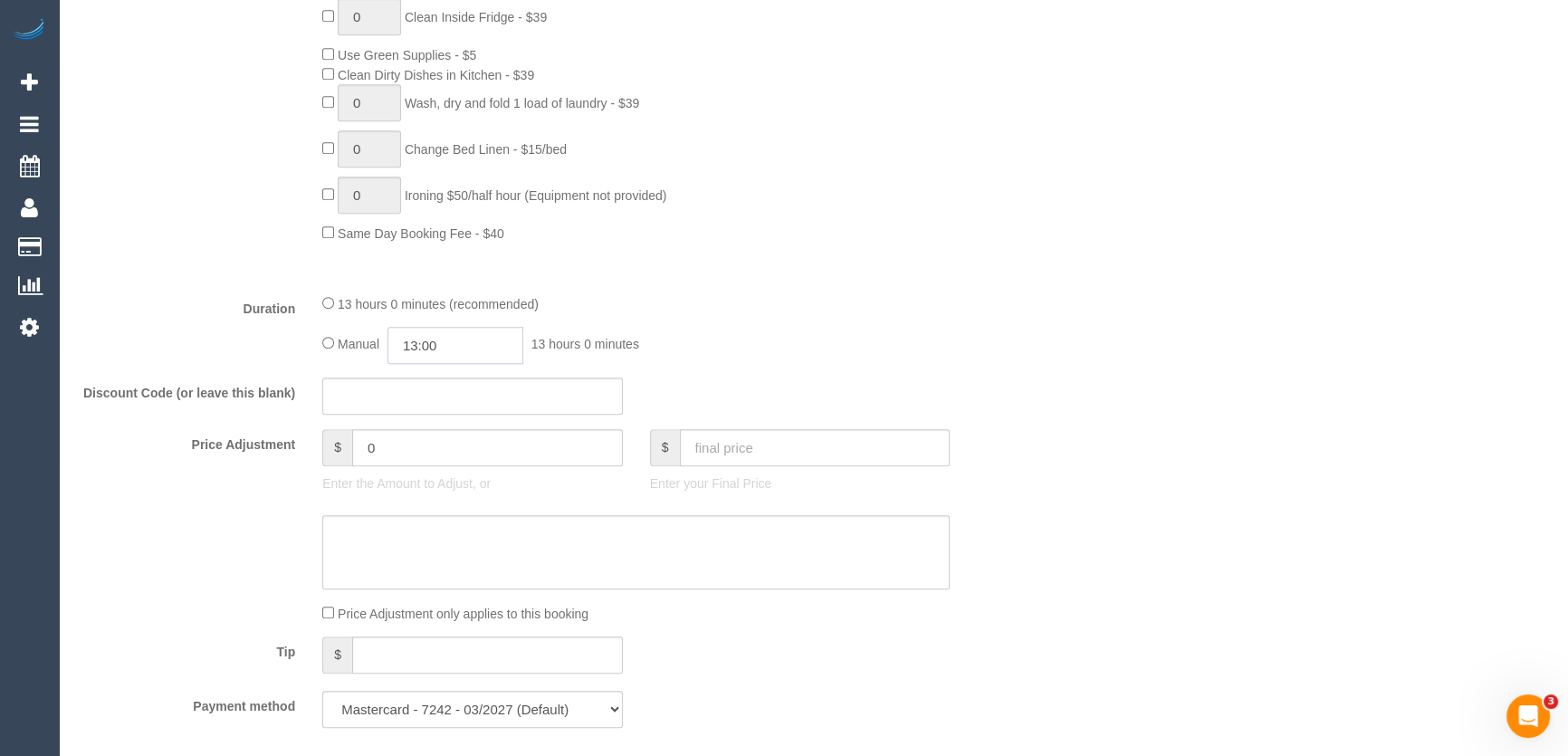
click at [510, 343] on input "13:00" at bounding box center [455, 344] width 136 height 37
click at [425, 416] on li "05:30" at bounding box center [435, 412] width 80 height 24
click at [456, 359] on input "05:30" at bounding box center [455, 344] width 136 height 37
type input "05:"
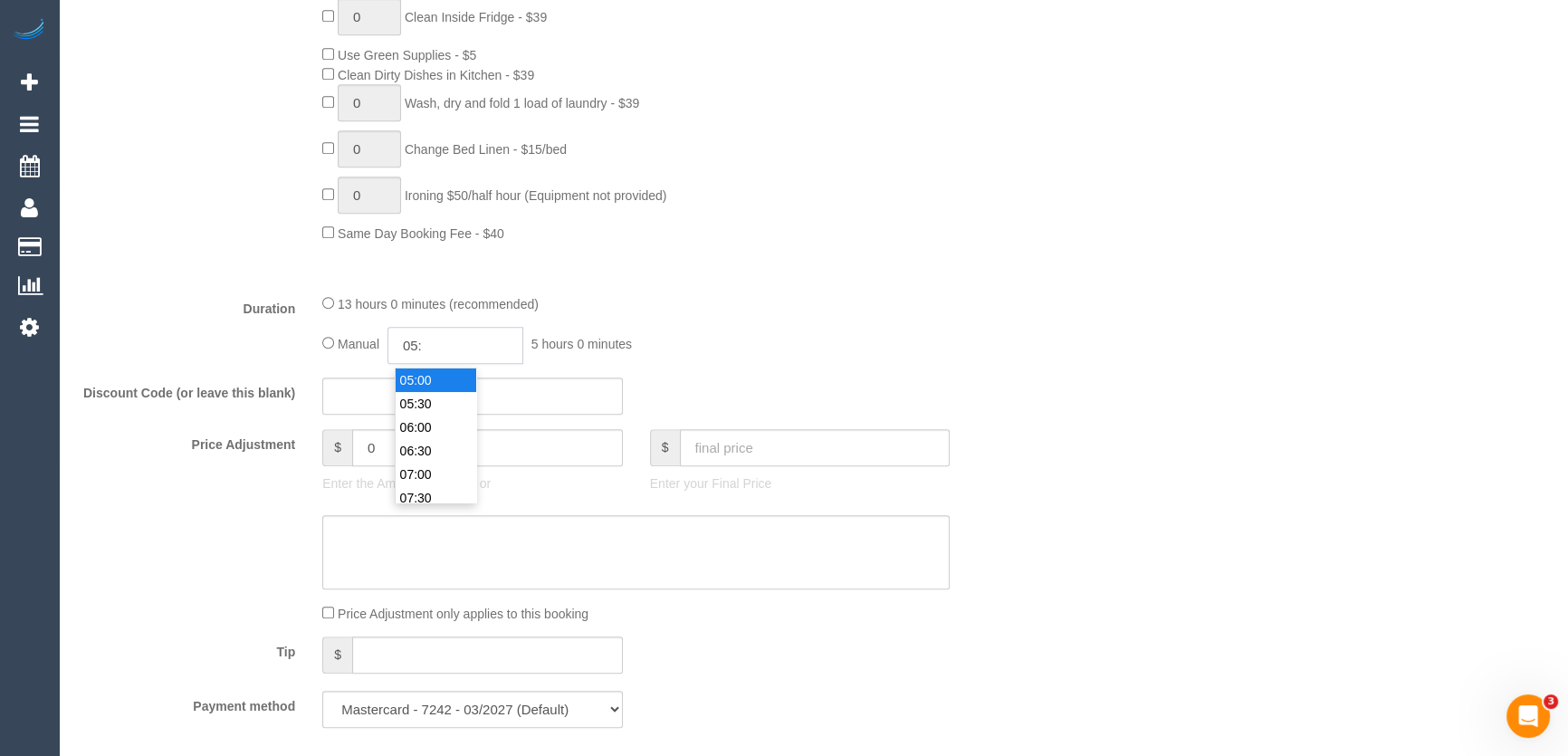
select select
type input "05:1"
select select "spot11"
type input "05:15"
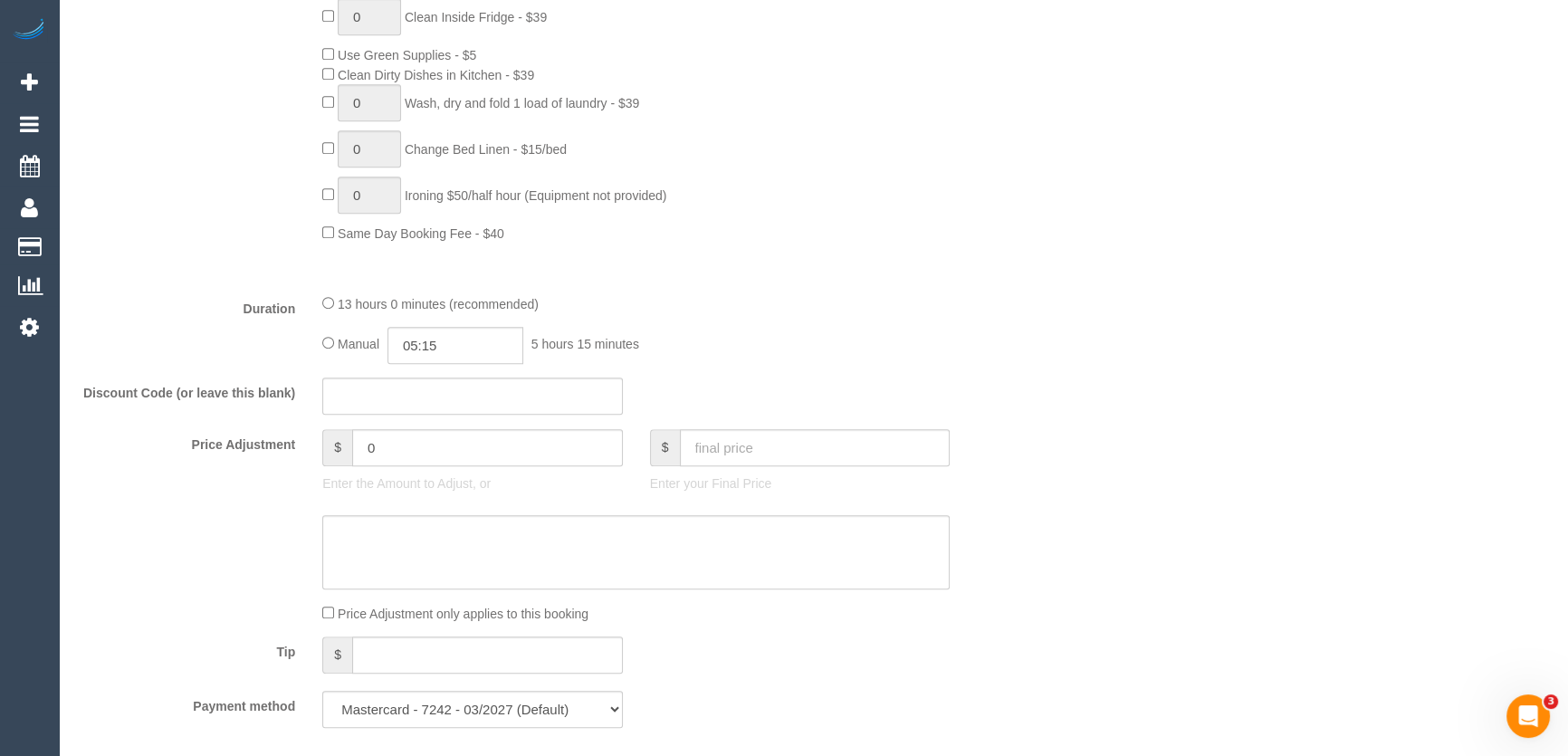
select select "spot41"
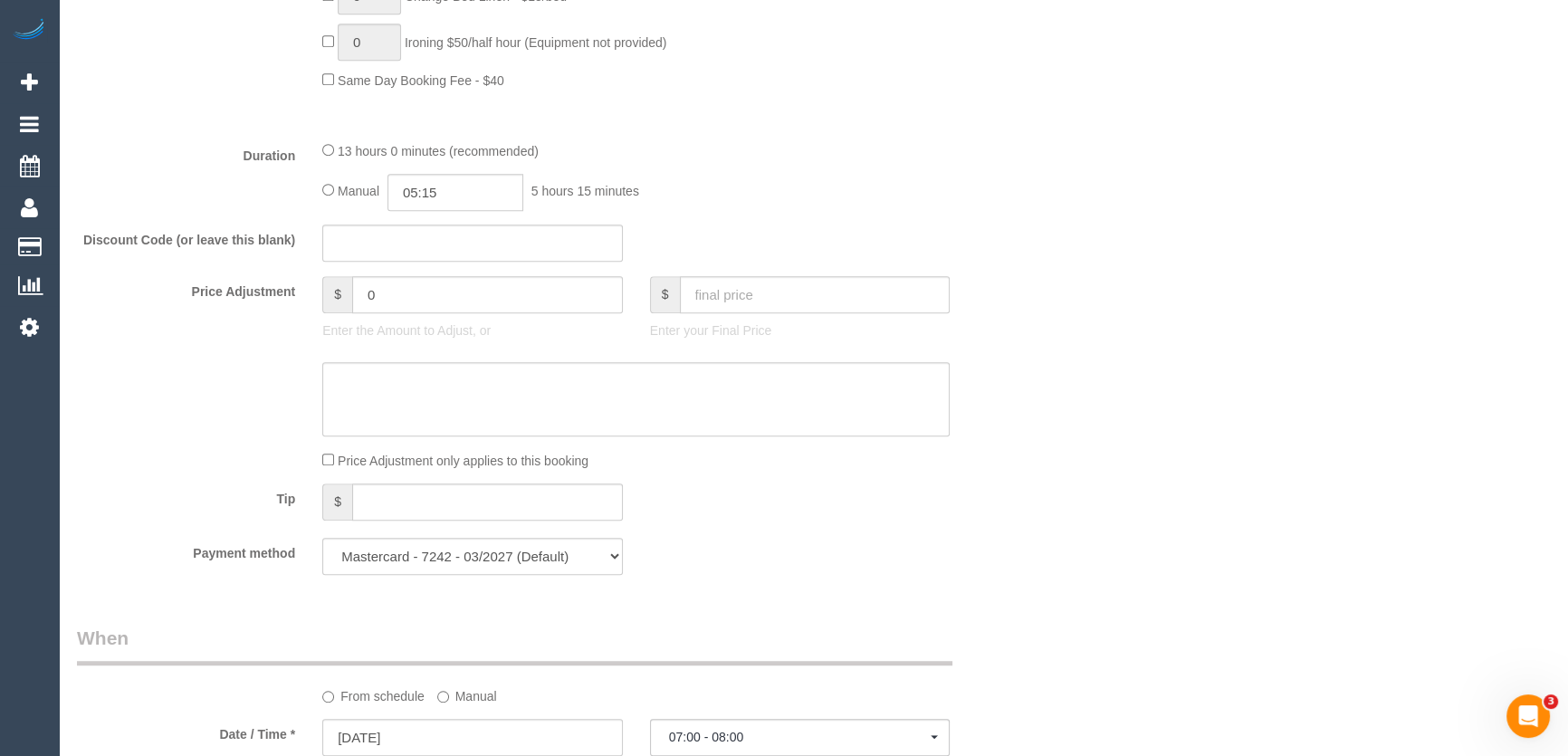
select select "spot51"
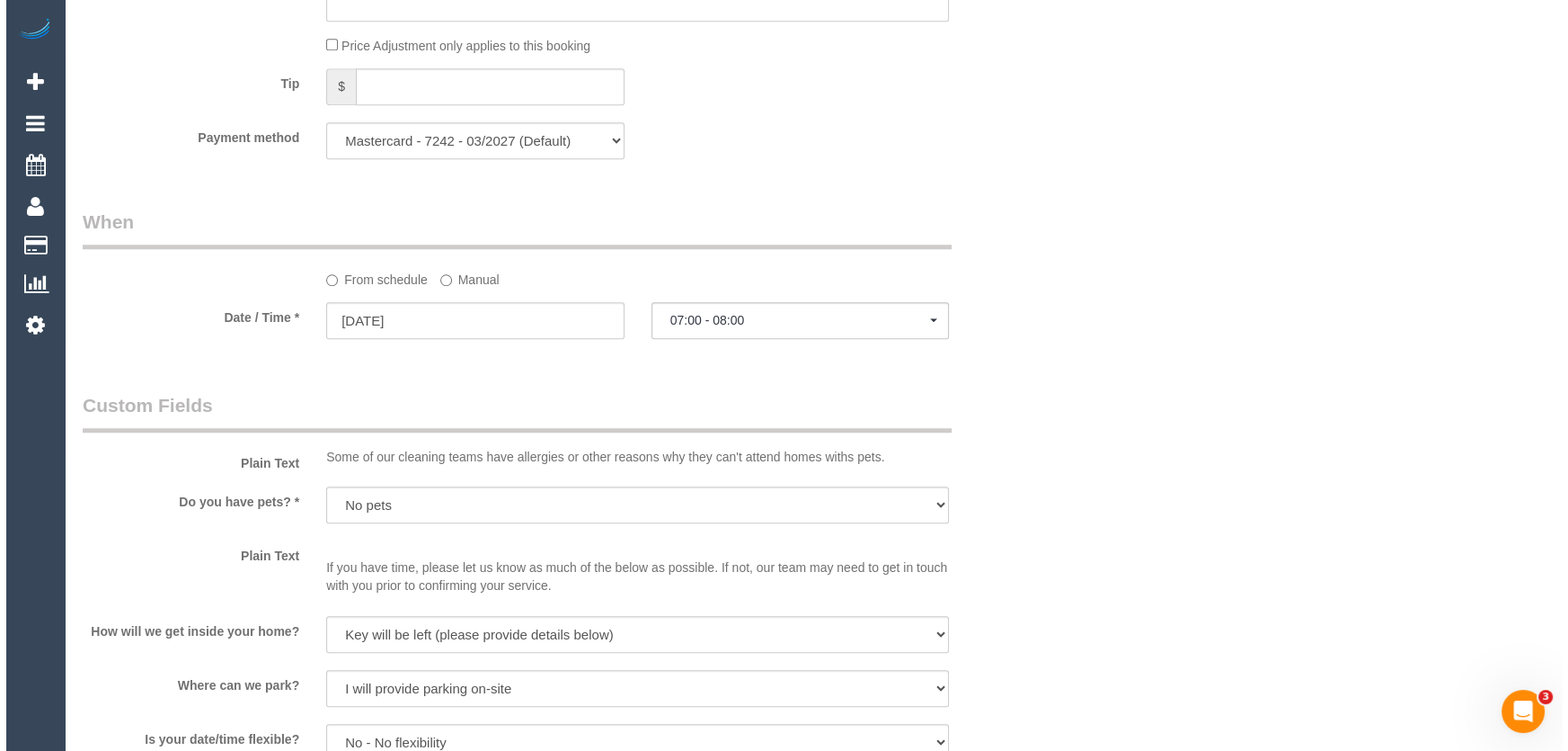
scroll to position [2615, 0]
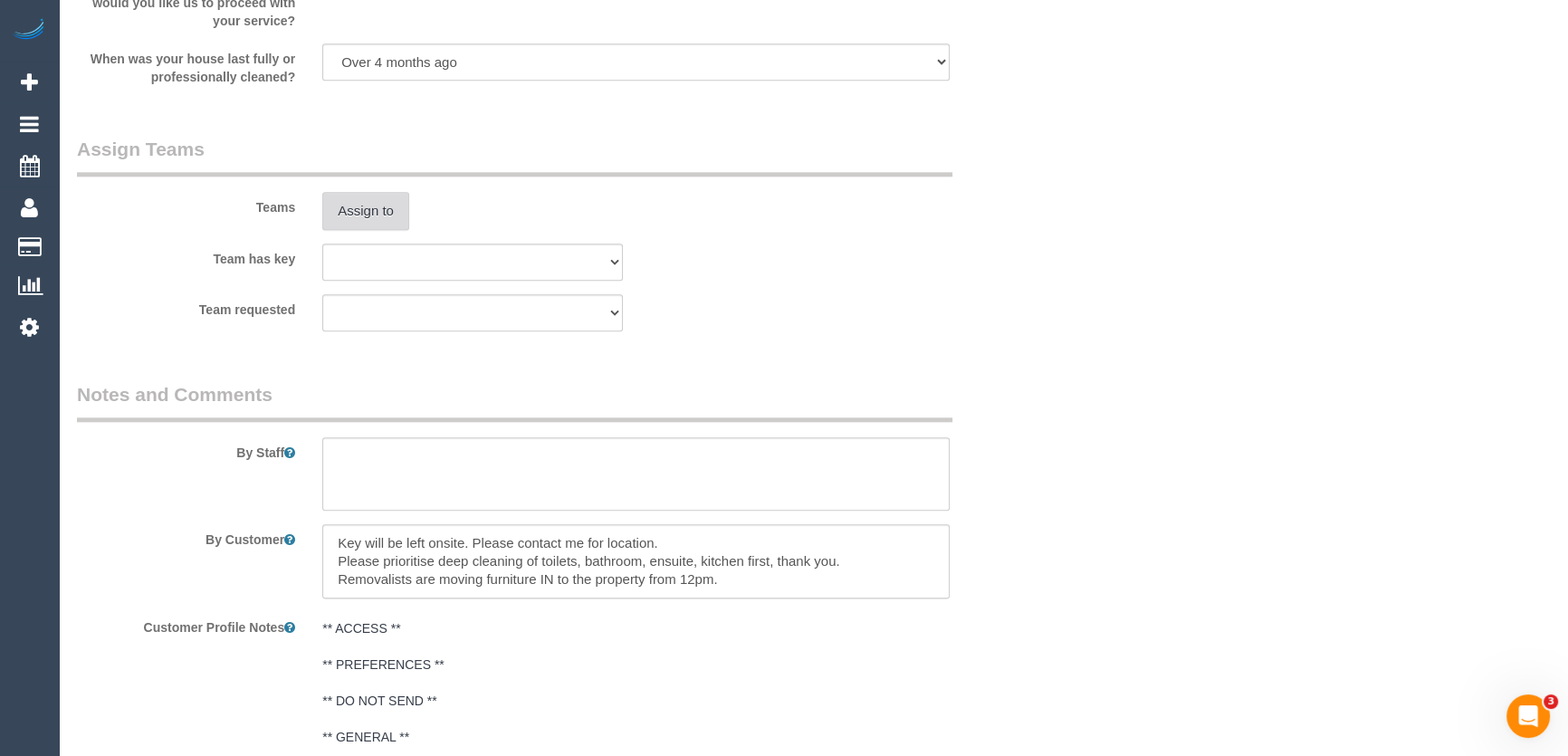
click at [371, 210] on button "Assign to" at bounding box center [365, 210] width 87 height 38
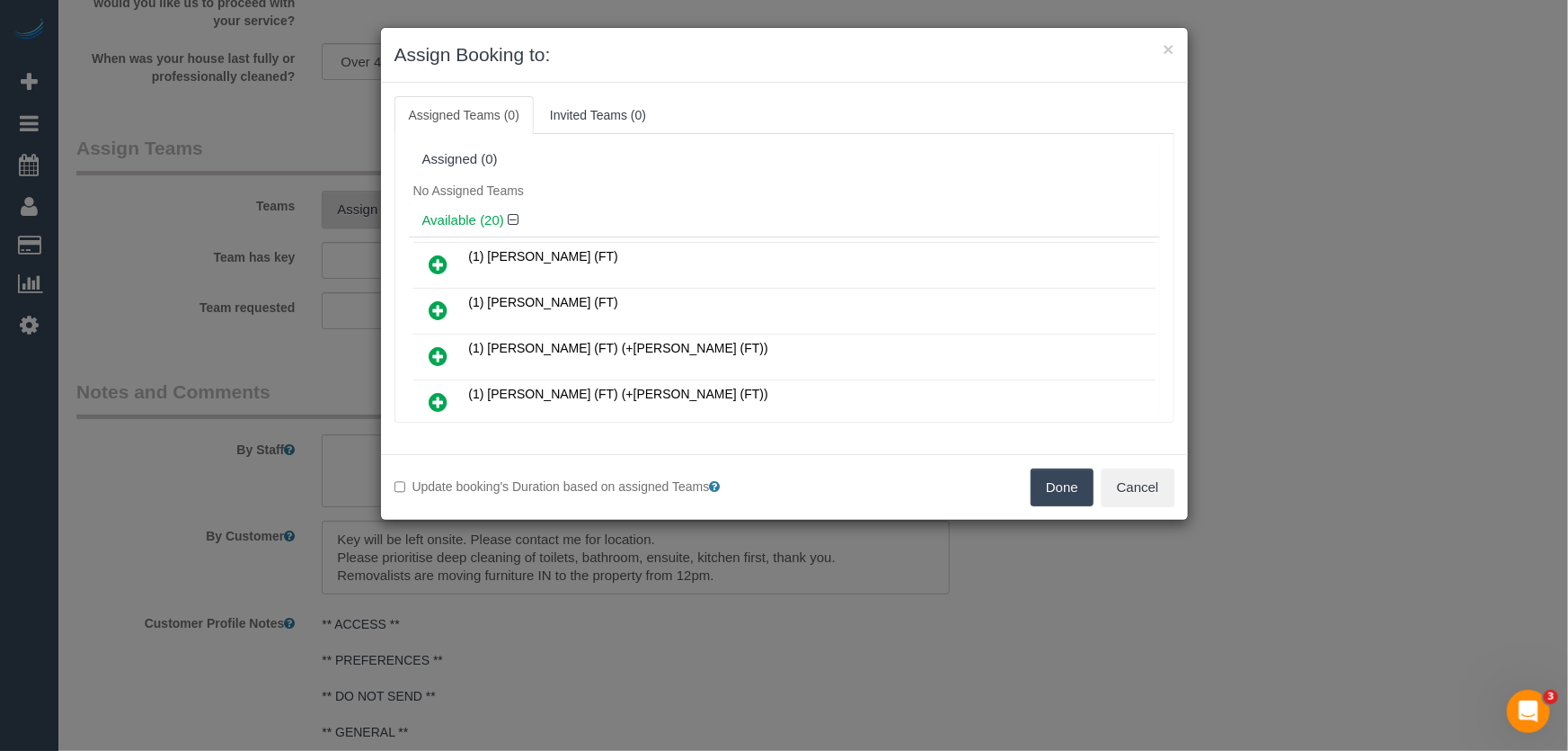
scroll to position [248, 0]
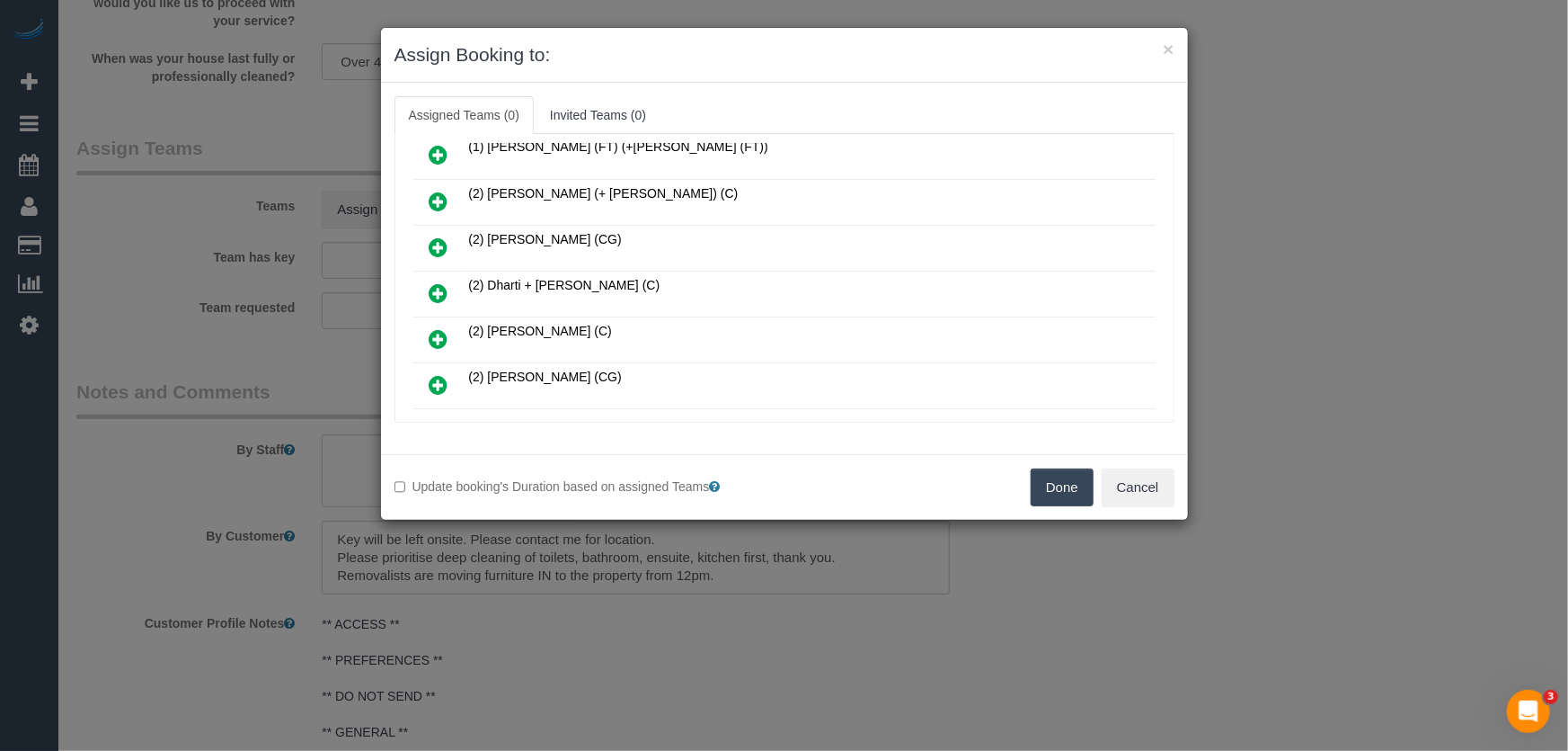
click at [440, 283] on icon at bounding box center [439, 293] width 19 height 22
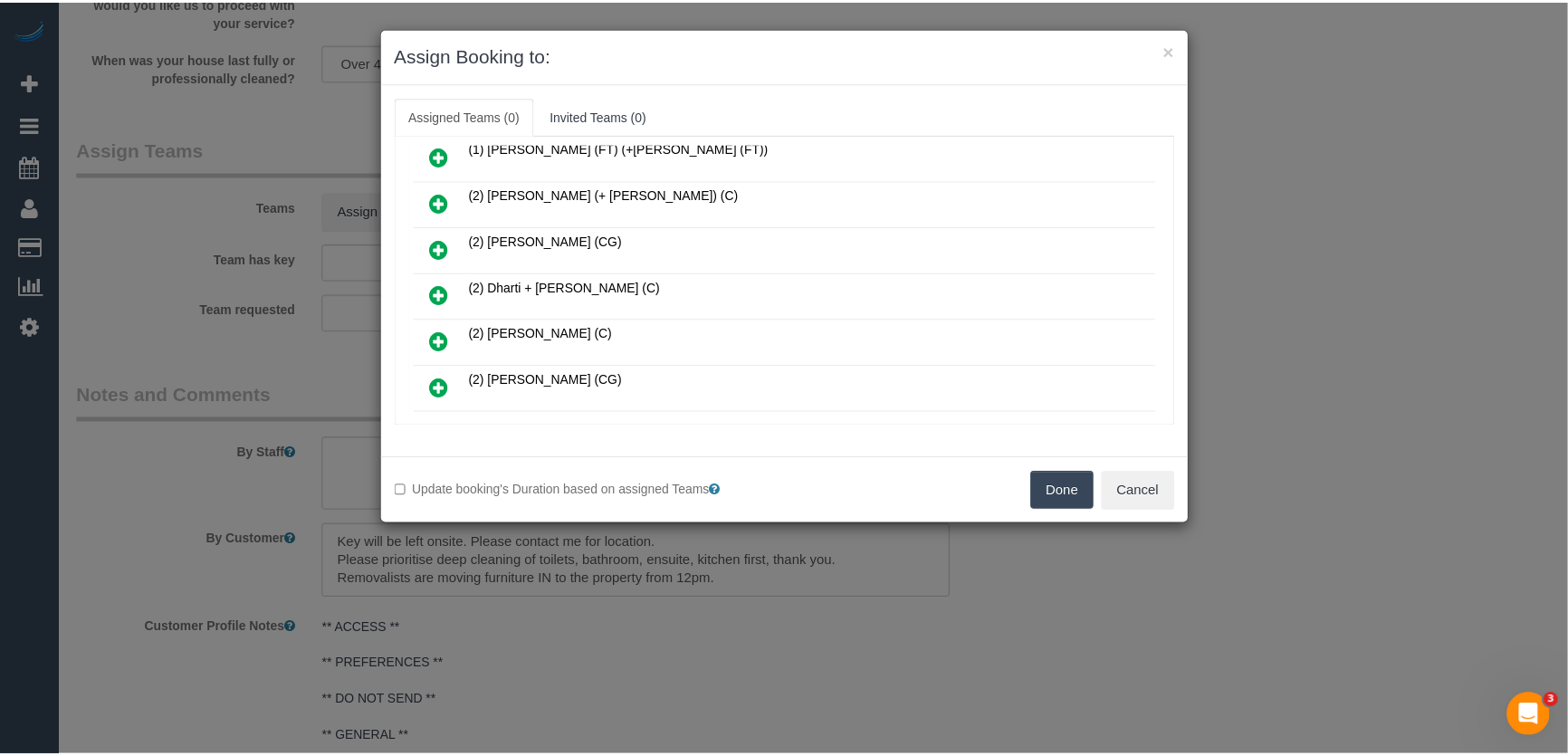
scroll to position [291, 0]
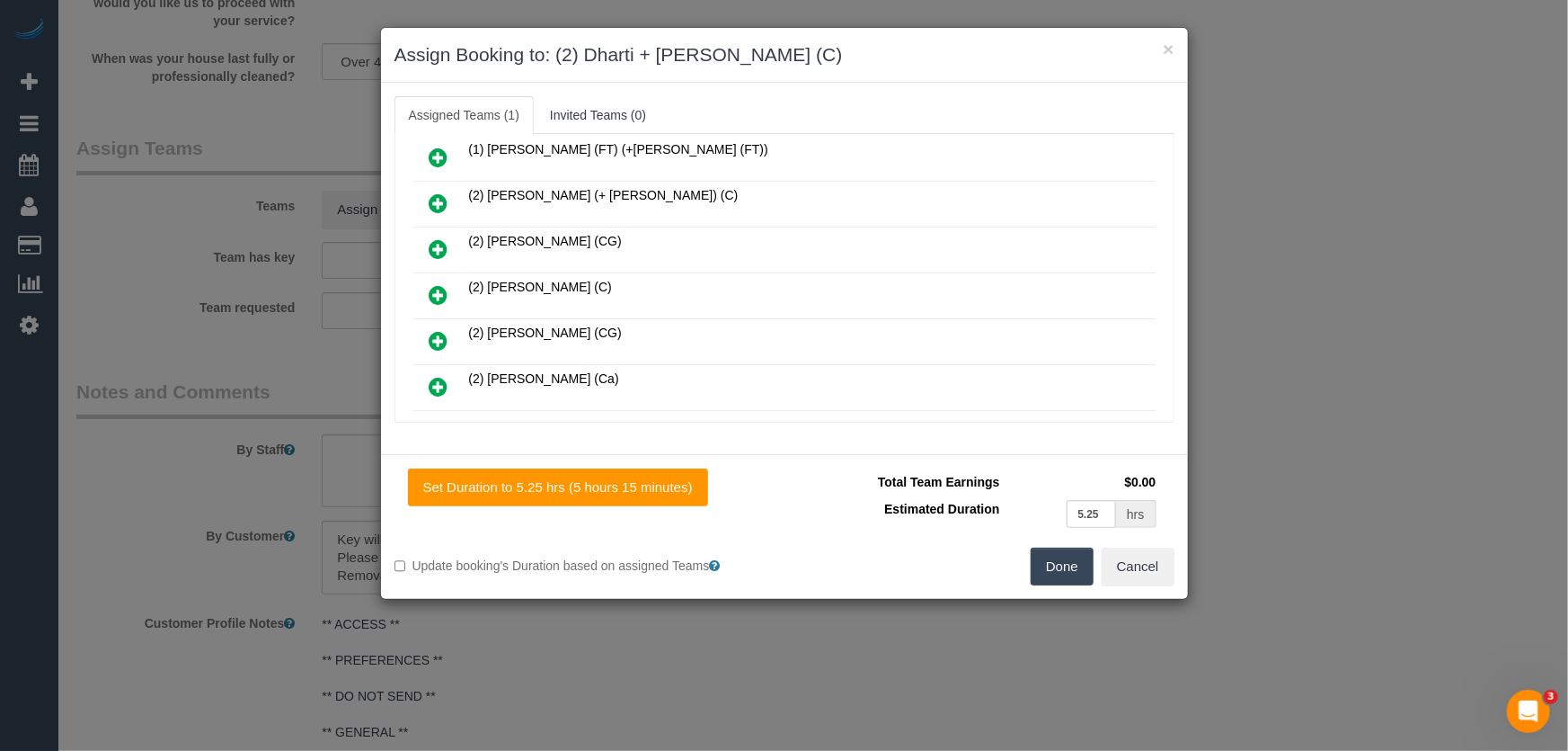
click at [1085, 575] on button "Done" at bounding box center [1062, 566] width 63 height 38
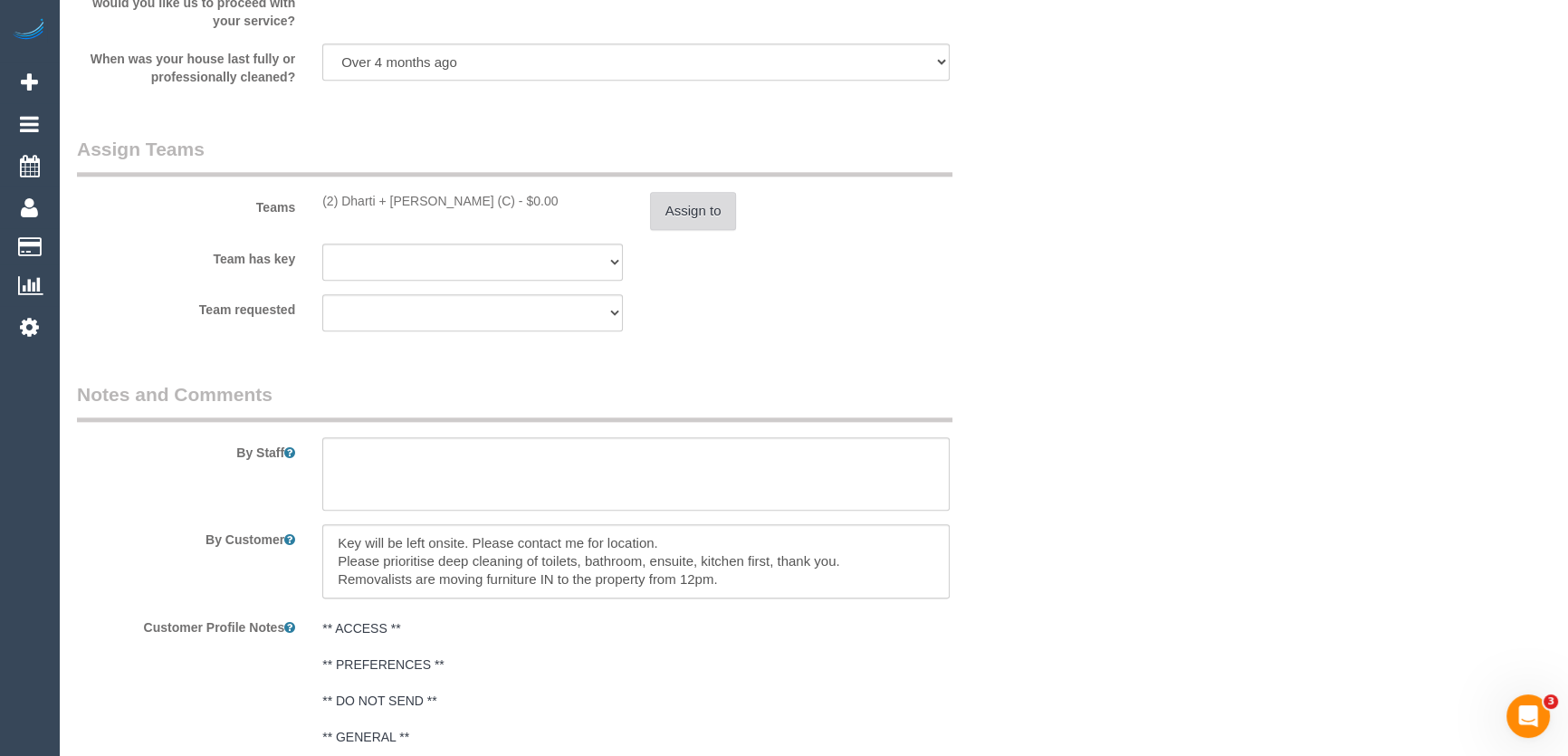
click at [695, 219] on button "Assign to" at bounding box center [693, 210] width 87 height 38
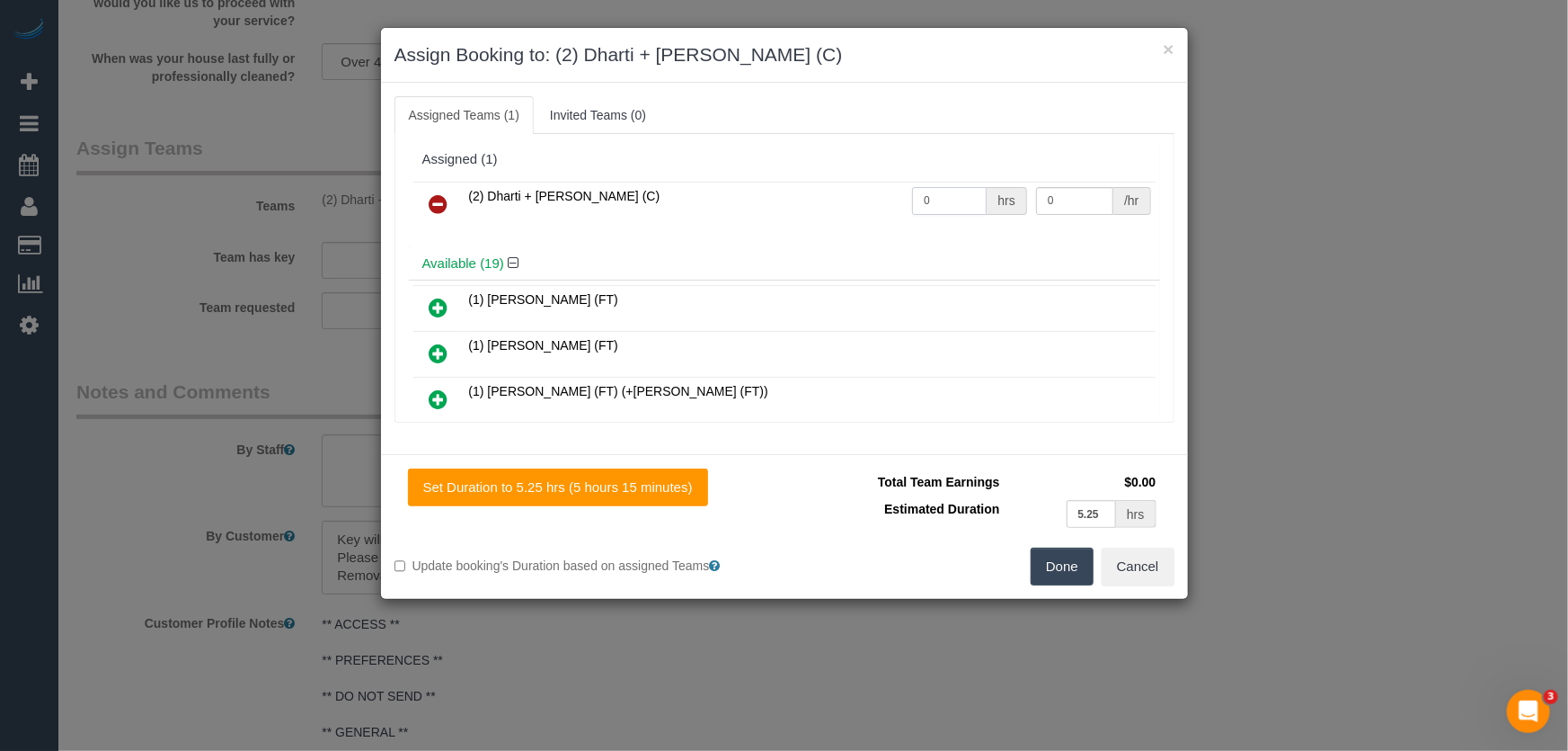
click at [934, 196] on input "0" at bounding box center [949, 201] width 75 height 28
type input "1"
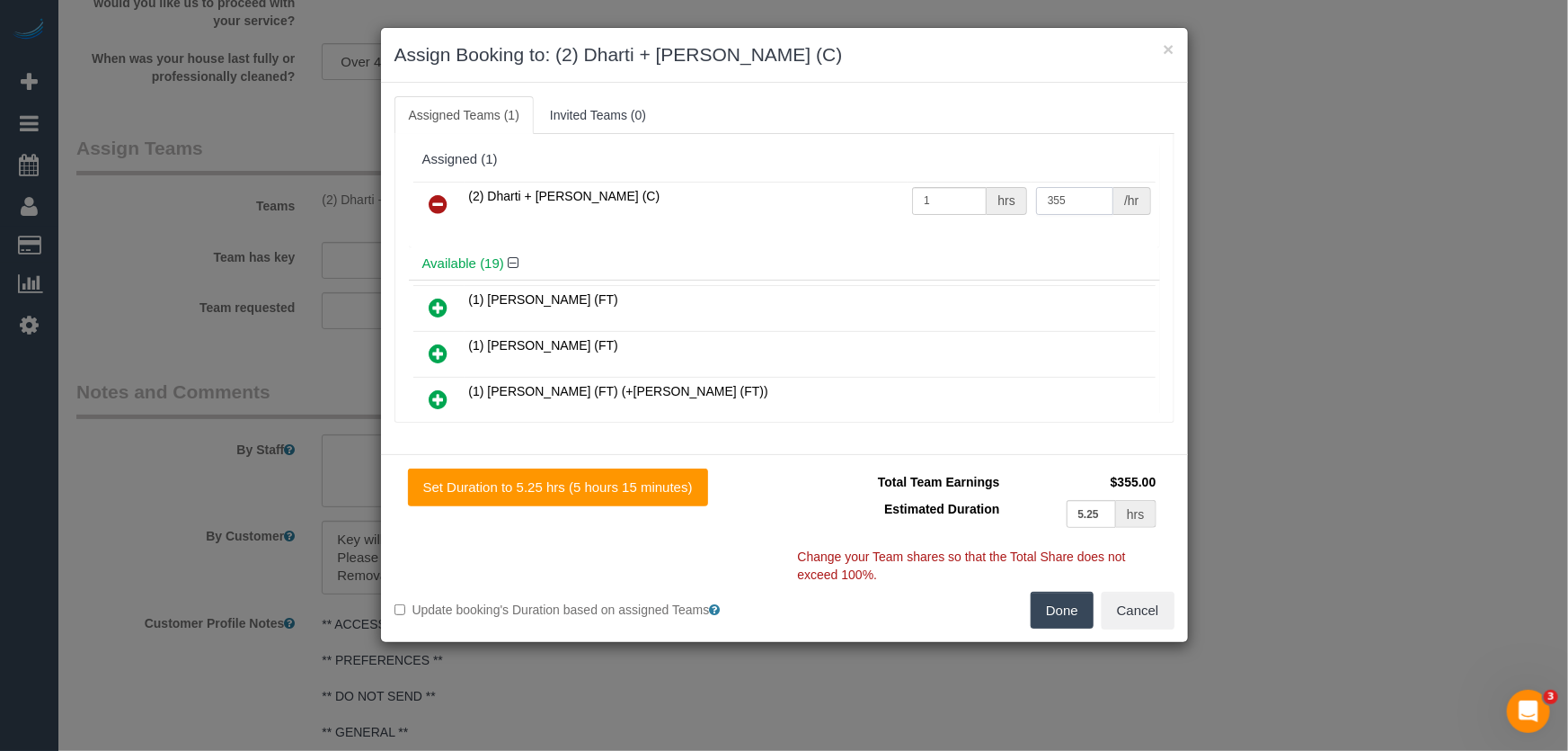
type input "355"
click at [1074, 624] on button "Done" at bounding box center [1062, 610] width 63 height 38
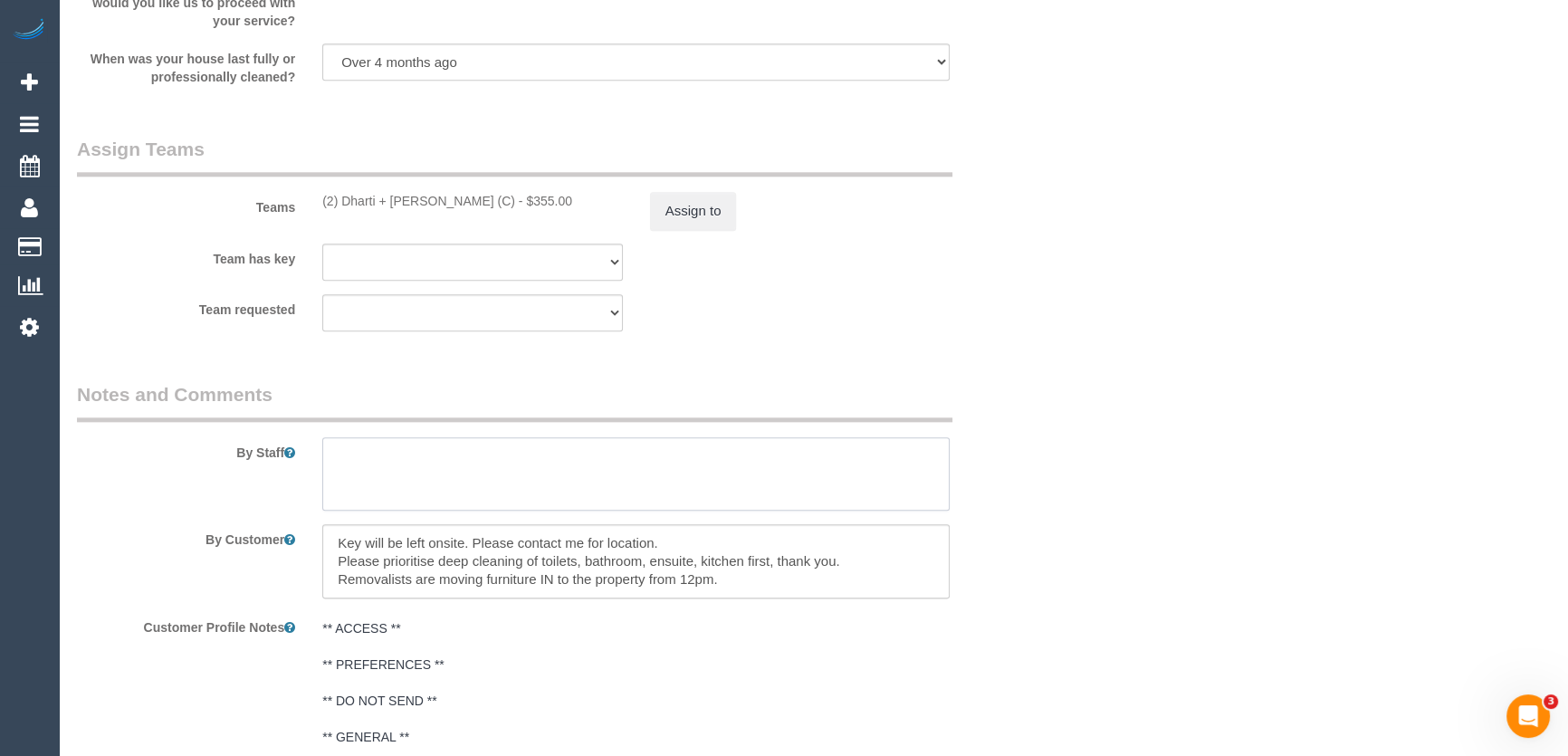
click at [544, 467] on textarea at bounding box center [635, 474] width 627 height 75
click at [494, 449] on textarea at bounding box center [635, 474] width 627 height 75
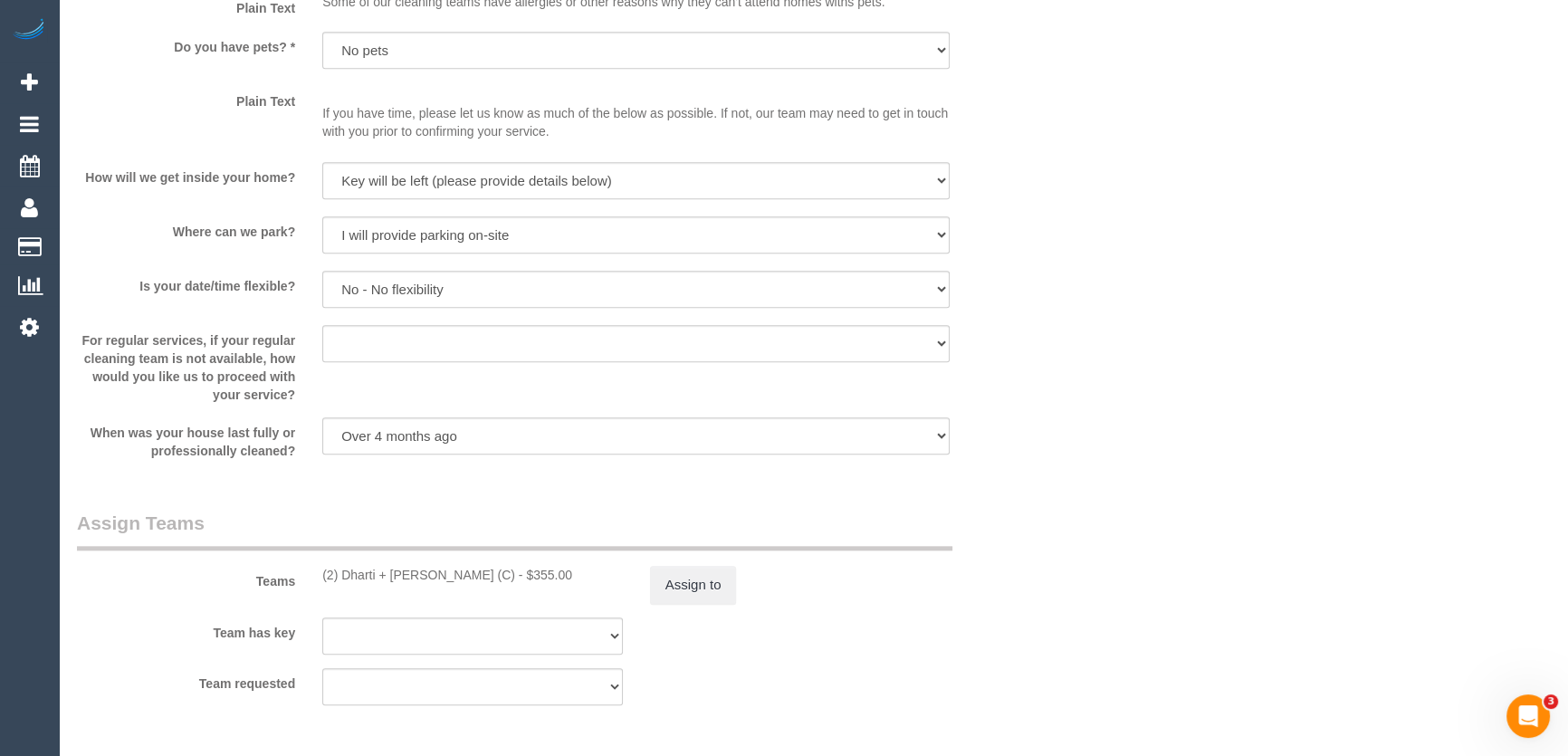
scroll to position [1974, 0]
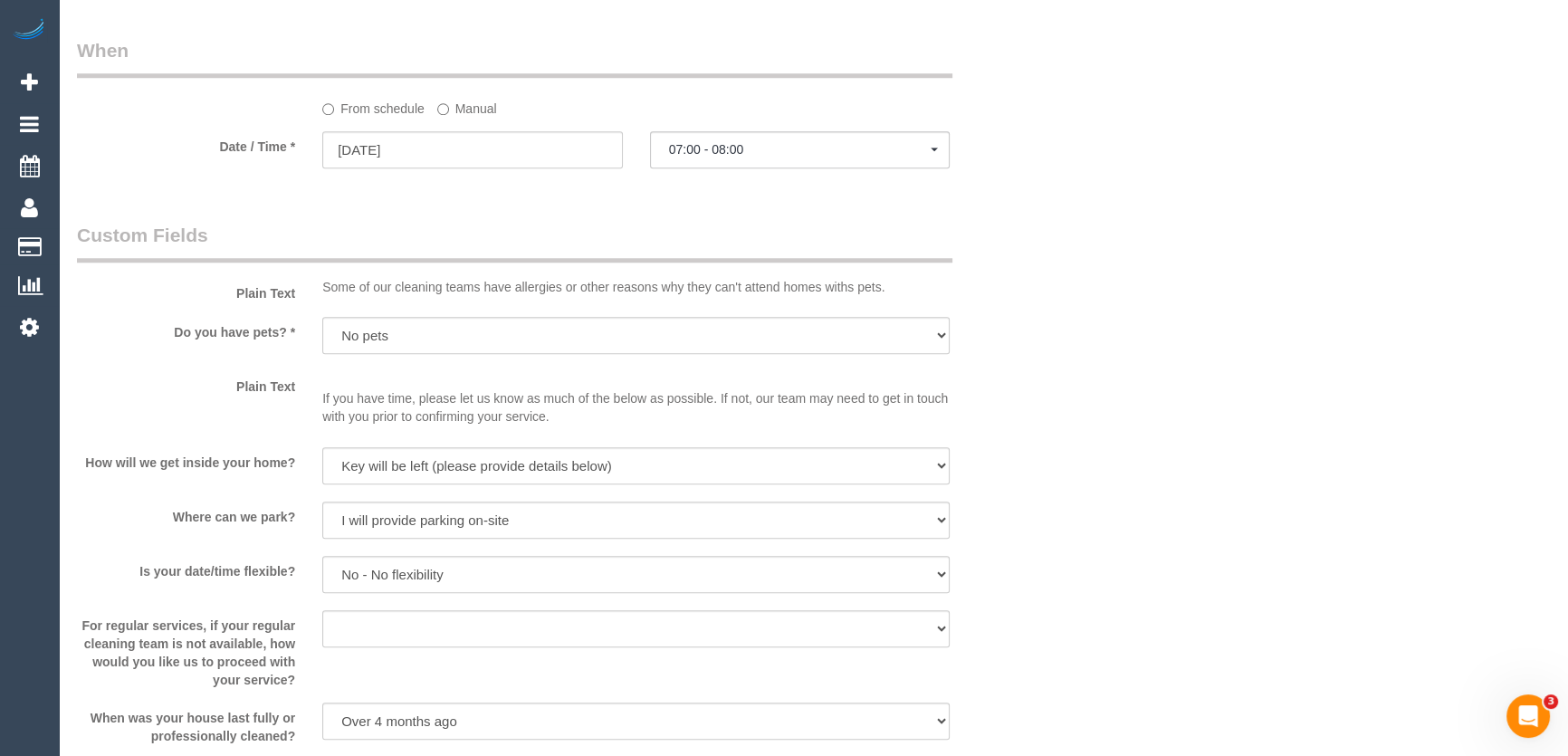
type textarea "Estimated time: 8.5-10.5 hours"
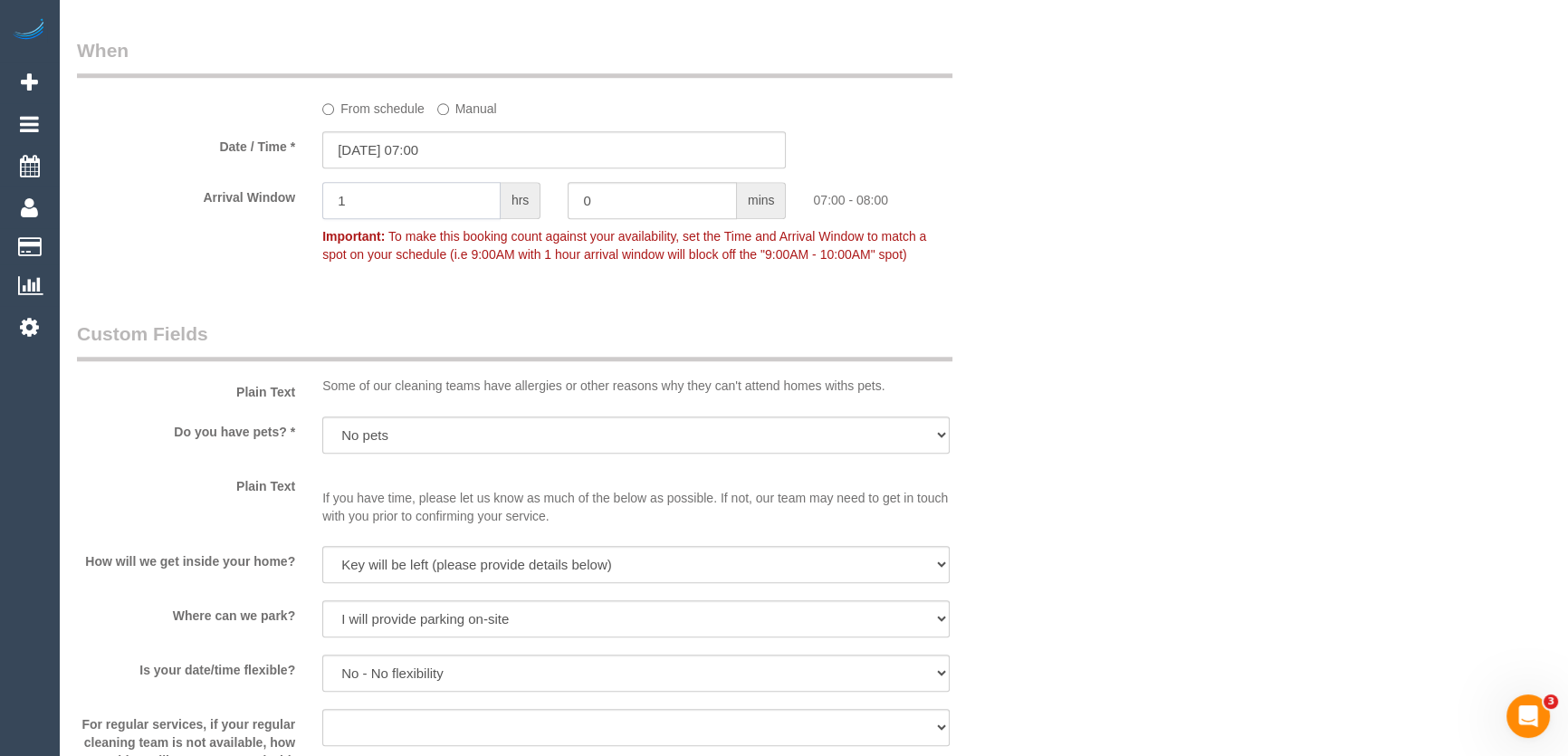
click at [388, 219] on input "1" at bounding box center [411, 200] width 178 height 37
type input "2"
click at [657, 213] on input "0" at bounding box center [651, 200] width 169 height 37
type input "30"
click at [568, 329] on legend "Custom Fields" at bounding box center [514, 340] width 875 height 41
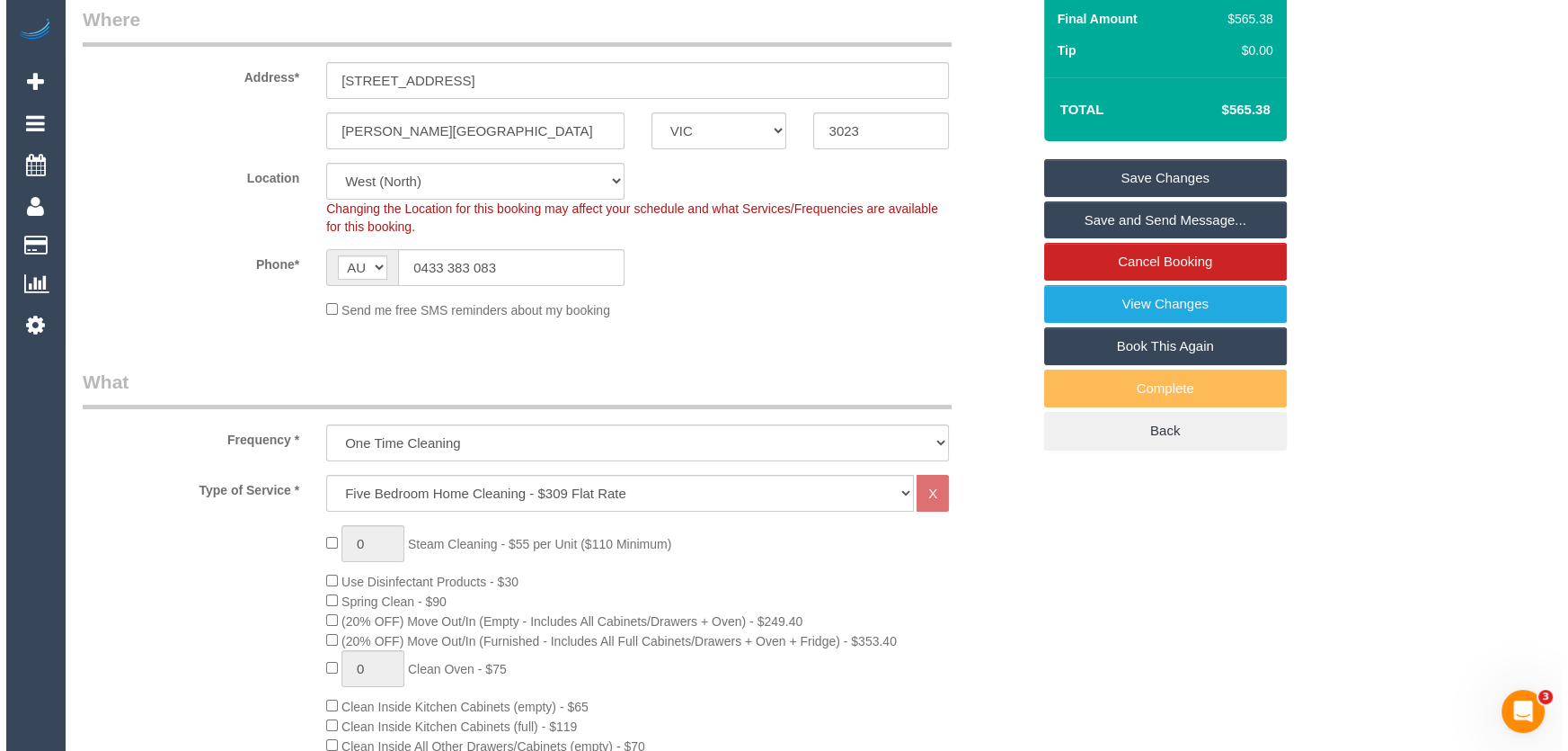
scroll to position [0, 0]
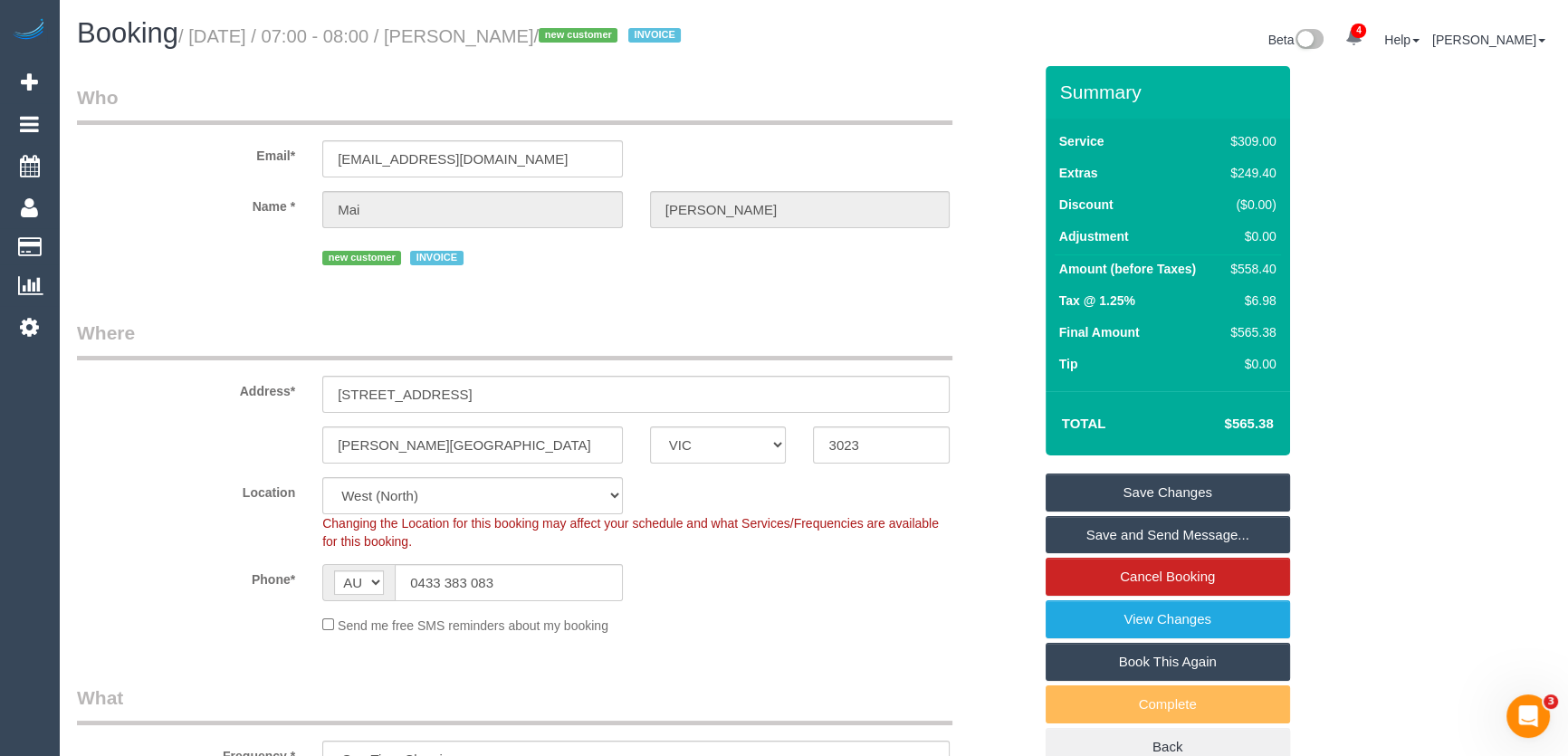
click at [472, 36] on small "/ [DATE] / 07:00 - 08:00 / [PERSON_NAME] / new customer INVOICE" at bounding box center [432, 36] width 508 height 20
copy small "[PERSON_NAME]"
click at [1138, 534] on link "Save and Send Message..." at bounding box center [1167, 535] width 244 height 38
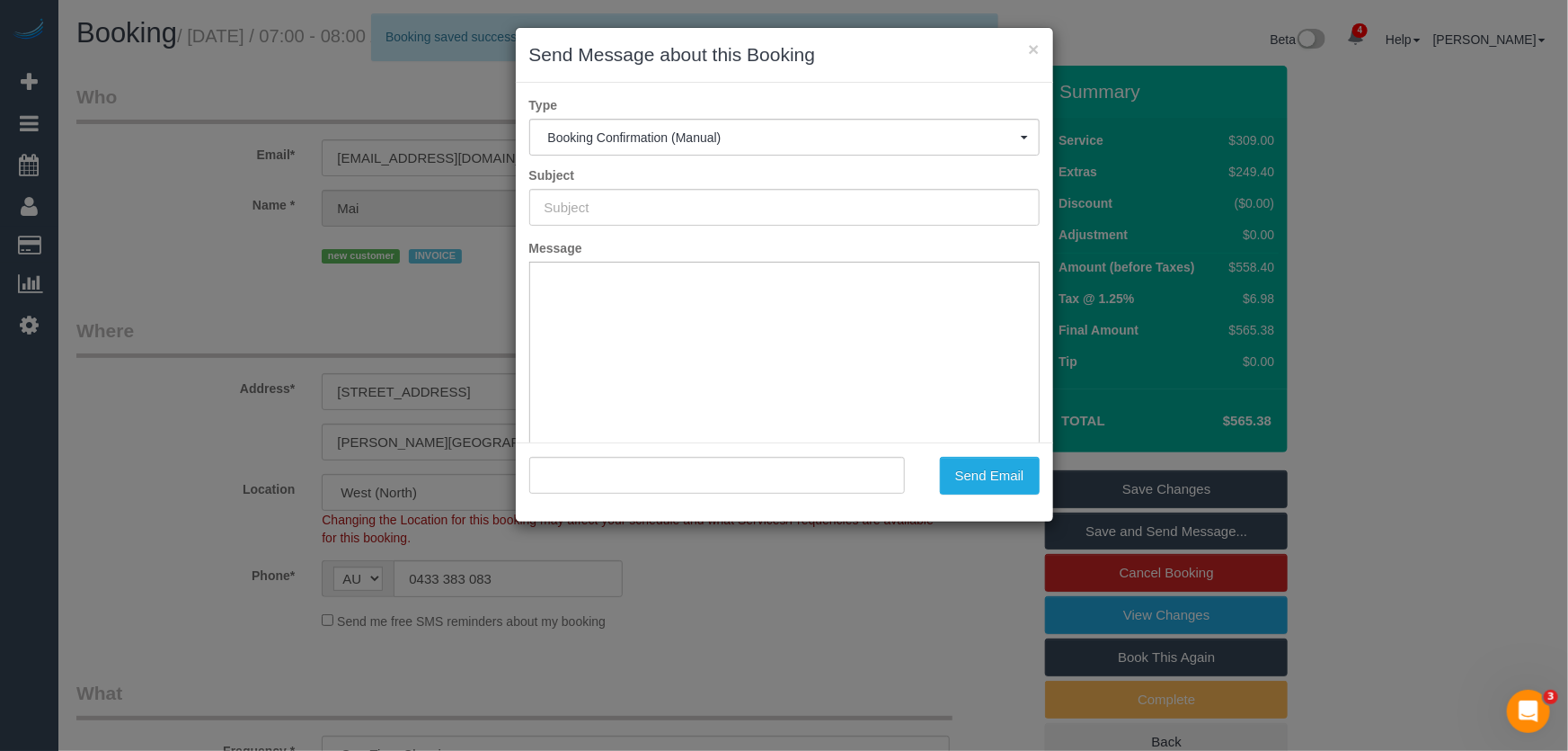
type input "Booking Confirmed"
type input ""[PERSON_NAME]" <[EMAIL_ADDRESS][DOMAIN_NAME]>"
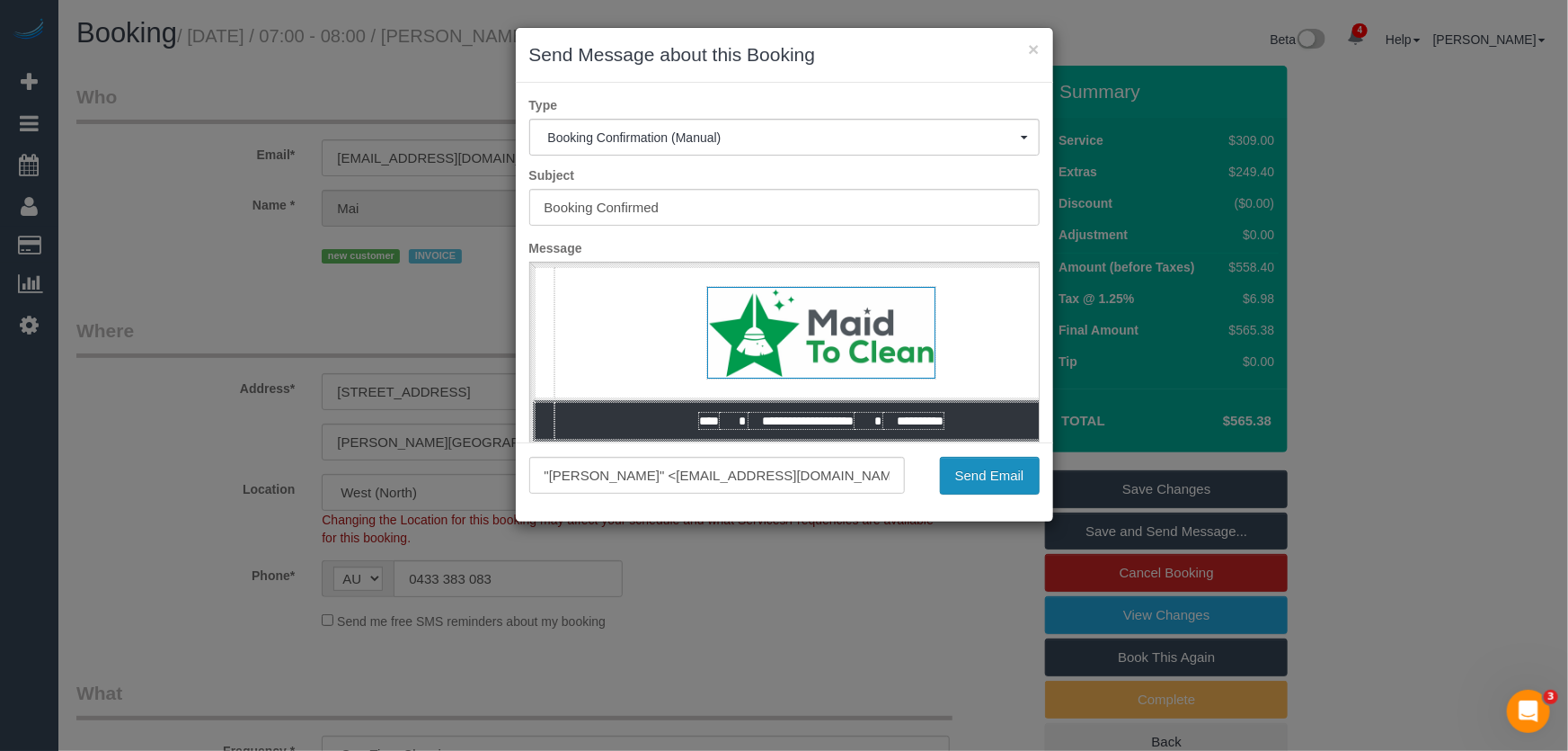
click at [979, 481] on button "Send Email" at bounding box center [990, 475] width 99 height 38
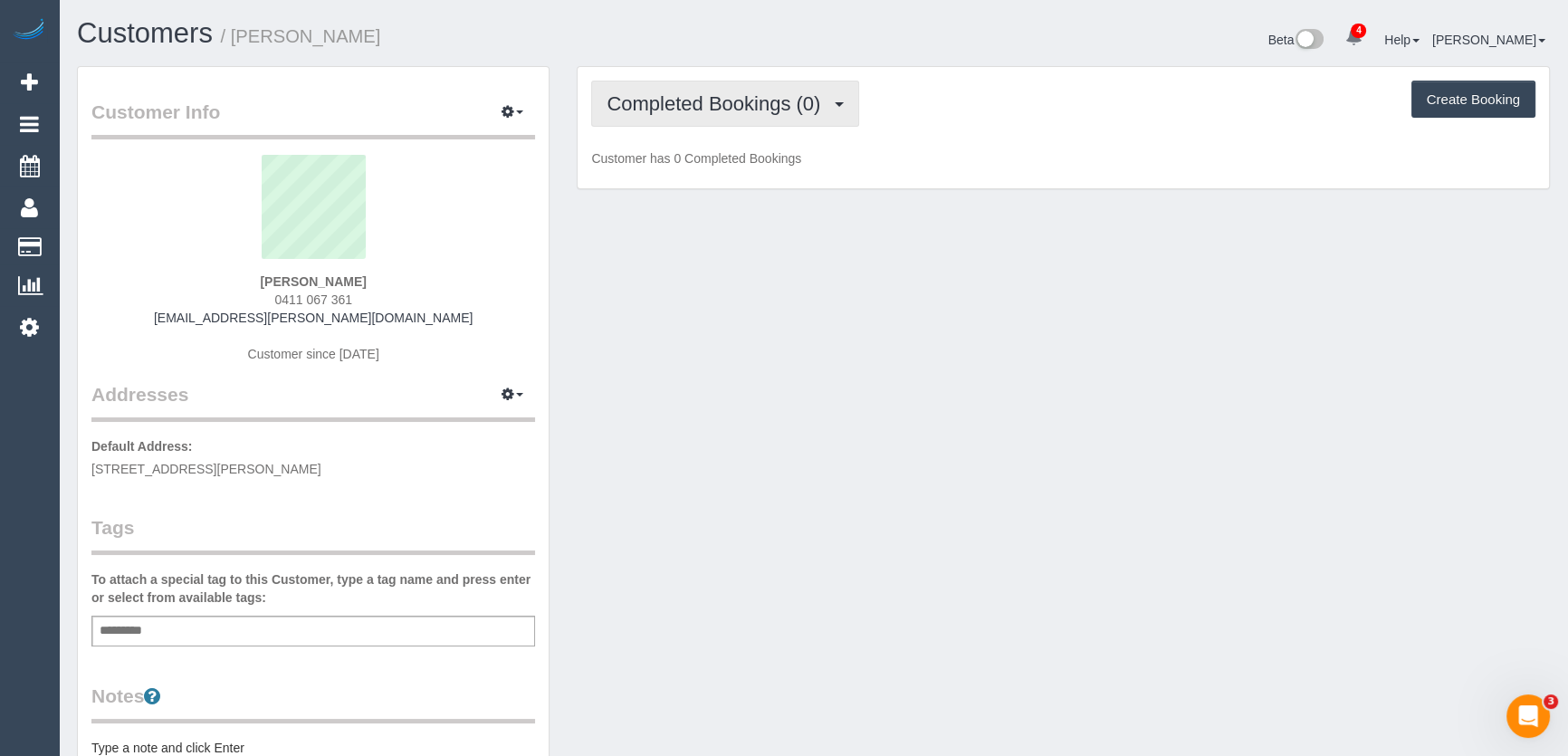
click at [668, 119] on button "Completed Bookings (0)" at bounding box center [725, 103] width 268 height 46
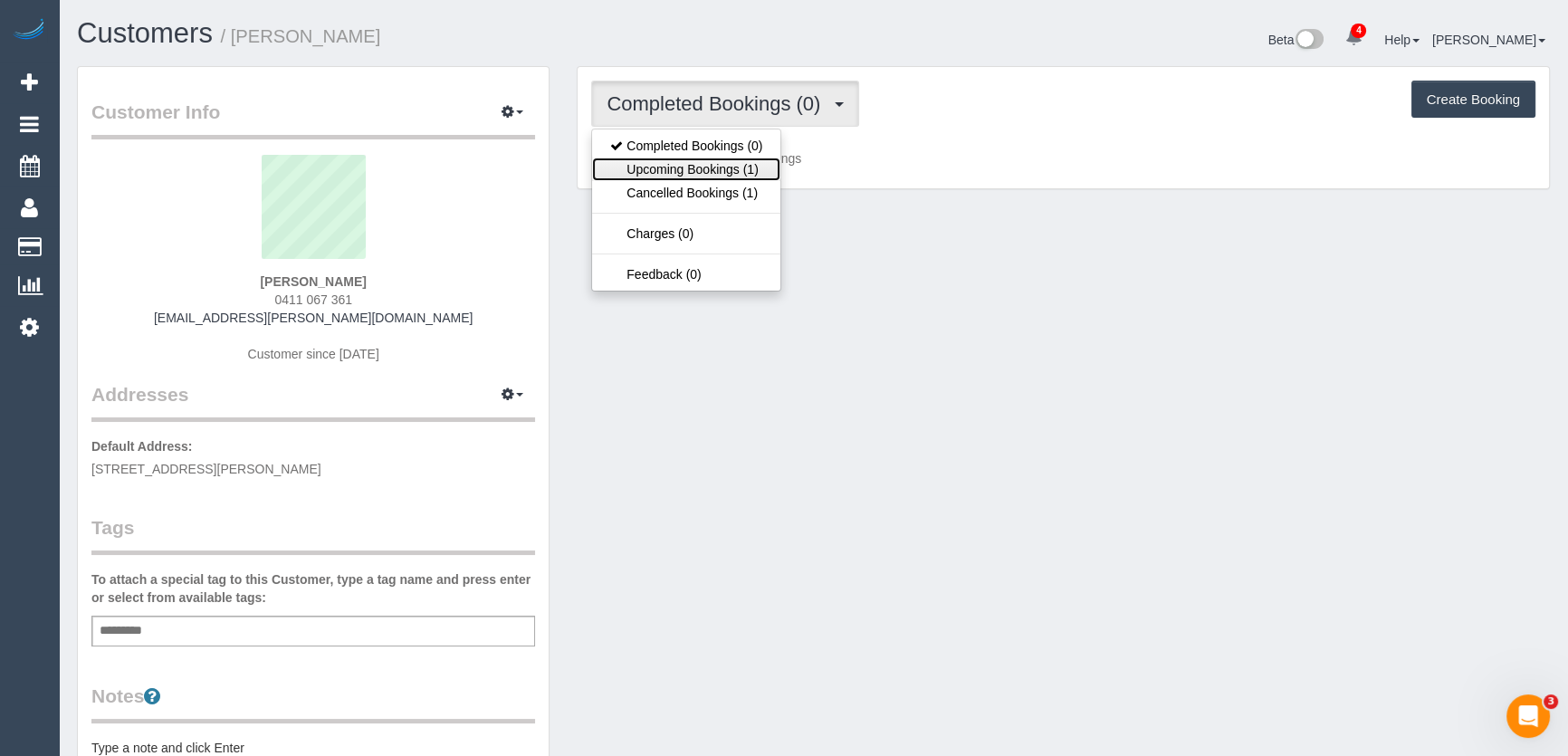
click at [670, 163] on link "Upcoming Bookings (1)" at bounding box center [685, 169] width 188 height 24
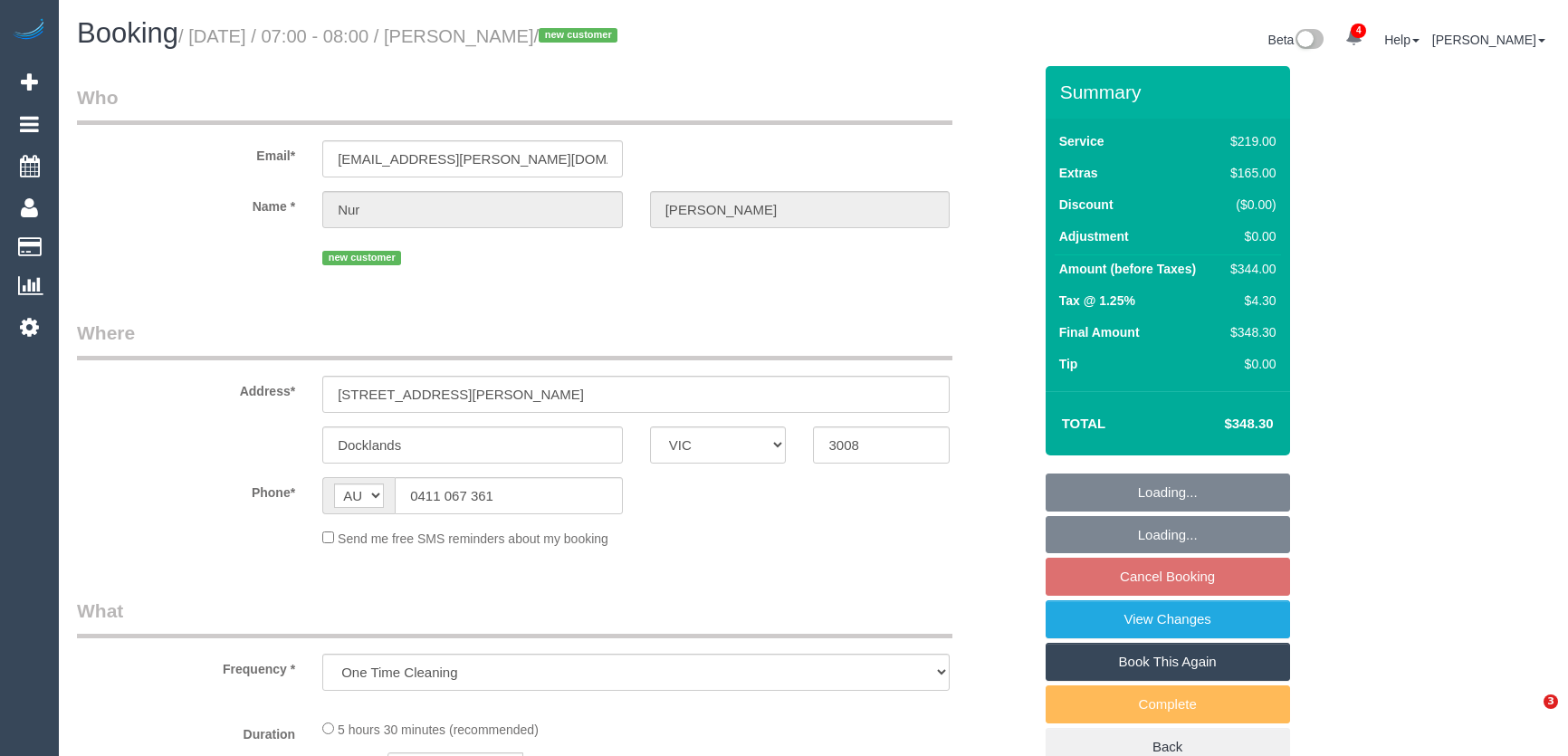
select select "VIC"
select select "string:stripe-pm_1RtLLP2GScqysDRV8hl0viQb"
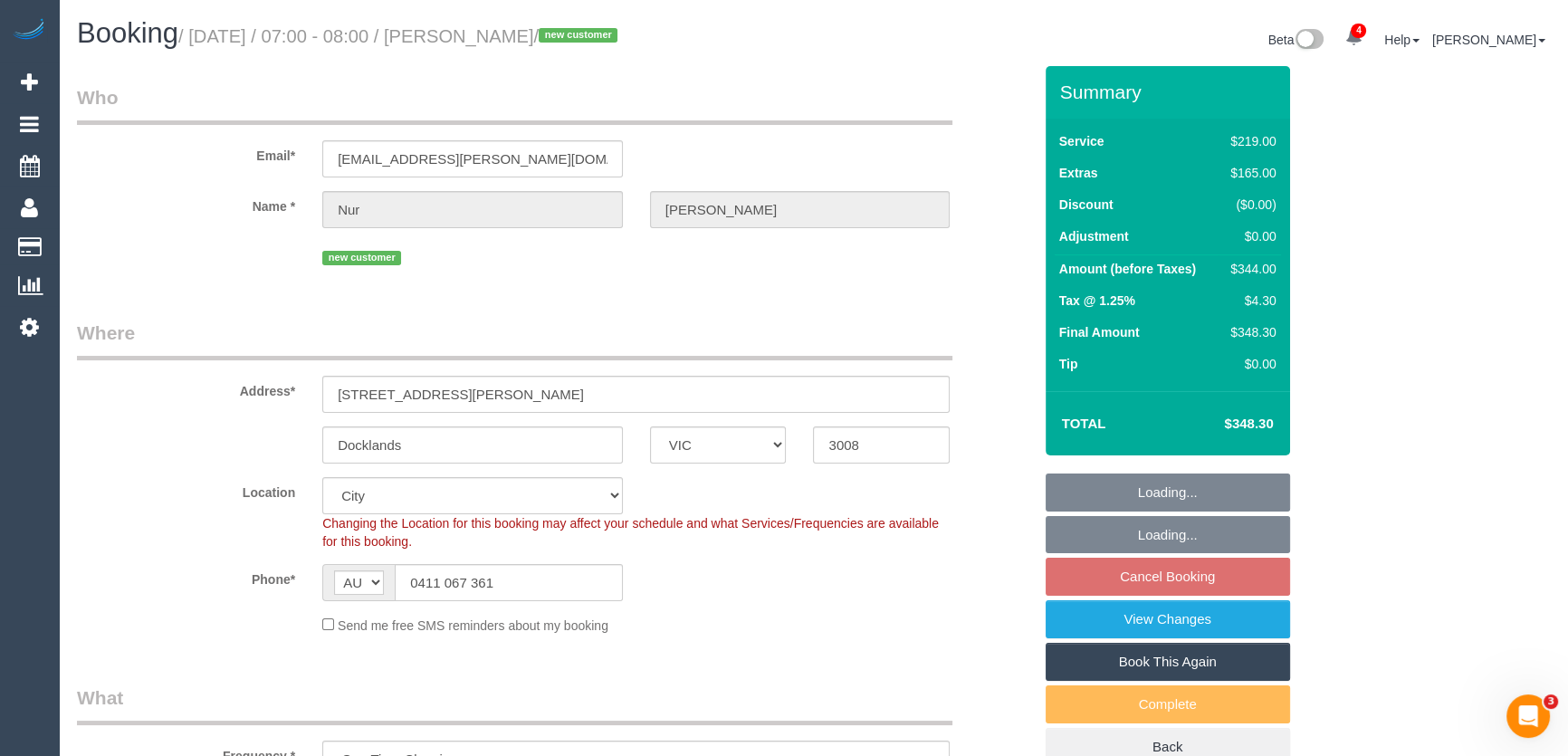
select select "number:28"
select select "number:14"
select select "number:18"
select select "number:25"
select select "number:13"
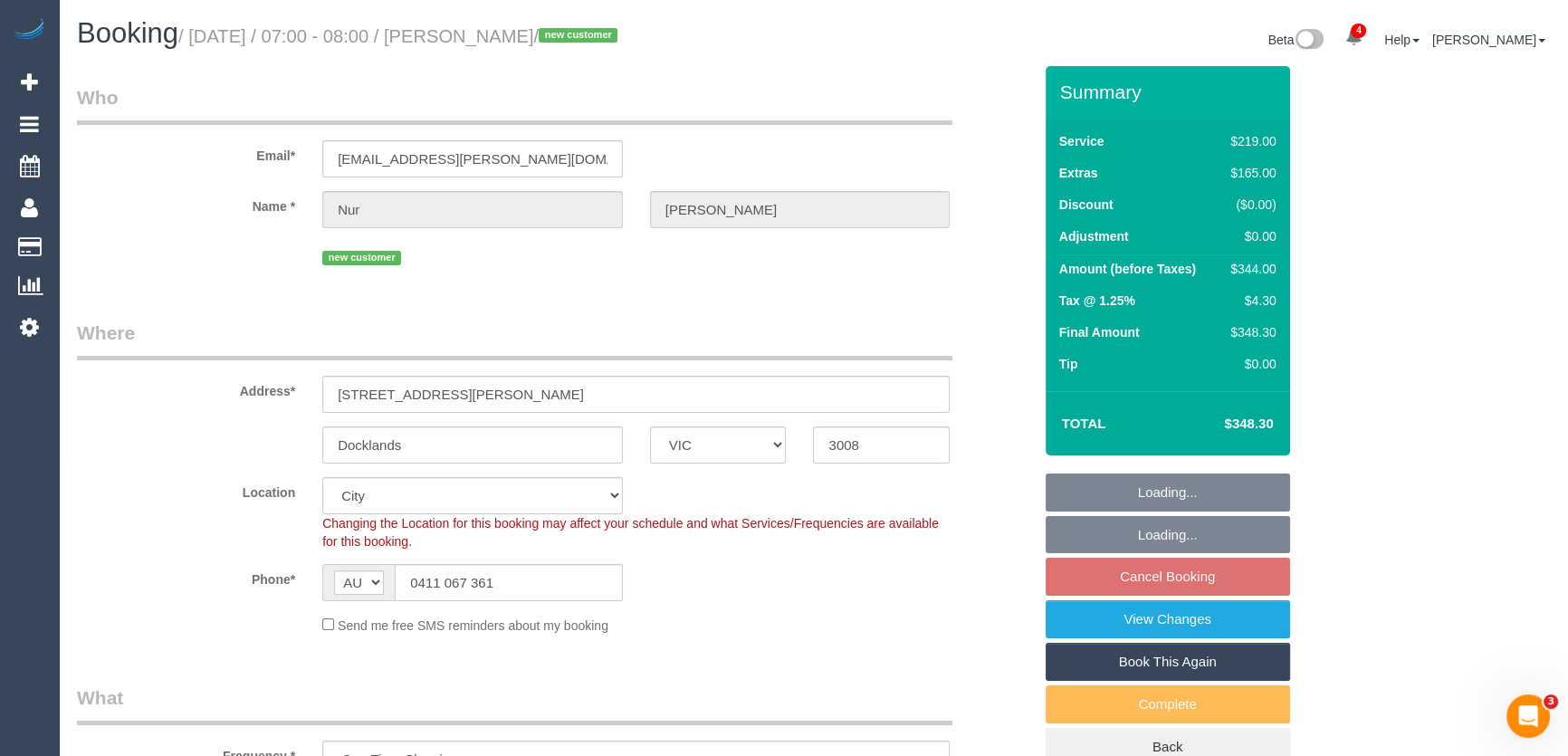
scroll to position [591, 0]
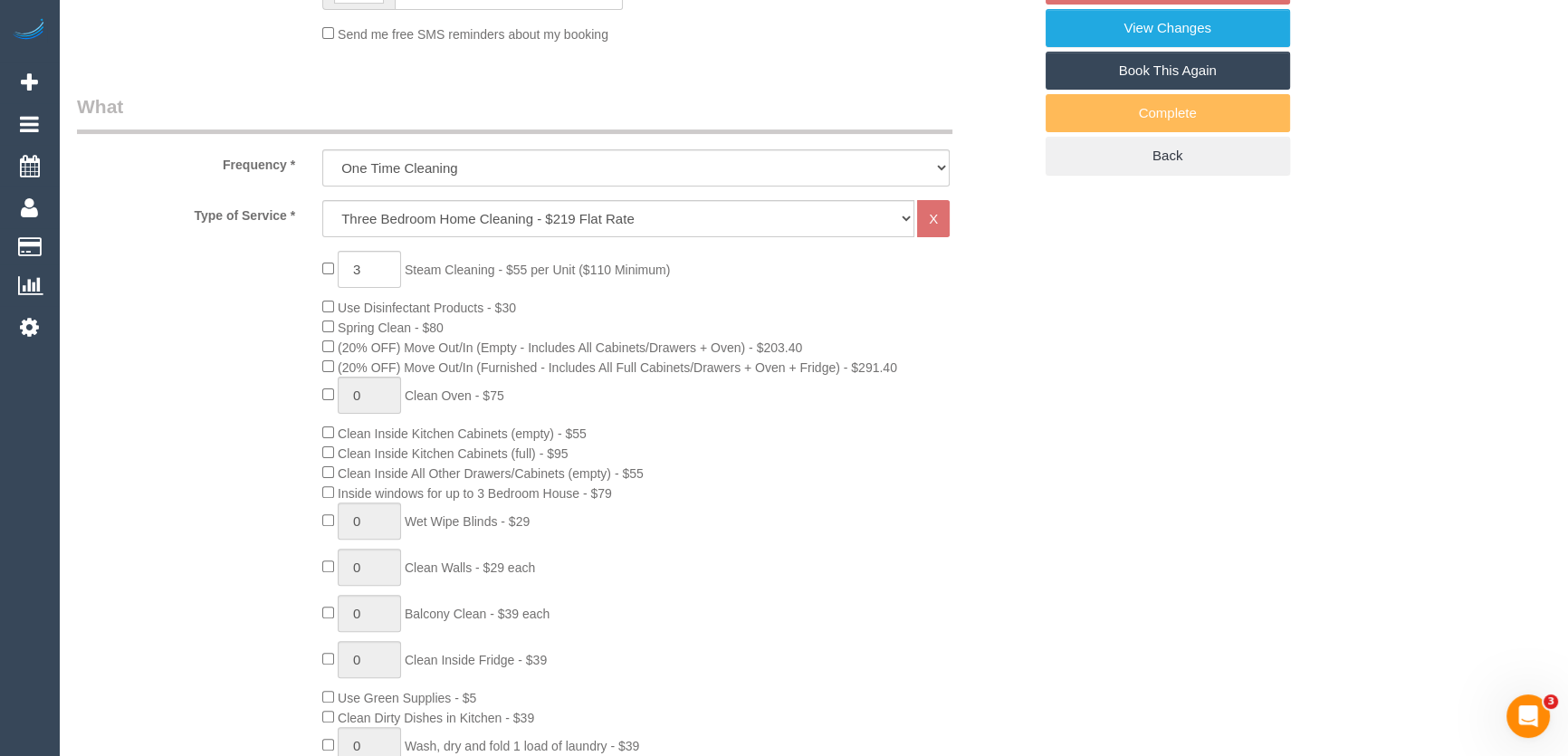
select select "object:1255"
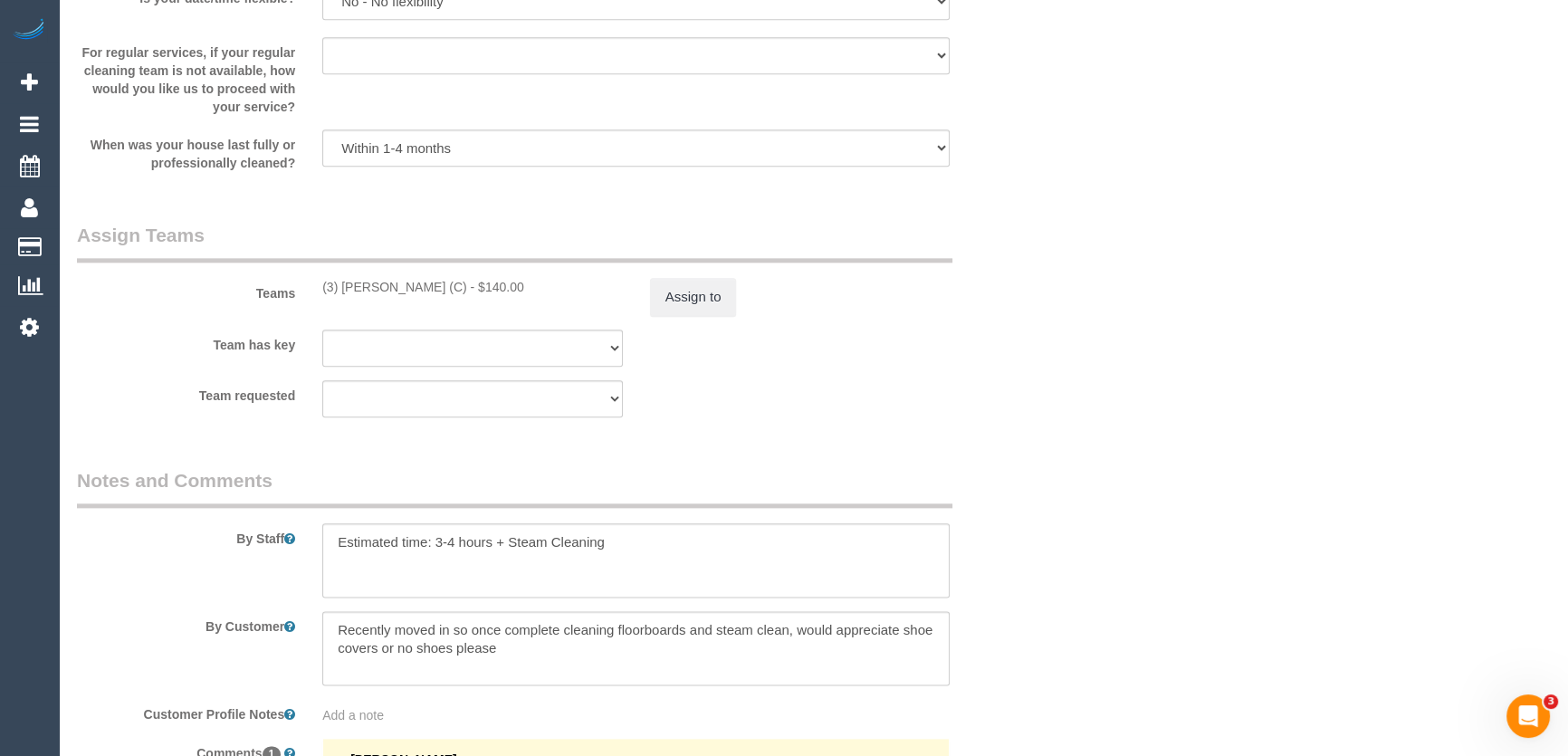
scroll to position [2797, 0]
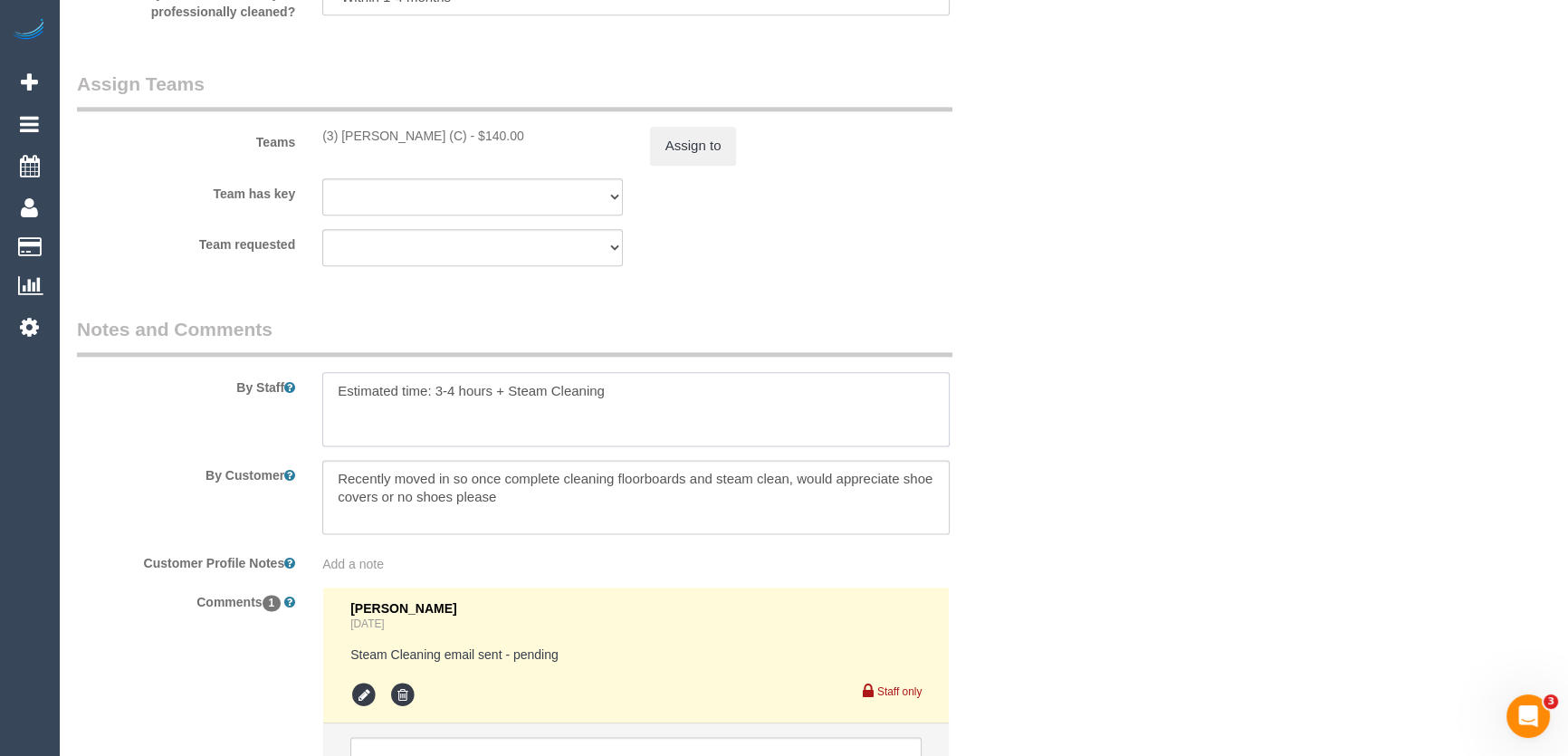
click at [665, 388] on textarea at bounding box center [635, 409] width 627 height 75
click at [652, 401] on textarea at bounding box center [635, 409] width 627 height 75
type textarea "Estimated time: 3-4 hours + Steam Cleaning (3 bedrooms)"
click at [512, 500] on textarea at bounding box center [635, 496] width 627 height 75
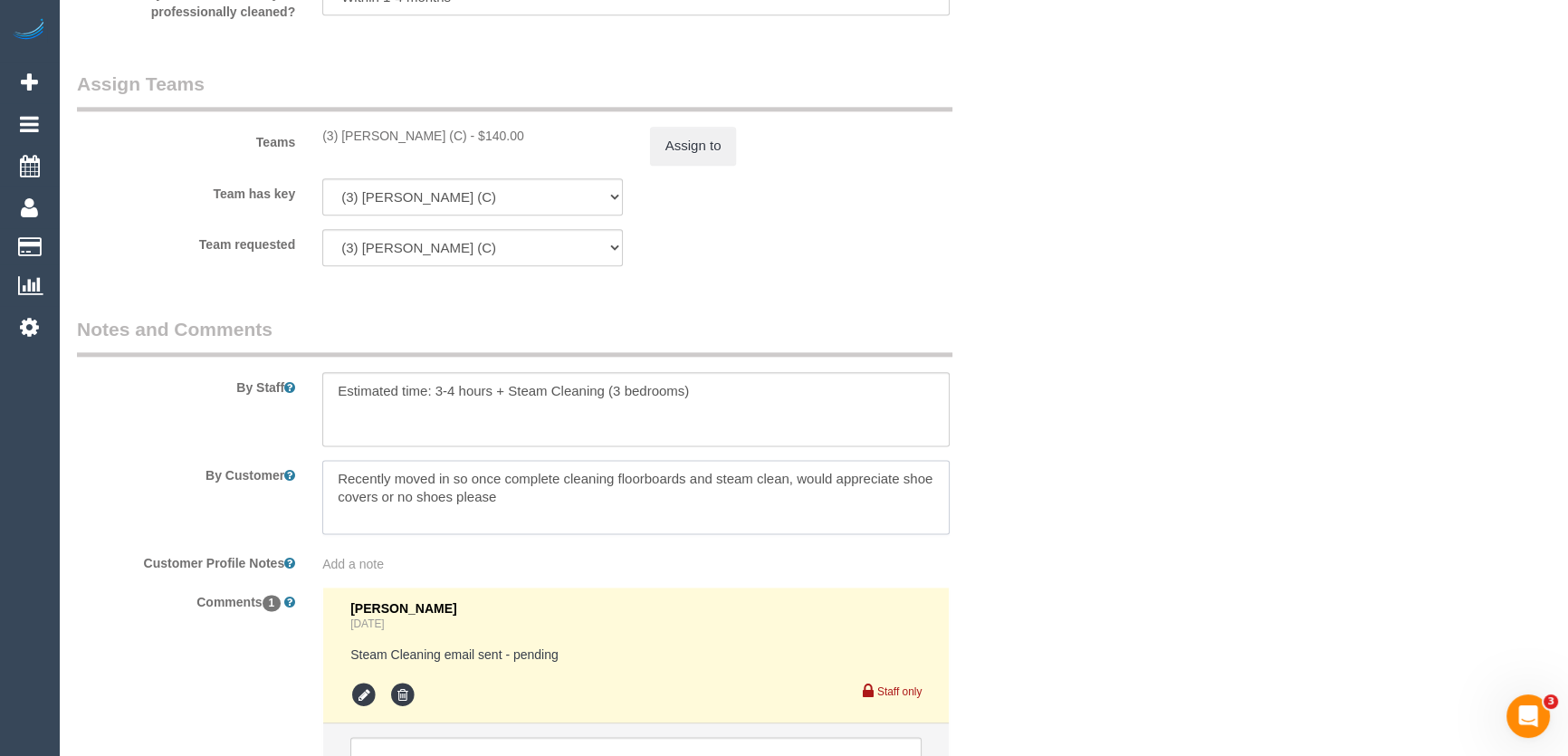
click at [512, 500] on textarea at bounding box center [635, 496] width 627 height 75
click at [511, 437] on textarea at bounding box center [635, 409] width 627 height 75
click at [511, 434] on textarea at bounding box center [635, 409] width 627 height 75
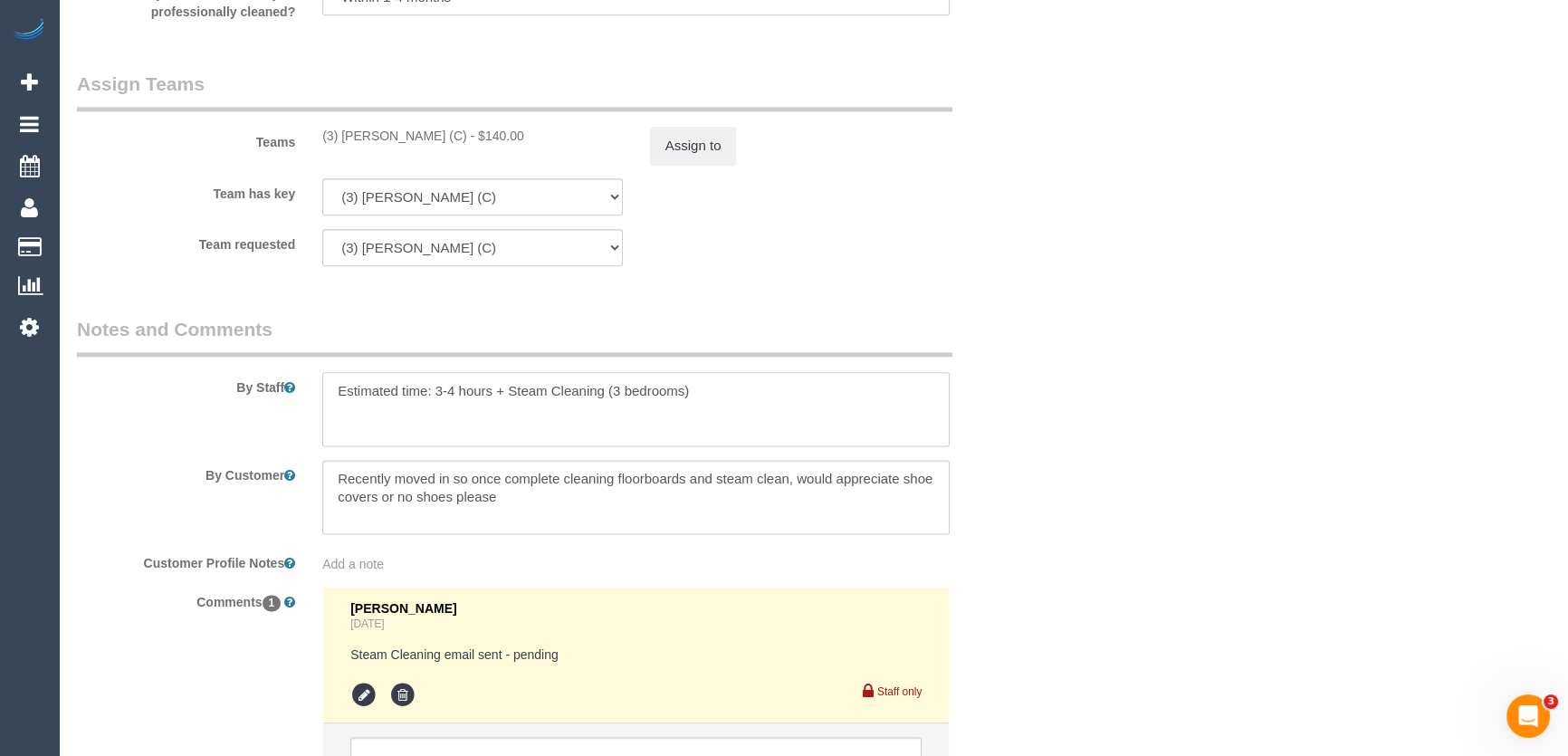
click at [341, 428] on textarea at bounding box center [635, 409] width 627 height 75
click at [335, 477] on textarea at bounding box center [635, 496] width 627 height 75
paste textarea "Yes there are off street parking outside the building and a loading bay 1hour. …"
type textarea "Yes there are off street parking outside the building and a loading bay 1hour. …"
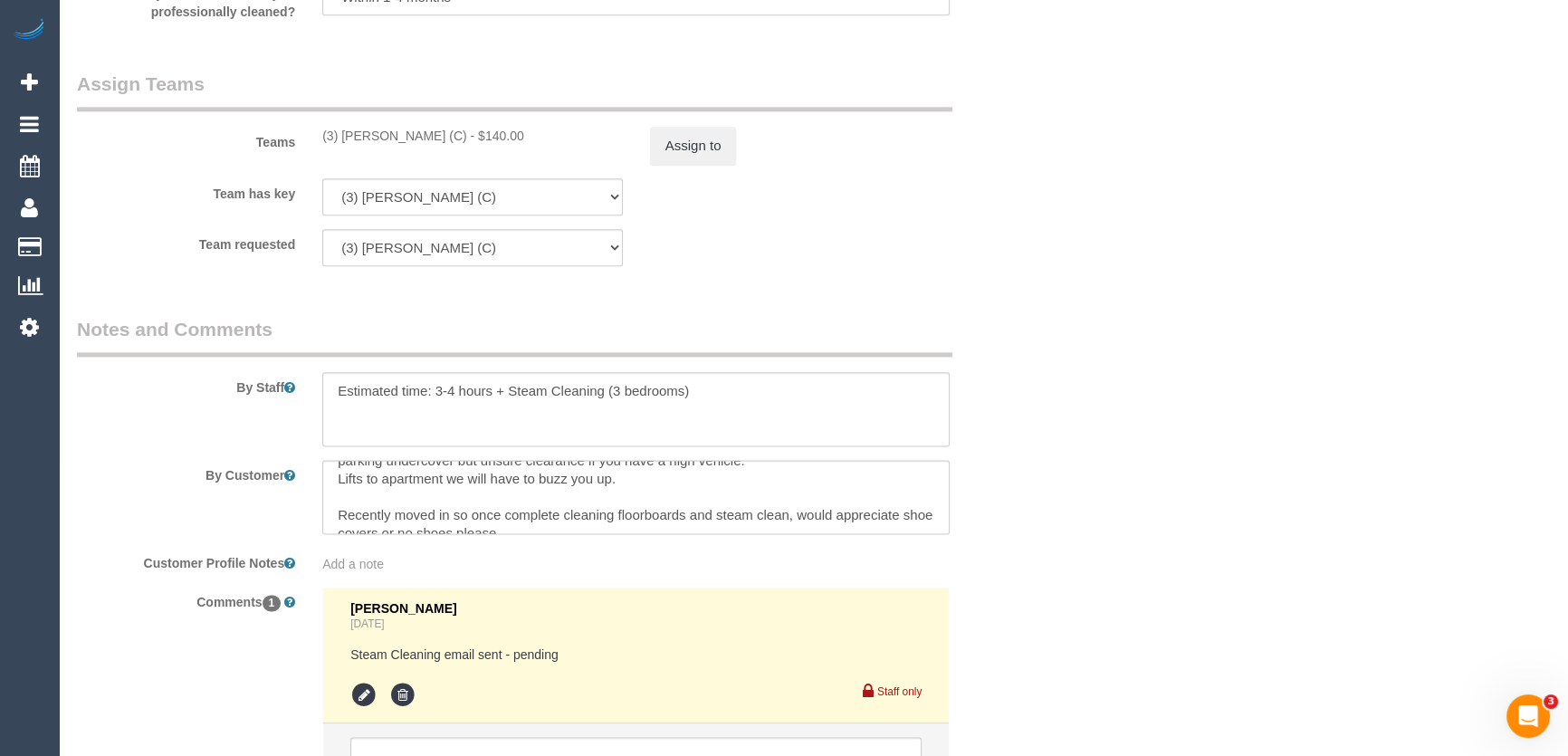
scroll to position [55, 0]
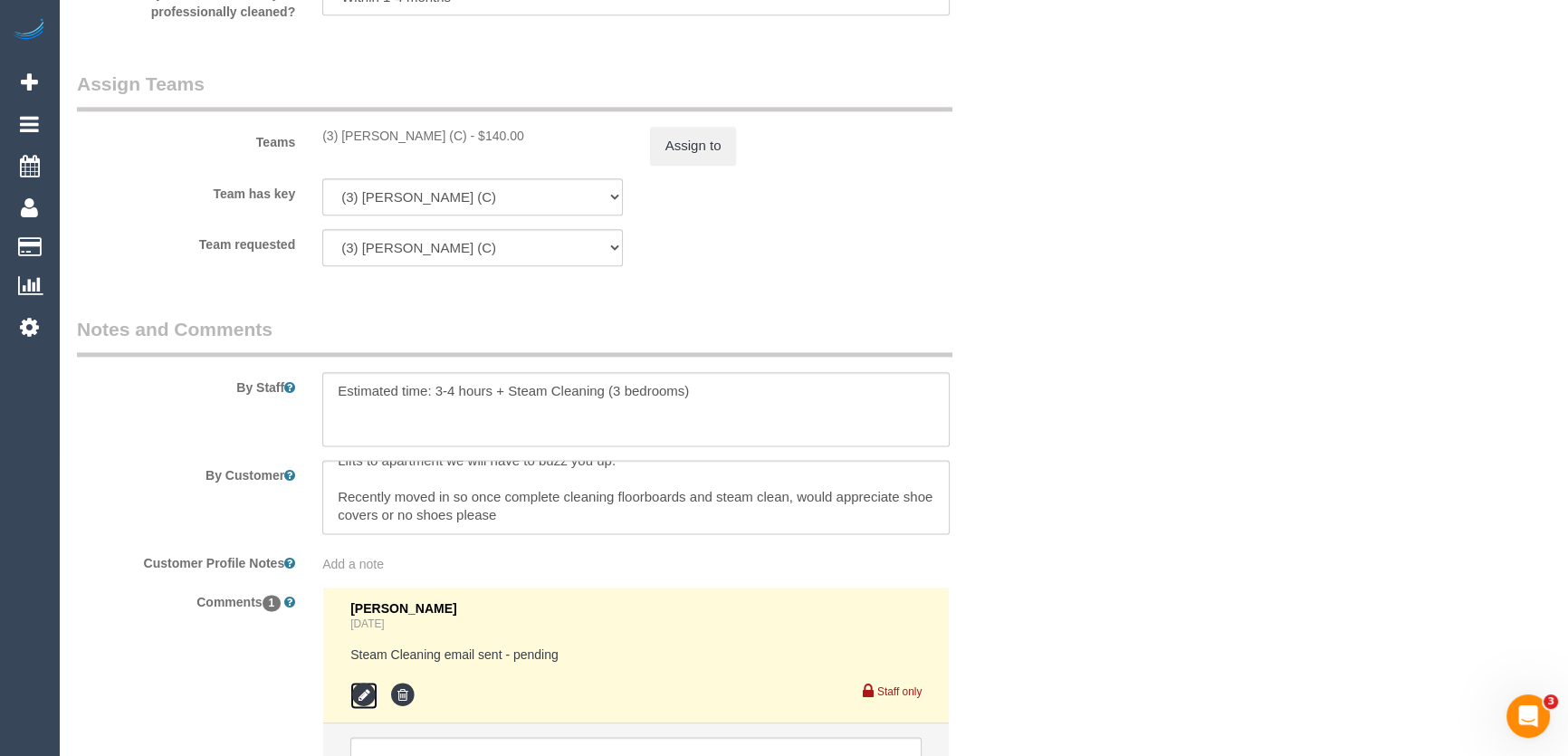
click at [362, 693] on icon at bounding box center [363, 695] width 27 height 27
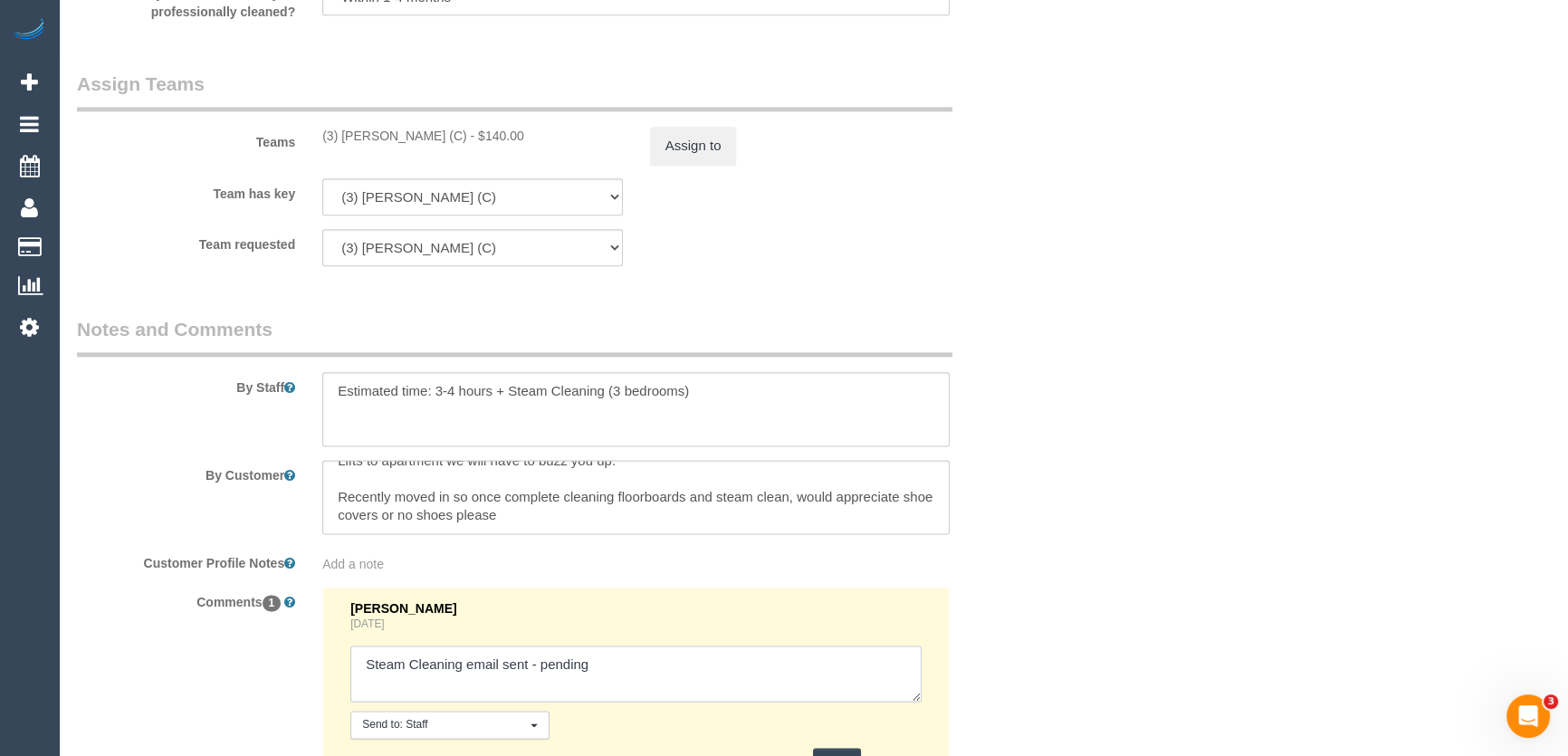
click at [626, 659] on textarea at bounding box center [635, 673] width 571 height 56
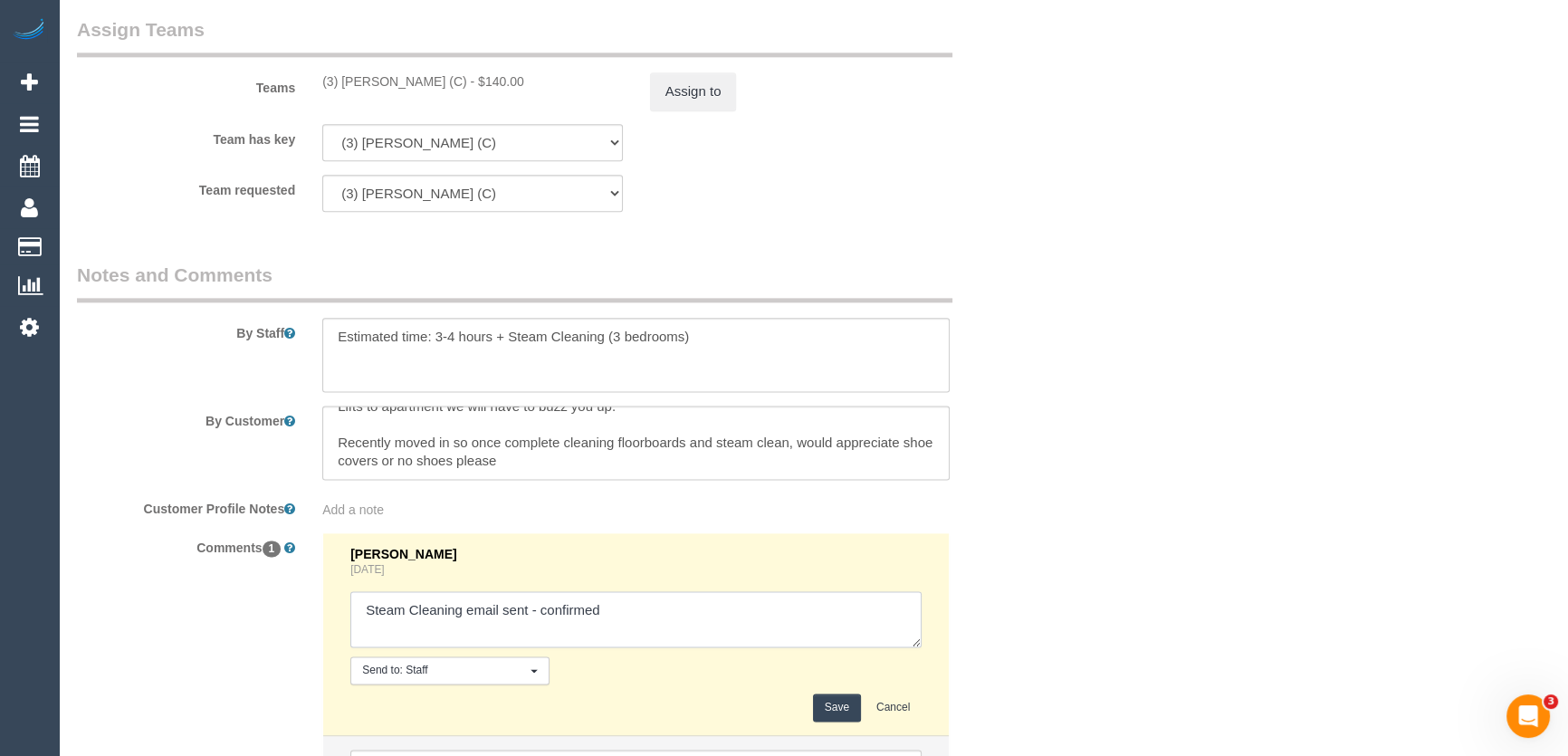
scroll to position [2879, 0]
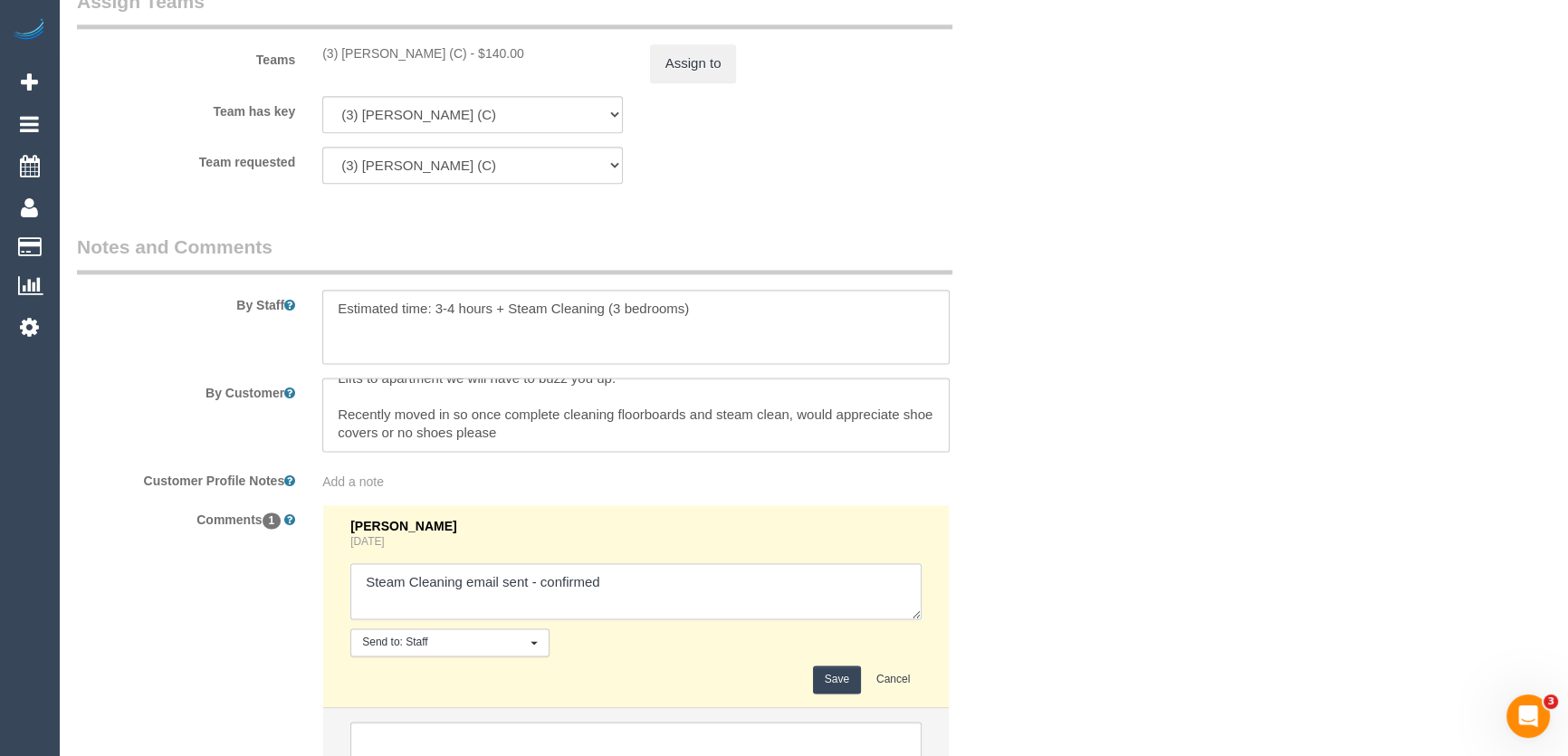
type textarea "Steam Cleaning email sent - confirmed"
click at [839, 688] on button "Save" at bounding box center [836, 680] width 48 height 28
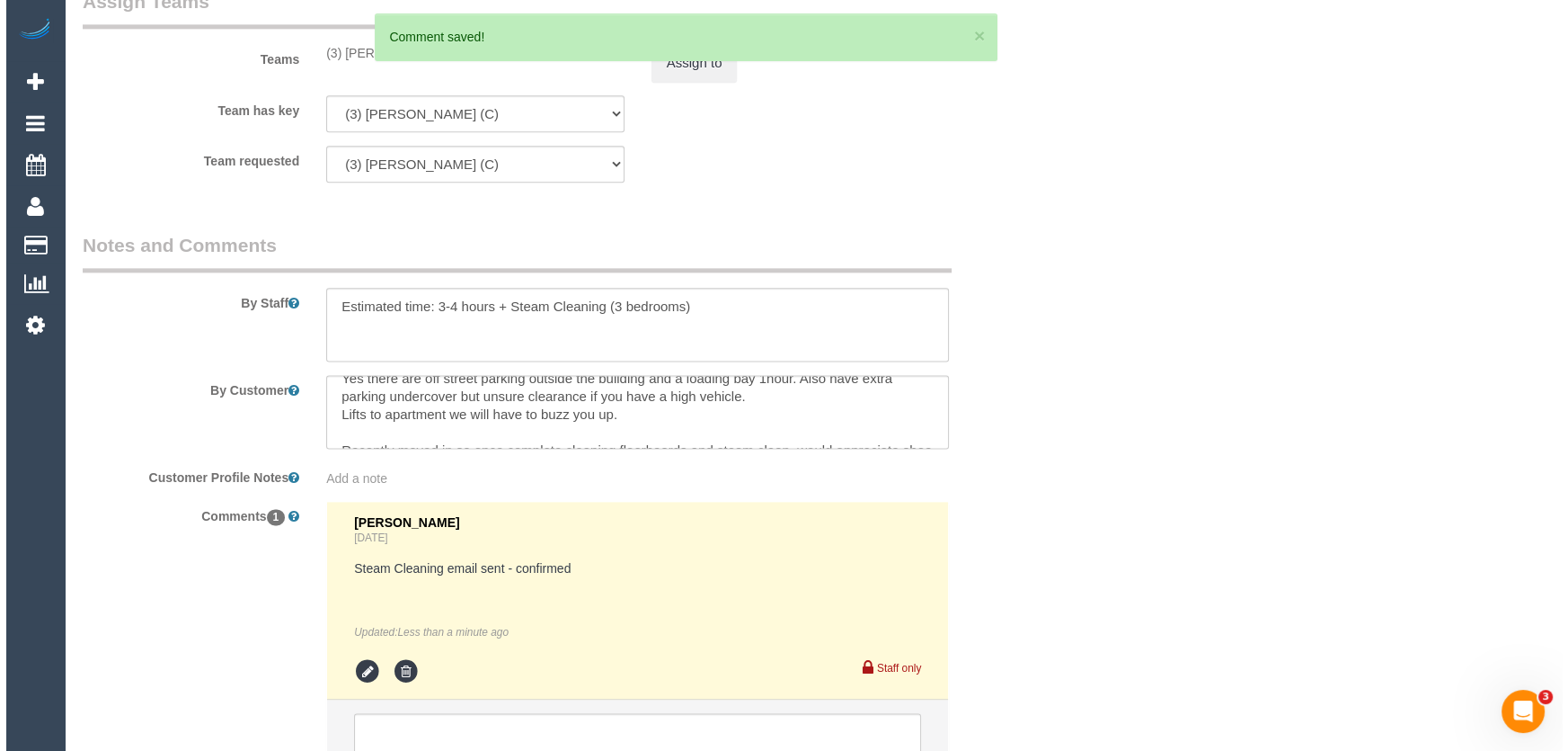
scroll to position [0, 0]
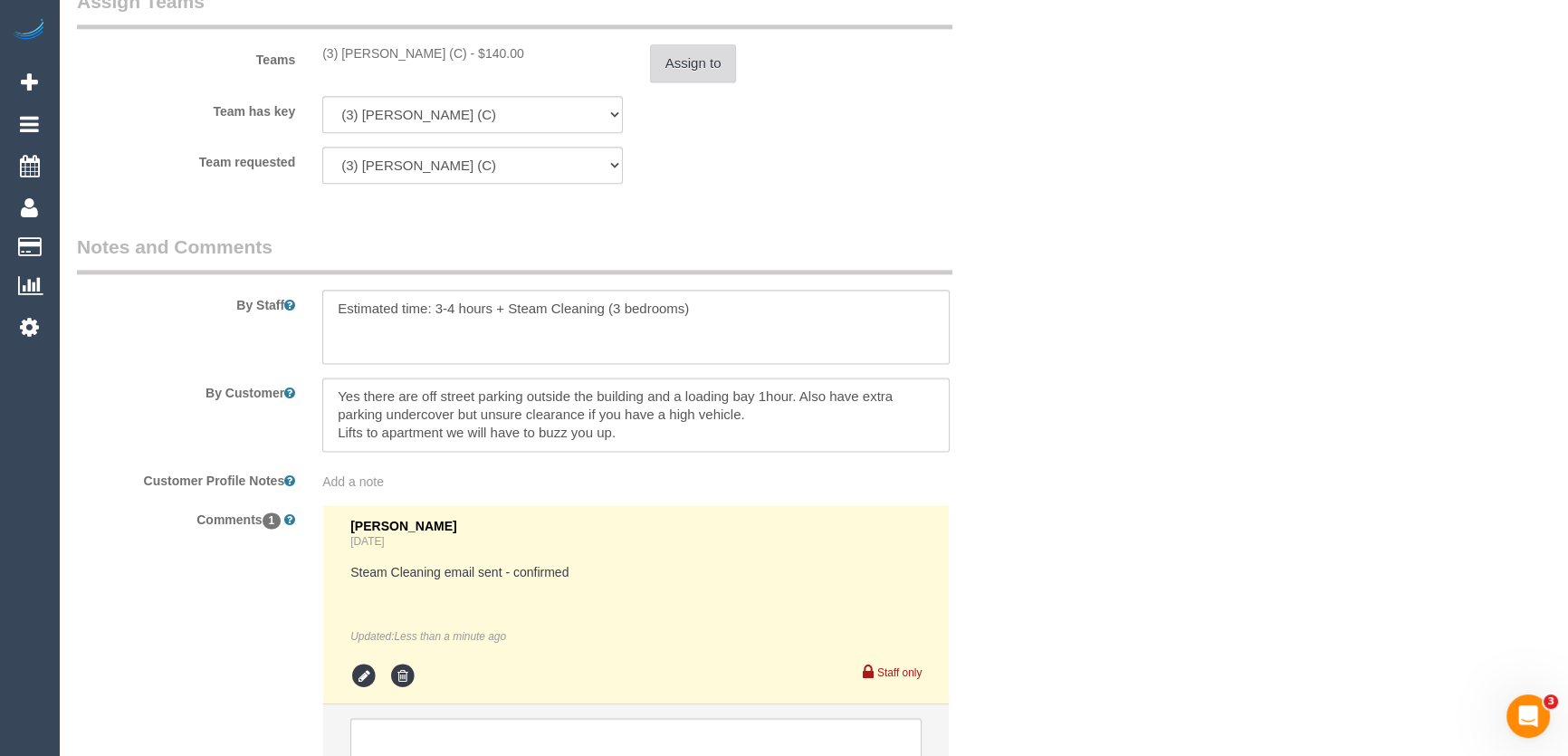
click at [694, 66] on button "Assign to" at bounding box center [693, 63] width 87 height 38
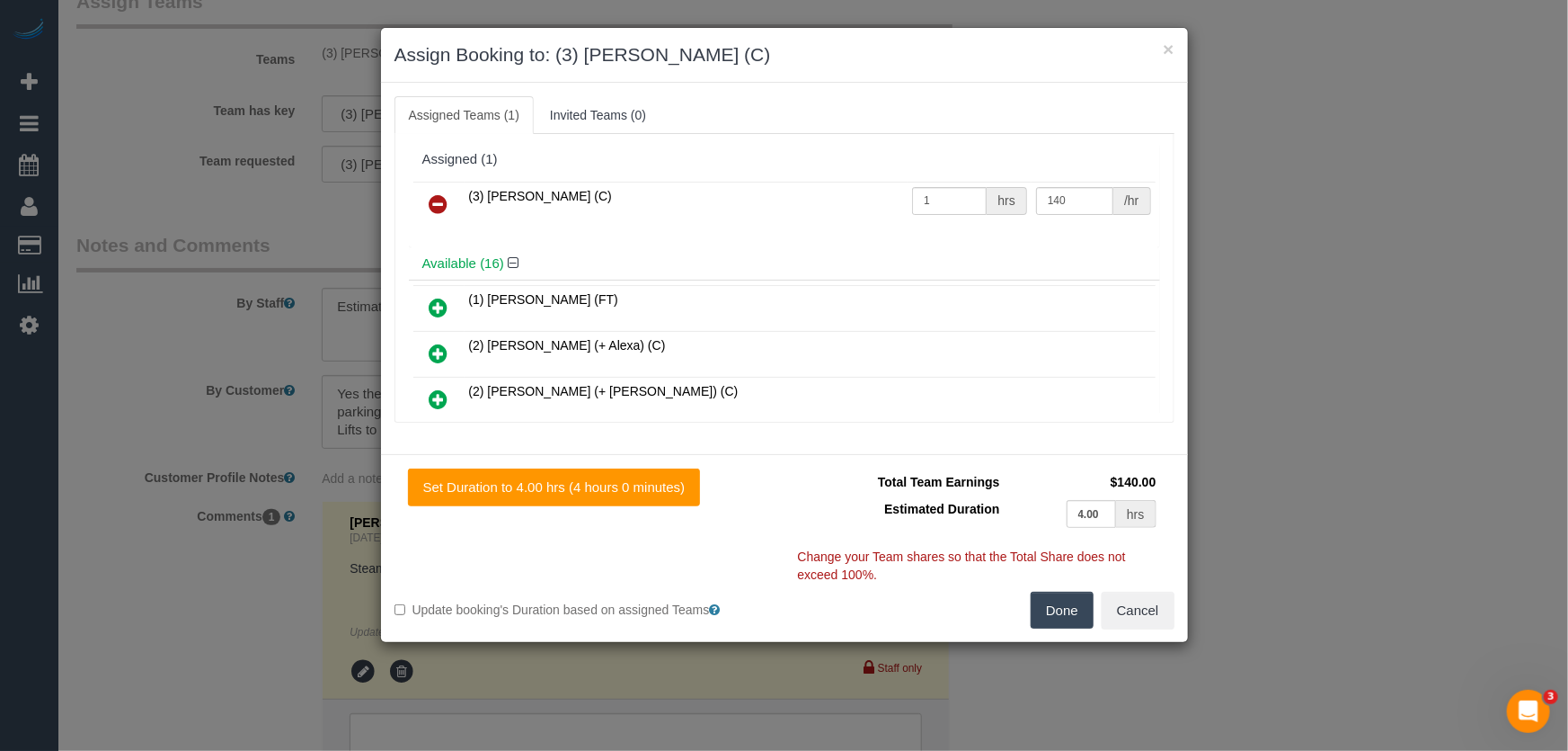
scroll to position [2849, 0]
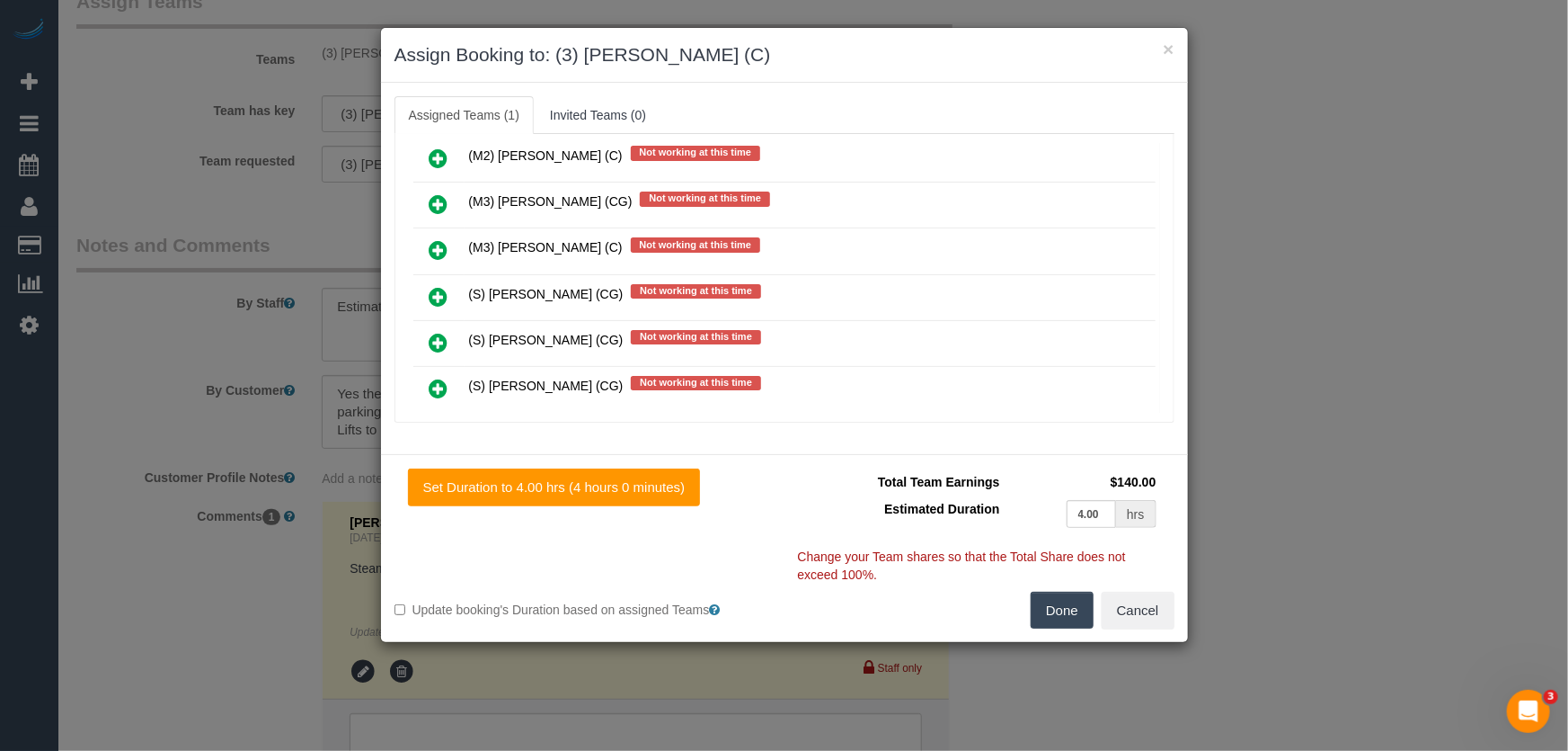
click at [437, 332] on icon at bounding box center [439, 342] width 19 height 22
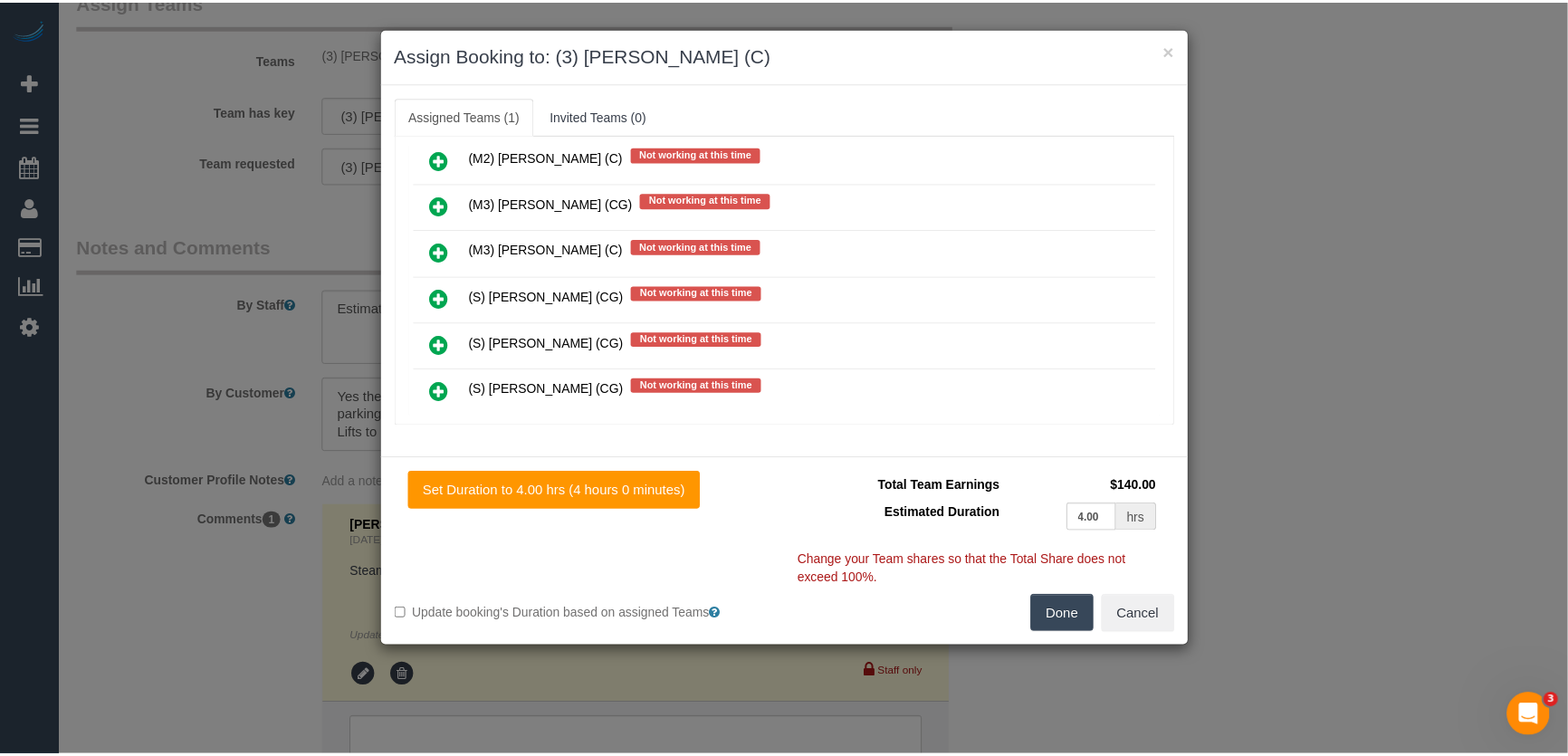
scroll to position [2914, 0]
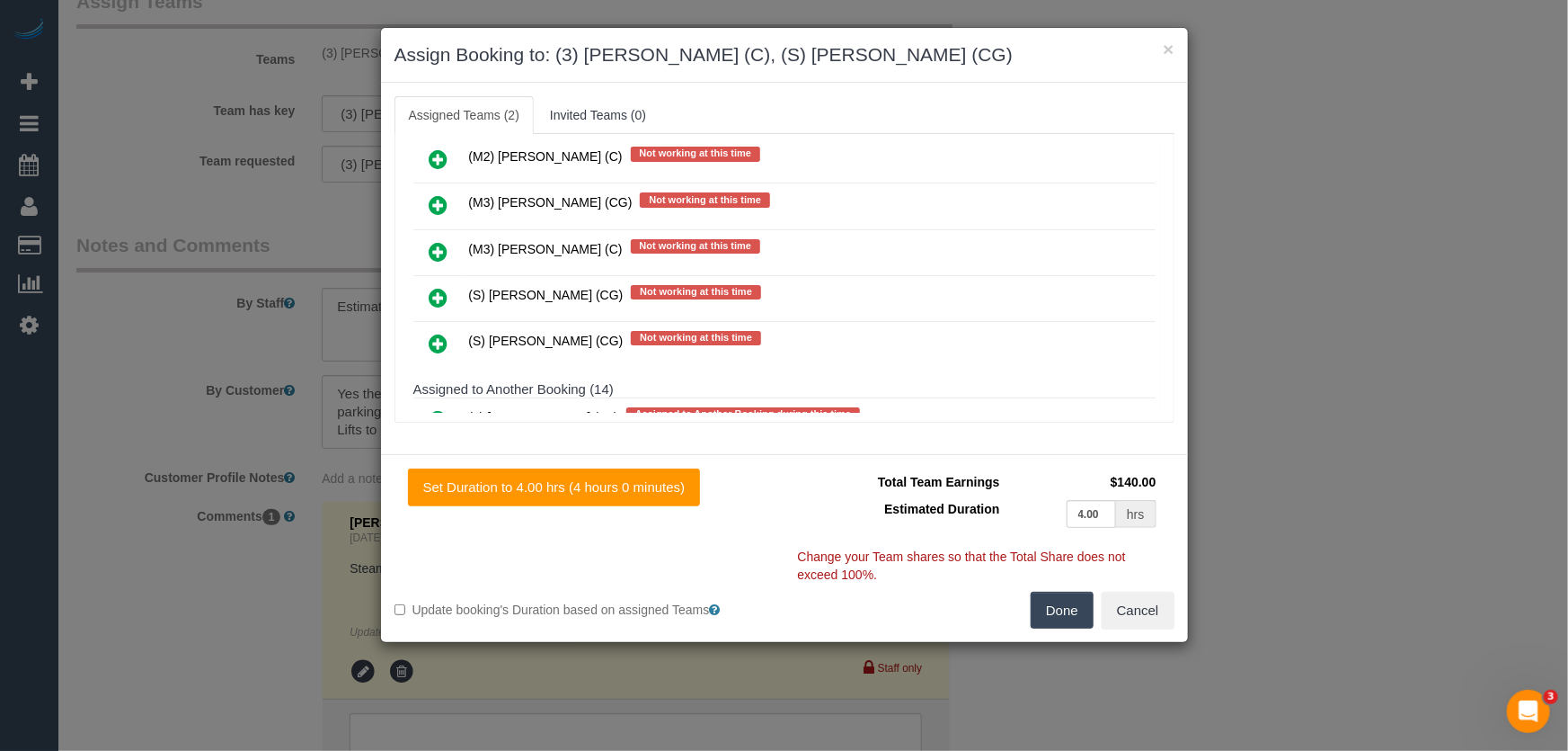
click at [1070, 621] on button "Done" at bounding box center [1062, 610] width 63 height 38
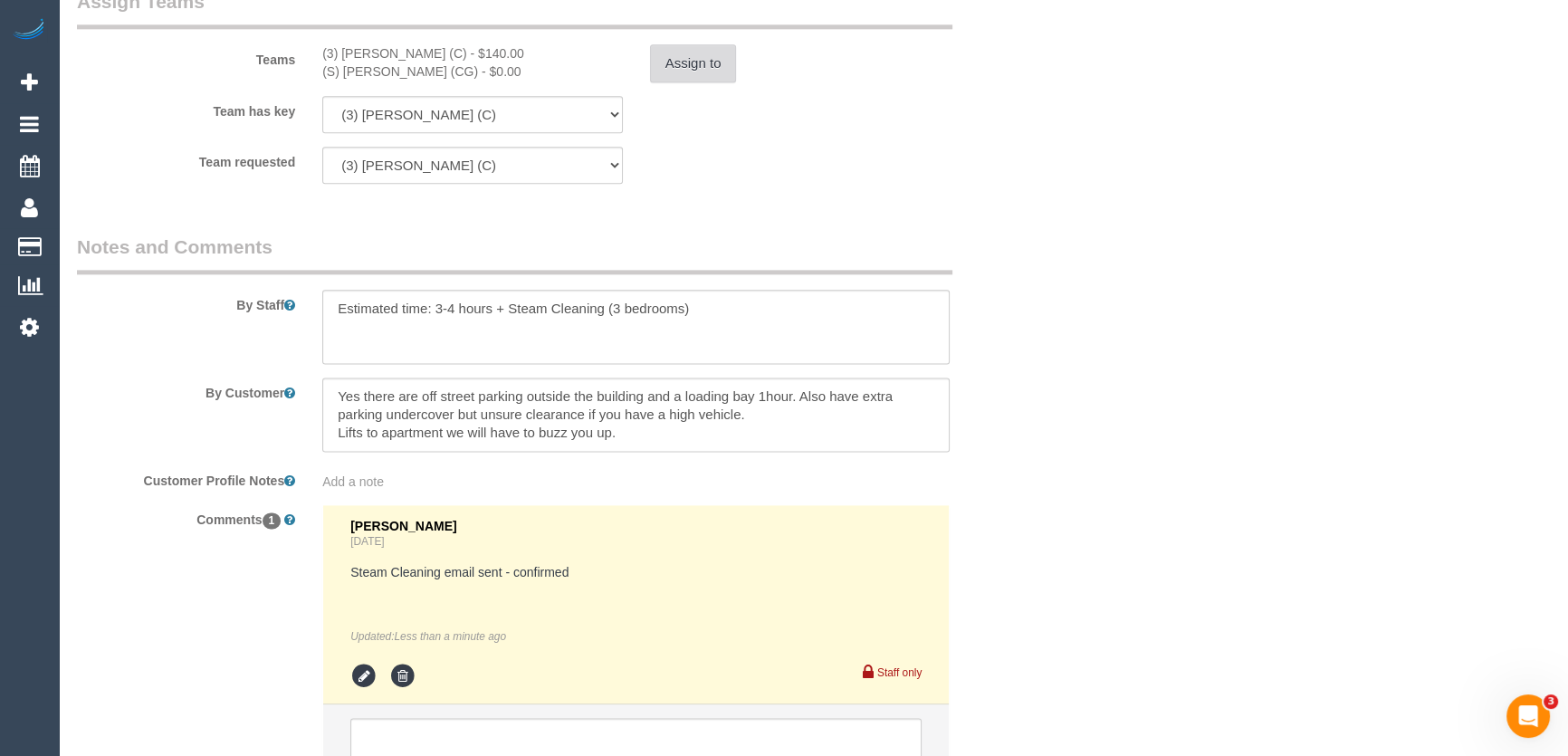
click at [688, 59] on button "Assign to" at bounding box center [693, 63] width 87 height 38
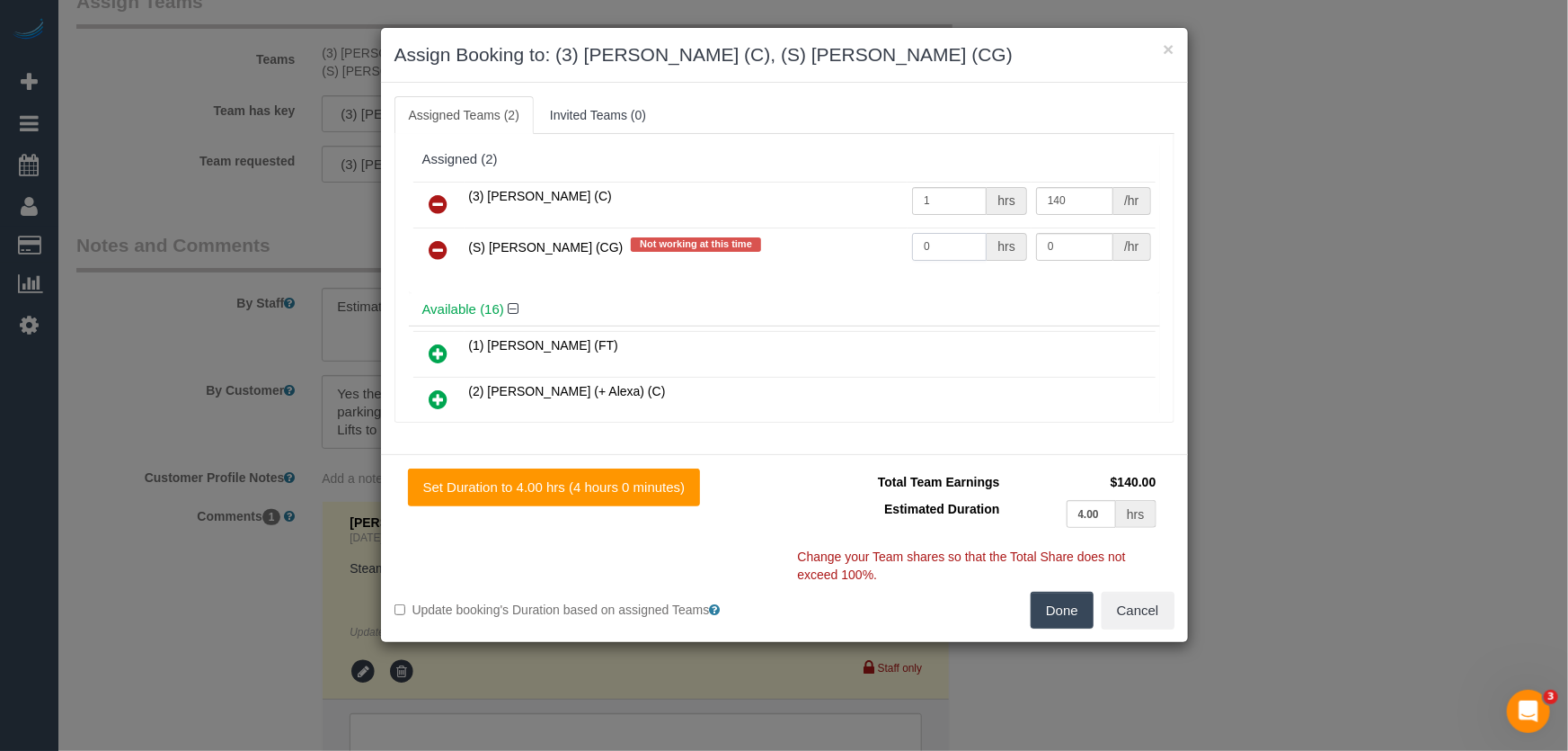
click at [943, 239] on input "0" at bounding box center [949, 247] width 75 height 28
type input "1"
type input "115"
click at [1036, 601] on button "Done" at bounding box center [1062, 610] width 63 height 38
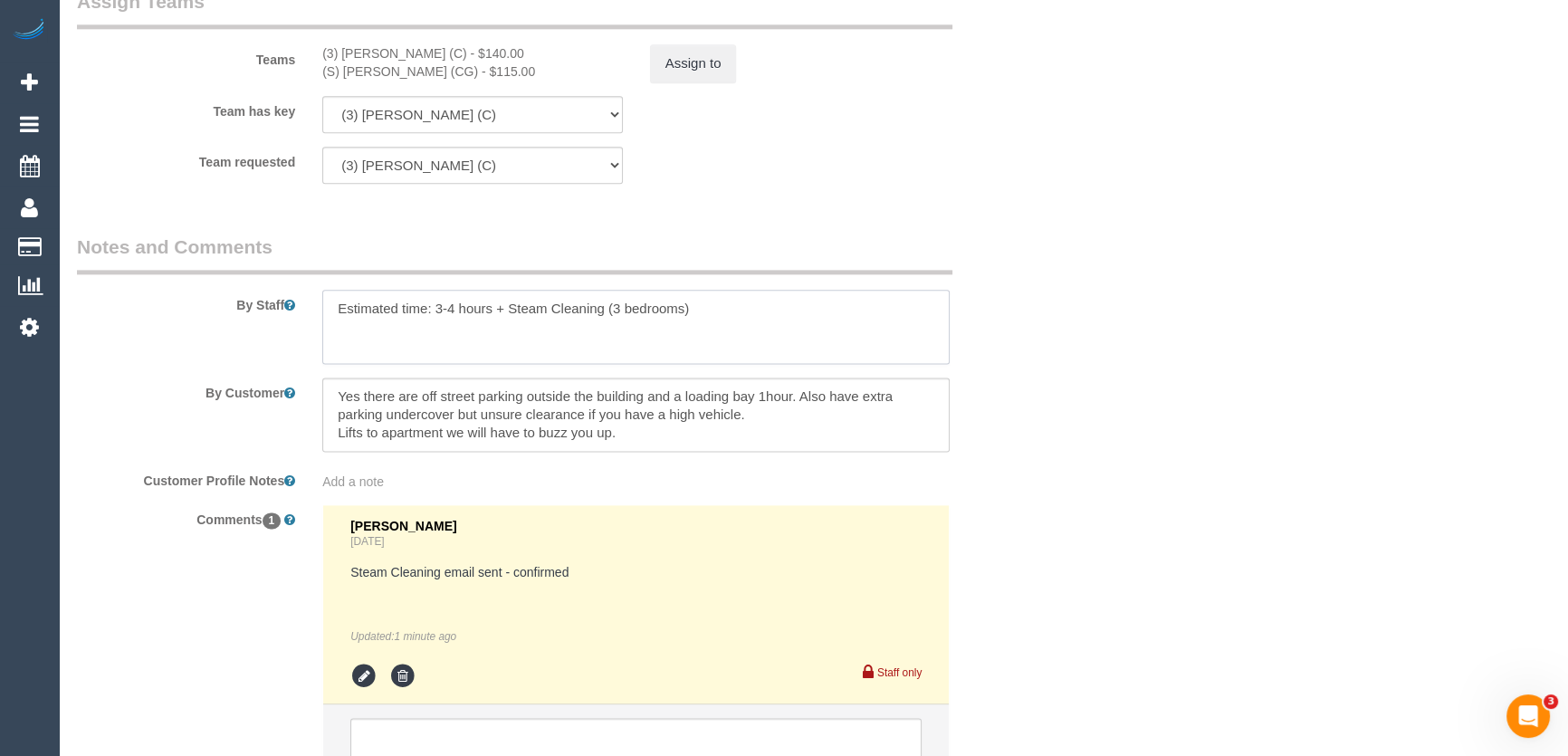
click at [708, 311] on textarea at bounding box center [635, 327] width 627 height 75
click at [328, 309] on textarea at bounding box center [635, 327] width 627 height 75
click at [341, 308] on textarea at bounding box center [635, 327] width 627 height 75
paste textarea "Est. time: _hrs + SC of _(areas)__ Steam cleaner to arrive at ___ Please ensure…"
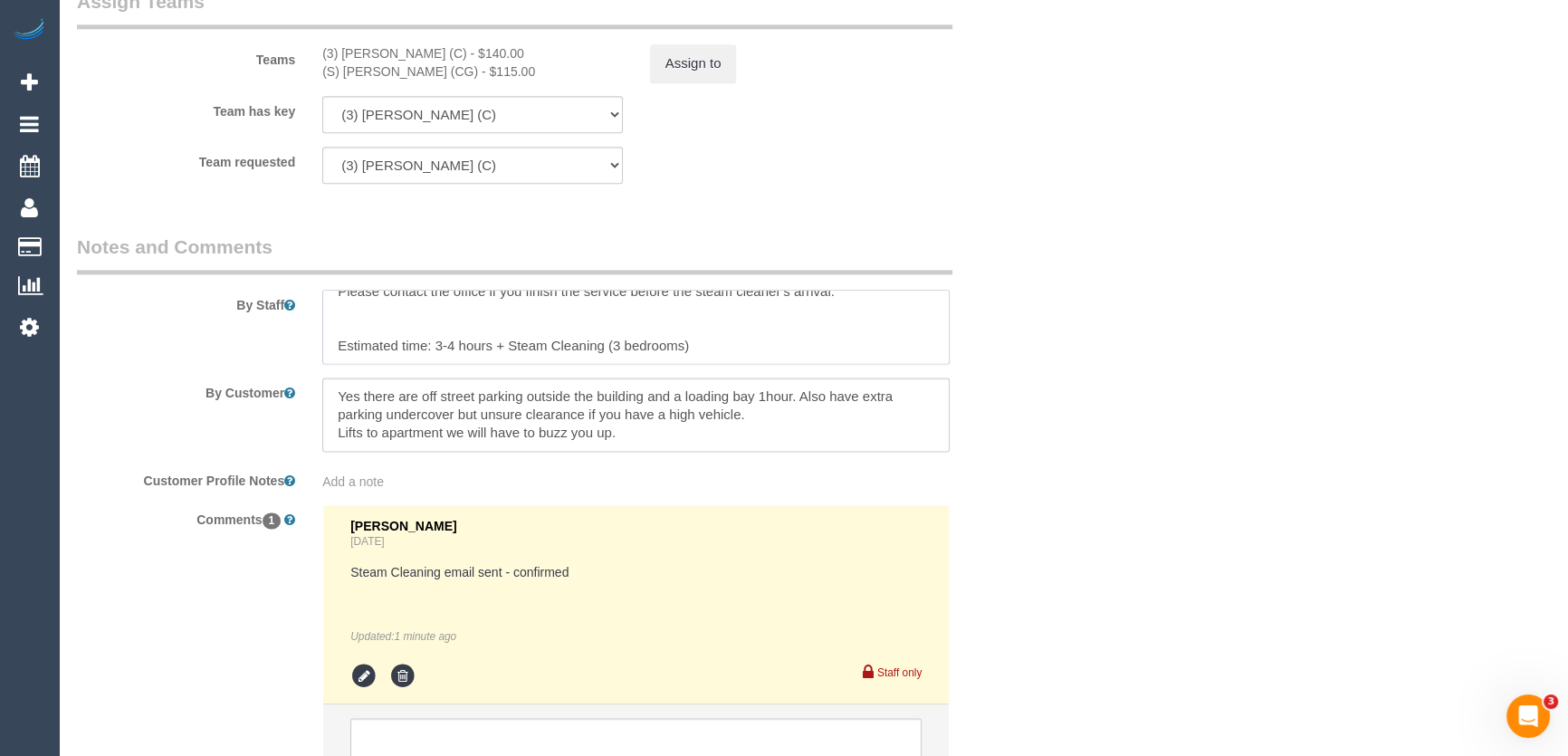
click at [715, 345] on textarea at bounding box center [635, 327] width 627 height 75
click at [715, 346] on textarea at bounding box center [635, 327] width 627 height 75
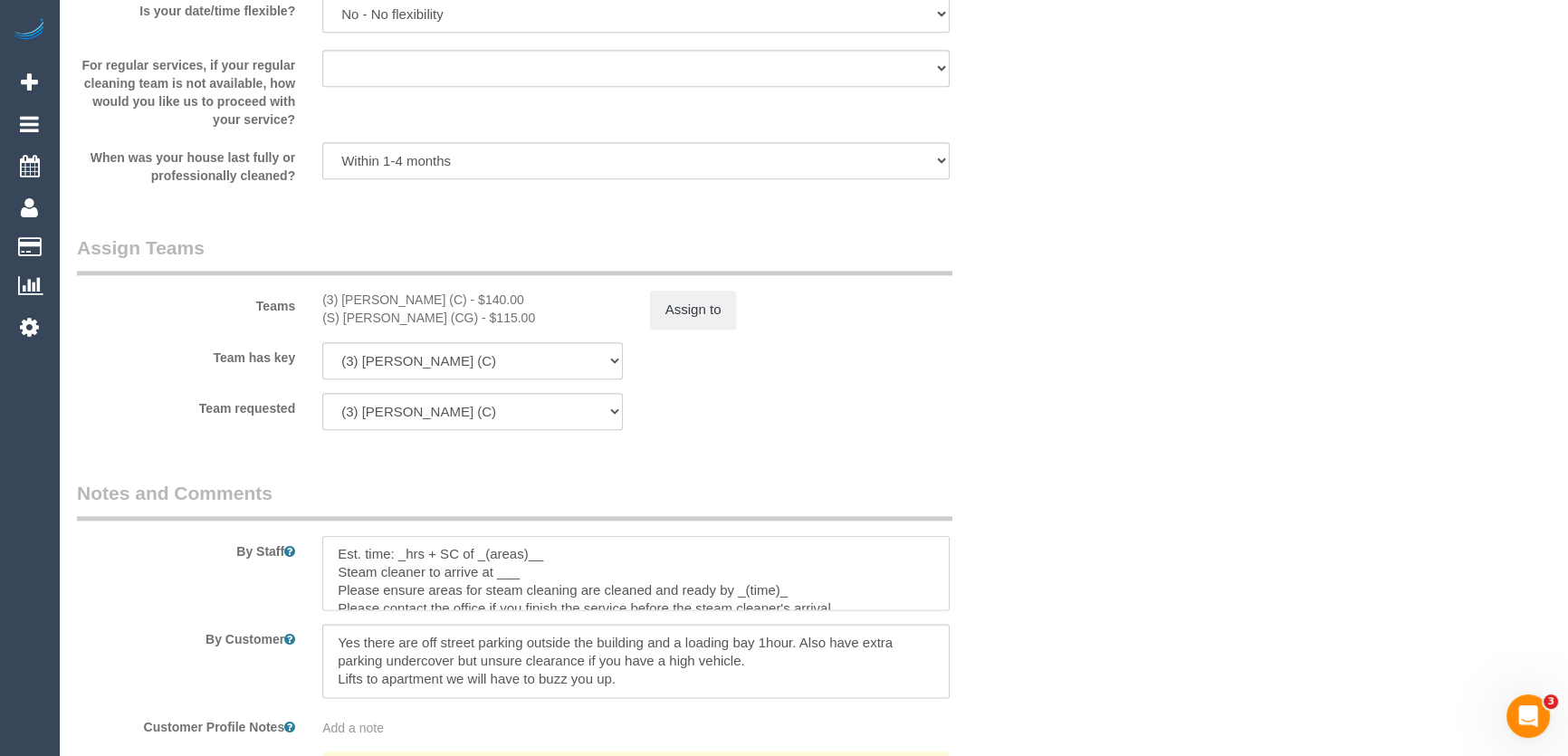
scroll to position [0, 0]
click at [406, 562] on textarea at bounding box center [635, 573] width 627 height 75
click at [598, 560] on textarea at bounding box center [635, 573] width 627 height 75
click at [533, 573] on textarea at bounding box center [635, 573] width 627 height 75
click at [804, 588] on textarea at bounding box center [635, 573] width 627 height 75
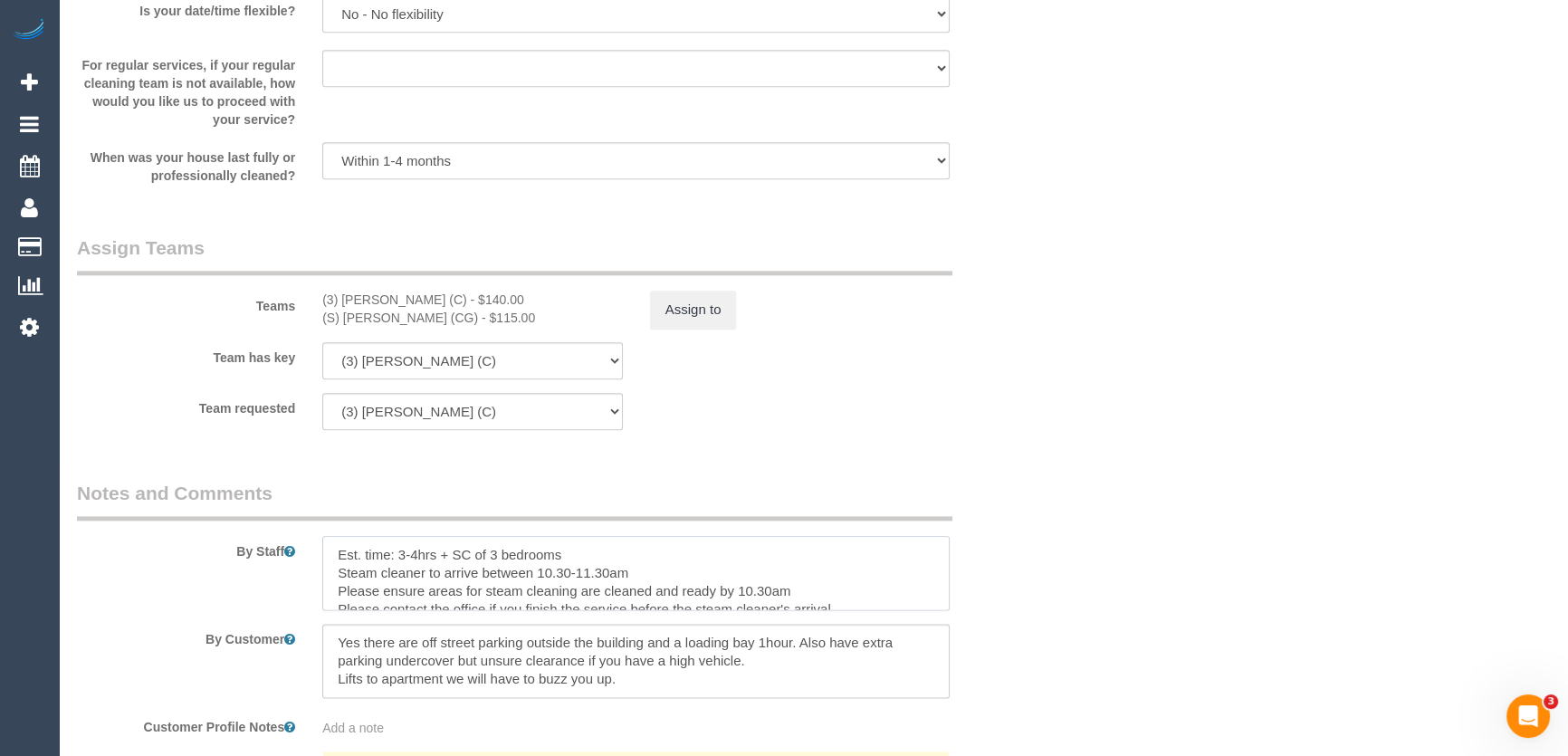
type textarea "Est. time: 3-4hrs + SC of 3 bedrooms Steam cleaner to arrive between 10.30-11.3…"
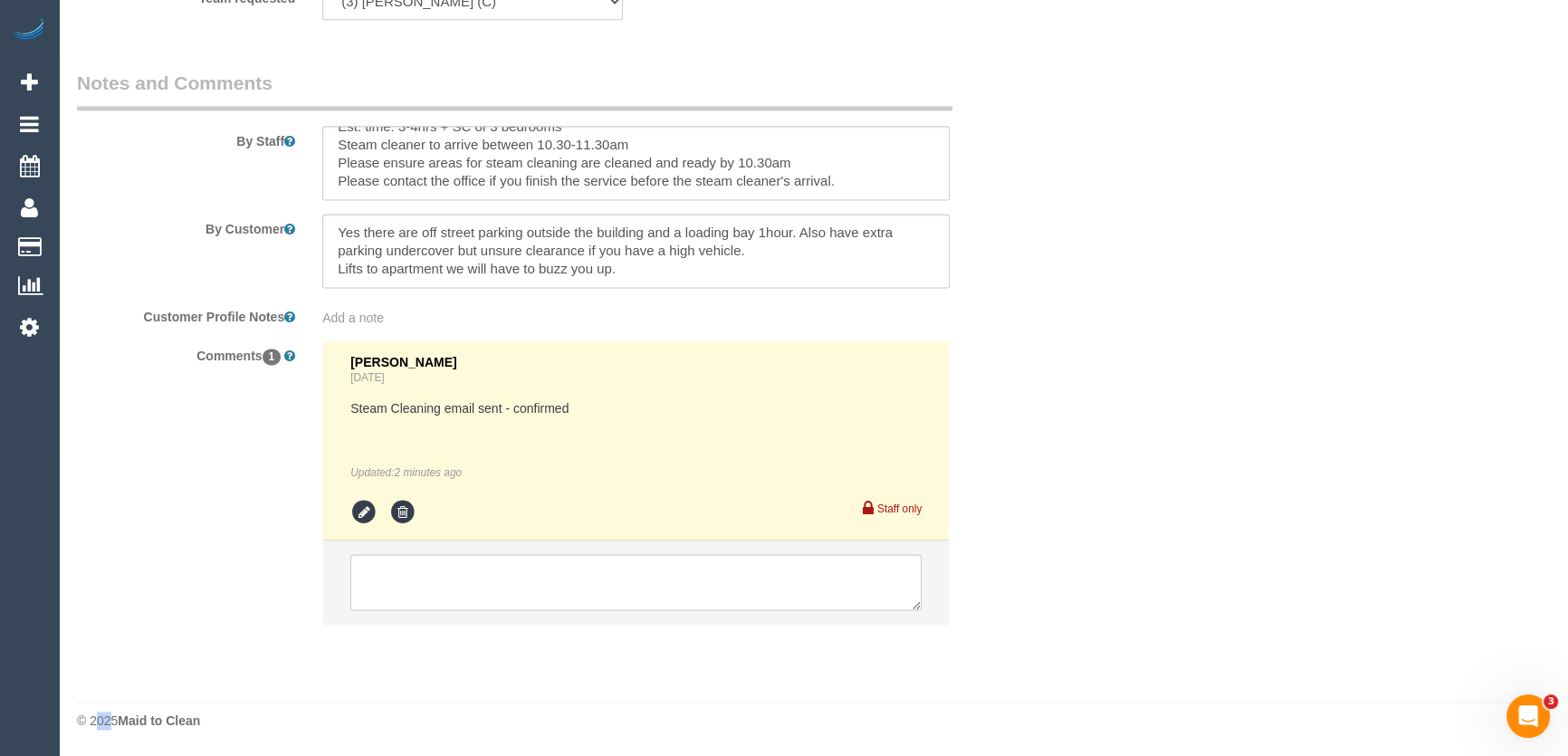
scroll to position [3043, 0]
click at [476, 580] on textarea at bounding box center [635, 581] width 571 height 56
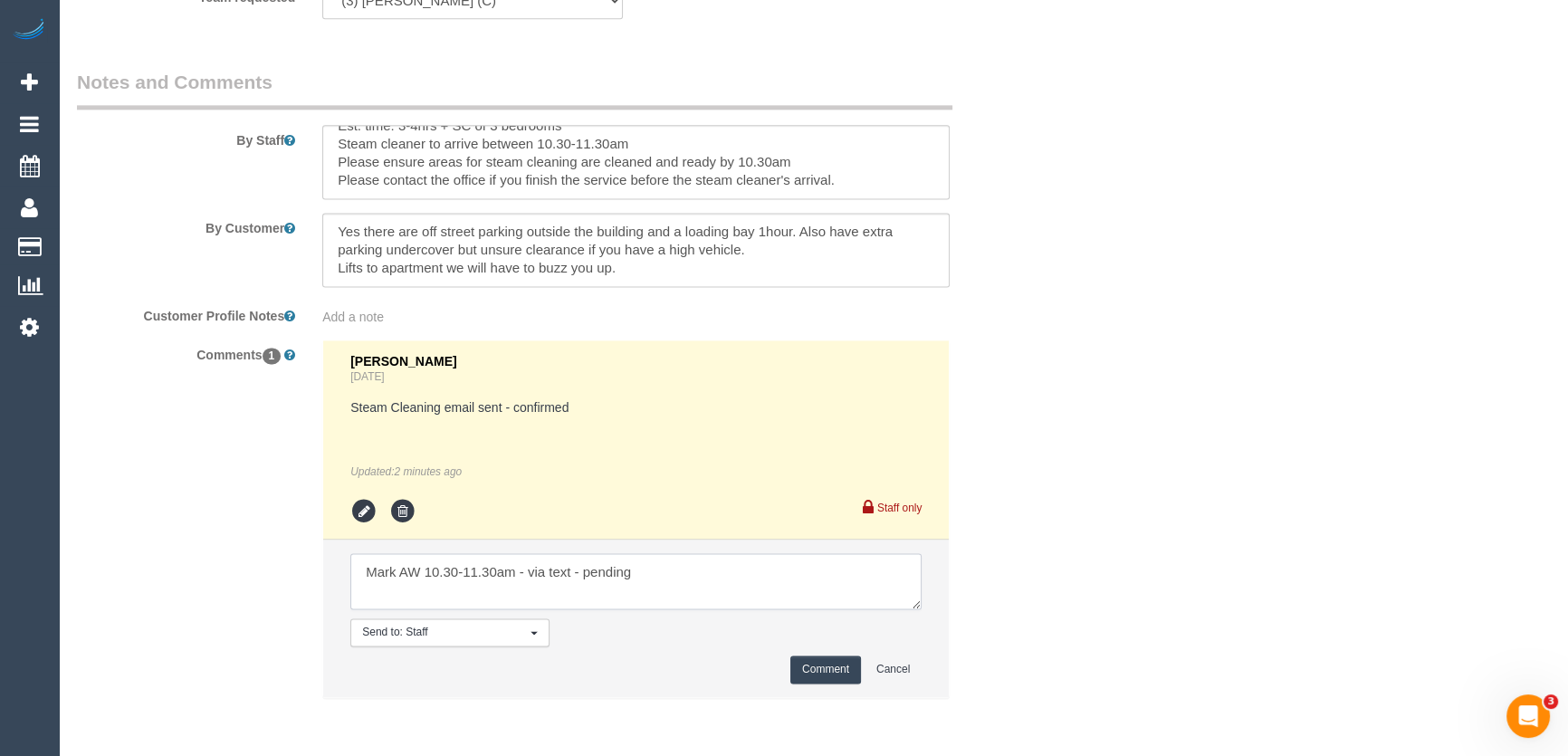
type textarea "Mark AW 10.30-11.30am - via text - pending"
click at [824, 668] on button "Comment" at bounding box center [825, 669] width 71 height 28
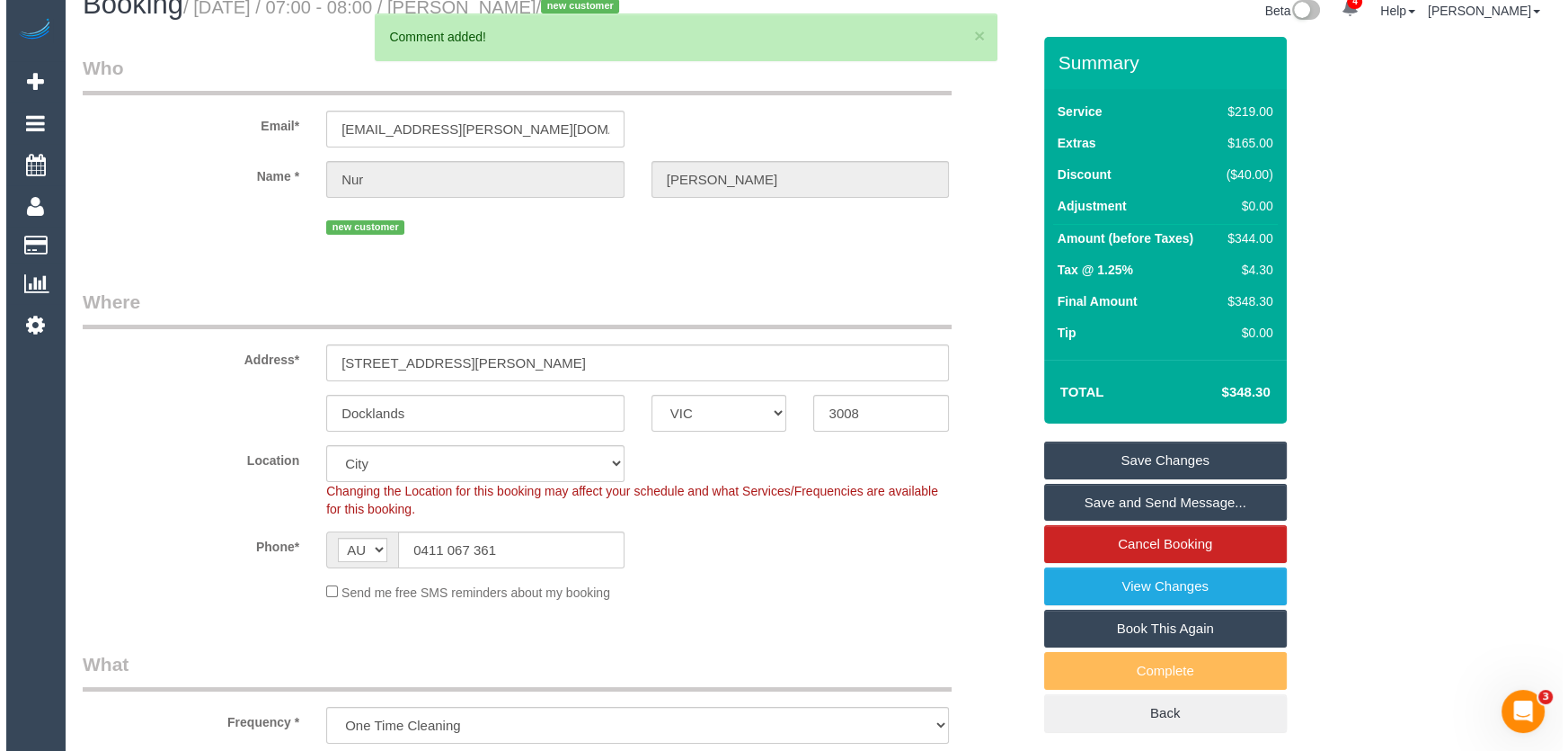
scroll to position [0, 0]
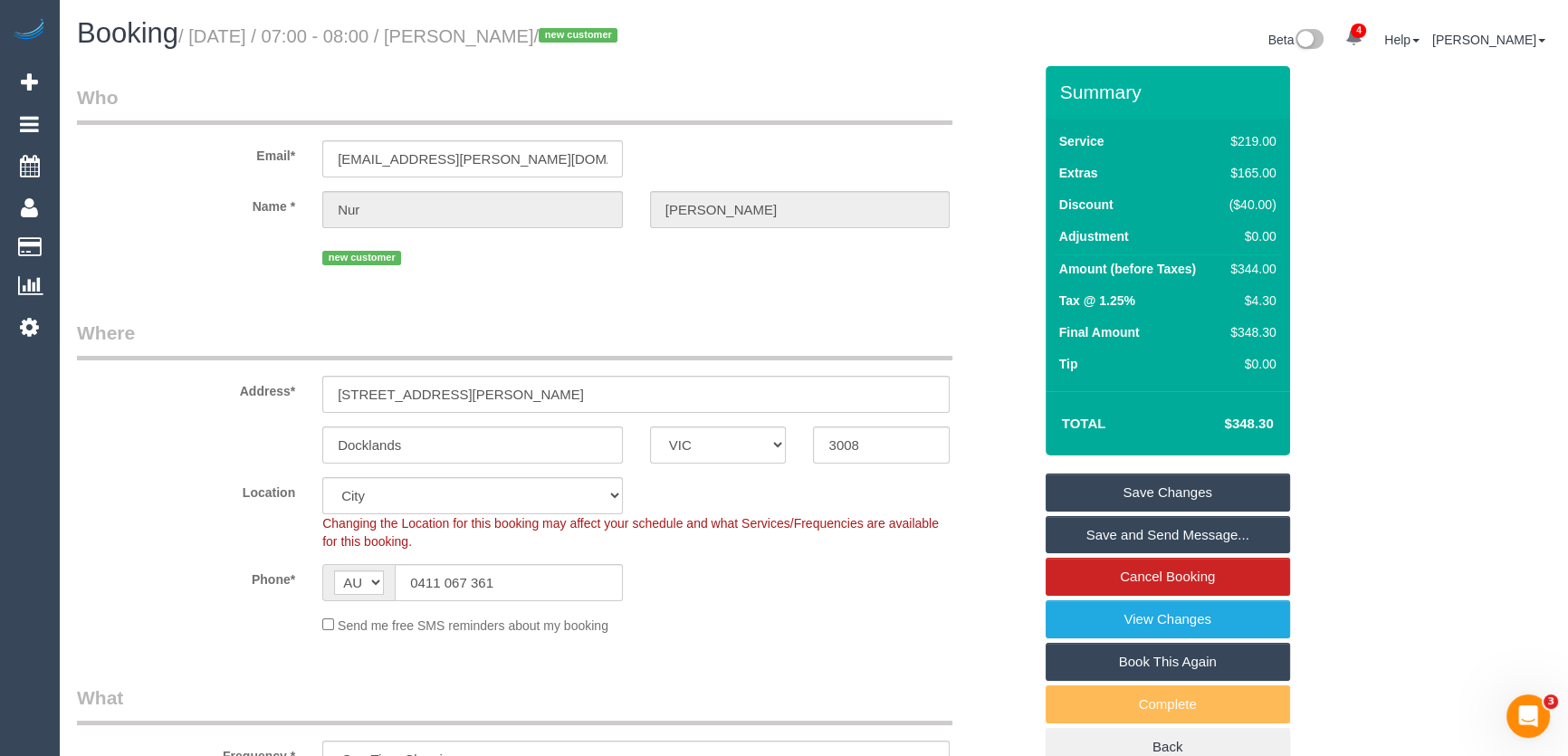
click at [486, 35] on small "/ [DATE] / 07:00 - 08:00 / [PERSON_NAME] / new customer" at bounding box center [400, 36] width 445 height 20
copy small "[PERSON_NAME]"
click at [1130, 492] on link "Save Changes" at bounding box center [1167, 492] width 244 height 38
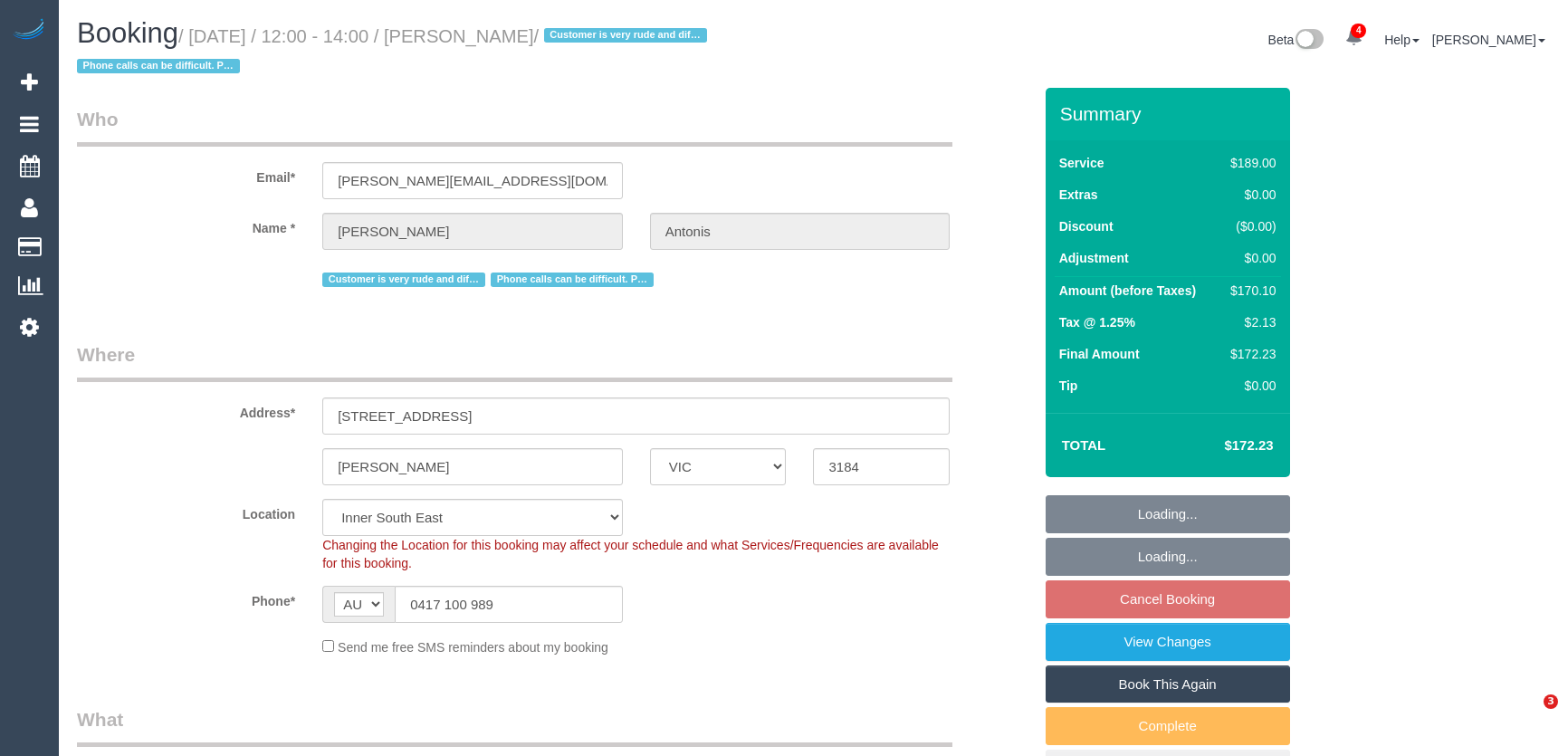
select select "VIC"
select select "number:27"
select select "number:14"
select select "number:19"
select select "number:36"
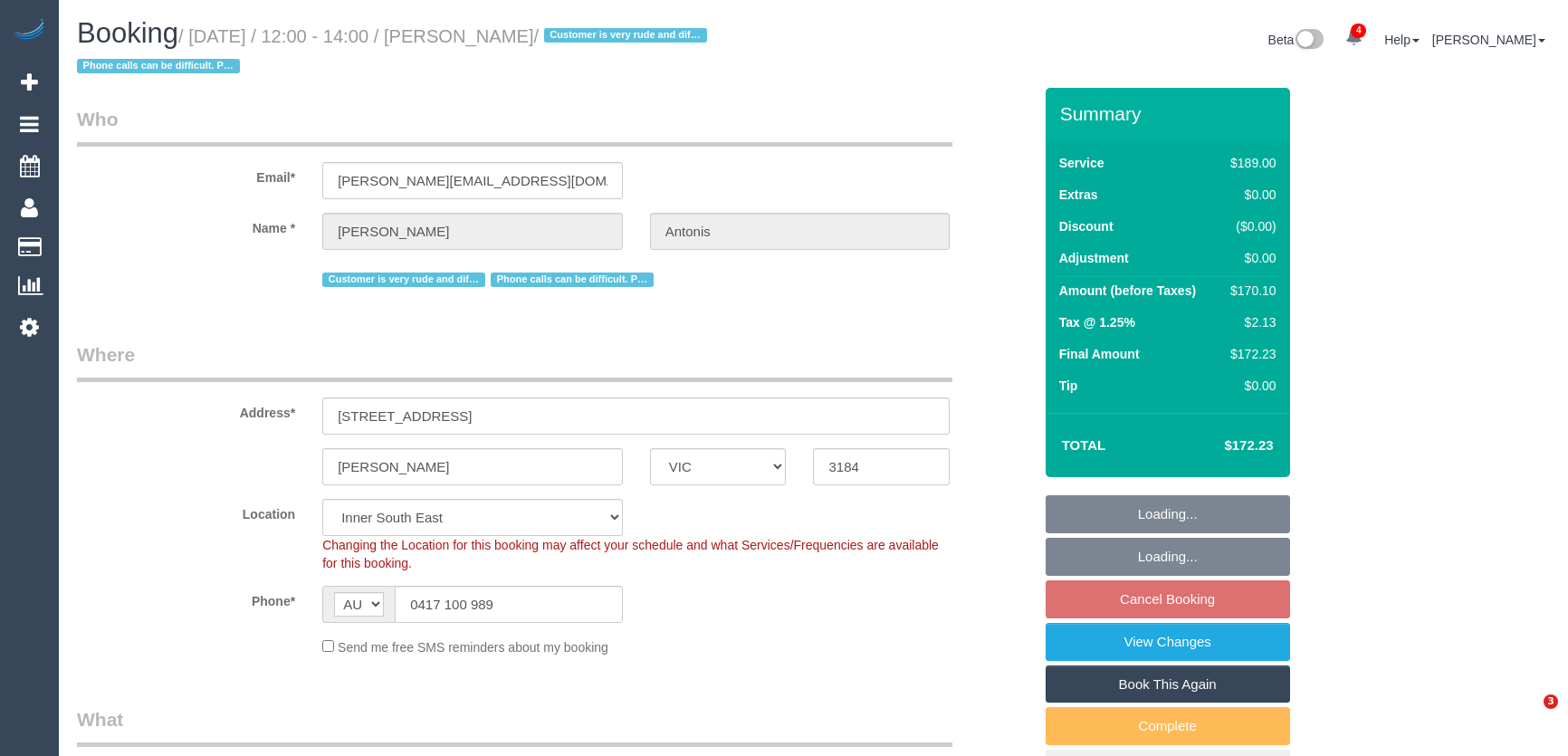
select select "number:35"
select select "number:12"
select select "object:1464"
select select "spot1"
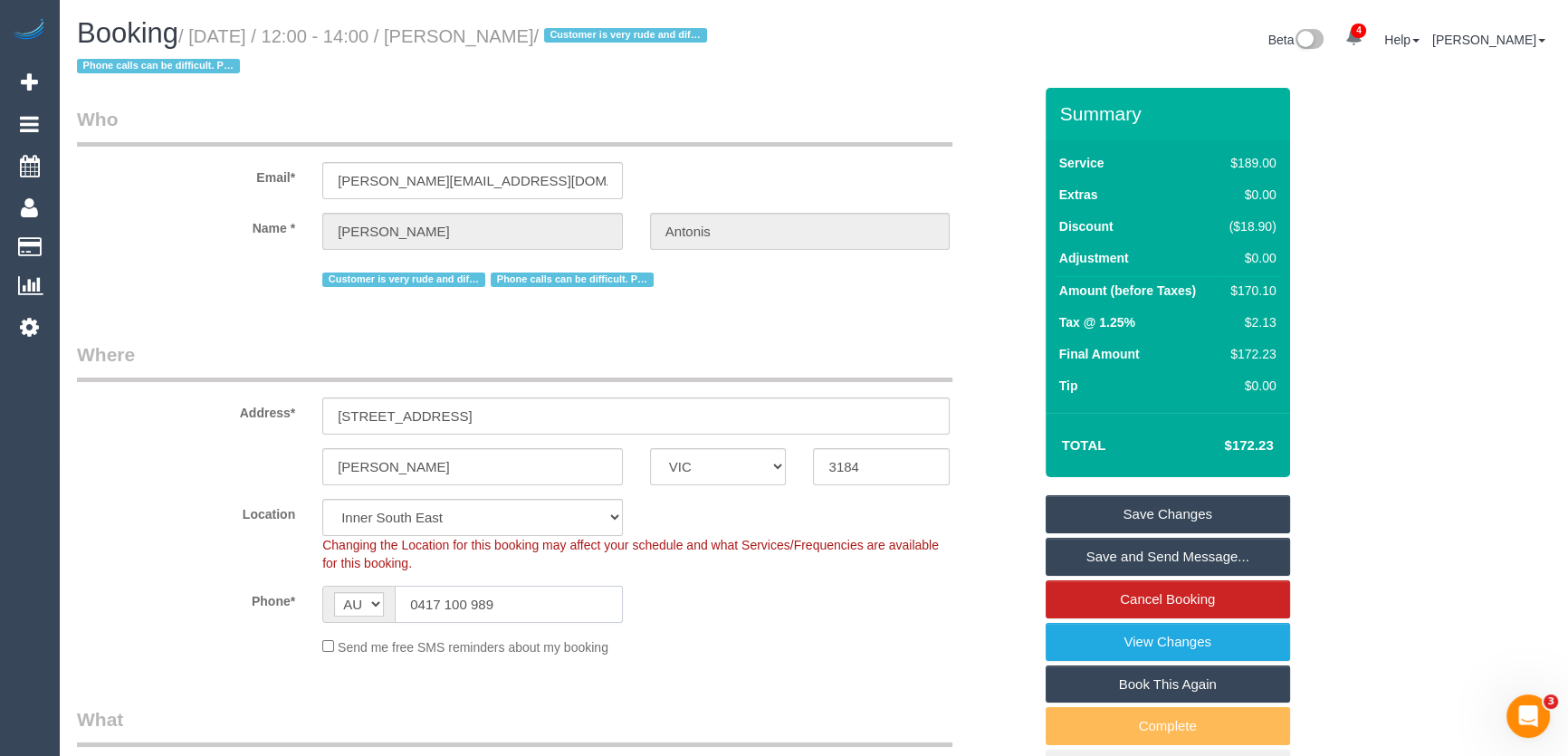
click at [522, 594] on input "0417 100 989" at bounding box center [509, 603] width 228 height 37
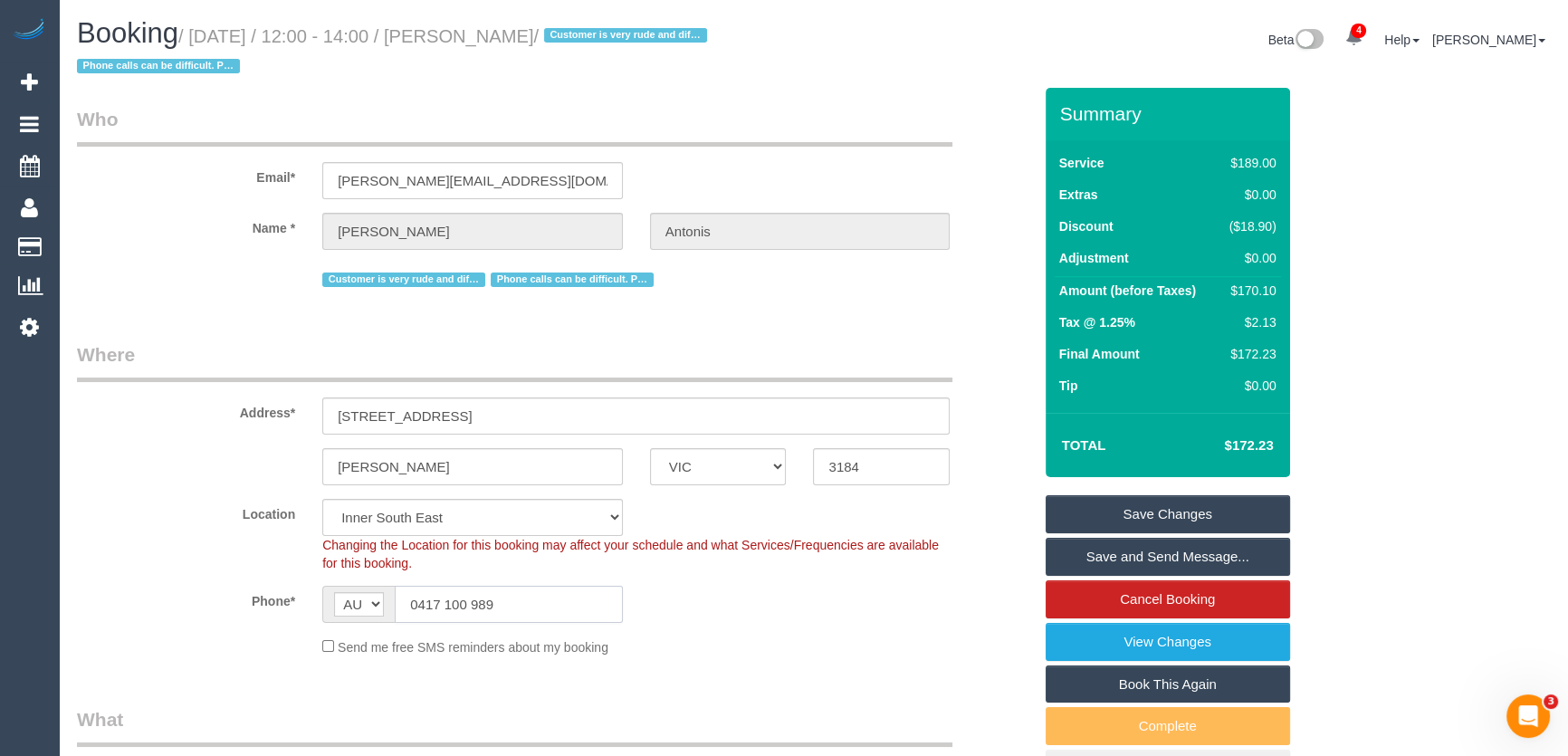
click at [522, 594] on input "0417 100 989" at bounding box center [509, 603] width 228 height 37
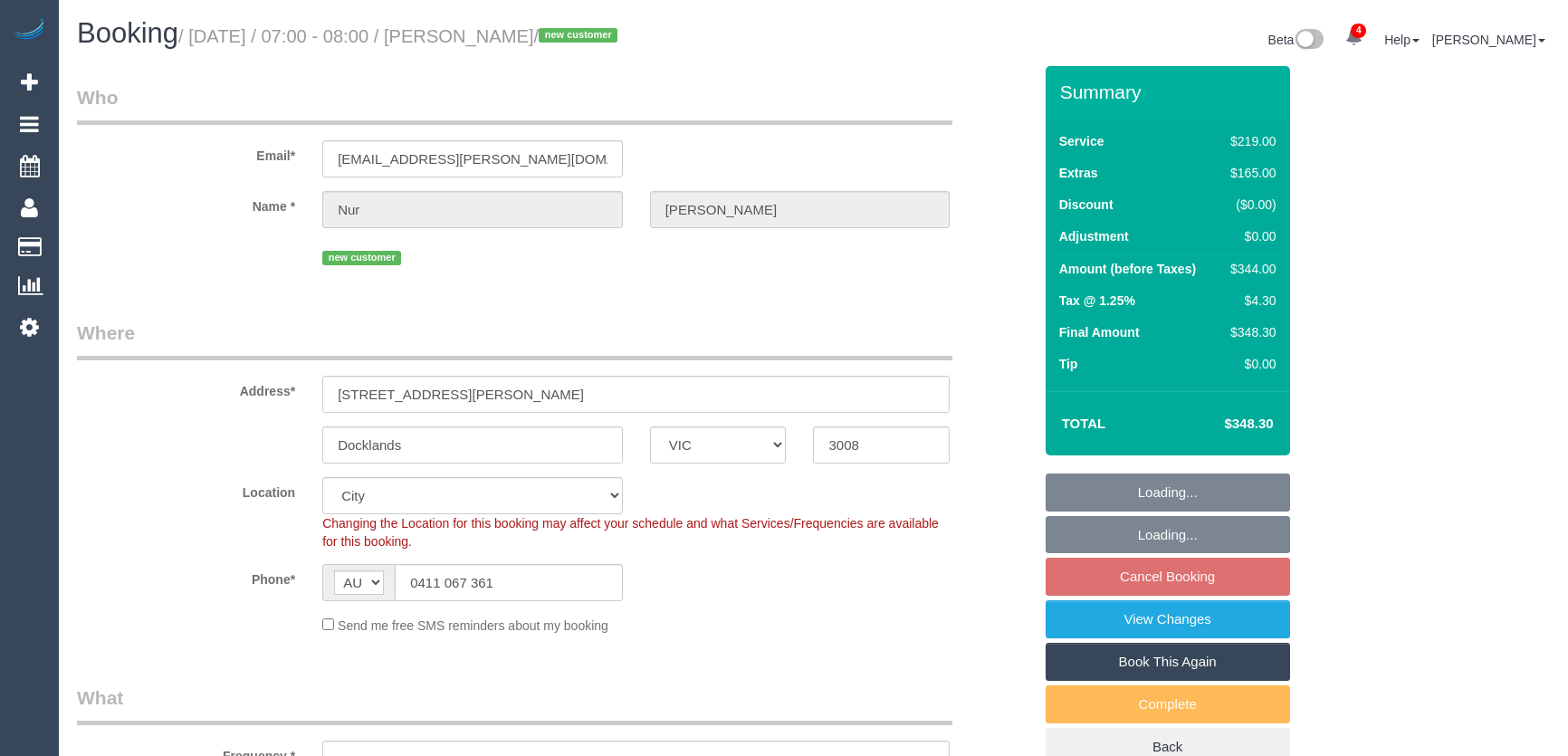
select select "VIC"
select select "string:stripe-pm_1RtLLP2GScqysDRV8hl0viQb"
select select "number:28"
select select "number:14"
select select "number:18"
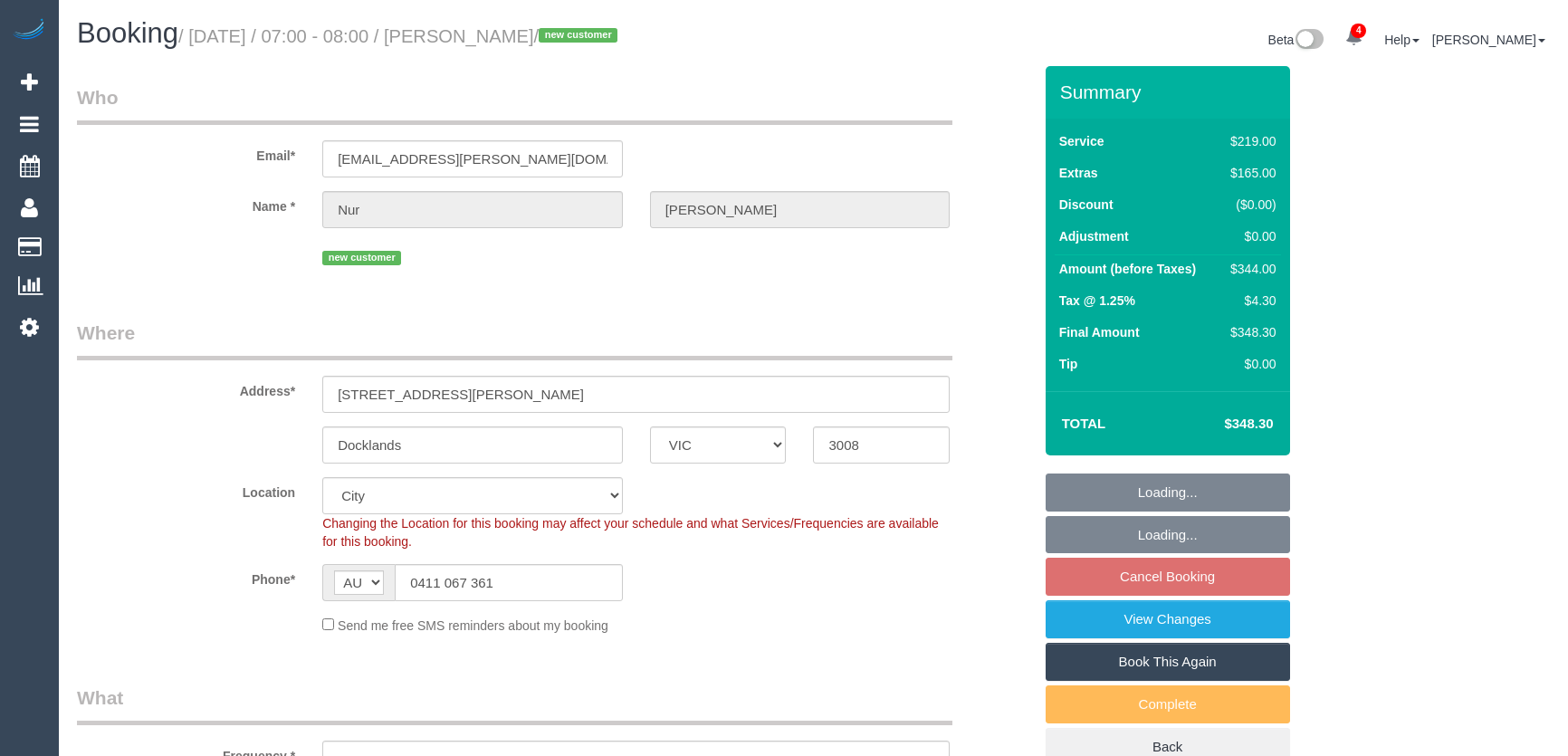
select select "number:25"
select select "number:13"
select select "object:882"
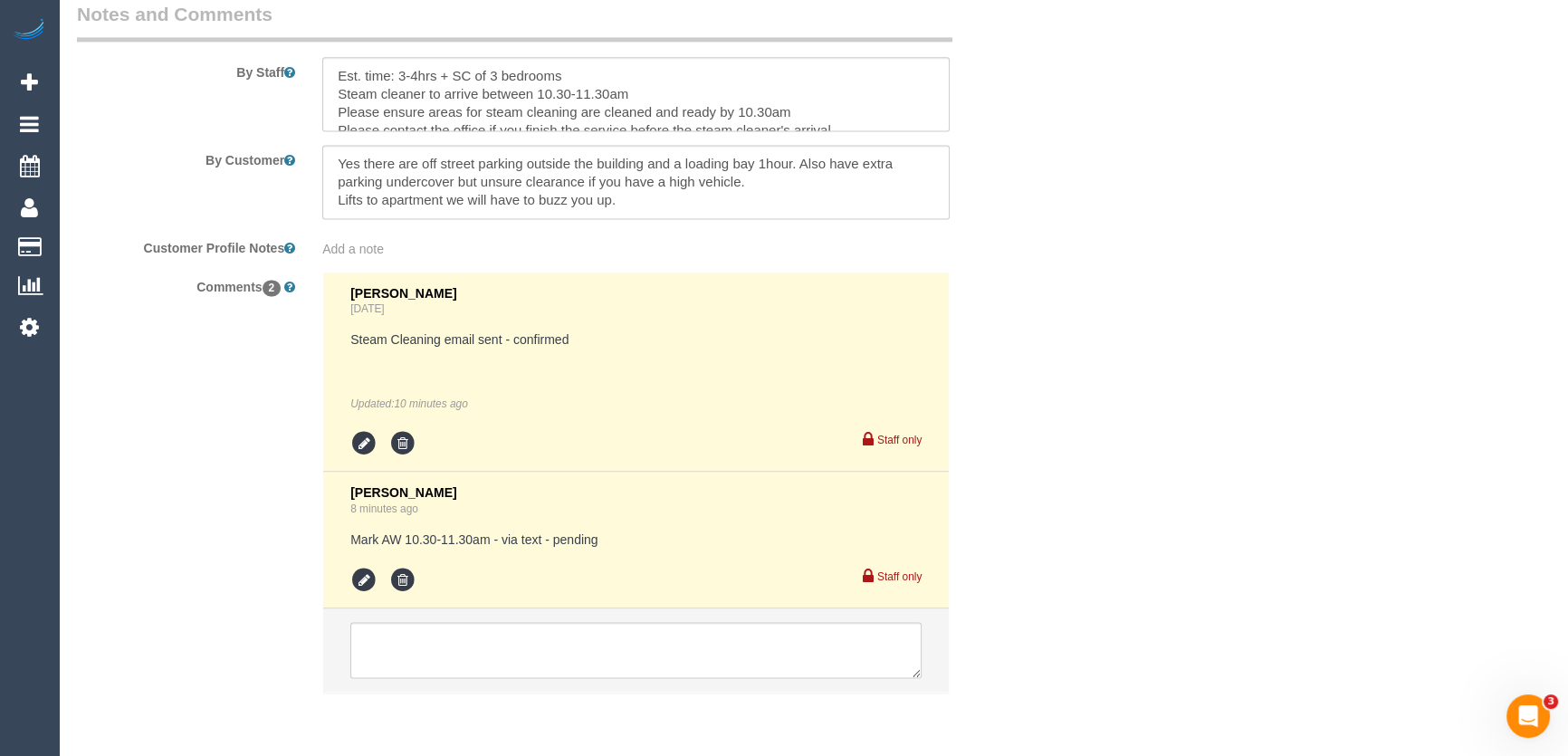
scroll to position [3179, 0]
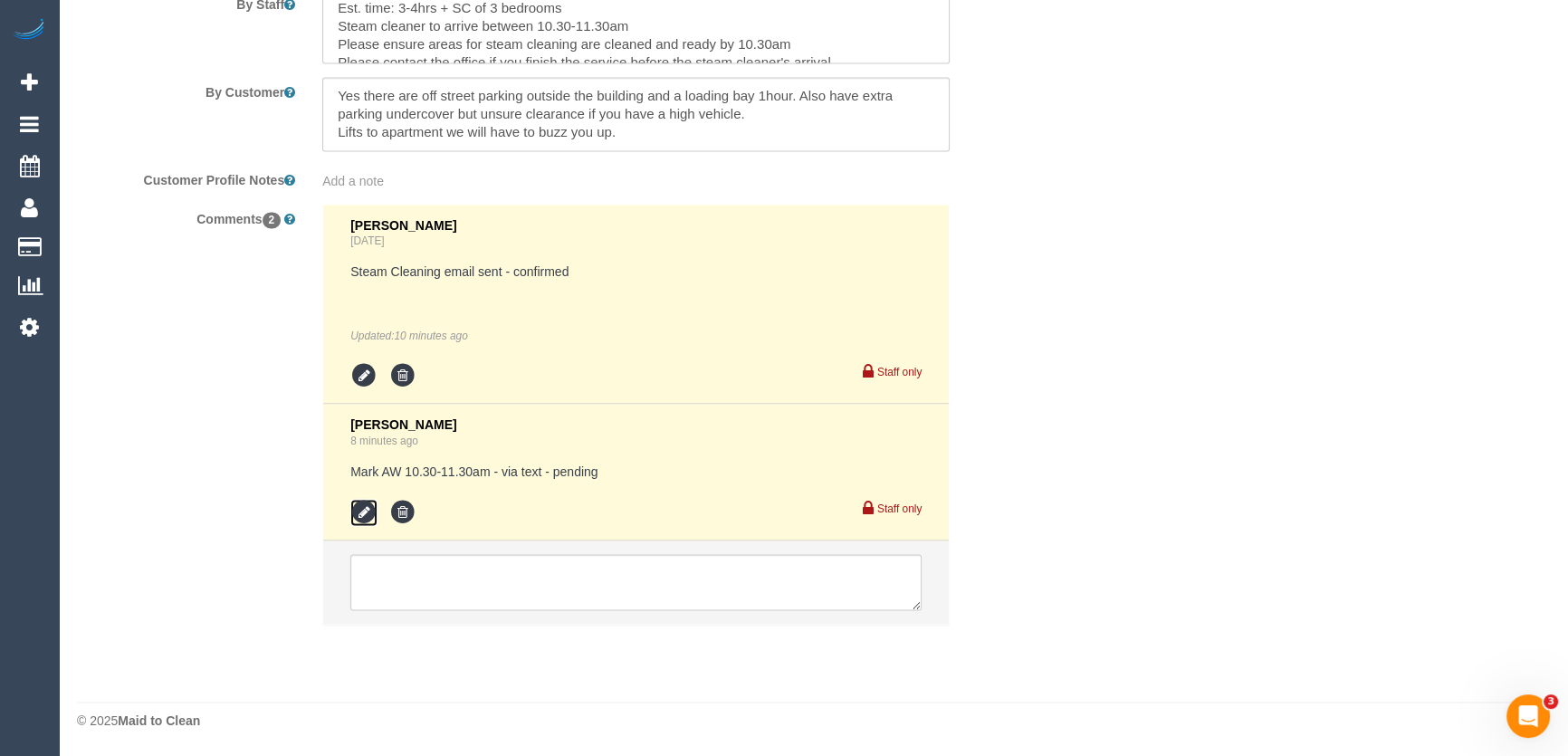
click at [371, 511] on icon at bounding box center [363, 512] width 27 height 27
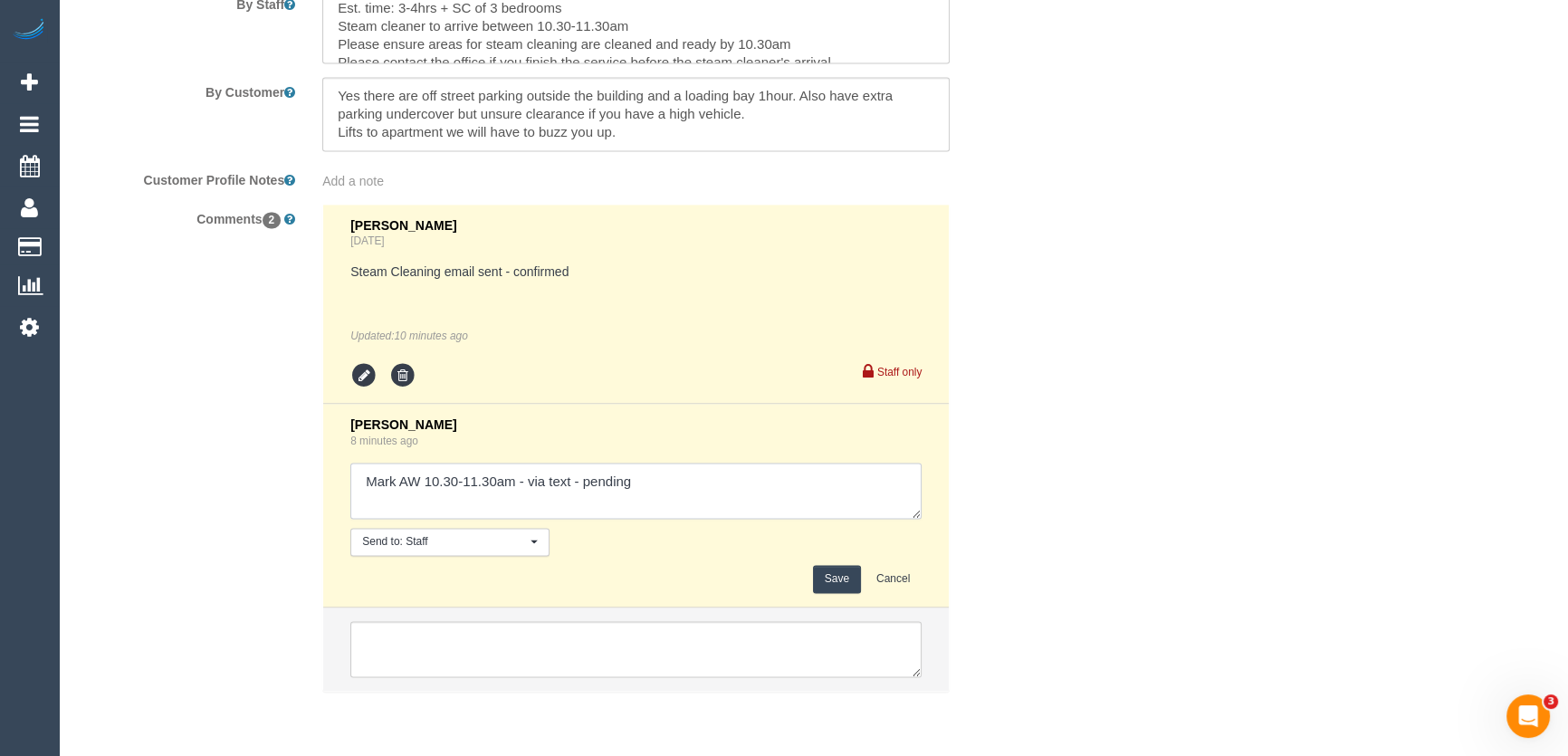
click at [706, 489] on textarea at bounding box center [635, 490] width 571 height 56
type textarea "Mark AW 10.30-11.30am - via text - confirmed"
click at [824, 581] on button "Save" at bounding box center [836, 579] width 48 height 28
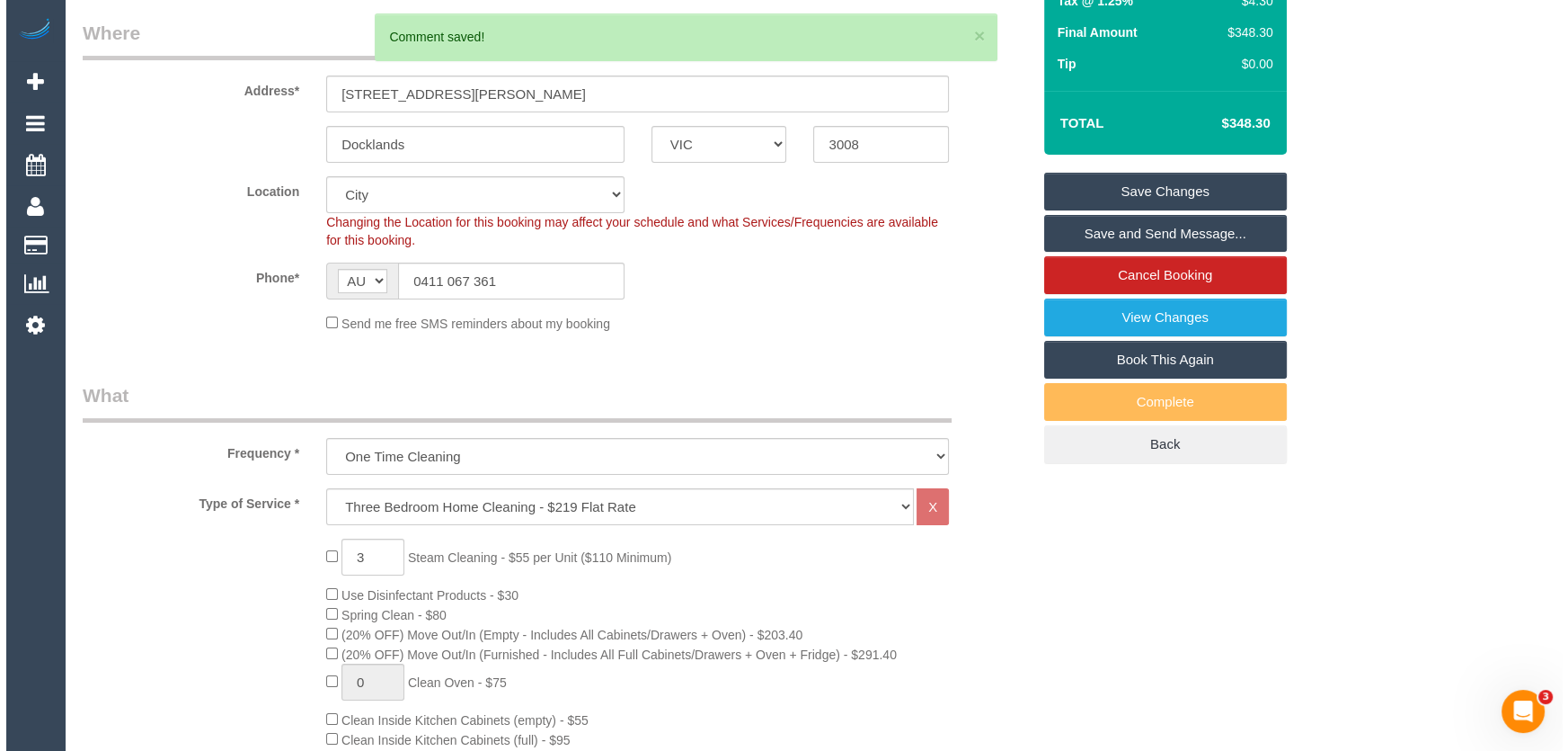
scroll to position [0, 0]
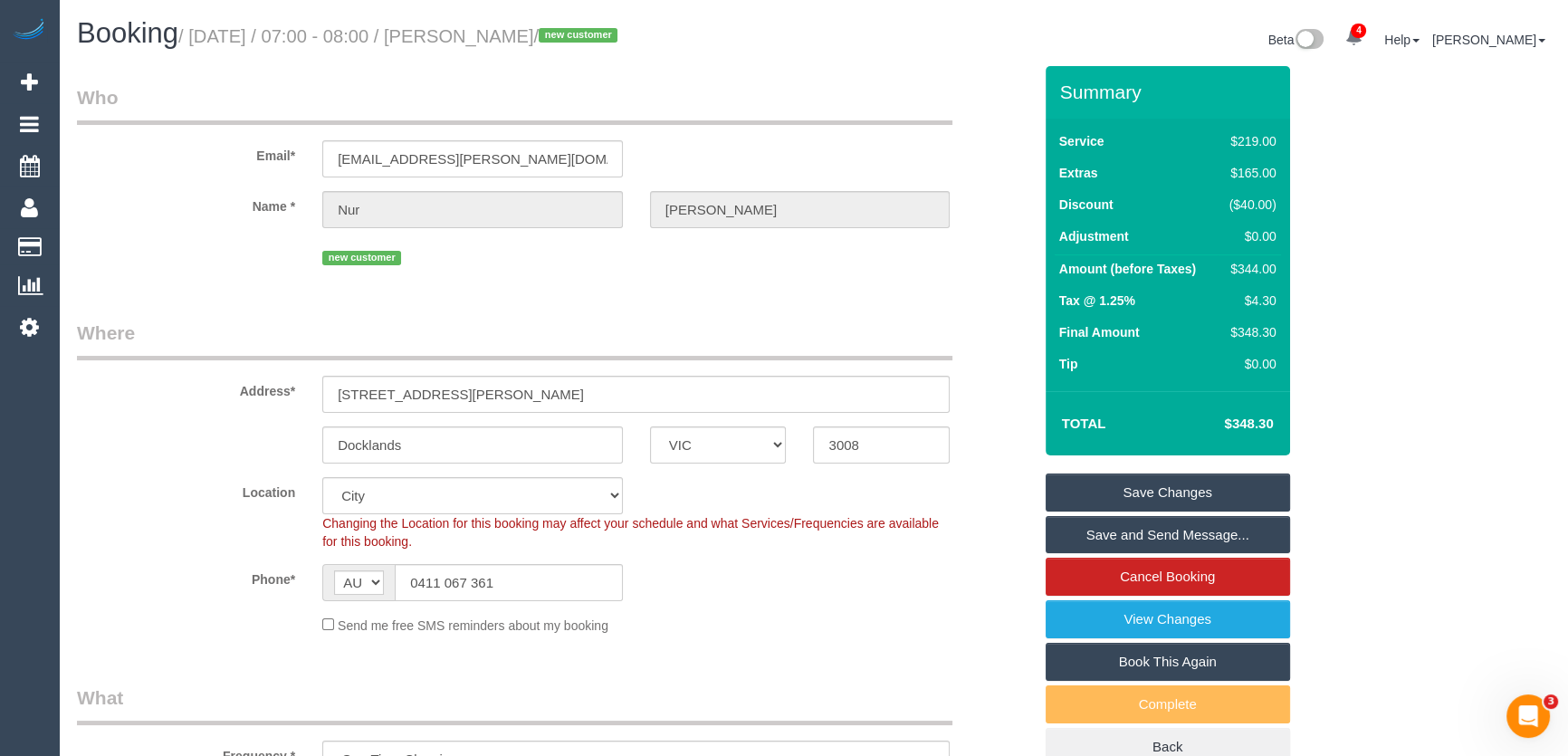
click at [1180, 525] on link "Save and Send Message..." at bounding box center [1167, 535] width 244 height 38
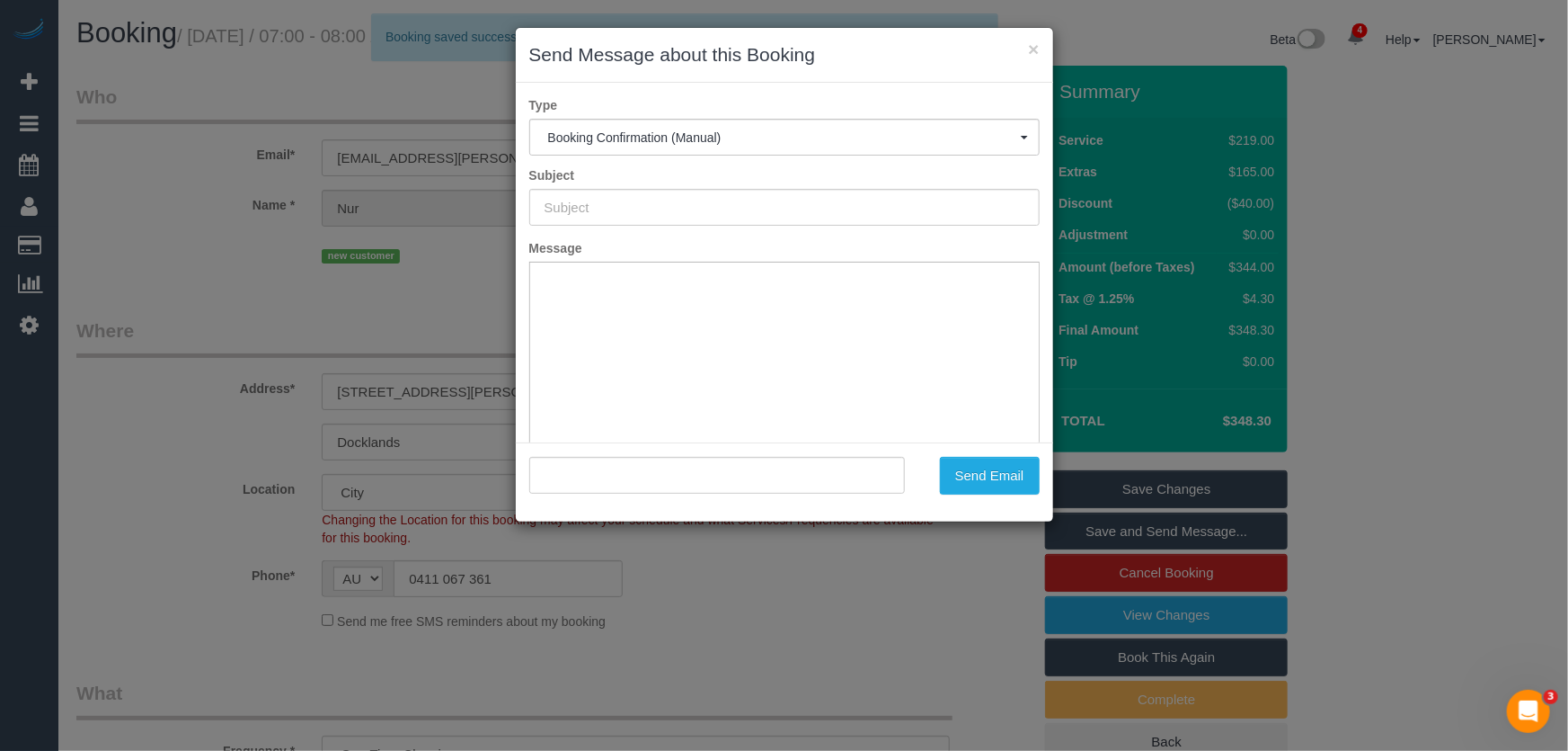
type input "Booking Confirmed"
type input ""Nur Ibrahim" <dna.brahm@gmail.com>"
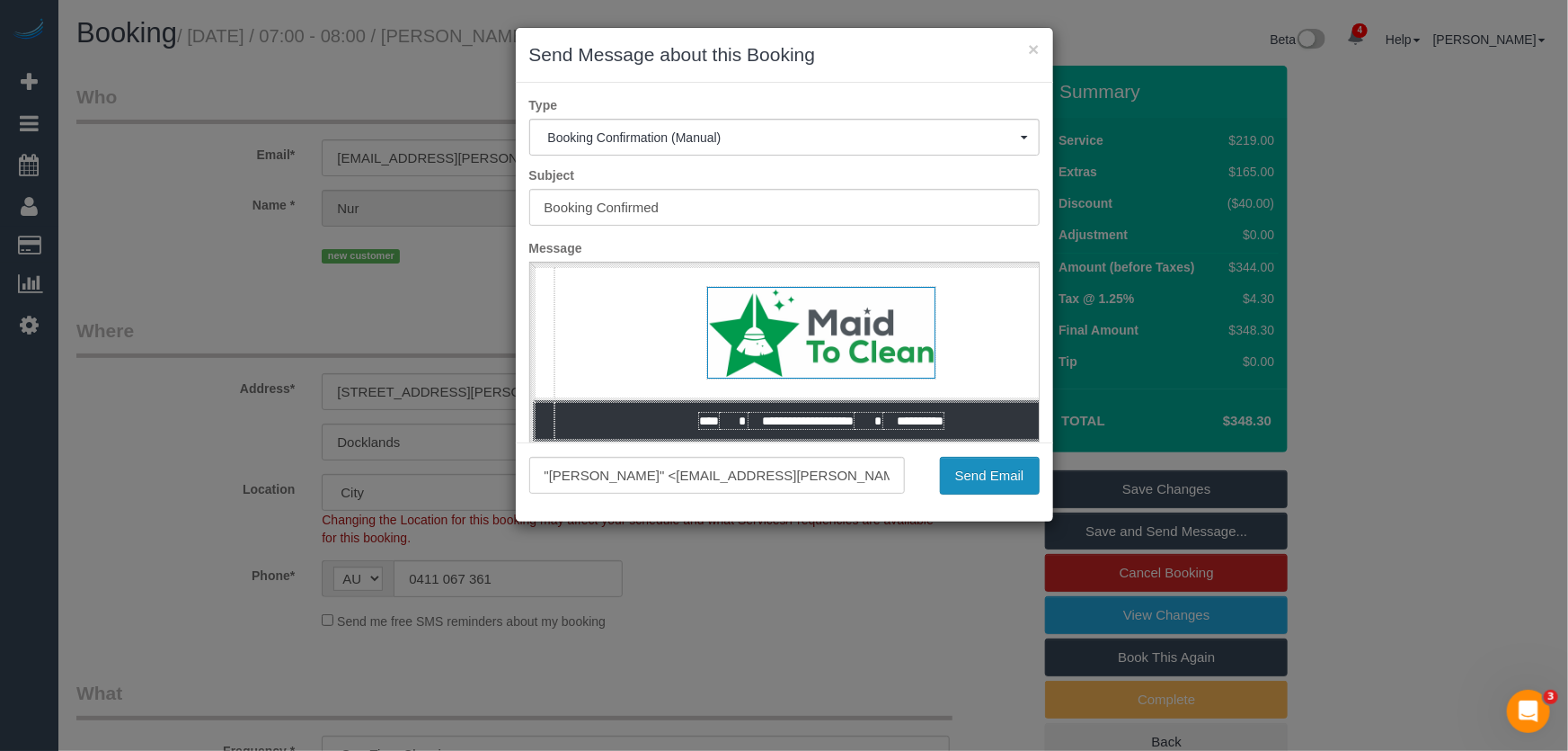
click at [973, 487] on button "Send Email" at bounding box center [990, 475] width 99 height 38
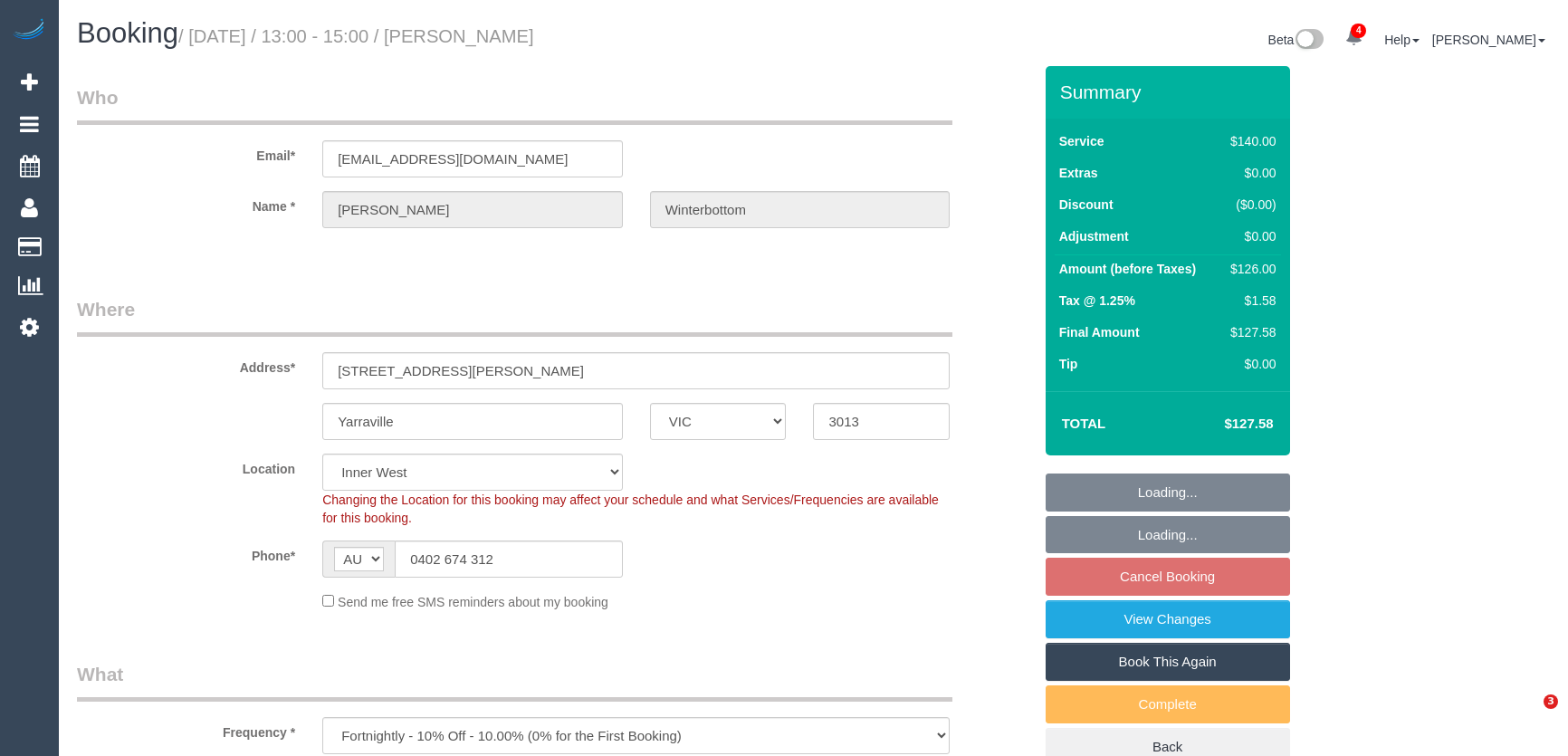
select select "VIC"
select select "number:27"
select select "number:14"
select select "number:19"
select select "number:22"
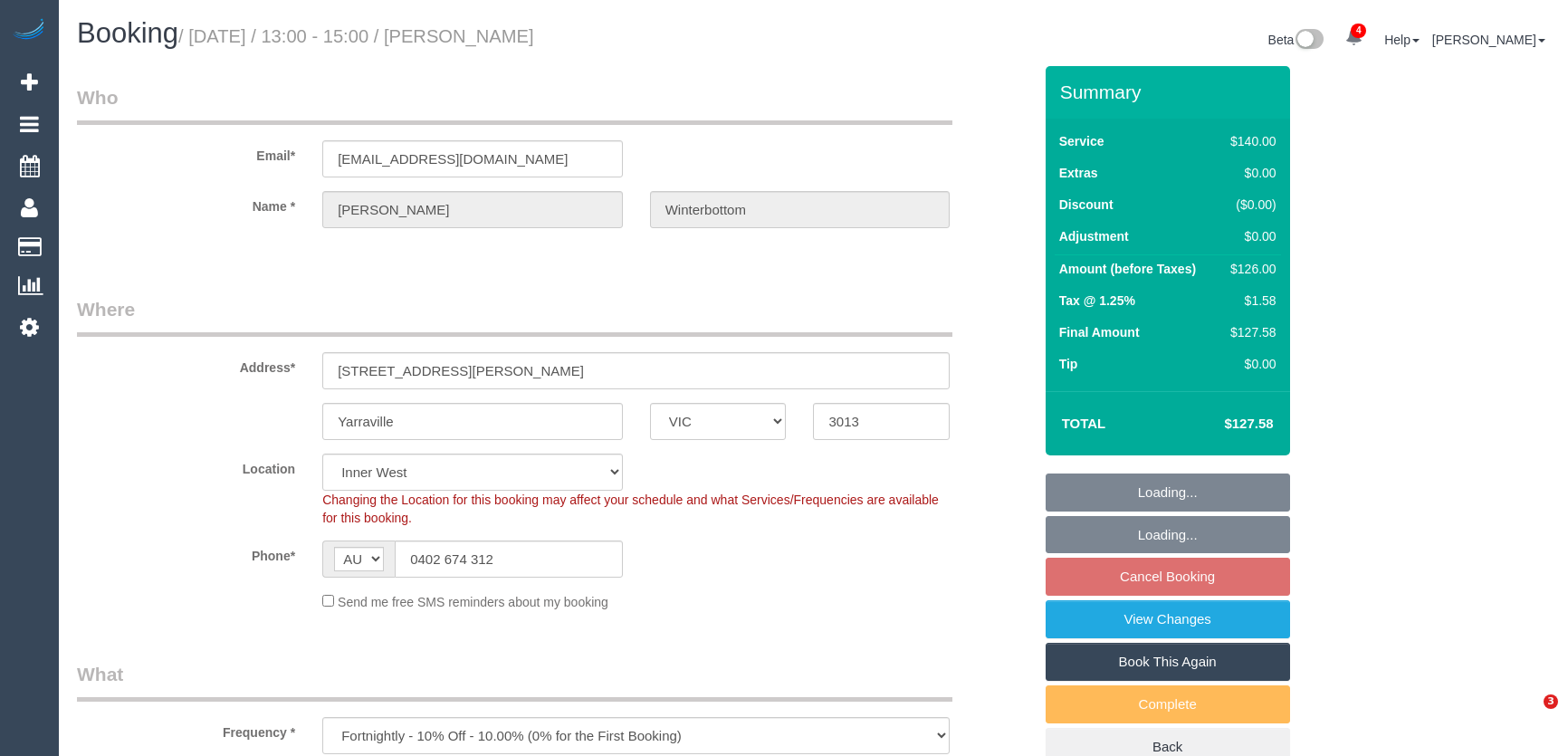
select select "number:35"
select select "number:26"
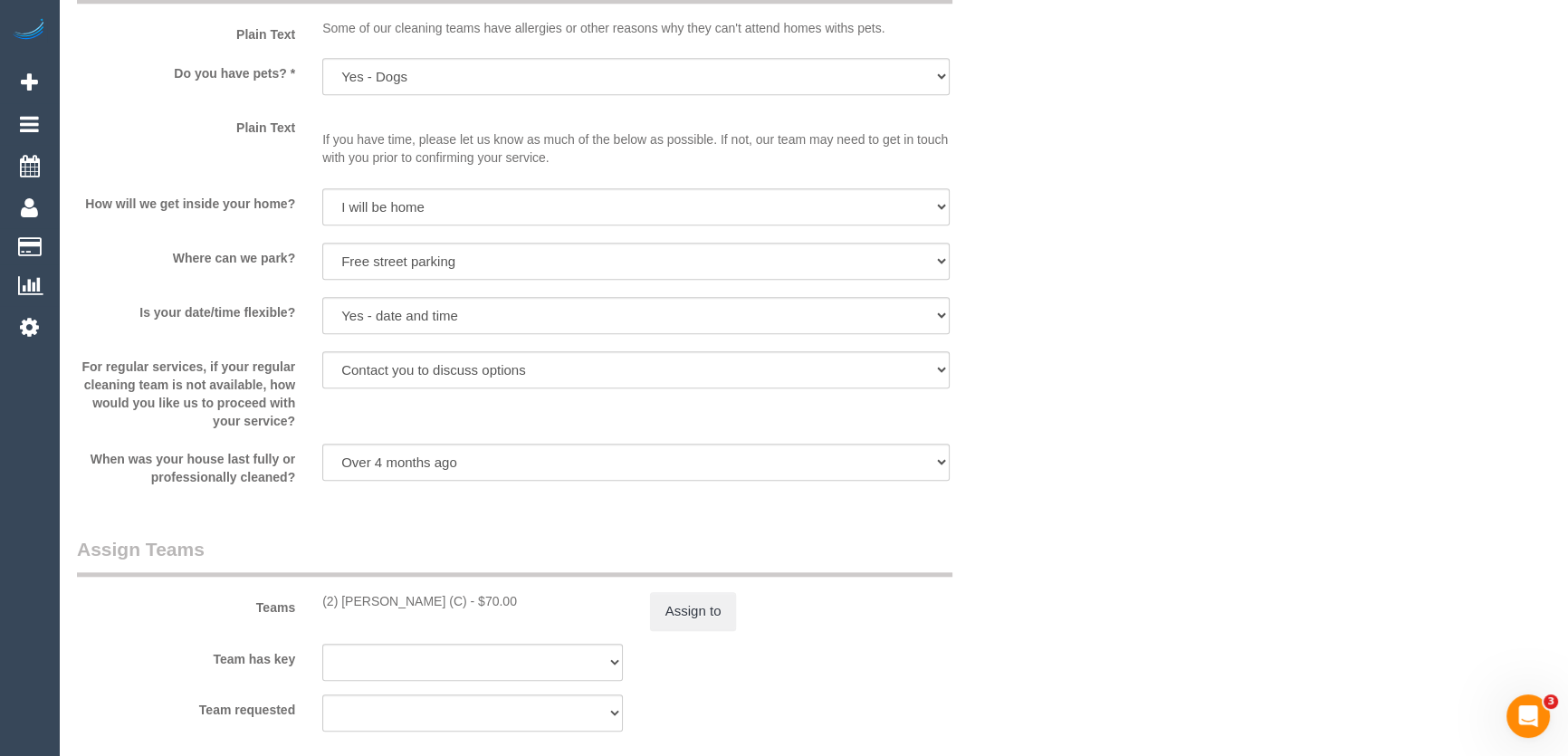
scroll to position [2468, 0]
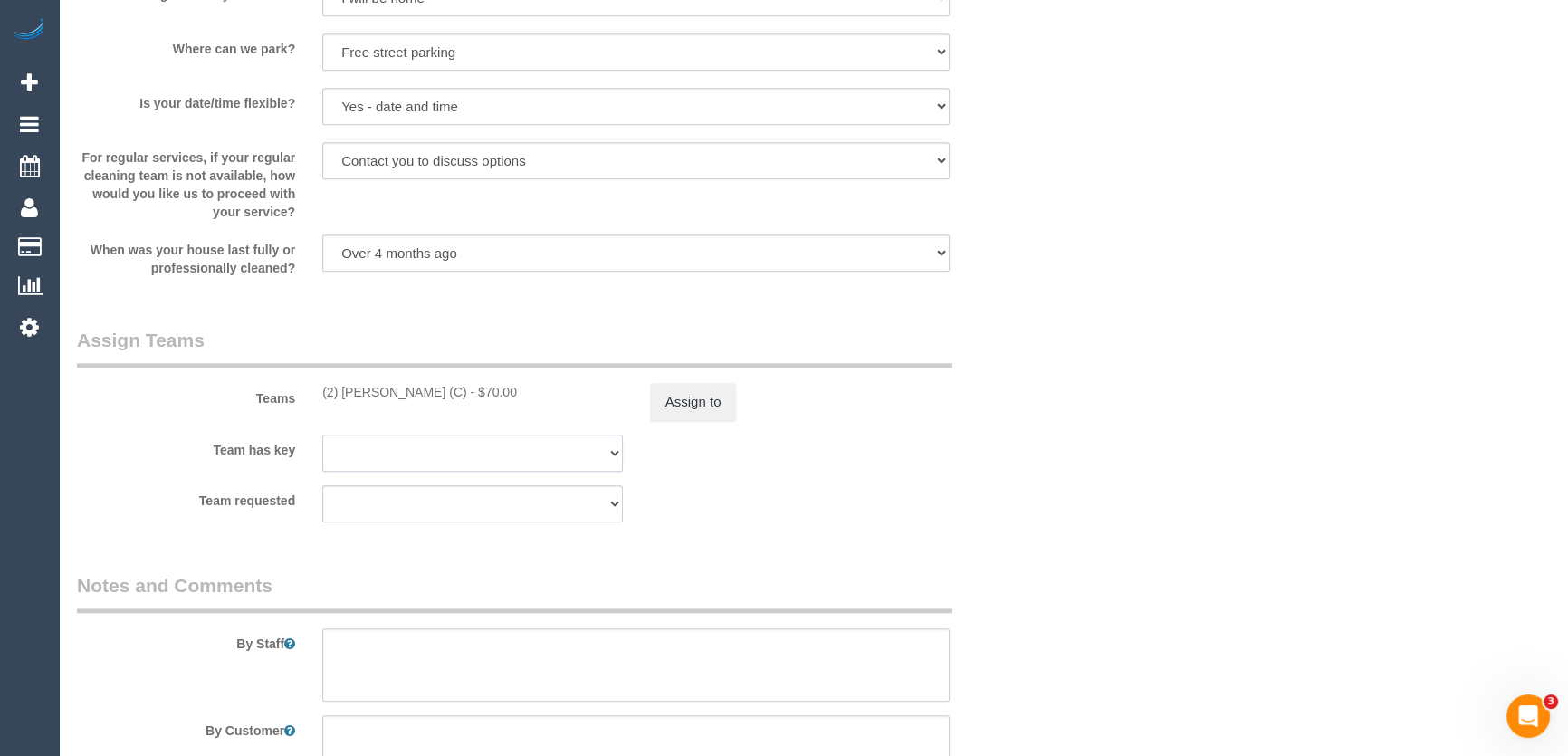
click at [507, 434] on select "(2) [PERSON_NAME] (C) (0) Office (1) [PERSON_NAME] (FT) (1) [PERSON_NAME] (FT) …" at bounding box center [472, 452] width 300 height 37
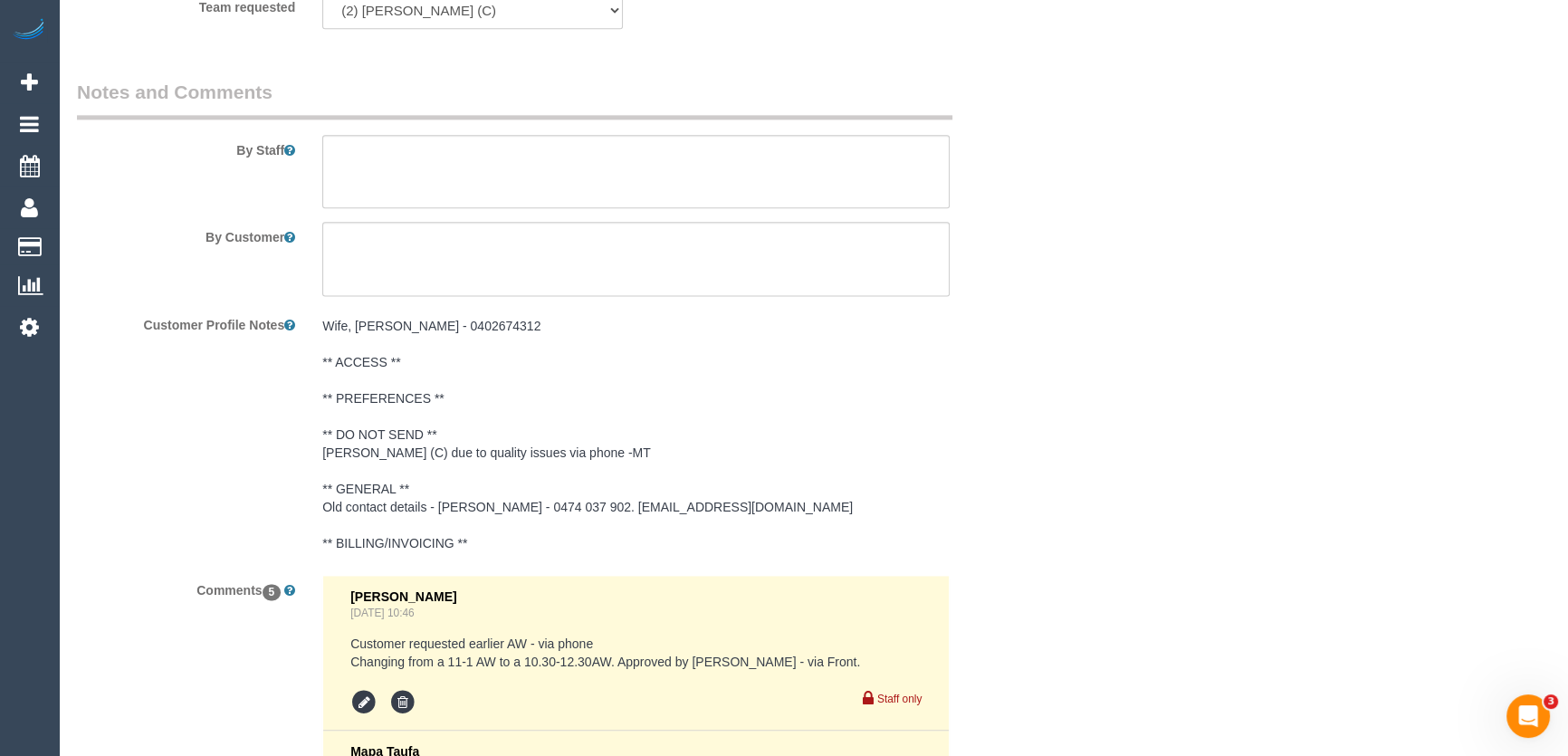
click at [457, 401] on pre "Wife, [PERSON_NAME] - 0402674312 ** ACCESS ** ** PREFERENCES ** ** DO NOT SEND …" at bounding box center [635, 434] width 627 height 235
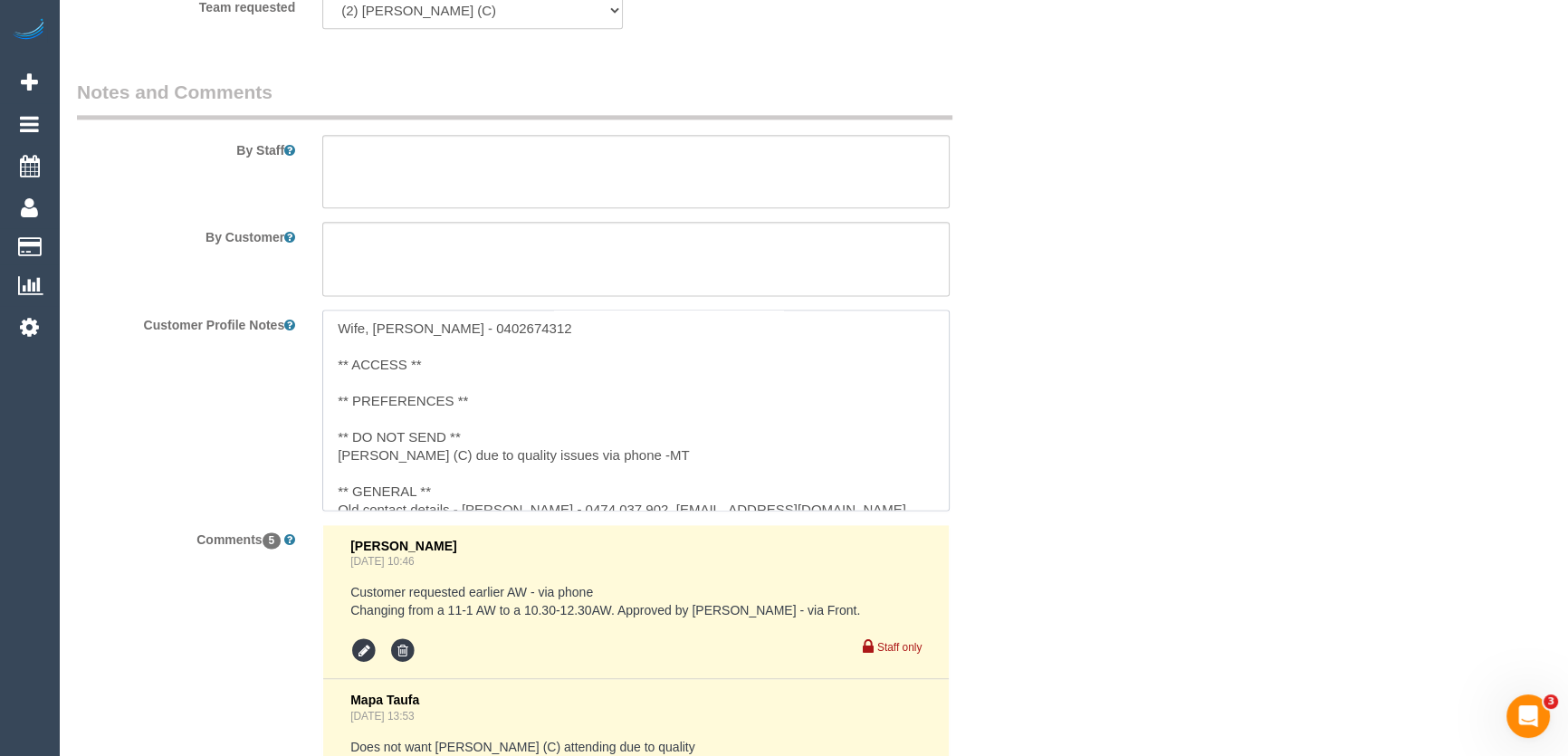
click at [493, 403] on textarea "Wife, [PERSON_NAME] - 0402674312 ** ACCESS ** ** PREFERENCES ** ** DO NOT SEND …" at bounding box center [635, 410] width 627 height 200
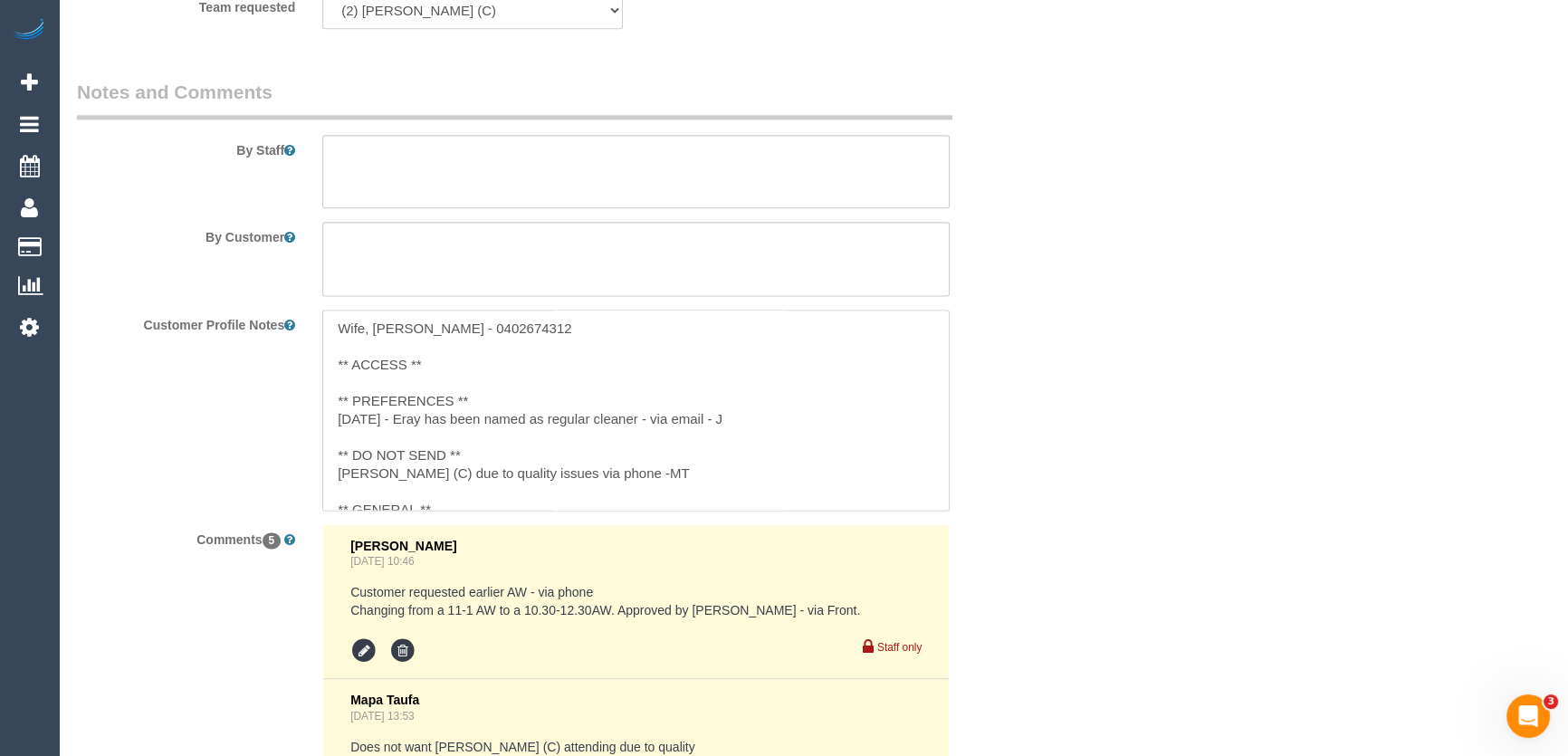
type textarea "Wife, [PERSON_NAME] - 0402674312 ** ACCESS ** ** PREFERENCES ** [DATE] - Eray h…"
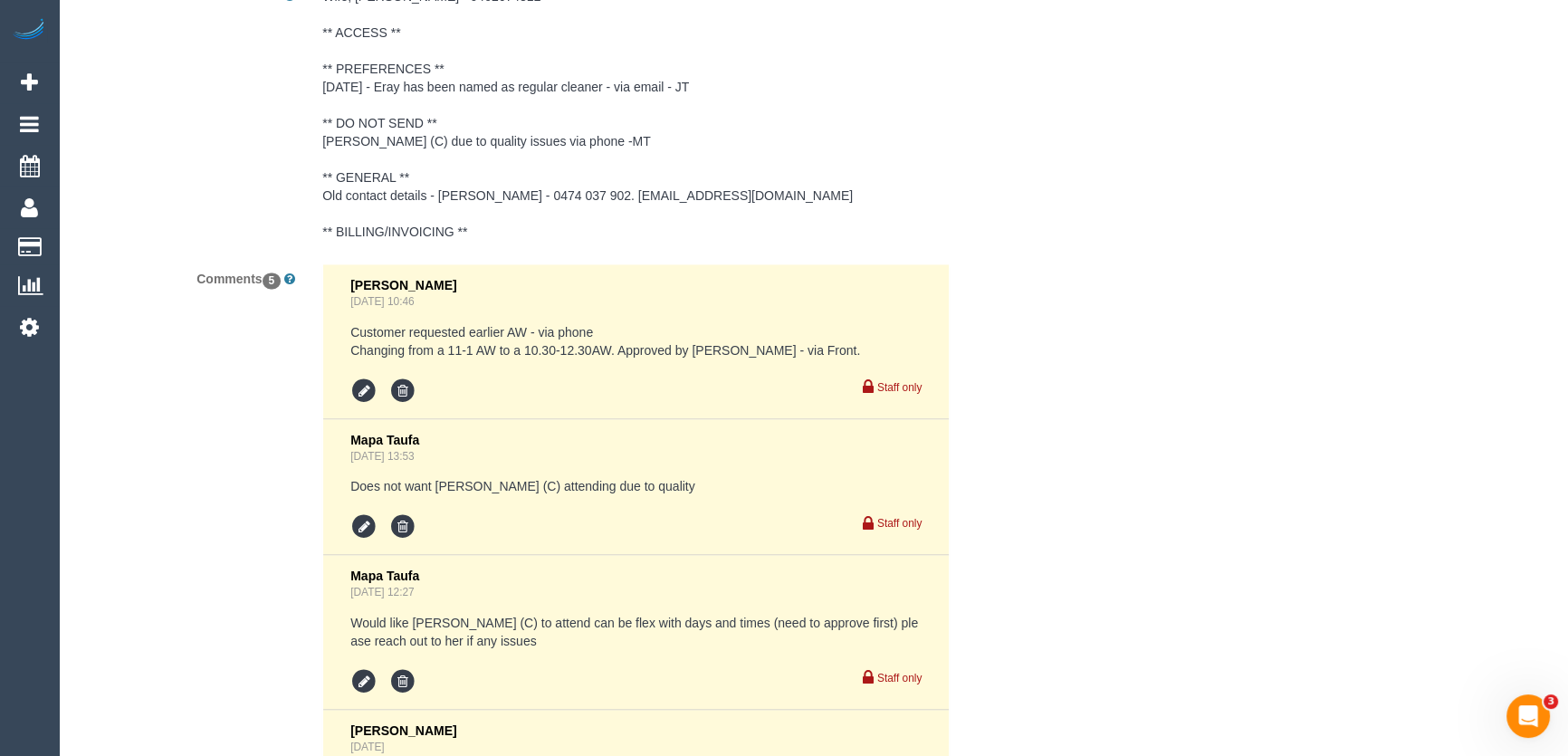
scroll to position [3701, 0]
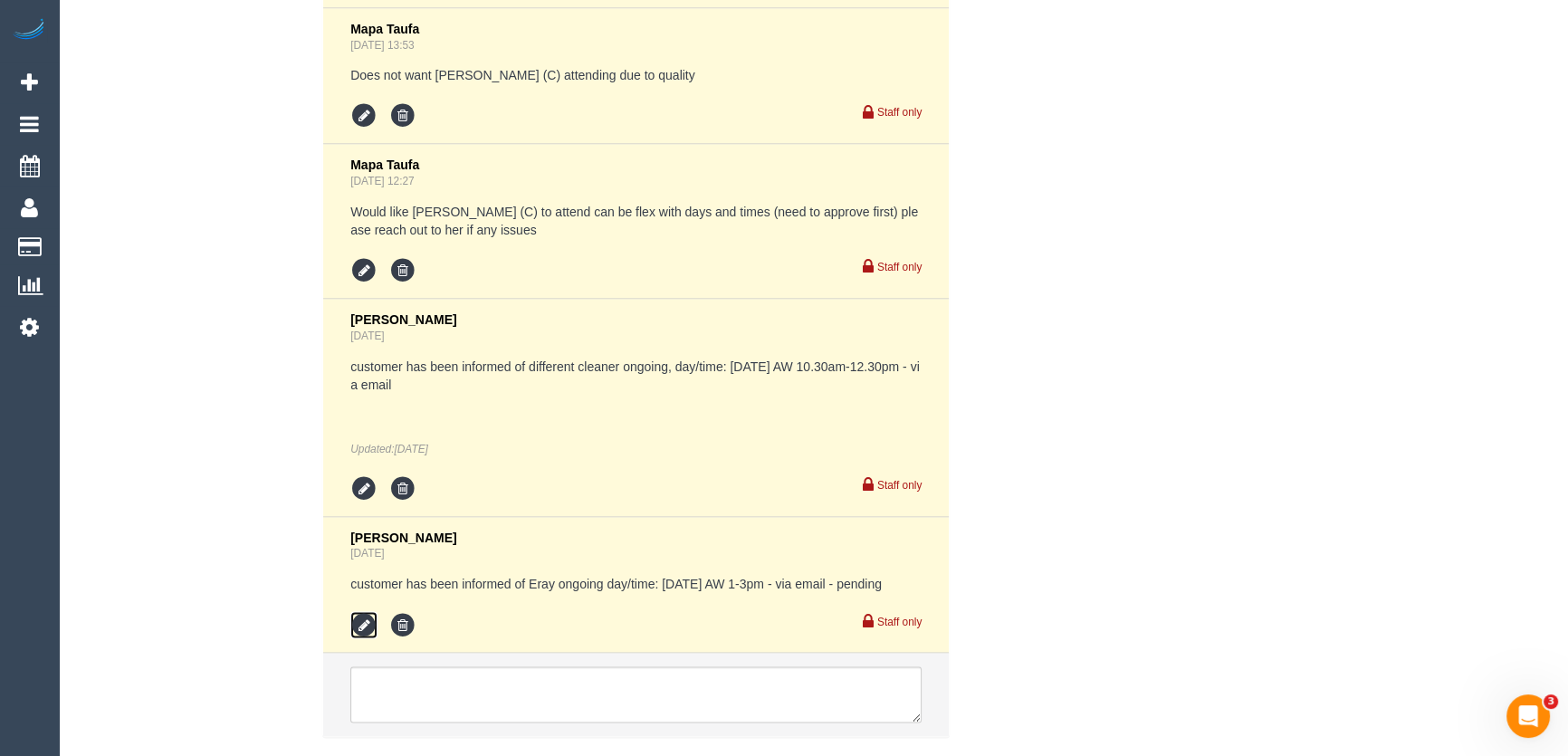
click at [362, 623] on icon at bounding box center [363, 624] width 27 height 27
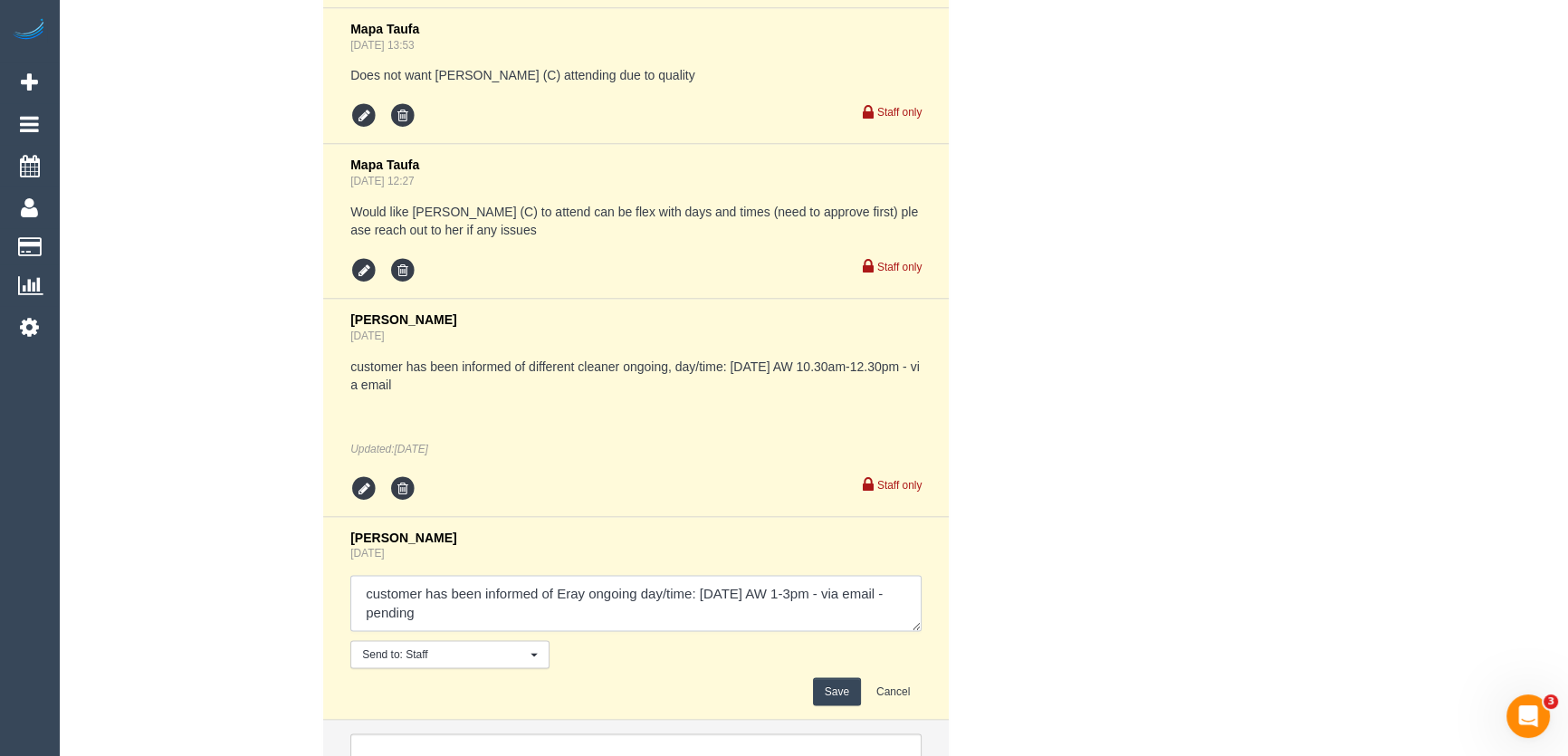
click at [471, 621] on textarea at bounding box center [635, 602] width 571 height 56
type textarea "customer has been informed of Eray ongoing day/time: Friday 22/8 AW 1-3pm - via…"
click at [832, 683] on button "Save" at bounding box center [836, 691] width 48 height 28
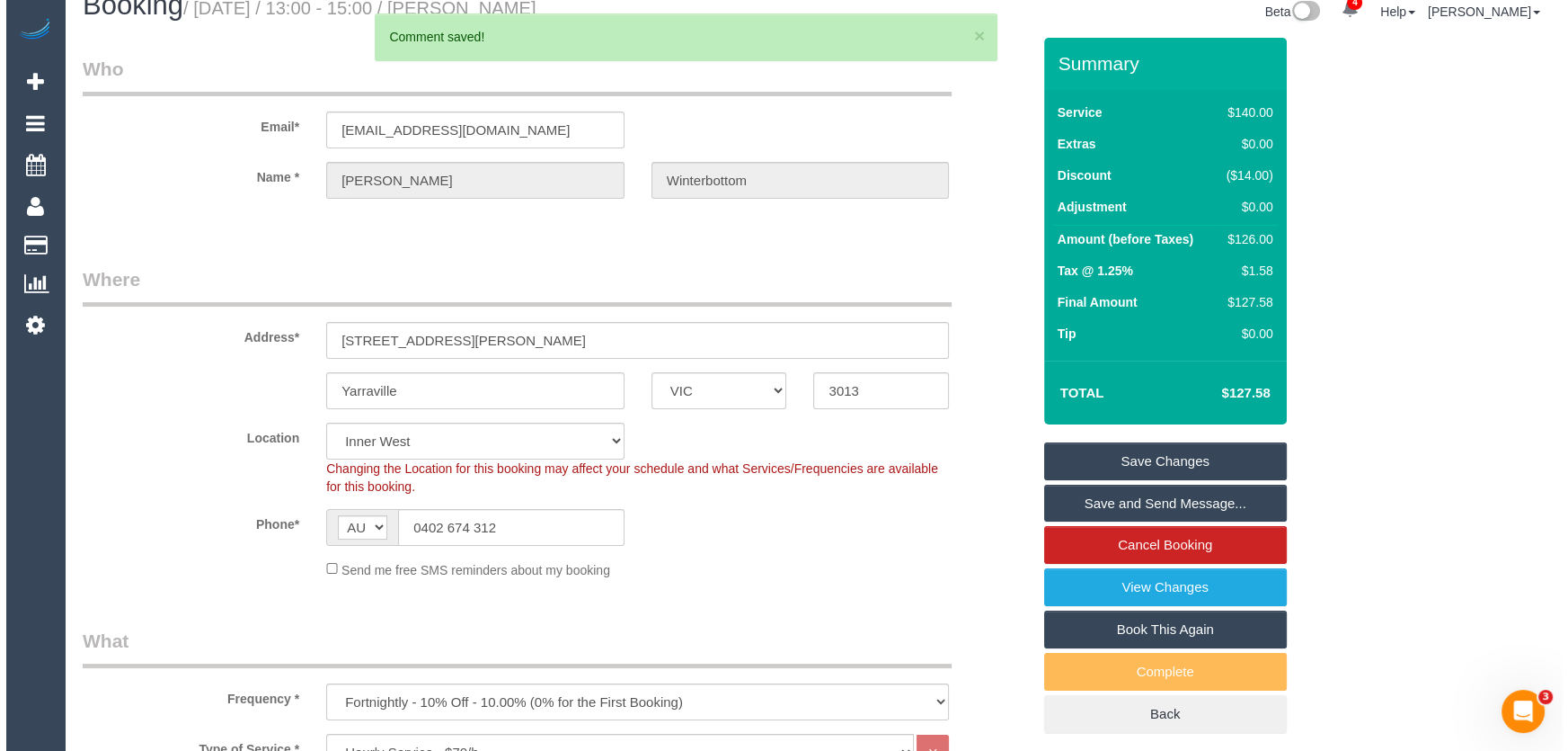
scroll to position [0, 0]
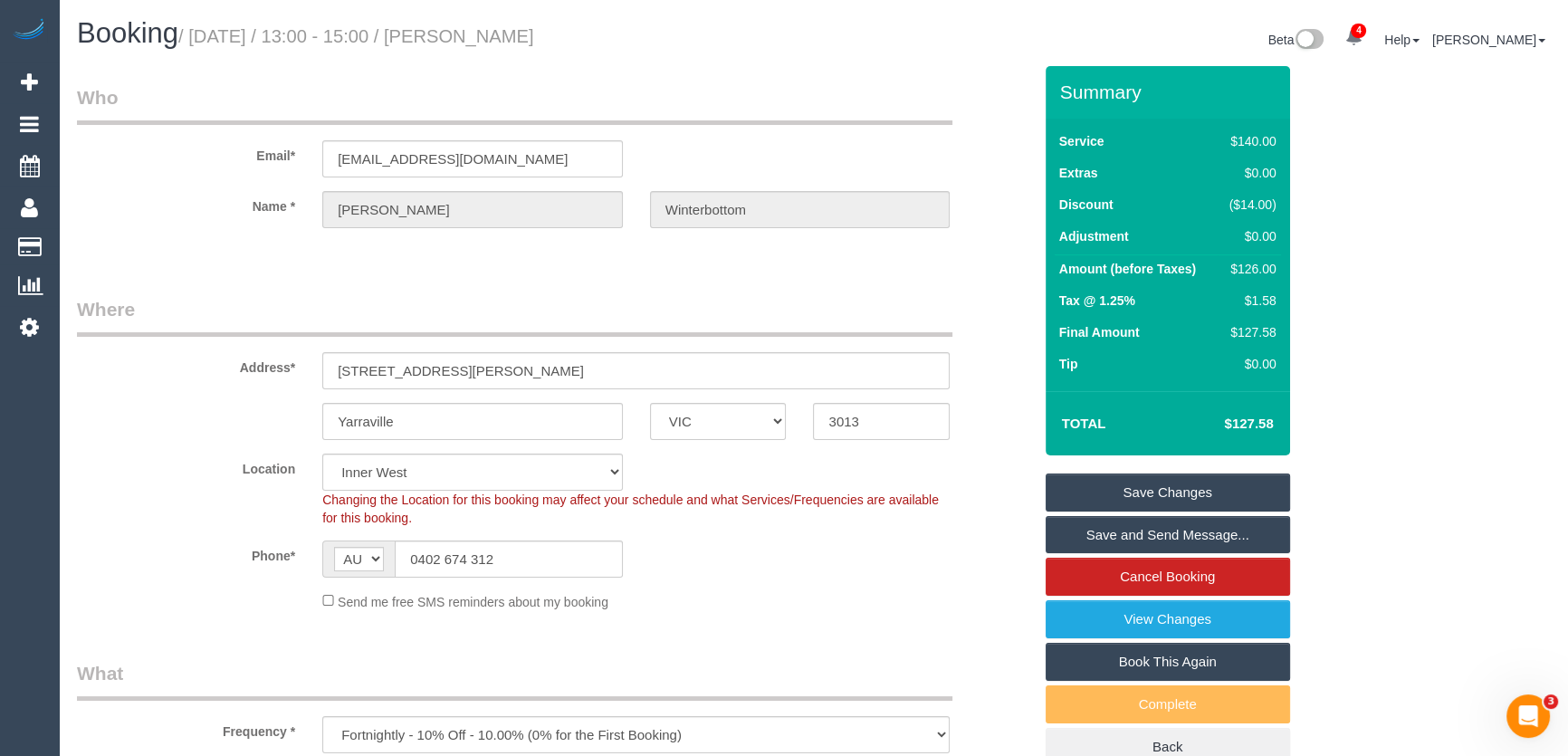
click at [1153, 538] on link "Save and Send Message..." at bounding box center [1167, 535] width 244 height 38
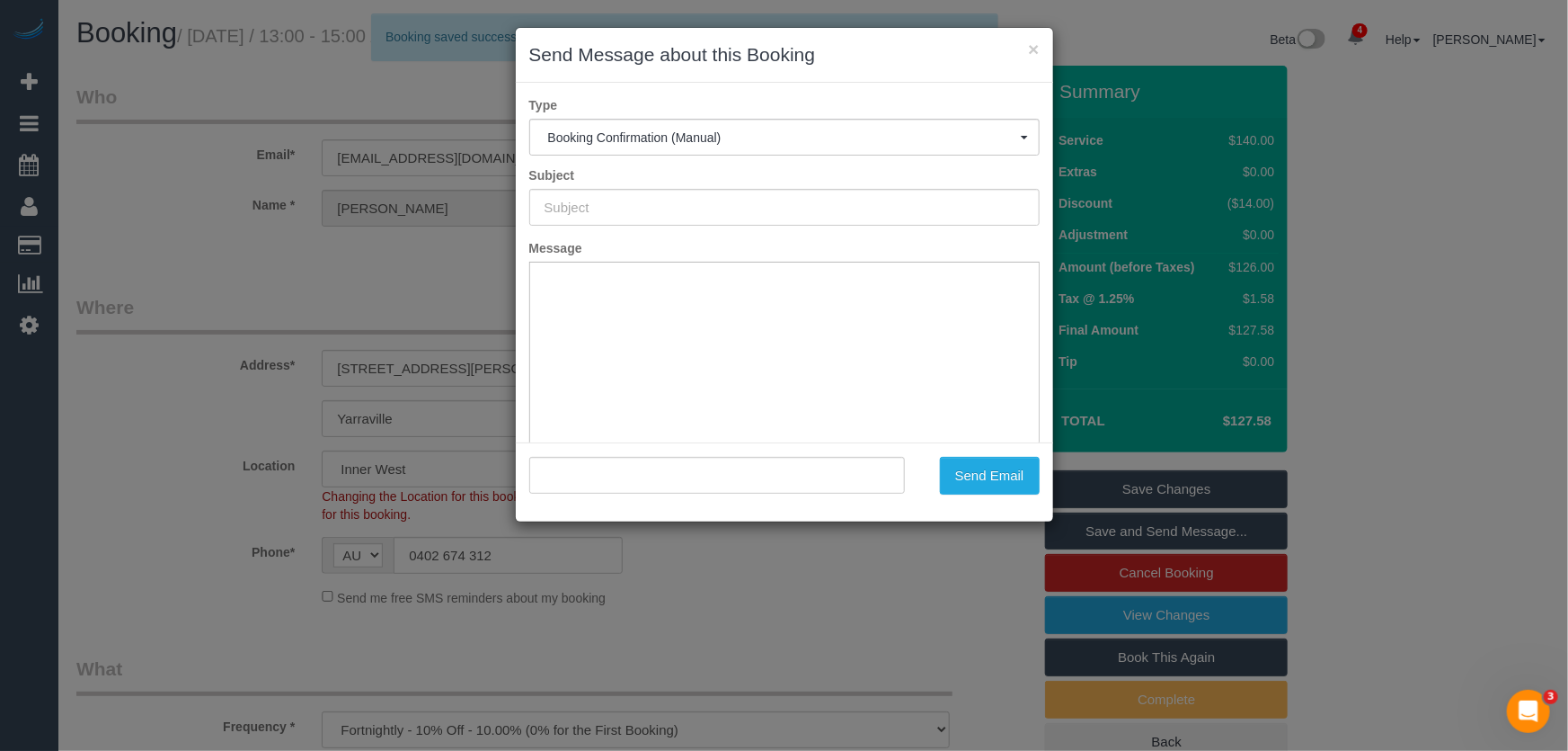
type input "Booking Confirmed"
type input ""Danielle Winterbottom" <dcalleja4@gmail.com>"
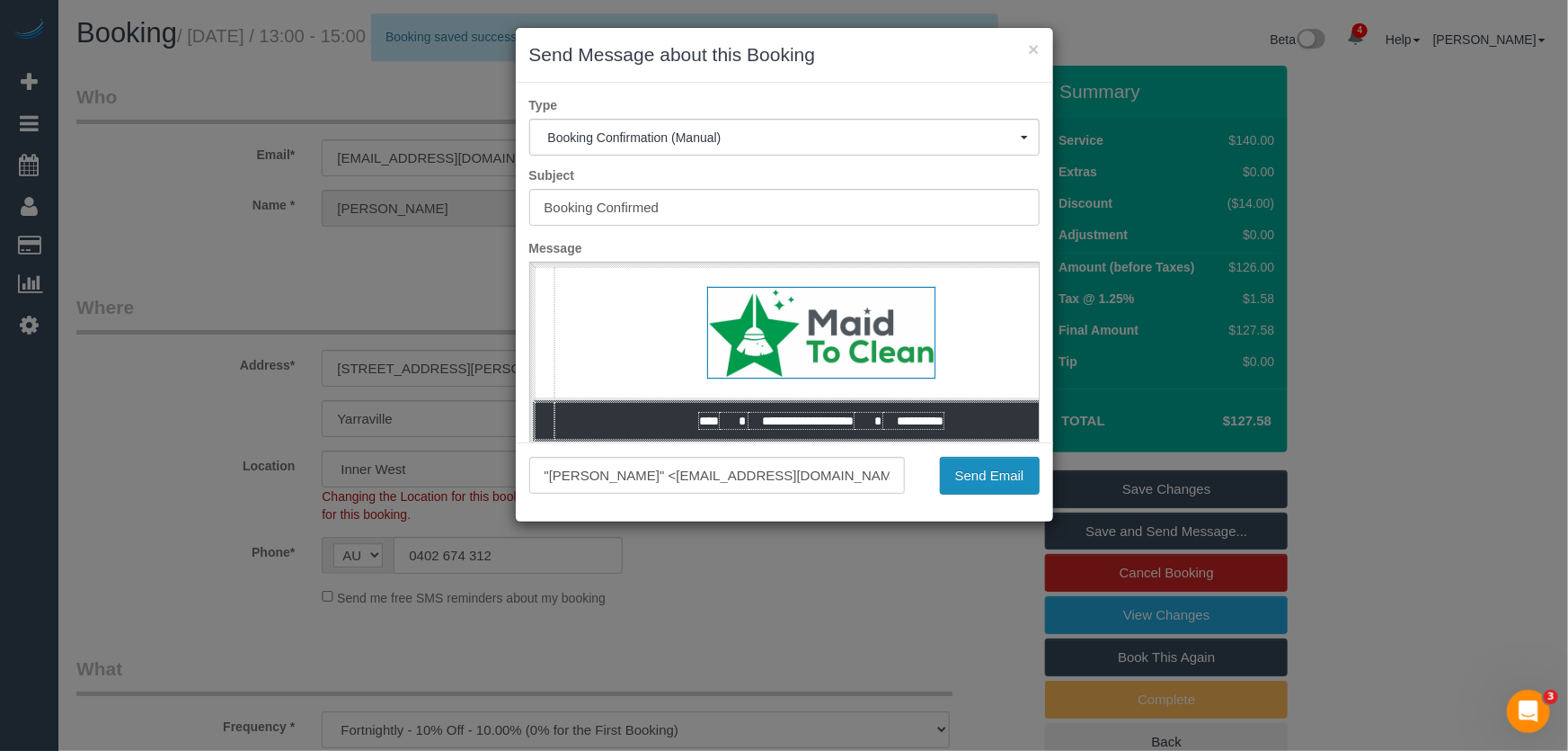
click at [986, 479] on button "Send Email" at bounding box center [990, 475] width 99 height 38
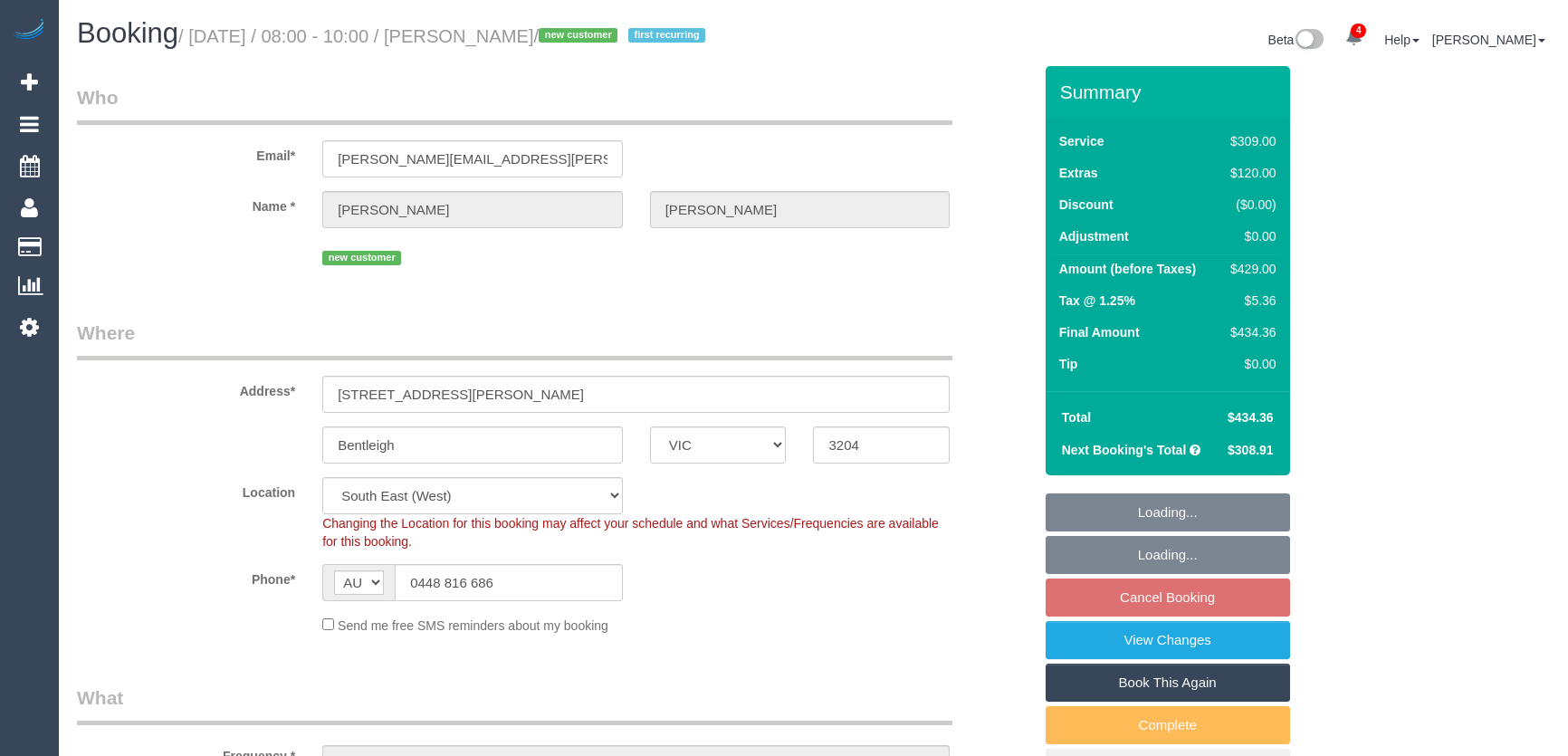
select select "VIC"
select select "number:27"
select select "number:14"
select select "number:19"
select select "number:25"
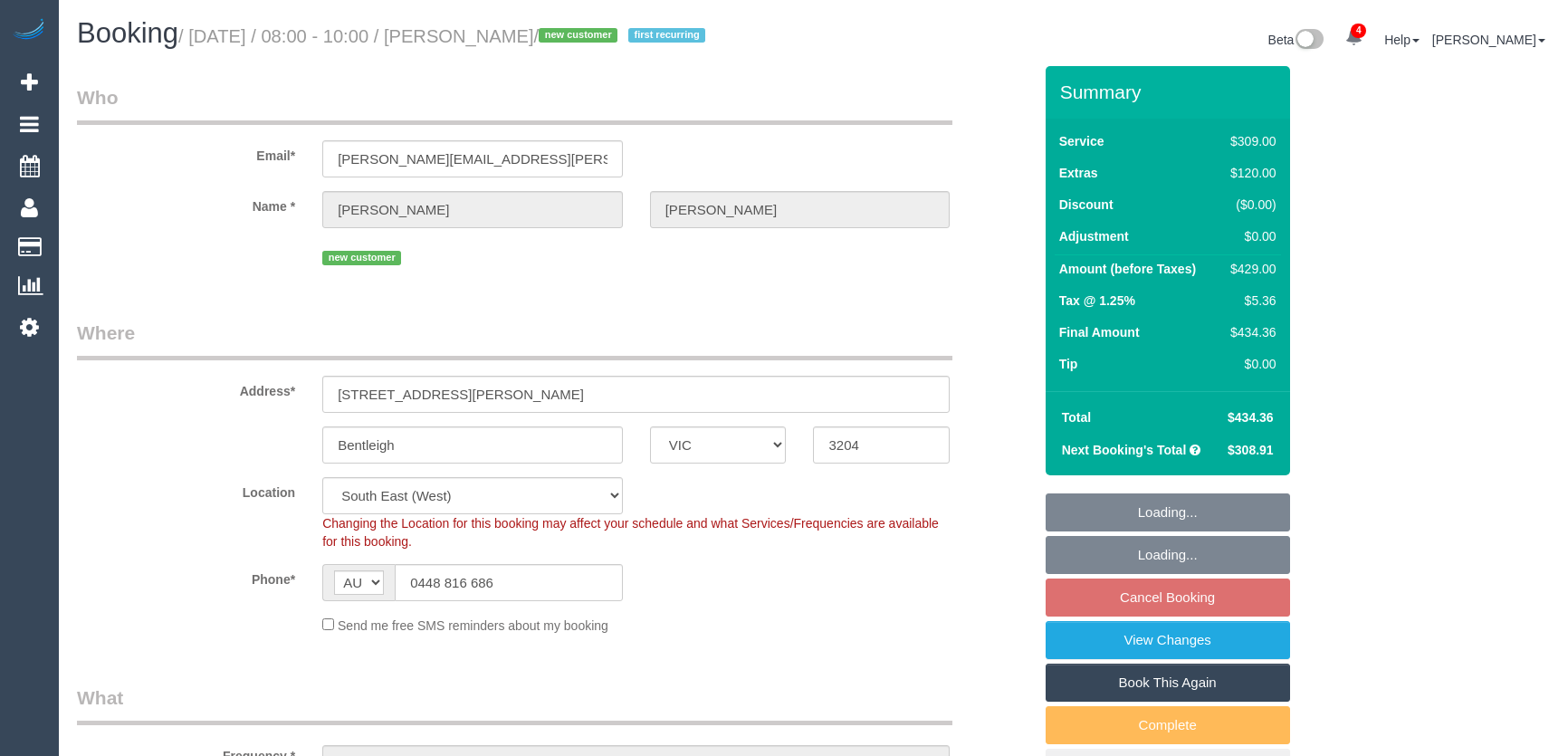
select select "number:35"
select select "number:26"
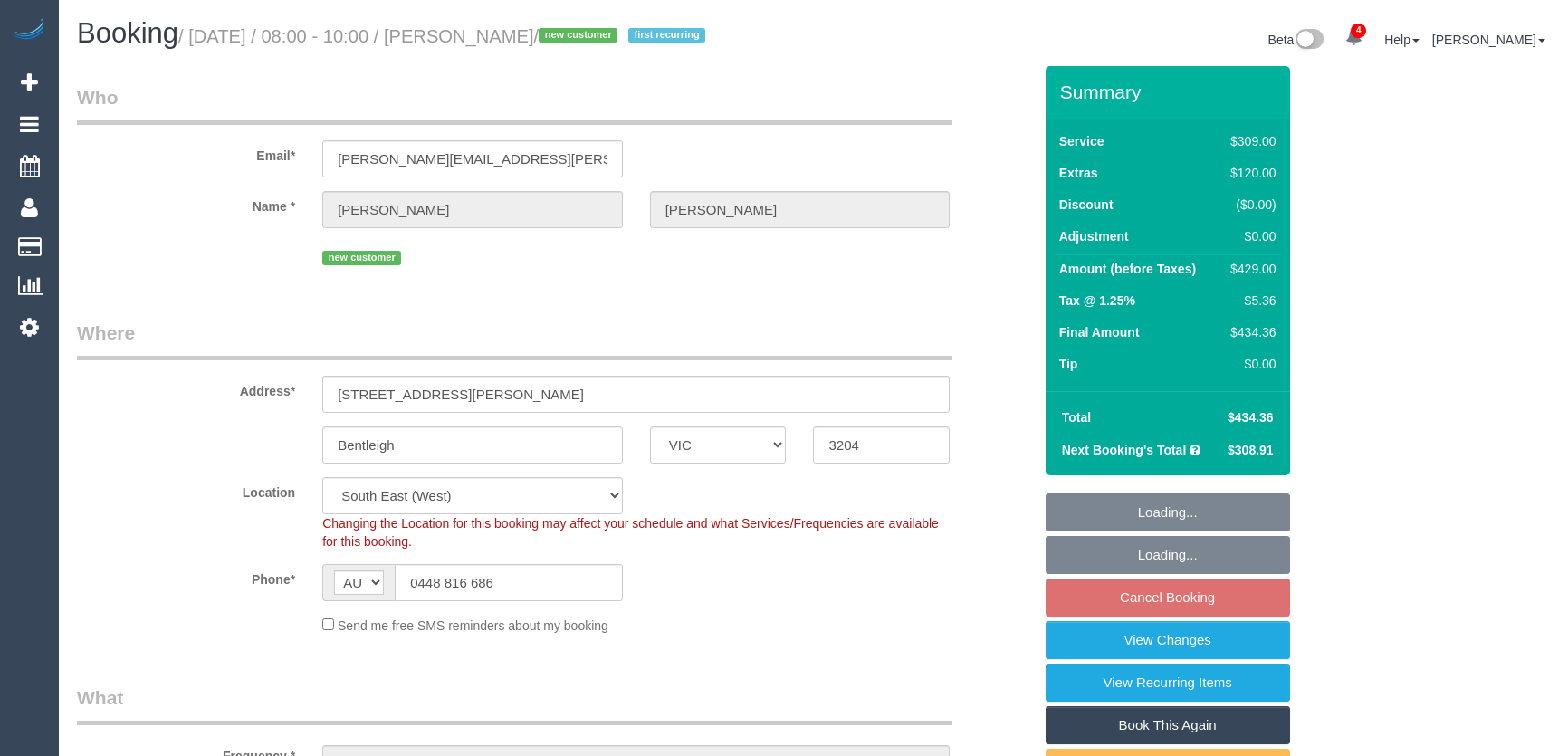
select select "object:917"
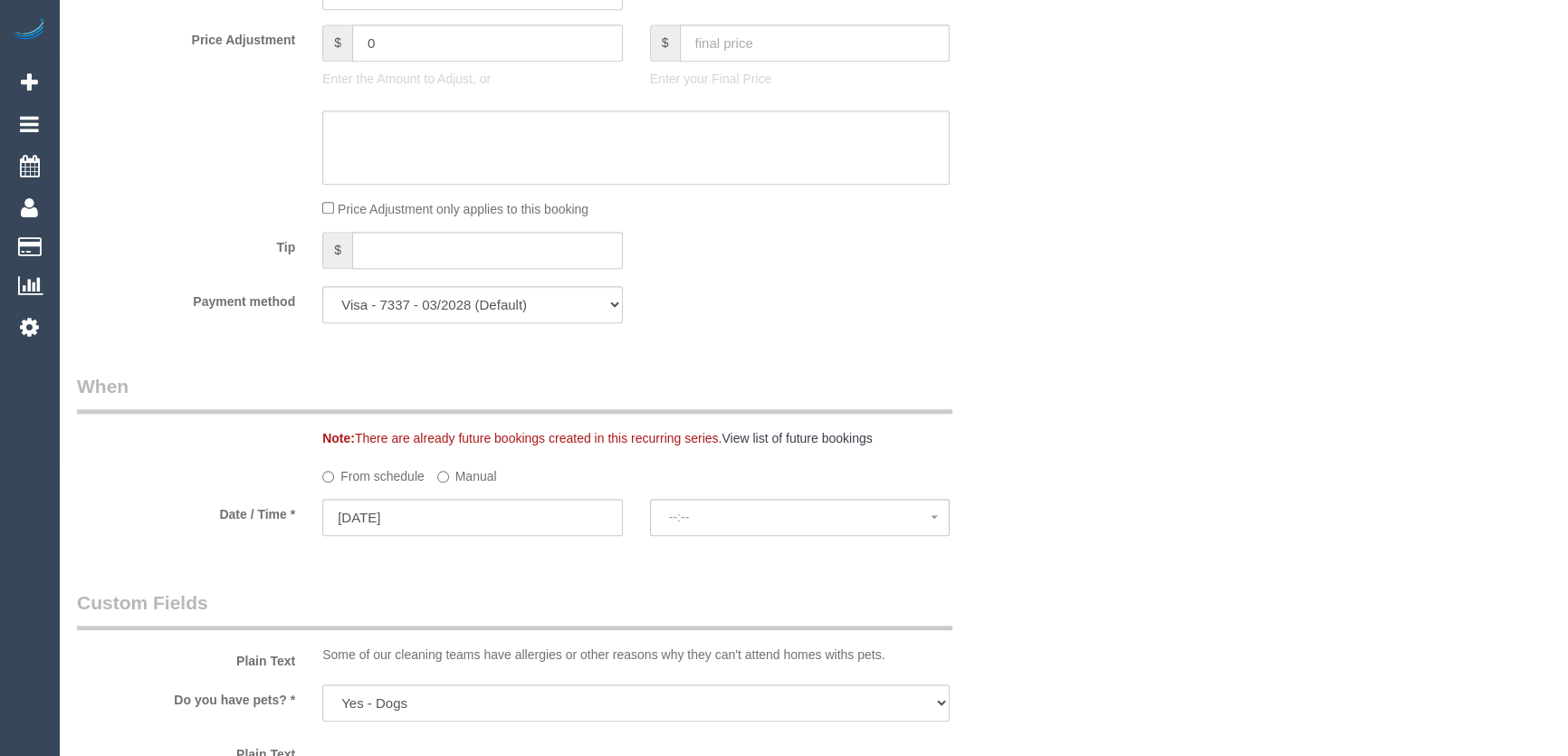
select select "spot1"
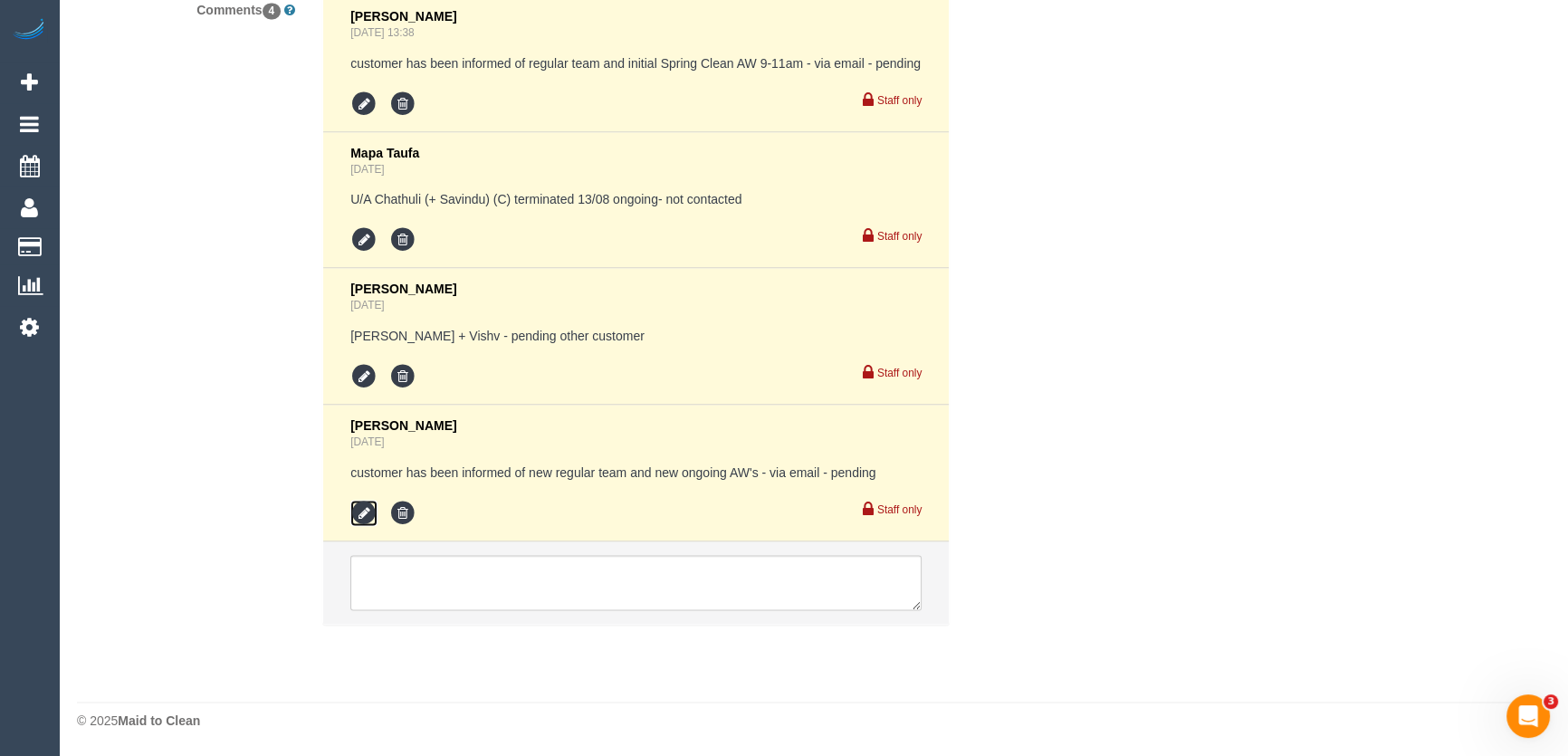
click at [360, 510] on icon at bounding box center [363, 512] width 27 height 27
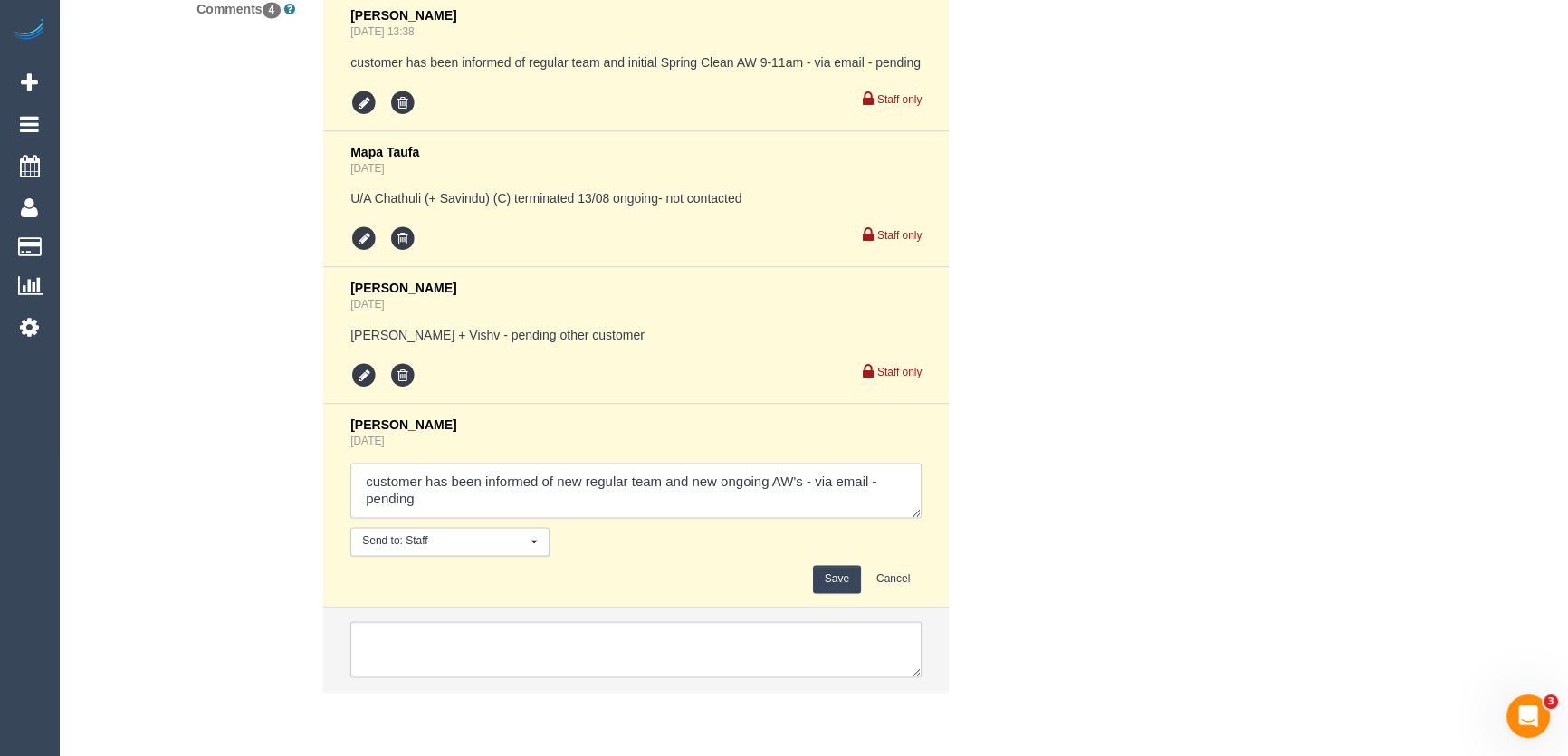
click at [512, 512] on textarea at bounding box center [635, 490] width 571 height 56
type textarea "customer has been informed of new regular team and new ongoing AW's - via email…"
click at [841, 581] on button "Save" at bounding box center [836, 579] width 48 height 28
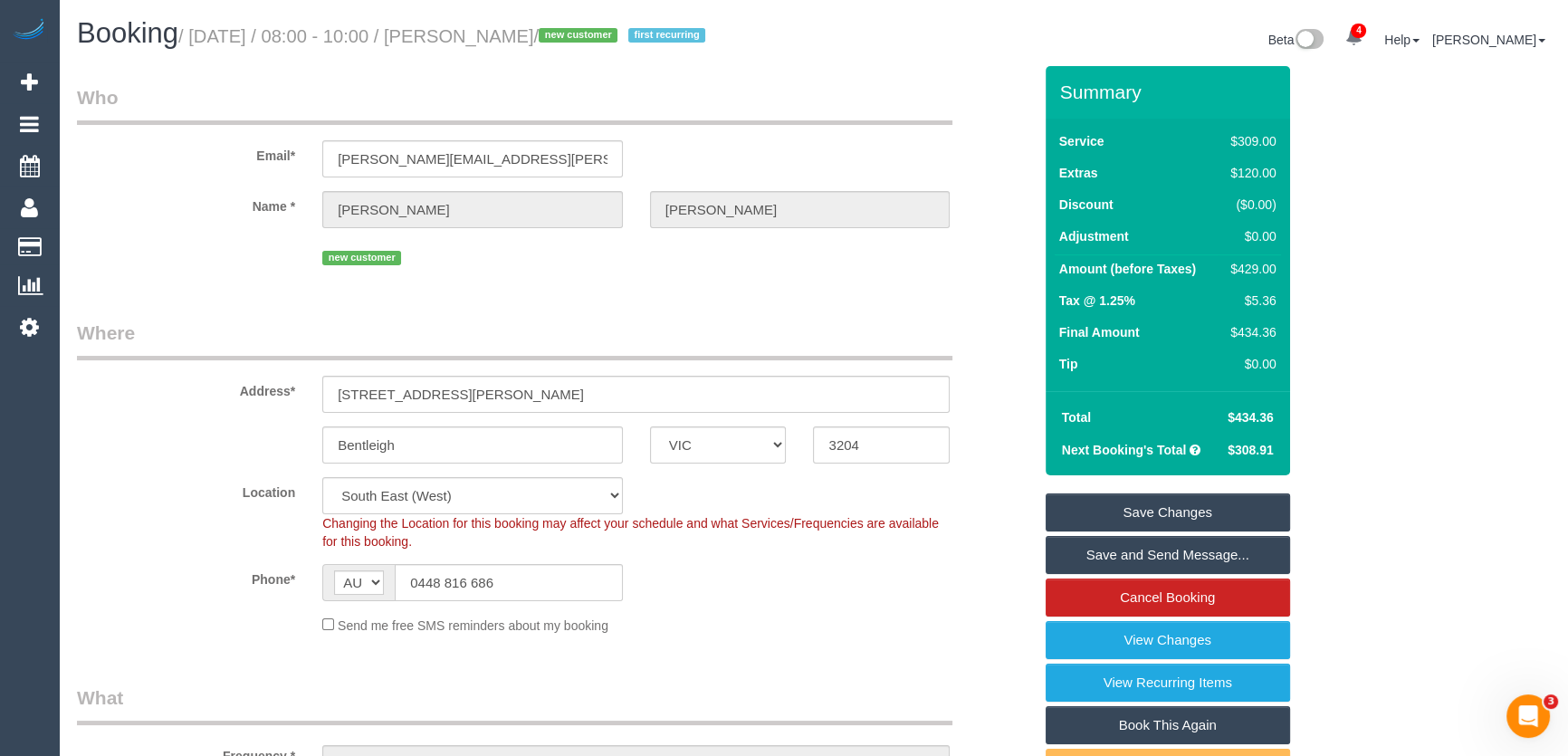
click at [1128, 546] on link "Save and Send Message..." at bounding box center [1167, 555] width 244 height 38
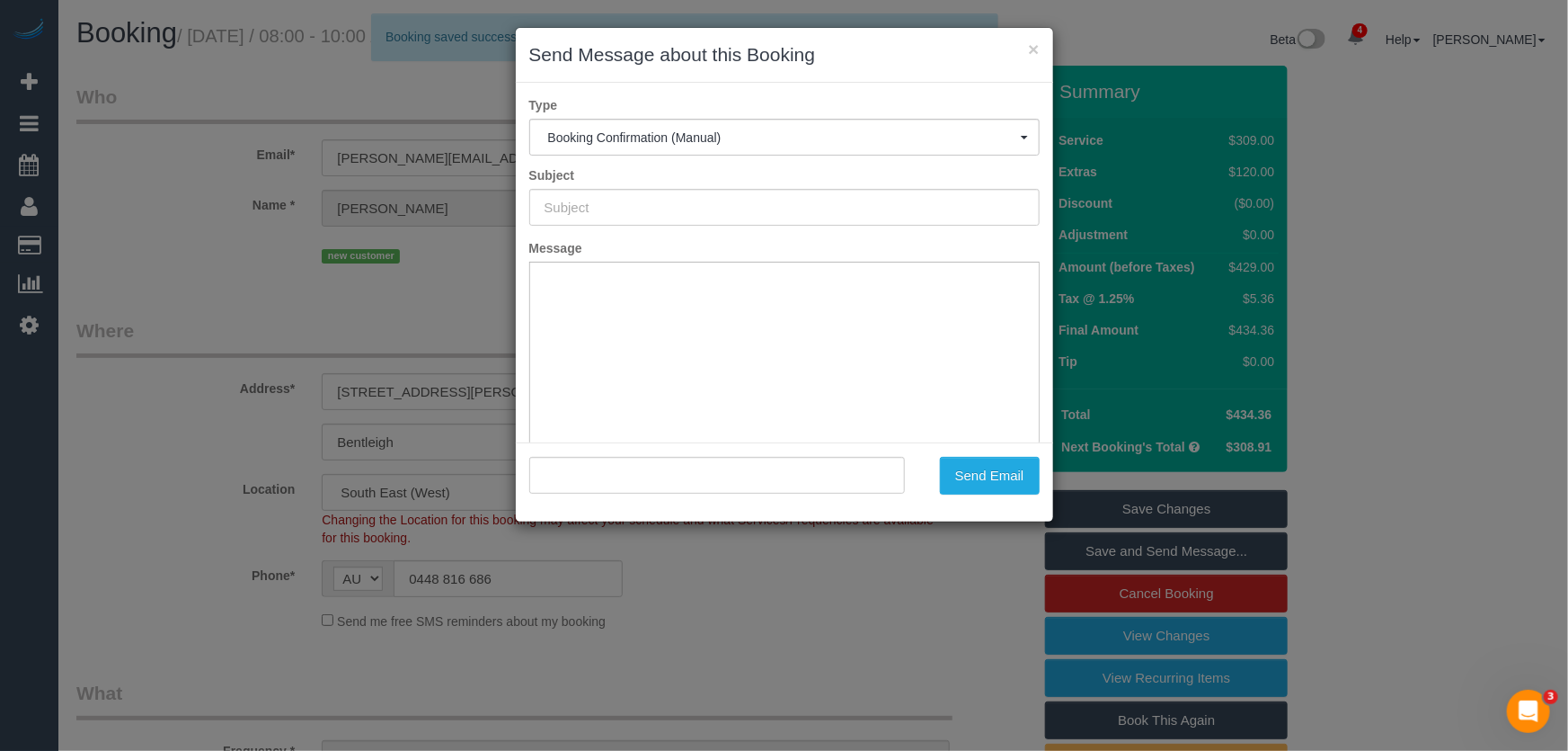
type input "Booking Confirmed"
type input ""Gaynor McArthur" <gaynor.e.jones@gmail.com>"
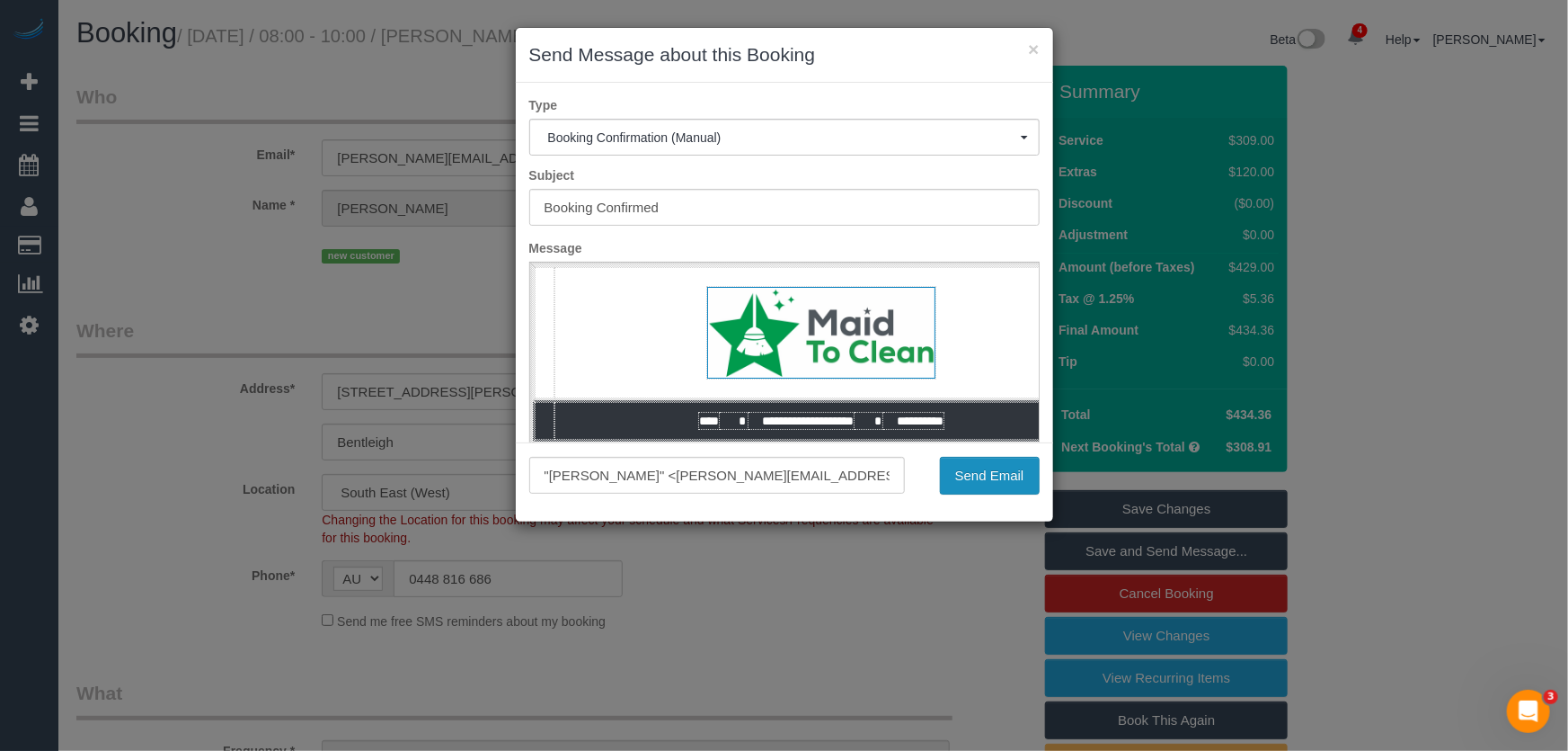
click at [959, 472] on button "Send Email" at bounding box center [990, 475] width 99 height 38
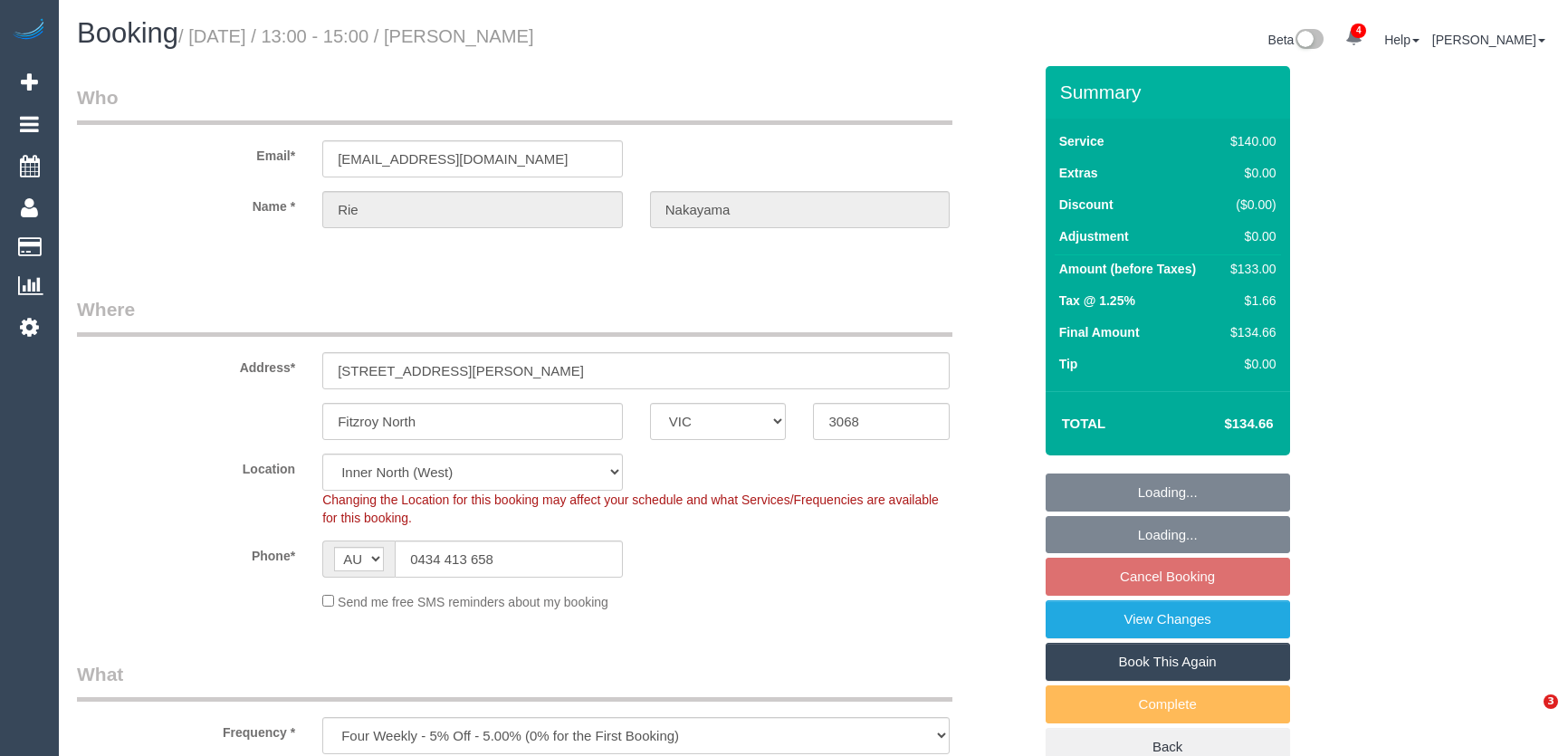
select select "VIC"
select select "number:27"
select select "number:14"
select select "number:21"
select select "number:22"
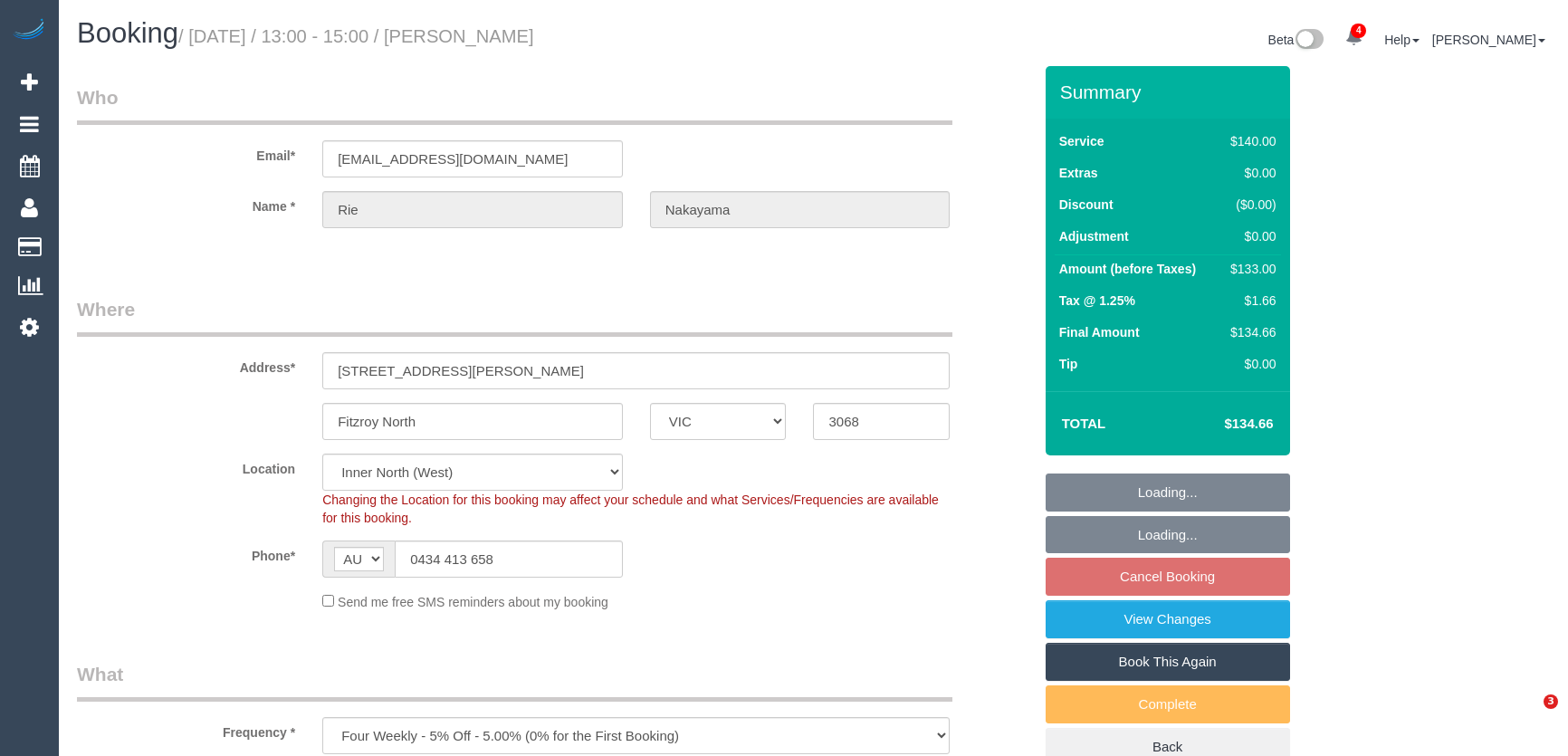
select select "number:33"
select select "number:13"
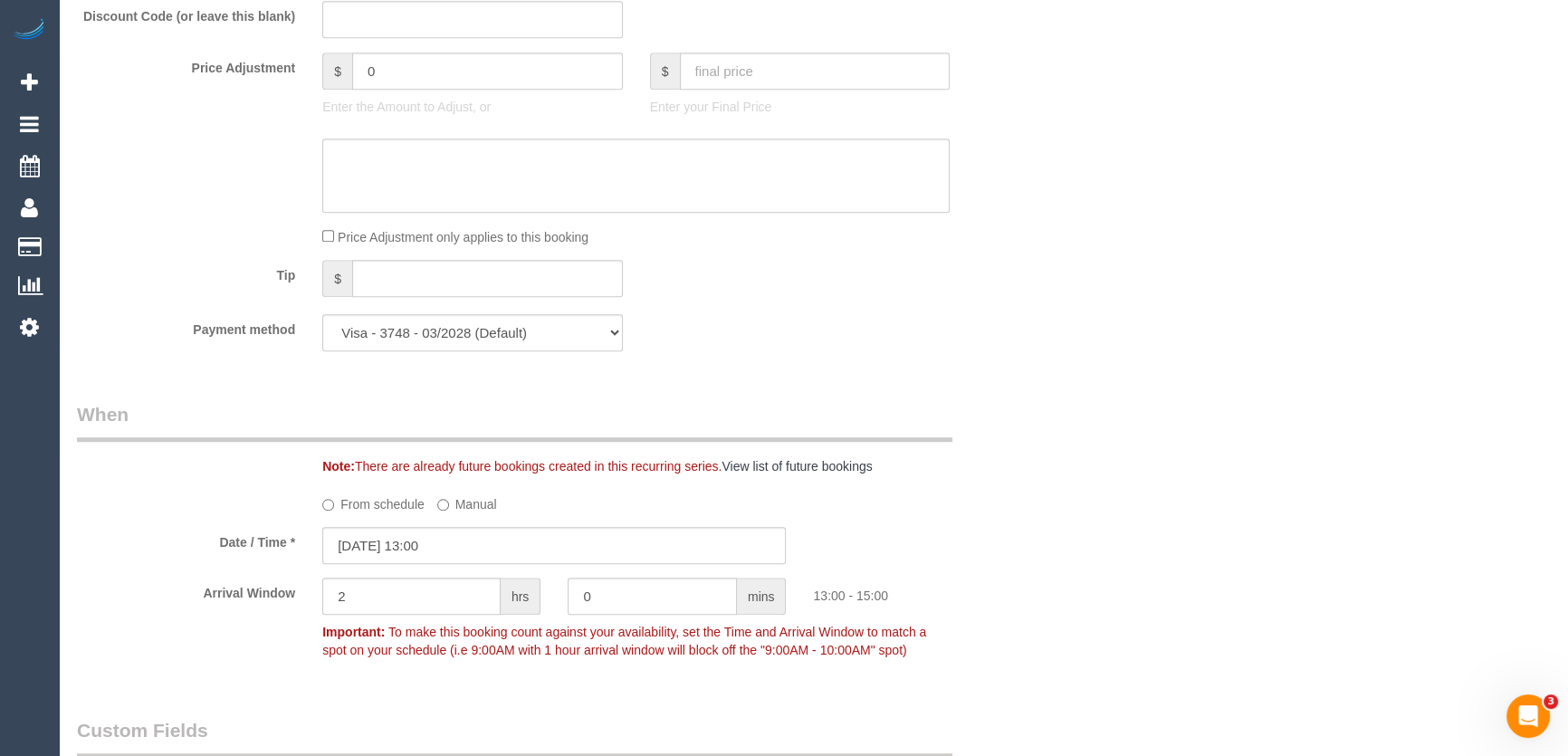
scroll to position [1563, 0]
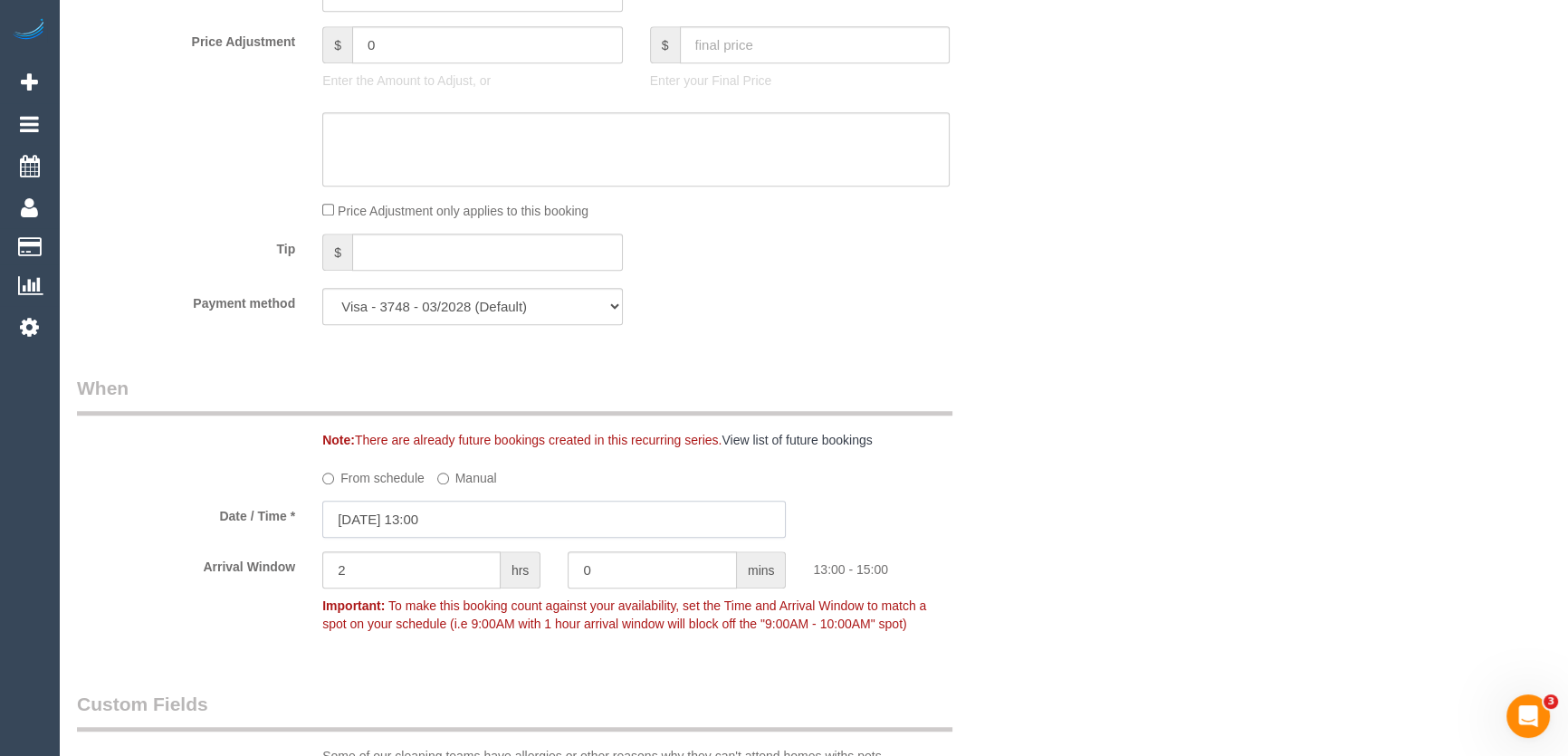
click at [488, 516] on input "[DATE] 13:00" at bounding box center [553, 518] width 464 height 37
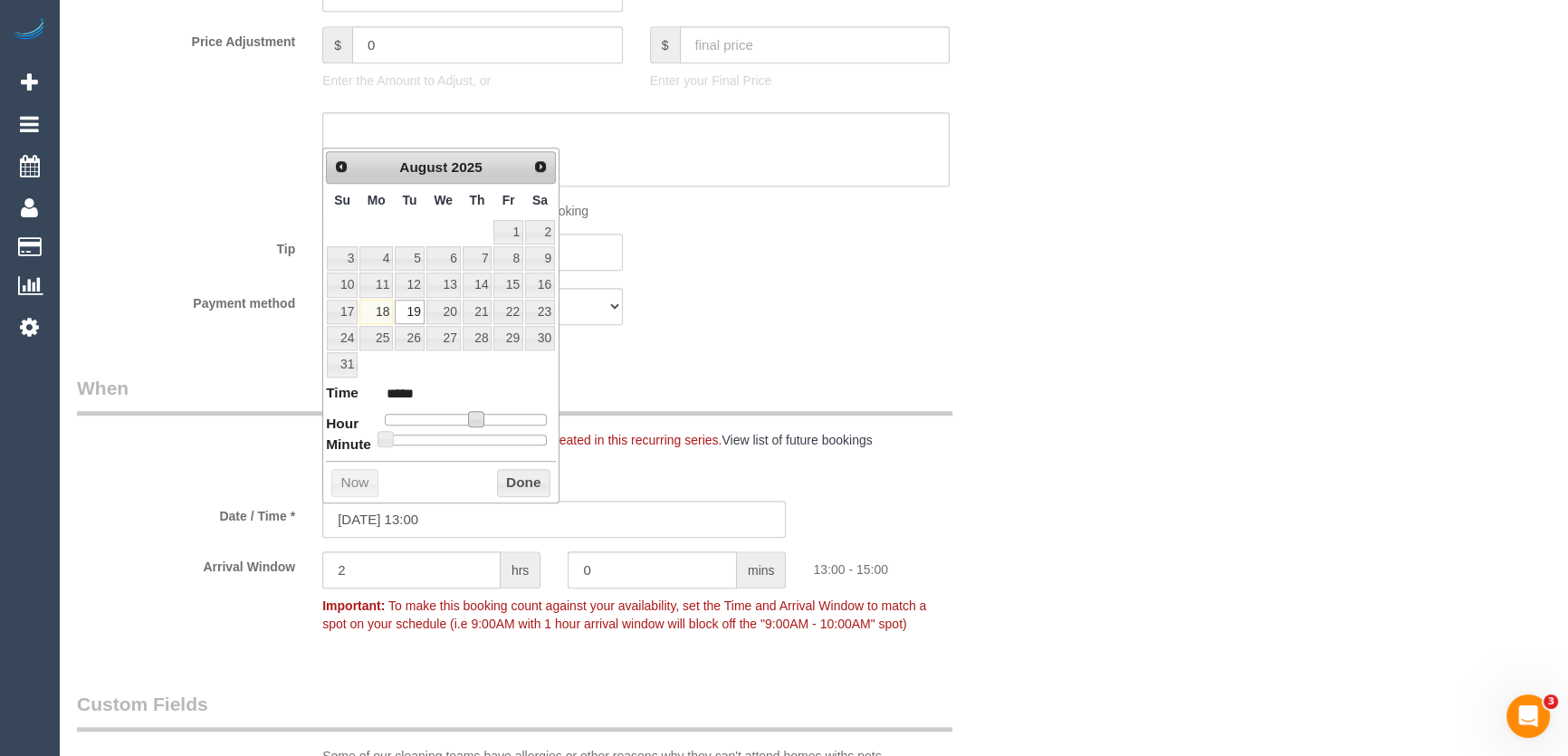
click at [471, 418] on span at bounding box center [476, 418] width 16 height 16
click at [470, 418] on span at bounding box center [476, 418] width 16 height 16
click at [469, 418] on span at bounding box center [476, 418] width 16 height 16
type input "[DATE] 12:00"
type input "*****"
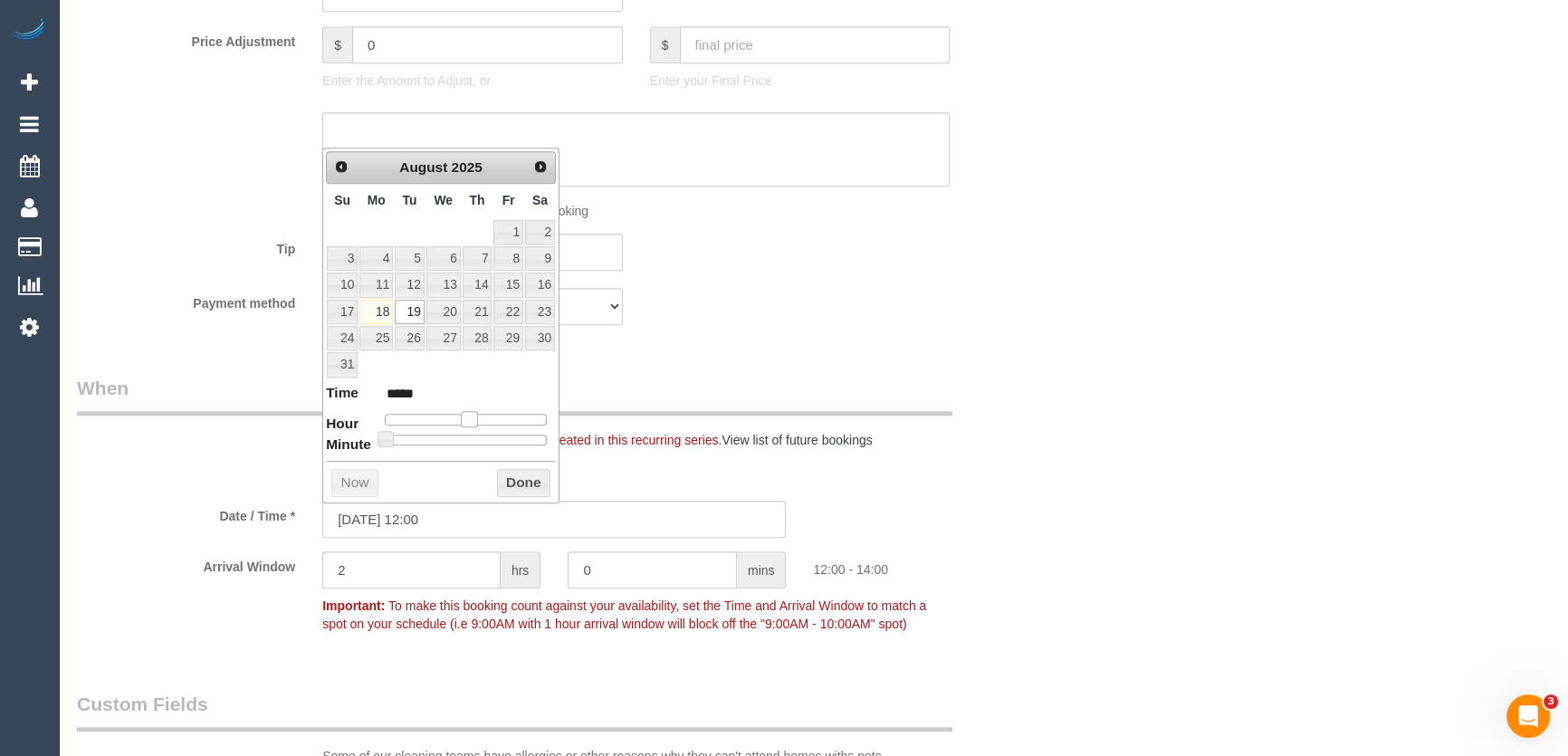
type input "[DATE] 11:00"
type input "*****"
drag, startPoint x: 468, startPoint y: 418, endPoint x: 453, endPoint y: 418, distance: 15.0
click at [453, 418] on span at bounding box center [461, 418] width 16 height 16
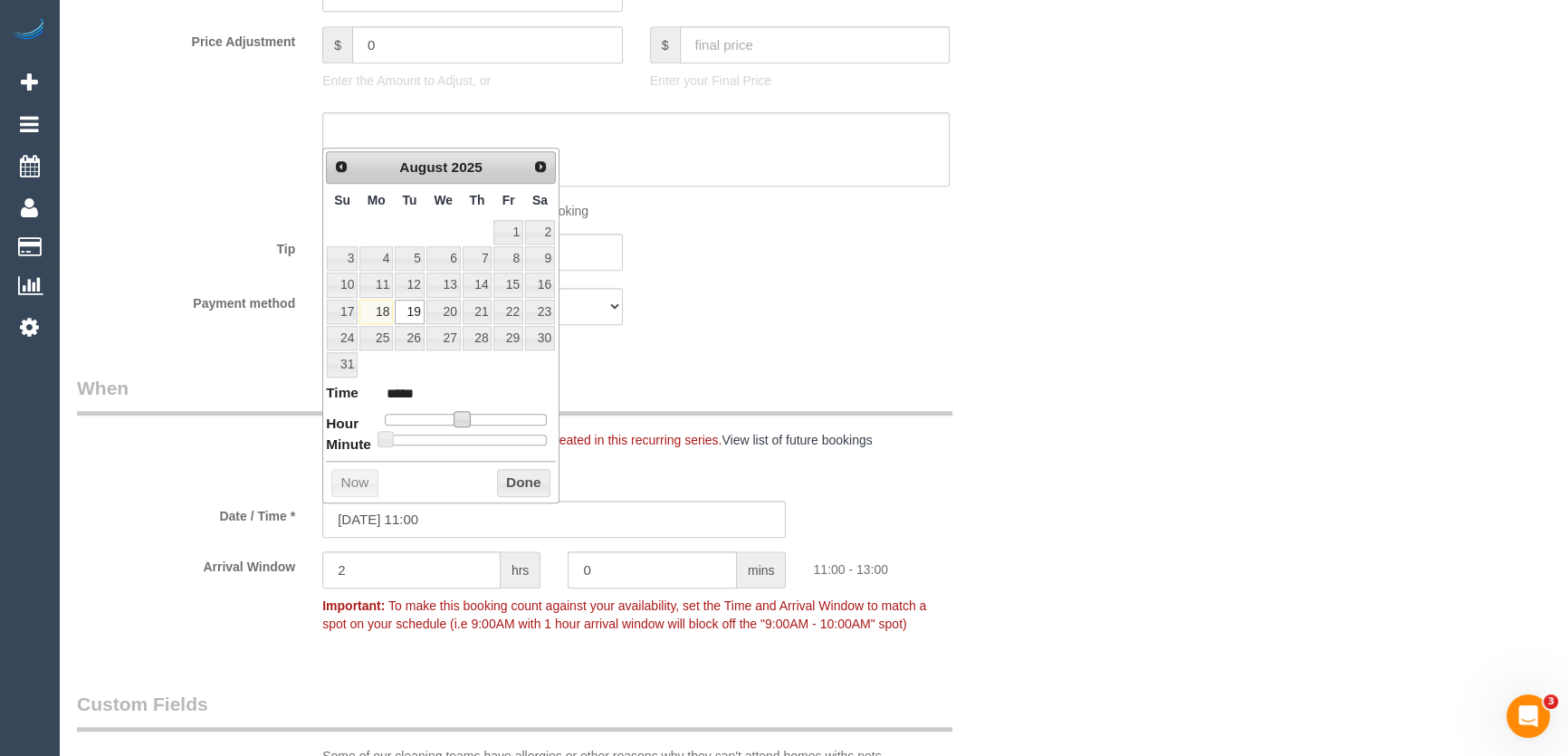
click at [835, 290] on div "Payment method Visa - 3748 - 03/2028 (Default) Add Credit Card ─────────────── …" at bounding box center [554, 306] width 982 height 37
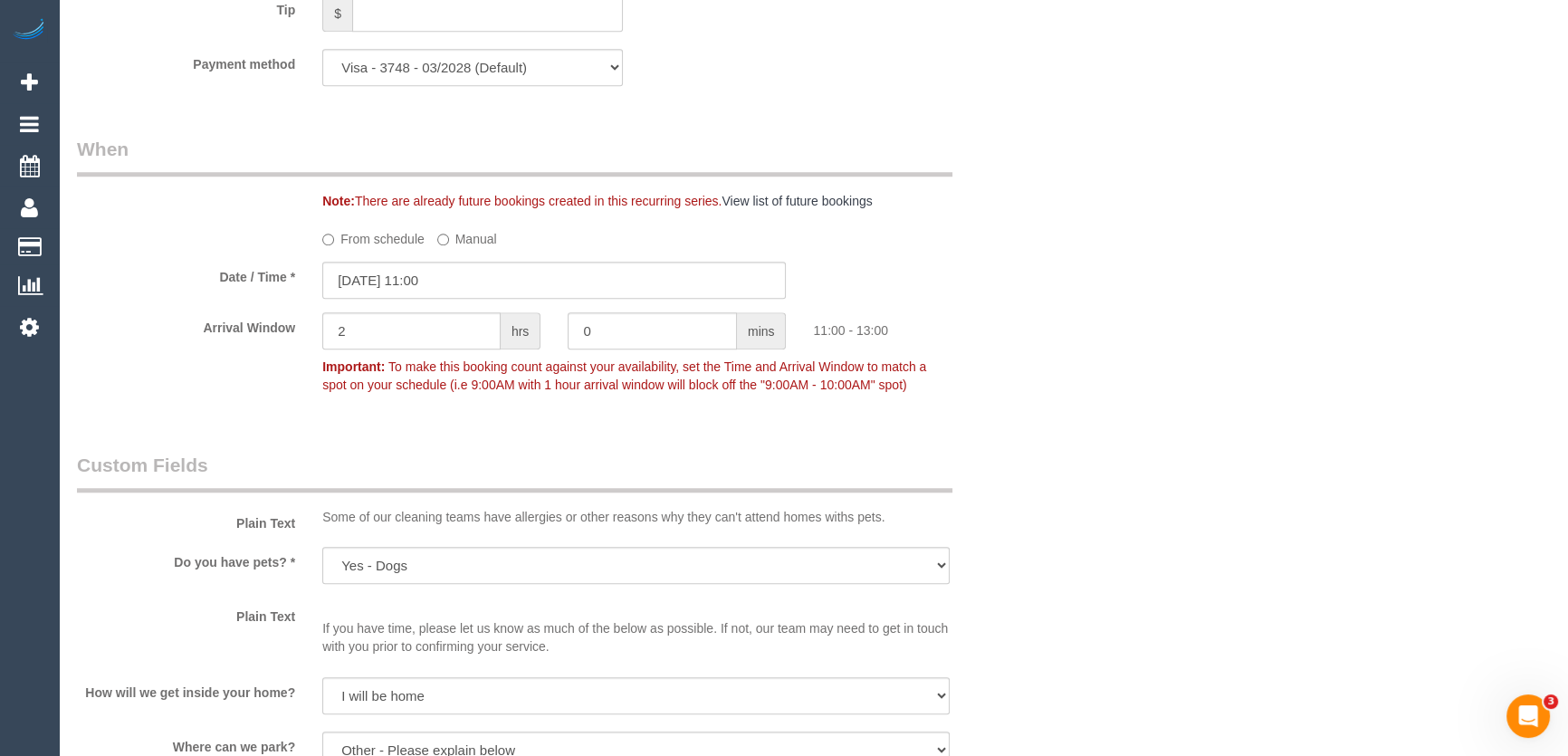
scroll to position [1810, 0]
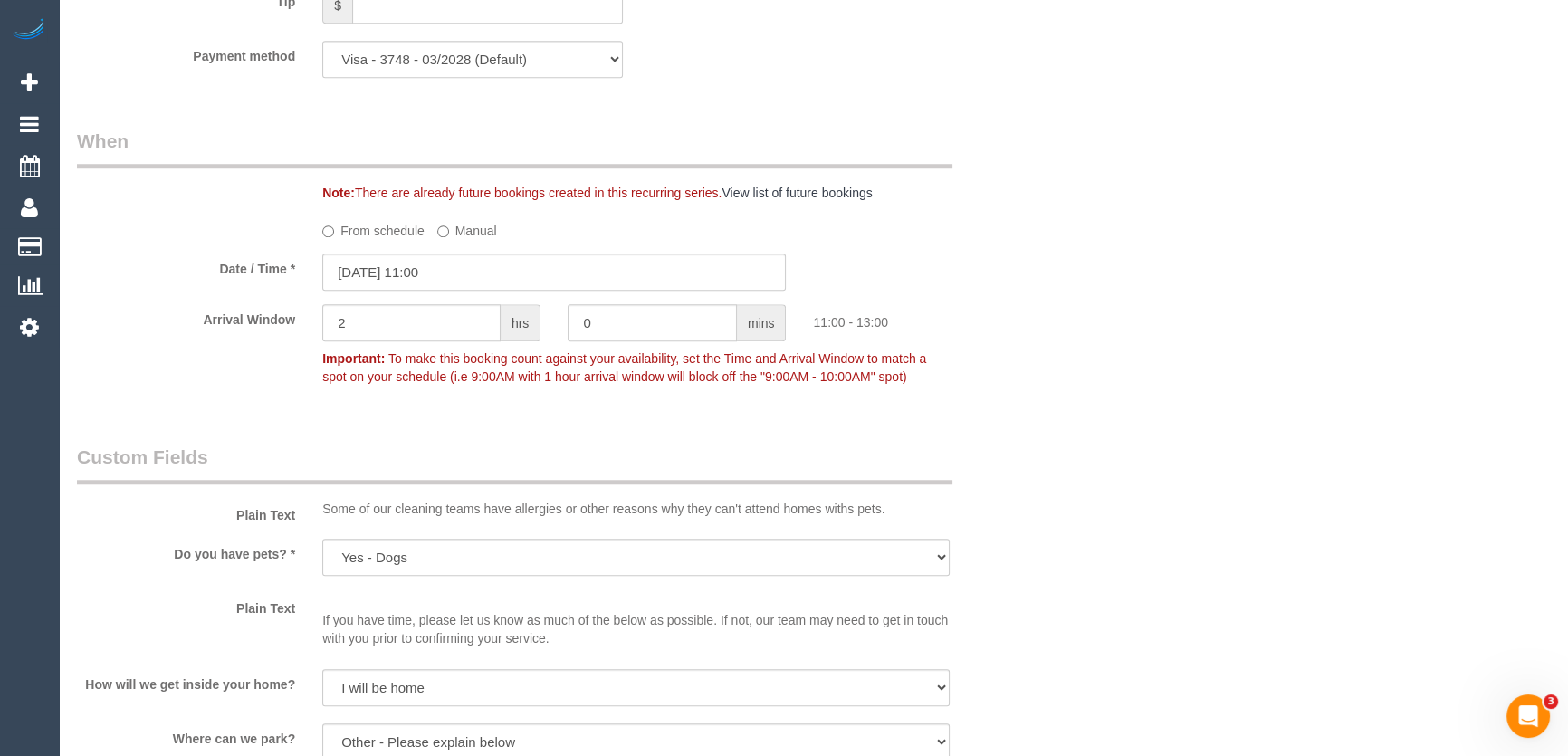
click at [691, 426] on div "Who Email* [EMAIL_ADDRESS][DOMAIN_NAME] Name * [PERSON_NAME][GEOGRAPHIC_DATA] W…" at bounding box center [554, 178] width 982 height 3845
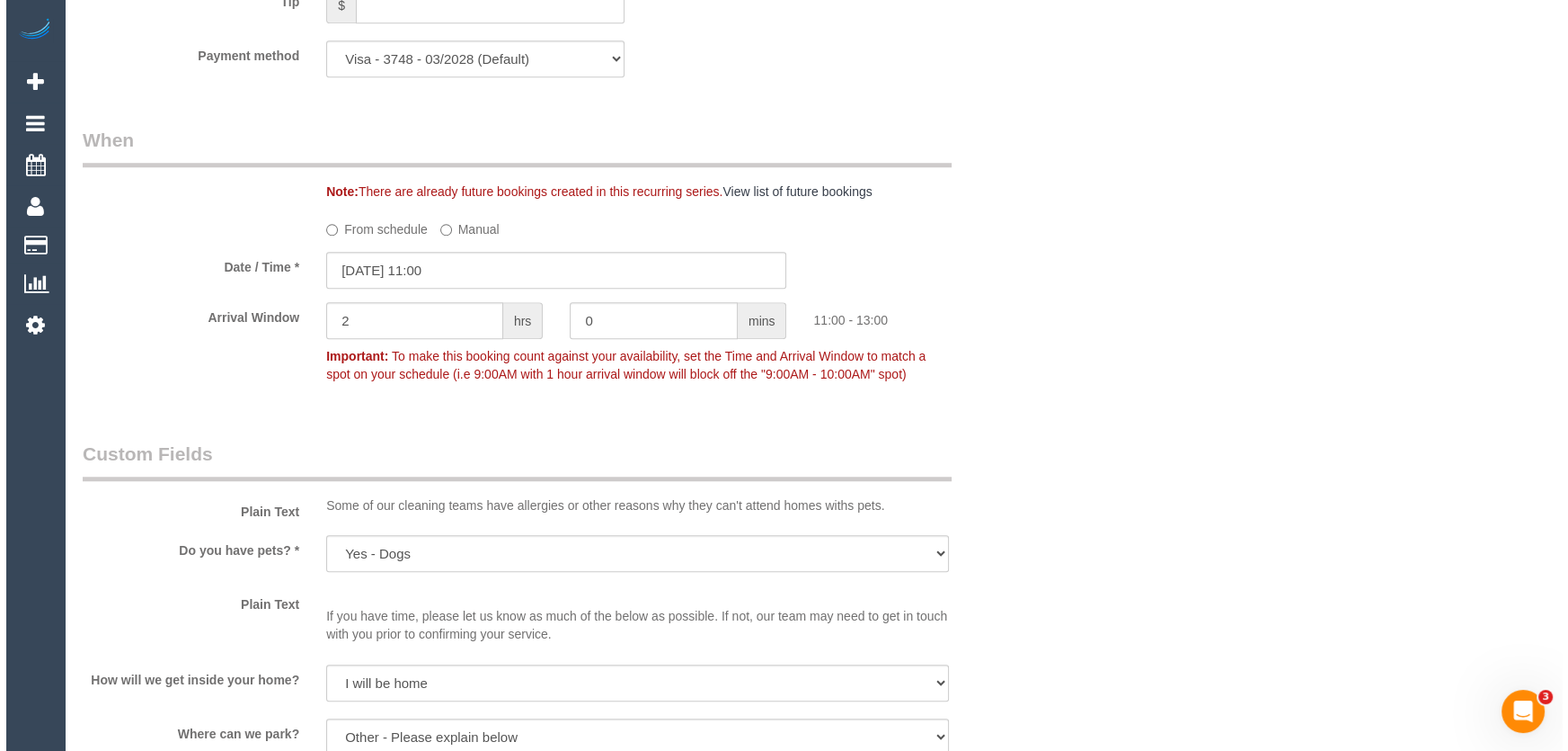
scroll to position [2452, 0]
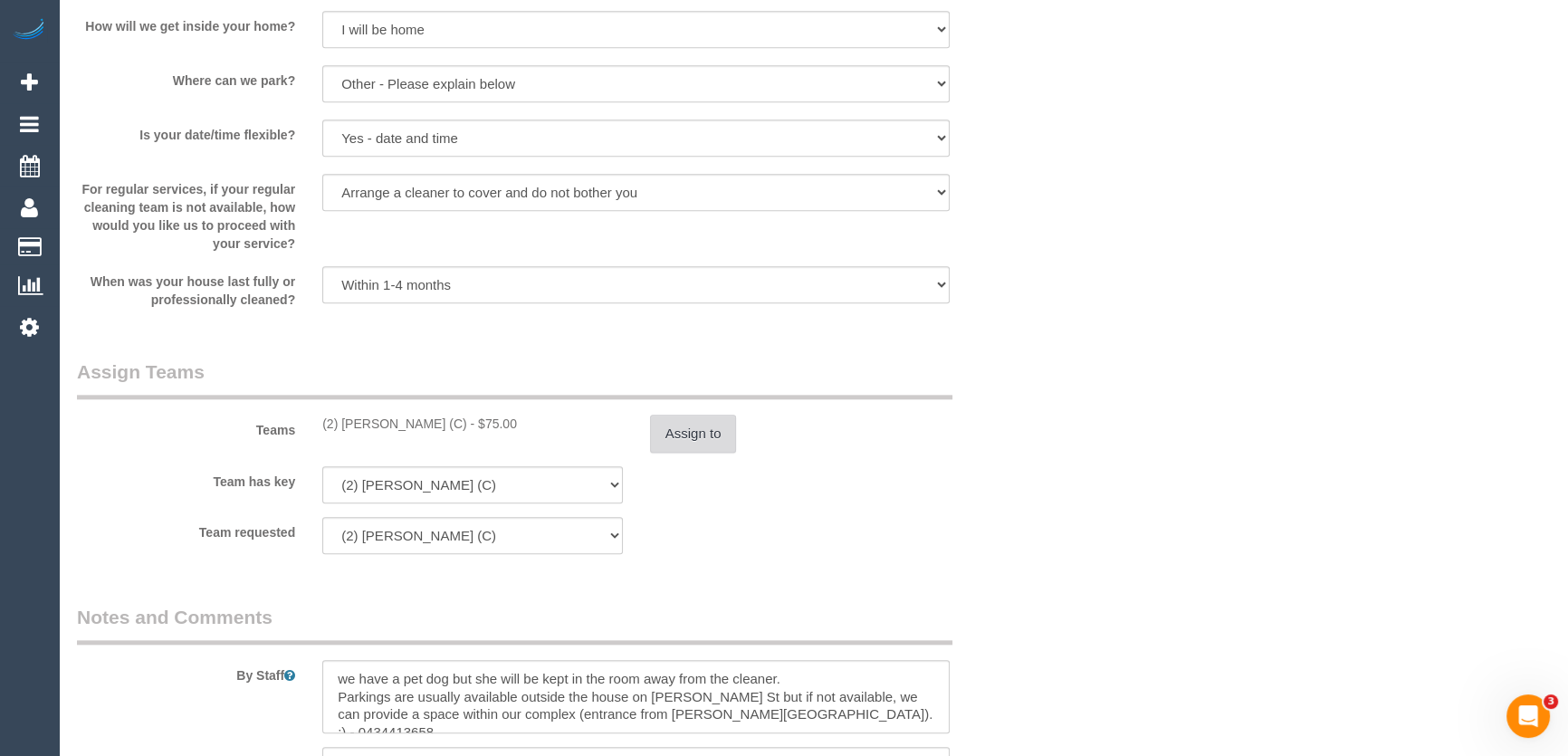
click at [691, 429] on button "Assign to" at bounding box center [693, 433] width 87 height 38
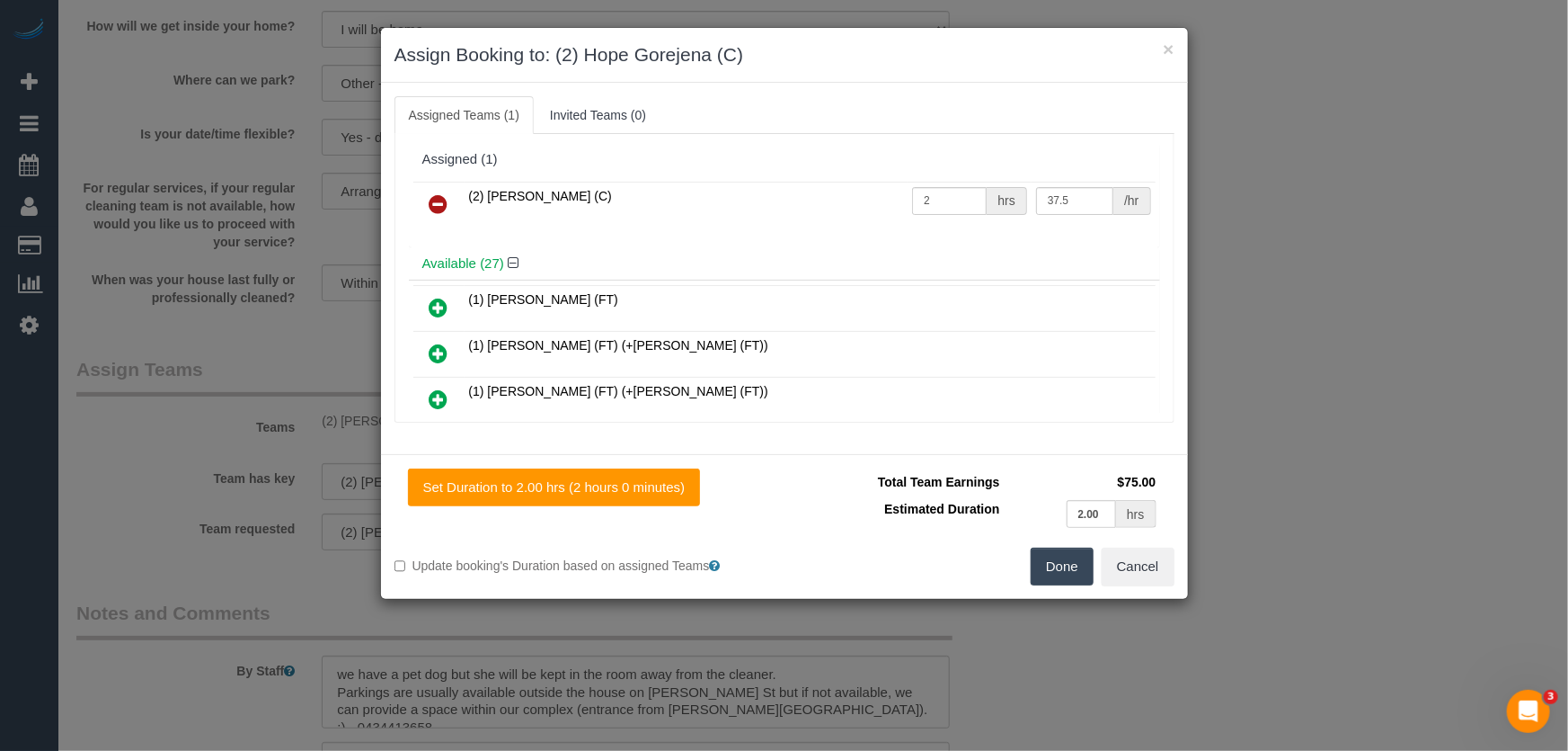
click at [442, 203] on icon at bounding box center [439, 203] width 19 height 22
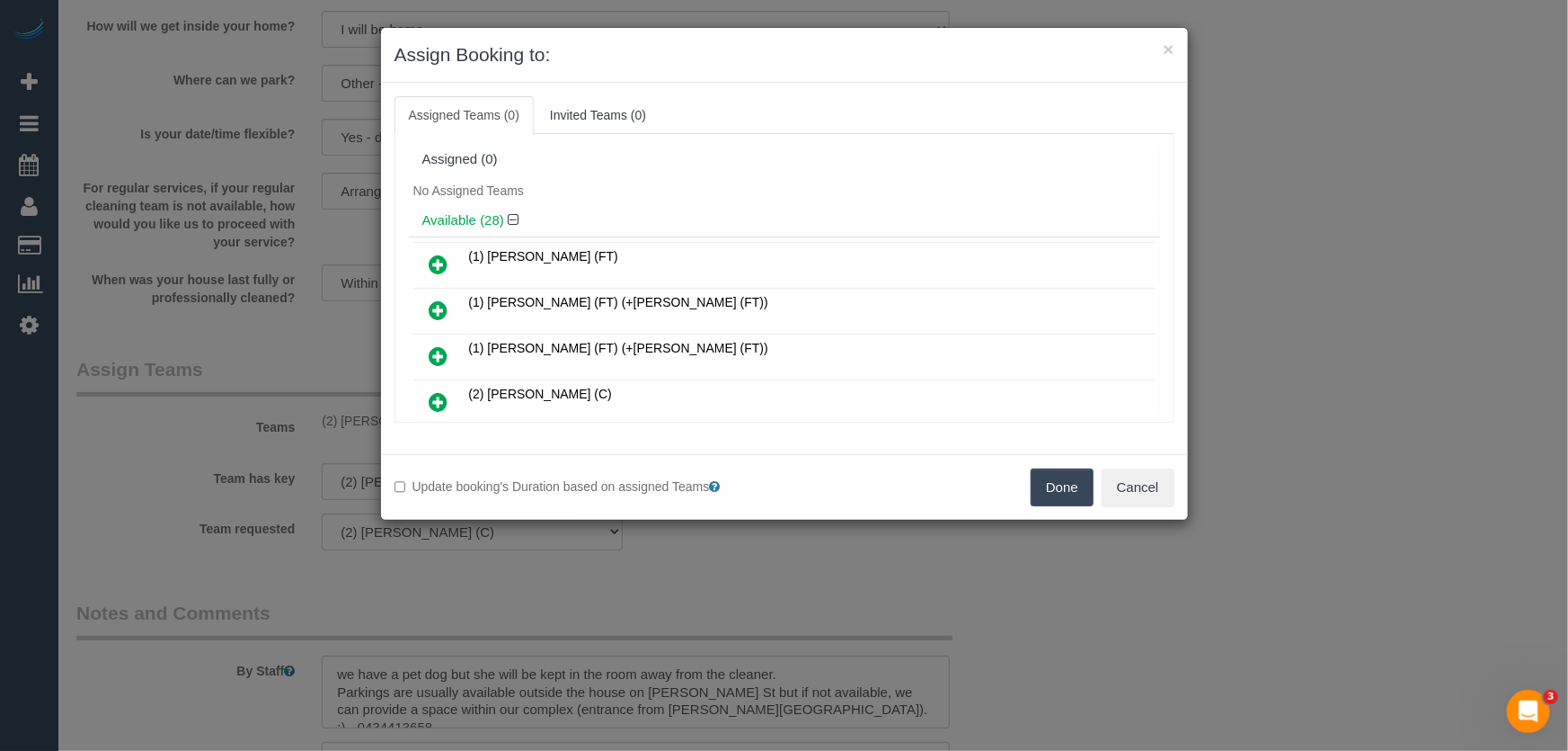
scroll to position [1102, 0]
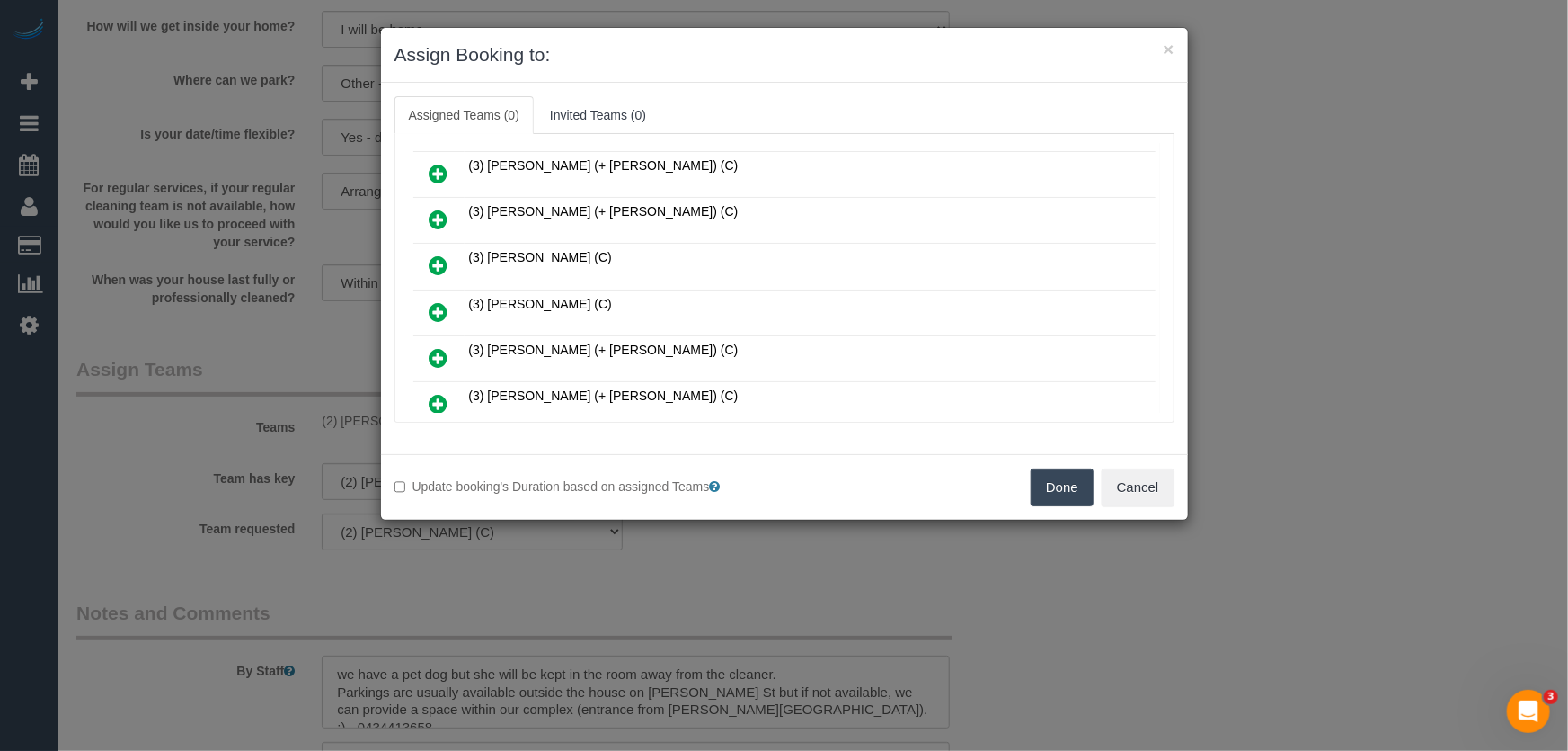
click at [444, 301] on icon at bounding box center [439, 311] width 19 height 22
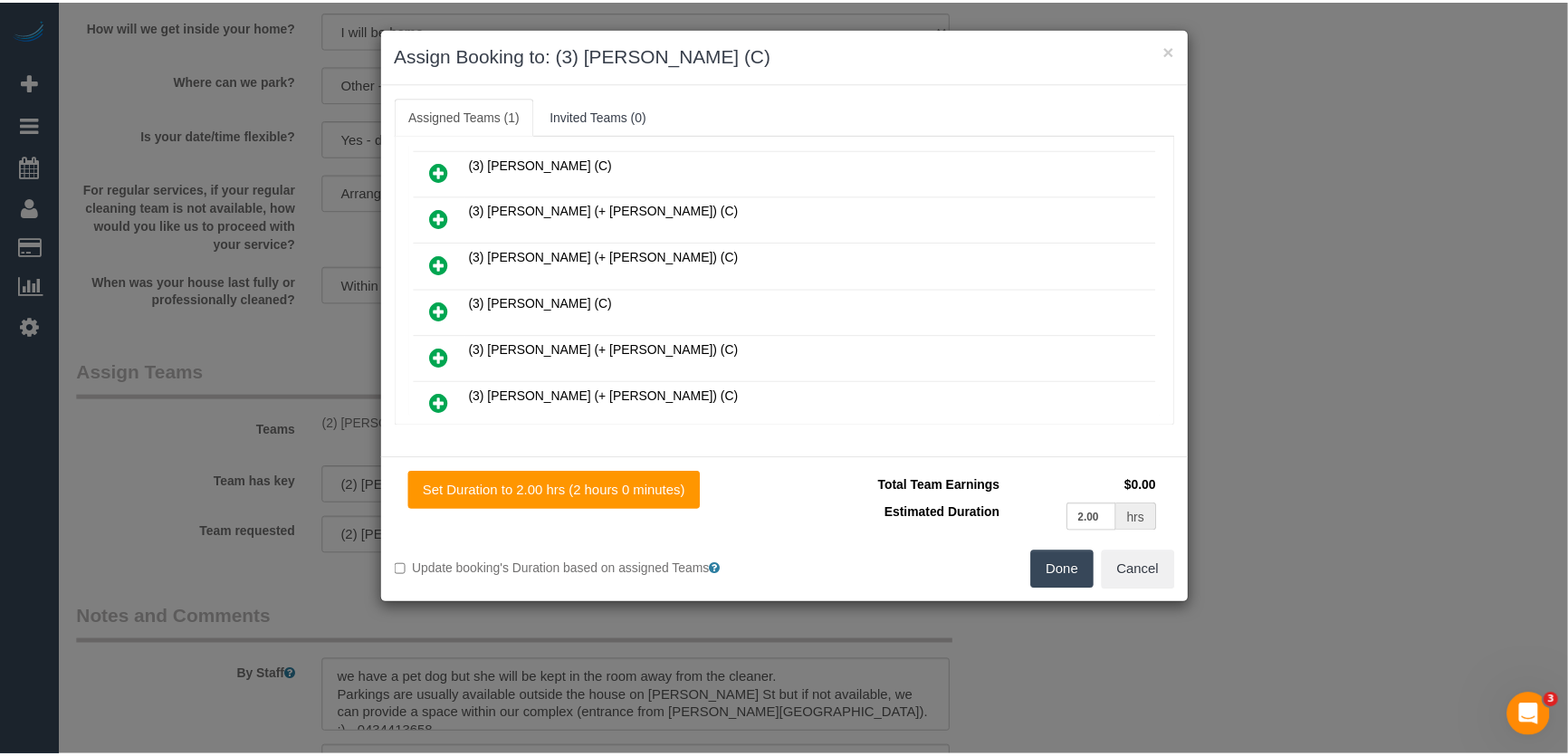
scroll to position [1152, 0]
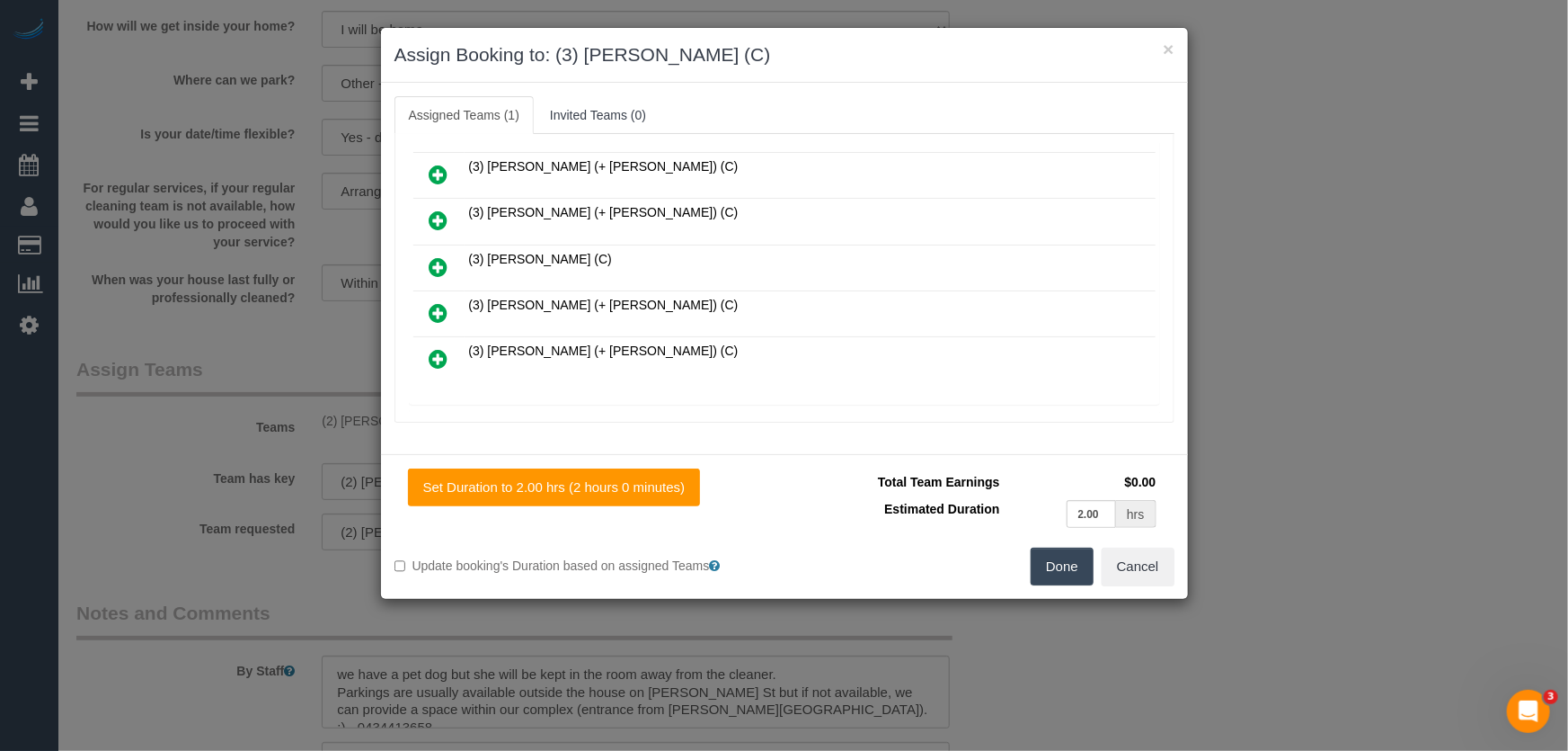
click at [1068, 569] on button "Done" at bounding box center [1062, 566] width 63 height 38
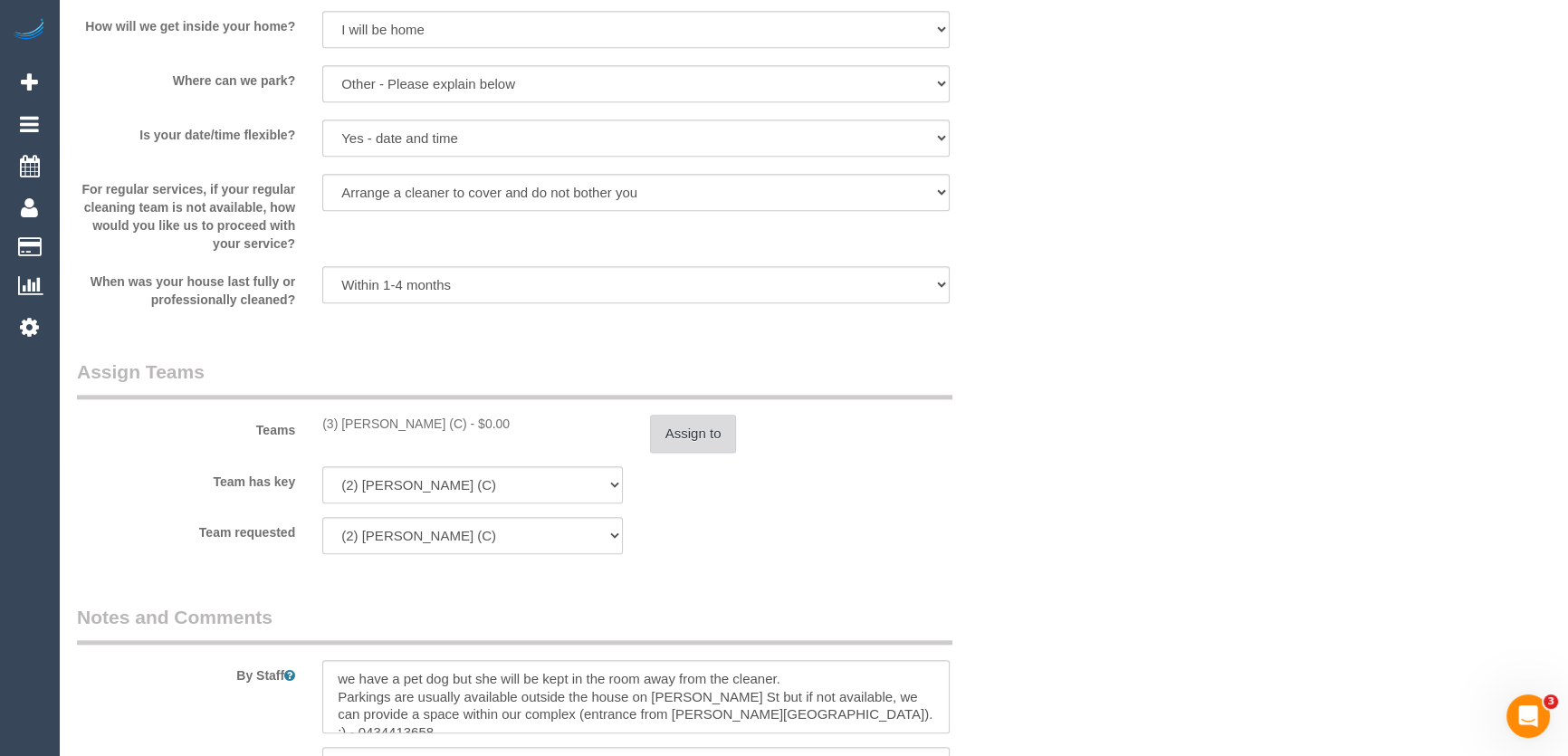
click at [706, 427] on button "Assign to" at bounding box center [693, 433] width 87 height 38
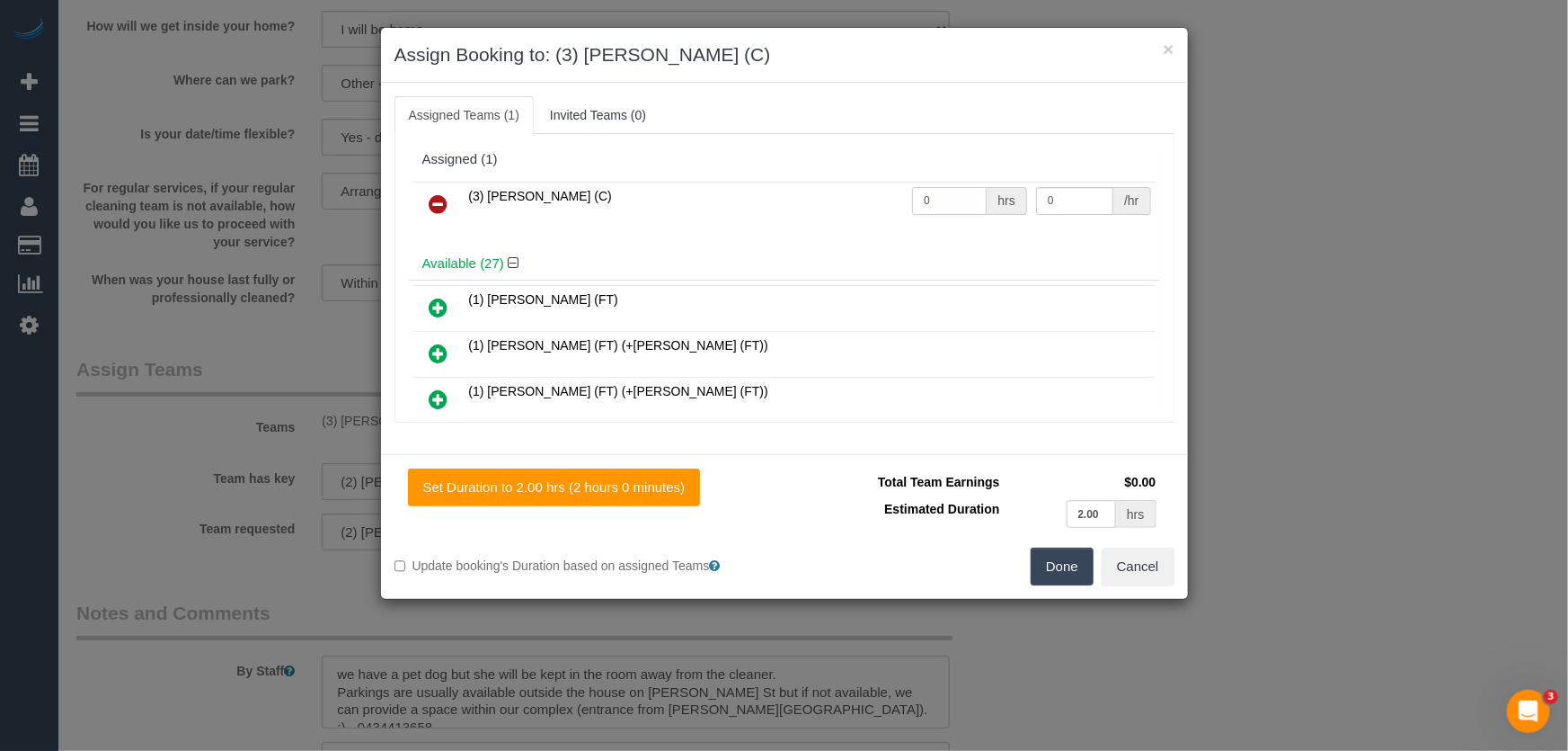
click at [943, 204] on input "0" at bounding box center [949, 201] width 75 height 28
type input "2"
type input "35"
click at [1053, 573] on button "Done" at bounding box center [1062, 566] width 63 height 38
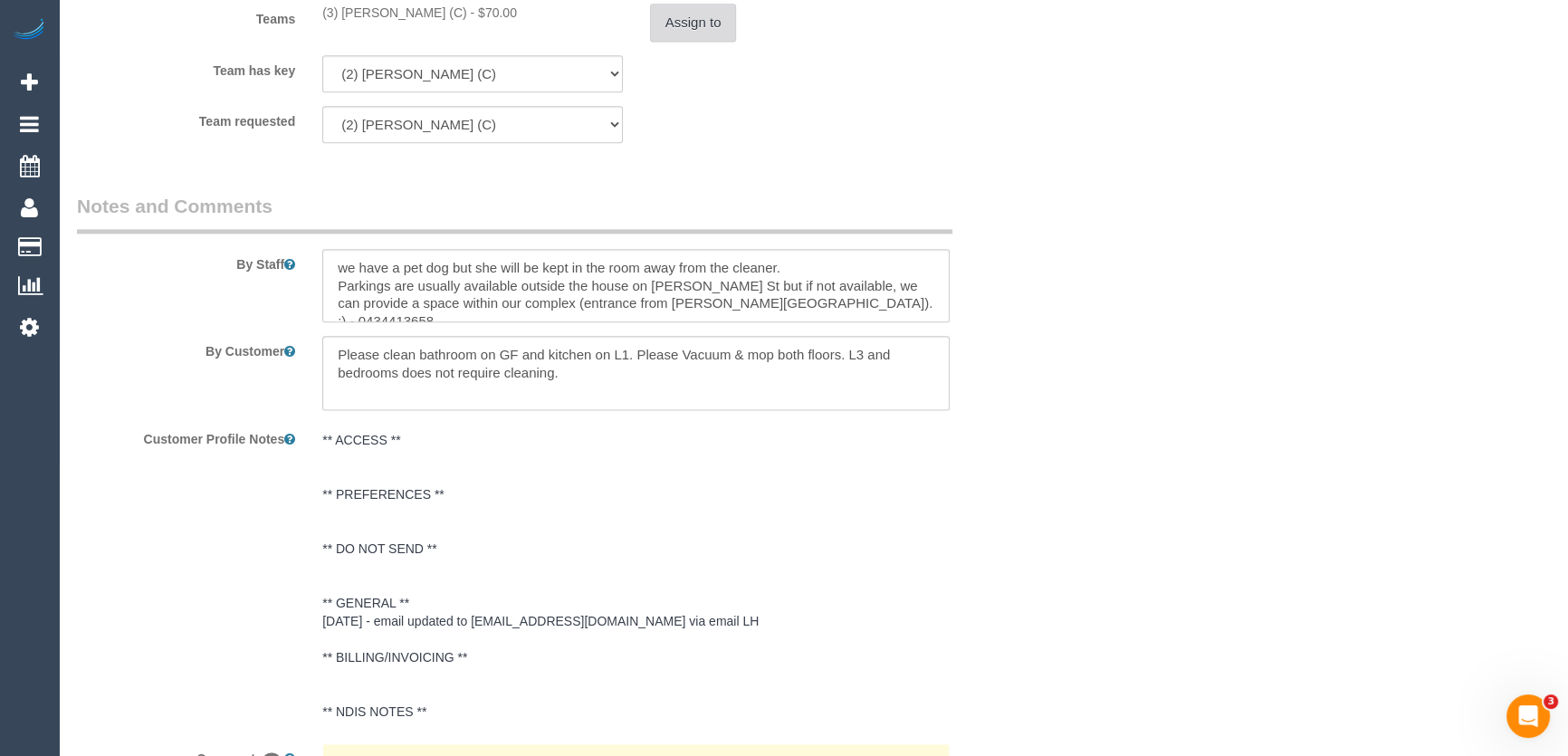
scroll to position [3217, 0]
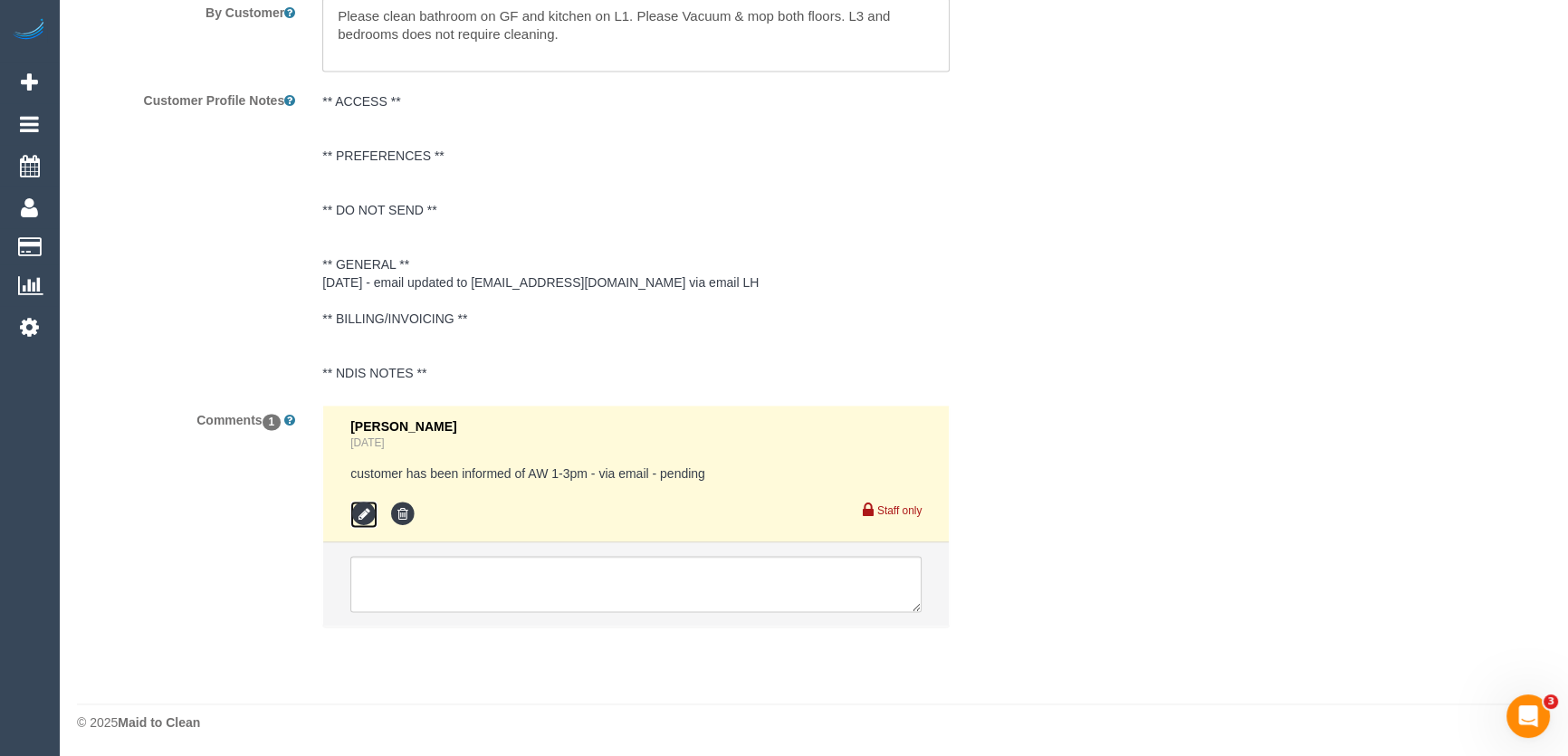
click at [362, 513] on icon at bounding box center [363, 513] width 27 height 27
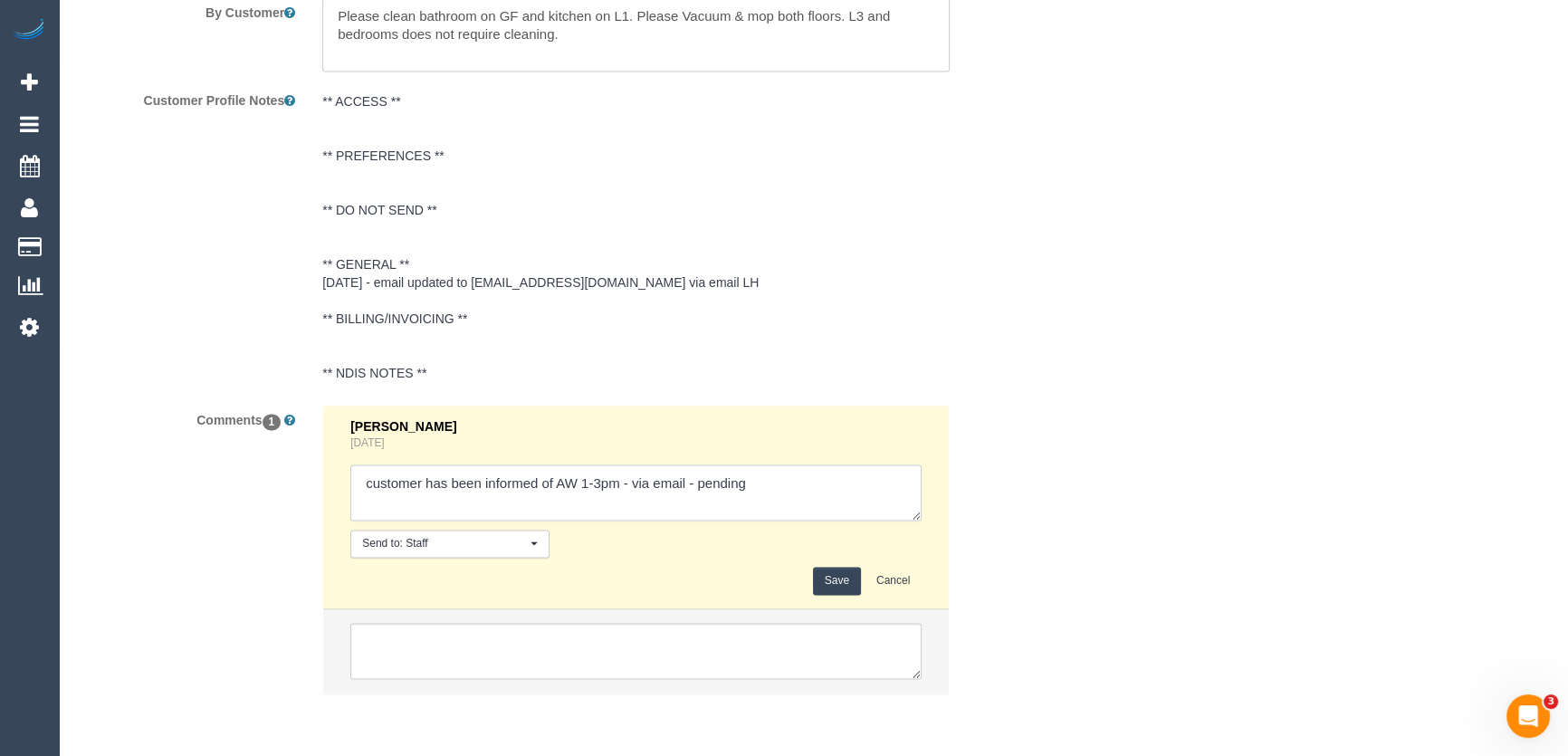
click at [760, 488] on textarea at bounding box center [635, 492] width 571 height 56
type textarea "customer has been informed of AW 1-3pm - via email - declined"
click at [832, 586] on button "Save" at bounding box center [836, 580] width 48 height 28
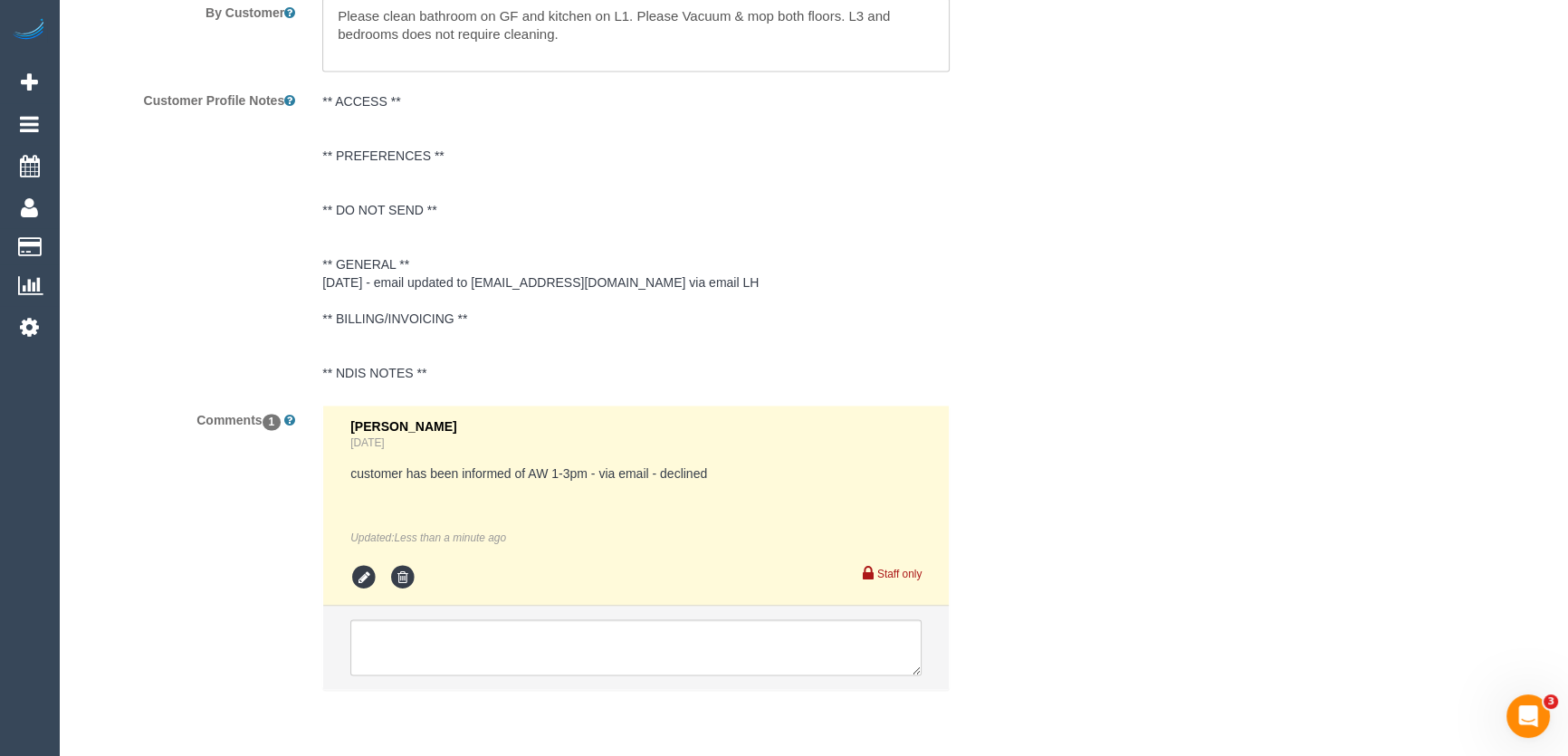
click at [382, 114] on pre "** ACCESS ** ** PREFERENCES ** ** DO NOT SEND ** ** GENERAL ** [DATE] - email u…" at bounding box center [635, 237] width 627 height 290
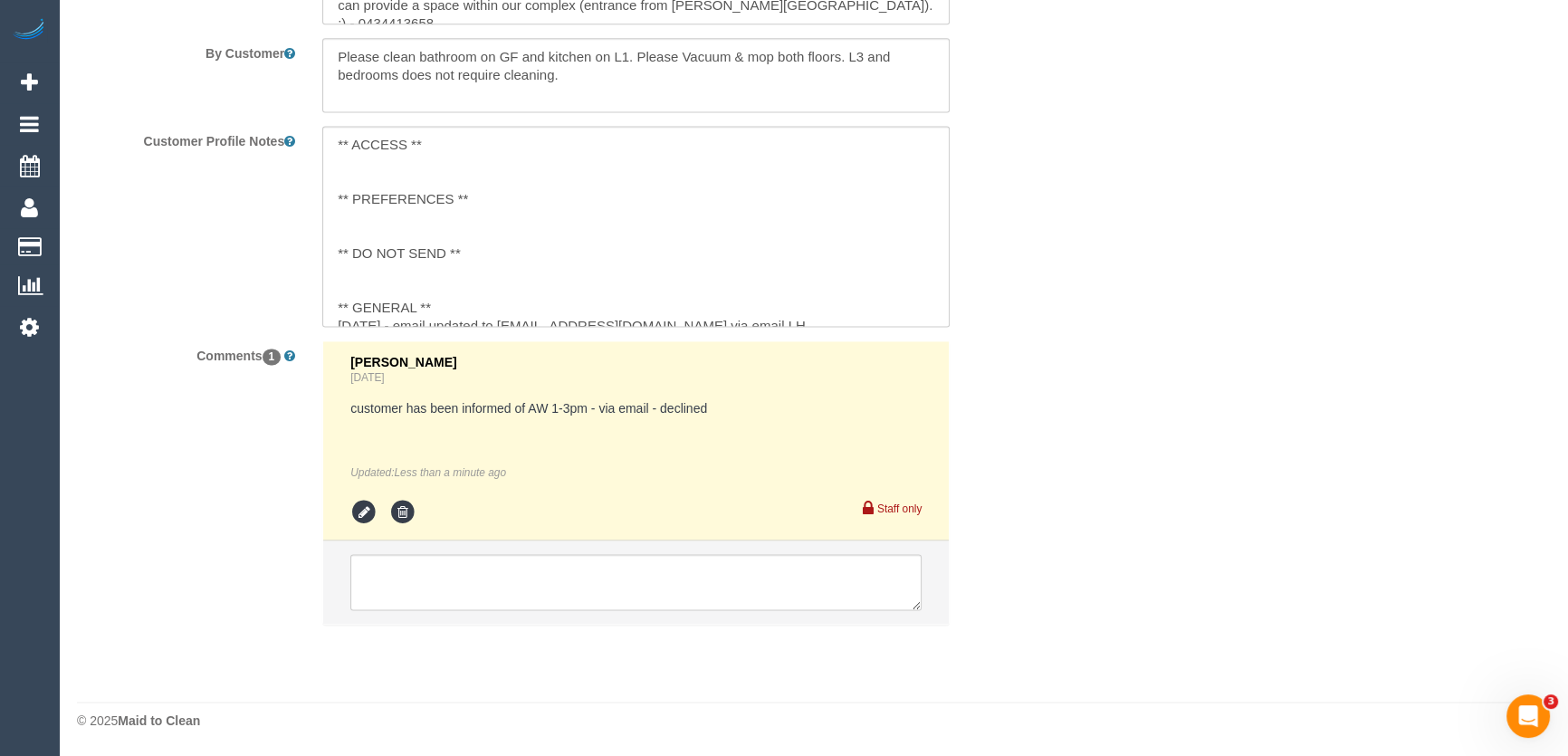
scroll to position [3174, 0]
click at [356, 172] on textarea "** ACCESS ** ** PREFERENCES ** ** DO NOT SEND ** ** GENERAL ** [DATE] - email u…" at bounding box center [635, 227] width 627 height 200
paste textarea "parking will be much easier for cleaner to arrive between 9.30am - 12.30pm. (4h…"
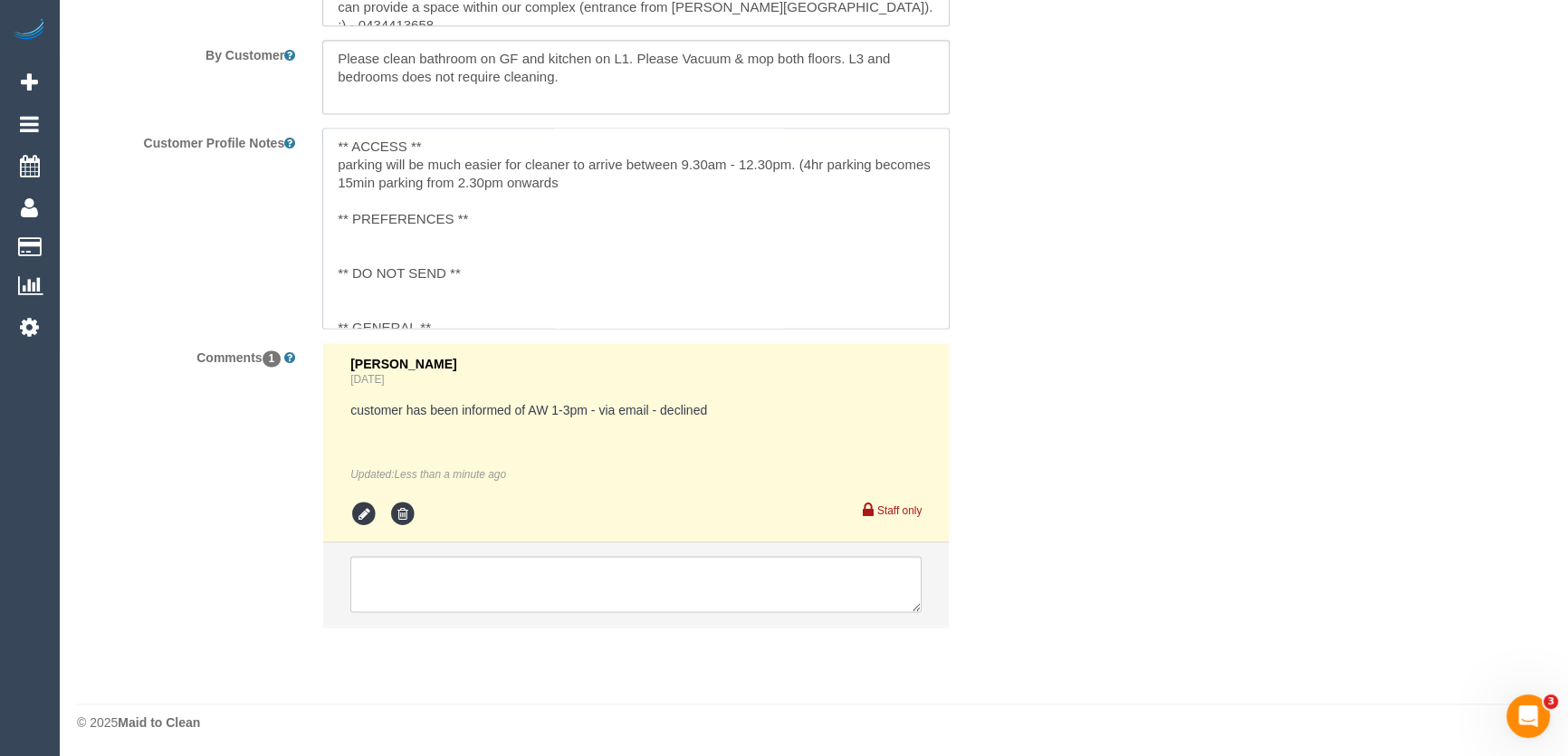
click at [327, 169] on textarea "** ACCESS ** parking will be much easier for cleaner to arrive between 9.30am -…" at bounding box center [635, 227] width 627 height 200
click at [691, 184] on textarea "** ACCESS ** [DATE] - parking will be much easier for cleaner to arrive between…" at bounding box center [635, 227] width 627 height 200
type textarea "** ACCESS ** [DATE] - parking will be much easier for cleaner to arrive between…"
click at [615, 570] on textarea at bounding box center [635, 583] width 571 height 56
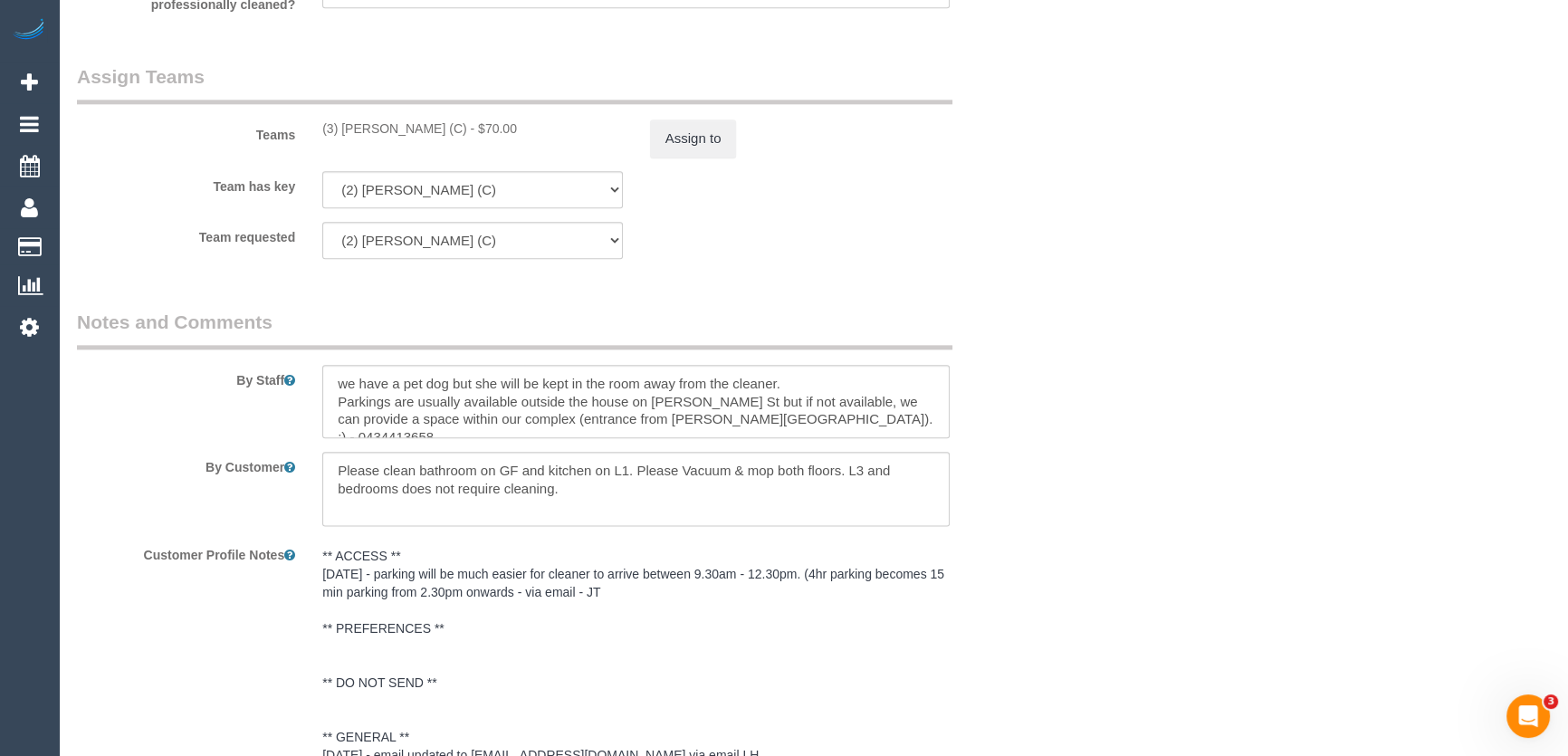
scroll to position [3092, 0]
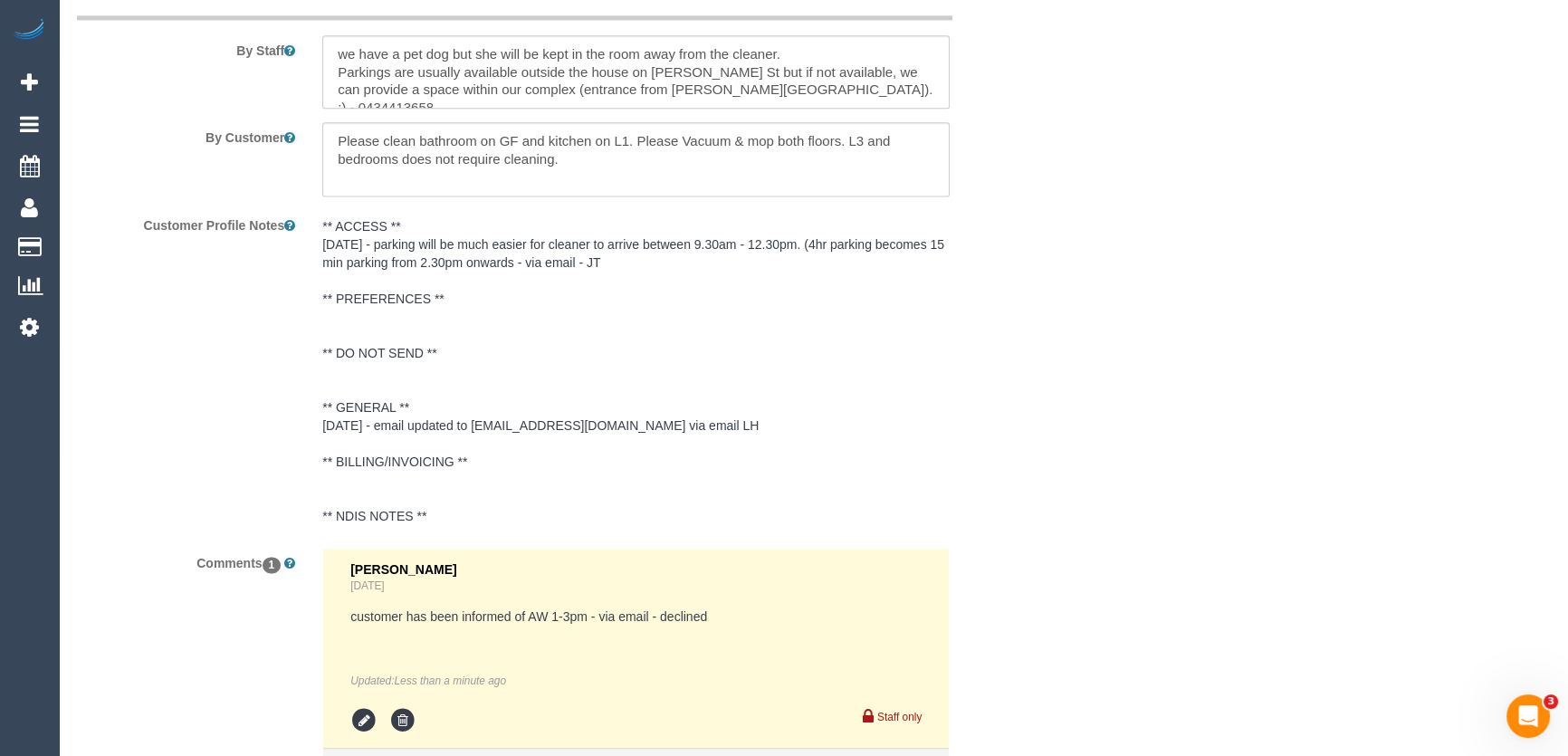
type textarea "customer has been informed of AW"
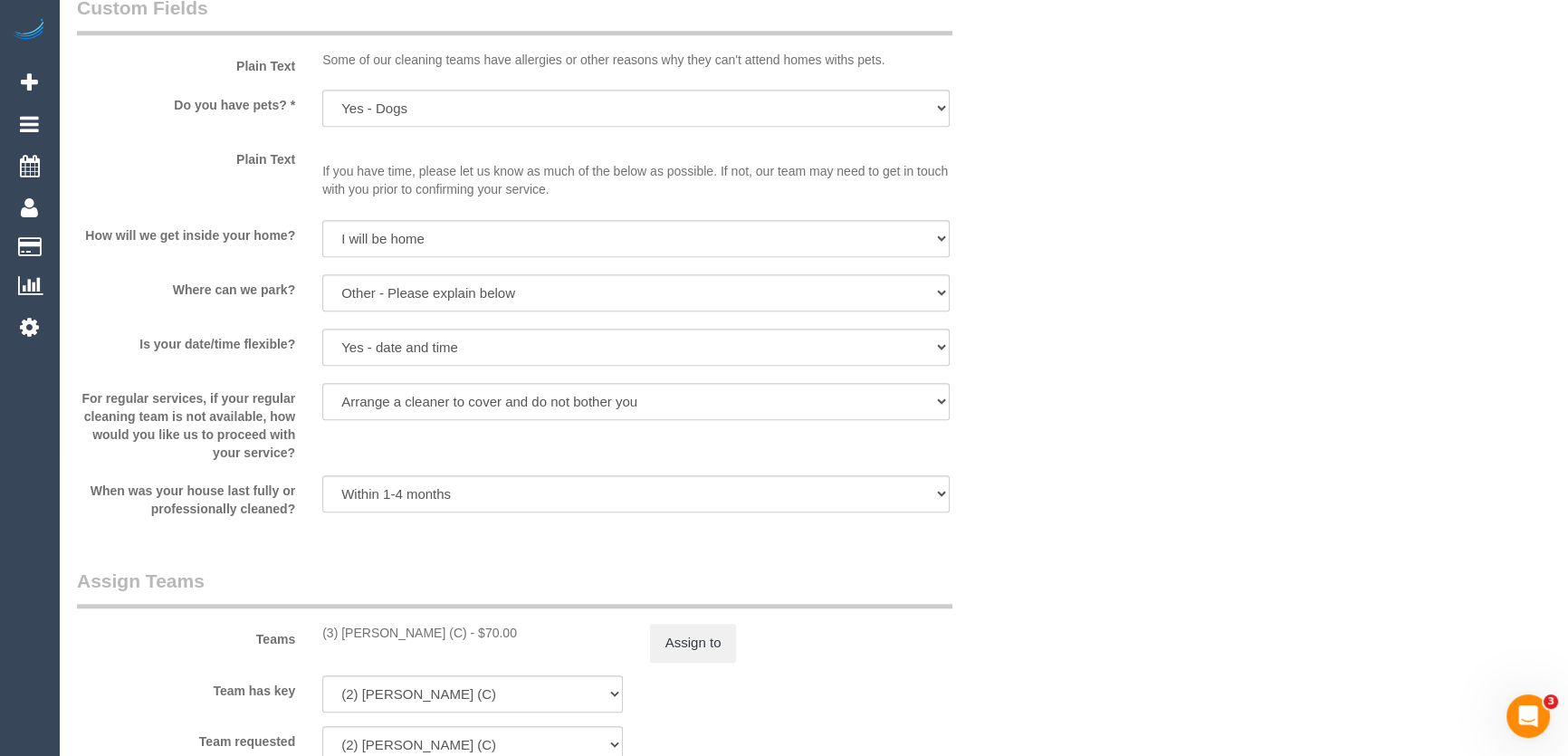
scroll to position [2105, 0]
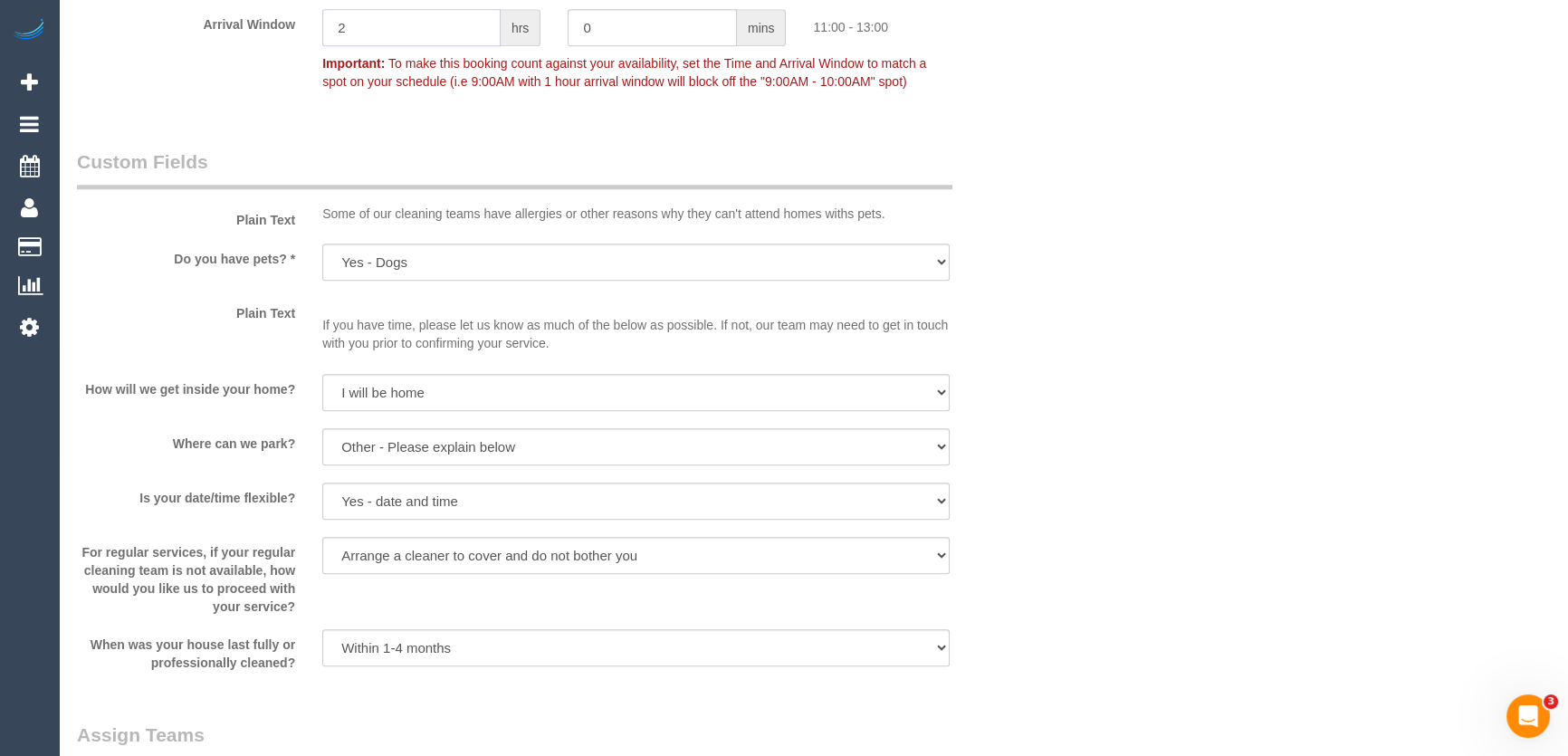
click at [418, 34] on input "2" at bounding box center [411, 27] width 178 height 37
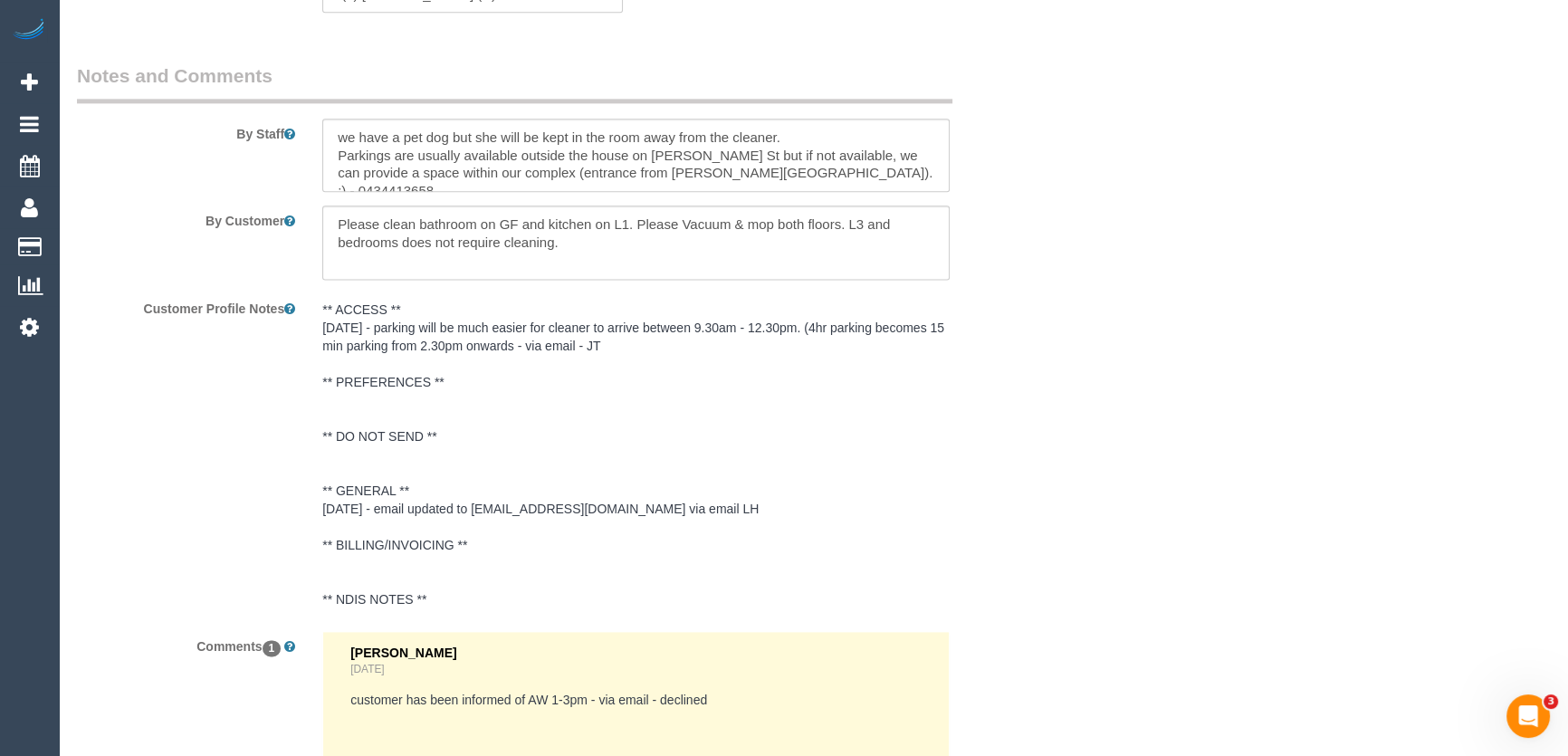
scroll to position [3174, 0]
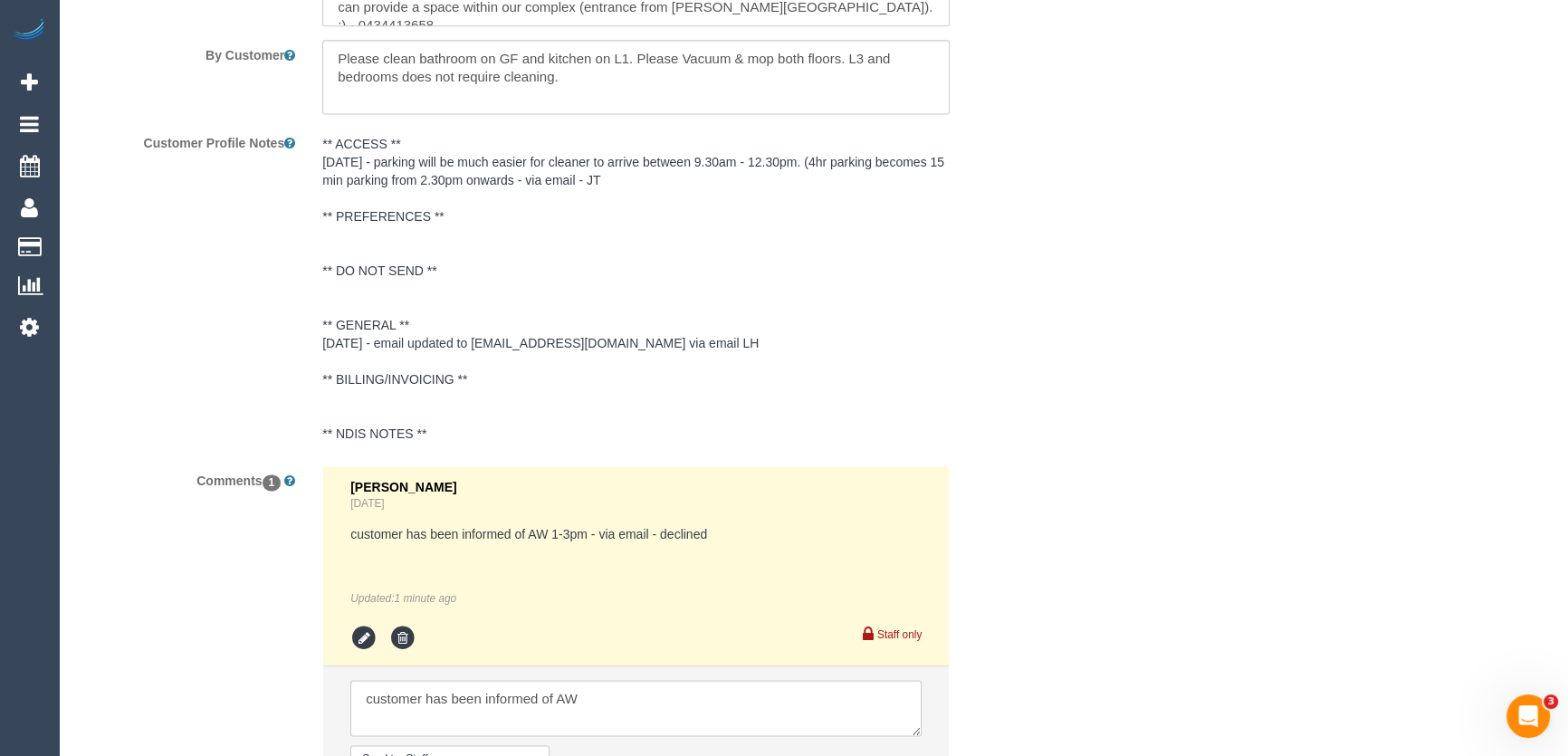
type input "1"
click at [625, 525] on div "customer has been informed of AW 1-3pm - via email - declined Updated: 1 minute…" at bounding box center [635, 565] width 571 height 81
click at [615, 495] on ul "[PERSON_NAME] [DATE] customer has been informed of AW 1-3pm - via email - decli…" at bounding box center [635, 645] width 626 height 358
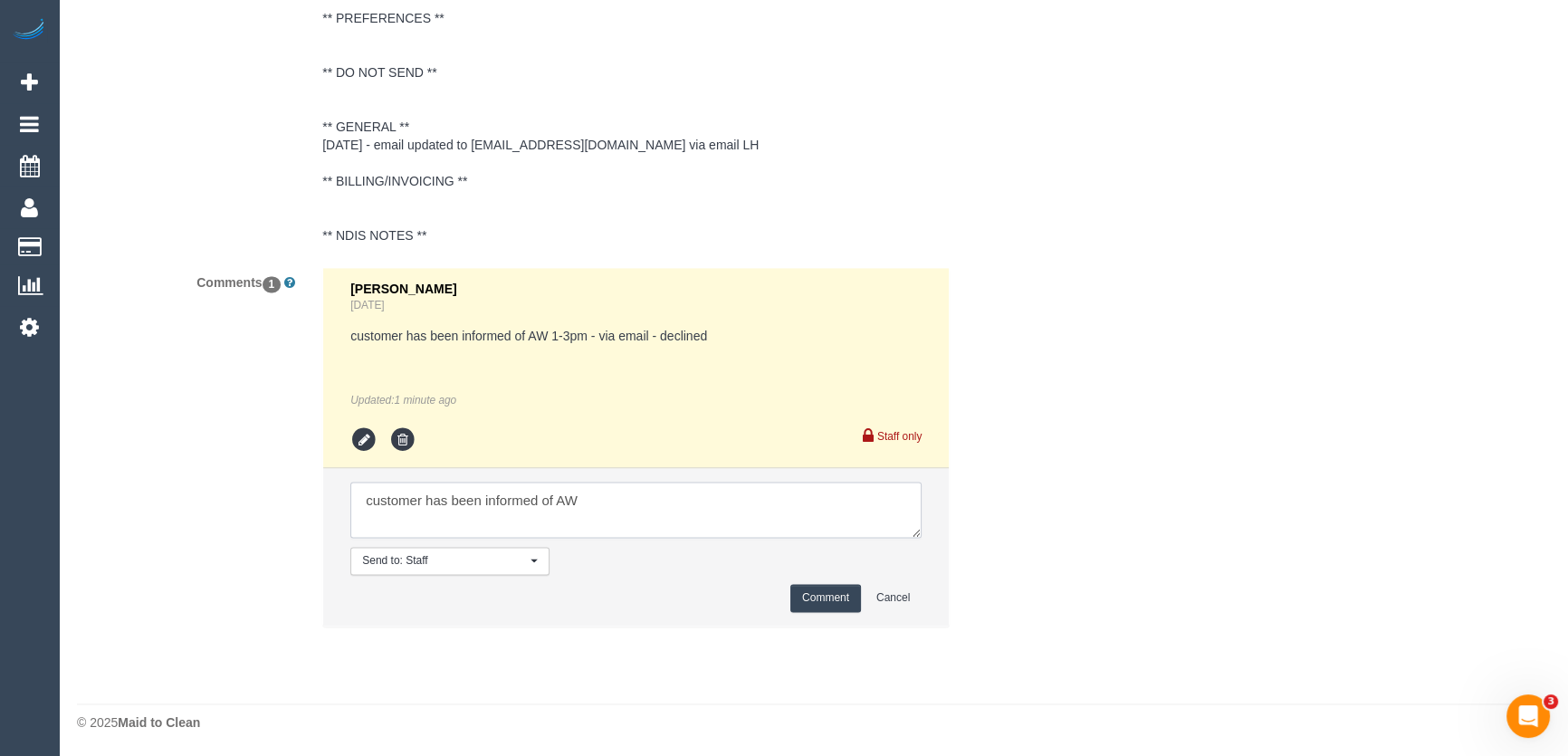
click at [615, 495] on textarea at bounding box center [635, 509] width 571 height 56
type textarea "customer has been informed of AW 11am-12pm - via email"
click at [814, 595] on button "Comment" at bounding box center [825, 597] width 71 height 28
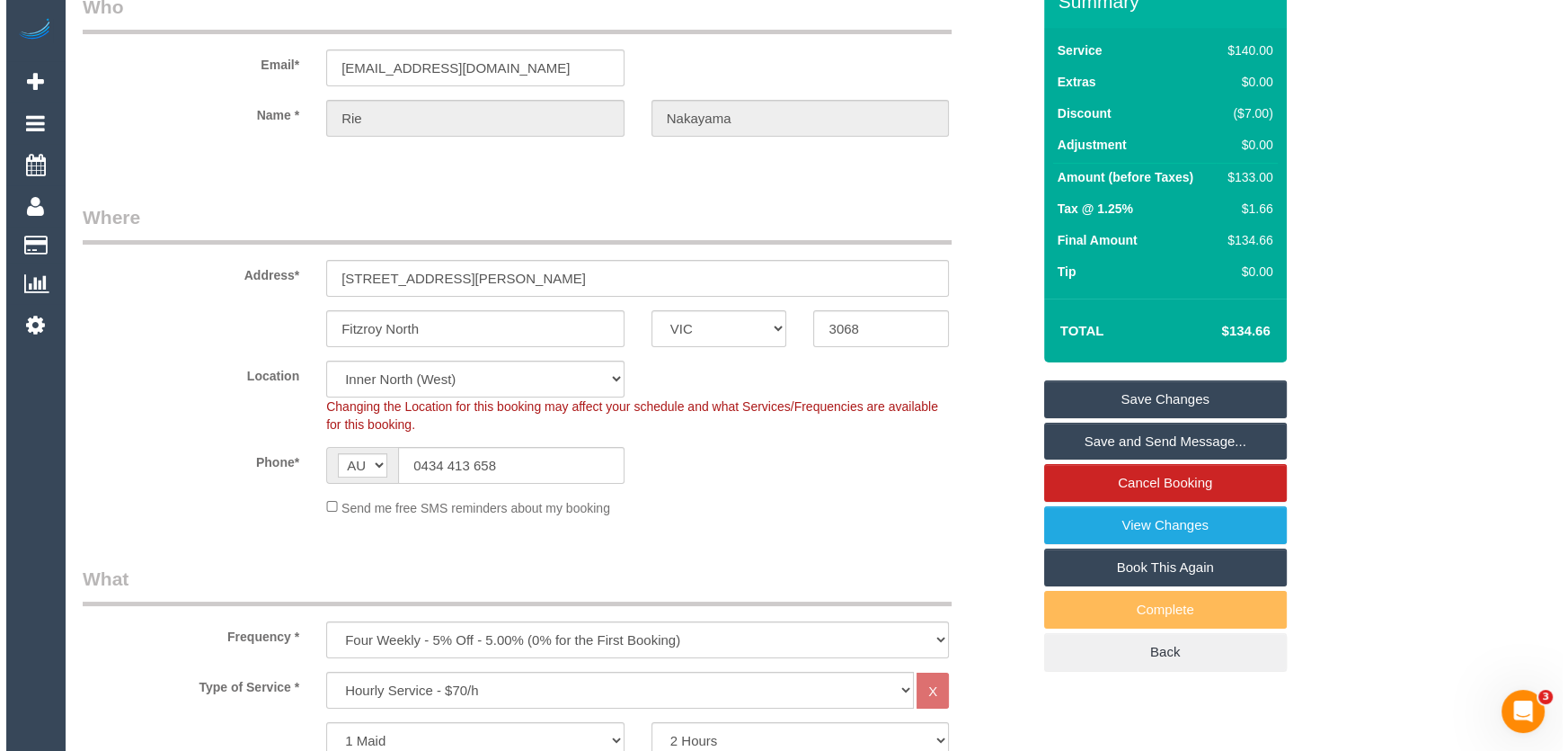
scroll to position [0, 0]
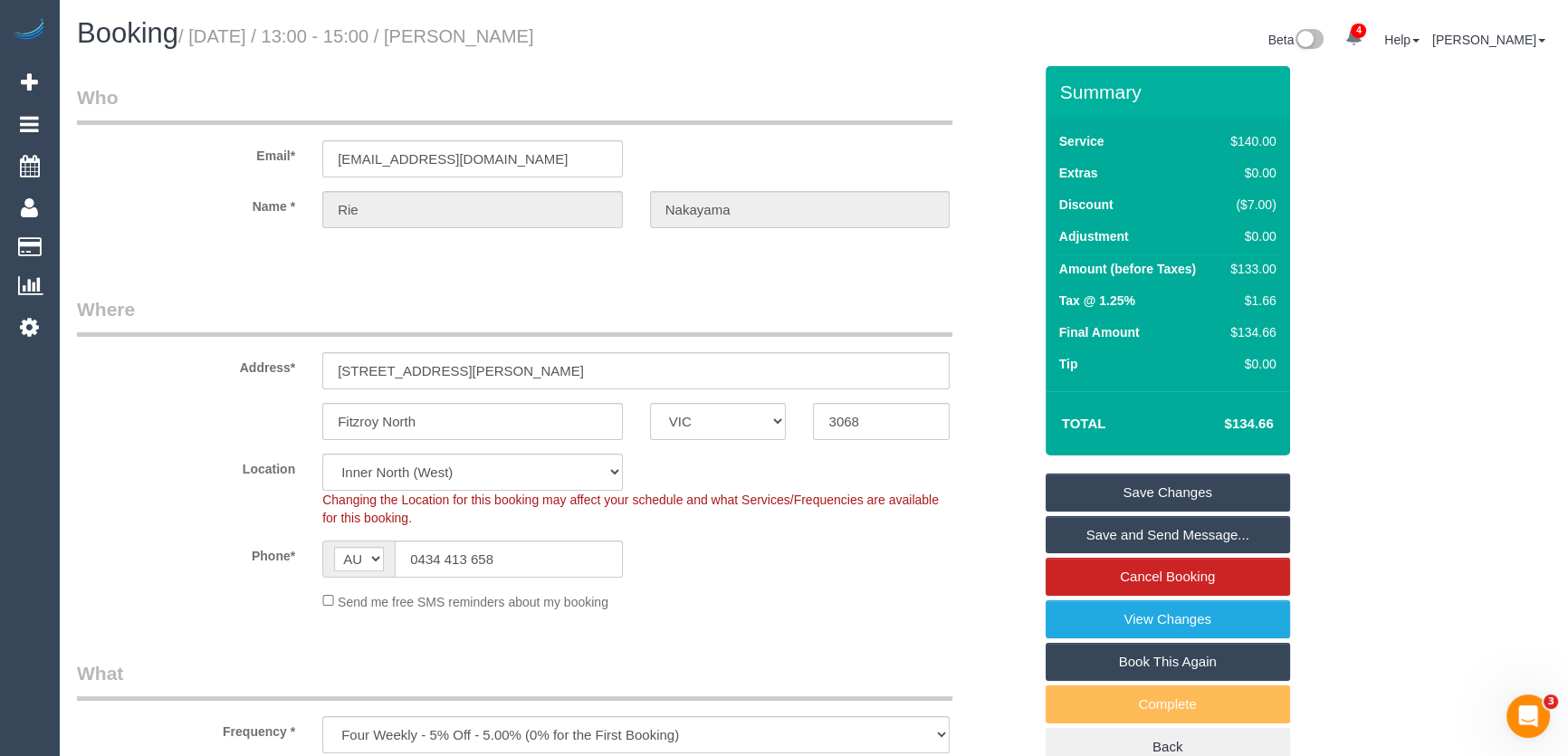
click at [469, 36] on small "/ [DATE] / 13:00 - 15:00 / [PERSON_NAME]" at bounding box center [356, 36] width 356 height 20
copy small "[PERSON_NAME]"
click at [1186, 534] on link "Save and Send Message..." at bounding box center [1167, 535] width 244 height 38
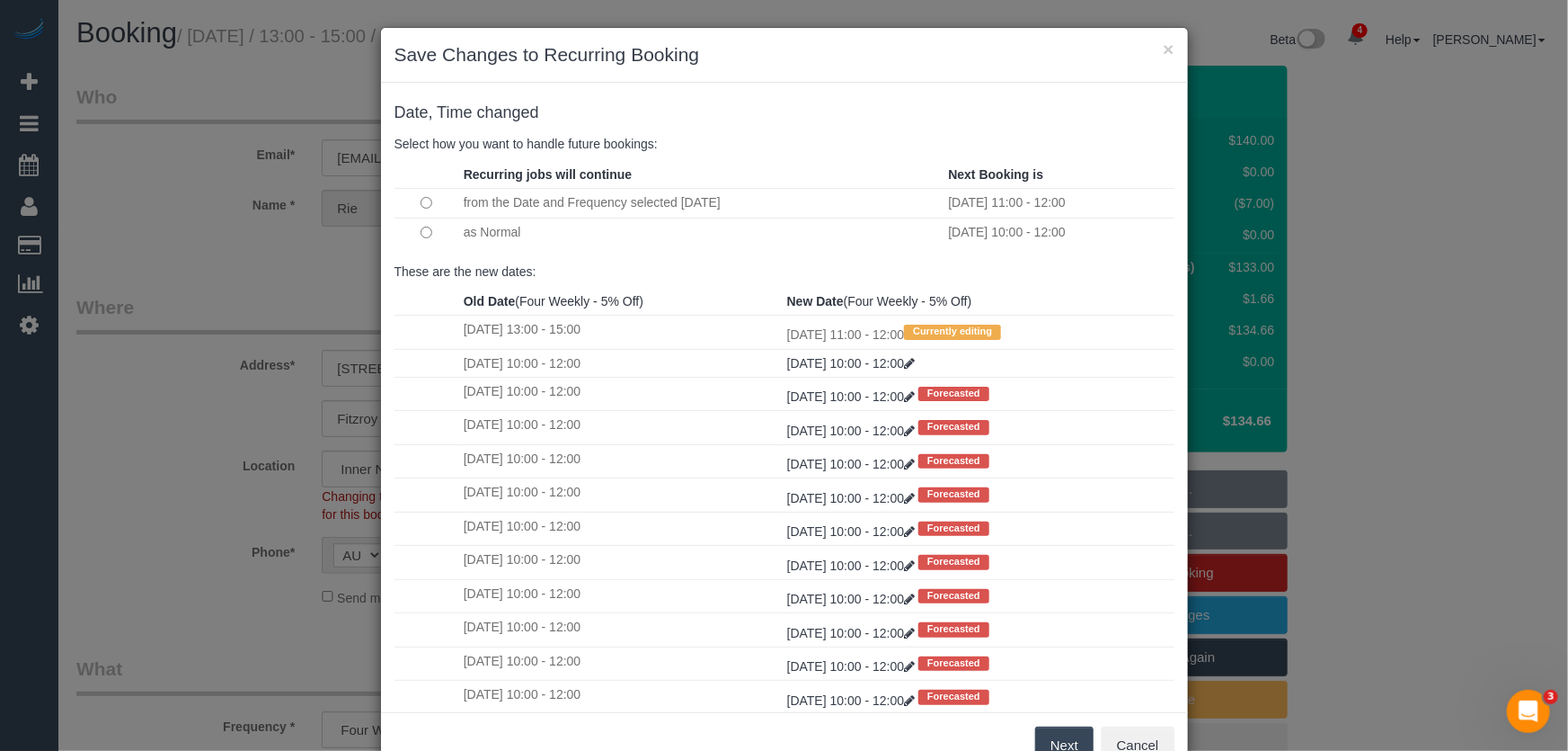
click at [1059, 744] on button "Next" at bounding box center [1065, 745] width 58 height 38
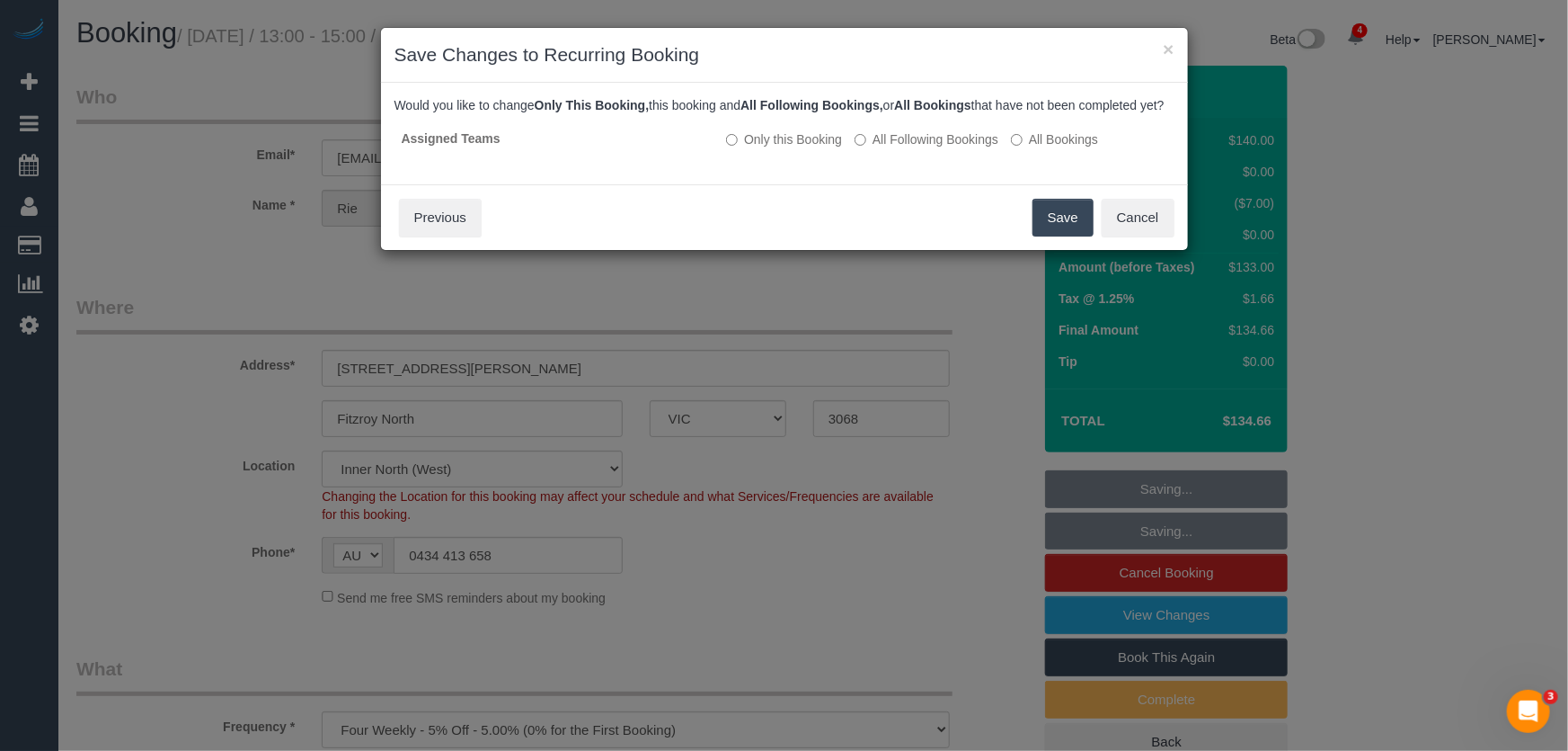
click at [1067, 233] on button "Save" at bounding box center [1063, 218] width 61 height 38
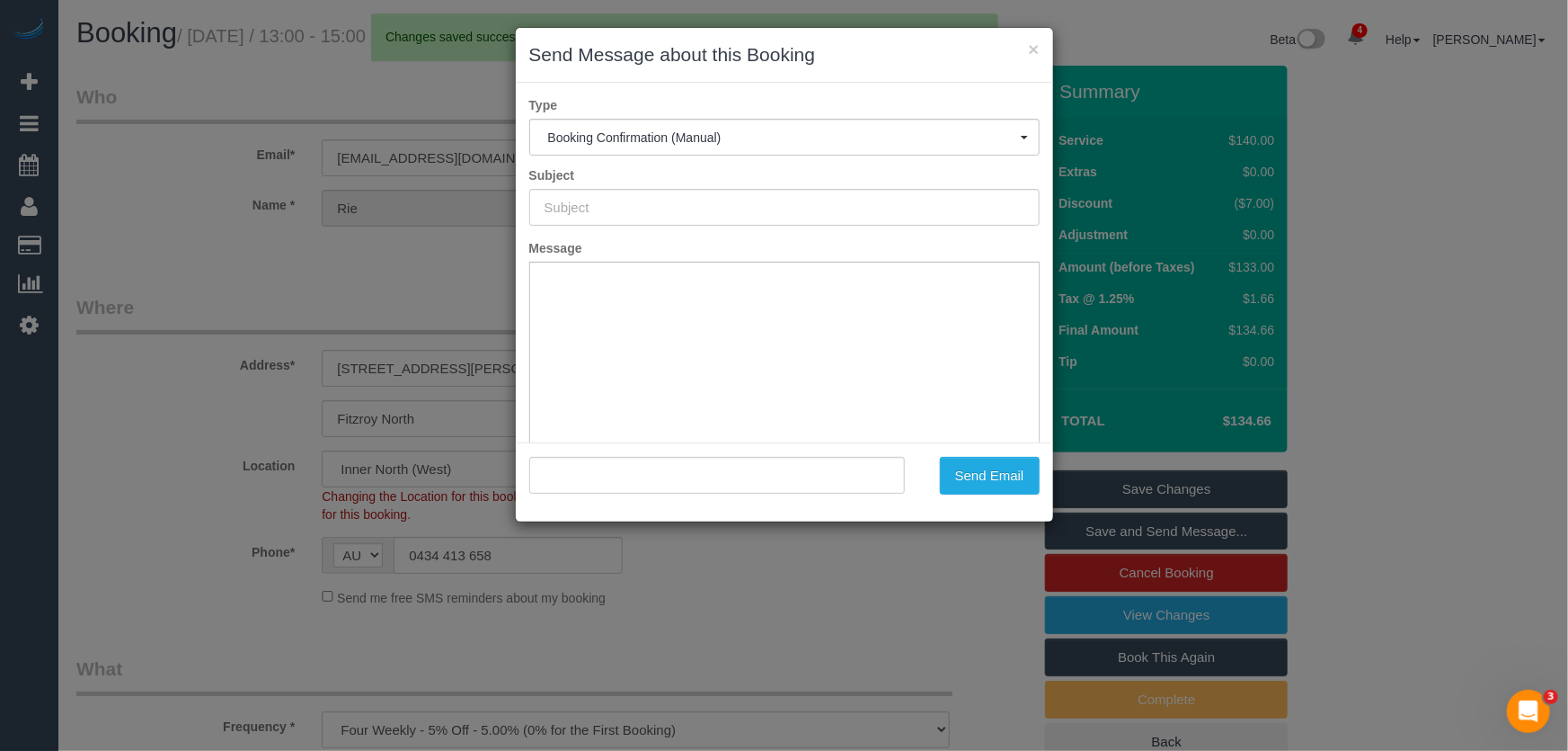
type input "Booking Confirmed"
type input ""[PERSON_NAME]" <[EMAIL_ADDRESS][DOMAIN_NAME]>"
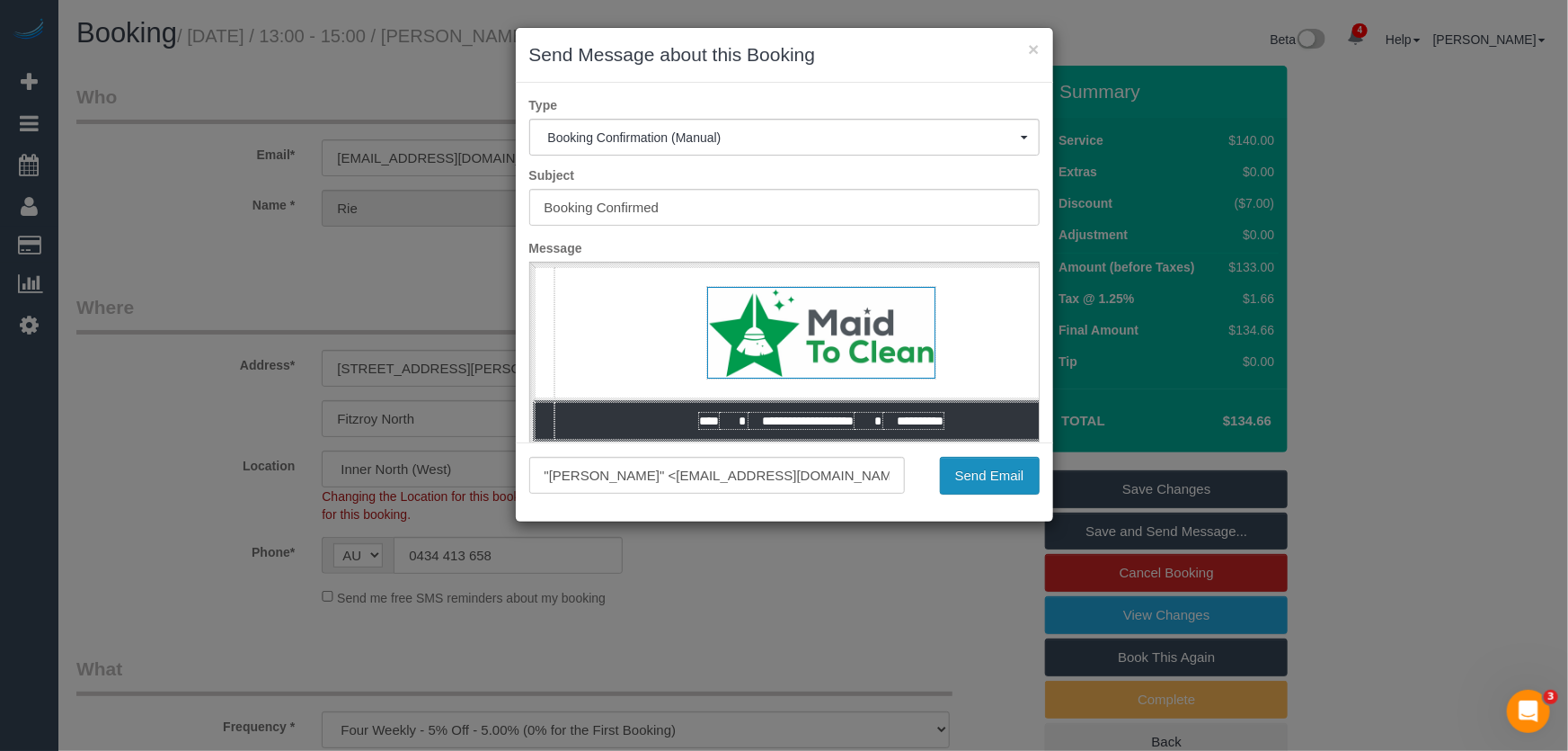
click at [980, 463] on button "Send Email" at bounding box center [990, 475] width 99 height 38
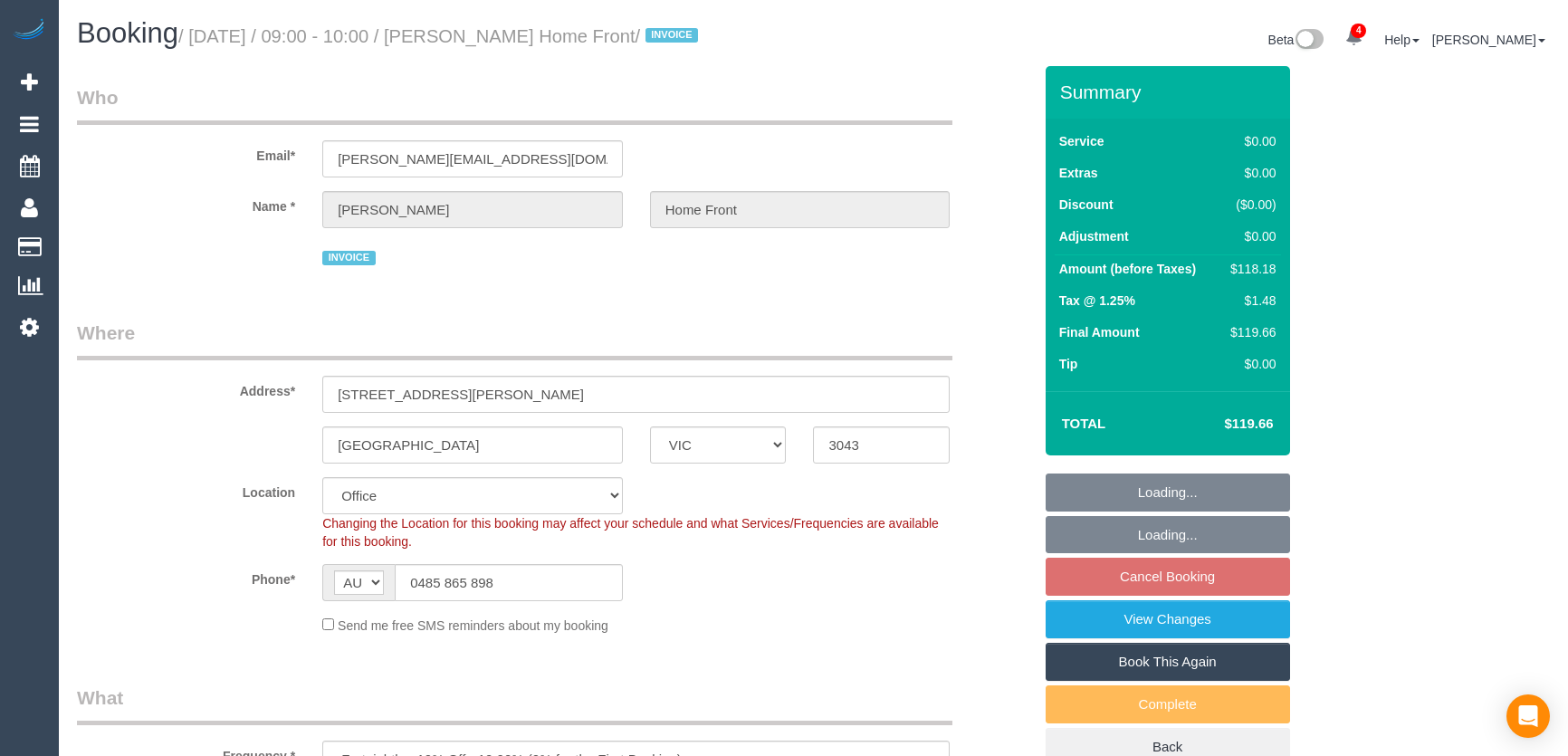
select select "VIC"
select select "120"
select select "number:27"
select select "number:14"
select select "number:19"
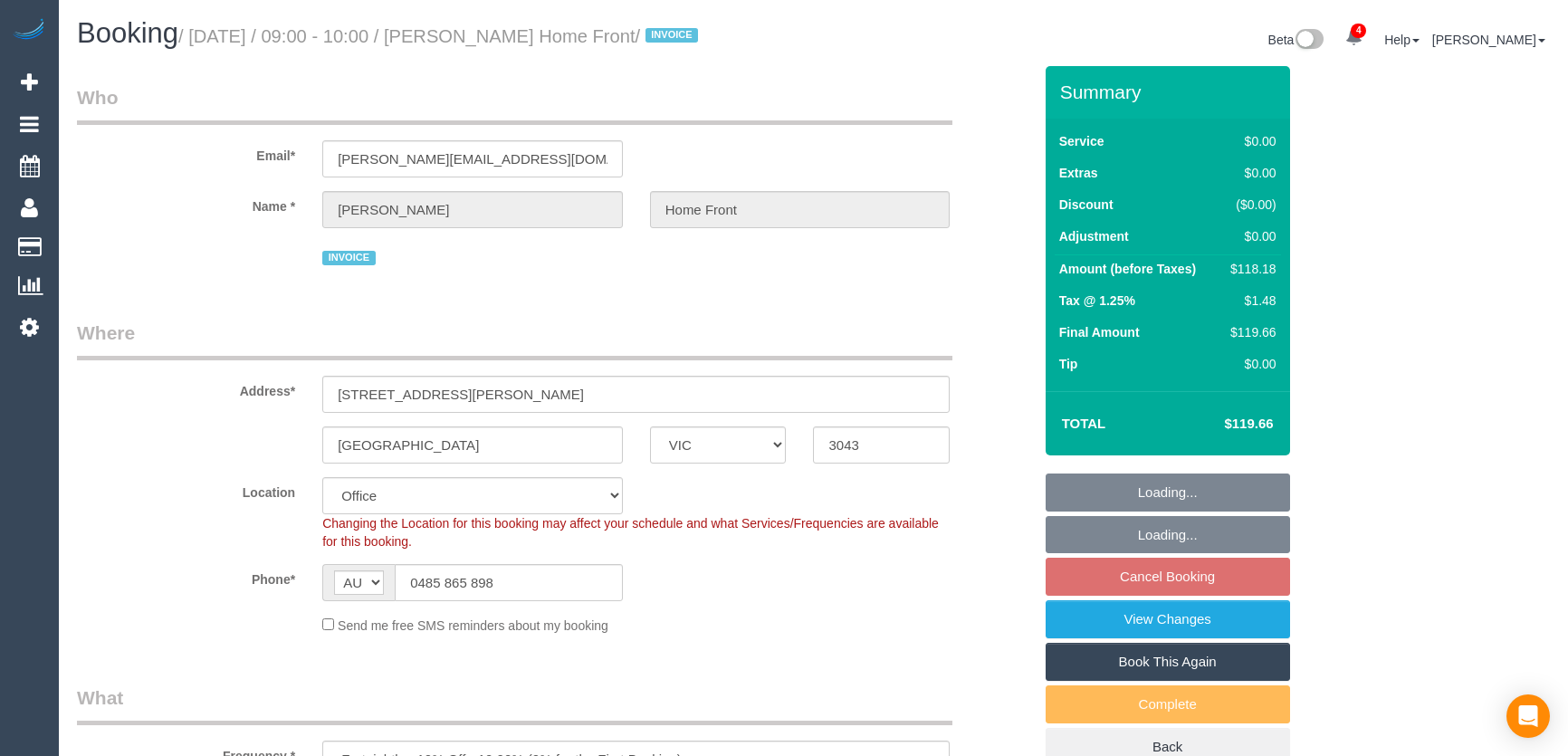
select select "number:25"
select select "number:35"
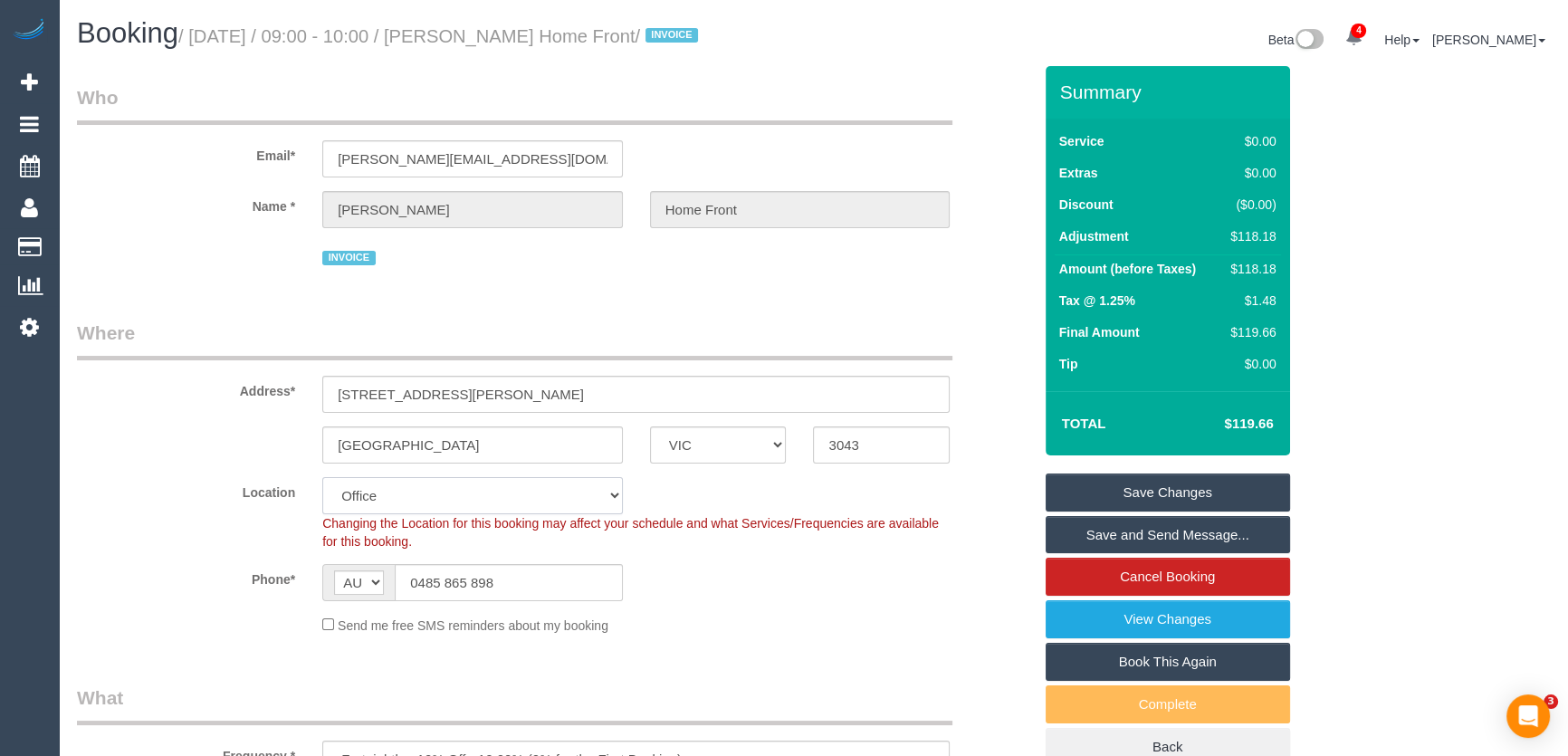
click at [359, 485] on select "Office City East (North) East (South) Inner East Inner North (East) Inner North…" at bounding box center [472, 495] width 300 height 37
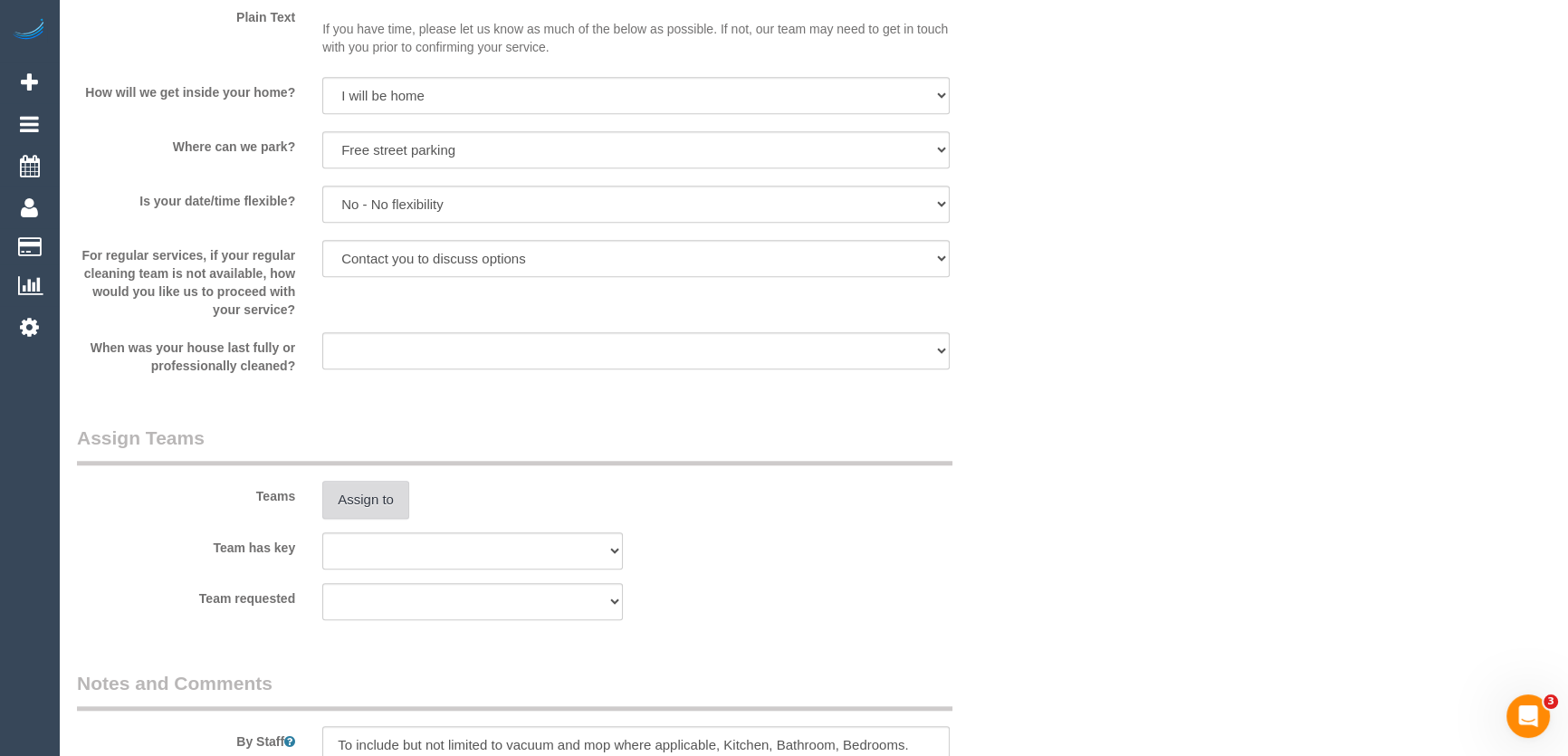
click at [362, 497] on button "Assign to" at bounding box center [365, 499] width 87 height 38
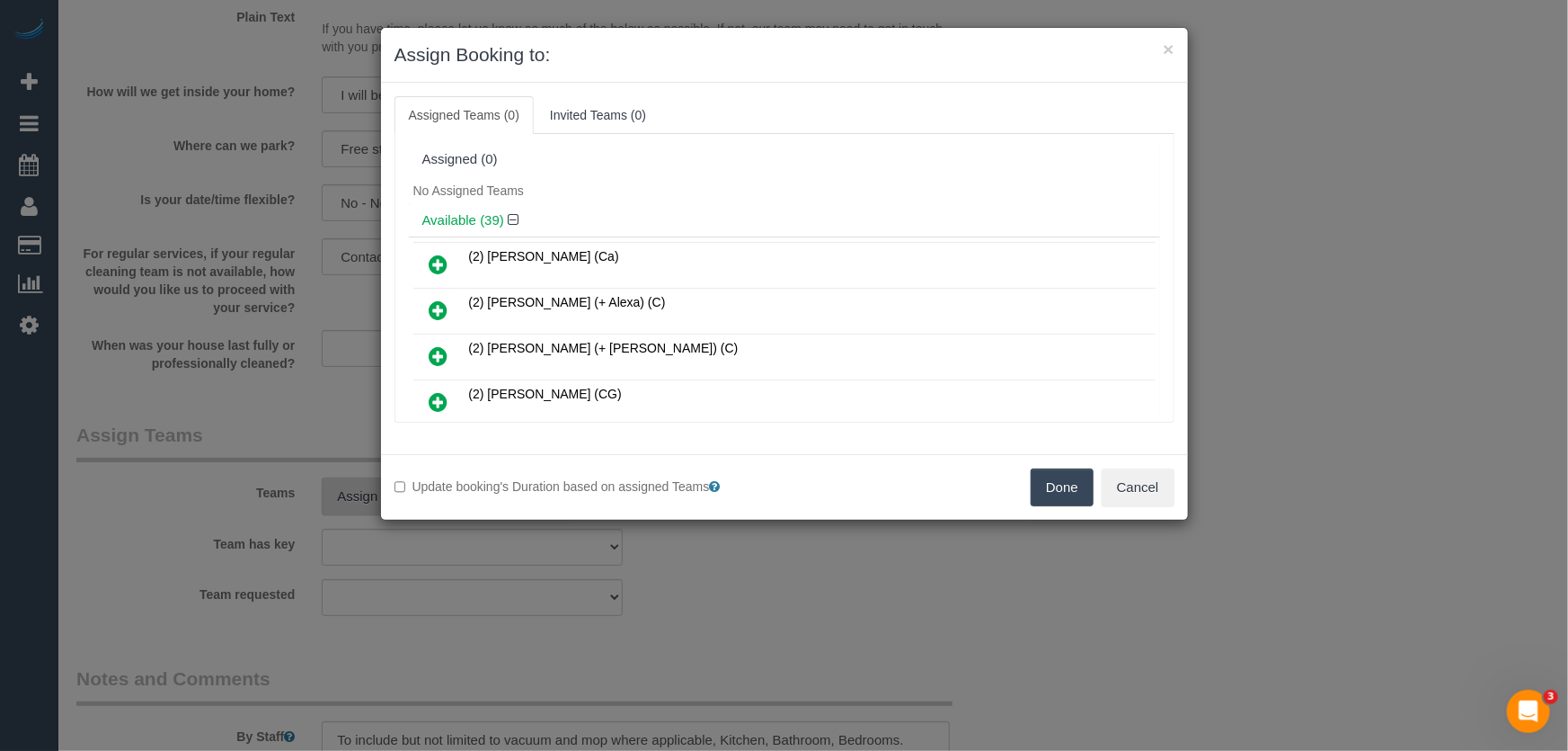
scroll to position [1373, 0]
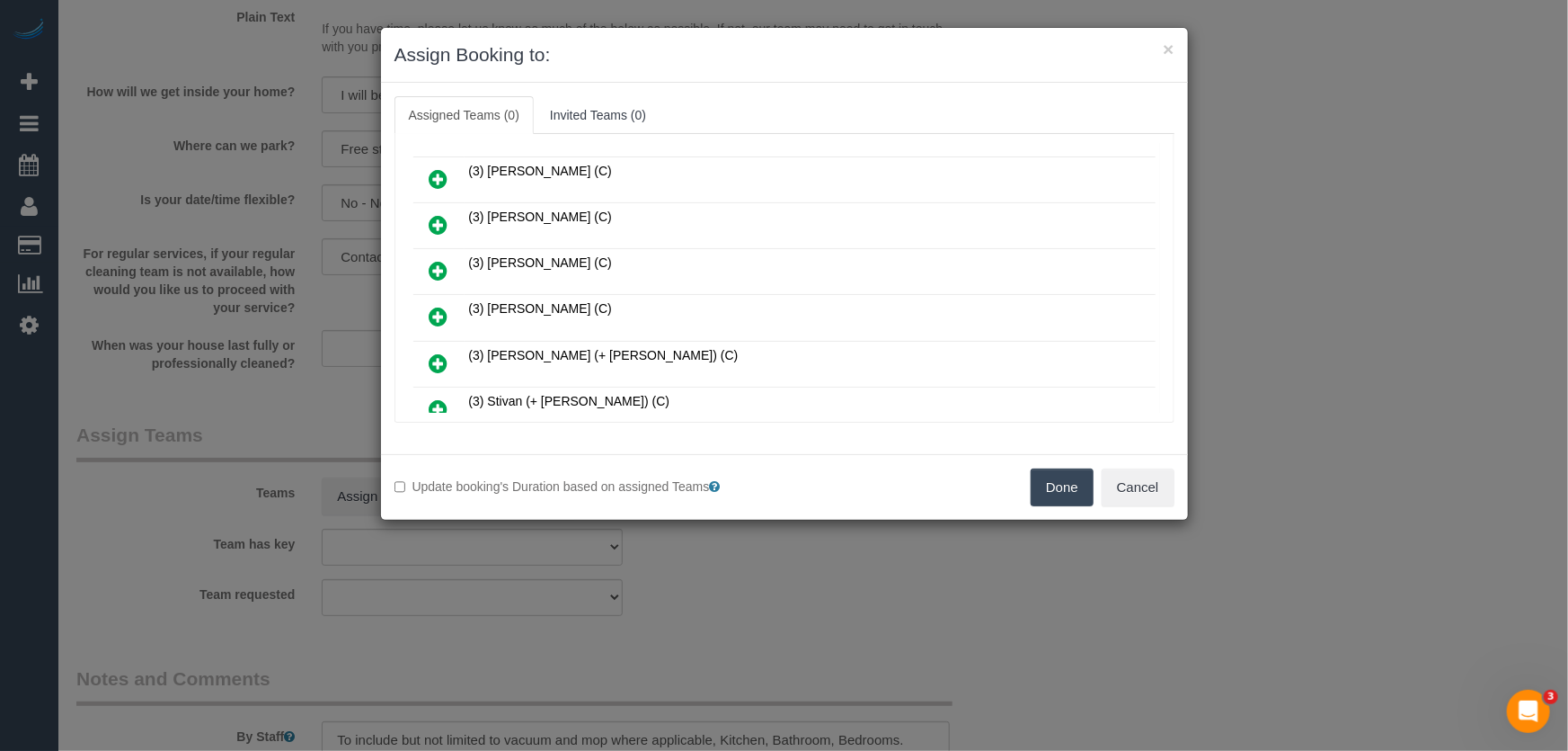
click at [431, 306] on icon at bounding box center [439, 316] width 19 height 22
click at [430, 353] on icon at bounding box center [439, 363] width 19 height 22
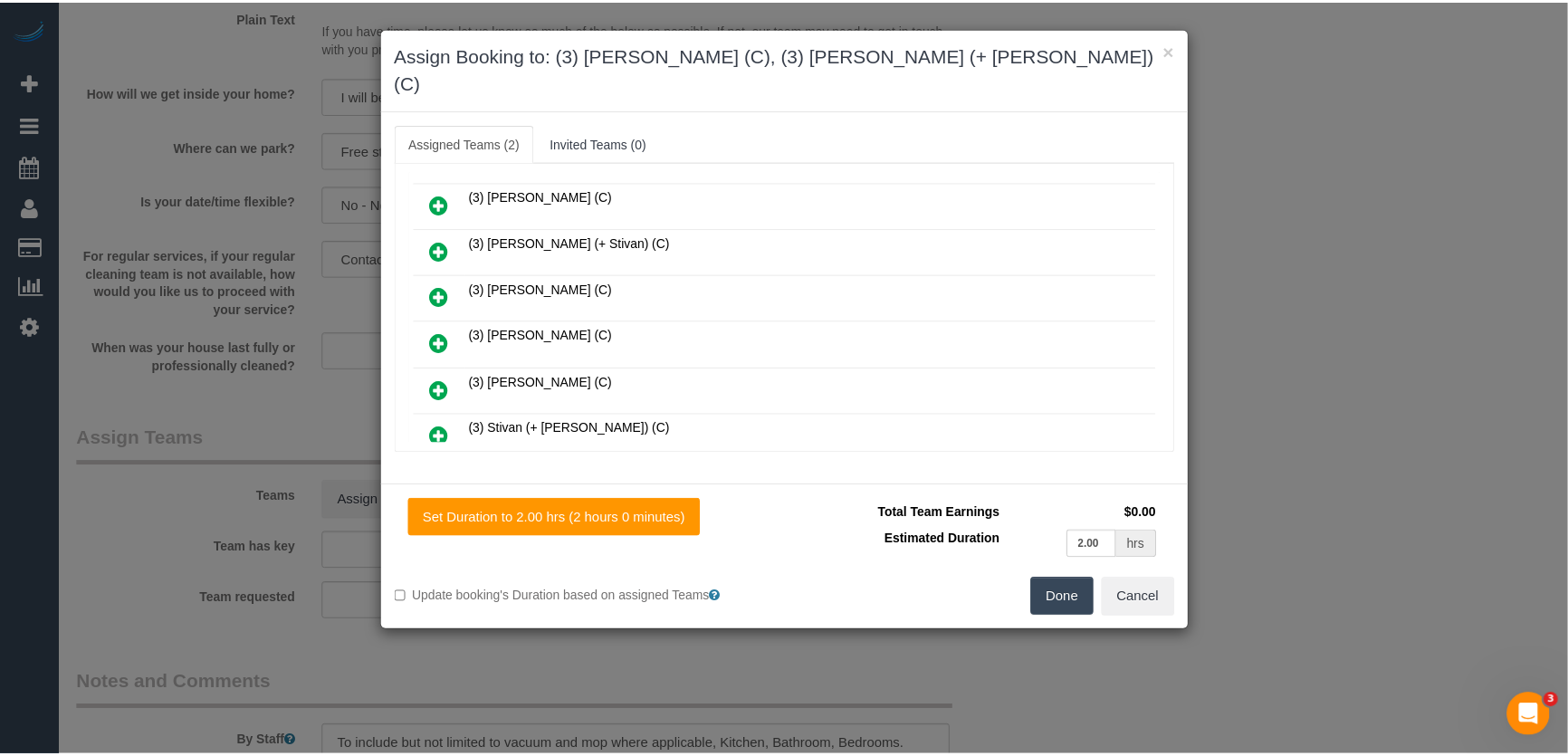
scroll to position [1469, 0]
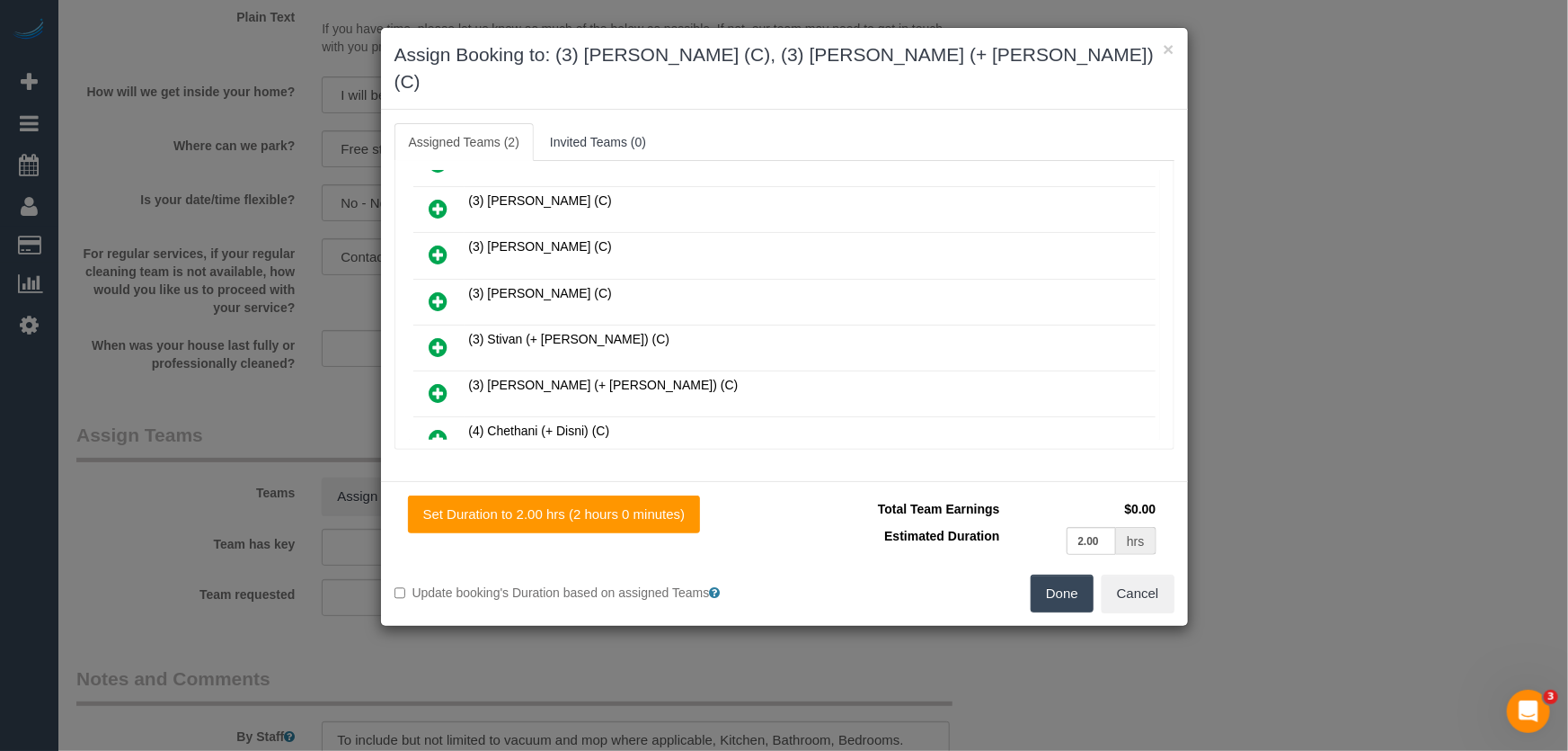
drag, startPoint x: 1050, startPoint y: 578, endPoint x: 1047, endPoint y: 567, distance: 11.4
click at [1052, 578] on button "Done" at bounding box center [1062, 593] width 63 height 38
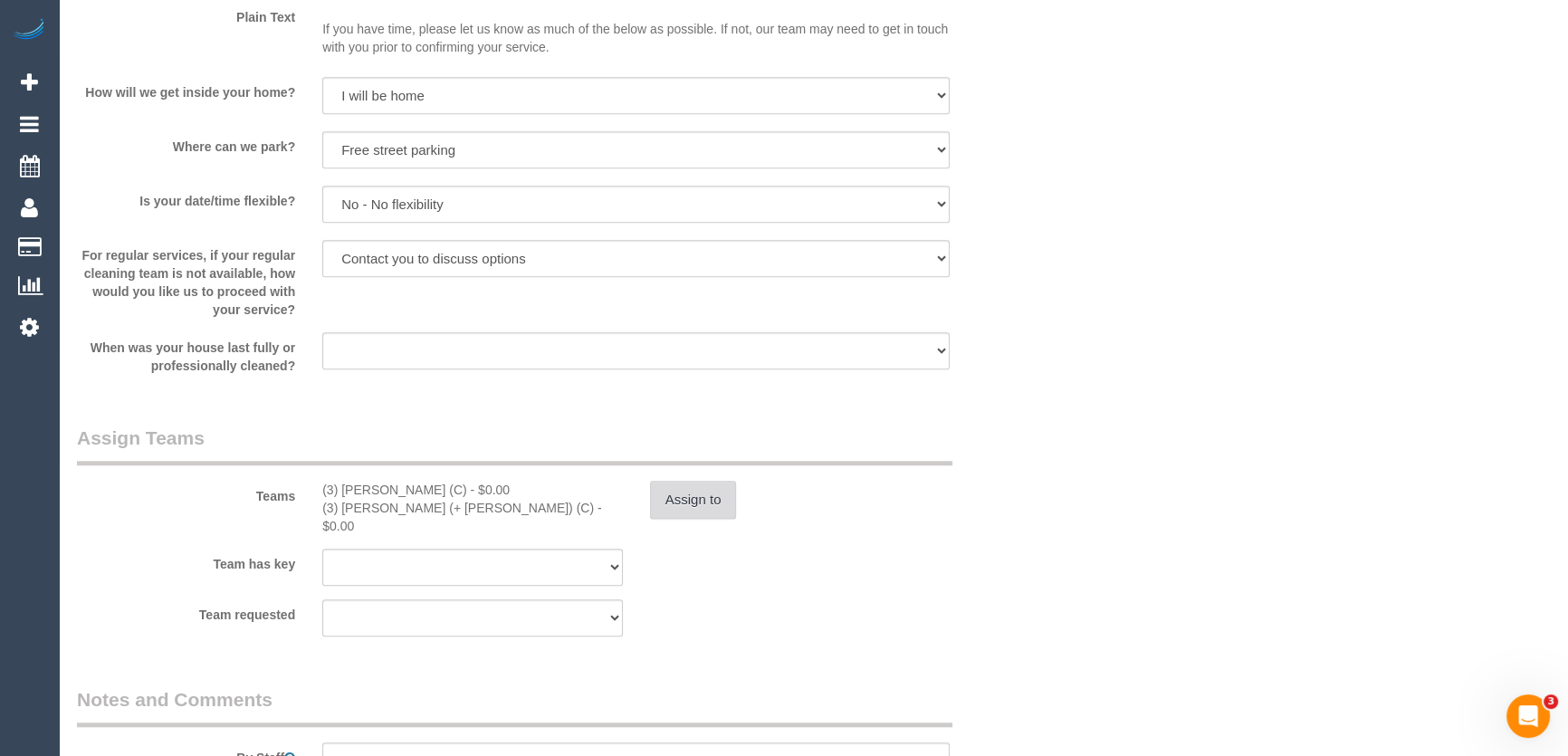
click at [669, 495] on button "Assign to" at bounding box center [693, 499] width 87 height 38
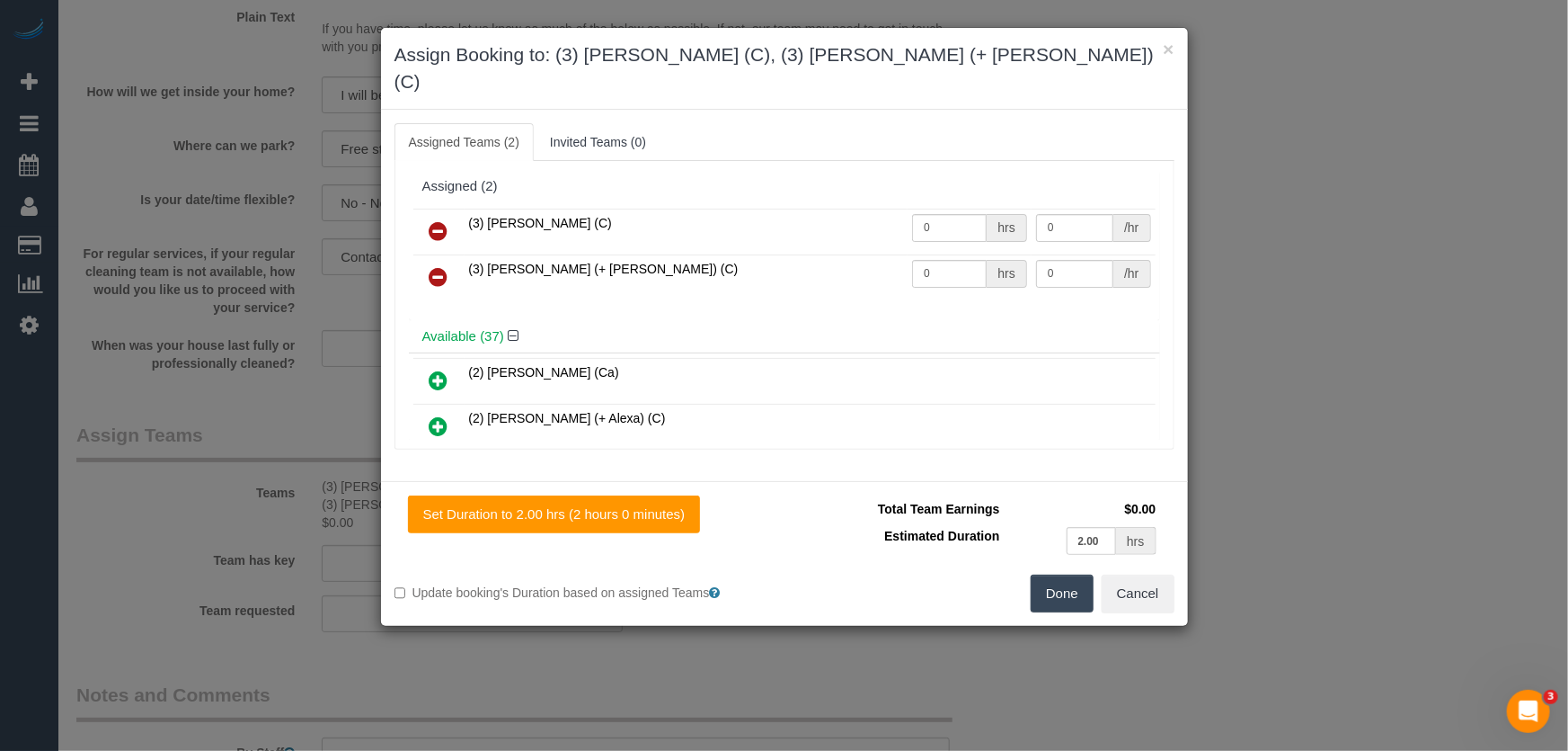
click at [438, 266] on icon at bounding box center [439, 277] width 19 height 22
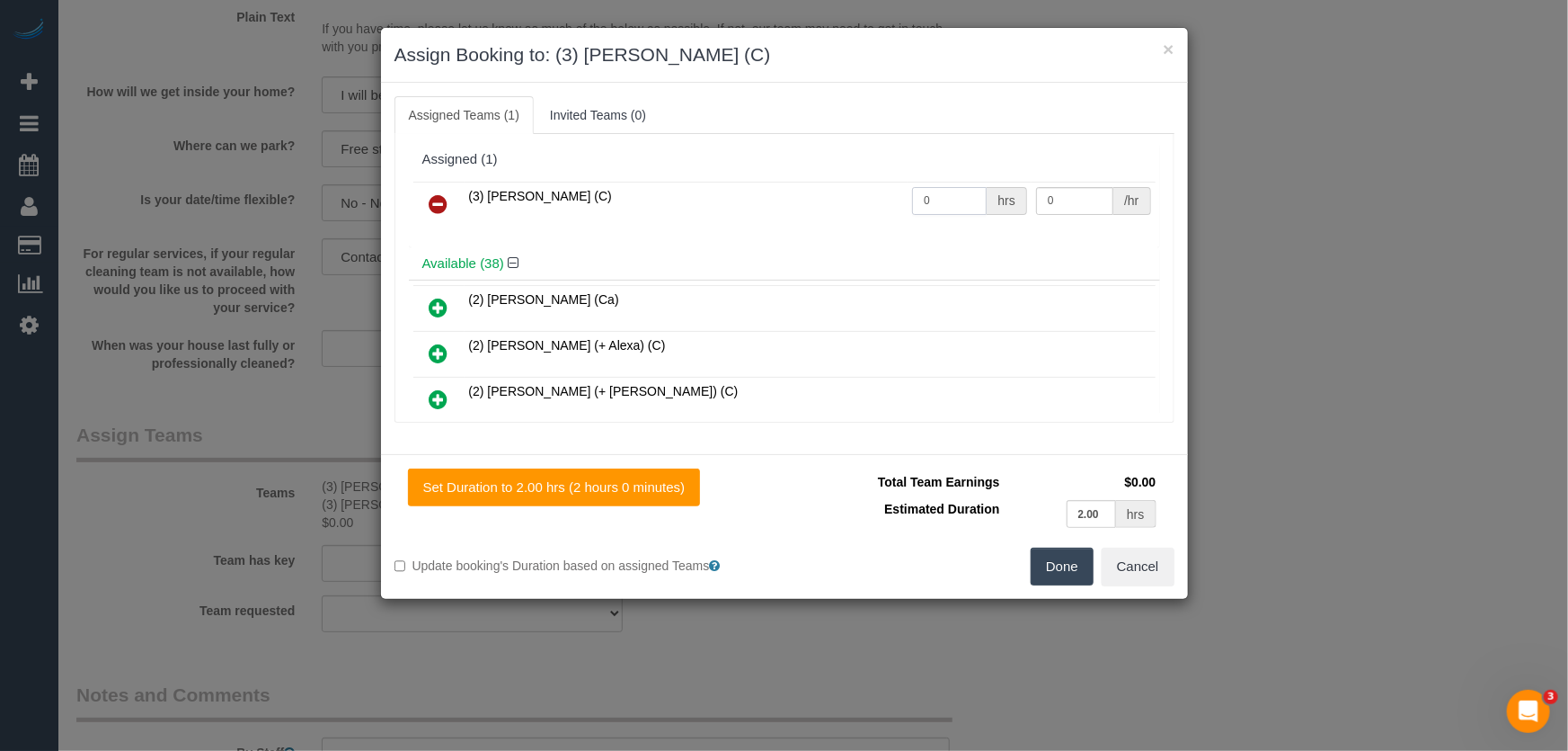
click at [938, 196] on input "0" at bounding box center [949, 201] width 75 height 28
type input "2"
type input "35"
click at [1071, 567] on button "Done" at bounding box center [1062, 566] width 63 height 38
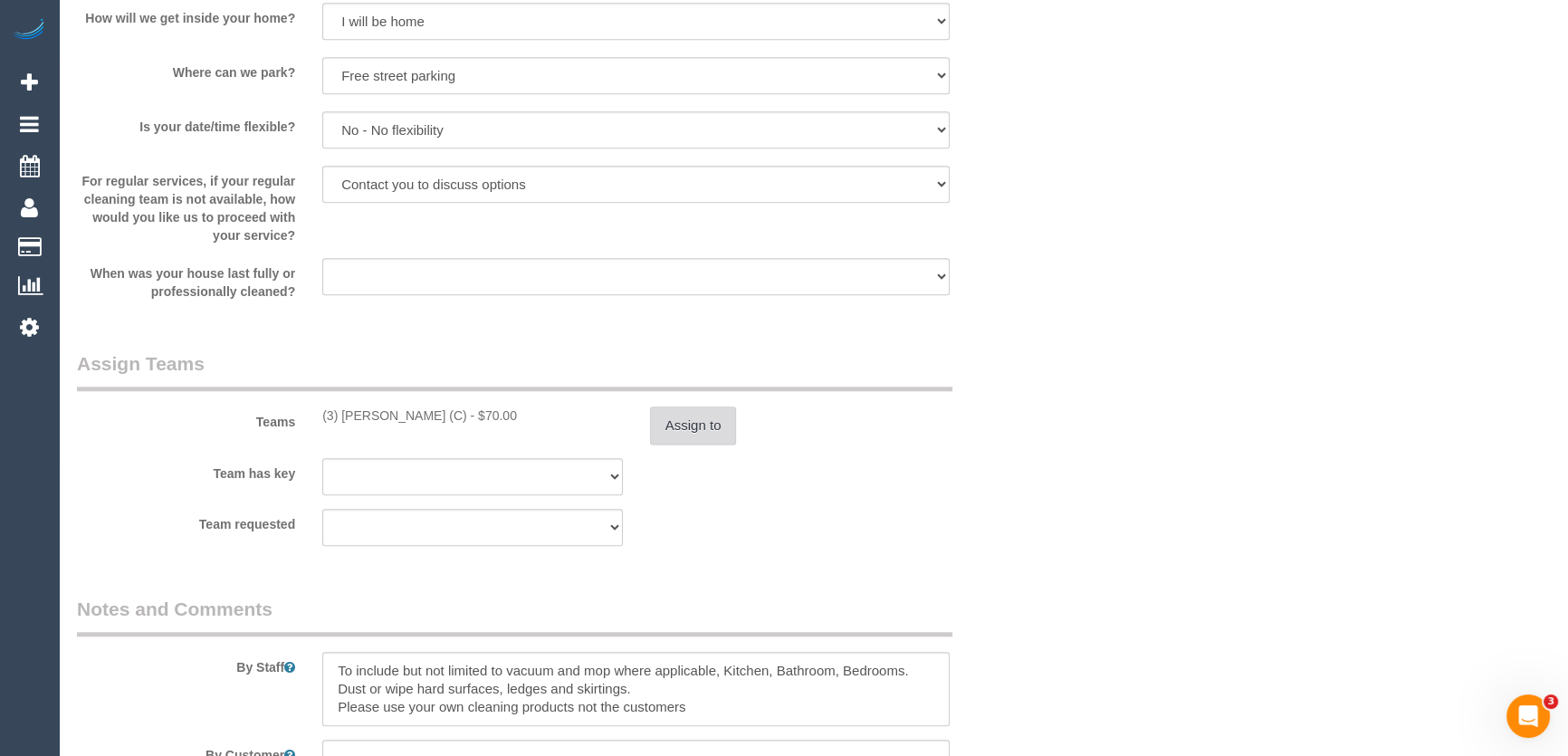
scroll to position [2056, 0]
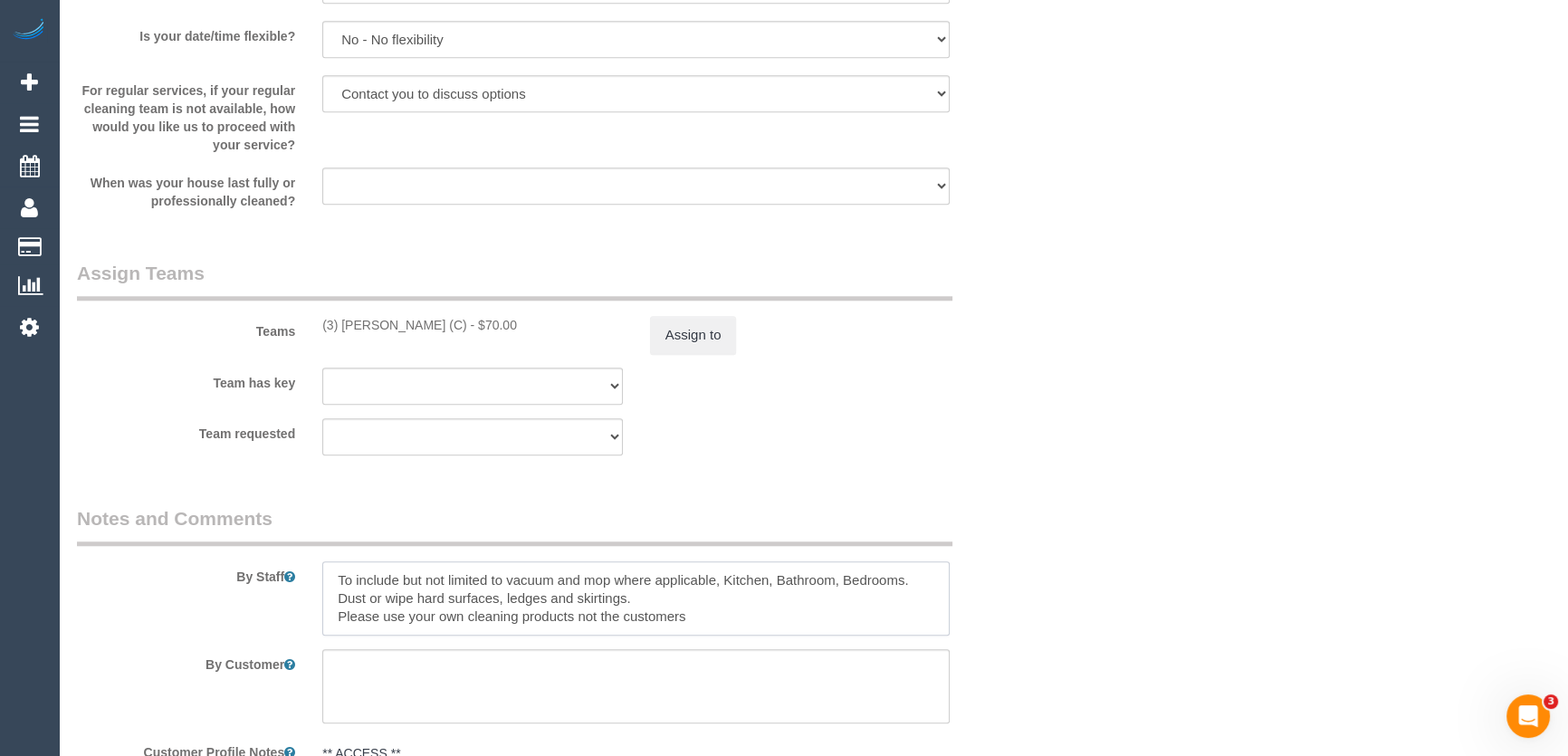
click at [326, 578] on textarea at bounding box center [635, 597] width 627 height 75
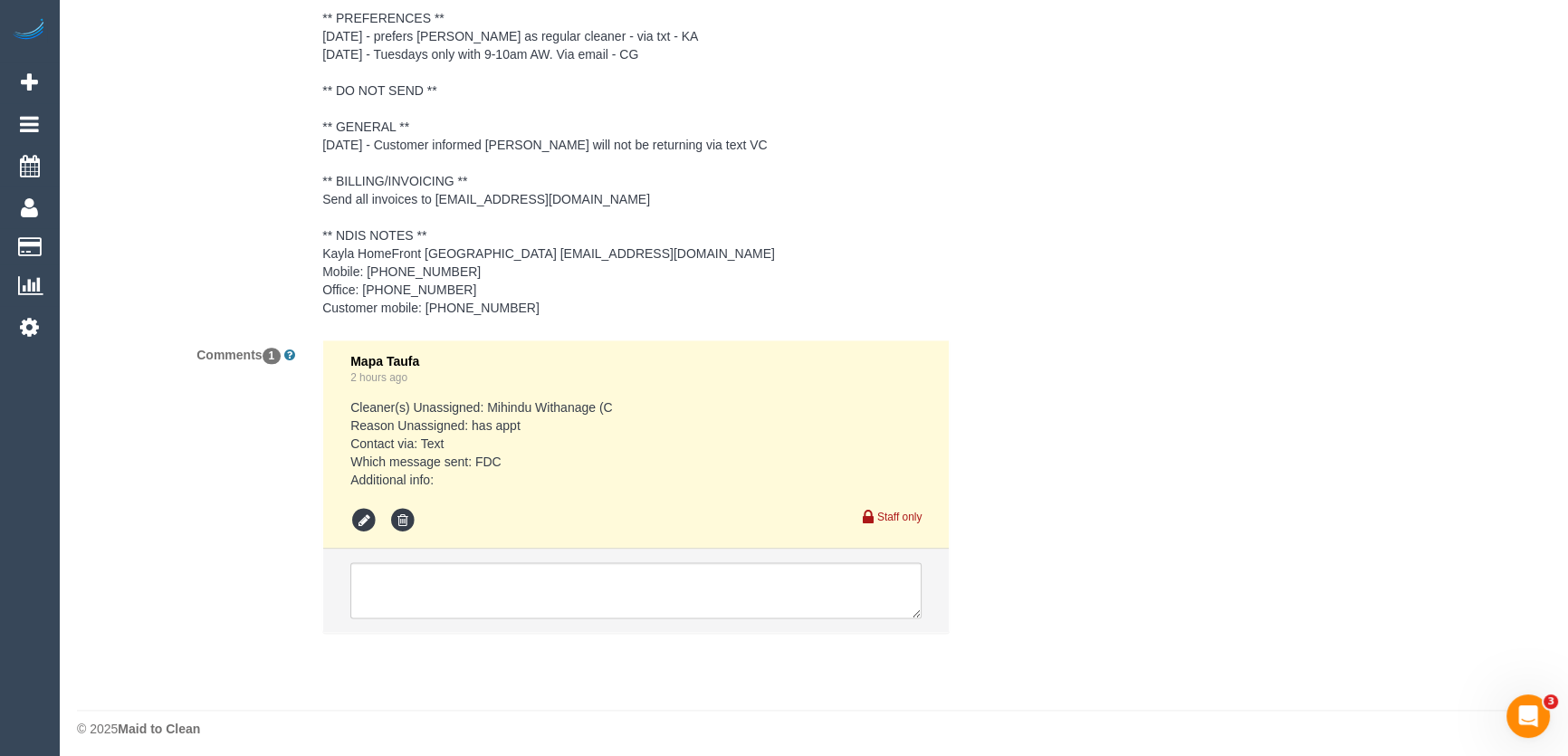
scroll to position [2831, 0]
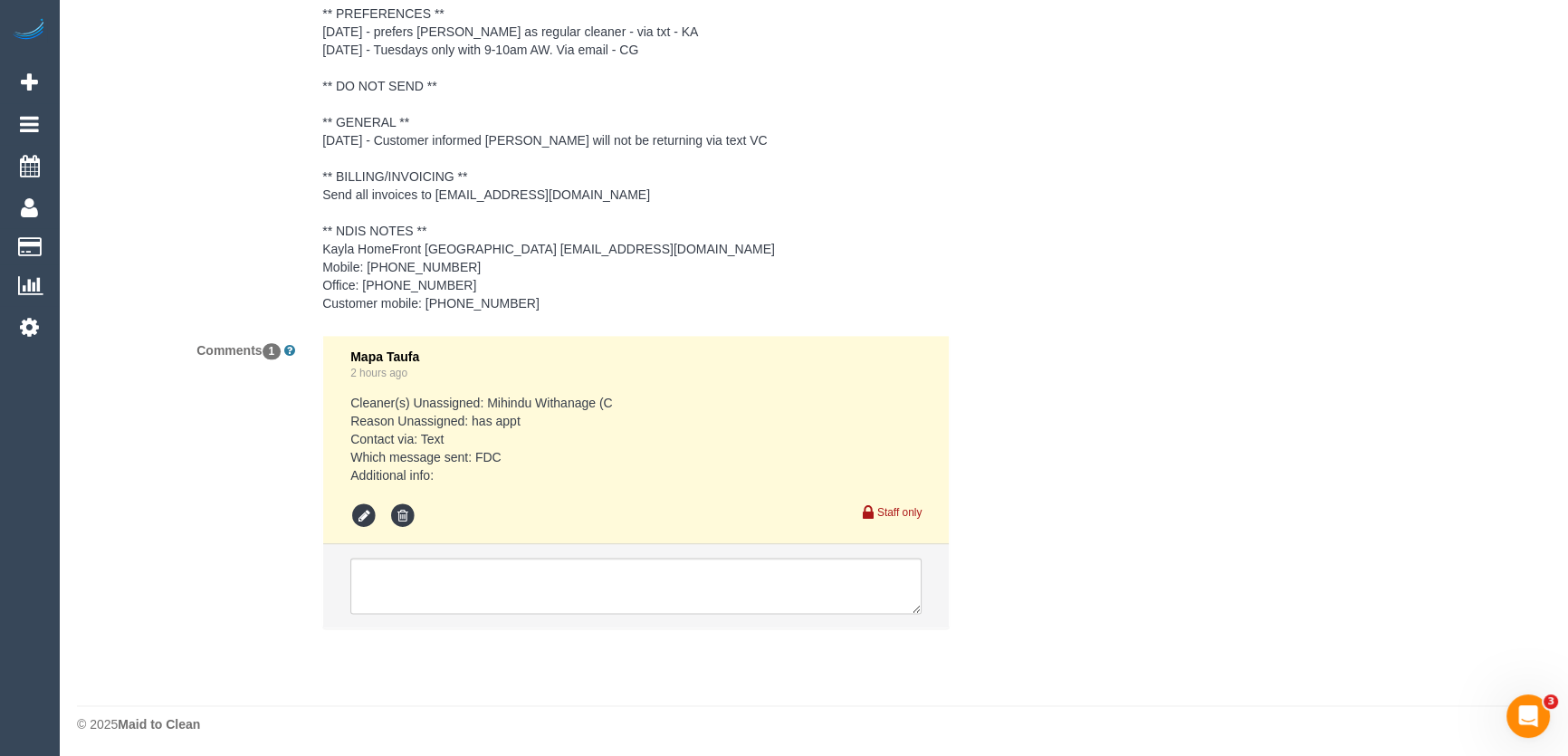
type textarea "*cover* To include but not limited to vacuum and mop where applicable, Kitchen,…"
click at [463, 574] on textarea at bounding box center [635, 585] width 571 height 56
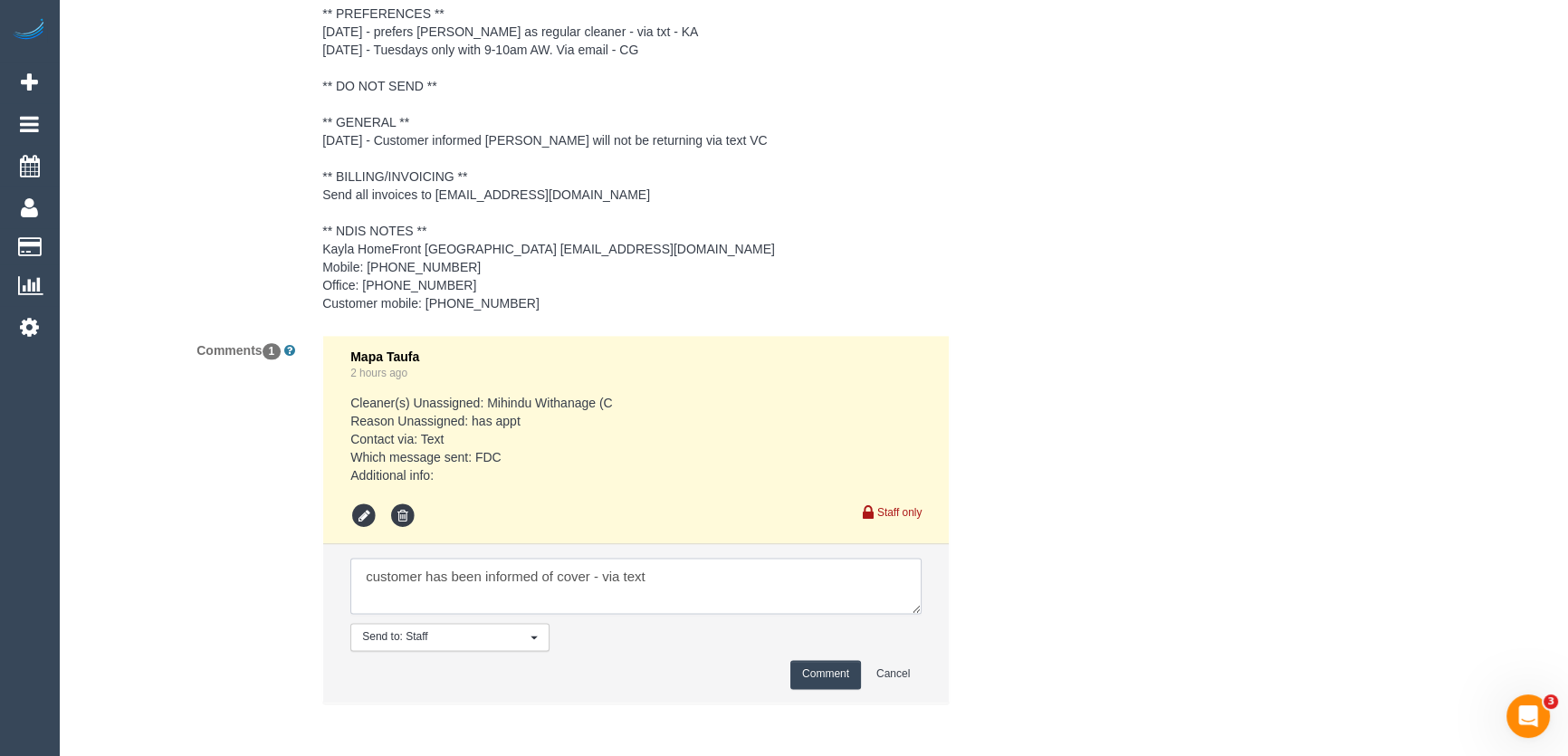
type textarea "customer has been informed of cover - via text"
click at [824, 671] on button "Comment" at bounding box center [825, 674] width 71 height 28
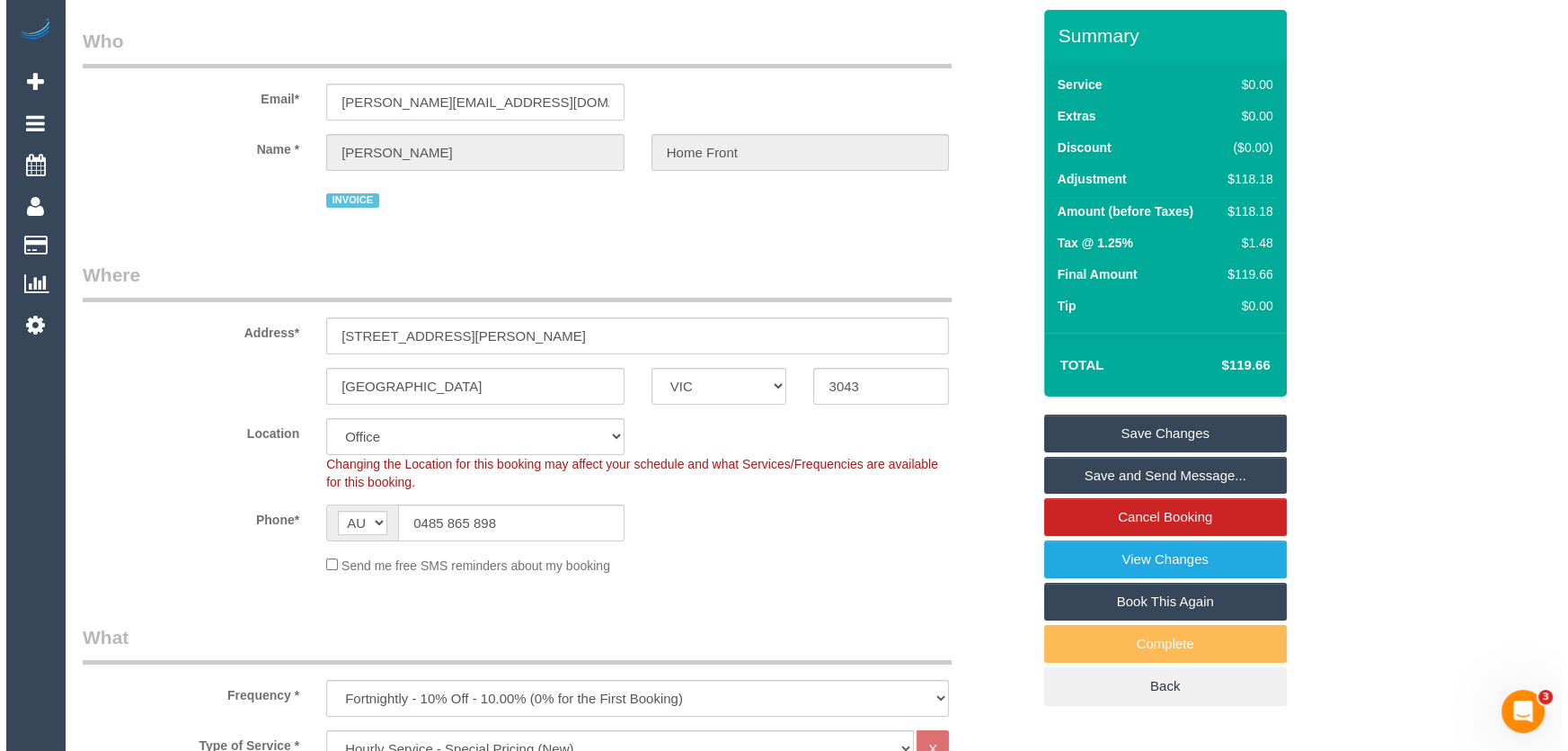
scroll to position [0, 0]
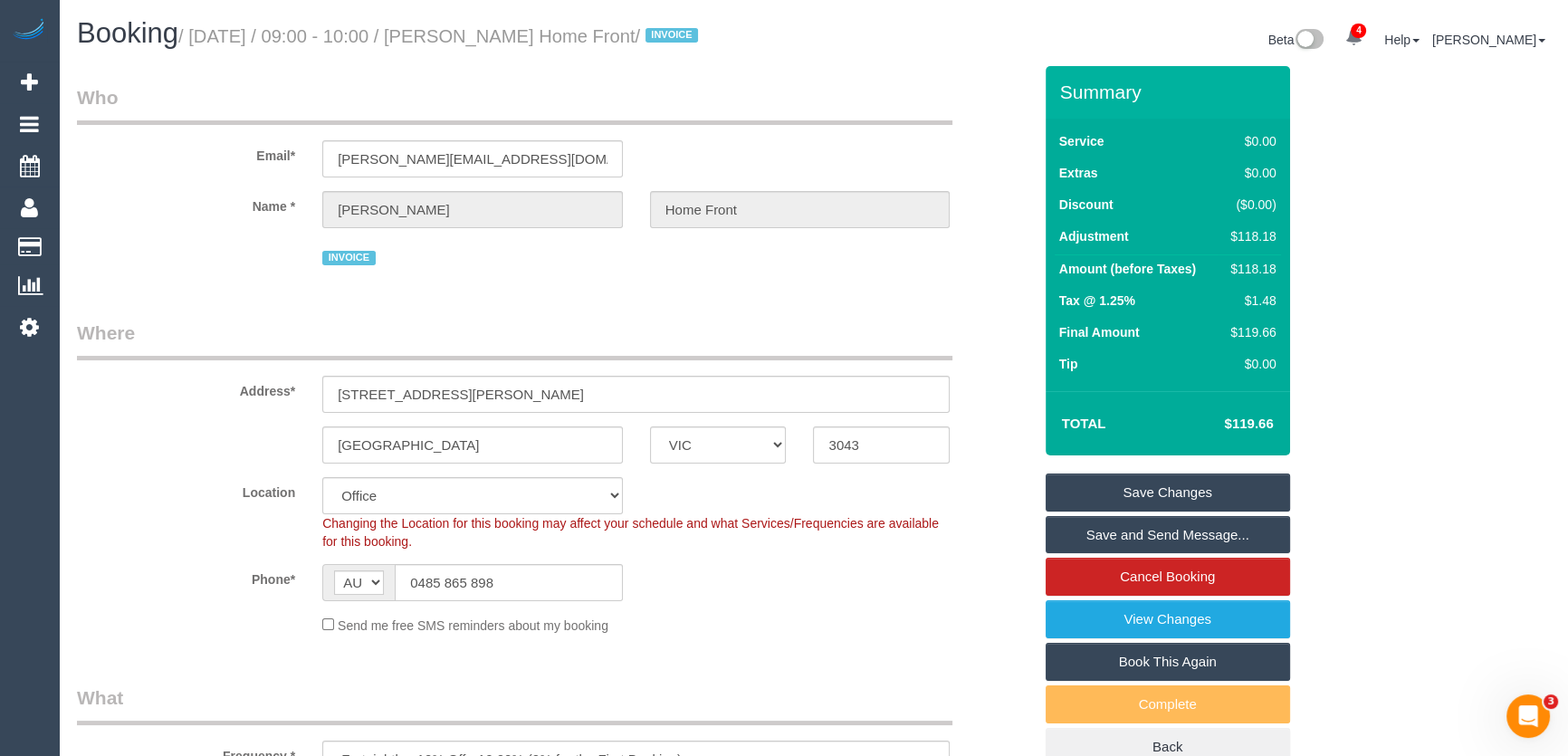
click small "/ August 19, 2025 / 09:00 - 10:00 / Ivon Tori Home Front / INVOICE"
copy small "Ivon Tori Home Front"
click link "Save and Send Message..."
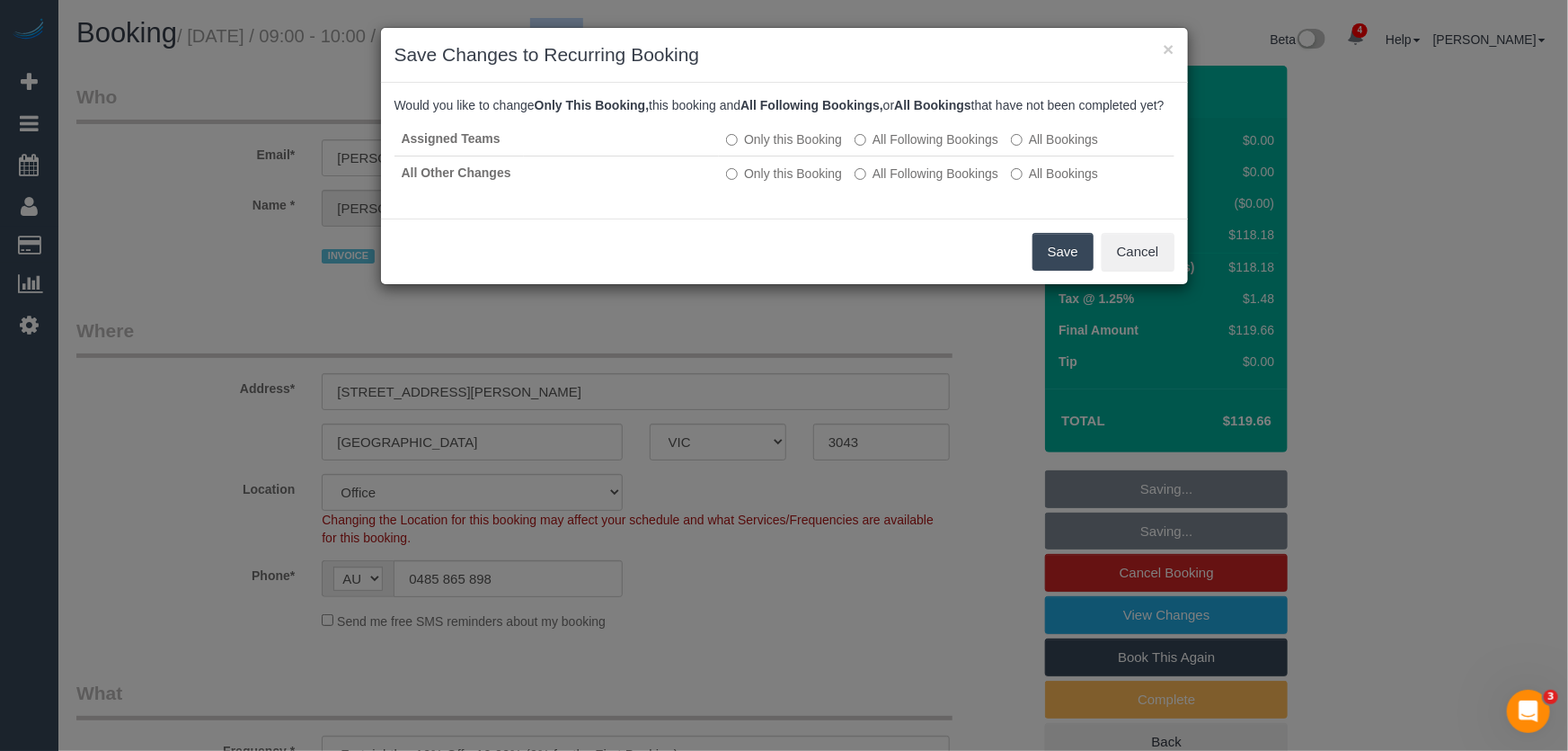
click button "Save"
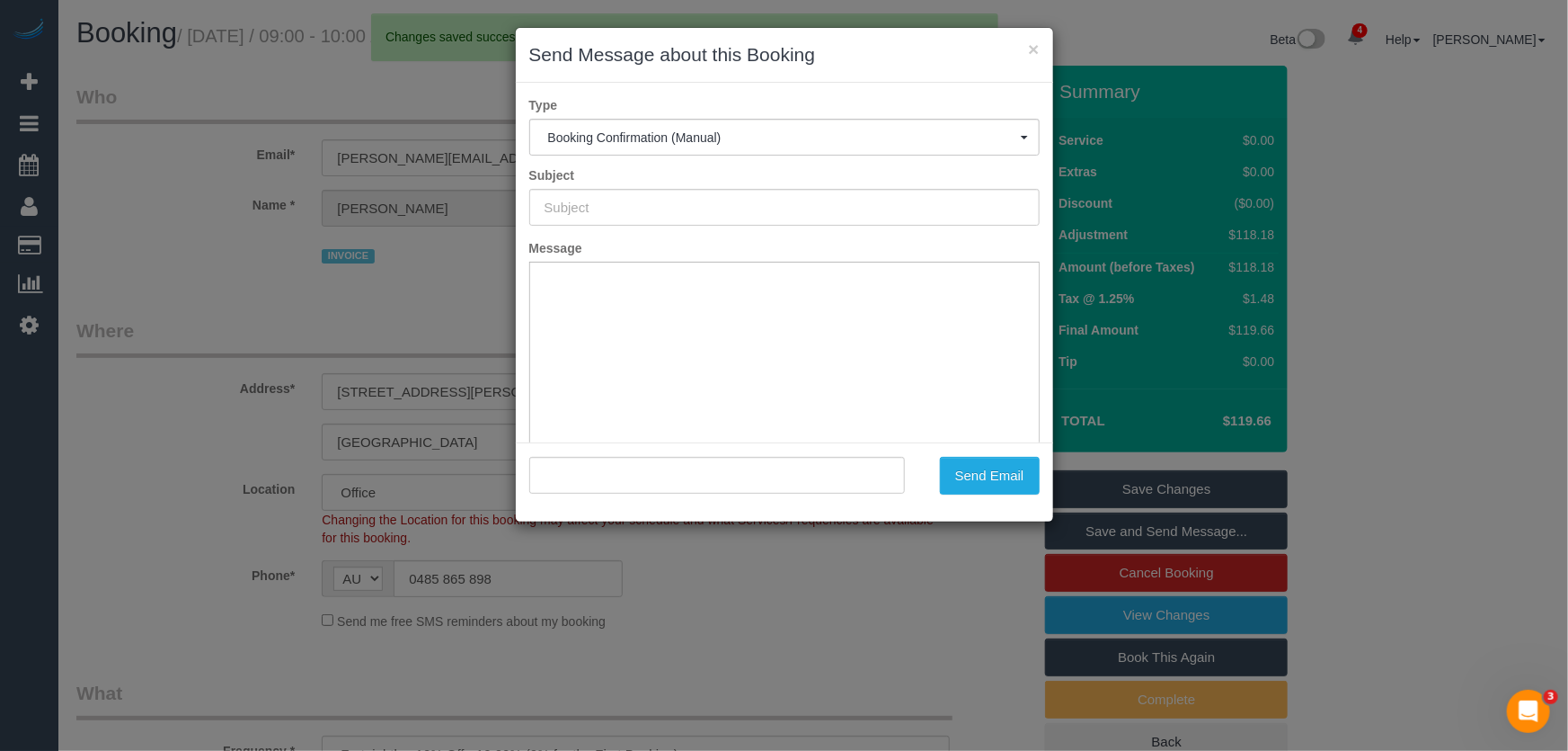
type input "Booking Confirmed"
type input ""Ivon Tori Home Front" <ivon.homefront@fake.com>"
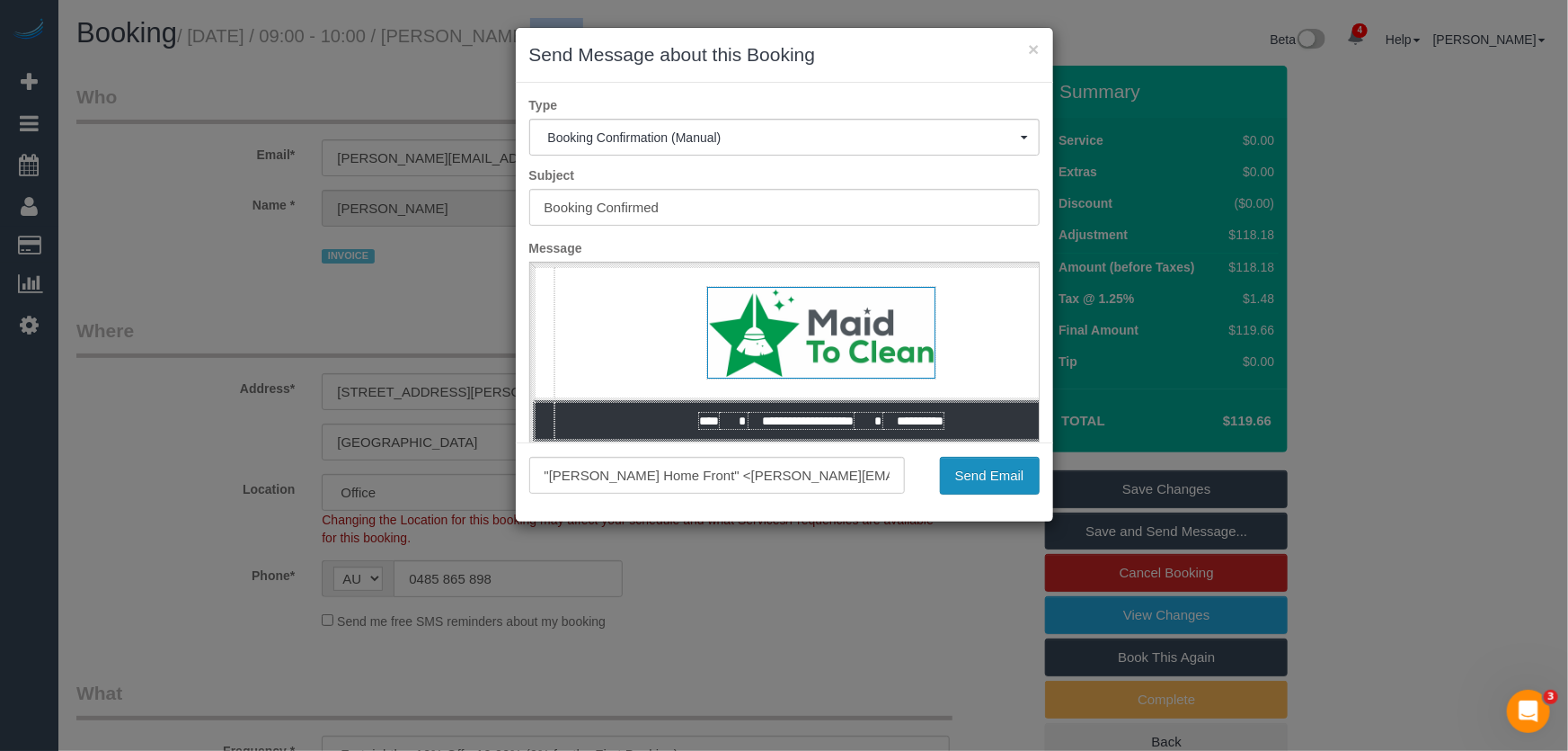
click button "Send Email"
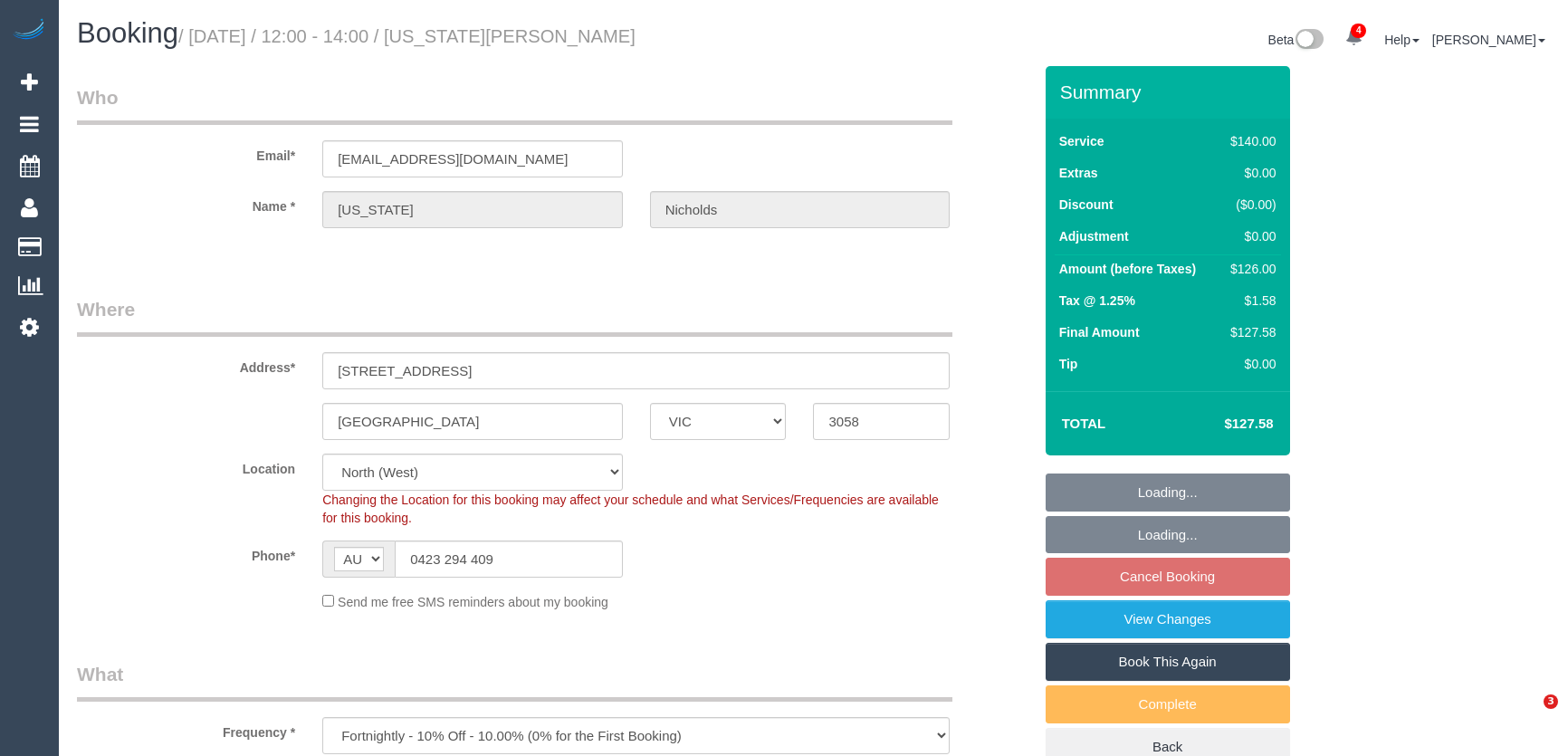
select select "VIC"
select select "string:stripe-pm_1MlQ2w2GScqysDRViyuit85G"
select select "number:28"
select select "number:15"
select select "number:19"
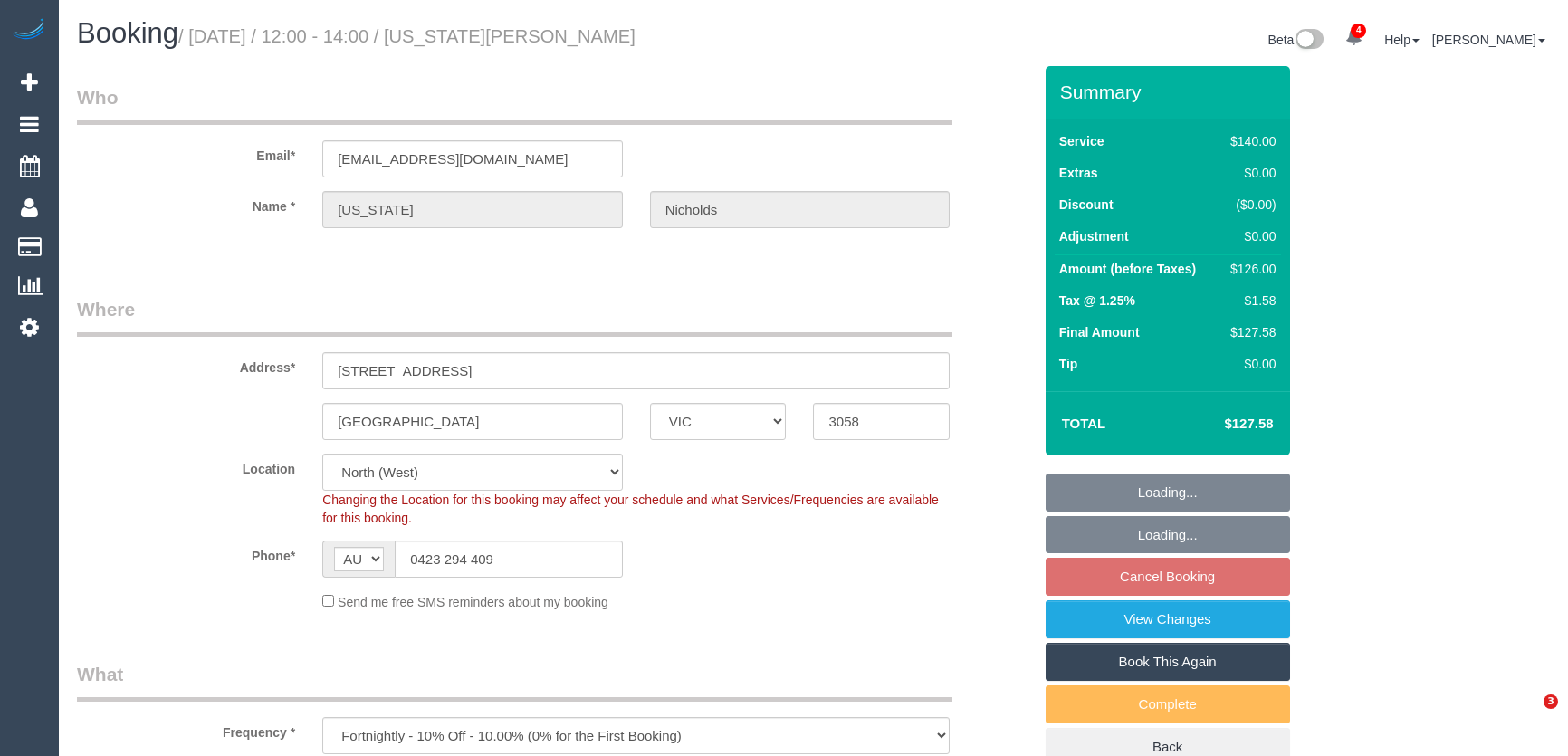
select select "number:24"
select select "number:35"
select select "number:11"
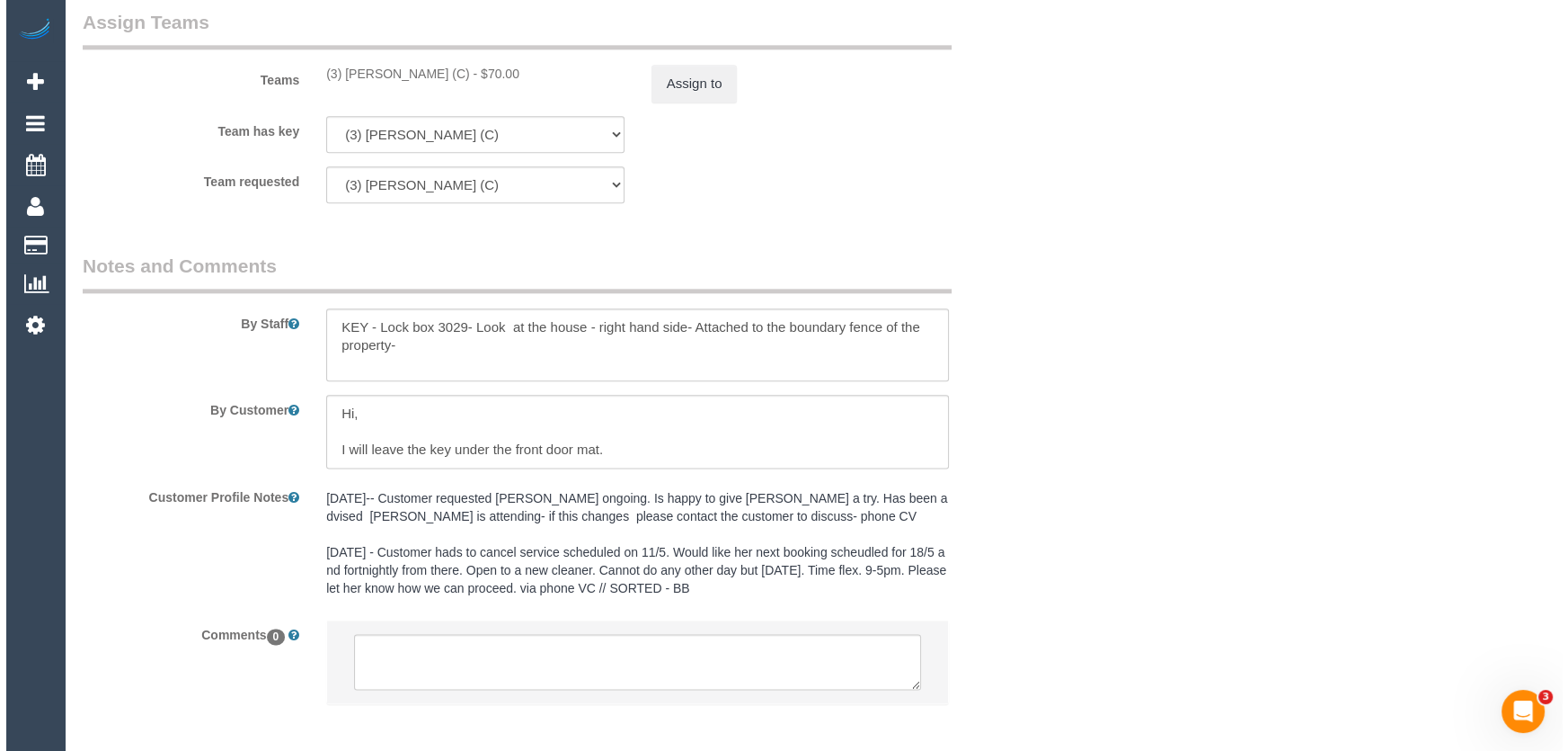
scroll to position [2522, 0]
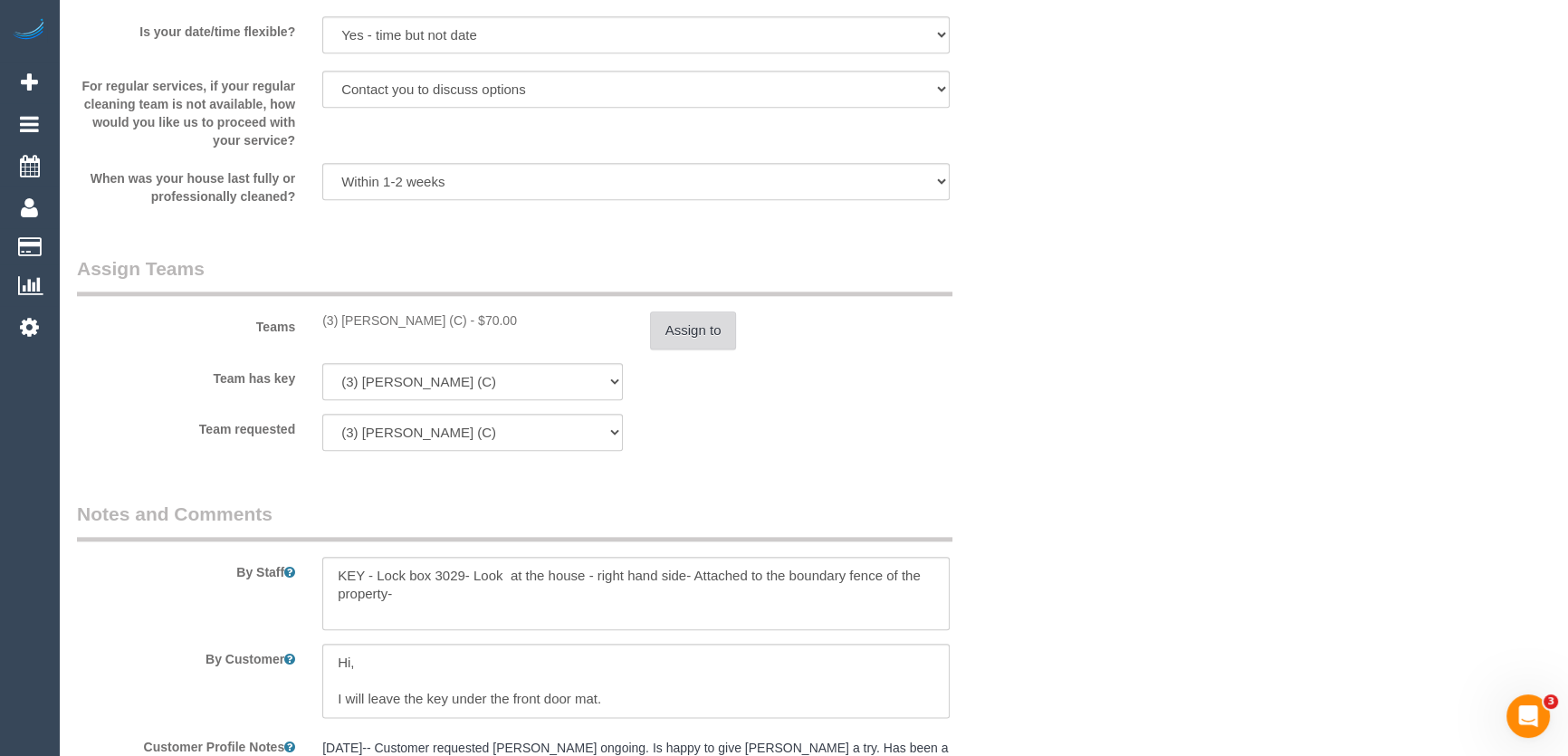
click at [699, 323] on button "Assign to" at bounding box center [693, 330] width 87 height 38
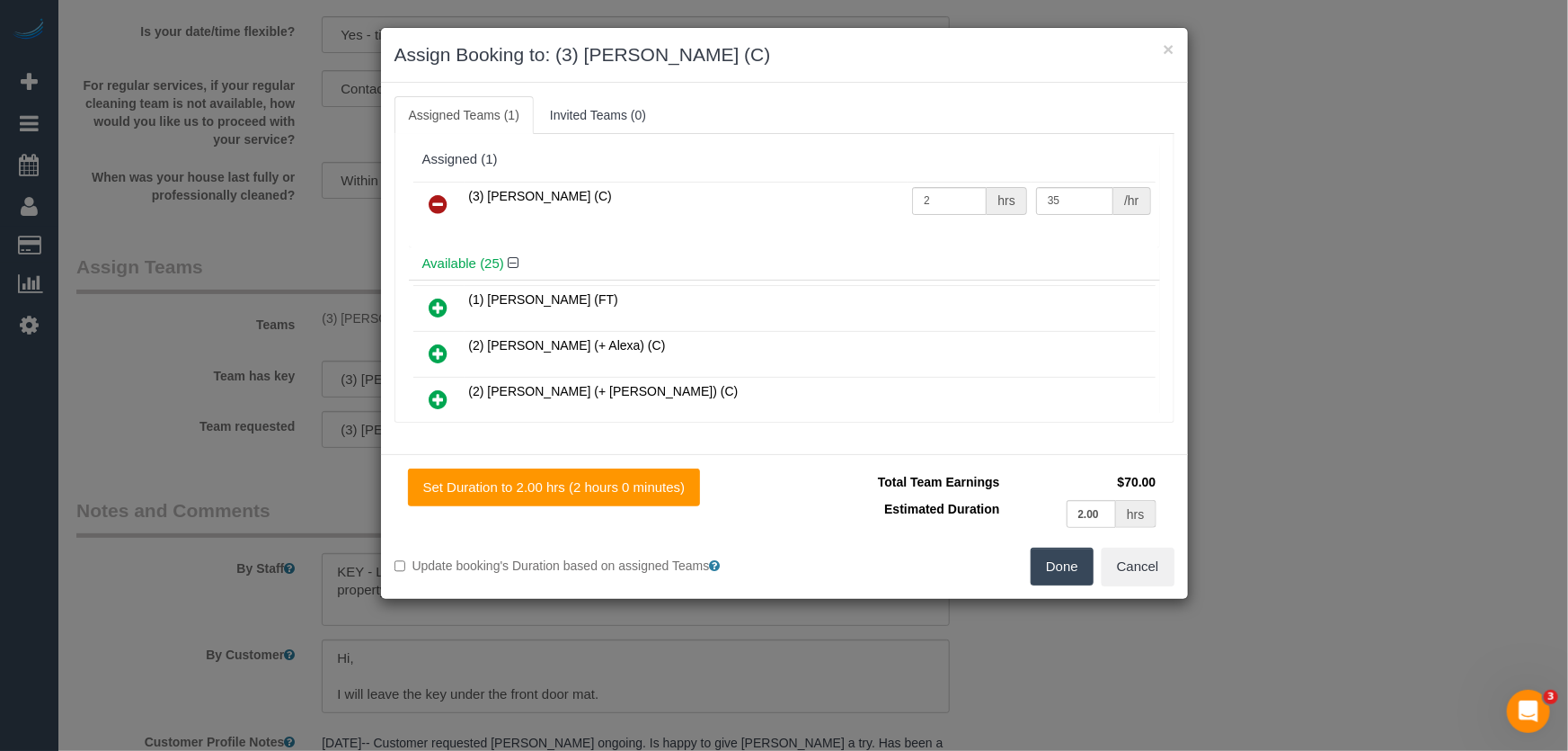
click at [435, 201] on icon at bounding box center [439, 203] width 19 height 22
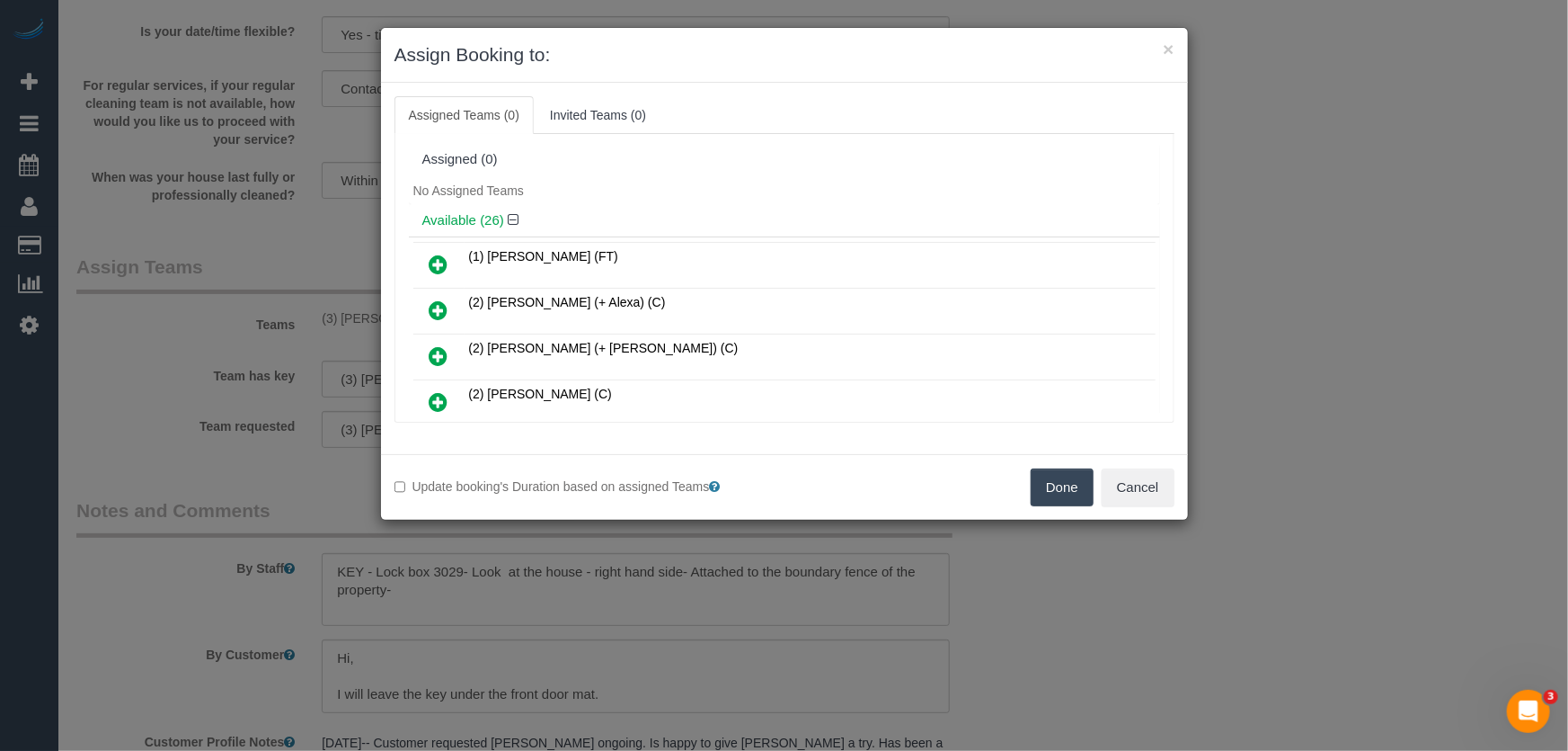
scroll to position [248, 0]
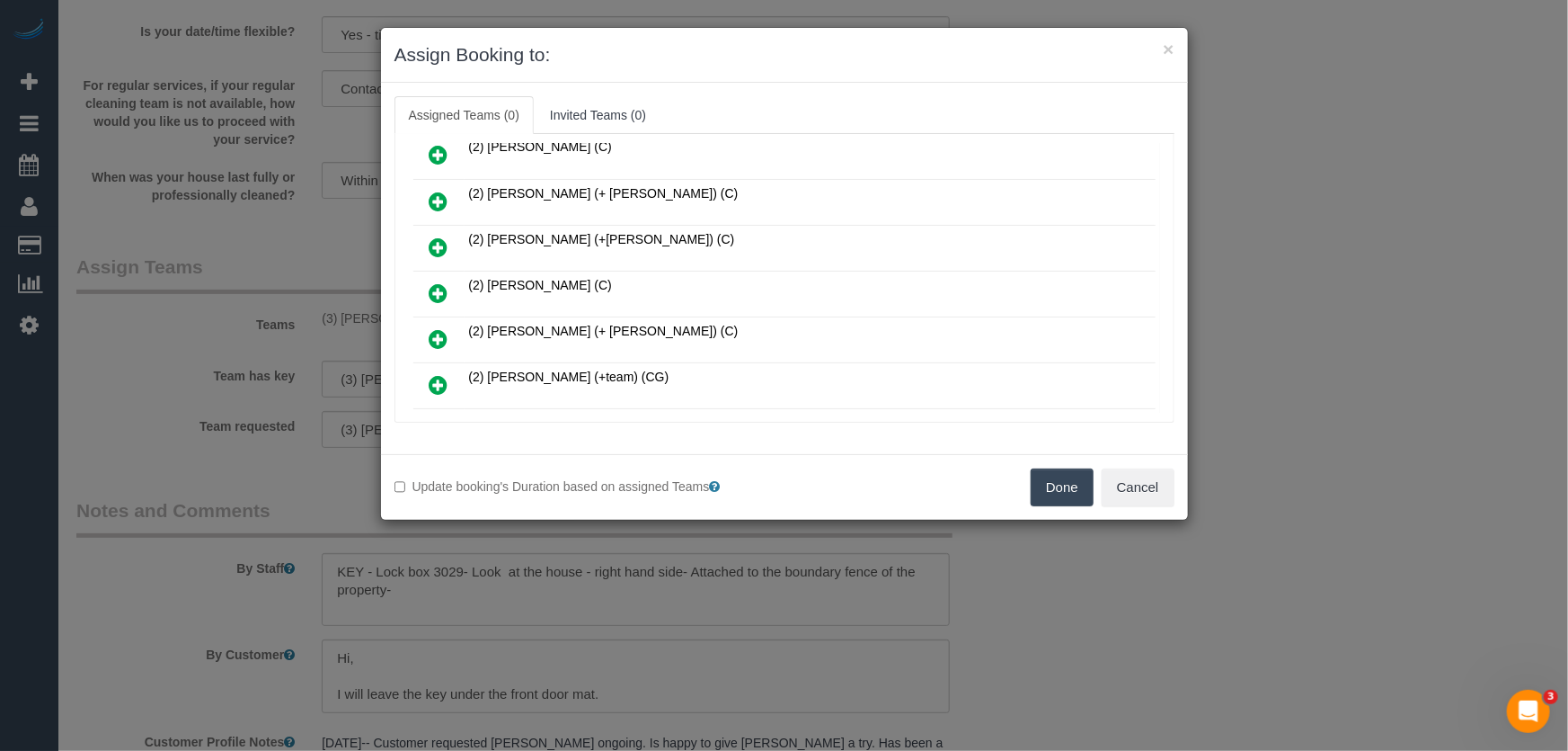
click at [433, 287] on icon at bounding box center [439, 293] width 19 height 22
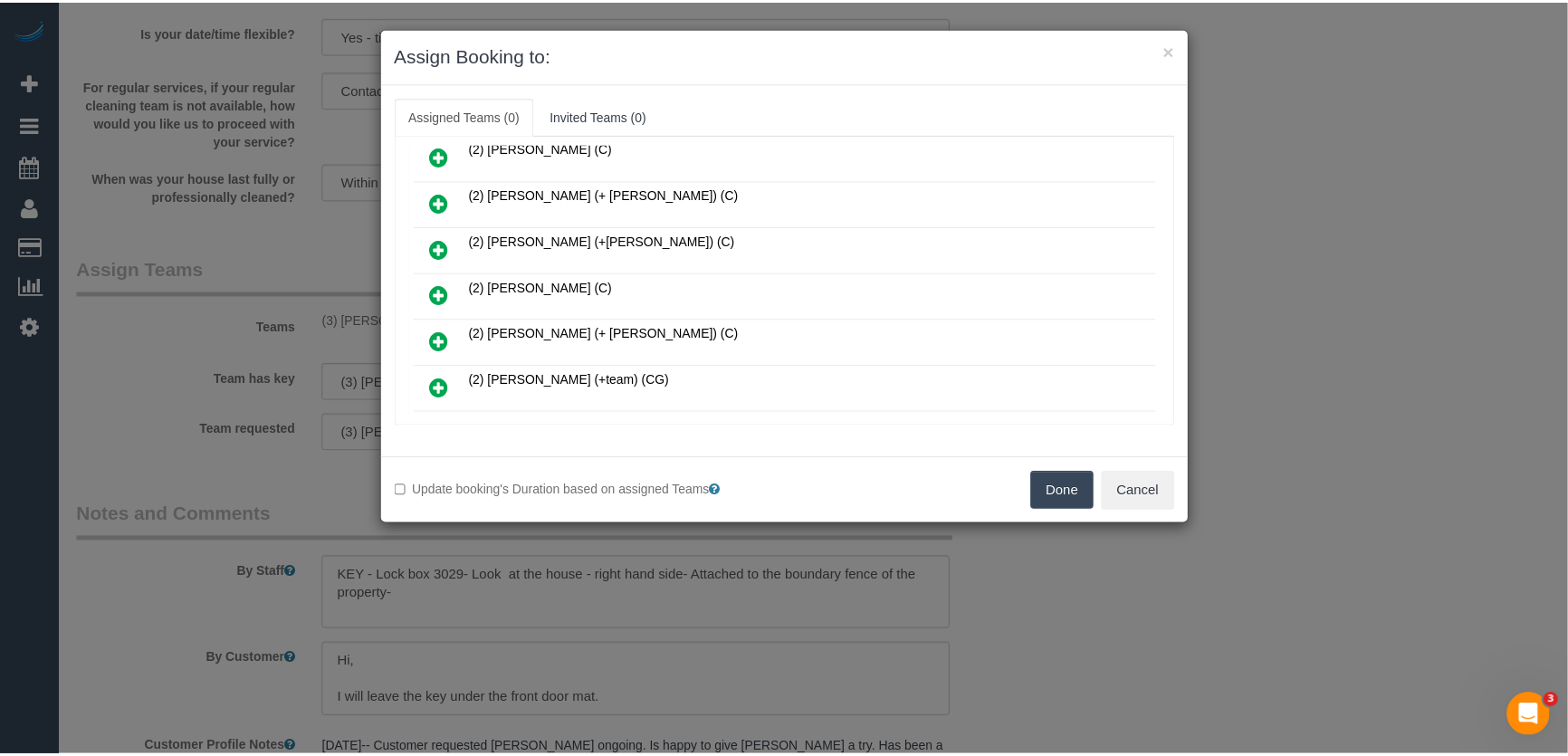
scroll to position [291, 0]
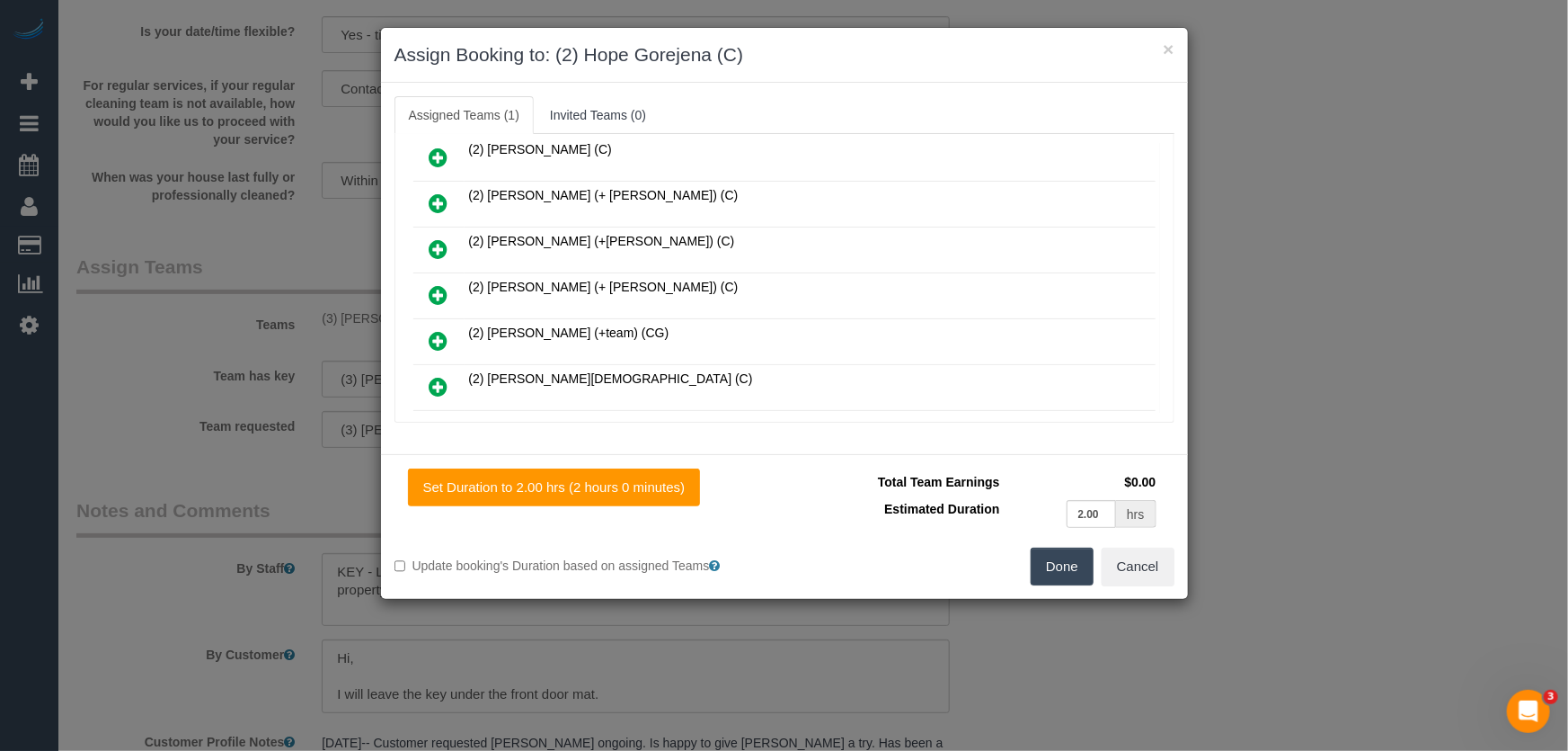
click at [1068, 576] on button "Done" at bounding box center [1062, 566] width 63 height 38
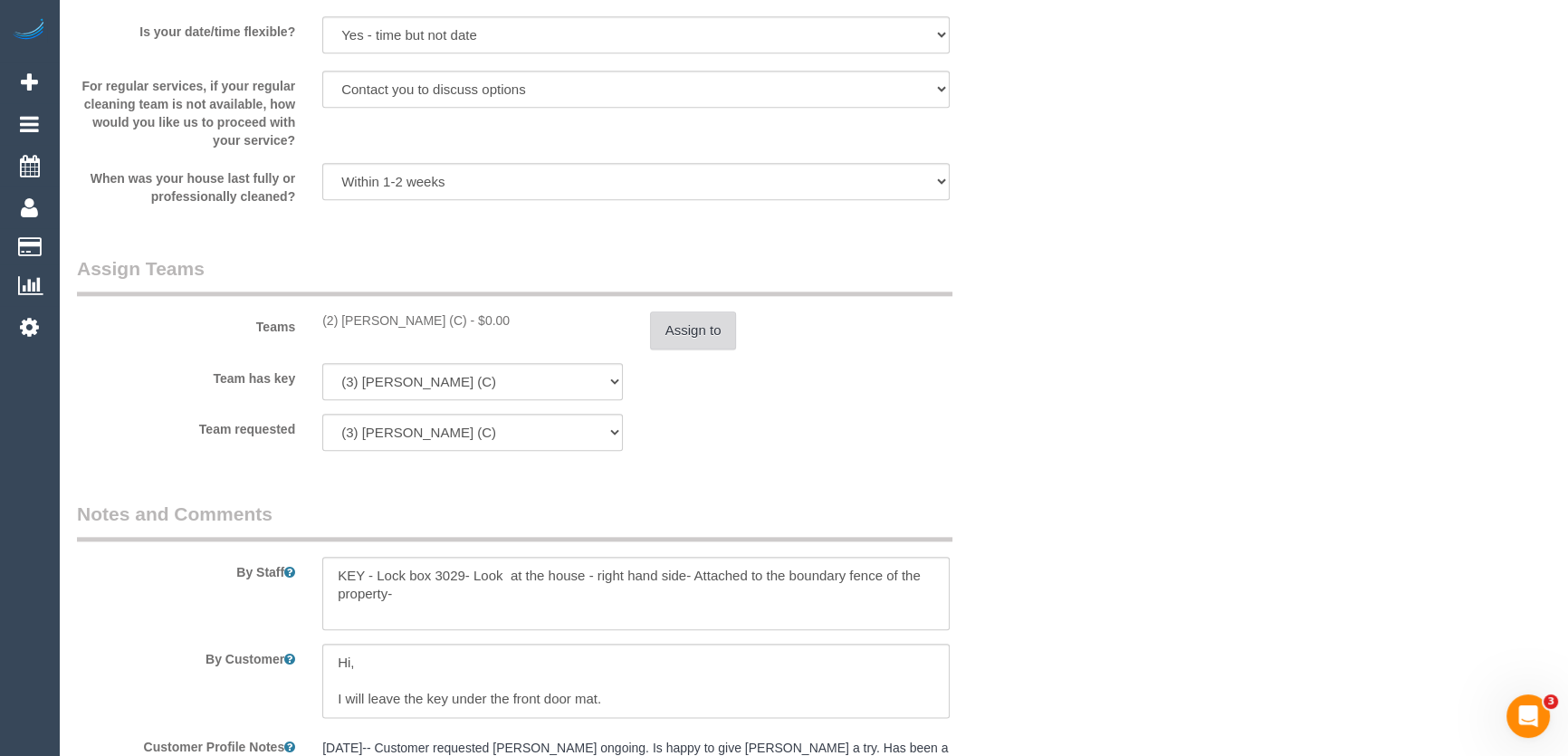
click at [718, 337] on button "Assign to" at bounding box center [693, 330] width 87 height 38
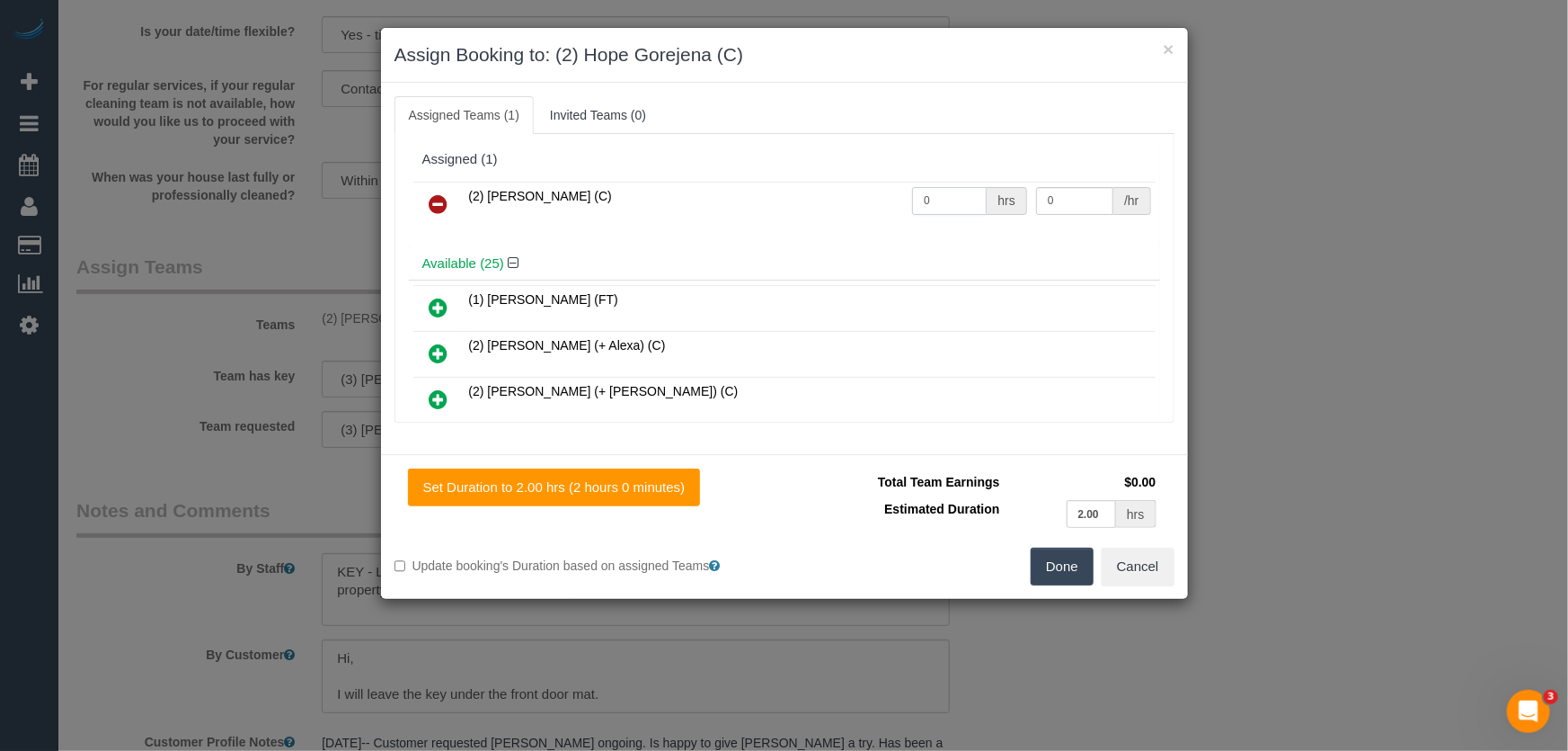
click at [972, 195] on input "0" at bounding box center [949, 201] width 75 height 28
type input "2"
click at [1048, 563] on button "Done" at bounding box center [1062, 566] width 63 height 38
type input "37.5"
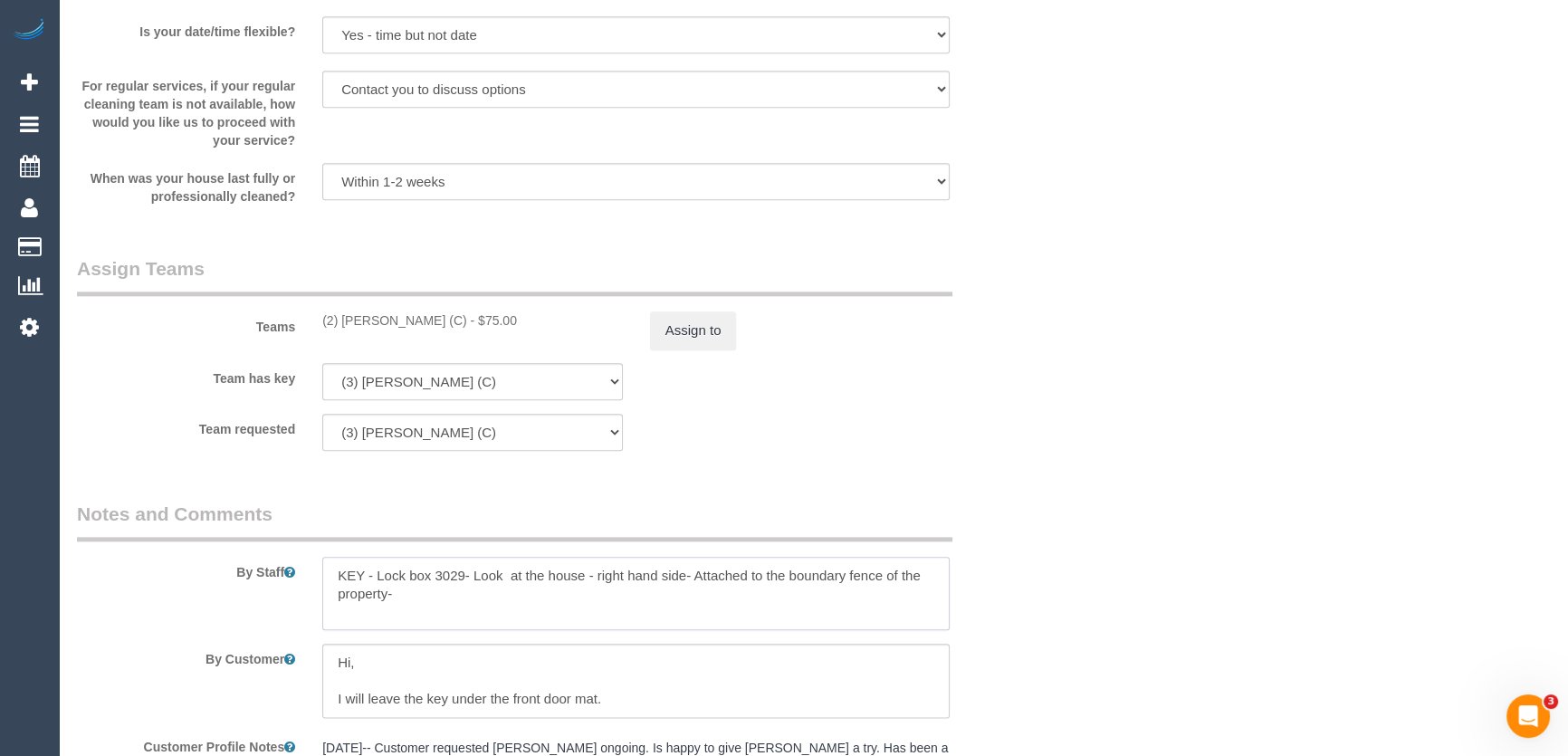
click at [329, 570] on textarea at bounding box center [635, 594] width 627 height 75
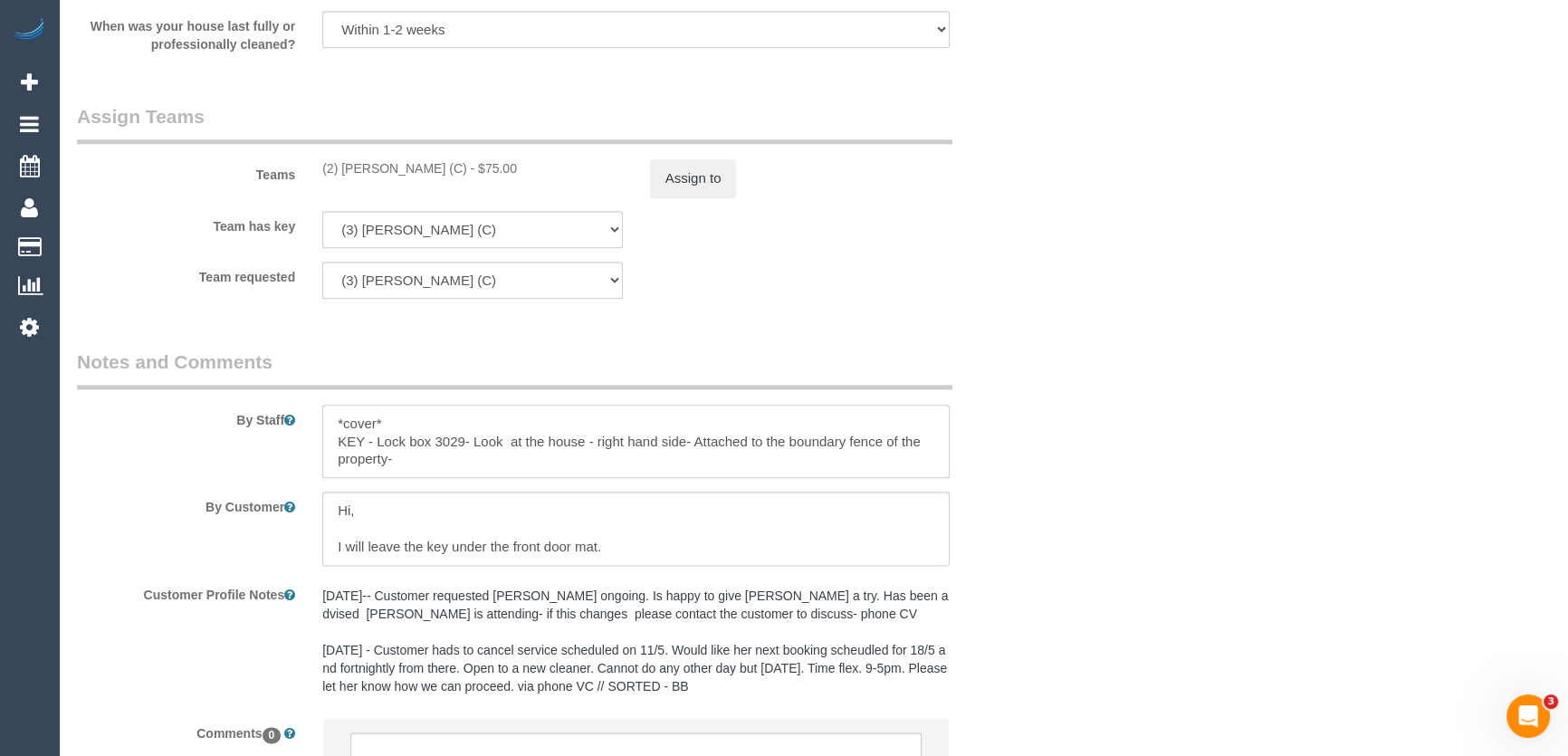
scroll to position [2868, 0]
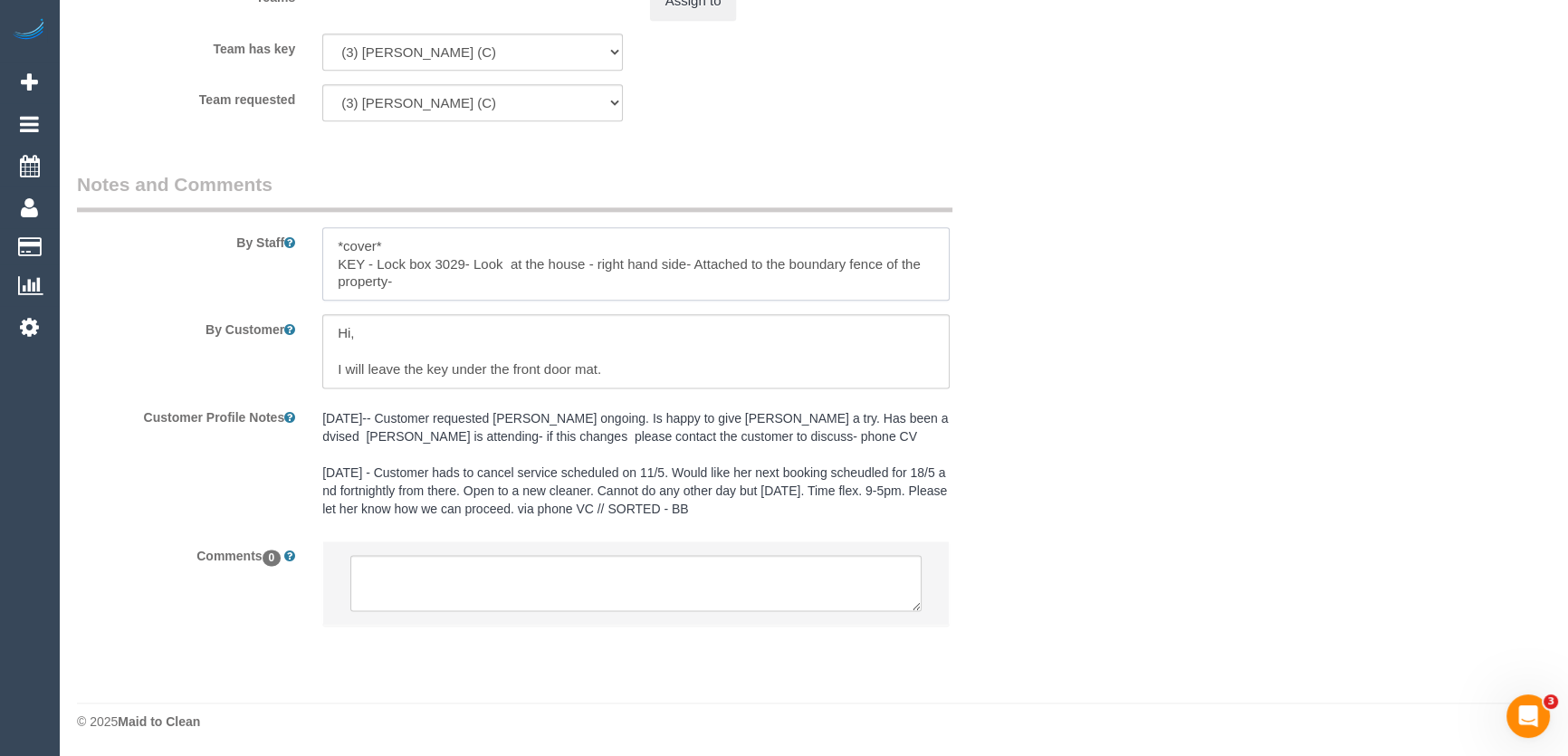
type textarea "*cover* KEY - Lock box 3029- Look at the house - right hand side- Attached to t…"
click at [404, 580] on textarea at bounding box center [635, 582] width 571 height 56
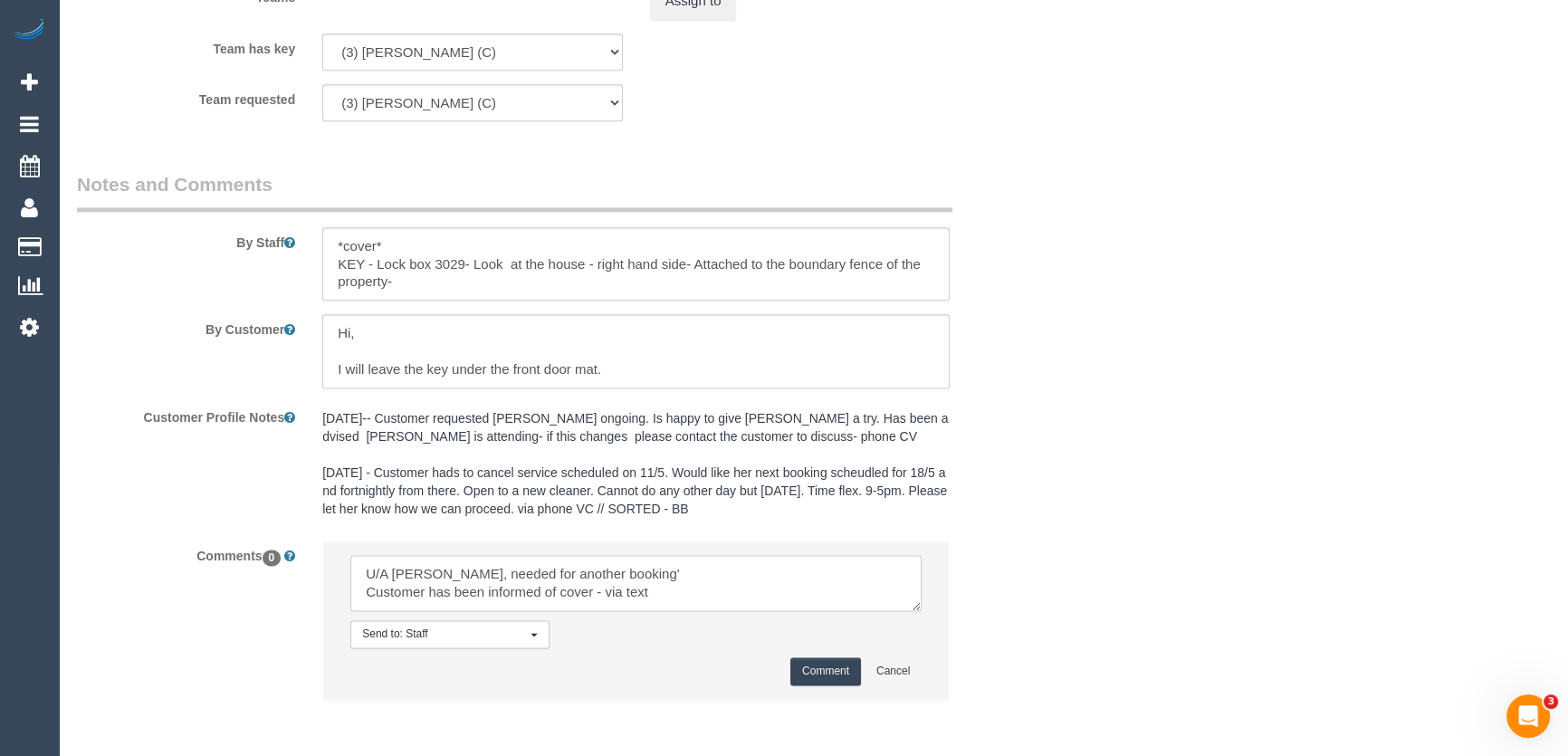
type textarea "U/A [PERSON_NAME], needed for another booking' Customer has been informed of co…"
click at [833, 670] on button "Comment" at bounding box center [825, 671] width 71 height 28
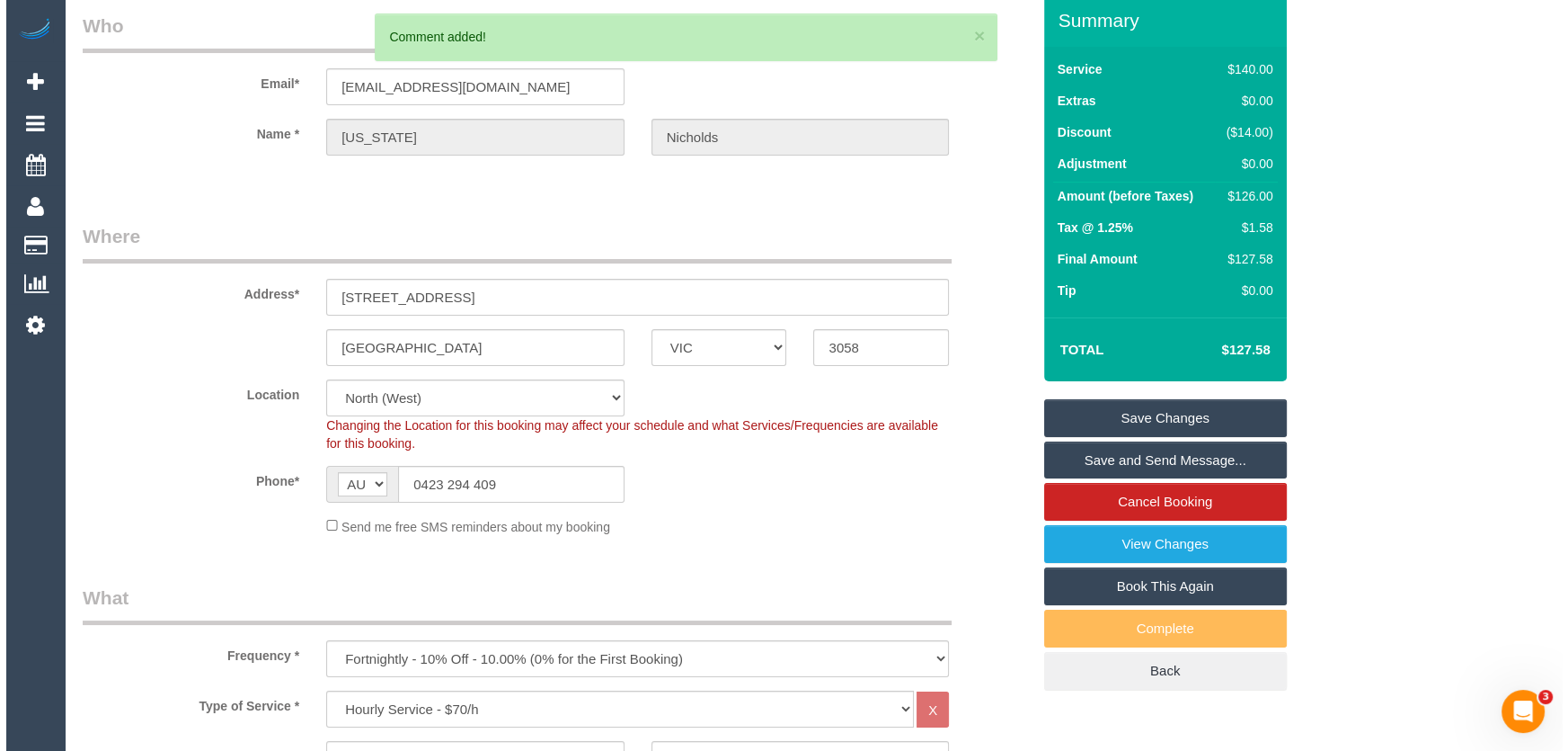
scroll to position [0, 0]
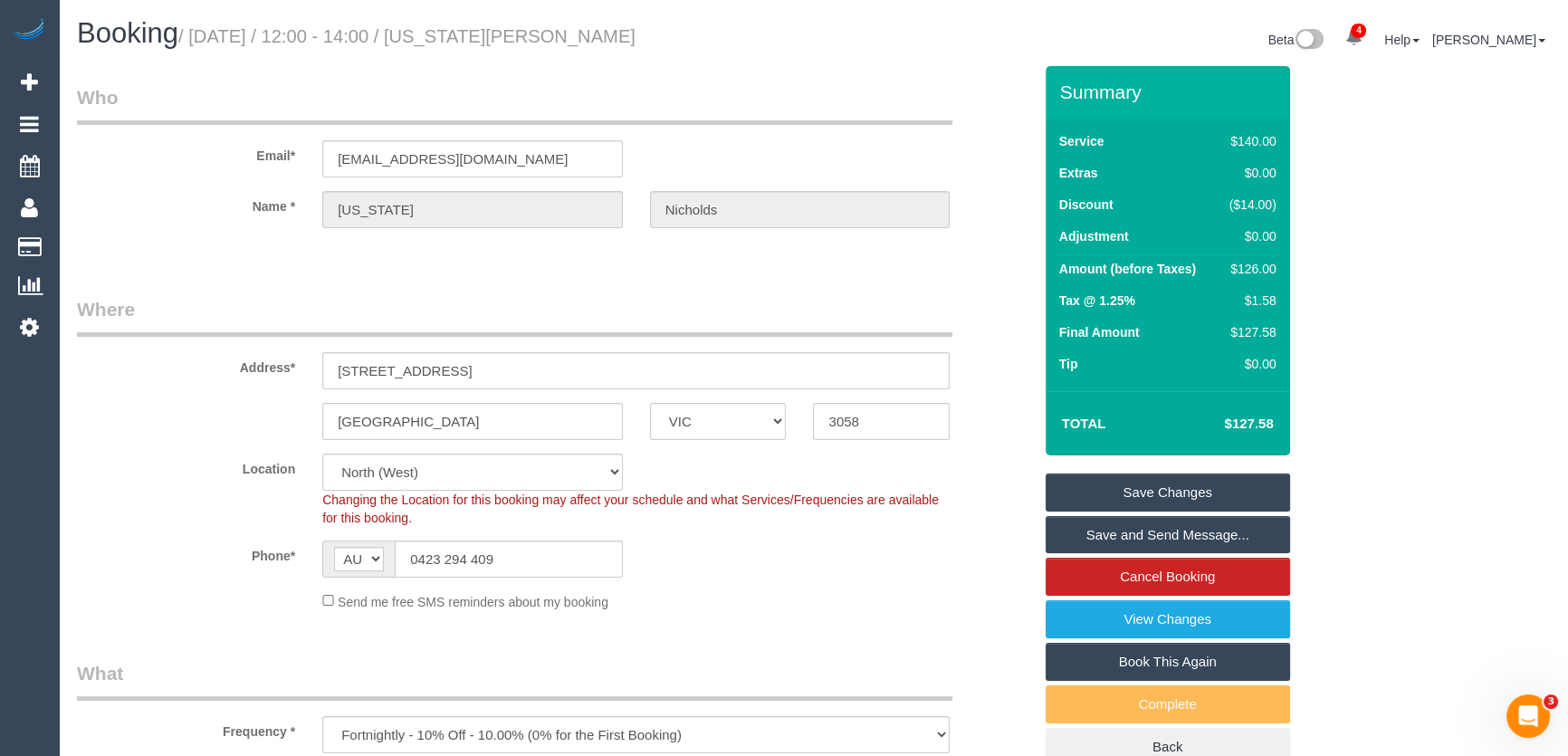
click at [491, 33] on small "/ [DATE] / 12:00 - 14:00 / [US_STATE][PERSON_NAME]" at bounding box center [407, 36] width 457 height 20
copy small "[US_STATE][PERSON_NAME]"
click at [507, 563] on input "0423 294 409" at bounding box center [509, 558] width 228 height 37
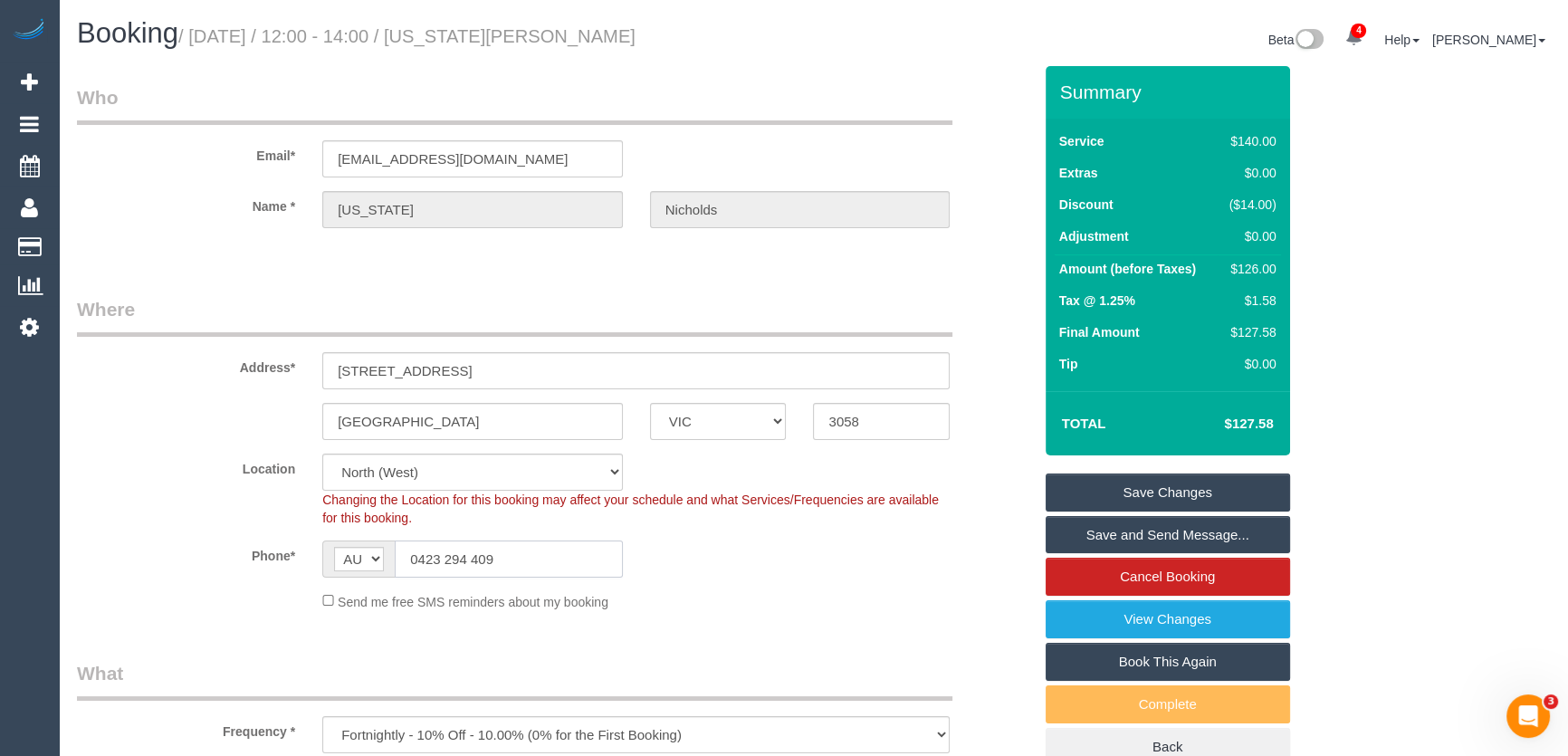
click at [507, 563] on input "0423 294 409" at bounding box center [509, 558] width 228 height 37
click at [507, 562] on input "0423 294 409" at bounding box center [509, 558] width 228 height 37
click at [1168, 484] on link "Save Changes" at bounding box center [1167, 492] width 244 height 38
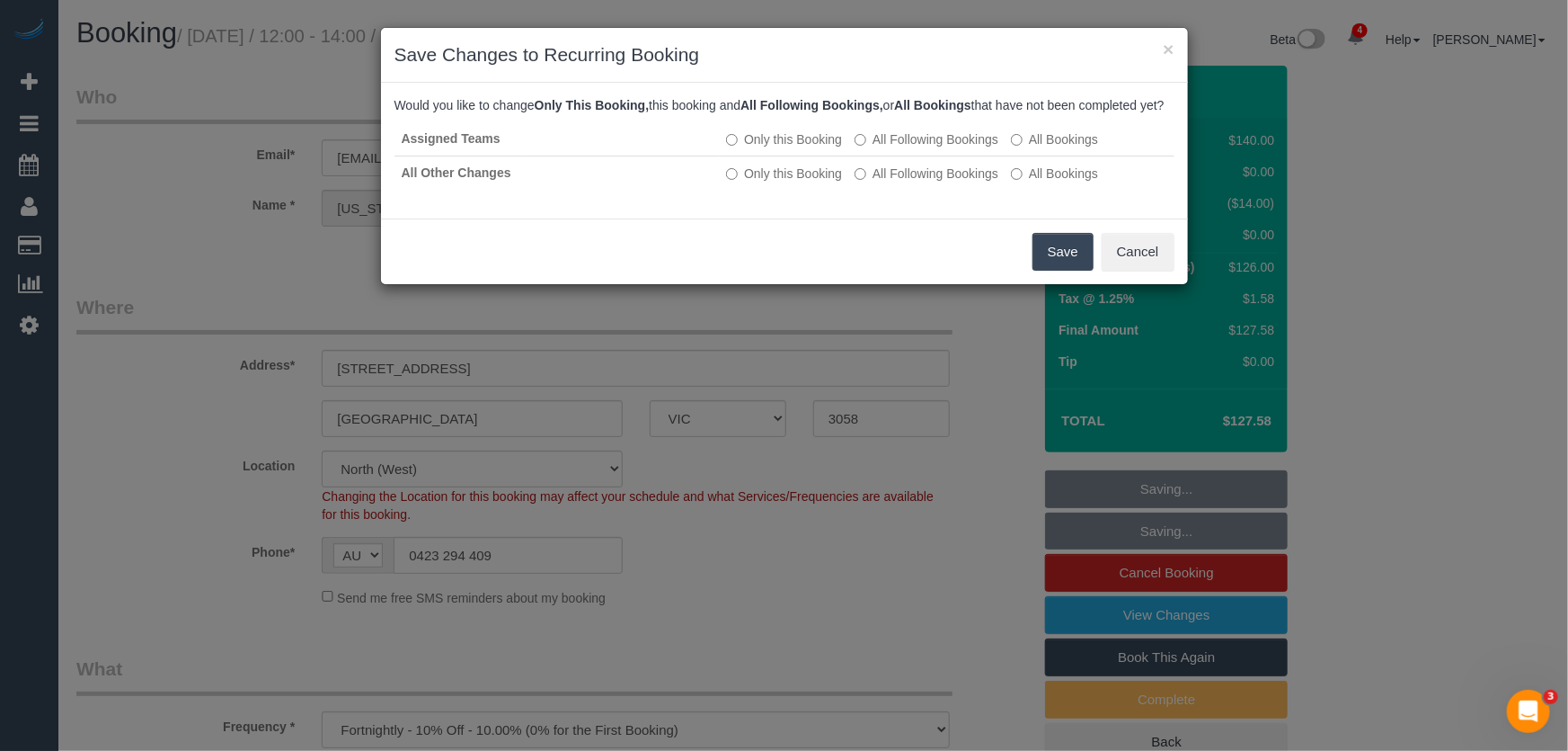
click at [1062, 271] on button "Save" at bounding box center [1063, 251] width 61 height 38
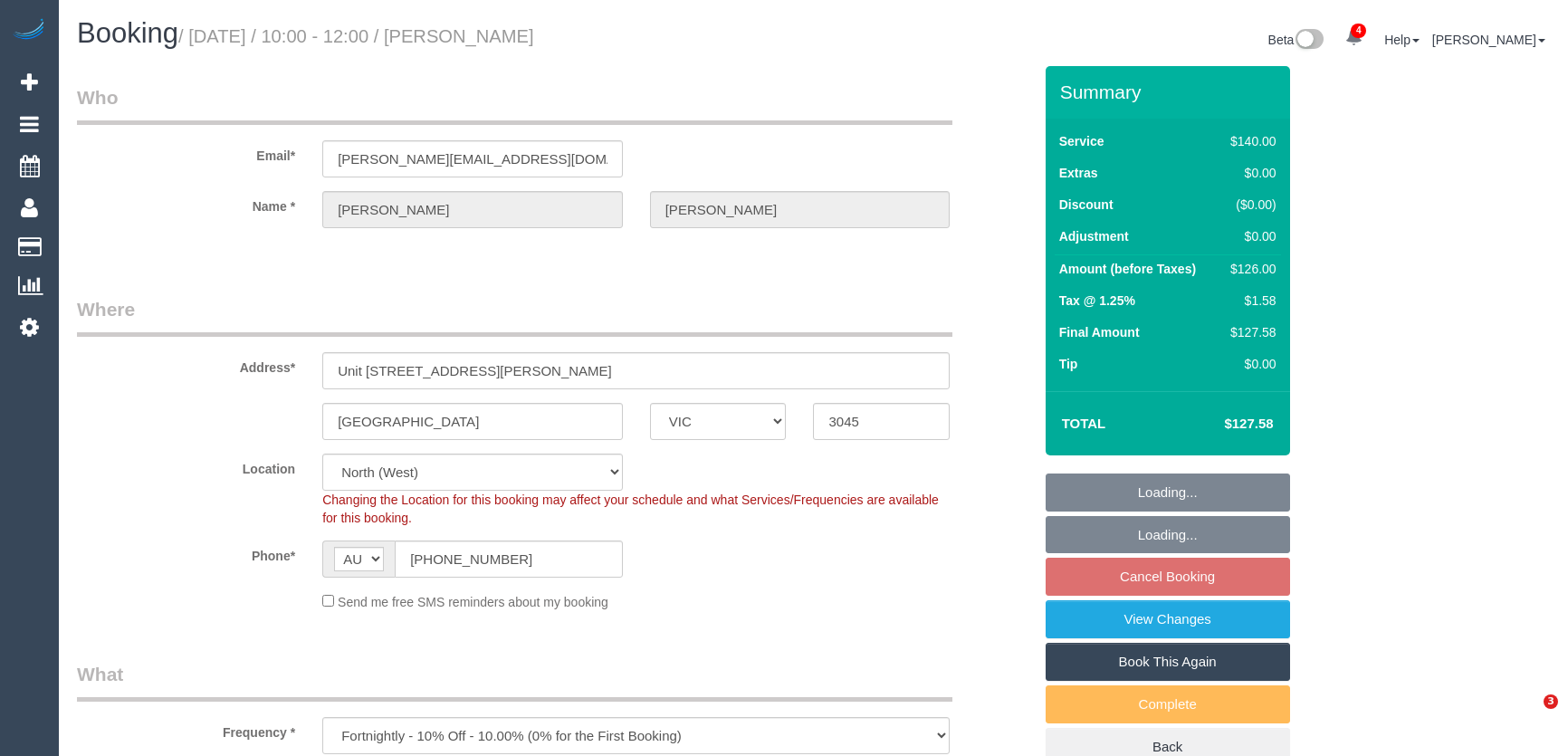
select select "VIC"
select select "number:28"
select select "number:17"
select select "number:21"
select select "number:23"
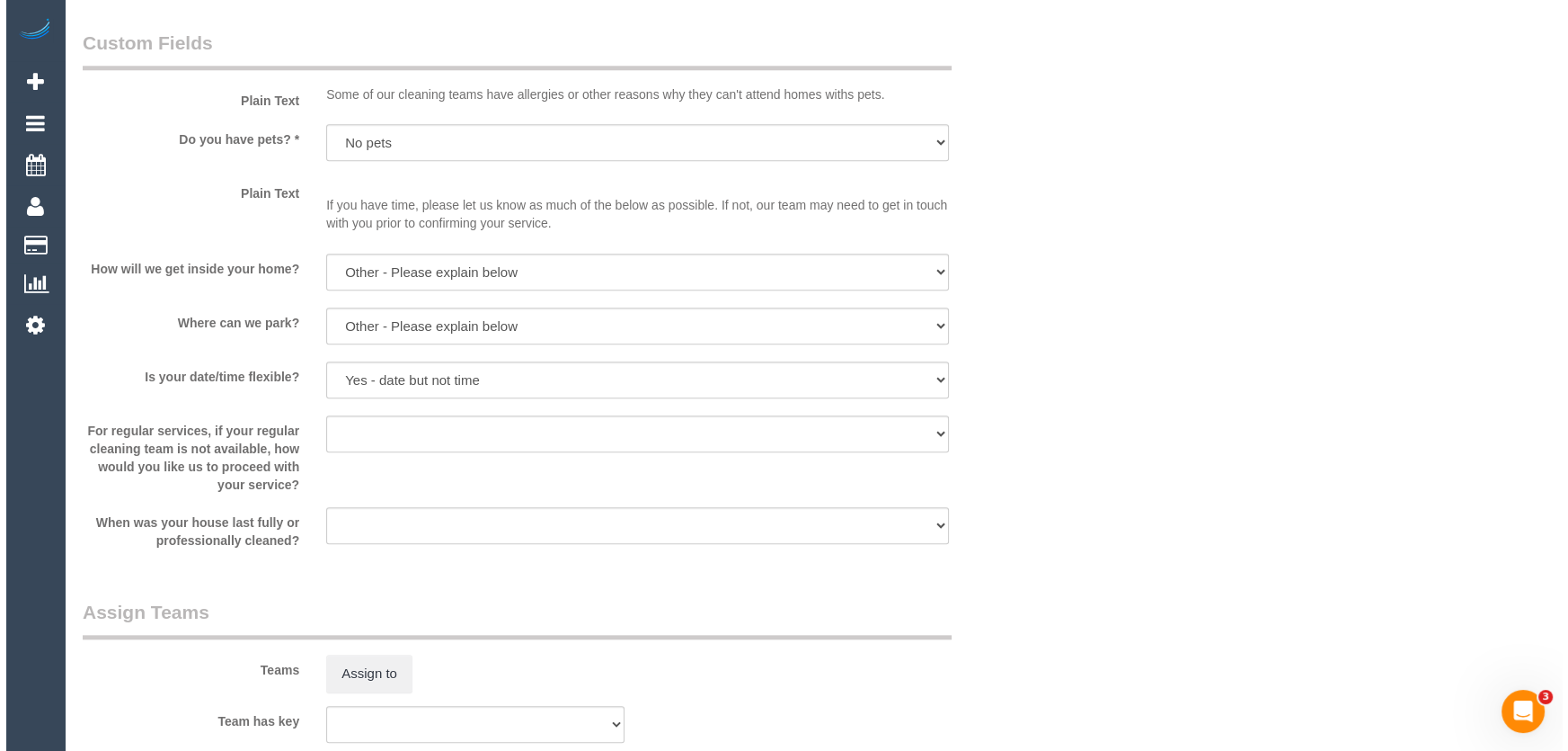
scroll to position [2288, 0]
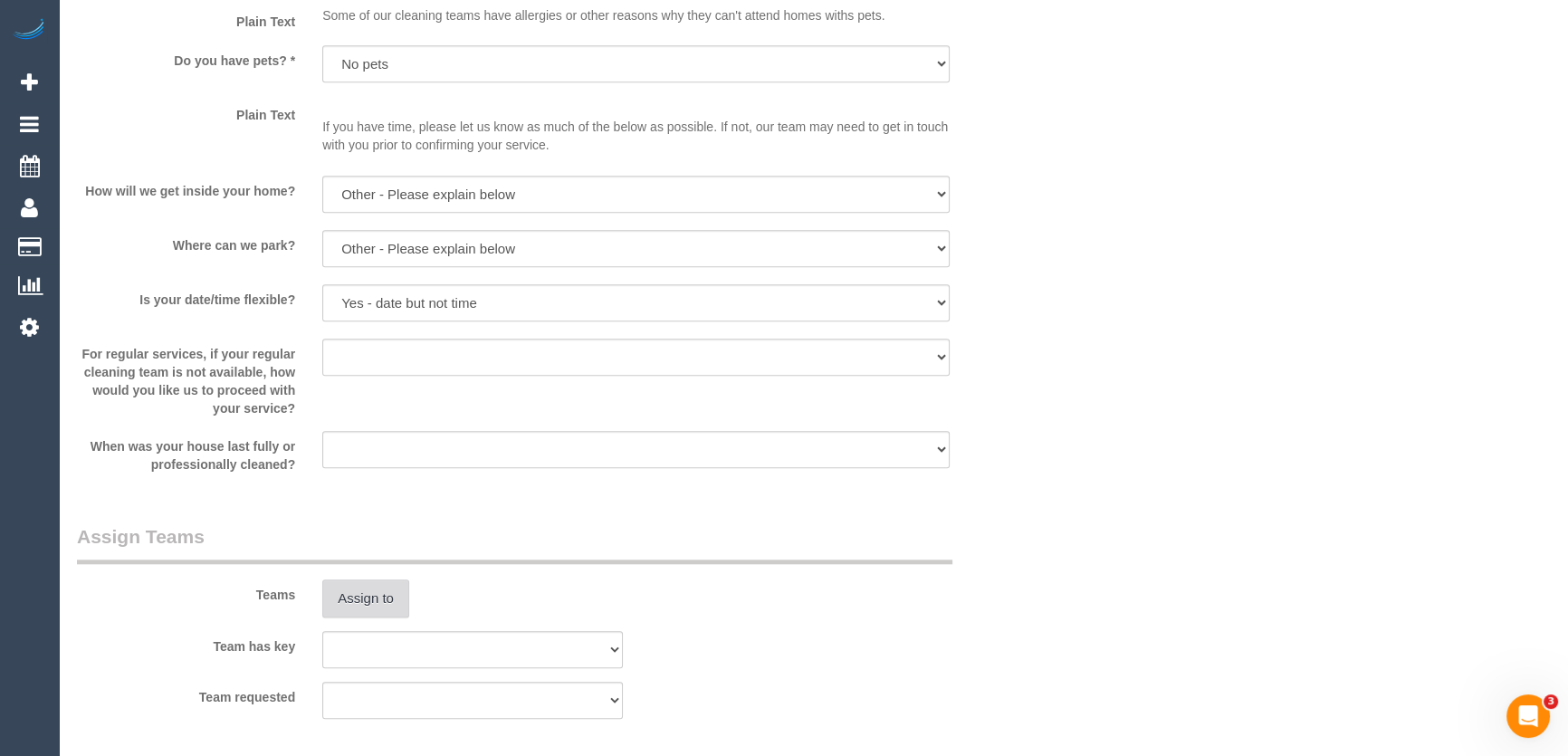
click at [376, 593] on button "Assign to" at bounding box center [365, 598] width 87 height 38
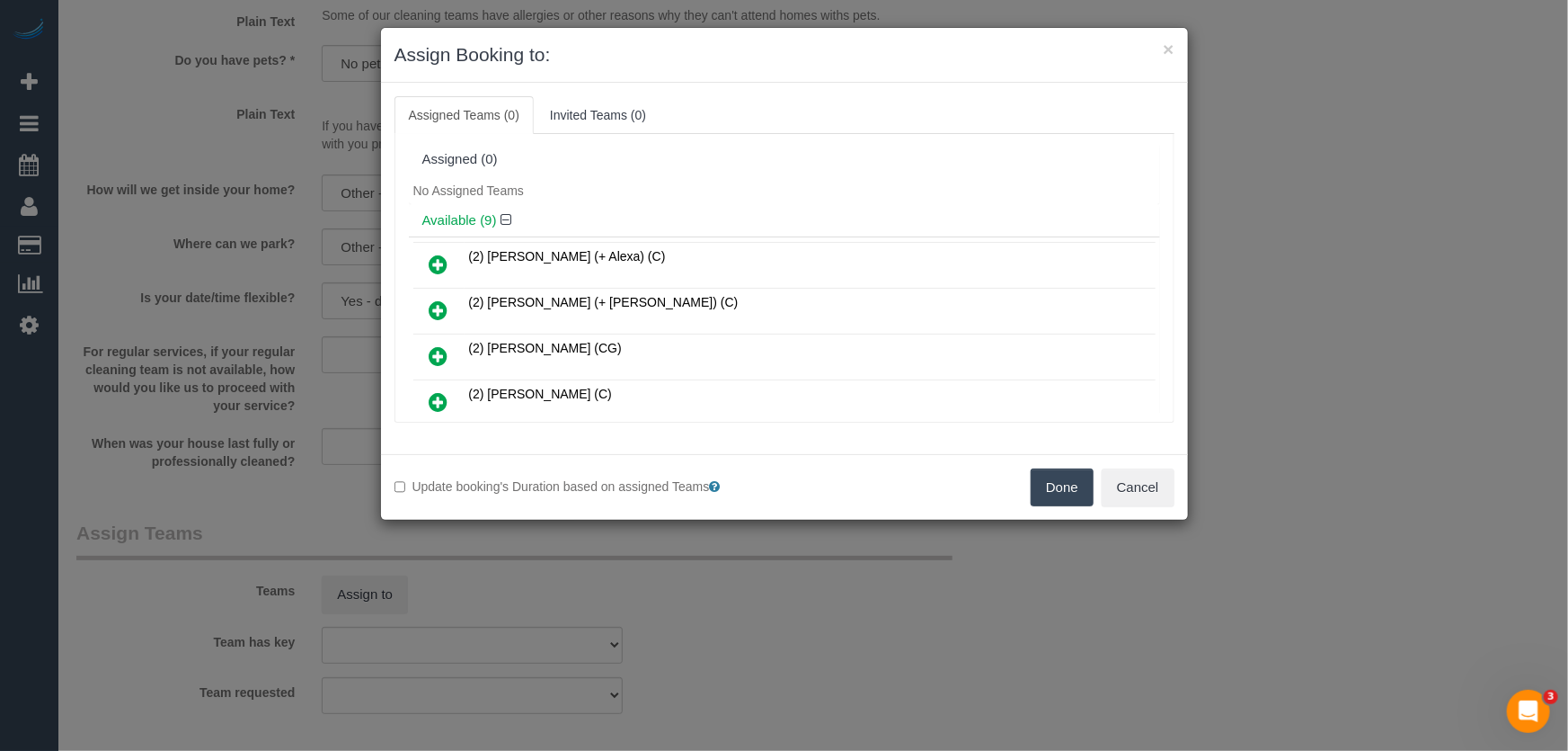
scroll to position [6436, 0]
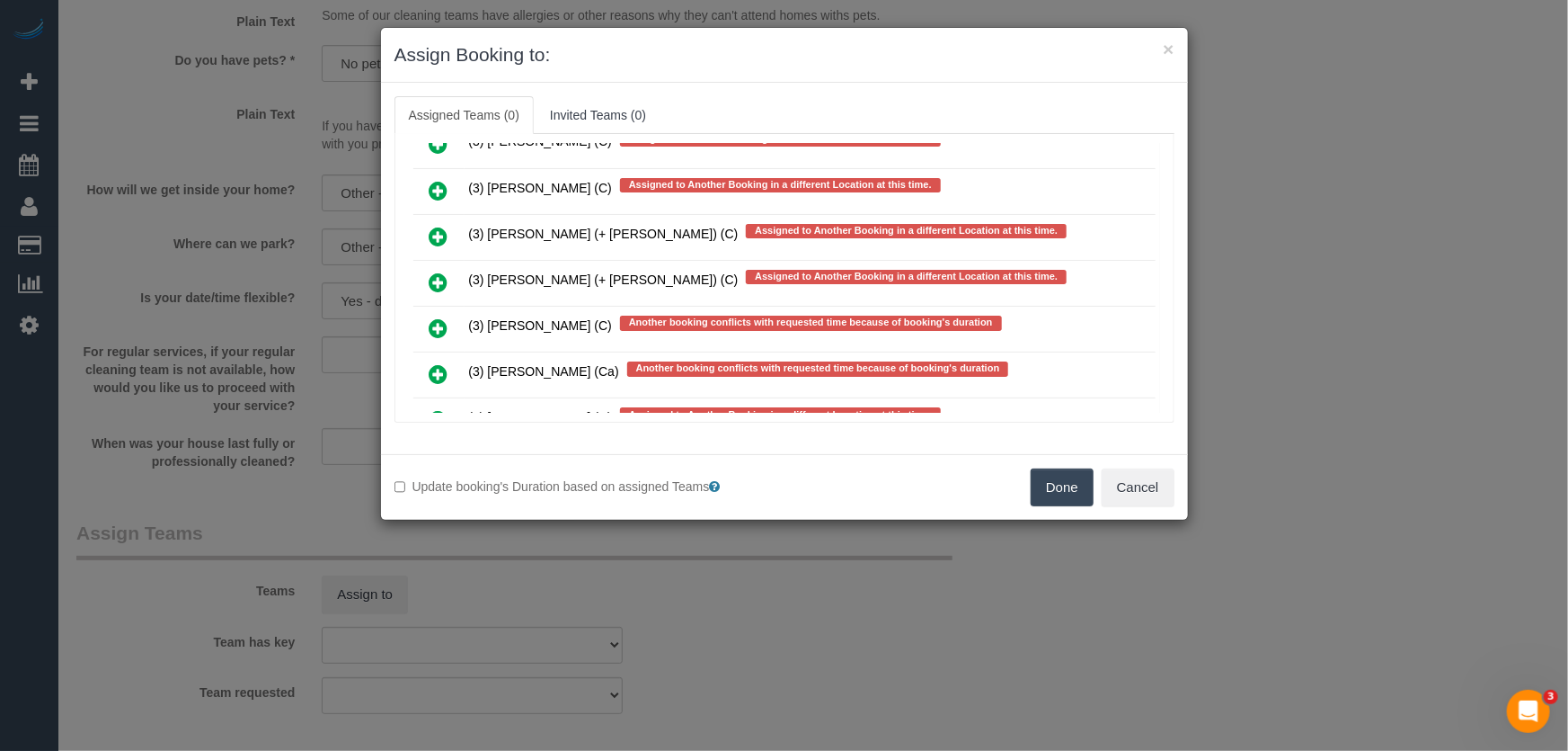
click at [433, 409] on icon at bounding box center [439, 419] width 19 height 22
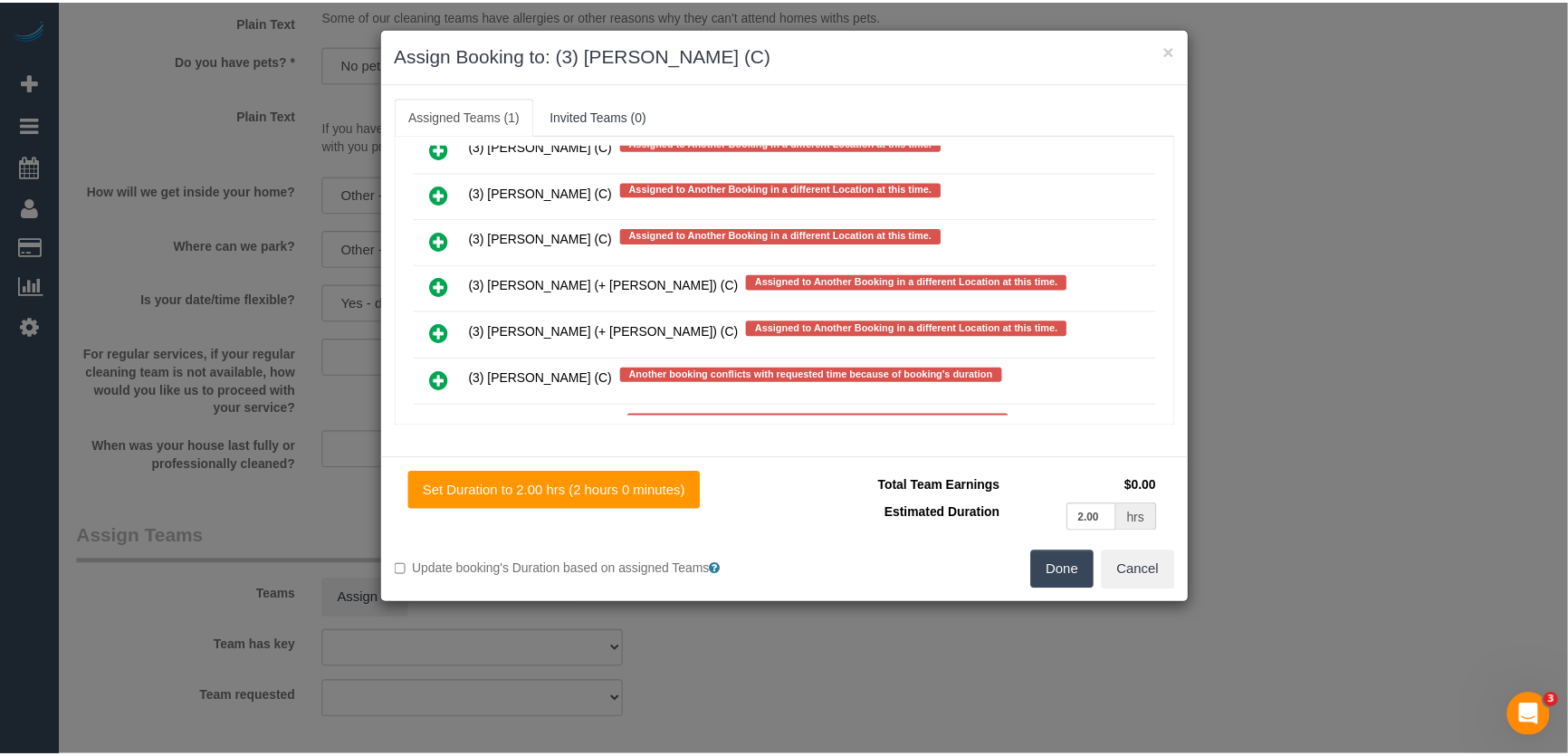
scroll to position [6529, 0]
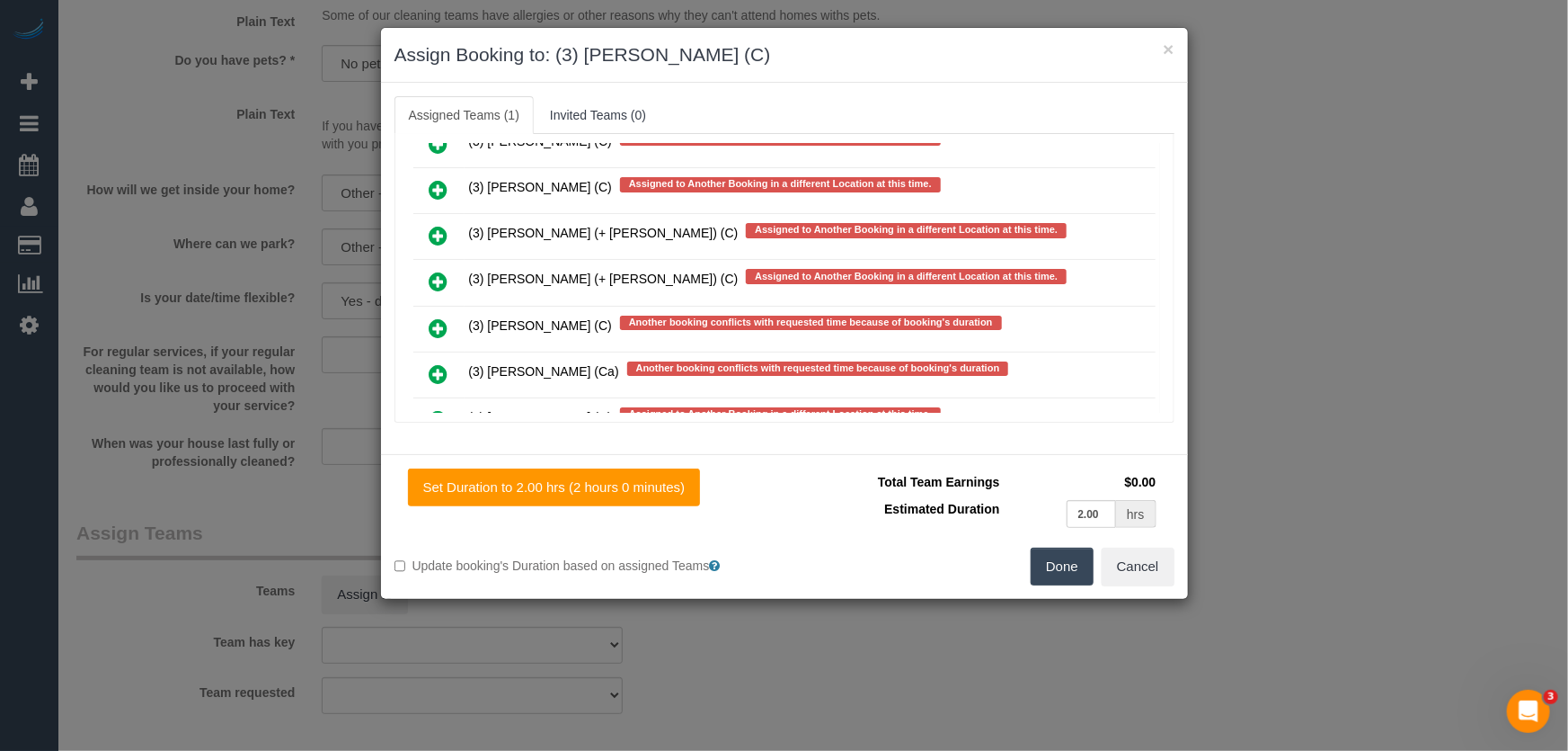
click at [1068, 575] on button "Done" at bounding box center [1062, 566] width 63 height 38
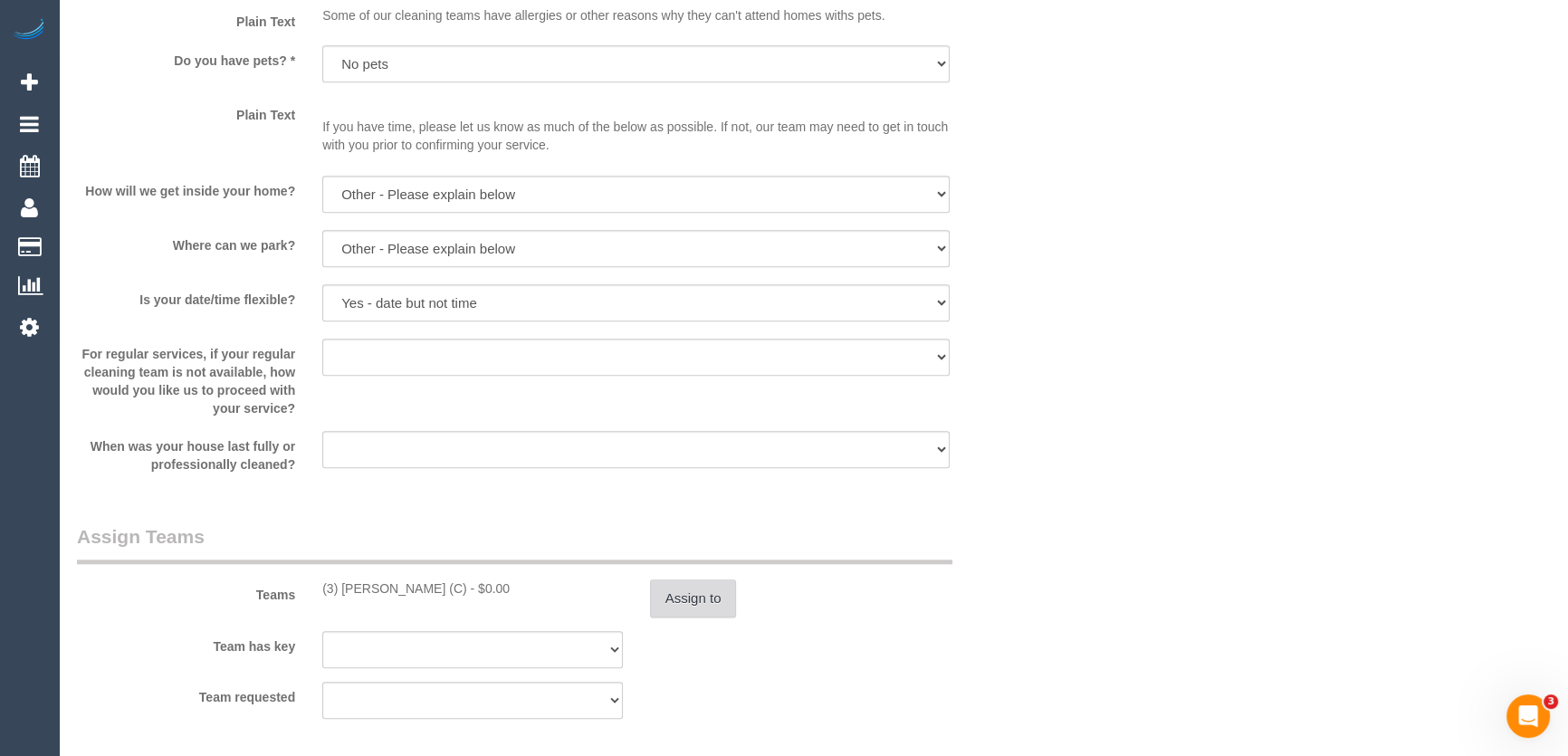
click at [690, 606] on button "Assign to" at bounding box center [693, 598] width 87 height 38
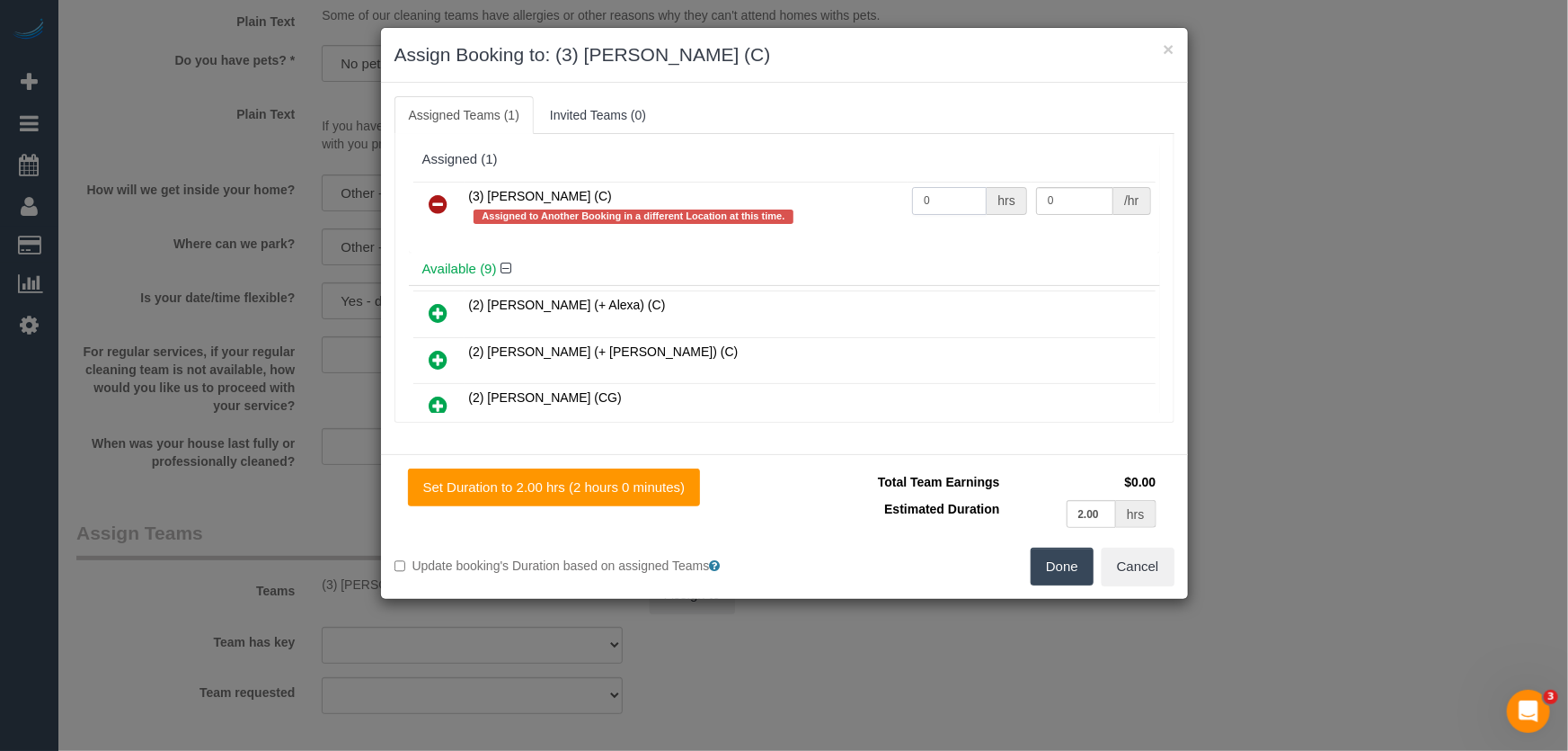
drag, startPoint x: 937, startPoint y: 197, endPoint x: 925, endPoint y: 207, distance: 15.6
click at [937, 197] on input "0" at bounding box center [949, 201] width 75 height 28
type input "2"
type input "35"
click at [1066, 578] on button "Done" at bounding box center [1062, 566] width 63 height 38
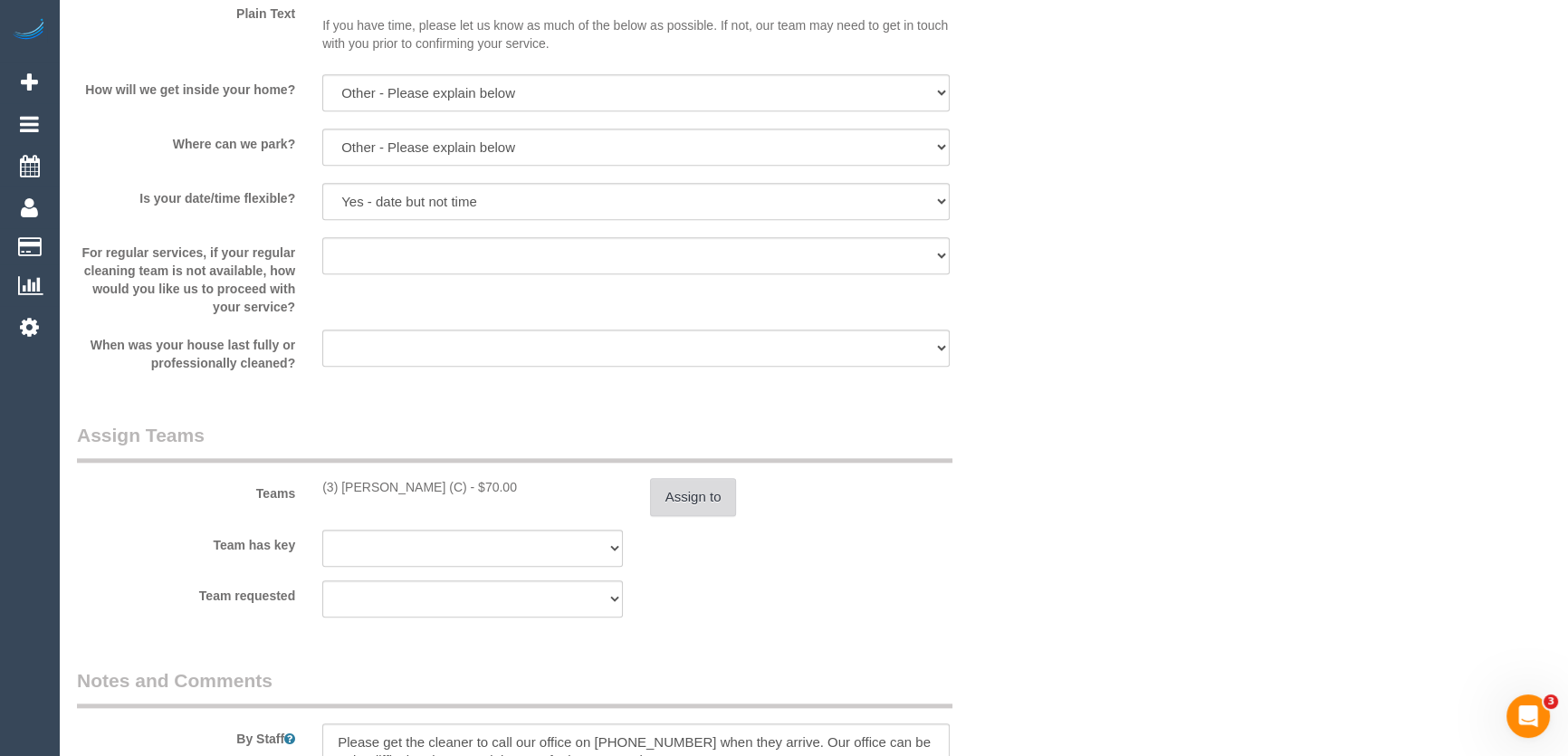
scroll to position [2550, 0]
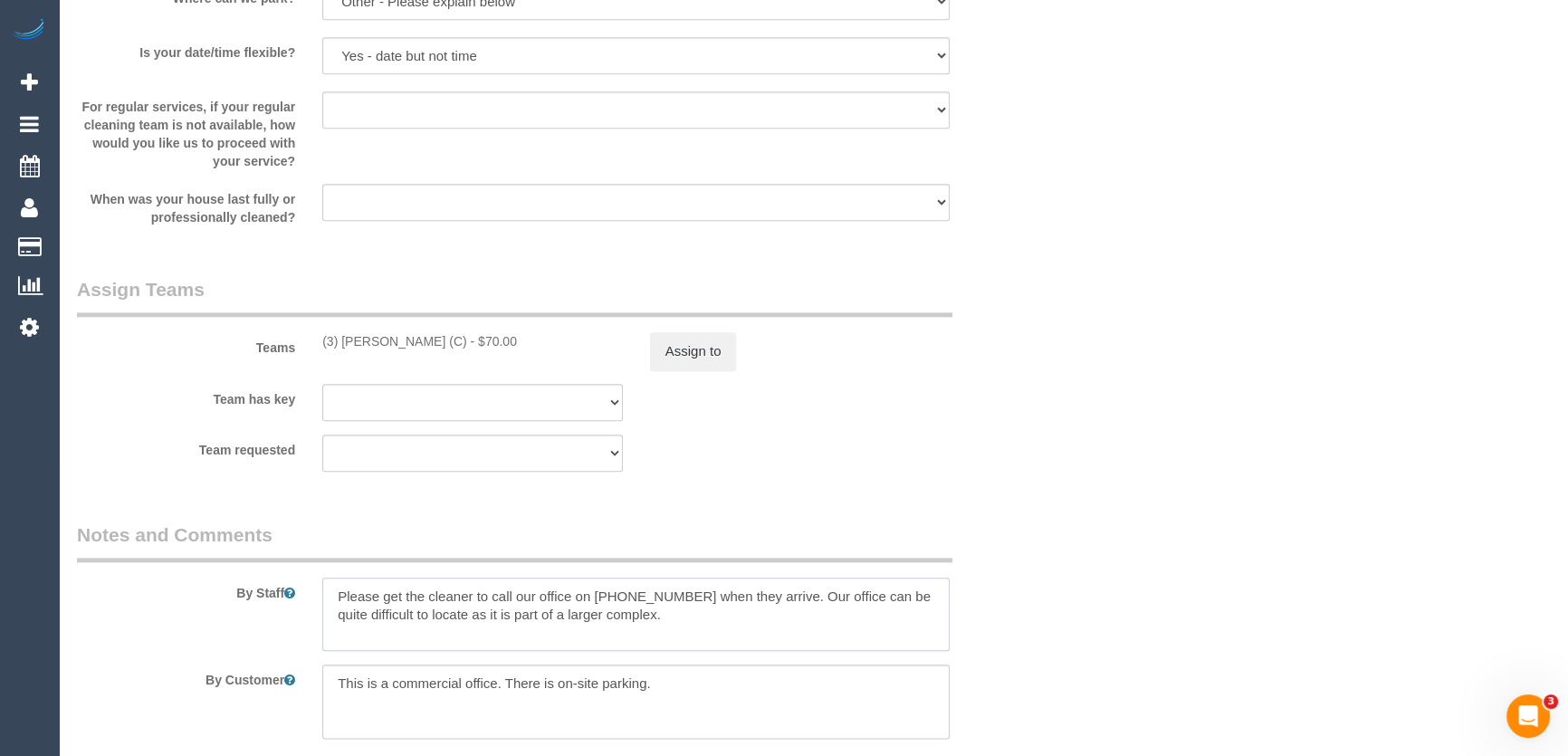
click at [324, 589] on textarea at bounding box center [635, 614] width 627 height 75
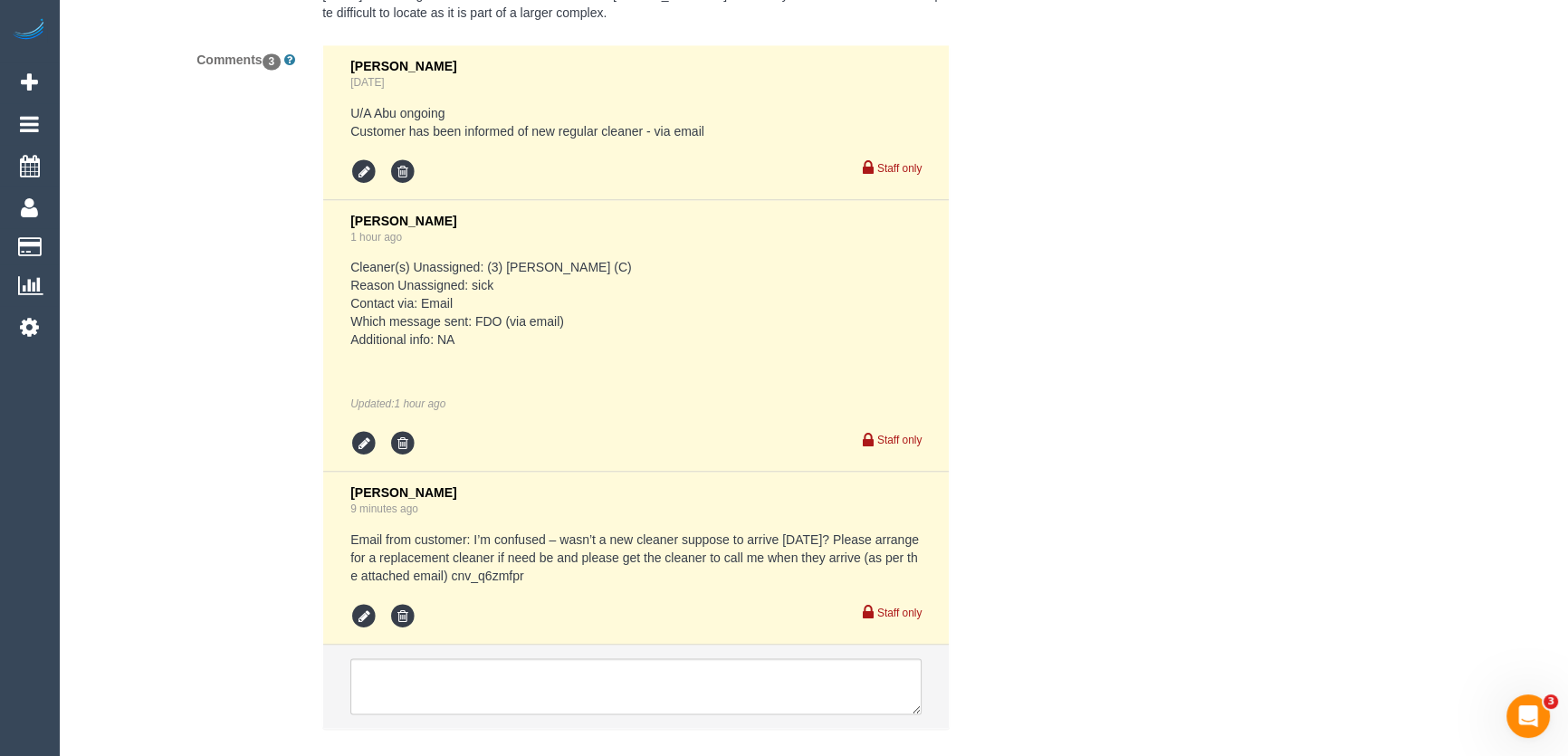
scroll to position [3499, 0]
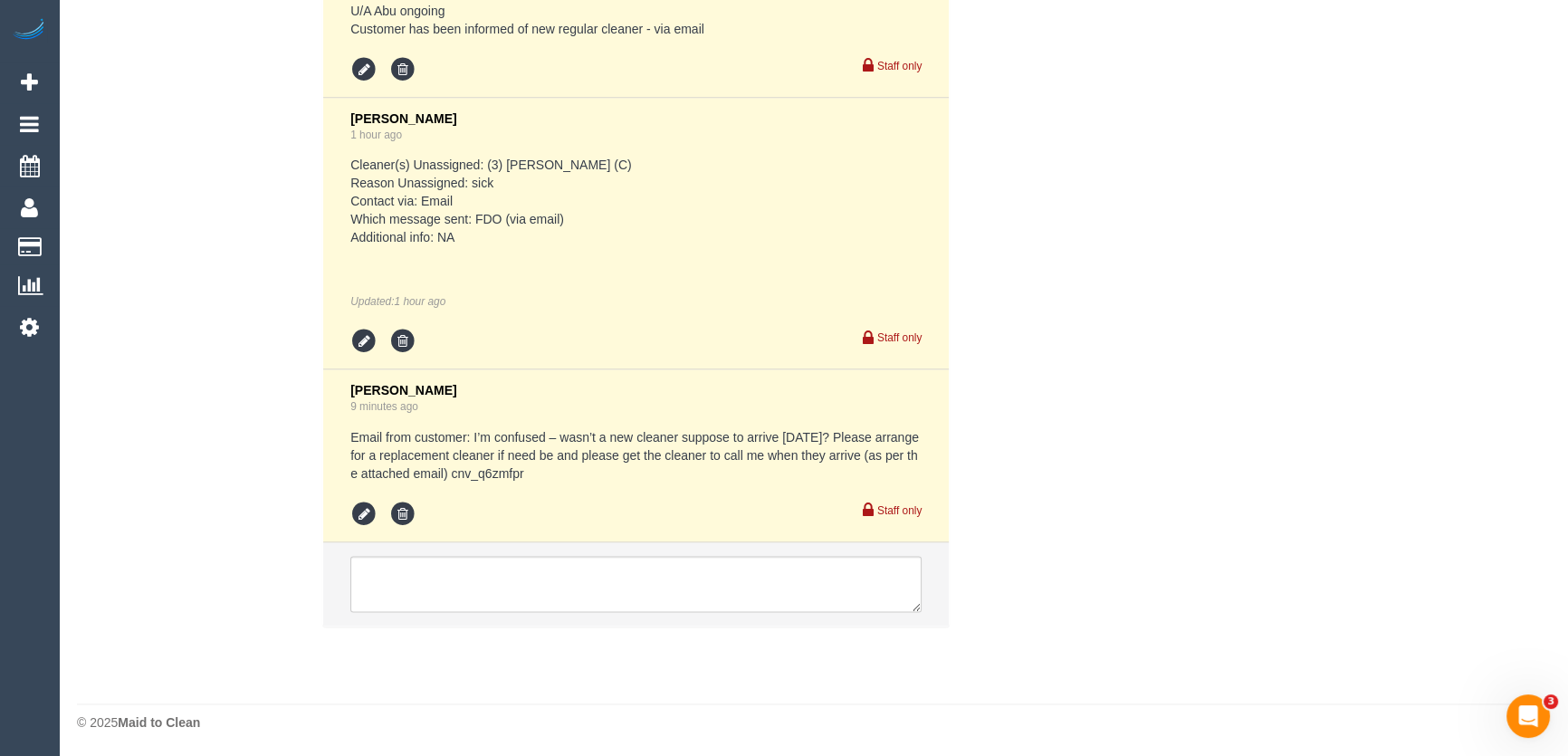
type textarea "*cover* Please get the cleaner to call our office on [PHONE_NUMBER] when they a…"
click at [542, 590] on textarea at bounding box center [635, 583] width 571 height 56
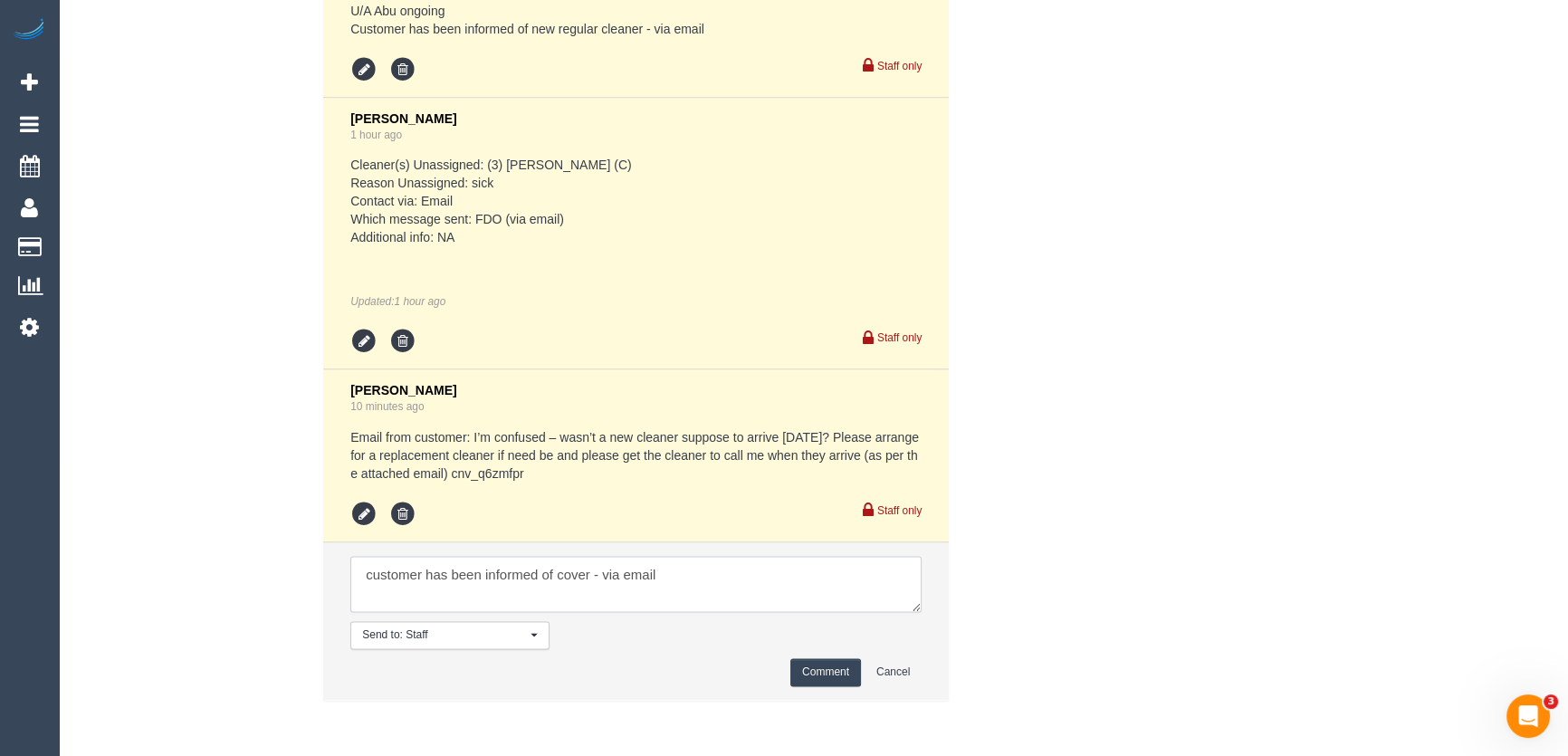
type textarea "customer has been informed of cover - via email"
click at [834, 679] on button "Comment" at bounding box center [825, 672] width 71 height 28
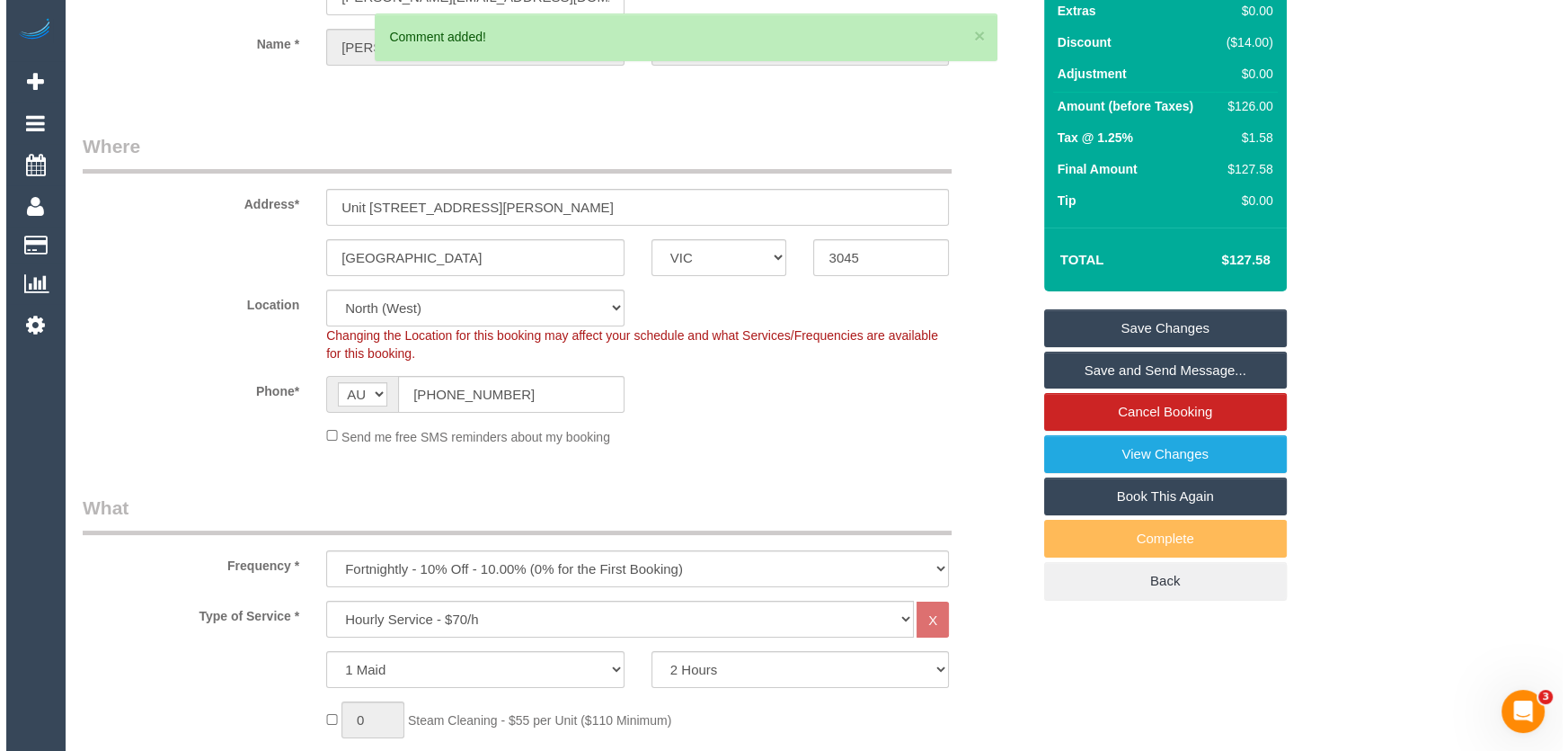
scroll to position [0, 0]
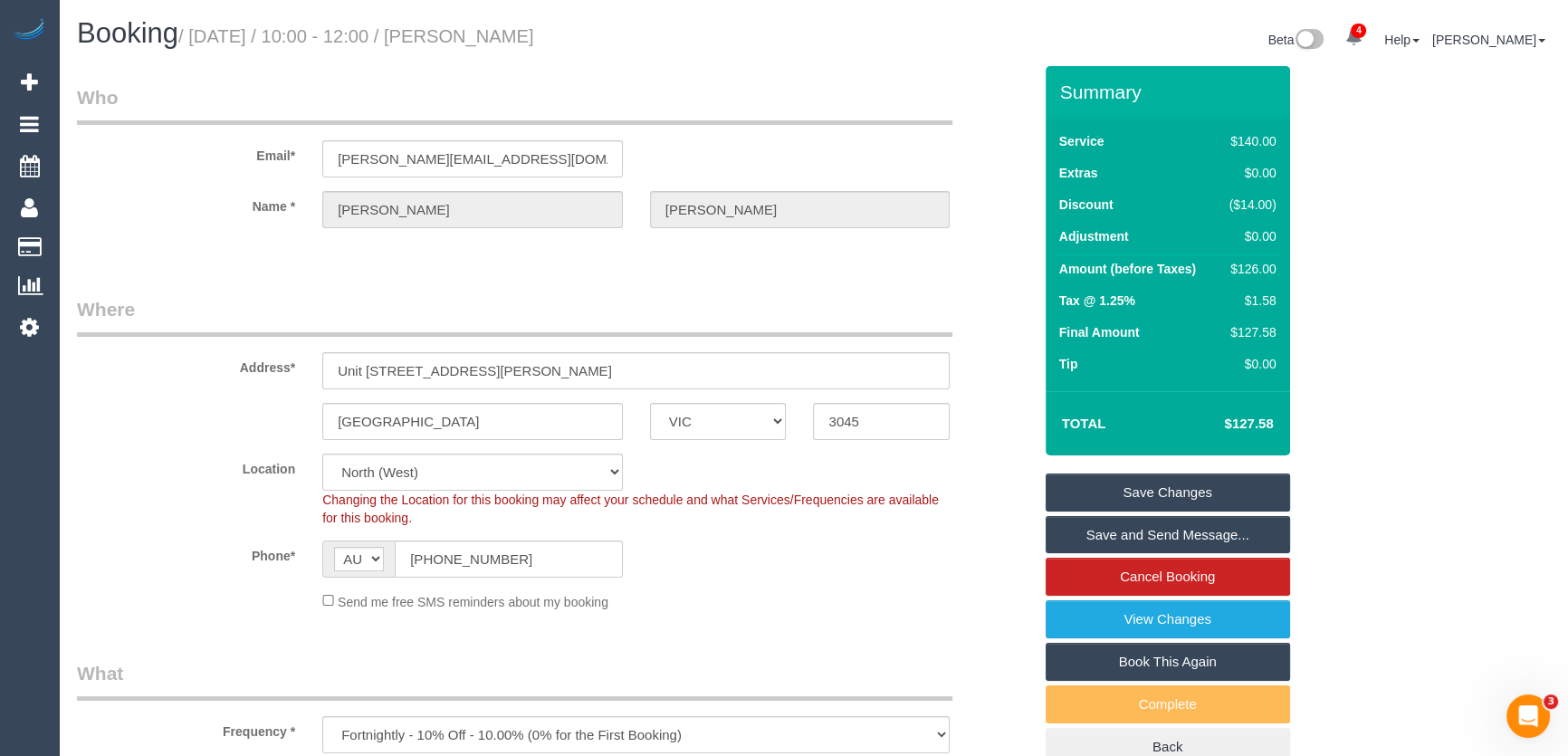
click at [493, 36] on small "/ [DATE] / 10:00 - 12:00 / [PERSON_NAME]" at bounding box center [356, 36] width 356 height 20
copy small "[PERSON_NAME]"
click at [1163, 485] on link "Save Changes" at bounding box center [1167, 492] width 244 height 38
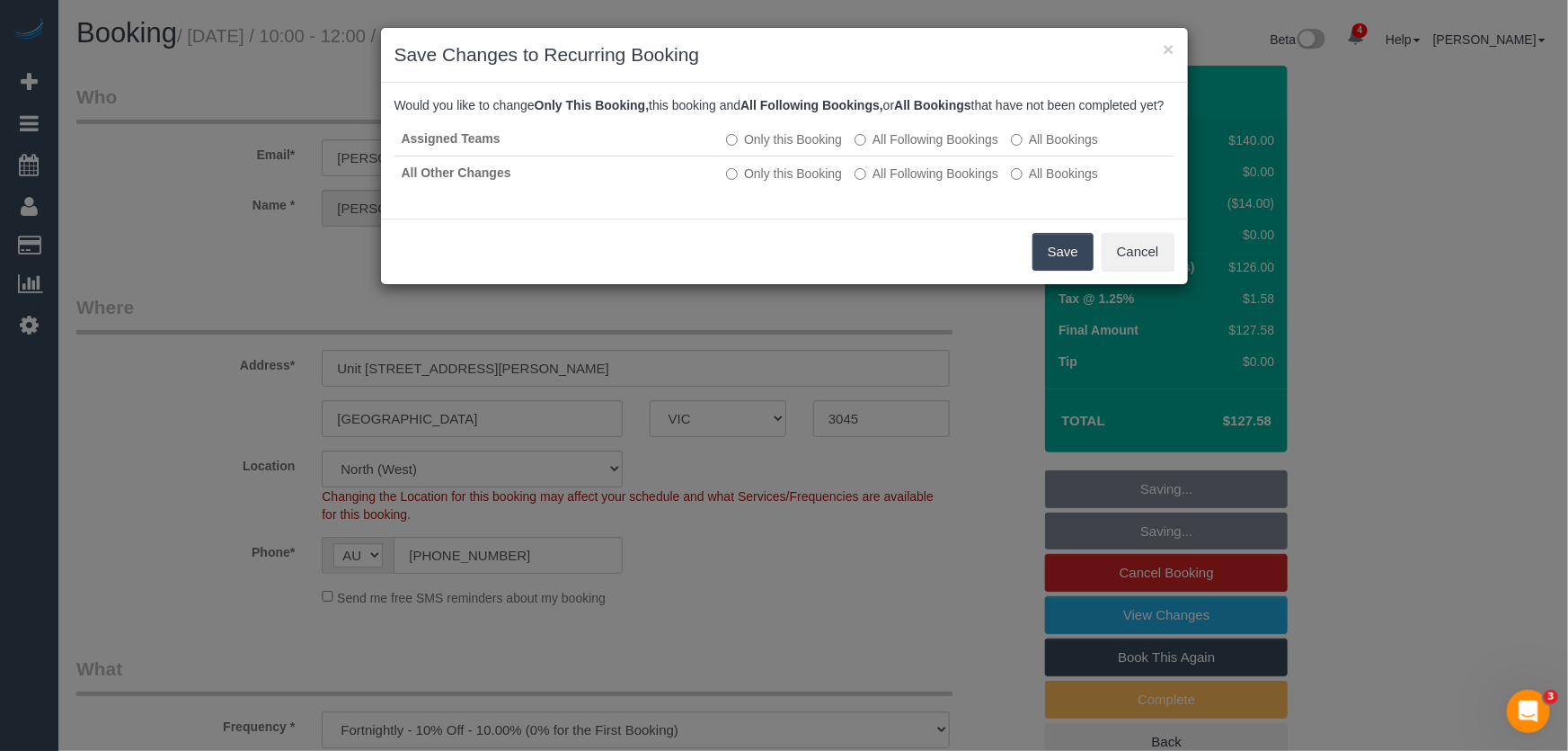
click at [1057, 271] on button "Save" at bounding box center [1063, 251] width 61 height 38
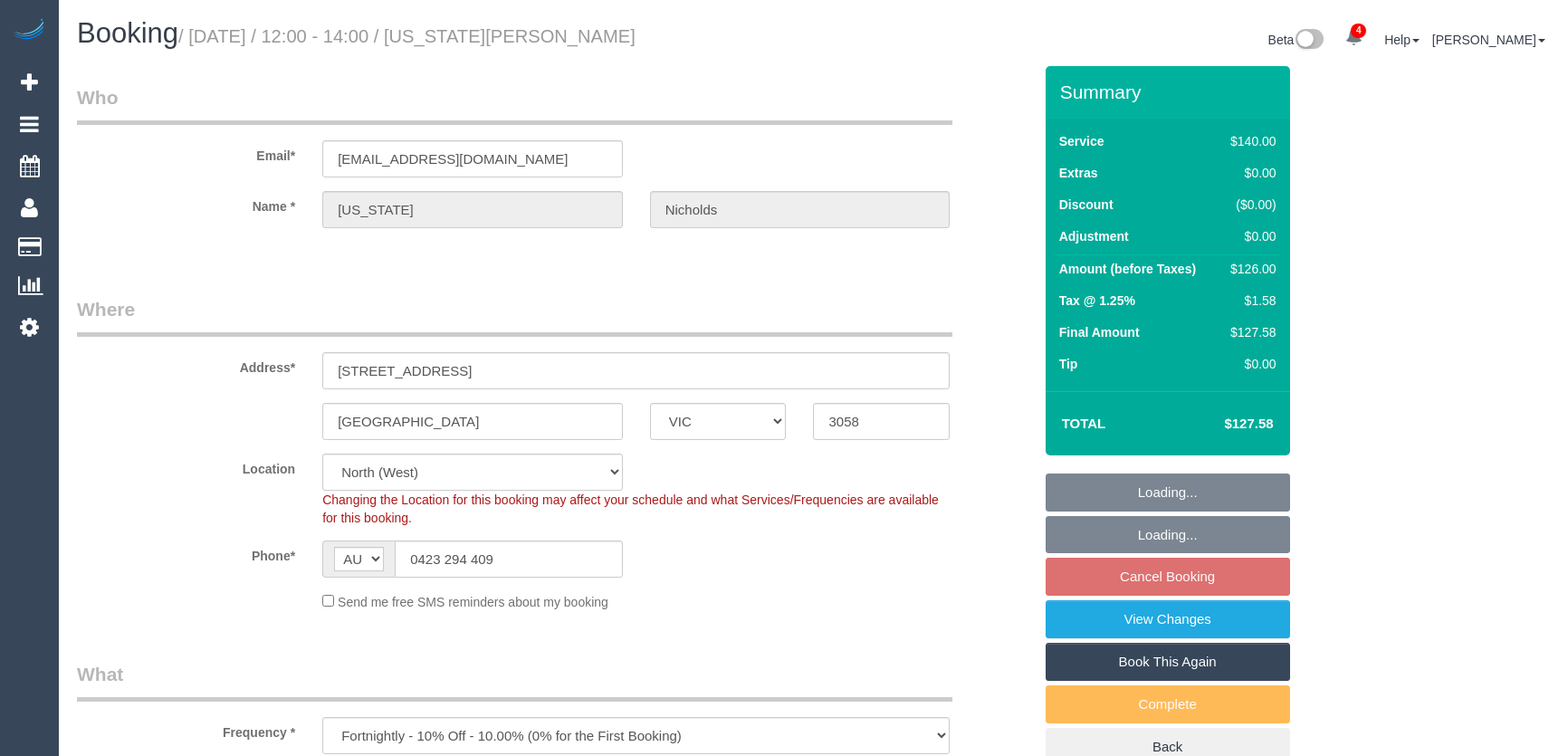
select select "VIC"
select select "string:stripe-pm_1MlQ2w2GScqysDRViyuit85G"
select select "number:28"
select select "number:15"
select select "number:19"
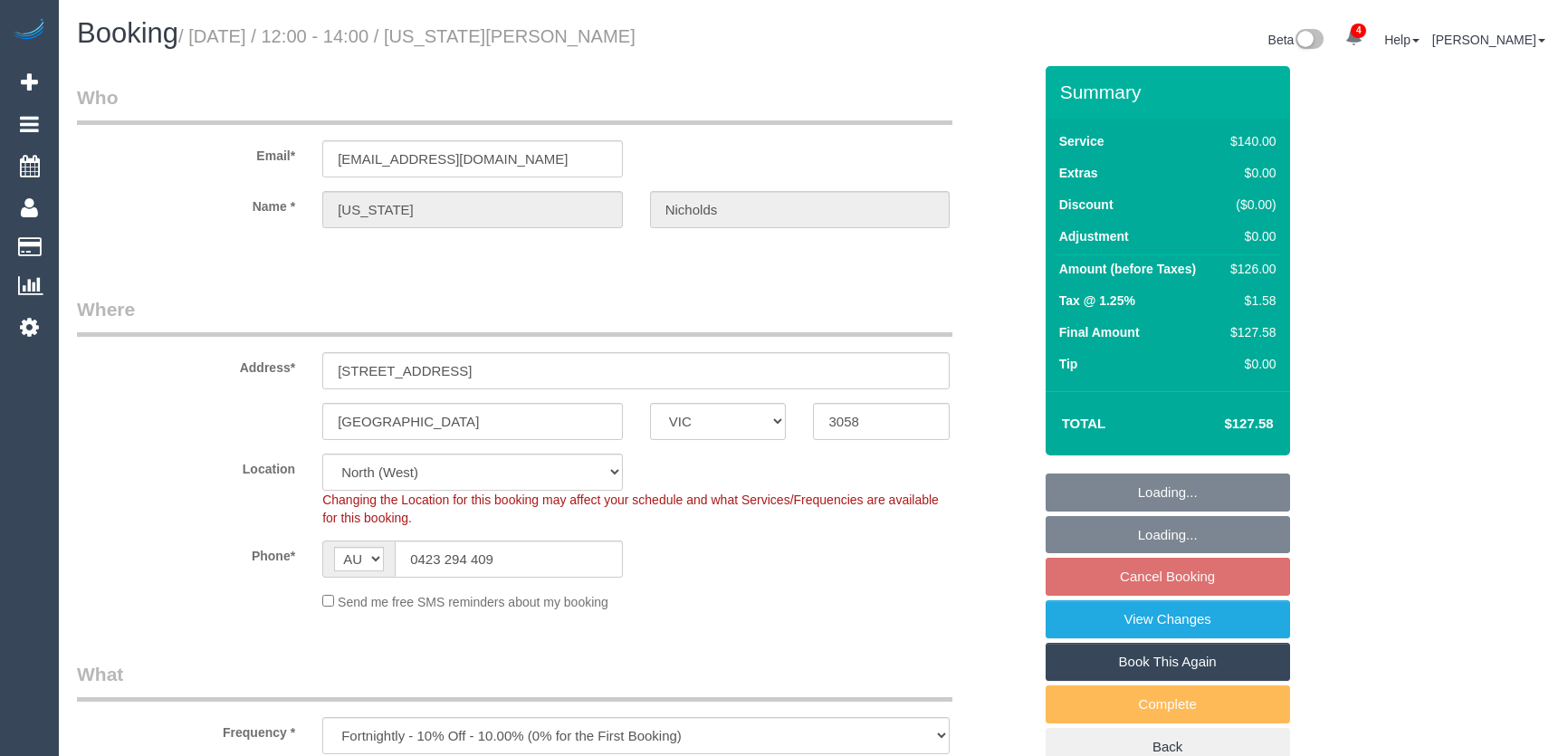
select select "number:24"
select select "number:35"
select select "number:11"
select select "object:1662"
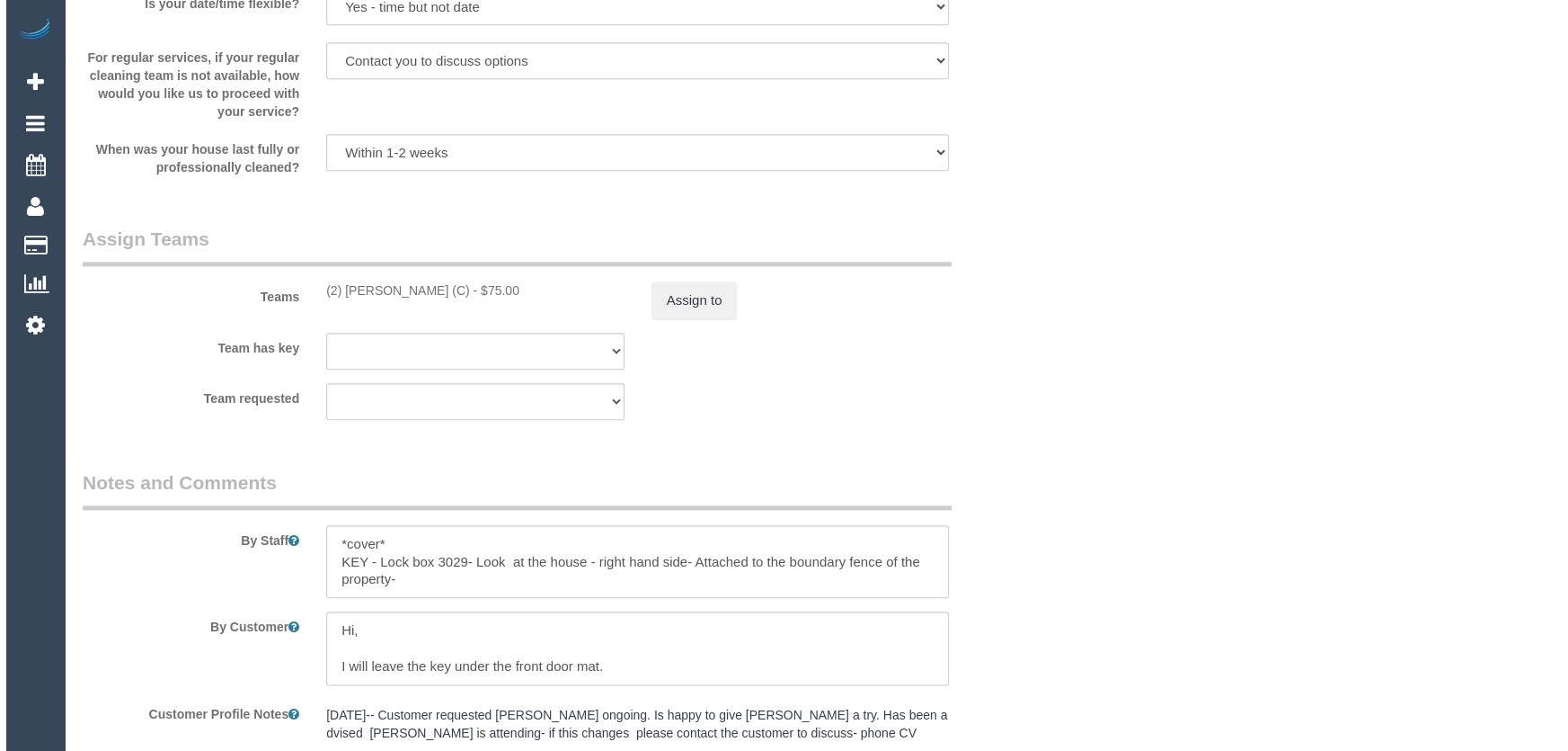
scroll to position [2543, 0]
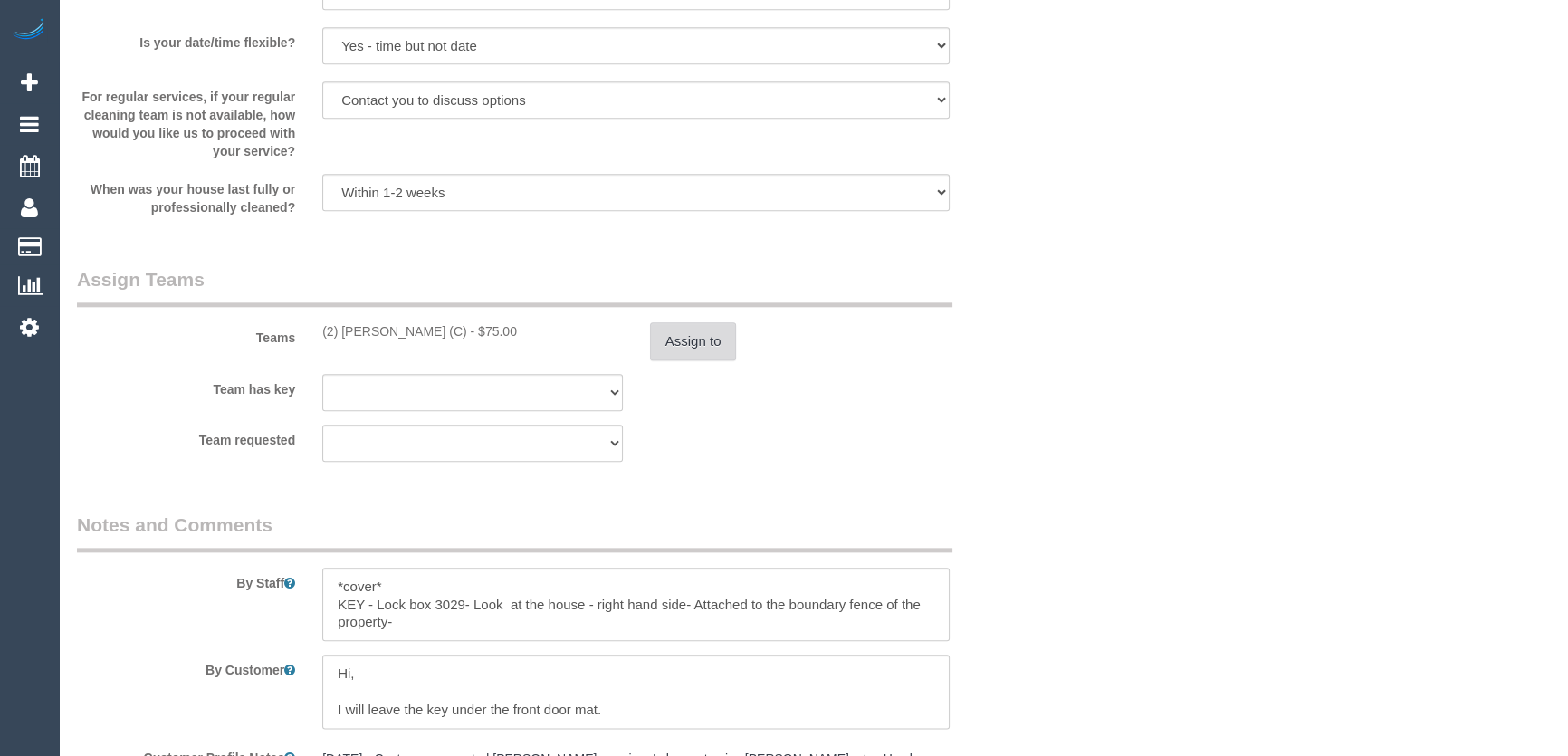
click at [686, 345] on button "Assign to" at bounding box center [693, 341] width 87 height 38
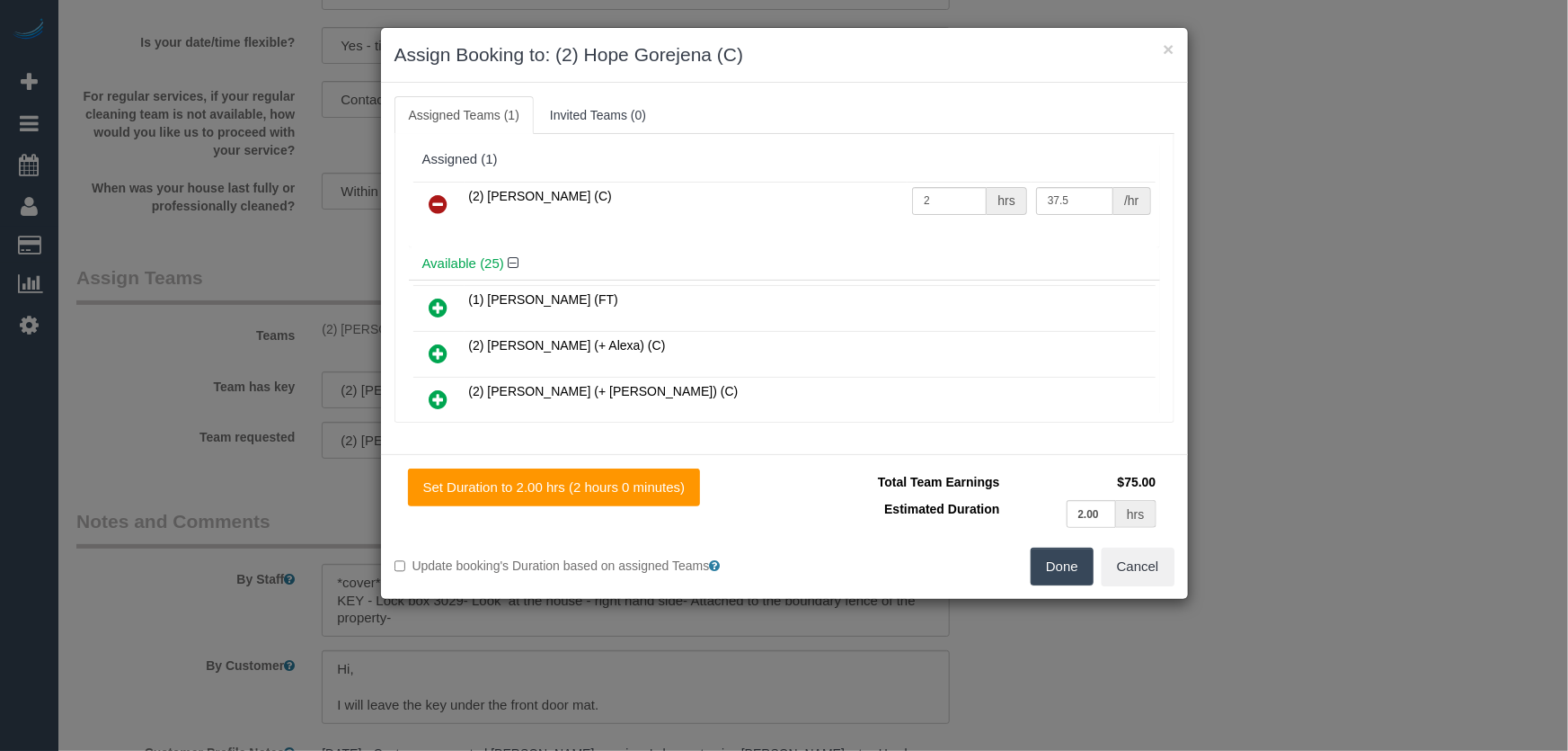
click at [430, 203] on icon at bounding box center [439, 203] width 19 height 22
click at [430, 248] on div "Available (25)" at bounding box center [784, 263] width 752 height 33
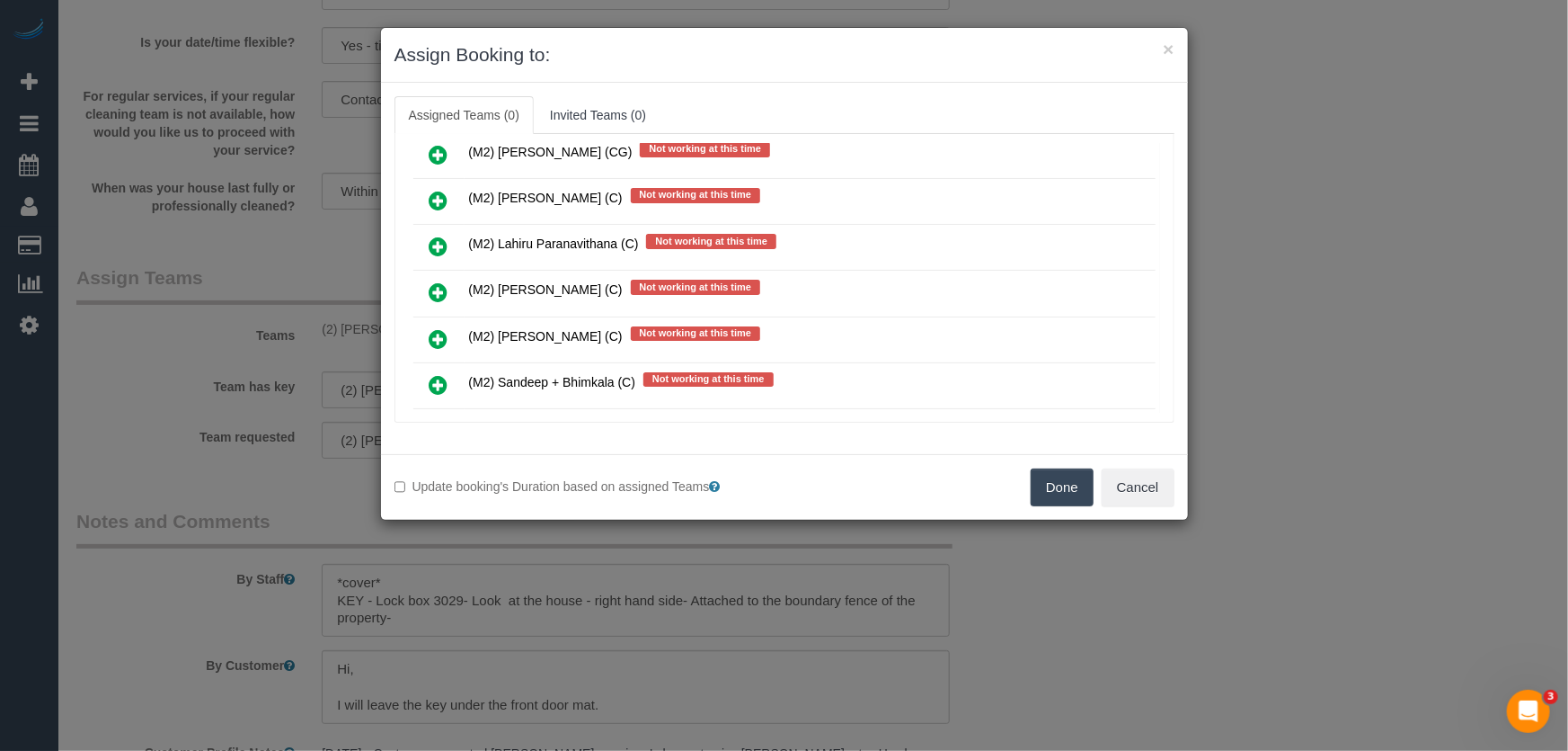
scroll to position [5987, 0]
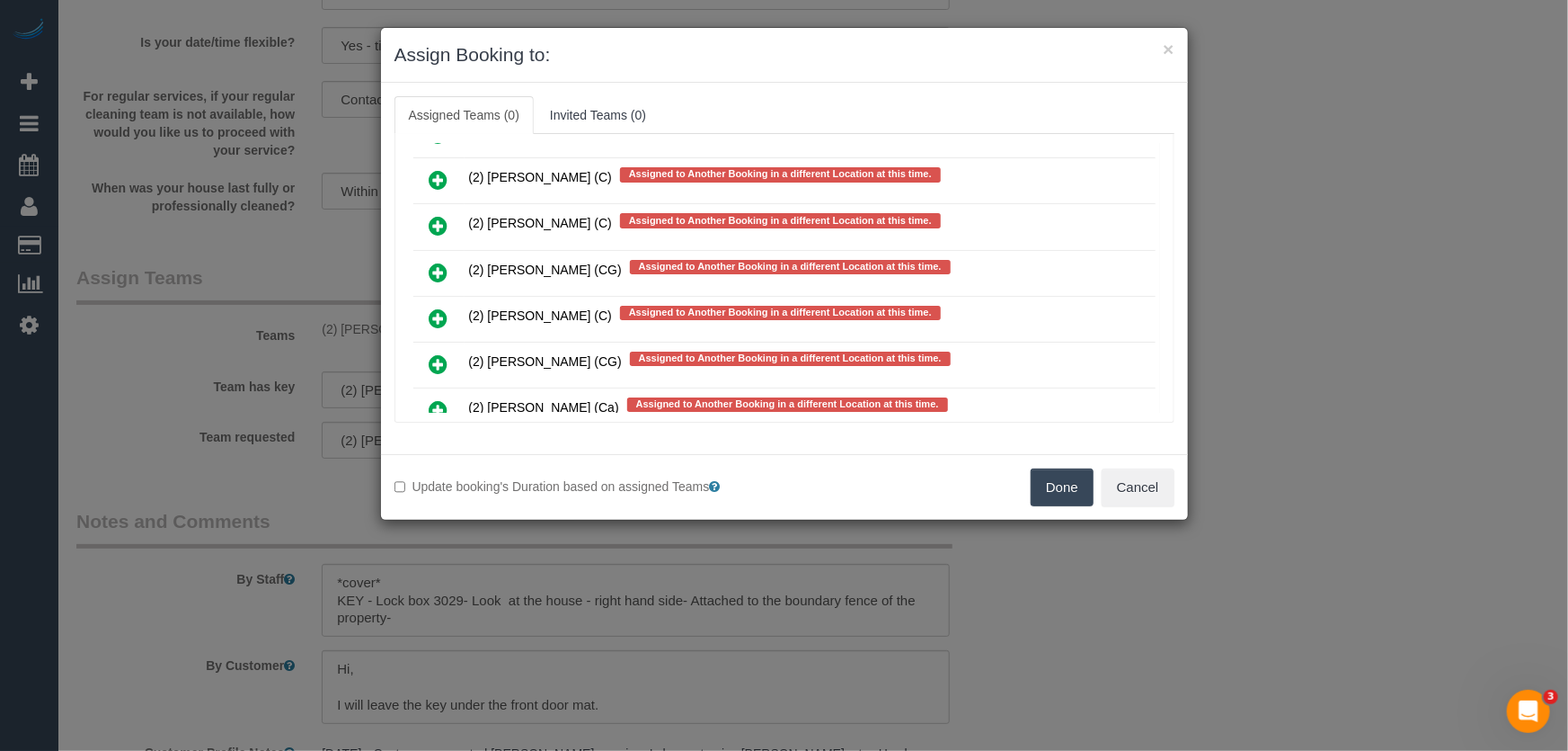
click at [435, 399] on icon at bounding box center [439, 410] width 19 height 22
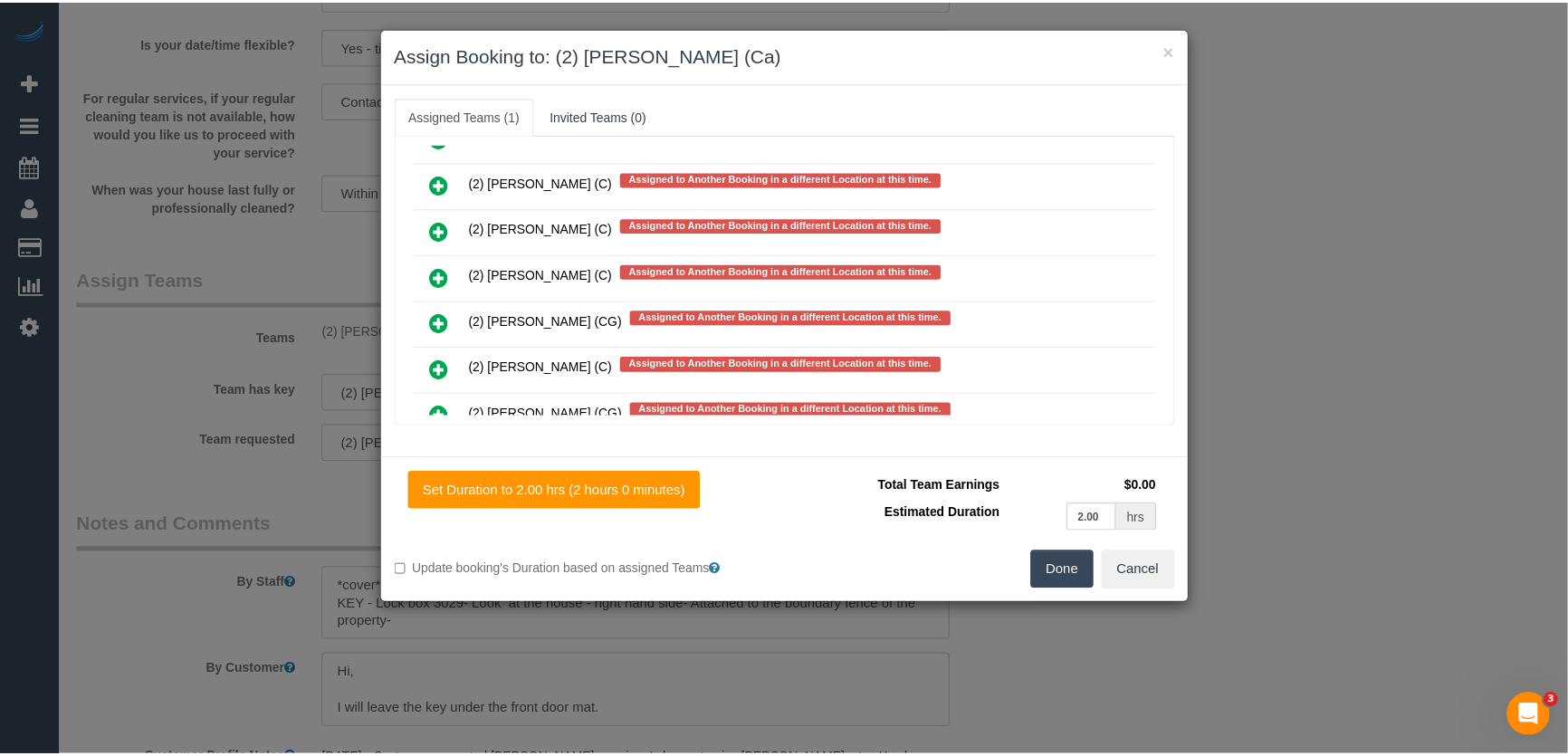
scroll to position [6077, 0]
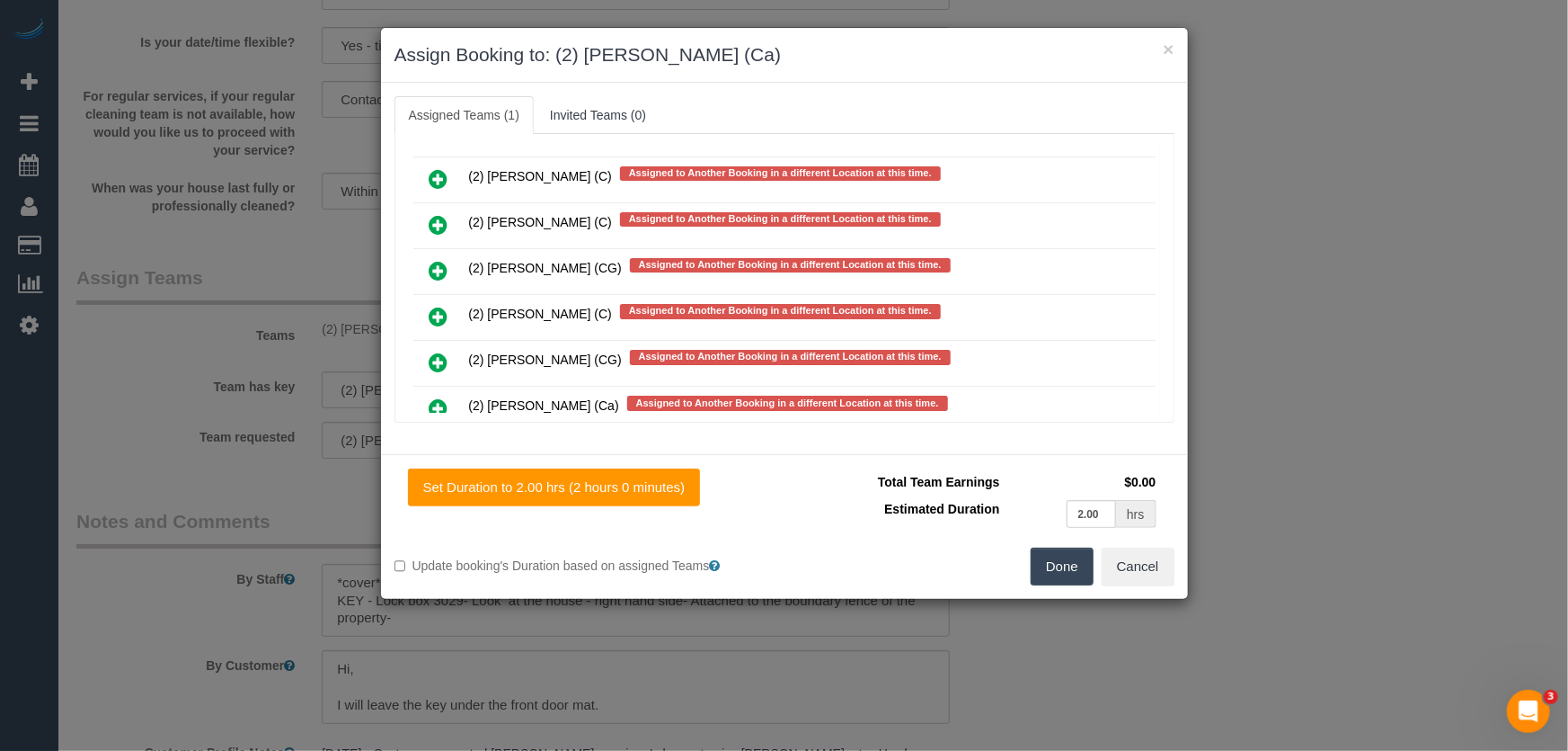
click at [1058, 585] on div "Set Duration to 2.00 hrs (2 hours 0 minutes) Total Team Earnings $0.00 Estimate…" at bounding box center [784, 526] width 807 height 144
click at [1053, 560] on button "Done" at bounding box center [1062, 566] width 63 height 38
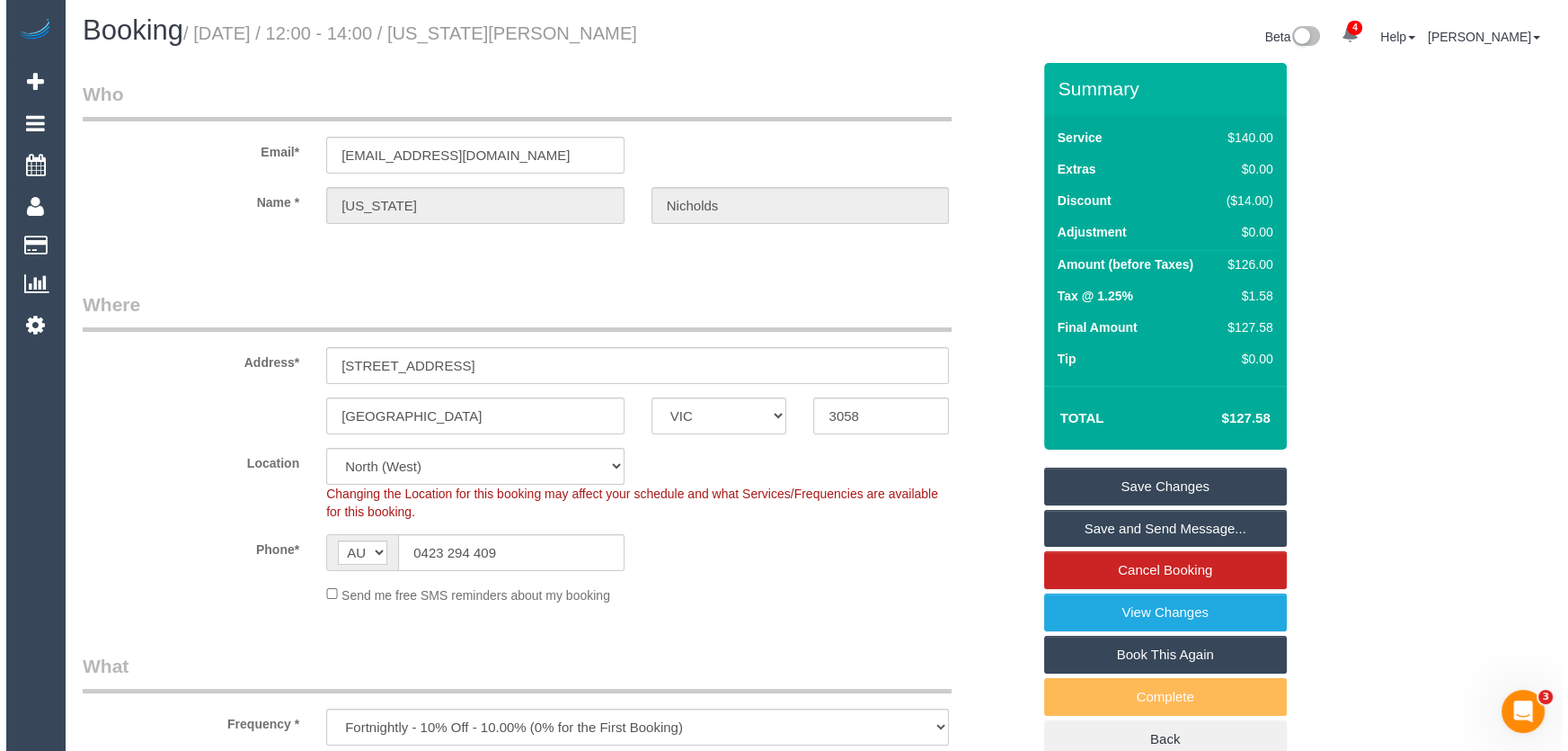
scroll to position [0, 0]
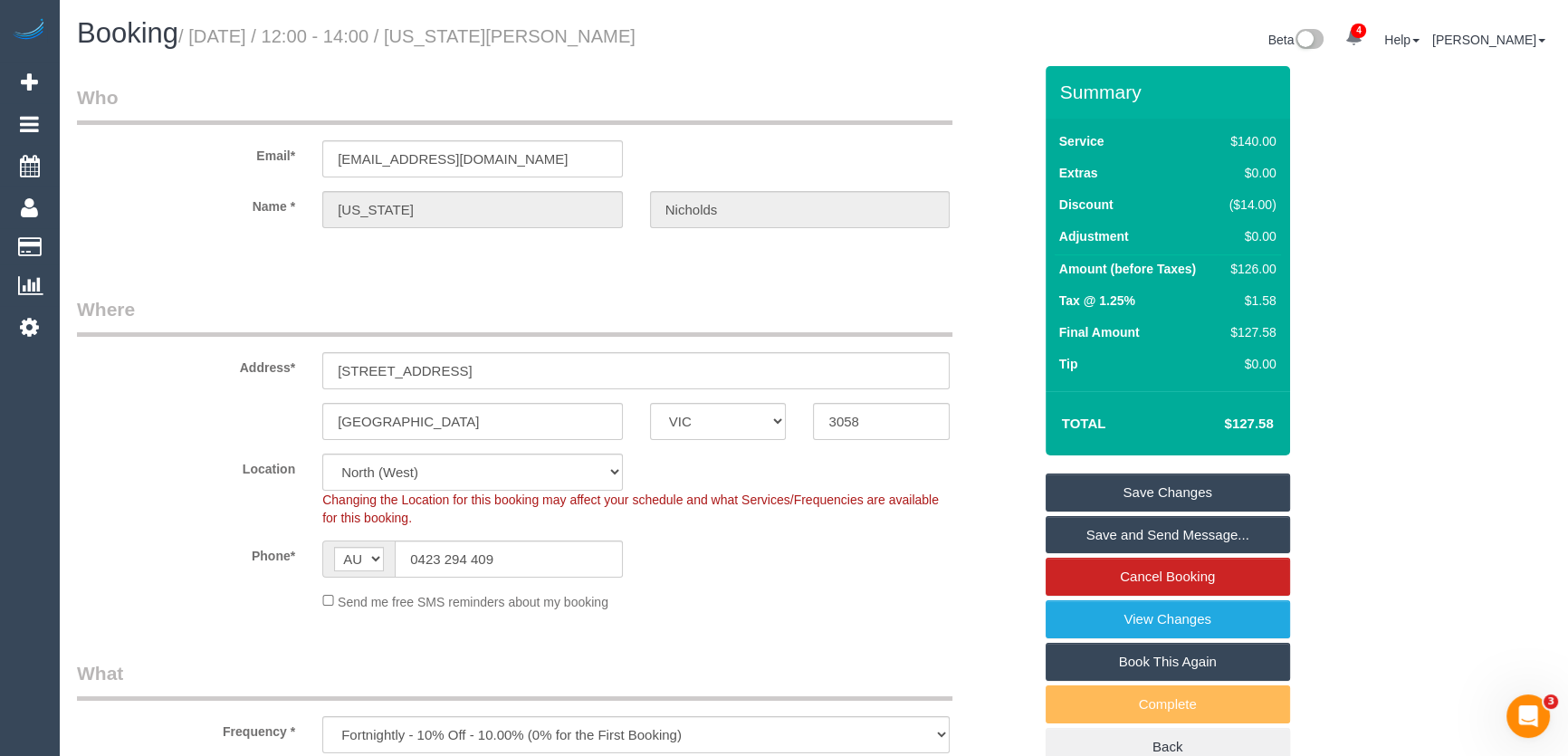
click at [497, 43] on small "/ [DATE] / 12:00 - 14:00 / [US_STATE][PERSON_NAME]" at bounding box center [407, 36] width 457 height 20
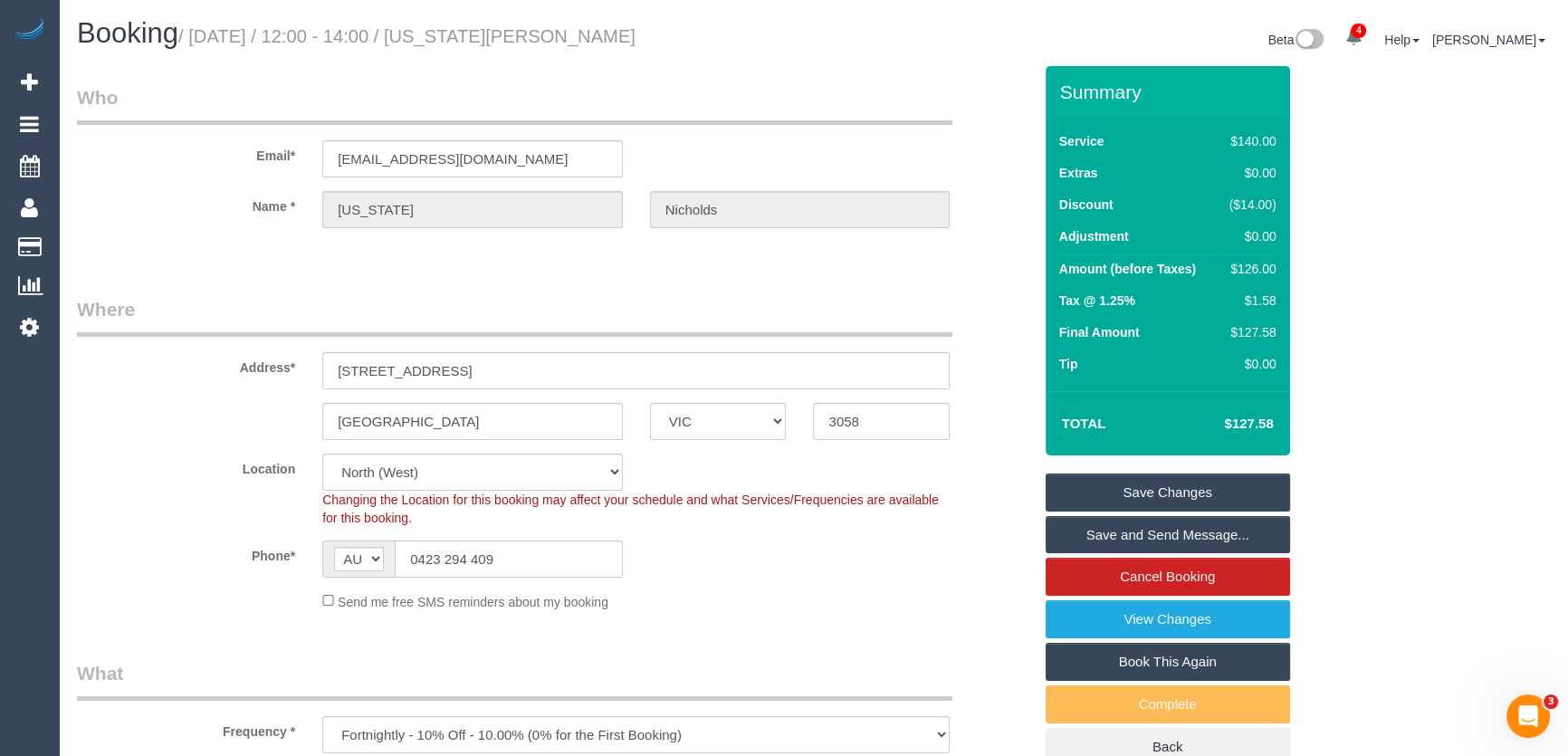
drag, startPoint x: 456, startPoint y: 77, endPoint x: 489, endPoint y: 50, distance: 42.6
click at [495, 39] on small "/ [DATE] / 12:00 - 14:00 / [US_STATE][PERSON_NAME]" at bounding box center [407, 36] width 457 height 20
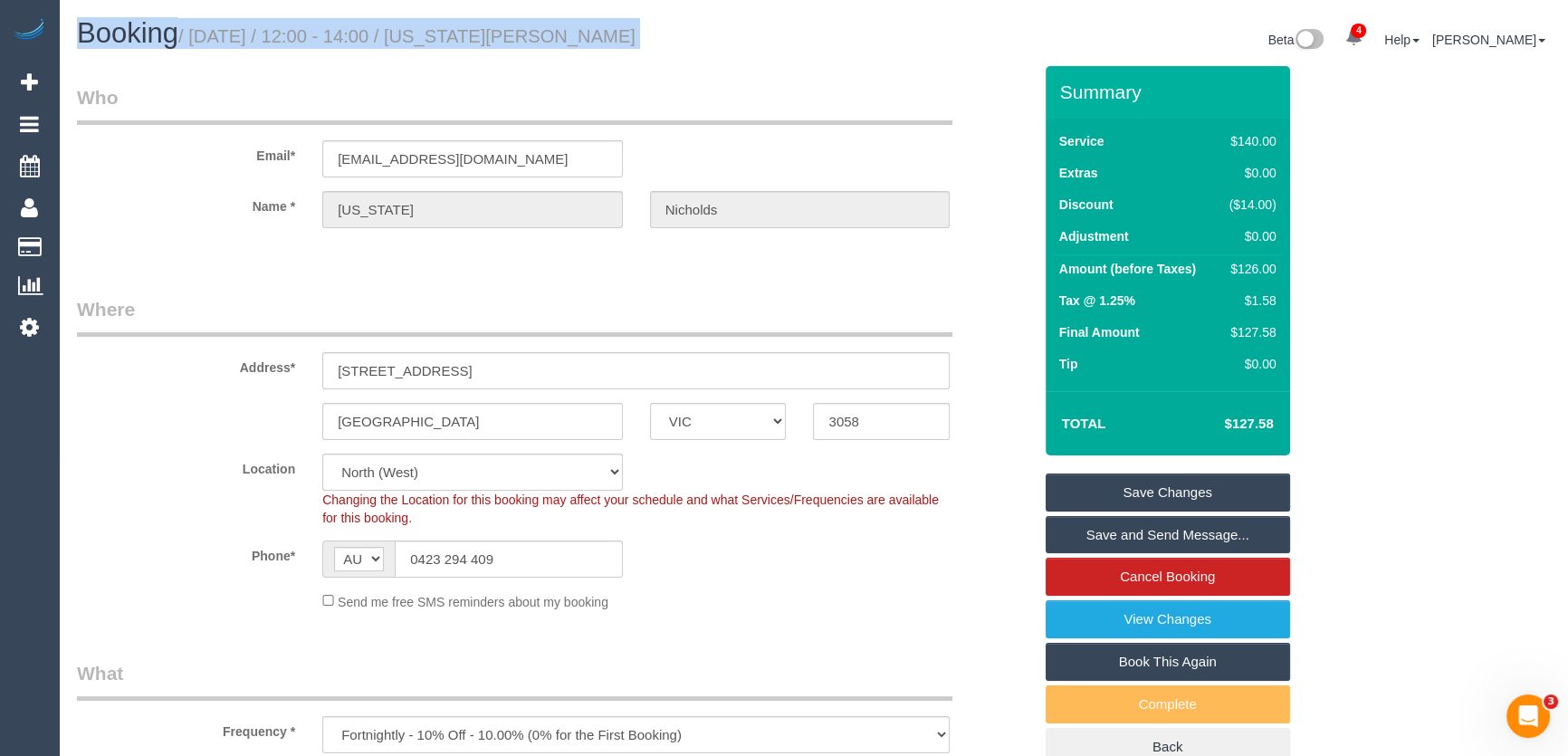
click at [495, 39] on small "/ [DATE] / 12:00 - 14:00 / [US_STATE][PERSON_NAME]" at bounding box center [407, 36] width 457 height 20
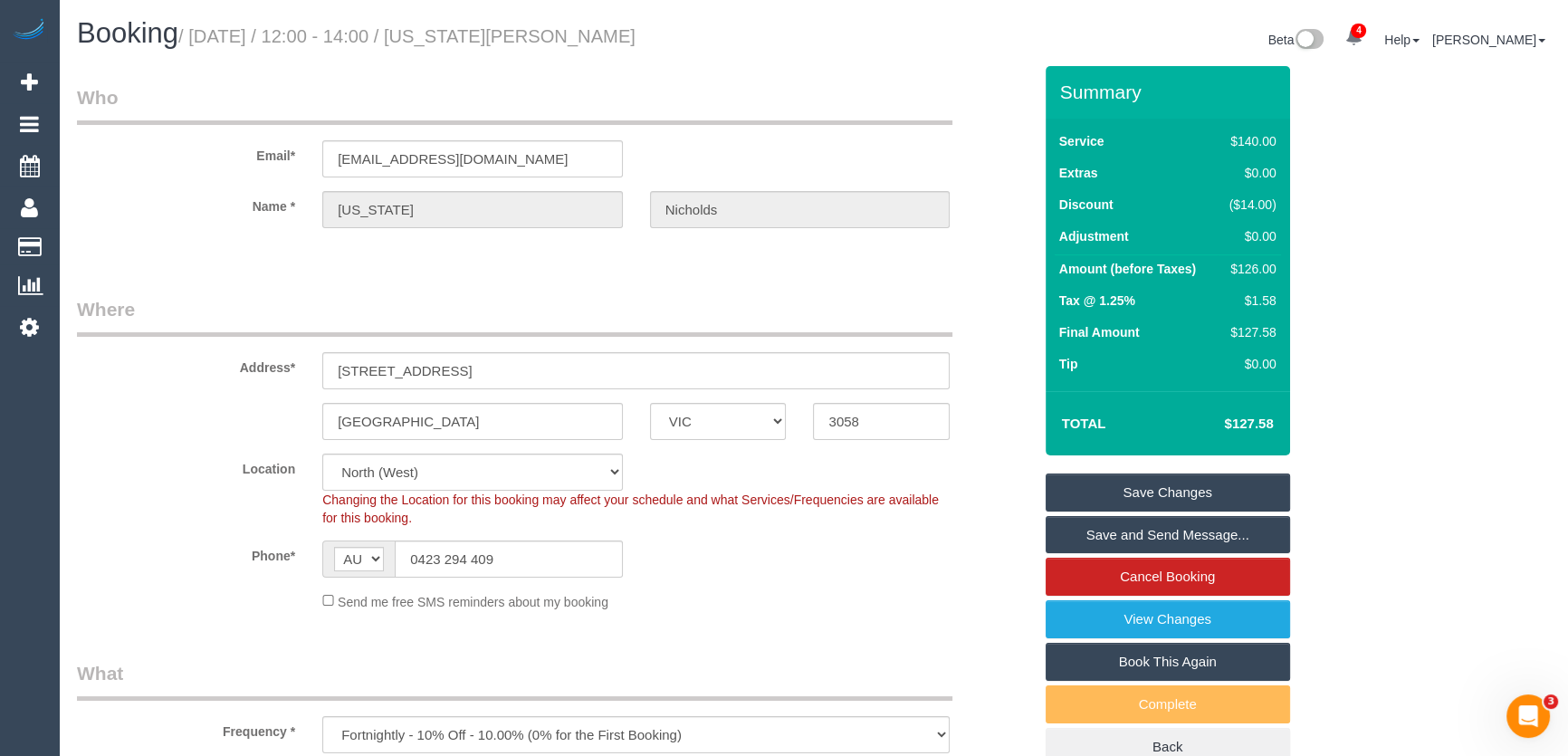
click at [491, 99] on legend "Who" at bounding box center [514, 104] width 875 height 41
click at [494, 28] on small "/ [DATE] / 12:00 - 14:00 / [US_STATE][PERSON_NAME]" at bounding box center [407, 36] width 457 height 20
copy small "[US_STATE][PERSON_NAME]"
click at [1154, 495] on link "Save Changes" at bounding box center [1167, 492] width 244 height 38
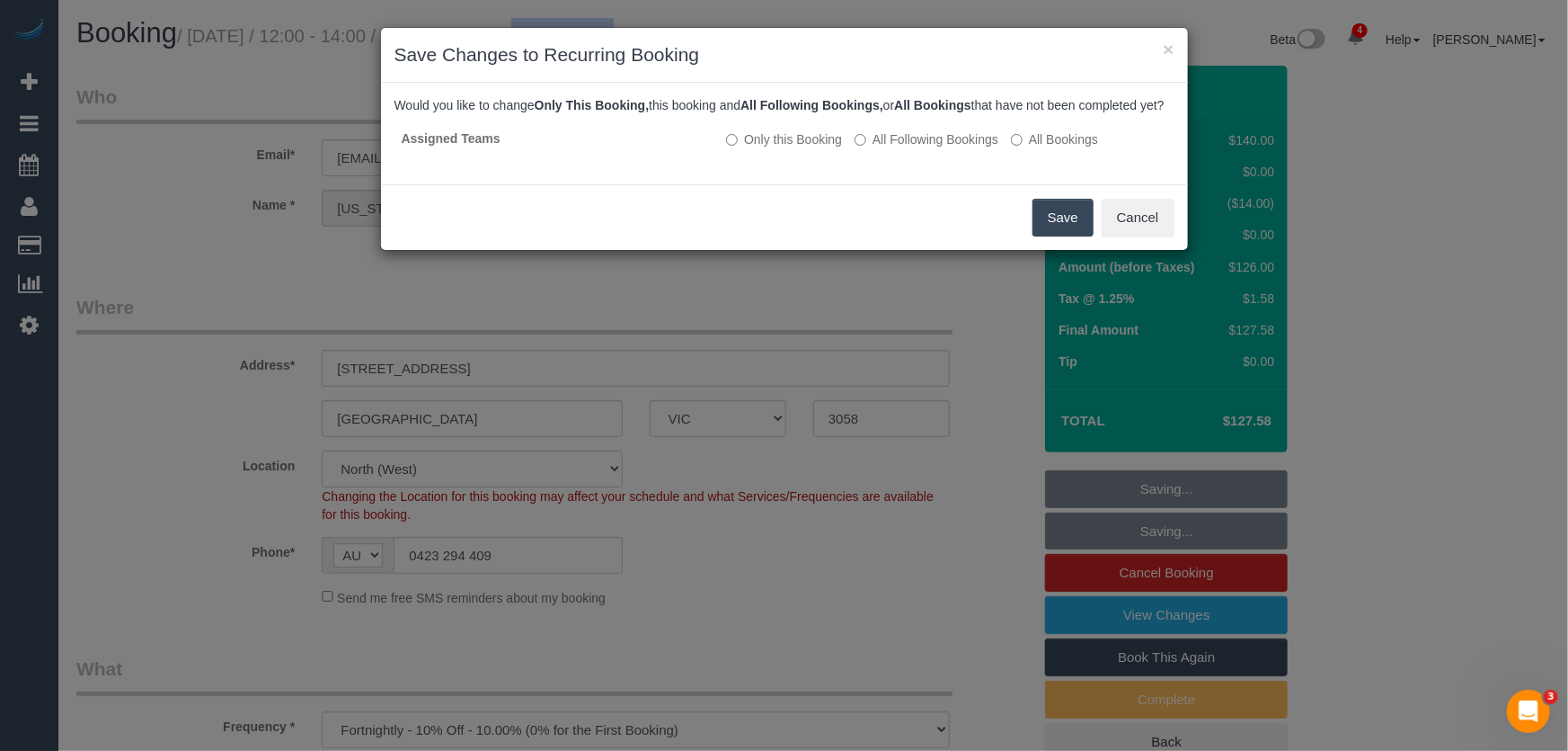
click at [1069, 236] on button "Save" at bounding box center [1063, 218] width 61 height 38
